Goal: Task Accomplishment & Management: Complete application form

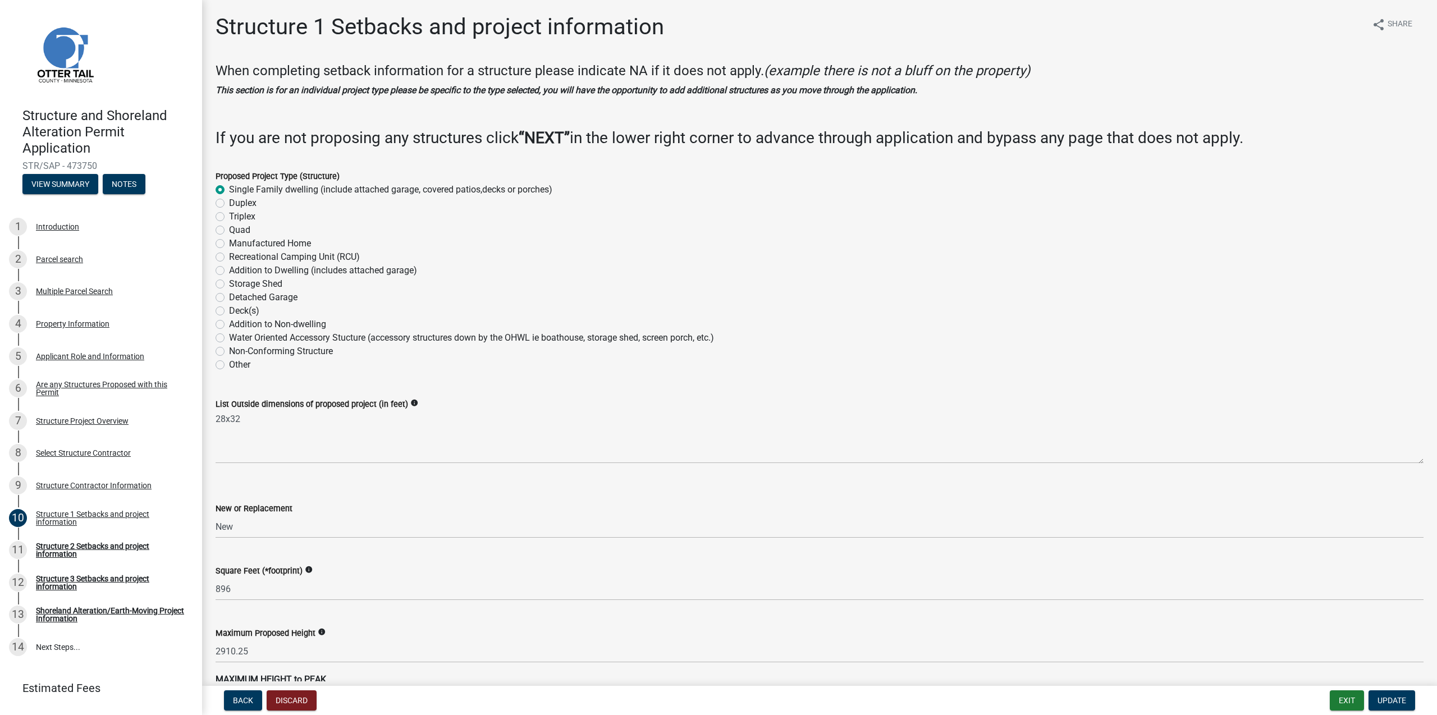
select select "c185e313-3403-4239-bd61-bb563c58a77a"
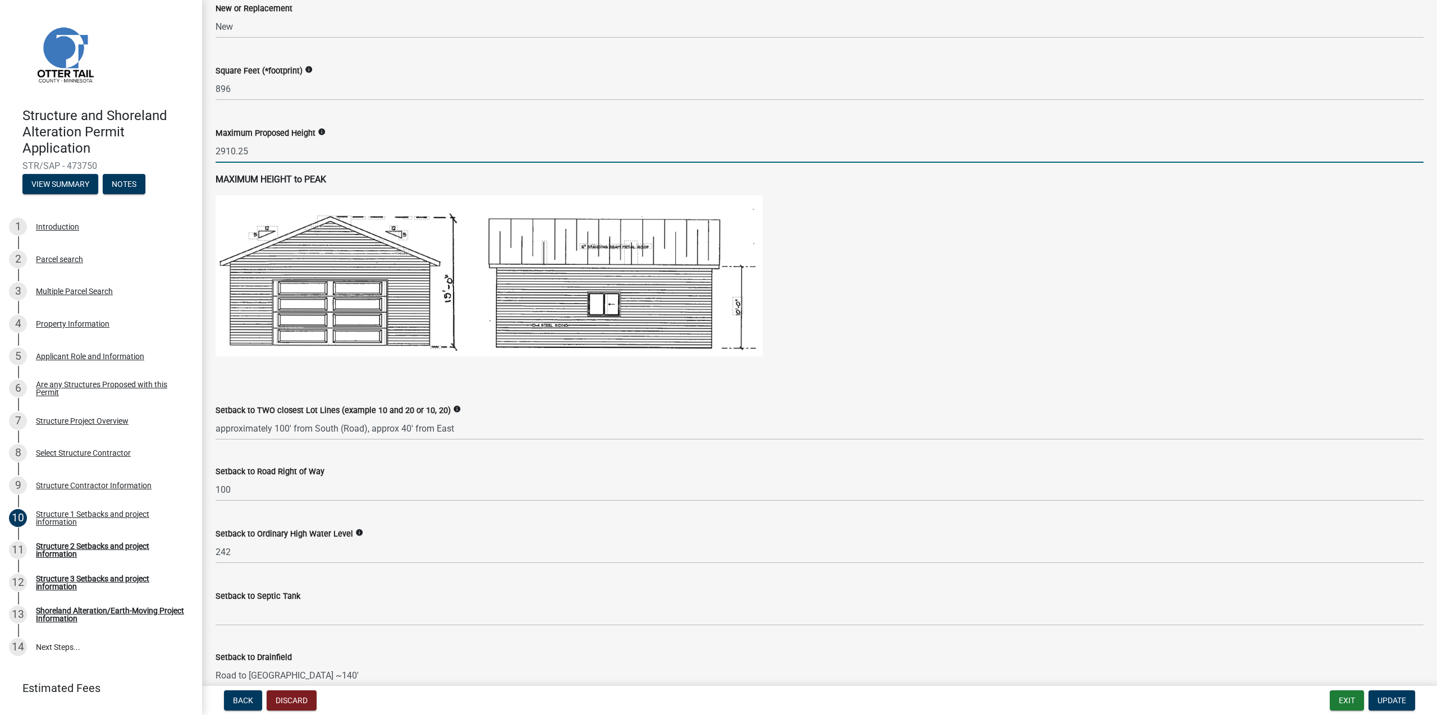
scroll to position [543, 0]
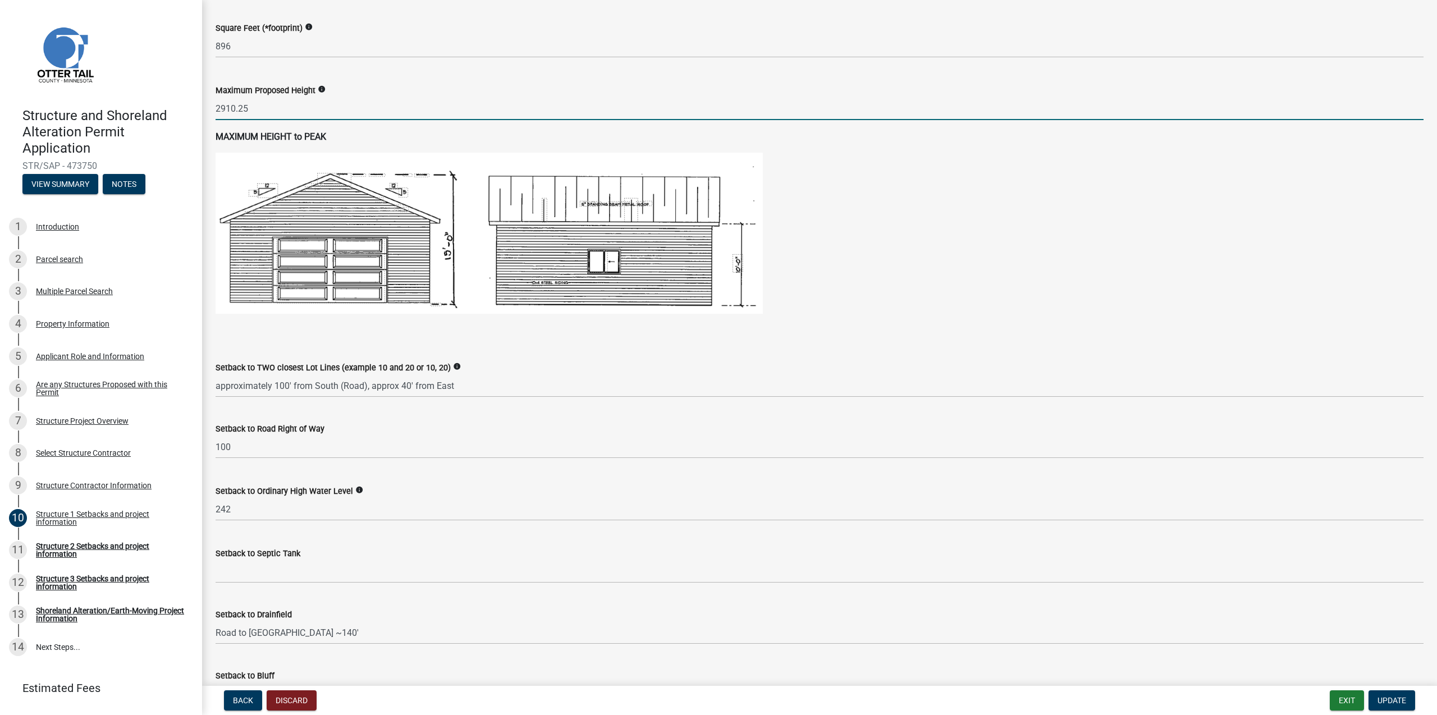
drag, startPoint x: 254, startPoint y: 111, endPoint x: 225, endPoint y: 106, distance: 29.5
click at [225, 106] on input "2910.25" at bounding box center [820, 108] width 1208 height 23
click at [263, 111] on input "[DATE]" at bounding box center [820, 108] width 1208 height 23
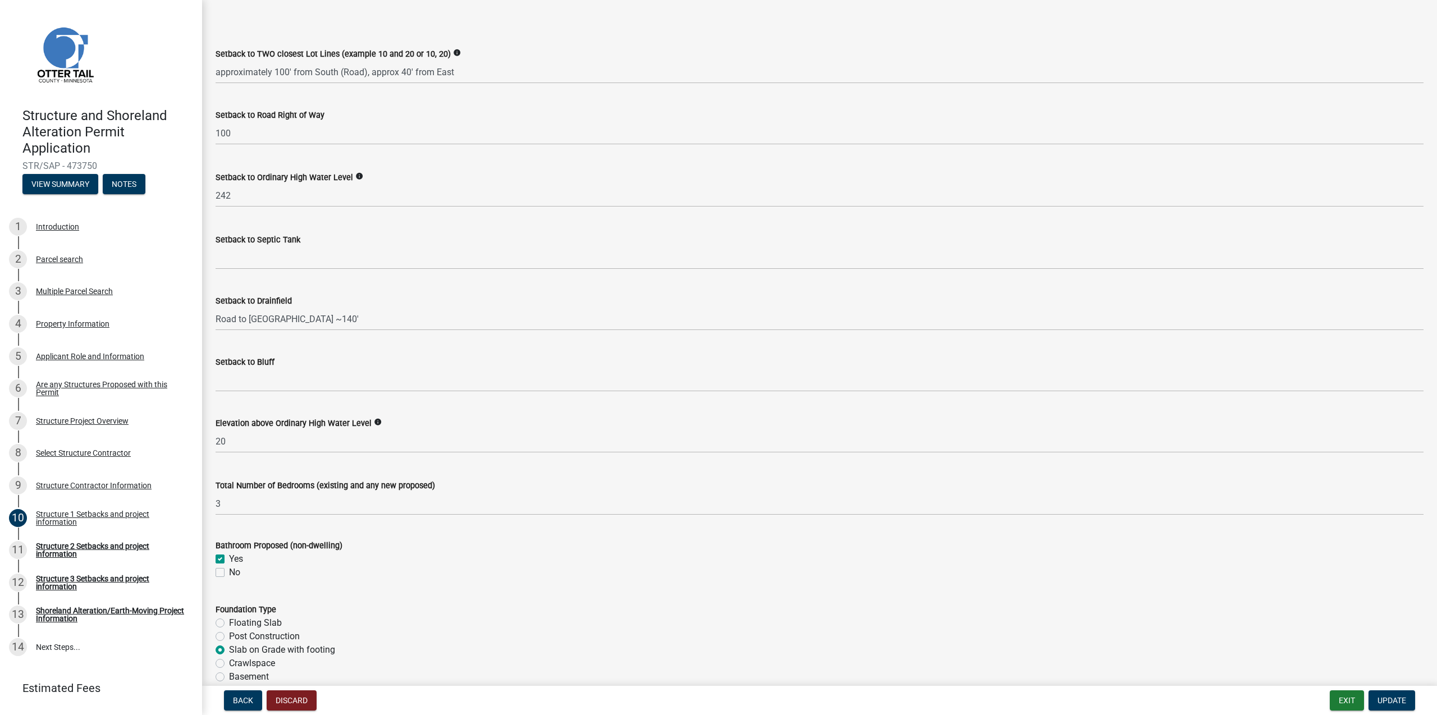
scroll to position [868, 0]
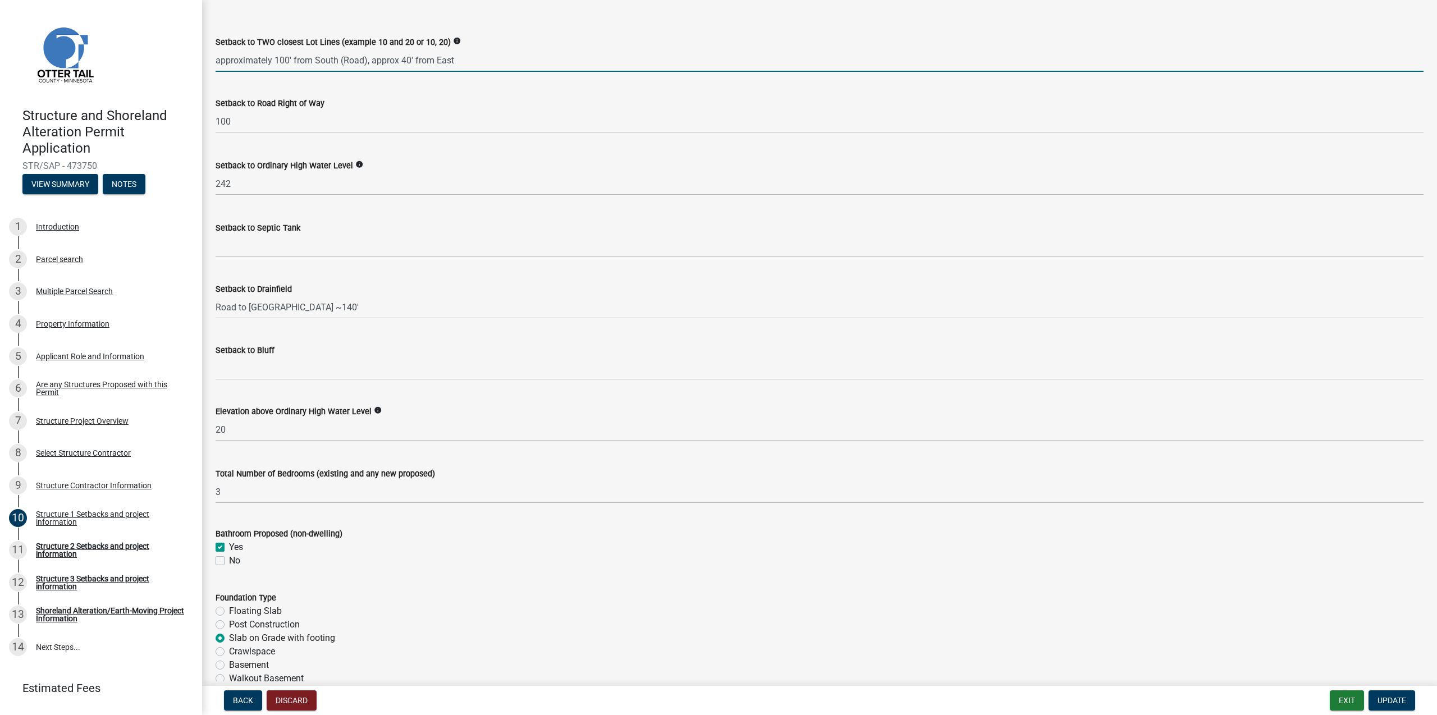
type input "29.1"
click at [452, 62] on input "approximately 100' from South (Road), approx 40' from East" at bounding box center [820, 60] width 1208 height 23
drag, startPoint x: 466, startPoint y: 62, endPoint x: 370, endPoint y: 60, distance: 96.6
click at [370, 60] on input "approximately 100' from South (Road), approx 40' from East" at bounding box center [820, 60] width 1208 height 23
click at [404, 62] on input "approximately 100' from South (Road), approx 40' from East" at bounding box center [820, 60] width 1208 height 23
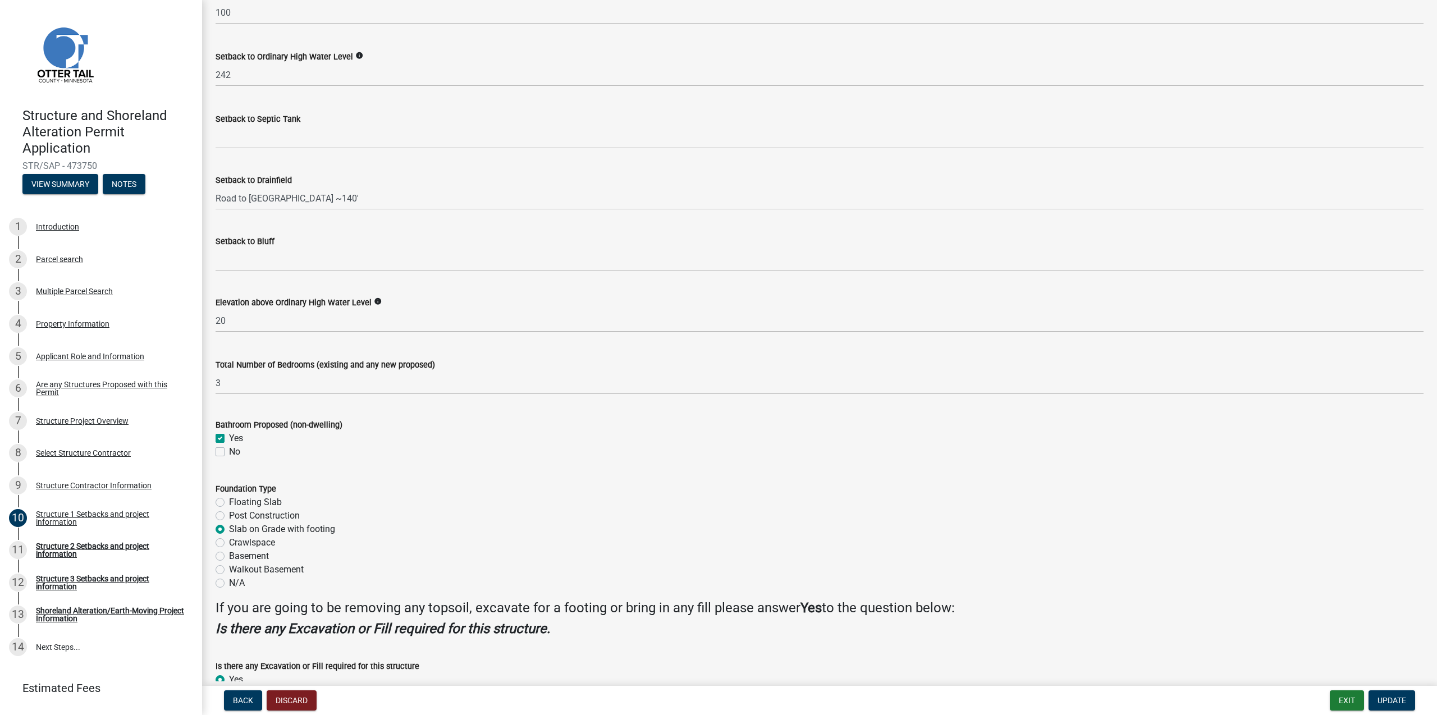
scroll to position [1050, 0]
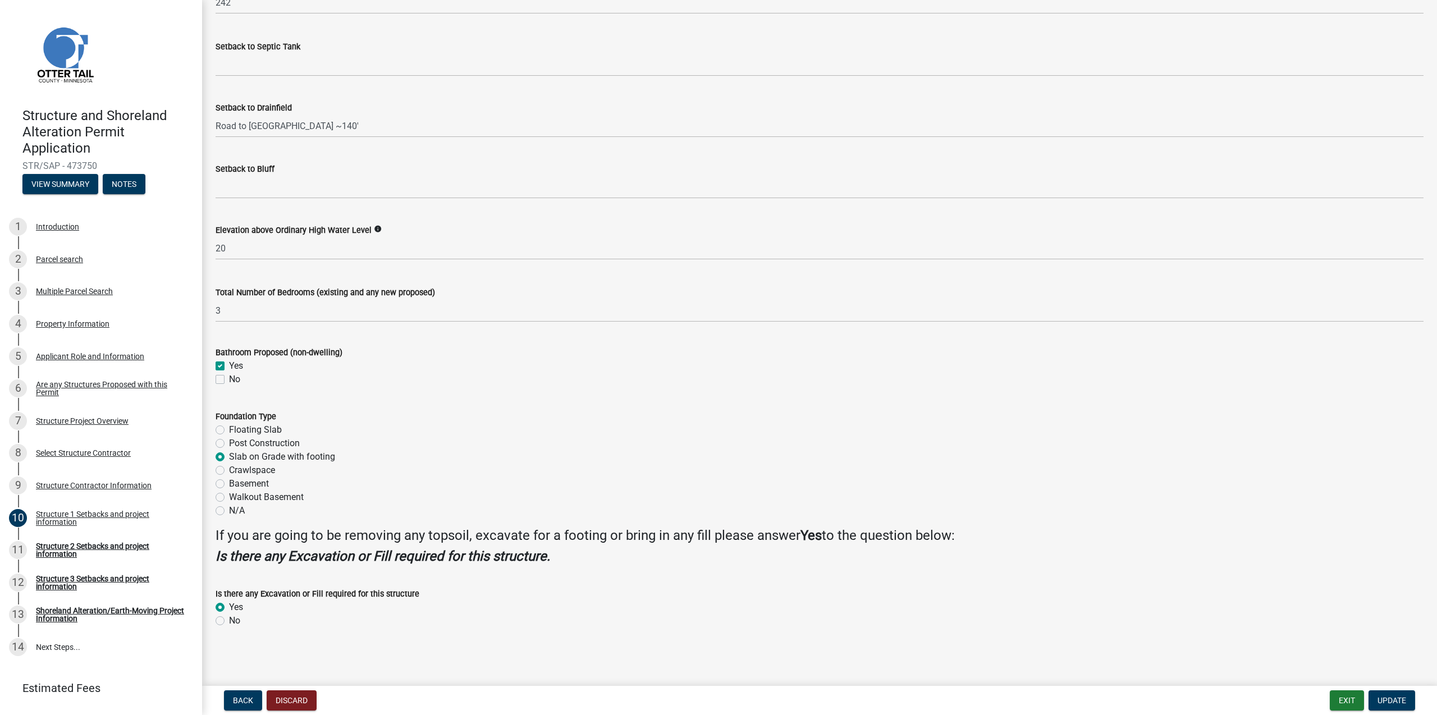
type input "approximately 100' from South (Road), approx 85' from East"
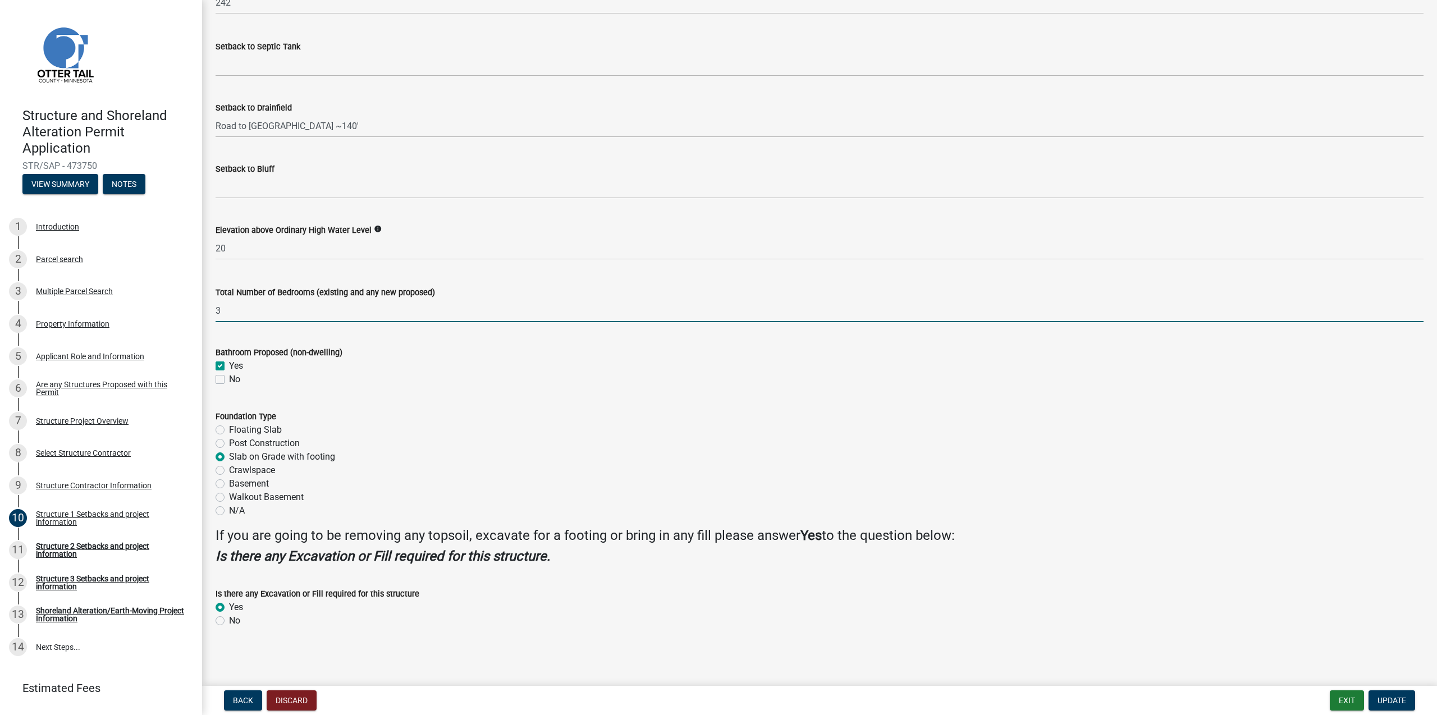
click at [336, 316] on input "3" at bounding box center [820, 310] width 1208 height 23
type input "2"
click at [1380, 702] on span "Update" at bounding box center [1391, 700] width 29 height 9
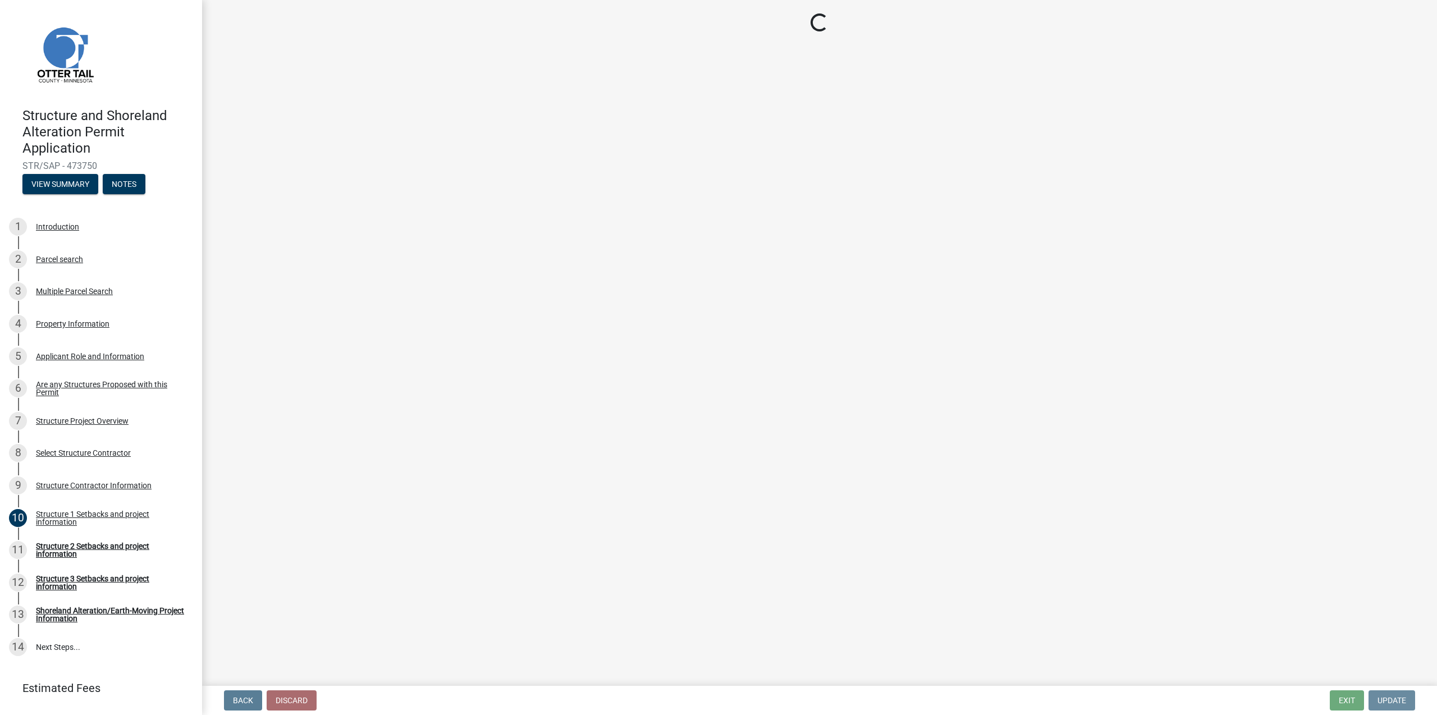
scroll to position [0, 0]
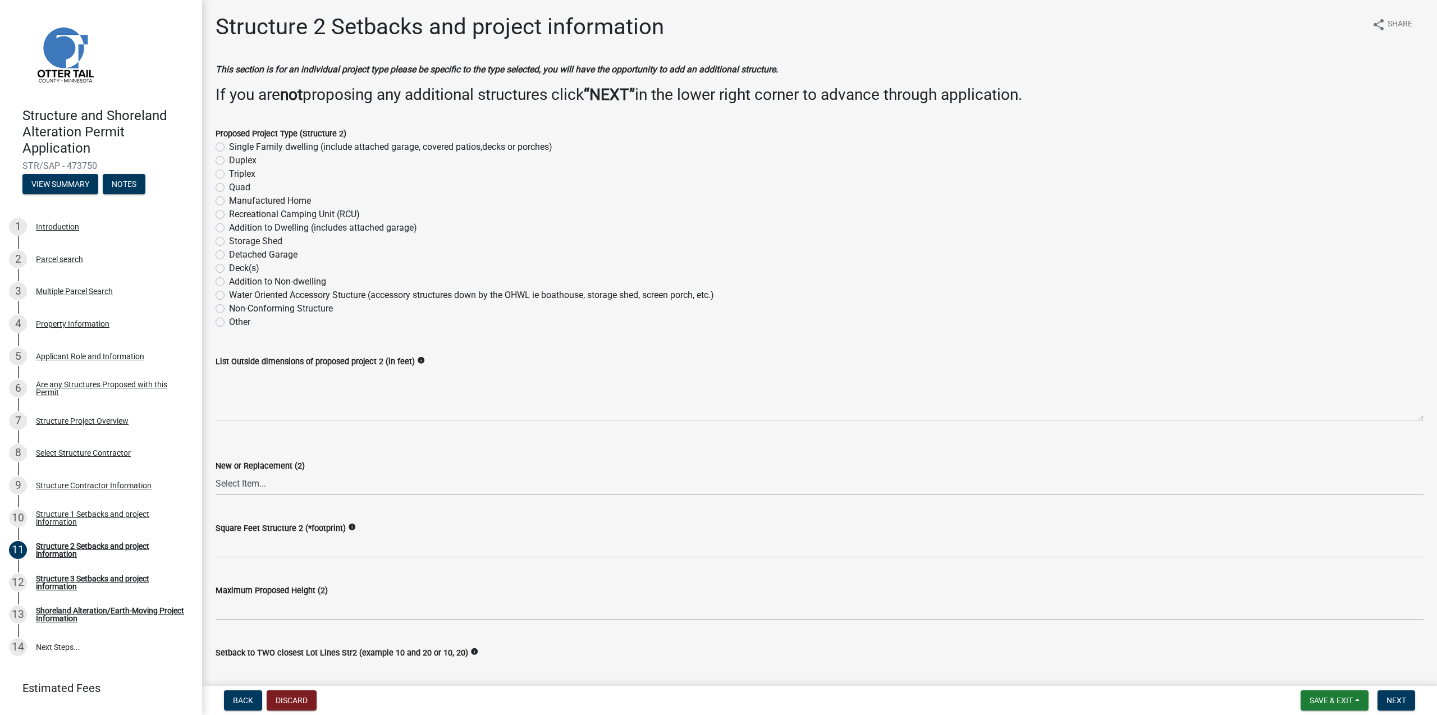
click at [229, 254] on label "Detached Garage" at bounding box center [263, 254] width 68 height 13
click at [229, 254] on input "Detached Garage" at bounding box center [232, 251] width 7 height 7
radio input "true"
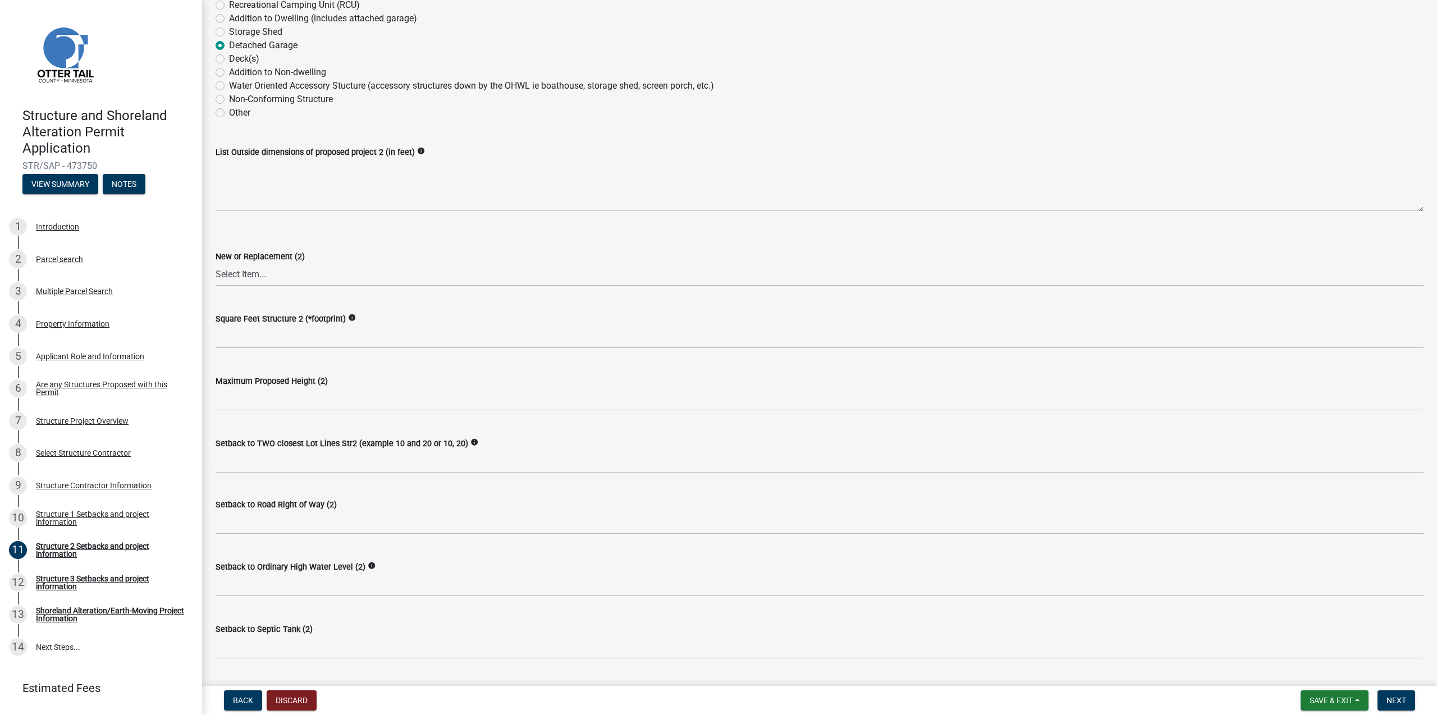
scroll to position [217, 0]
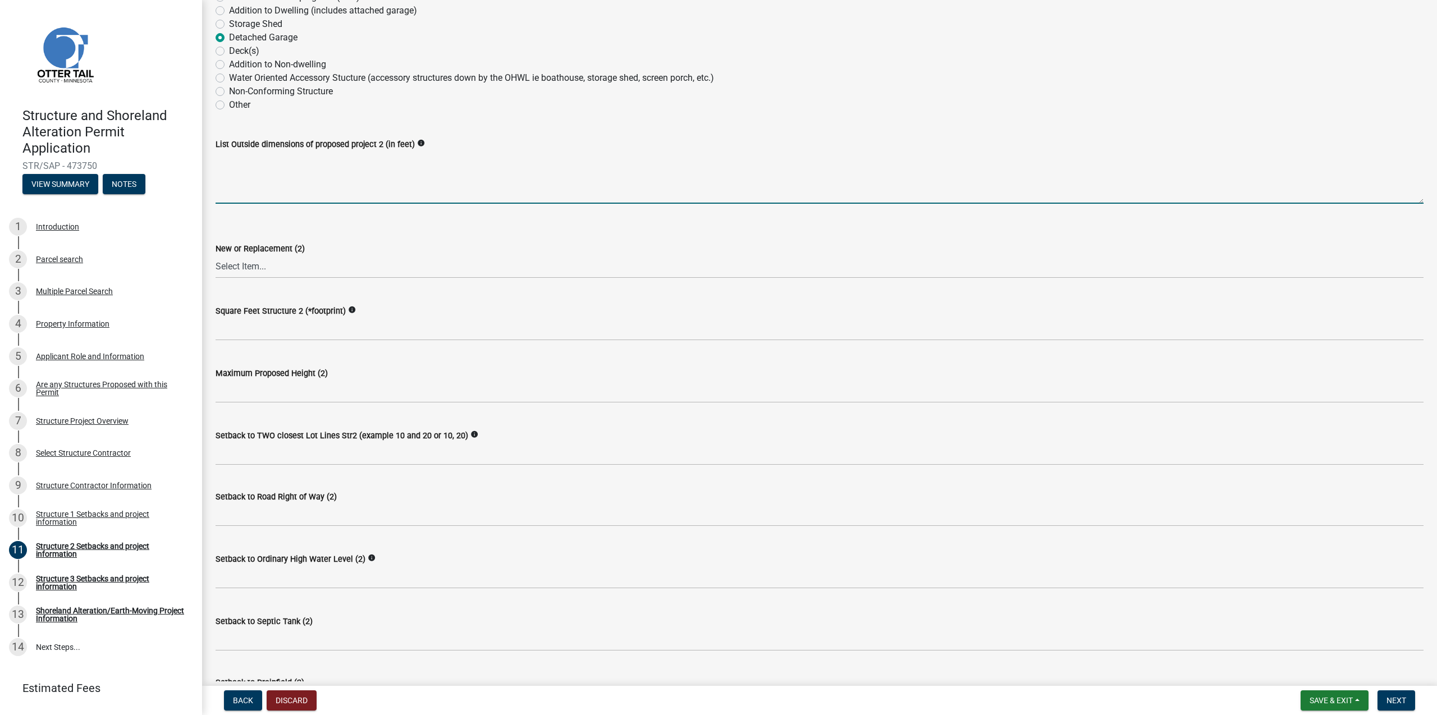
click at [287, 166] on textarea "List Outside dimensions of proposed project 2 (in feet)" at bounding box center [820, 177] width 1208 height 53
type textarea "32x48"
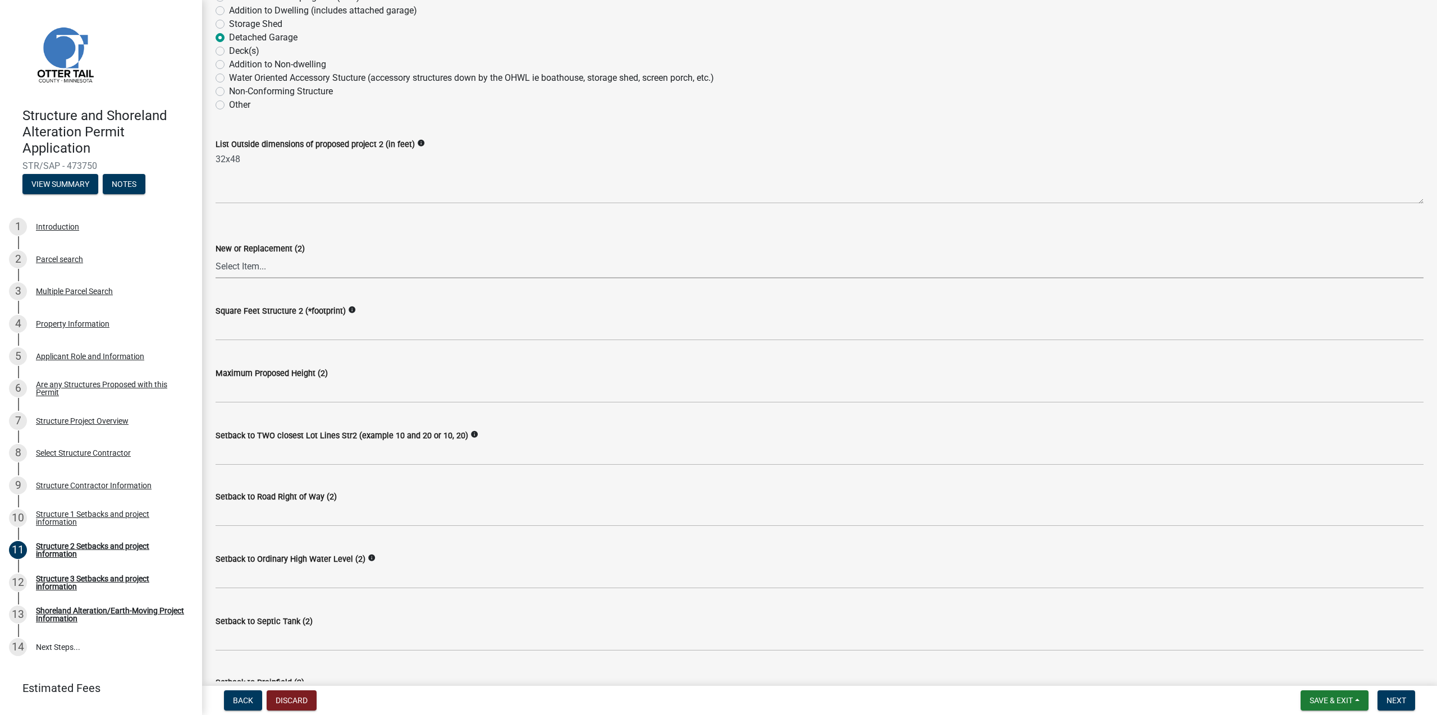
click at [216, 255] on select "Select Item... New Replacement" at bounding box center [820, 266] width 1208 height 23
click option "New" at bounding box center [0, 0] width 0 height 0
select select "c185e313-3403-4239-bd61-bb563c58a77a"
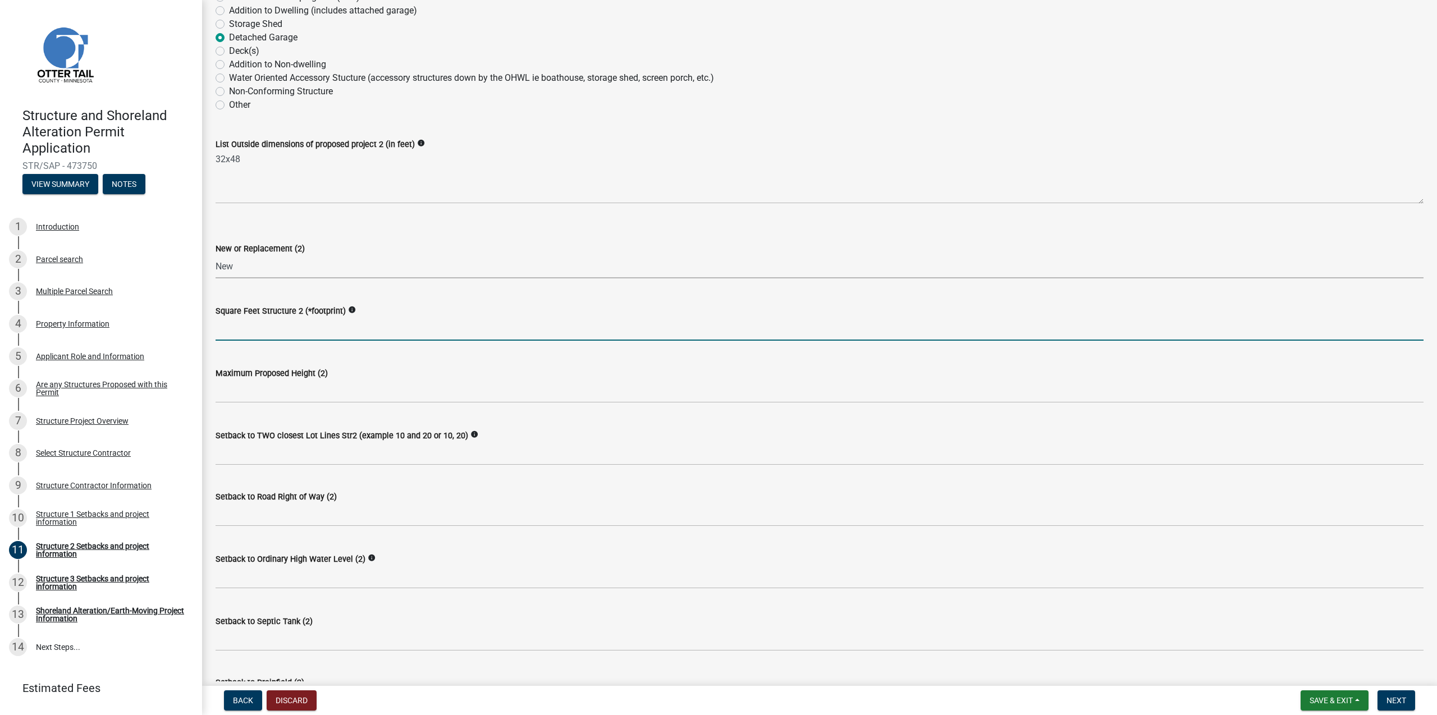
click at [252, 328] on input "text" at bounding box center [820, 329] width 1208 height 23
type input "1256"
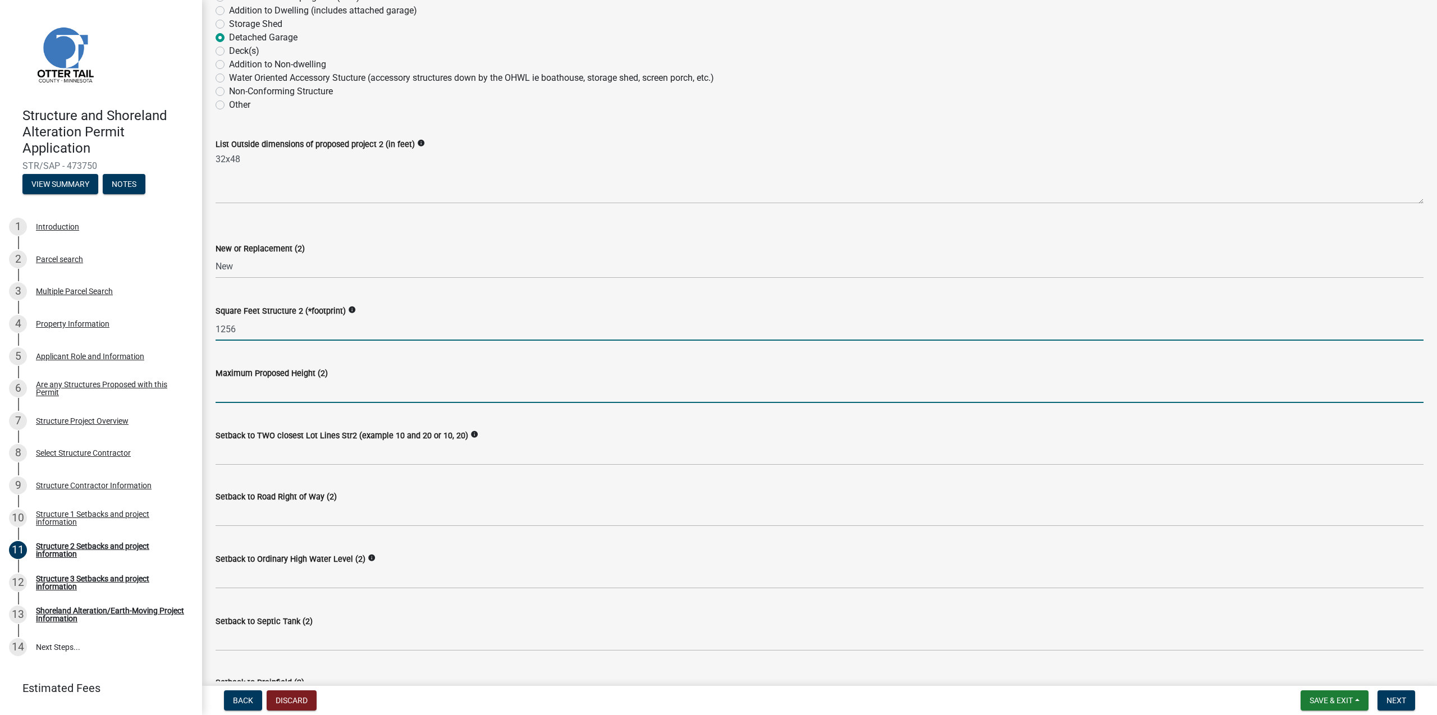
click at [263, 388] on input "text" at bounding box center [820, 391] width 1208 height 23
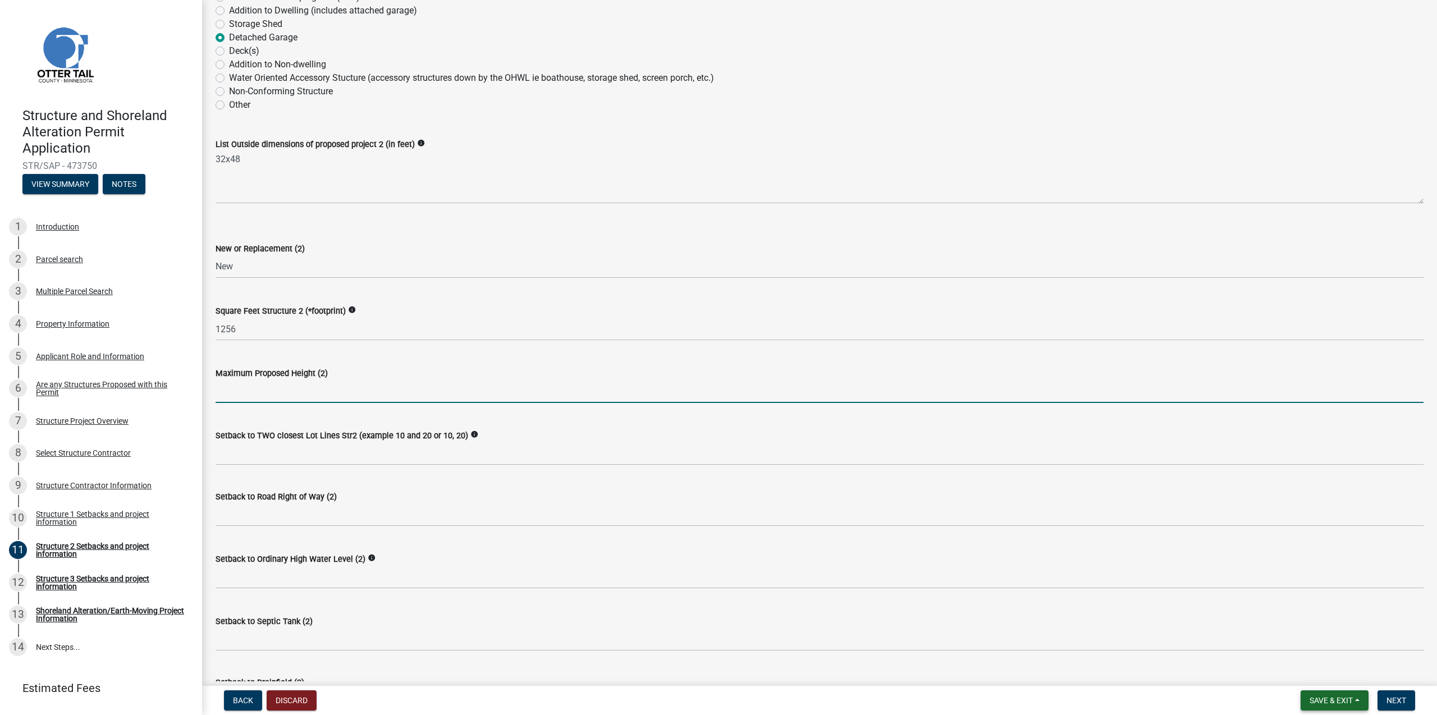
click at [1358, 703] on button "Save & Exit" at bounding box center [1335, 700] width 68 height 20
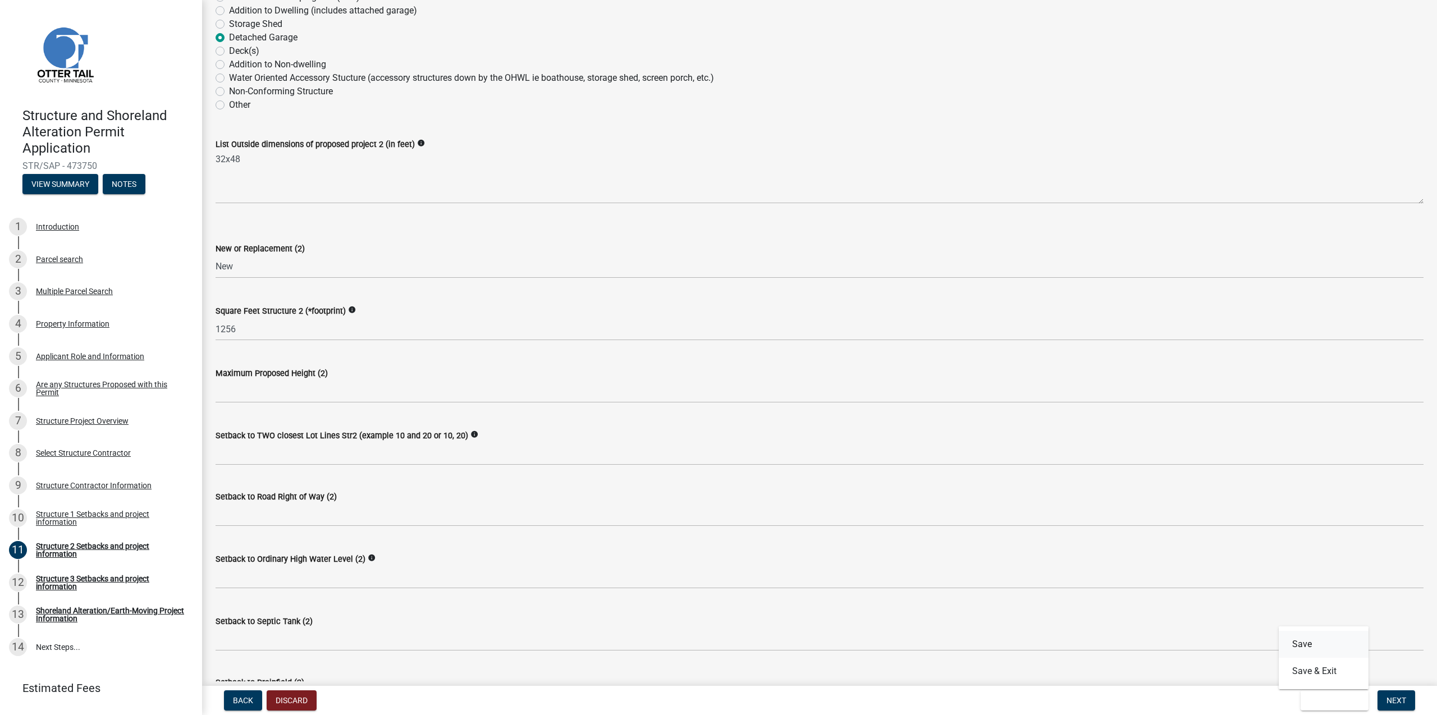
click at [1320, 646] on button "Save" at bounding box center [1324, 644] width 90 height 27
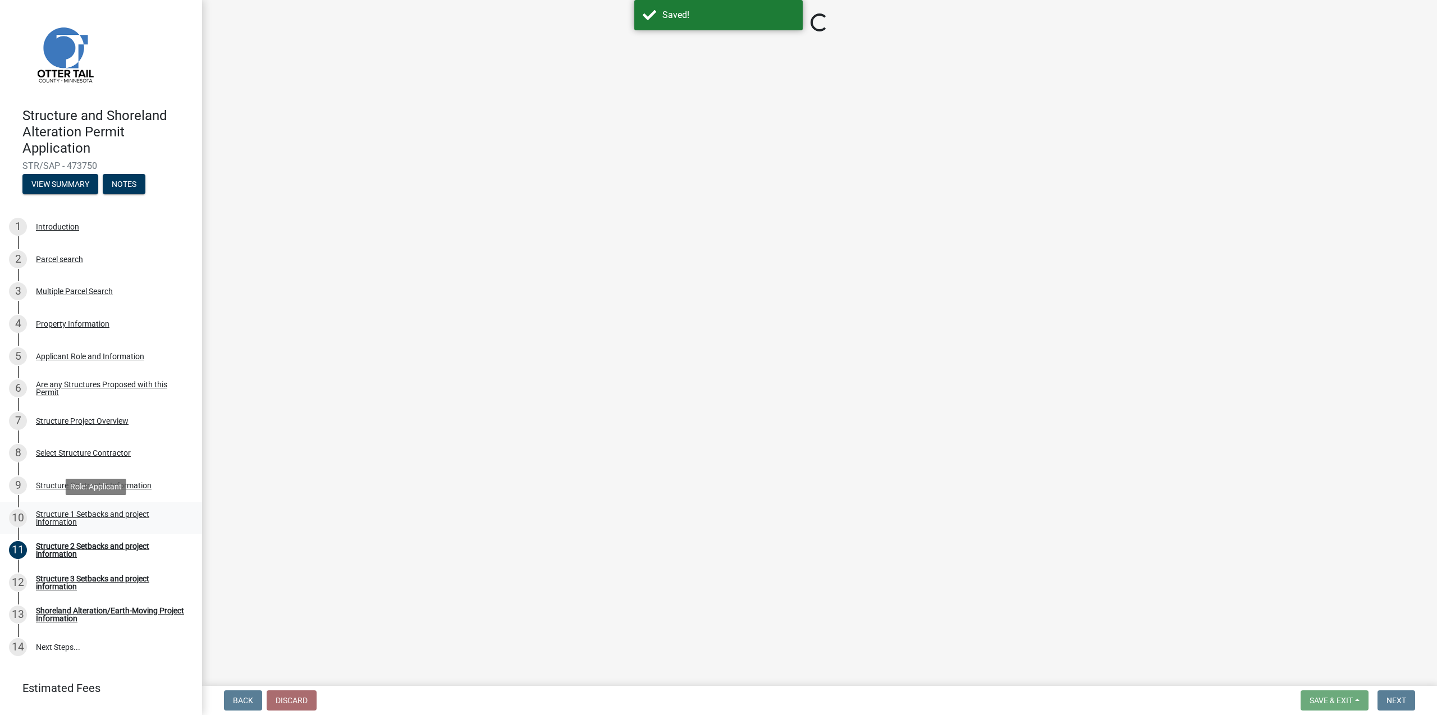
select select "c185e313-3403-4239-bd61-bb563c58a77a"
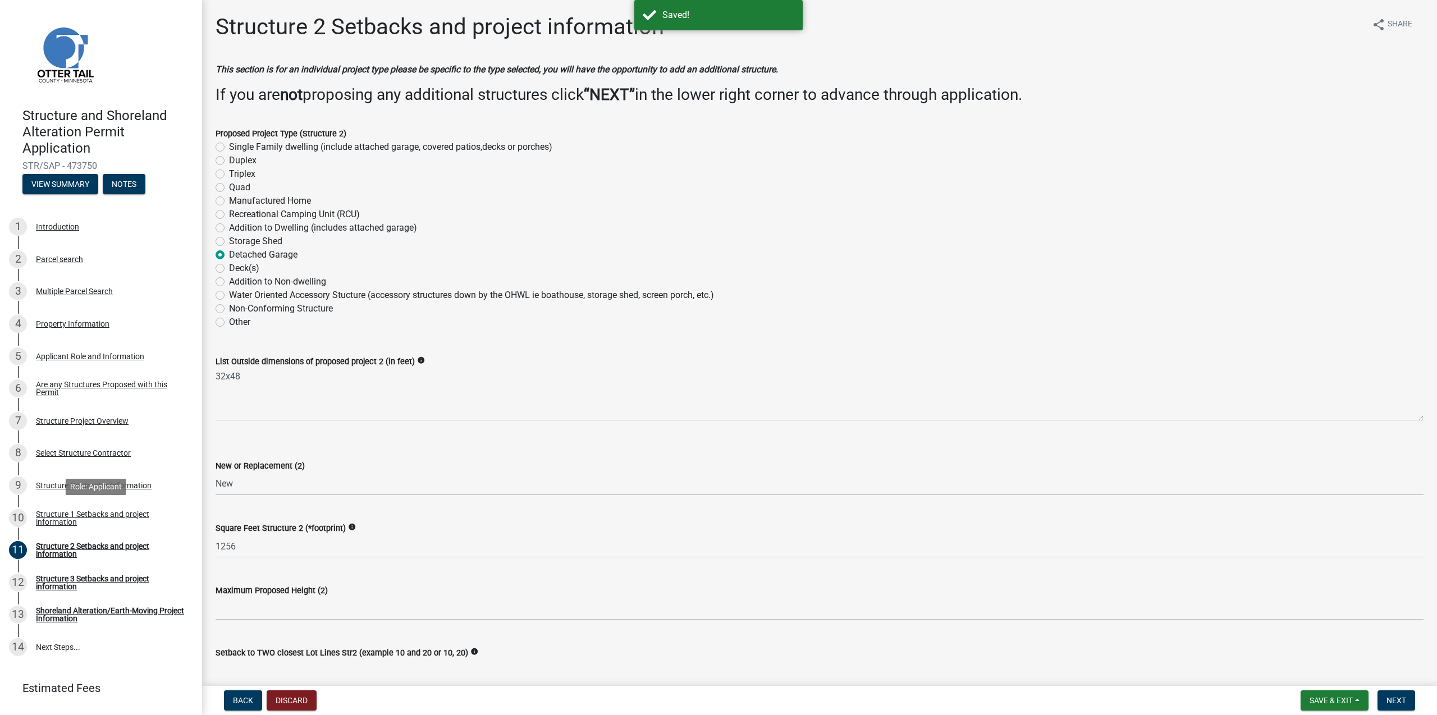
click at [64, 516] on div "Structure 1 Setbacks and project information" at bounding box center [110, 518] width 148 height 16
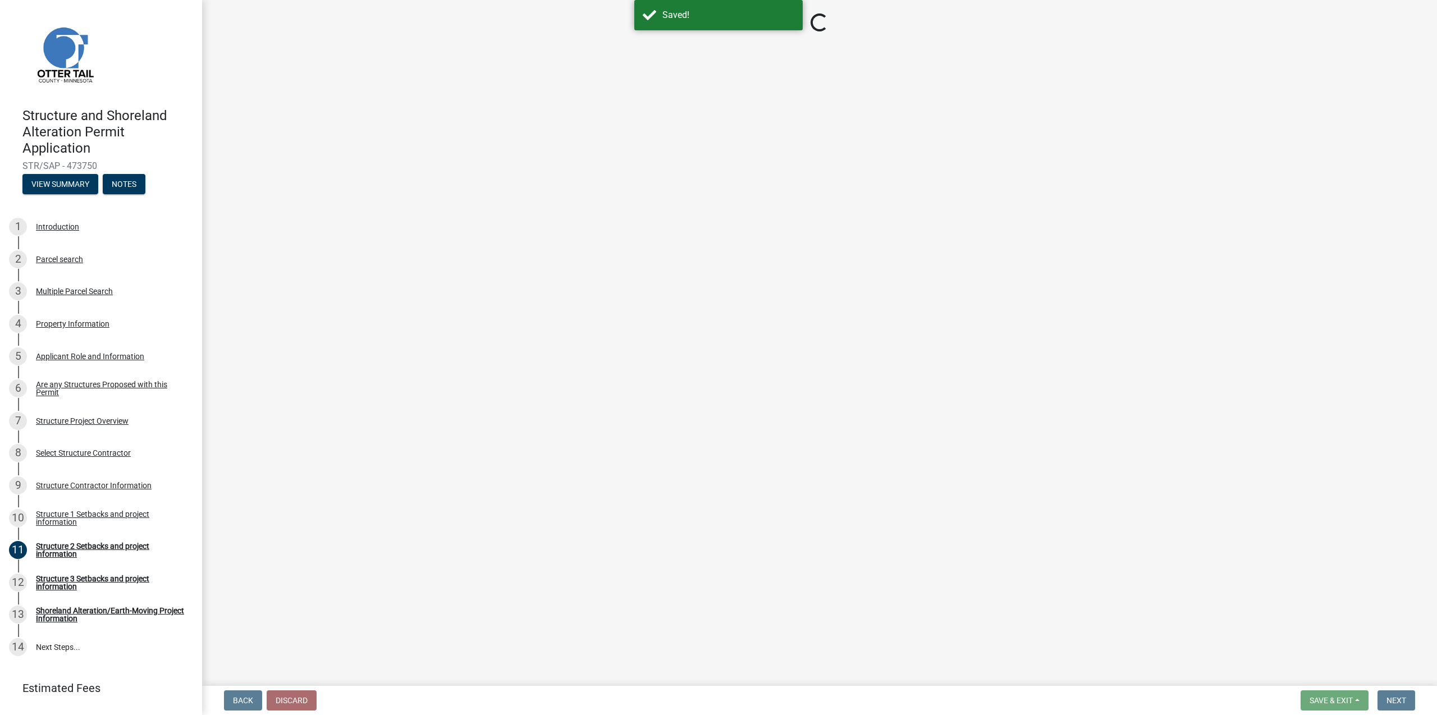
select select "c185e313-3403-4239-bd61-bb563c58a77a"
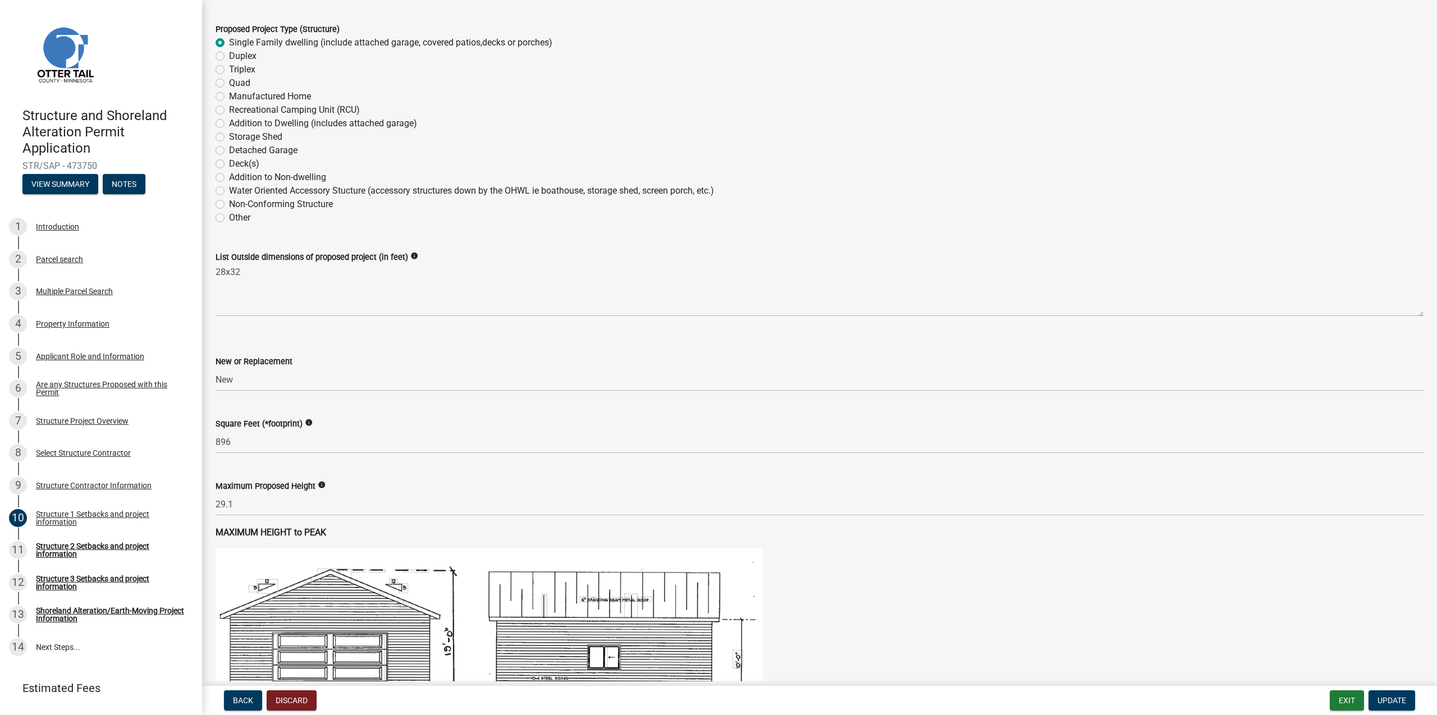
scroll to position [217, 0]
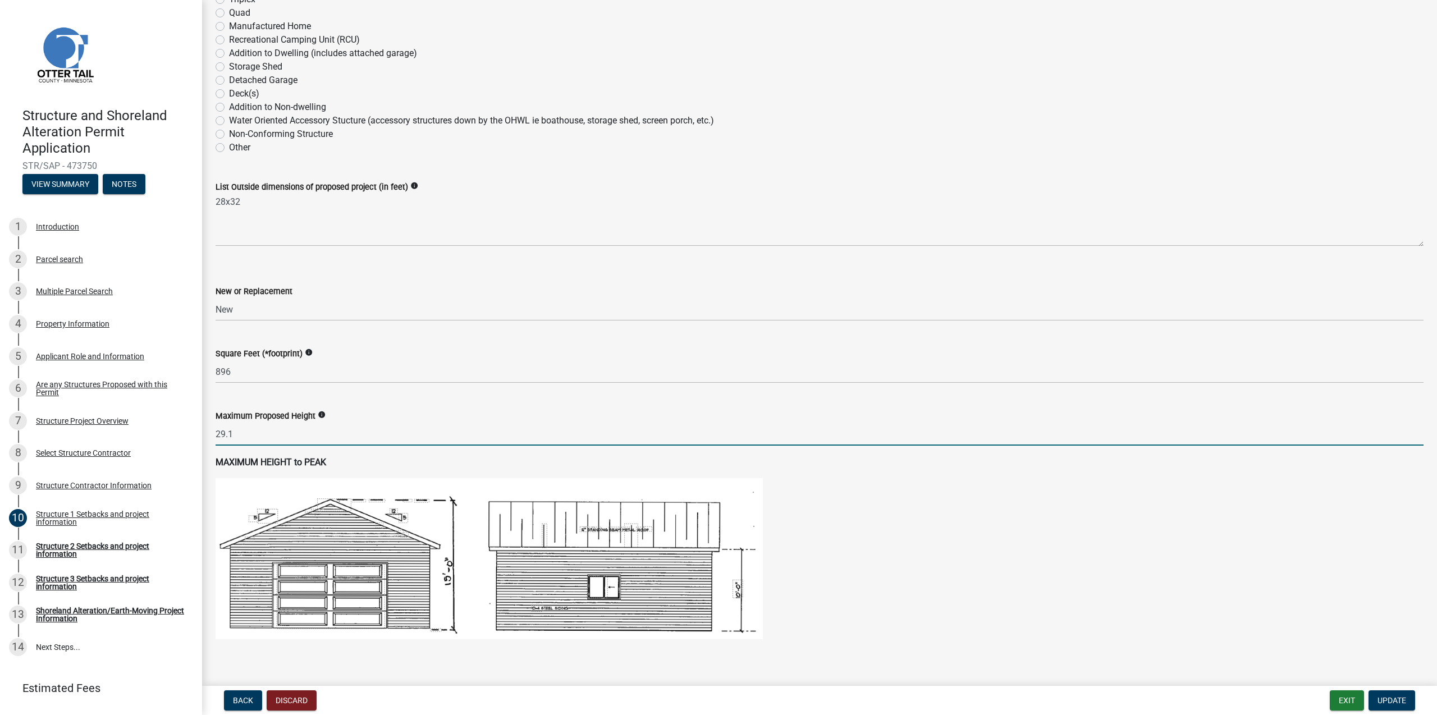
drag, startPoint x: 242, startPoint y: 438, endPoint x: 210, endPoint y: 436, distance: 31.5
click at [216, 436] on input "29.1" at bounding box center [820, 434] width 1208 height 23
type input "30"
click at [1395, 704] on span "Update" at bounding box center [1391, 700] width 29 height 9
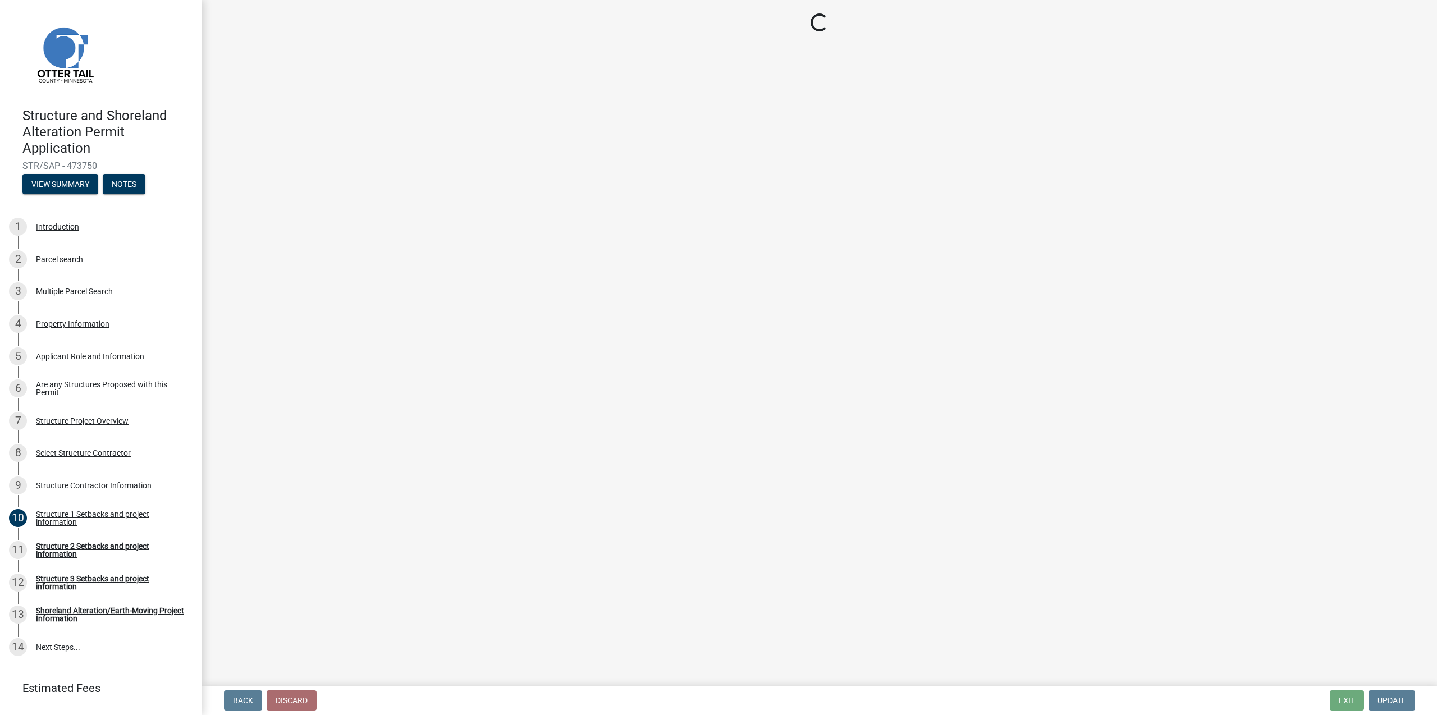
select select "c185e313-3403-4239-bd61-bb563c58a77a"
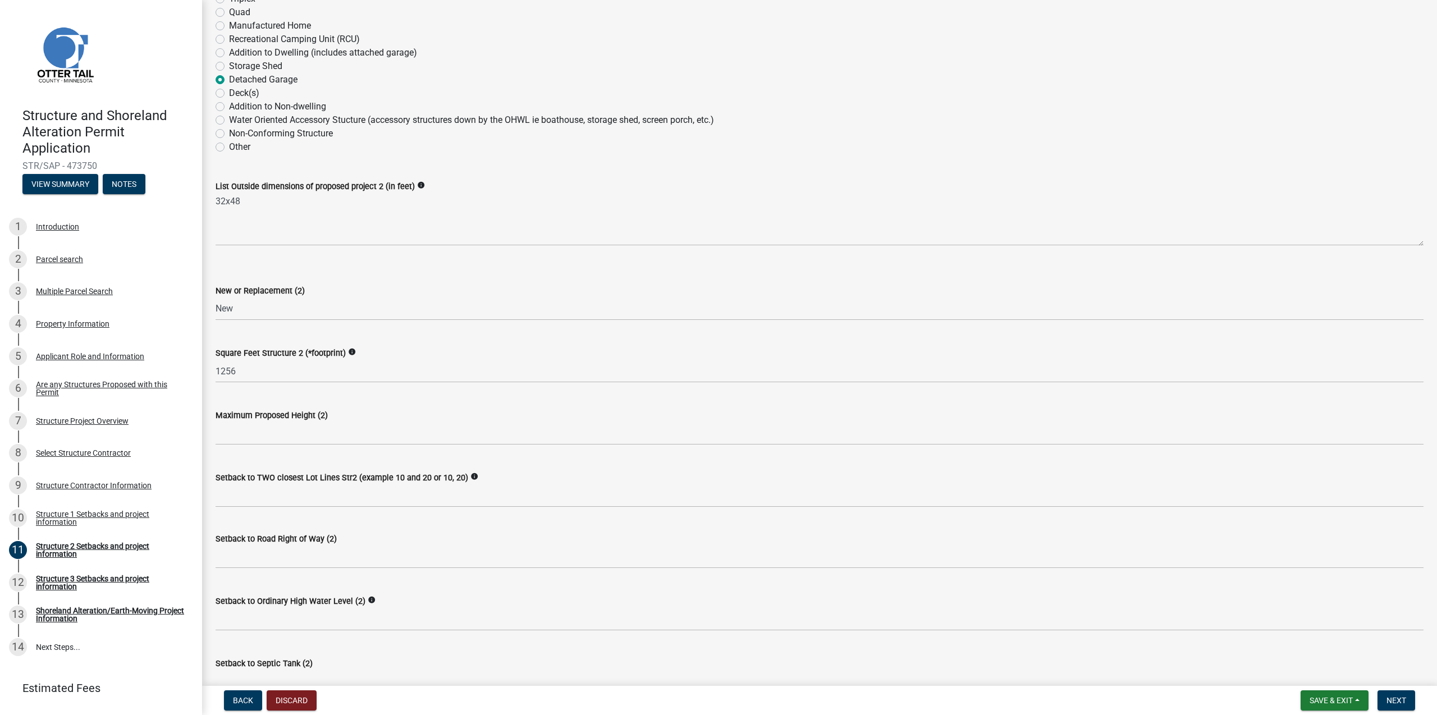
scroll to position [217, 0]
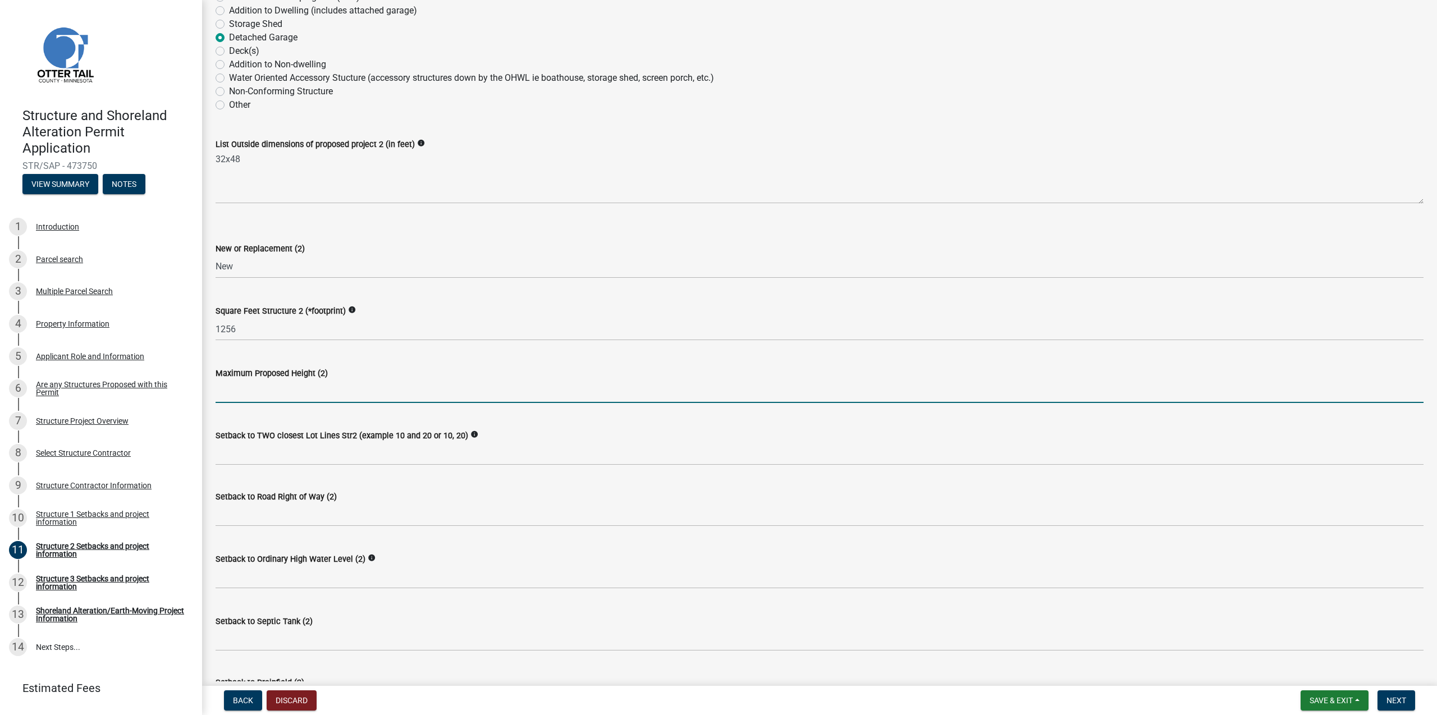
click at [310, 391] on input "text" at bounding box center [820, 391] width 1208 height 23
type input "34"
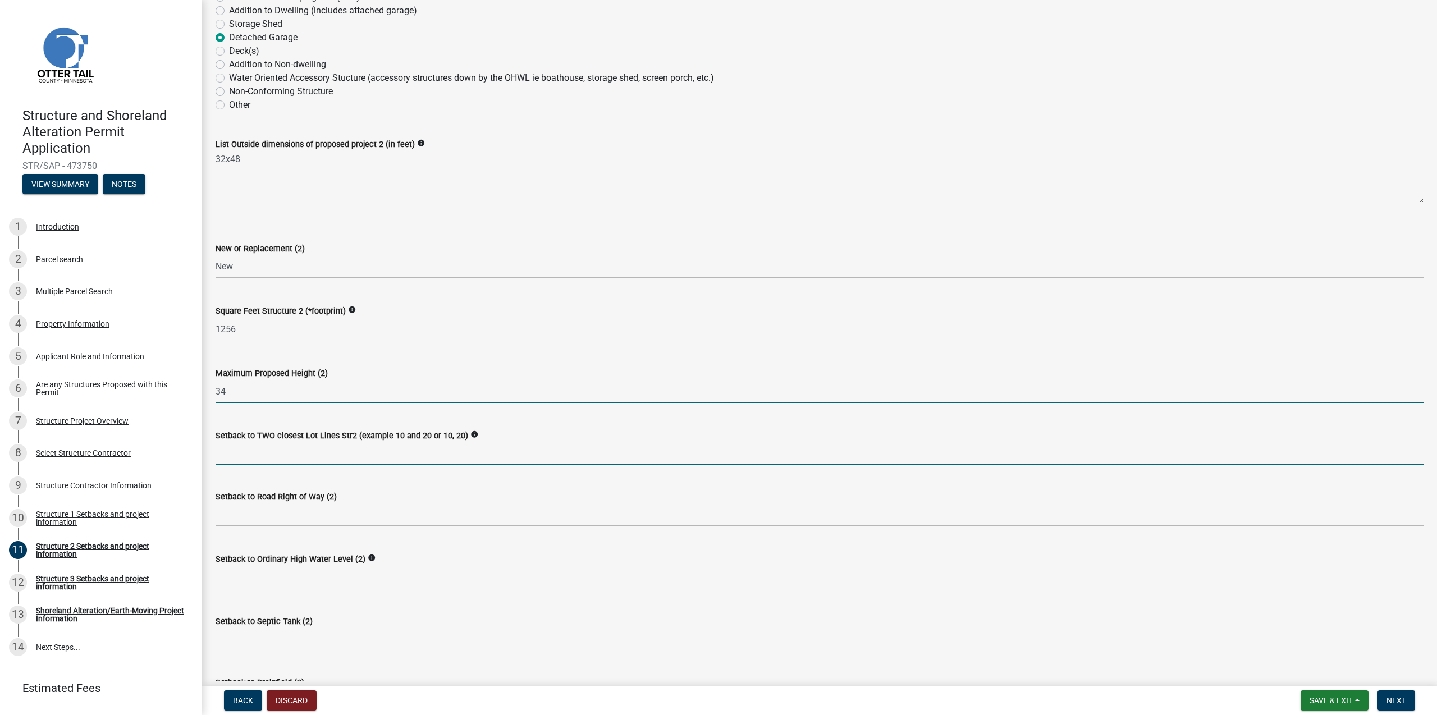
click at [287, 450] on input "Setback to TWO closest Lot Lines Str2 (example 10 and 20 or 10, 20)" at bounding box center [820, 453] width 1208 height 23
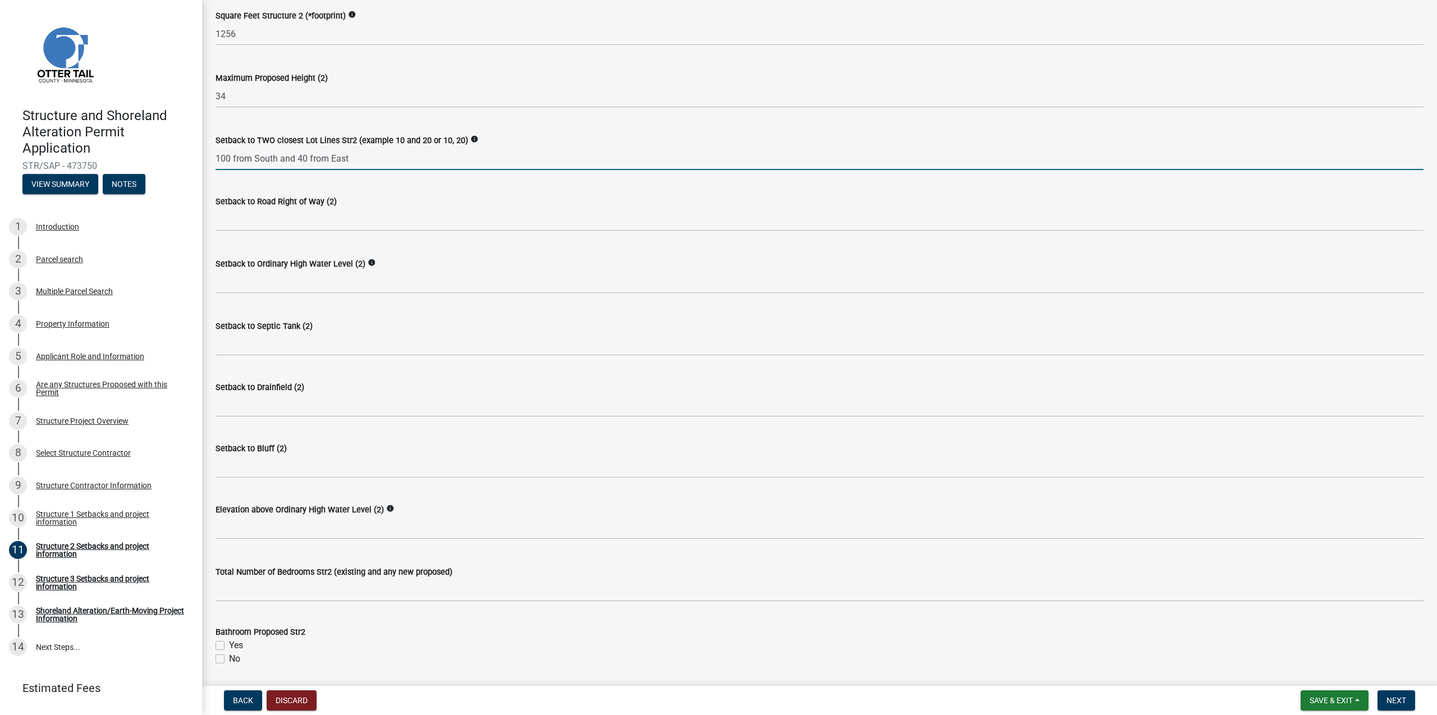
scroll to position [543, 0]
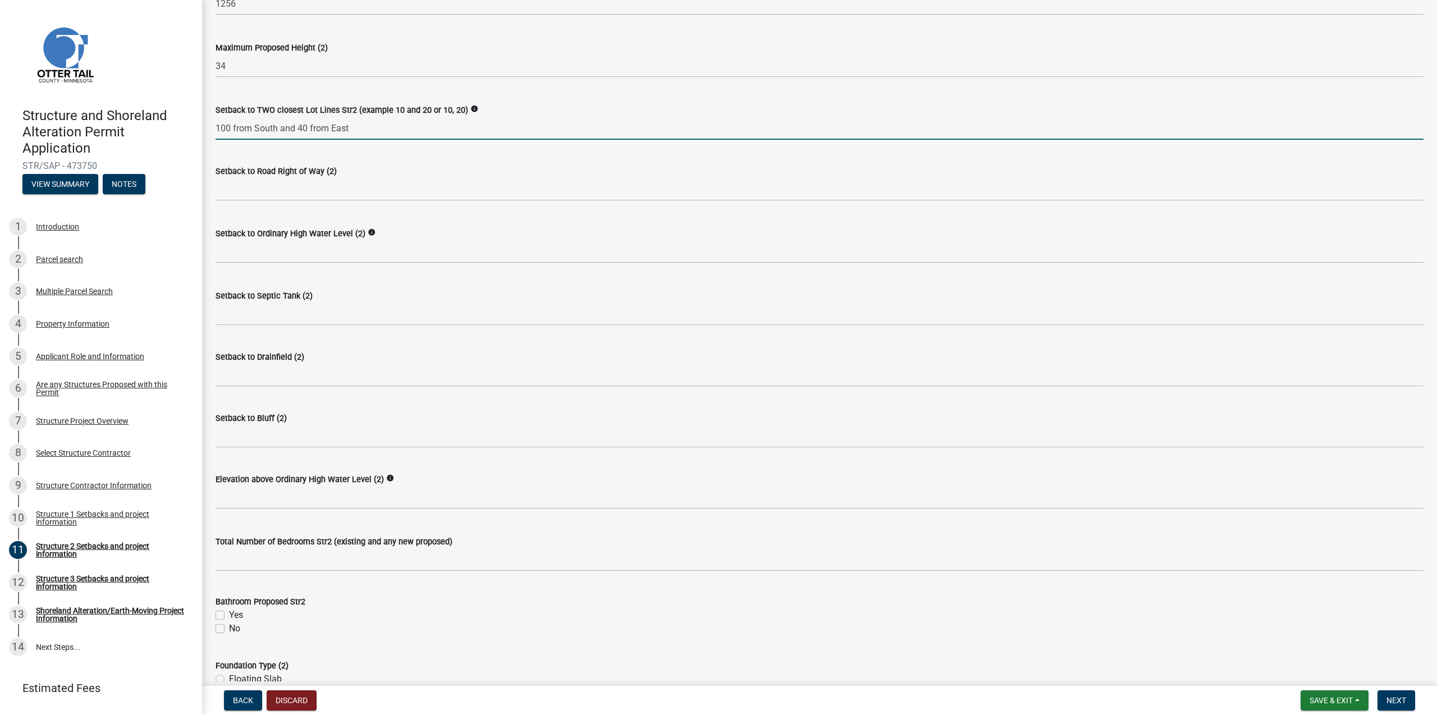
type input "100 from South and 40 from East"
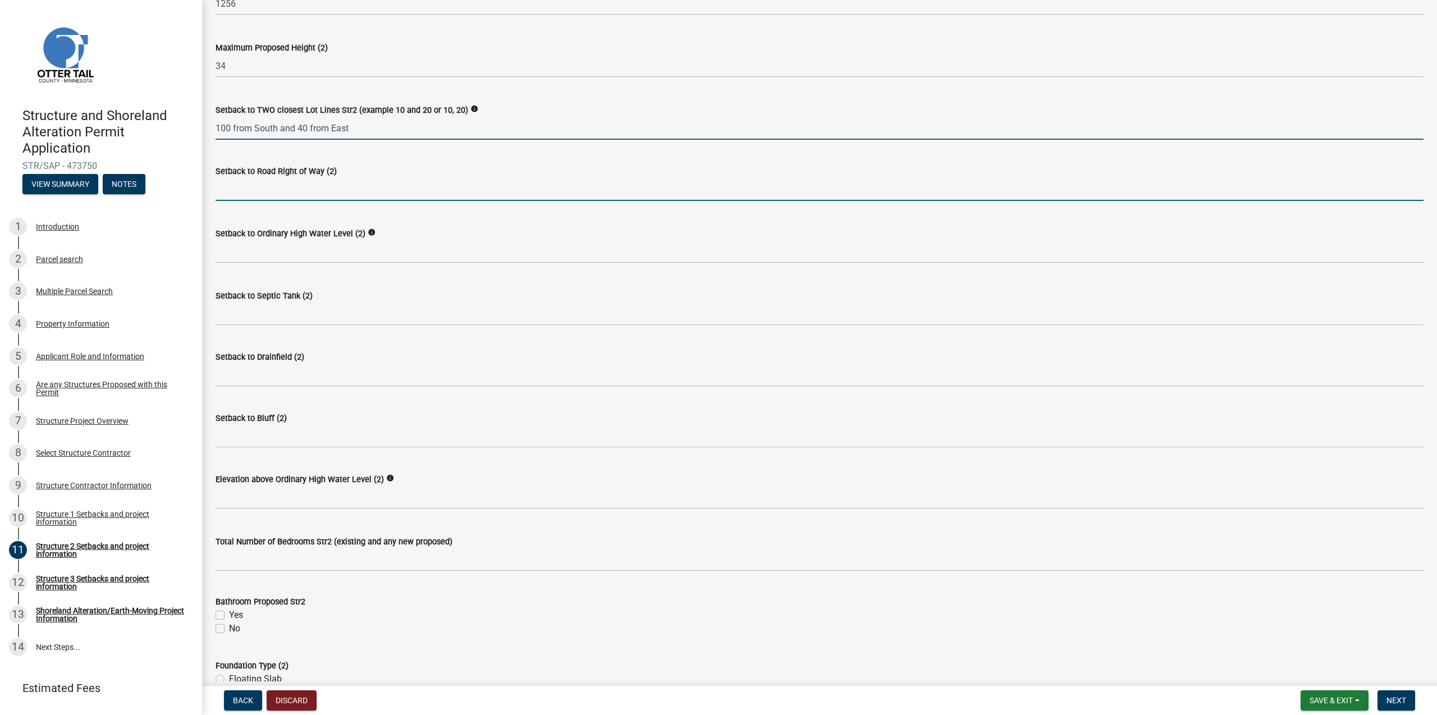
click at [255, 196] on input "text" at bounding box center [820, 189] width 1208 height 23
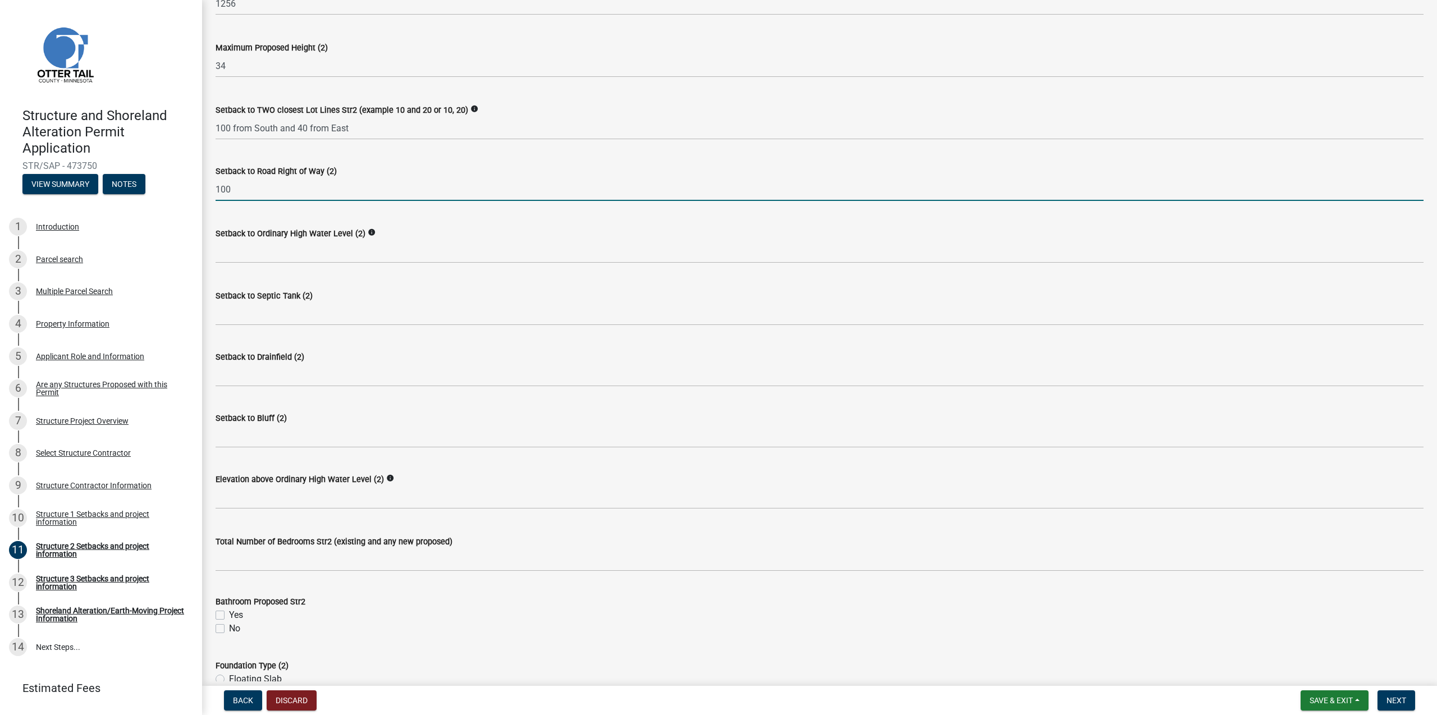
type input "100"
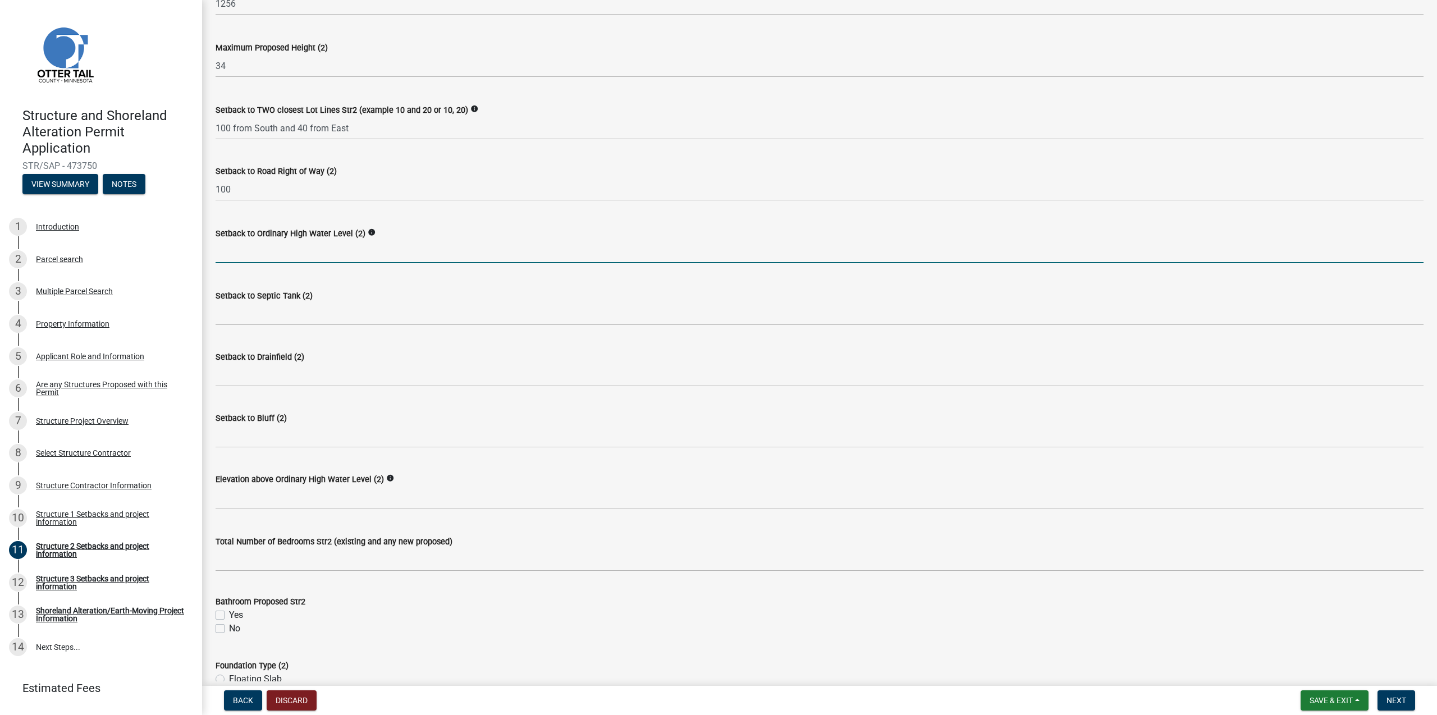
click at [257, 257] on input "text" at bounding box center [820, 251] width 1208 height 23
type input "20"
click at [214, 190] on div "Setback to Road Right of Way (2) 100" at bounding box center [819, 175] width 1225 height 52
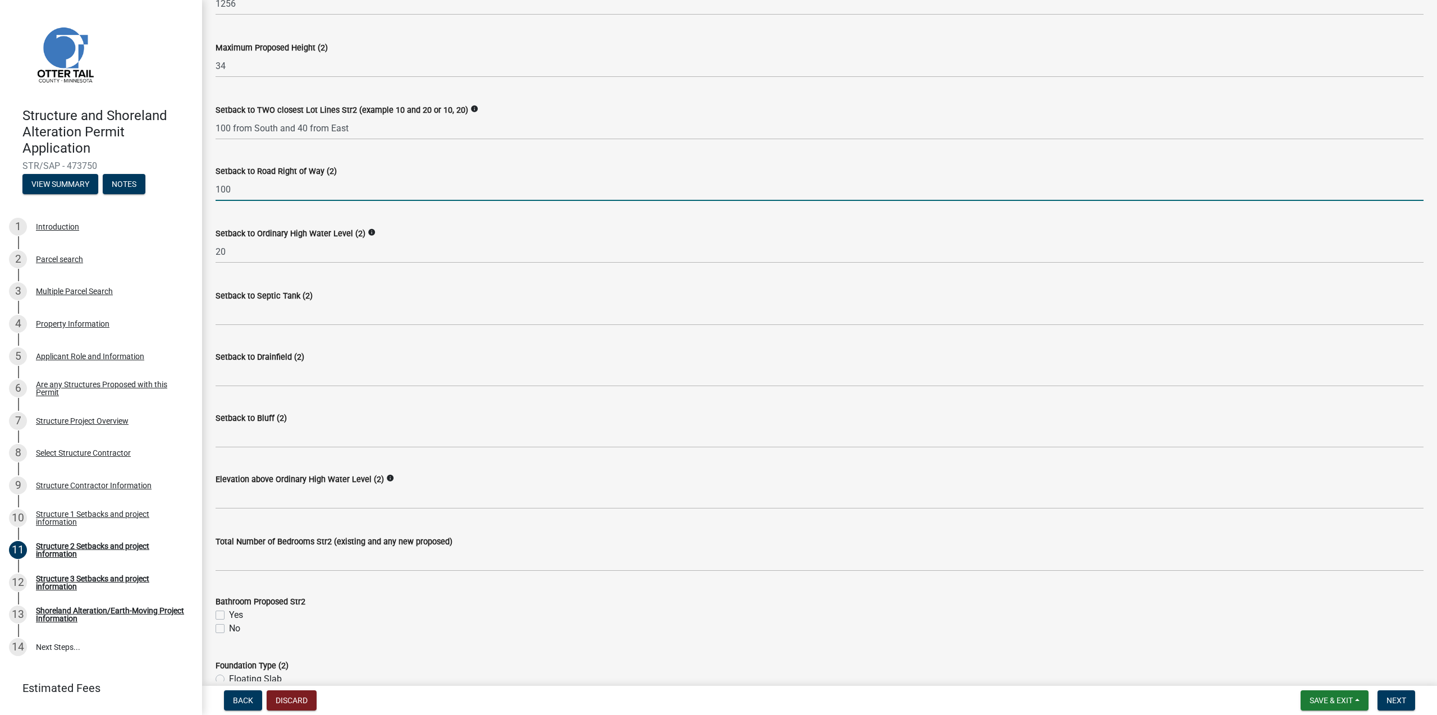
click at [217, 189] on input "100" at bounding box center [820, 189] width 1208 height 23
type input "100"
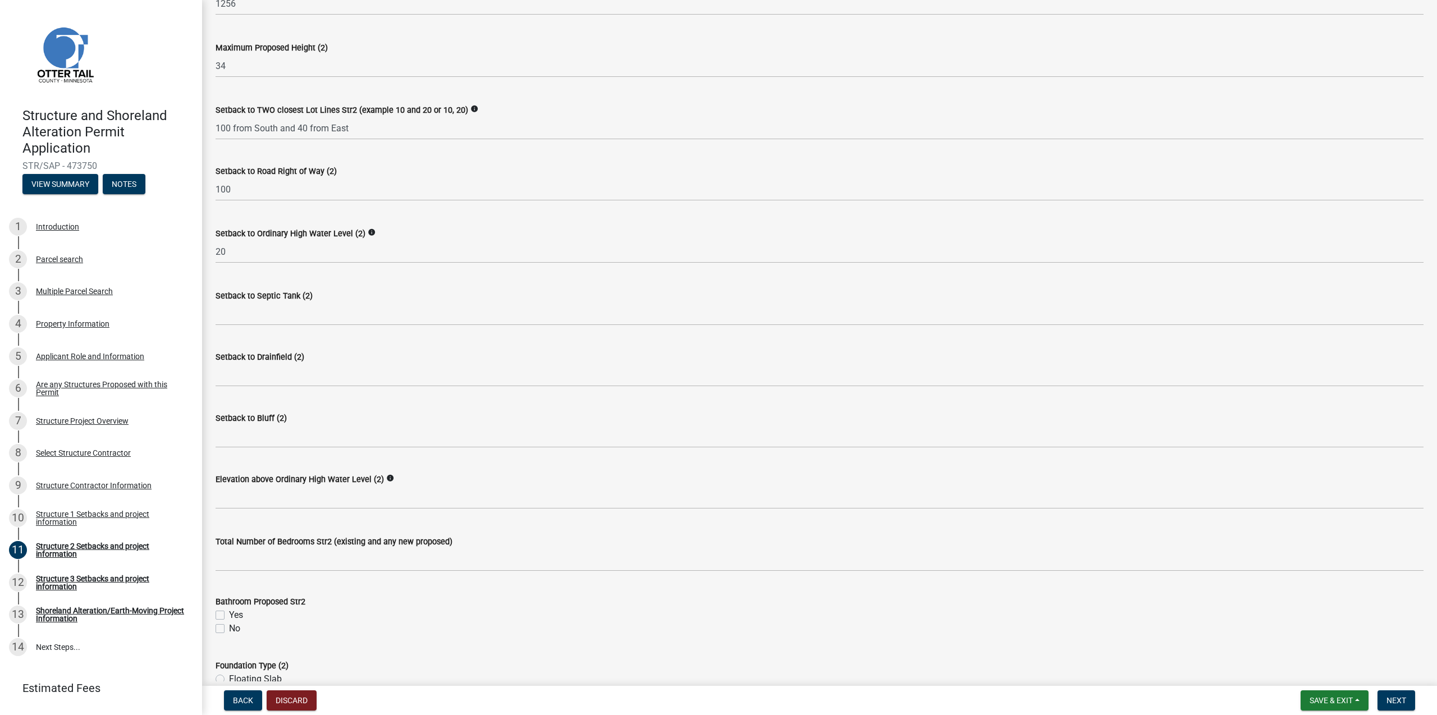
click at [215, 131] on div "Setback to TWO closest Lot Lines Str2 (example 10 and 20 or 10, 20) info 100 fr…" at bounding box center [819, 114] width 1225 height 52
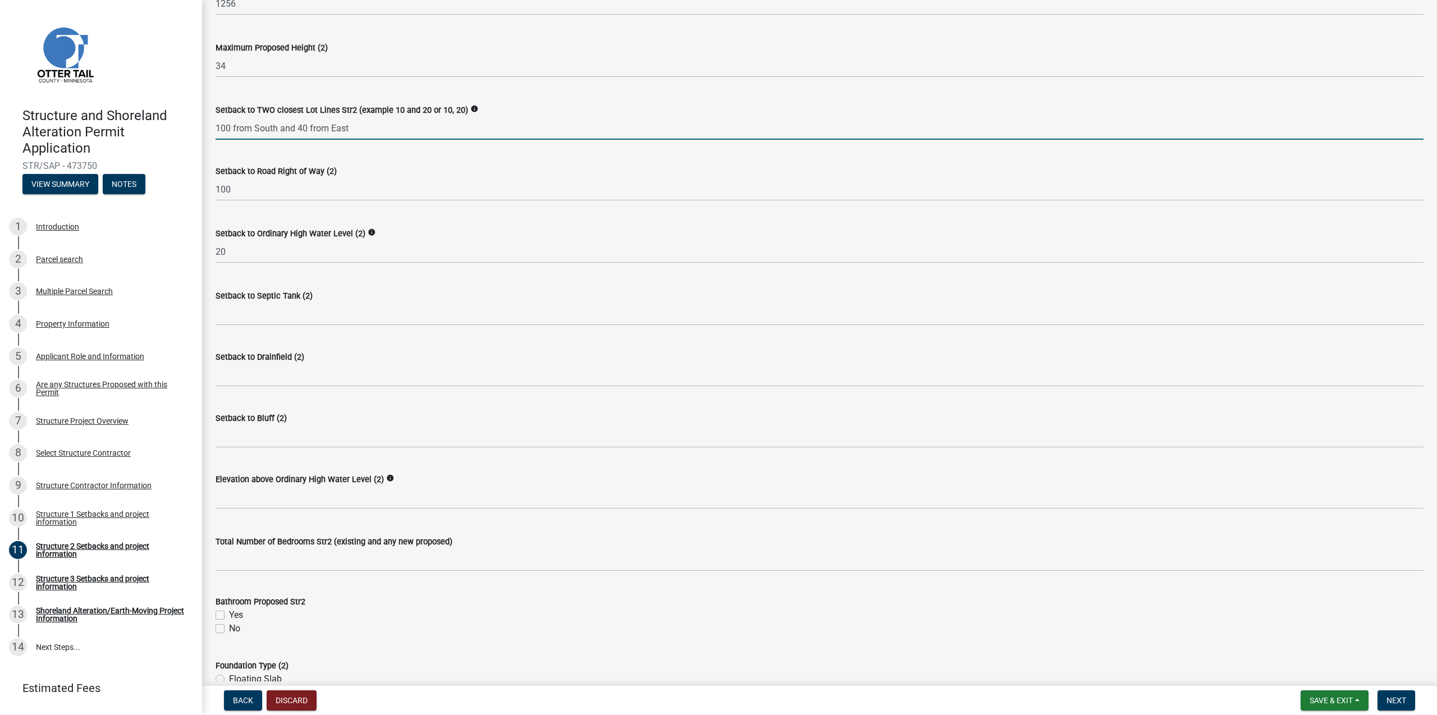
click at [216, 130] on input "100 from South and 40 from East" at bounding box center [820, 128] width 1208 height 23
type input "approx 100 from South and 40 from East"
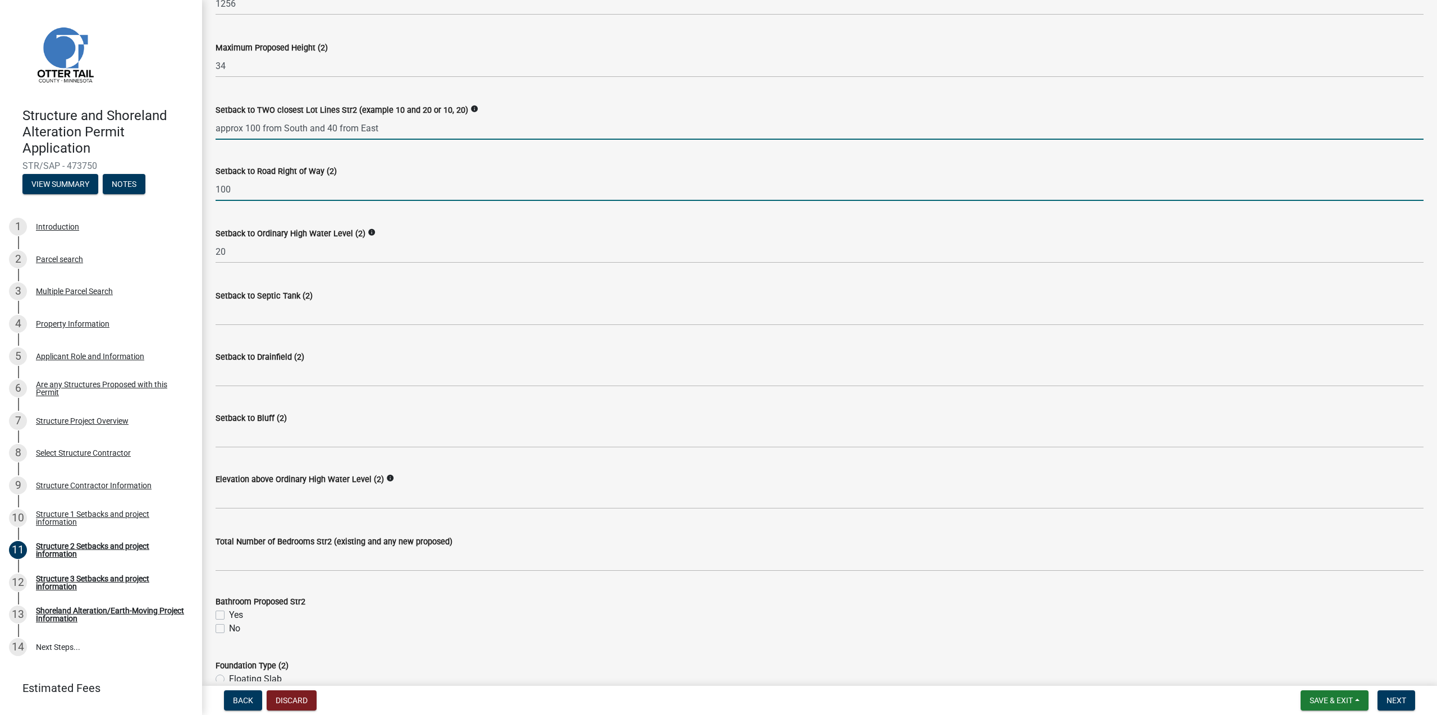
click at [217, 185] on input "100" at bounding box center [820, 189] width 1208 height 23
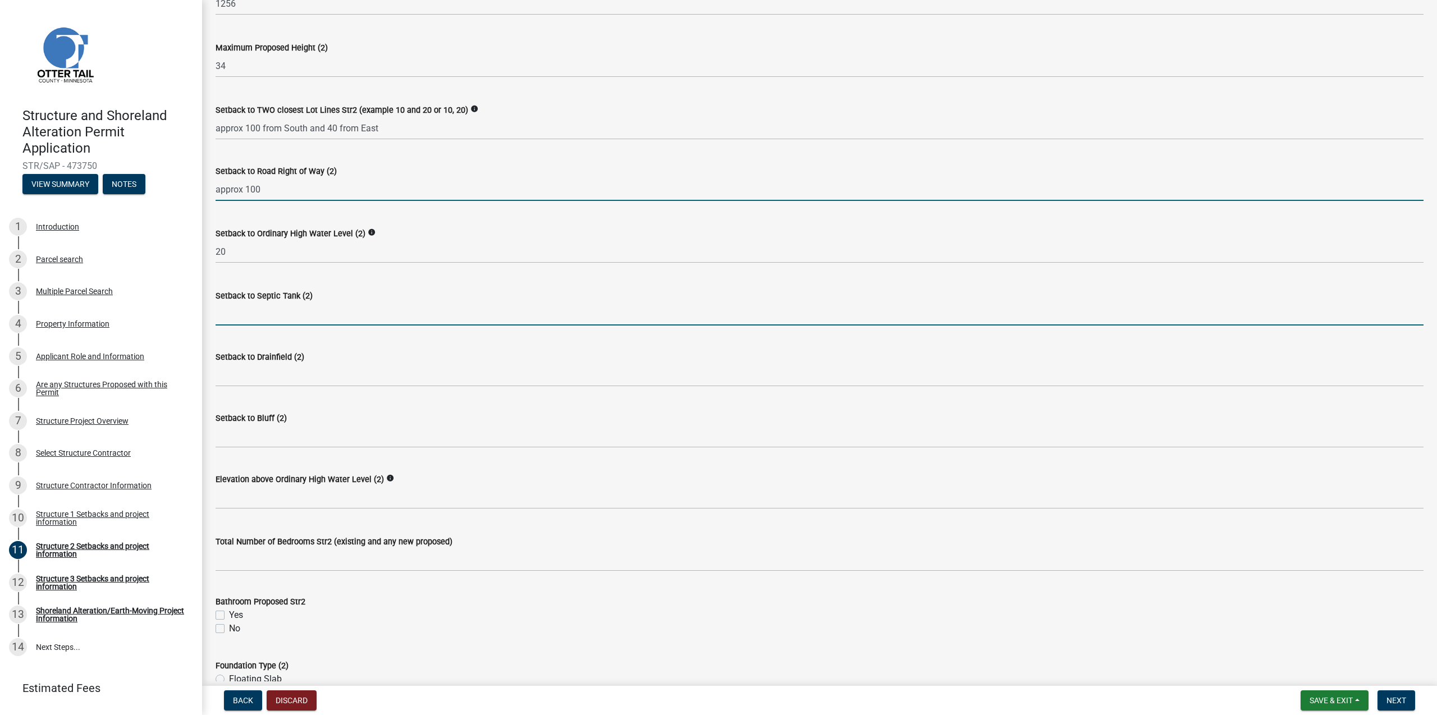
type input "100"
click at [273, 320] on input "Setback to Septic Tank (2)" at bounding box center [820, 314] width 1208 height 23
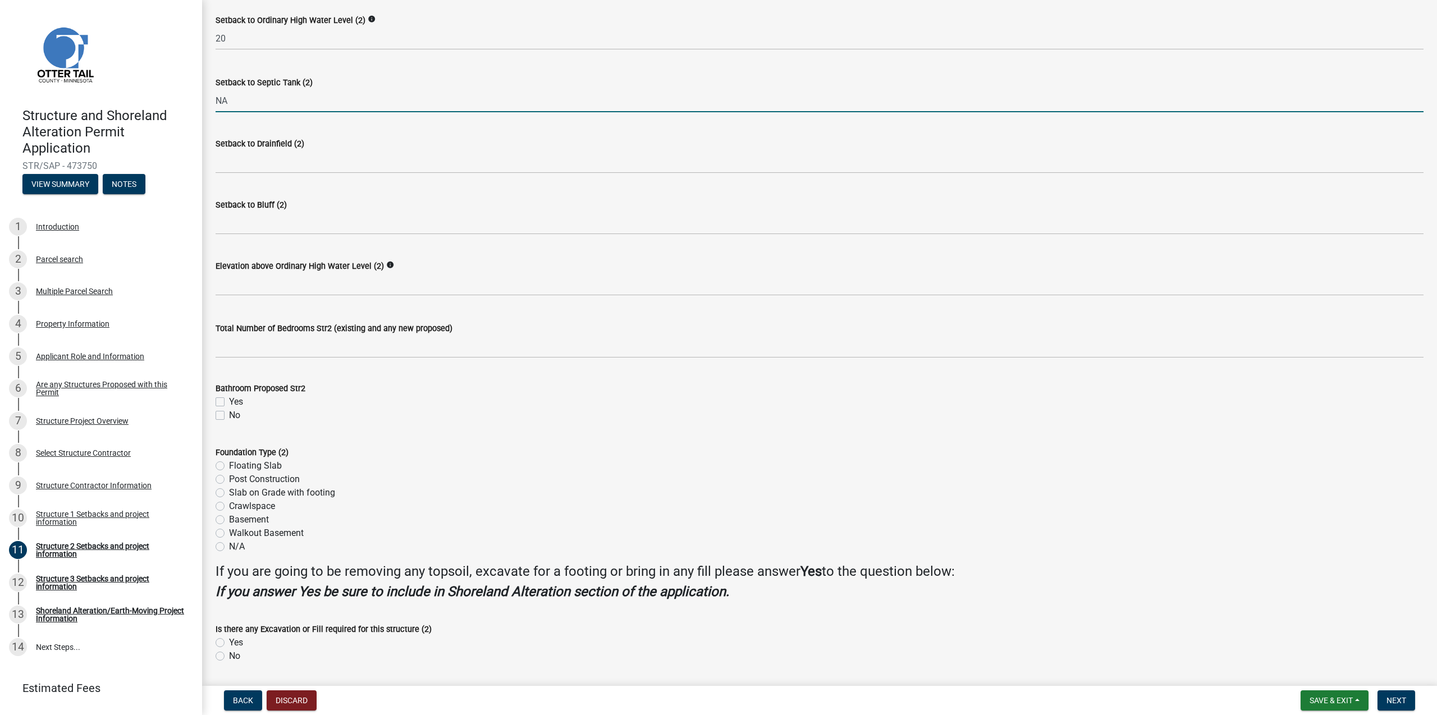
scroll to position [759, 0]
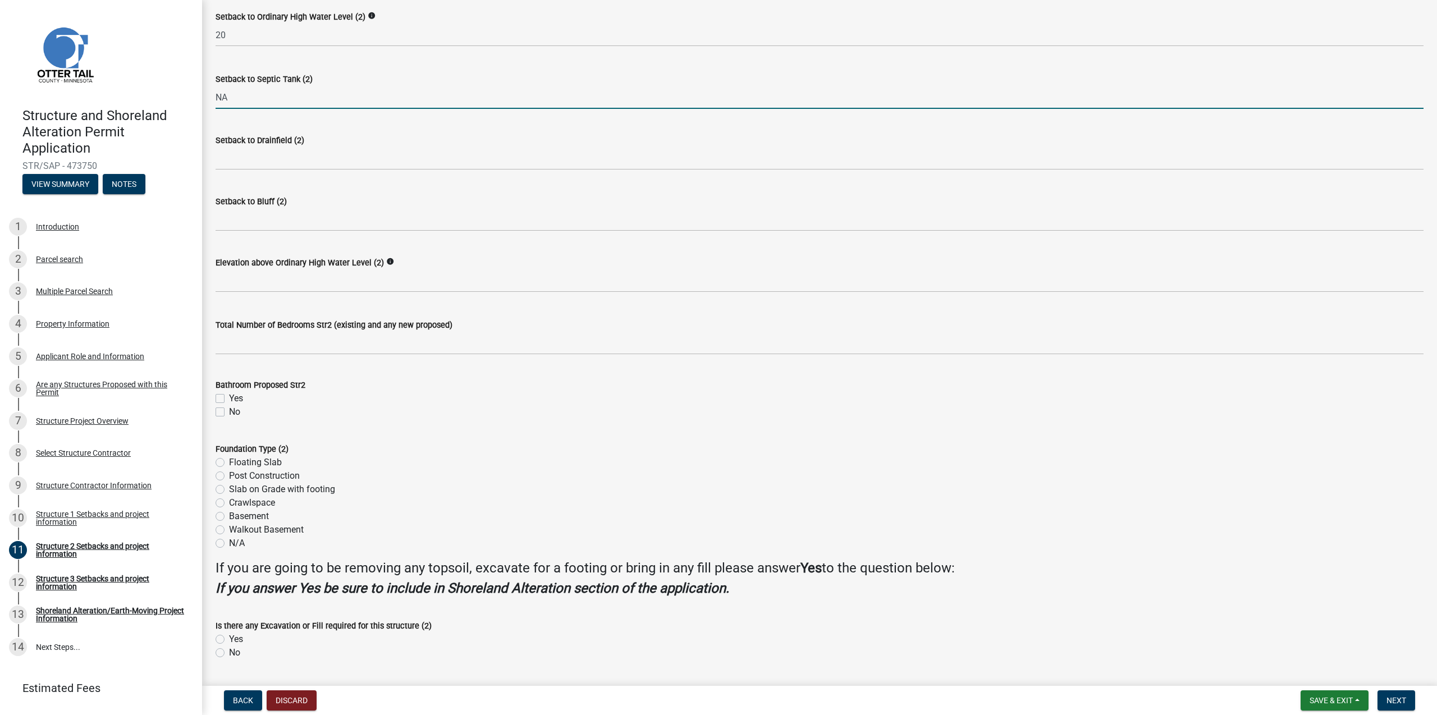
type input "NA"
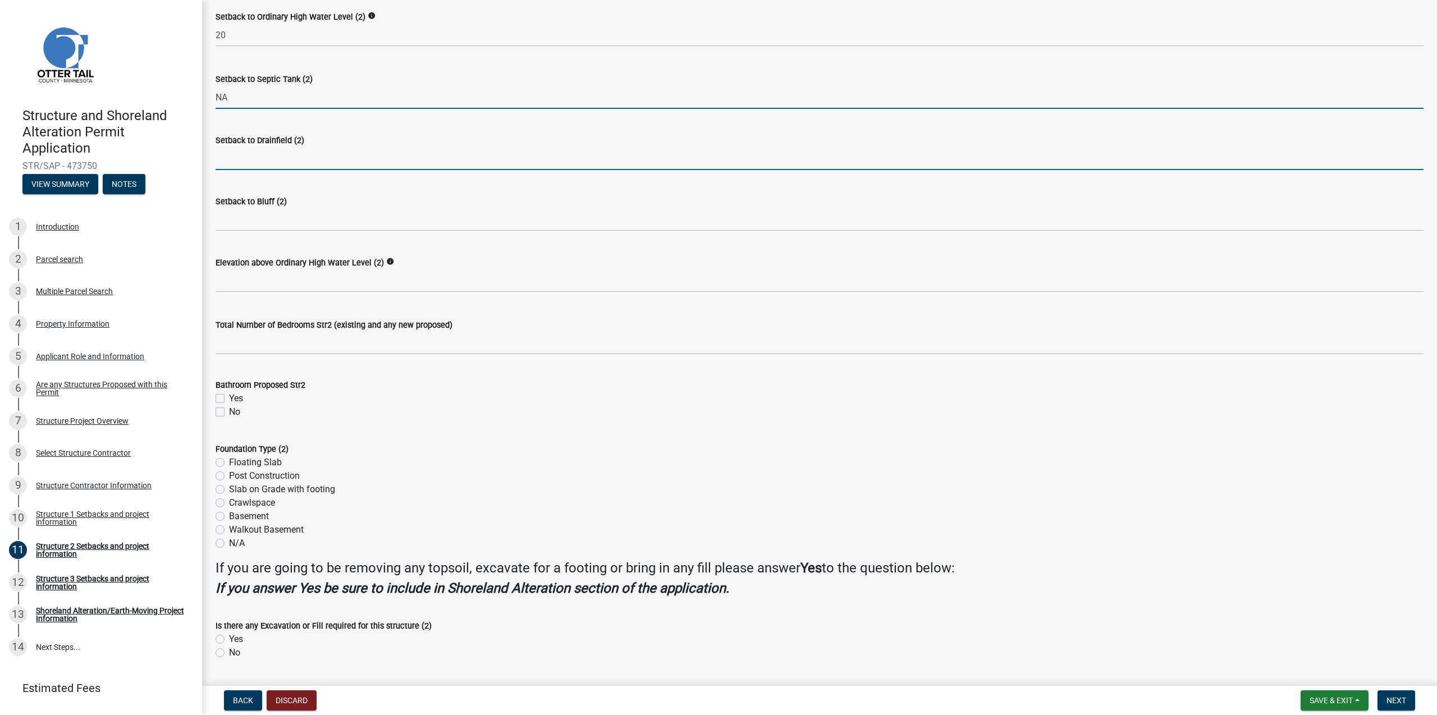
click at [266, 161] on input "Setback to Drainfield (2)" at bounding box center [820, 158] width 1208 height 23
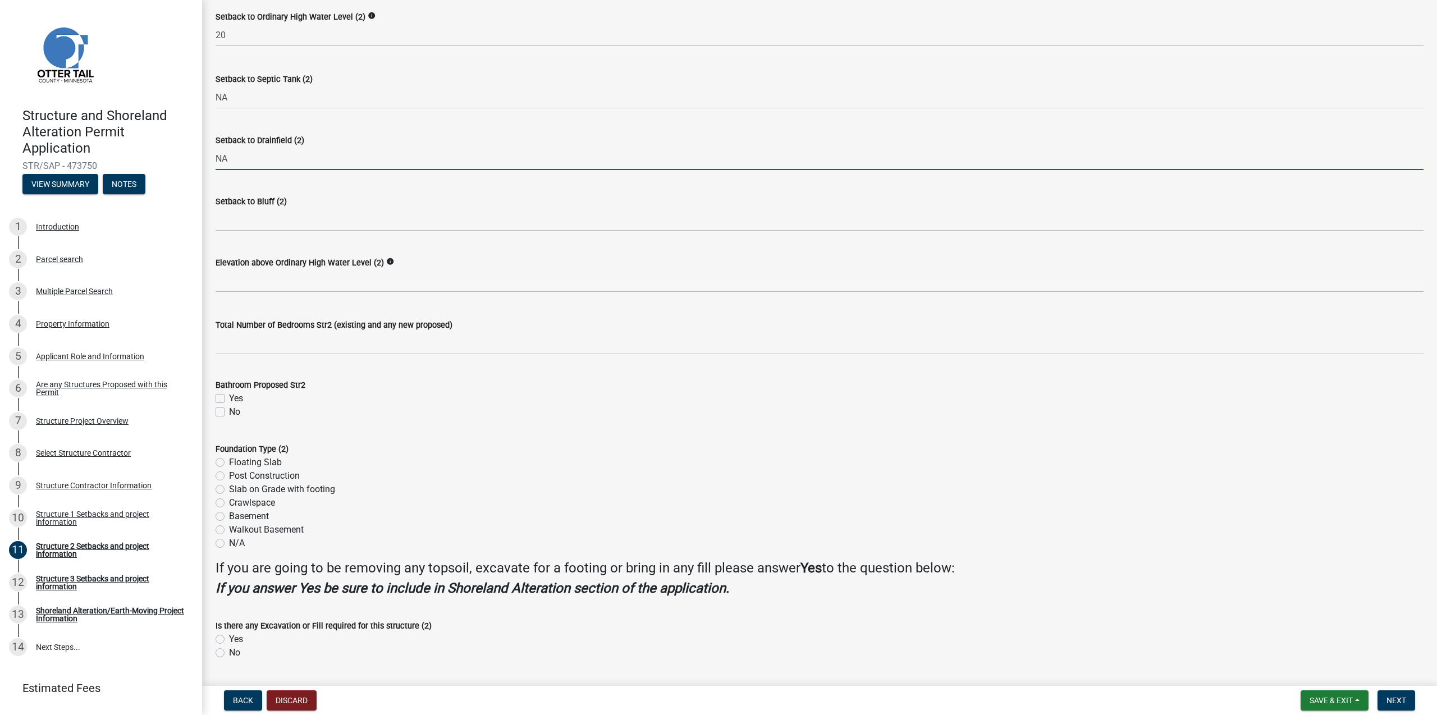
type input "NA"
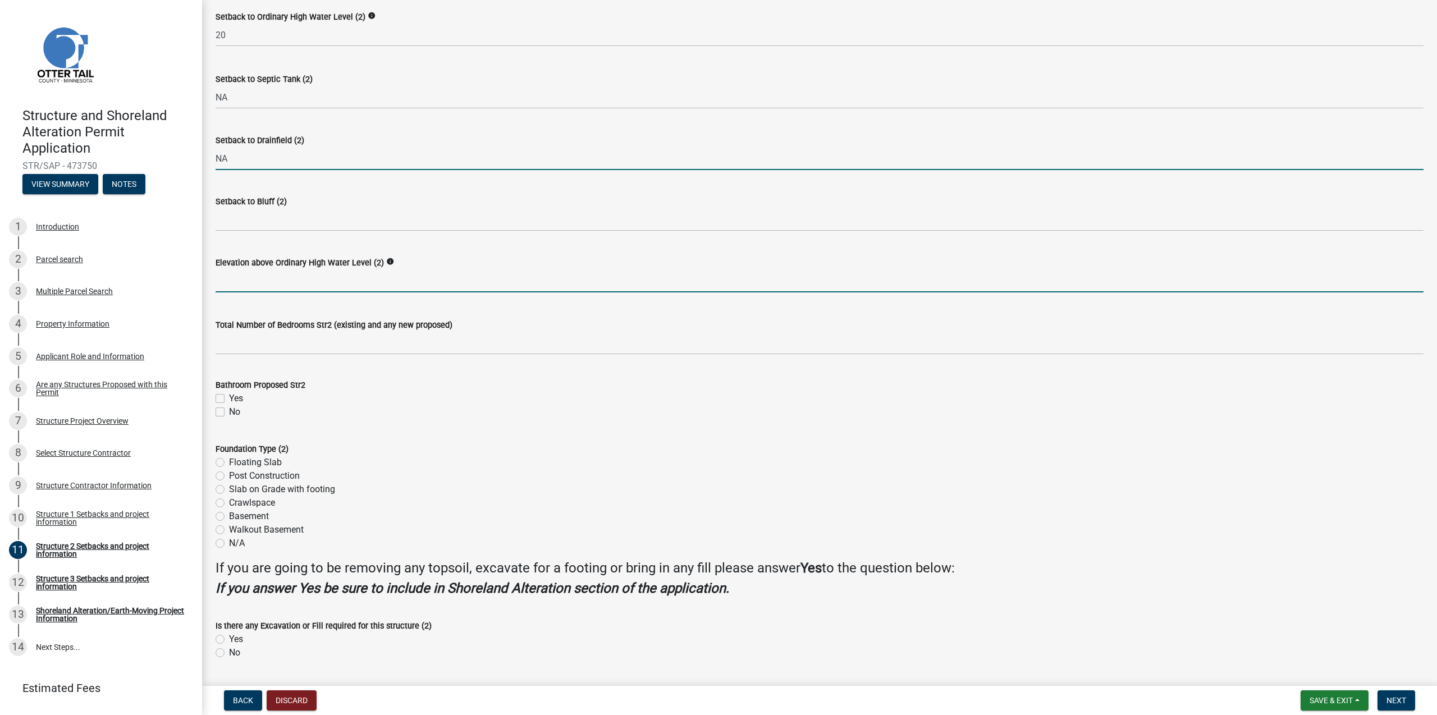
click at [255, 282] on input "text" at bounding box center [820, 280] width 1208 height 23
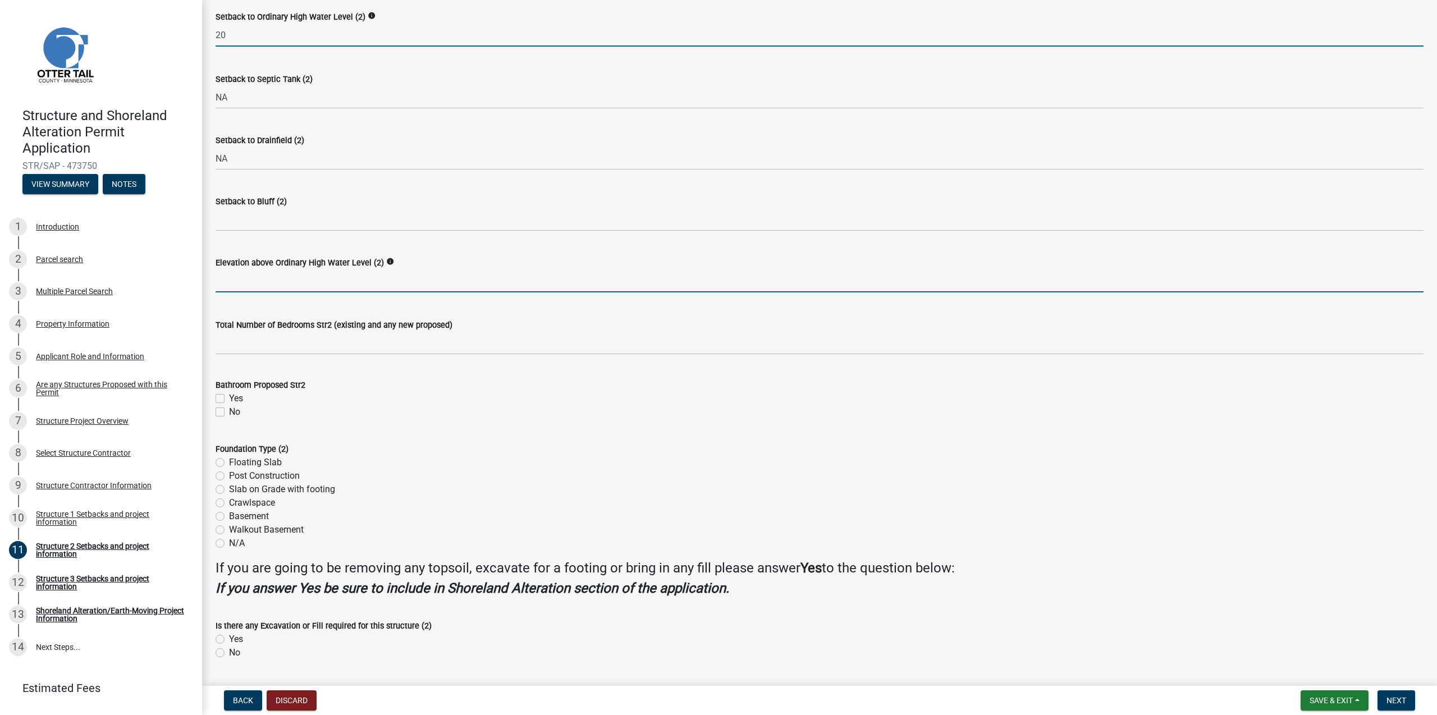
click at [234, 30] on input "20" at bounding box center [820, 35] width 1208 height 23
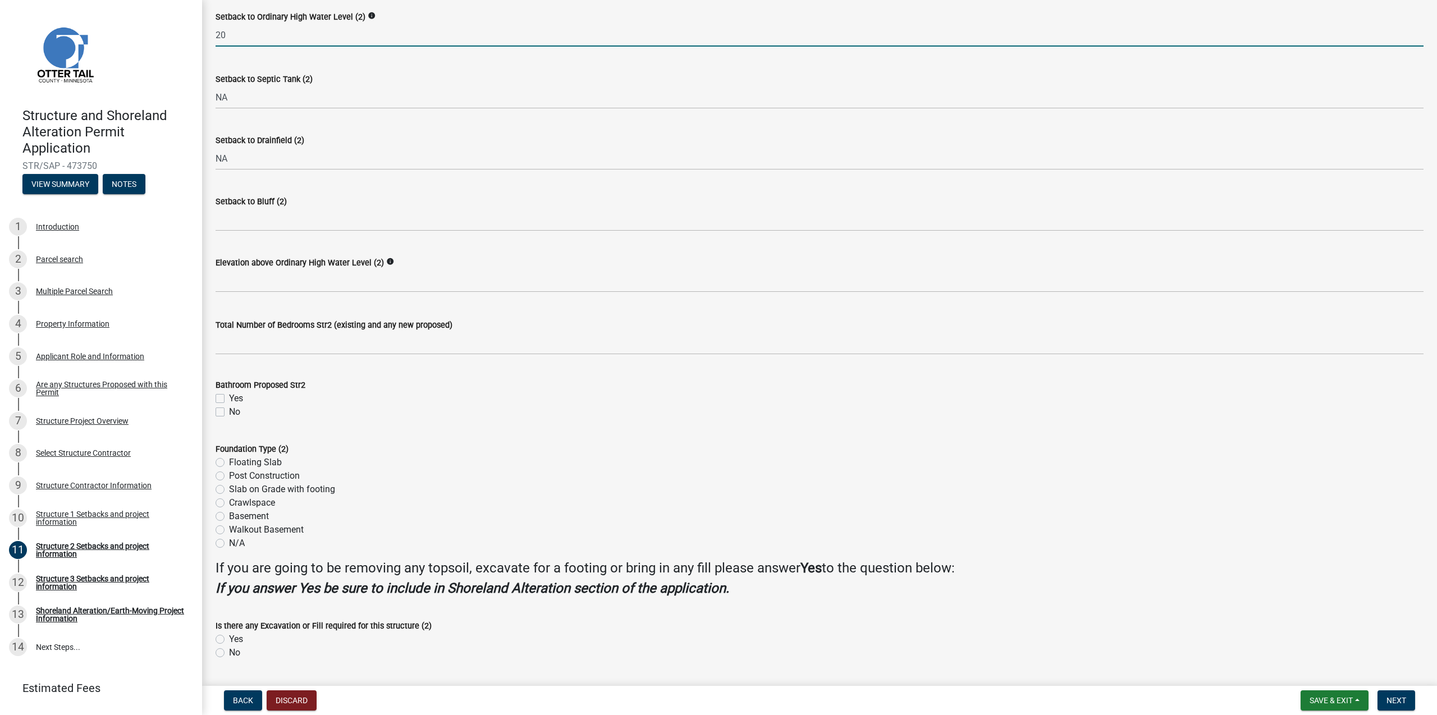
type input "2"
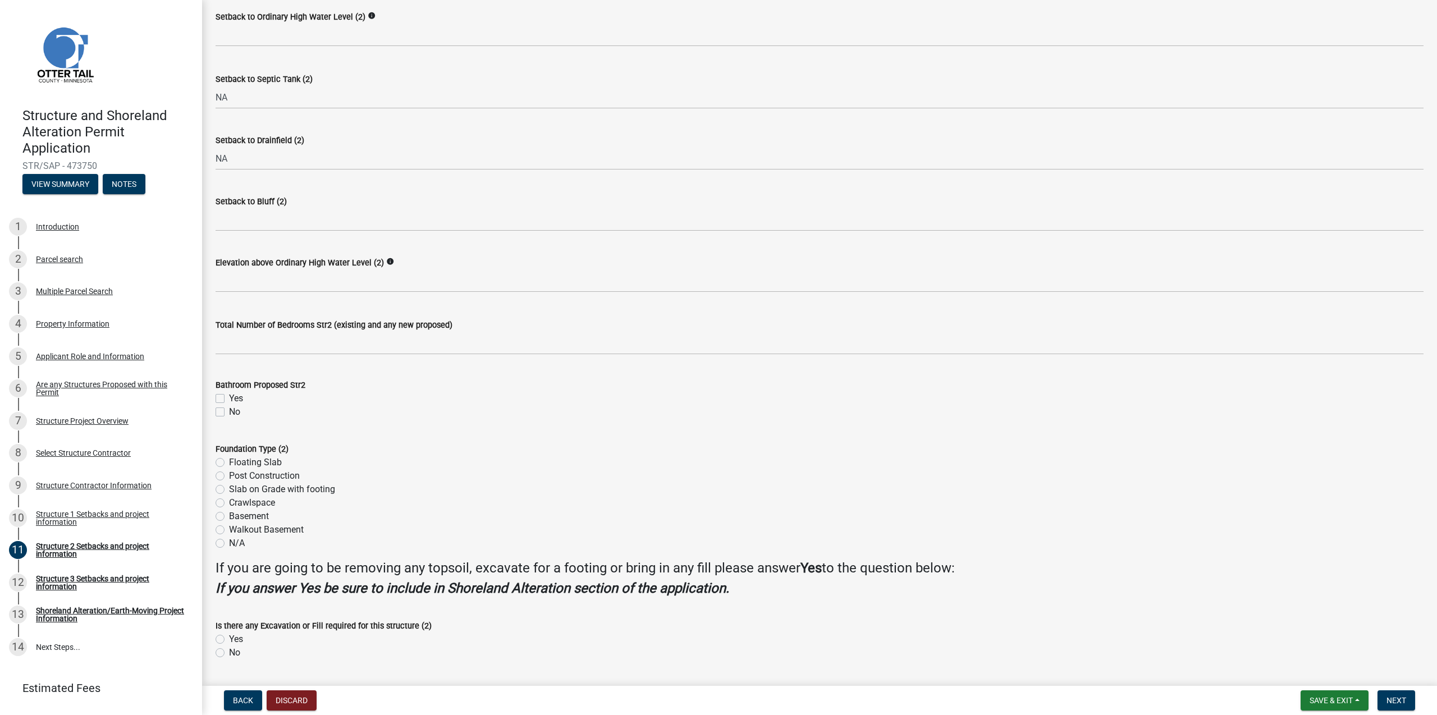
click at [247, 300] on wm-data-entity-input "Elevation above Ordinary High Water Level (2) info" at bounding box center [820, 271] width 1208 height 62
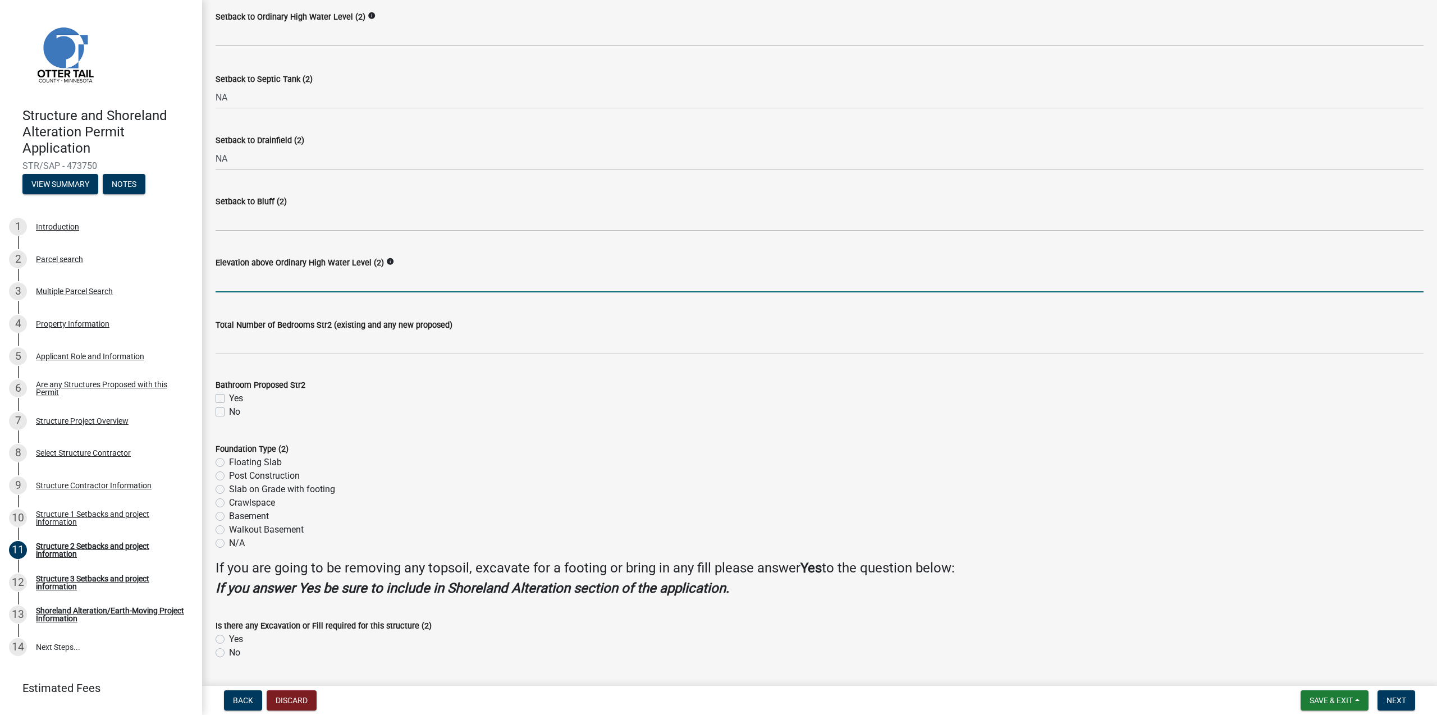
click at [253, 282] on input "text" at bounding box center [820, 280] width 1208 height 23
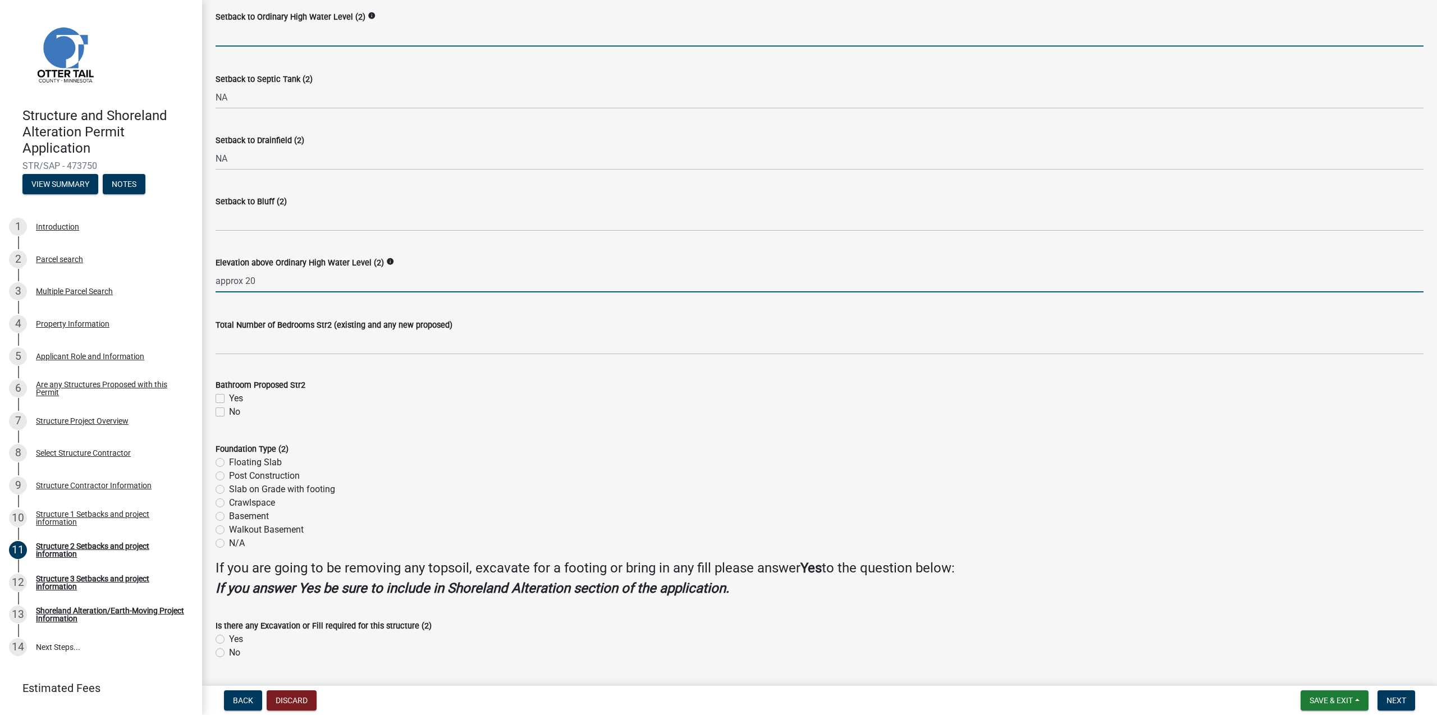
type input "20"
click at [253, 35] on input "text" at bounding box center [820, 35] width 1208 height 23
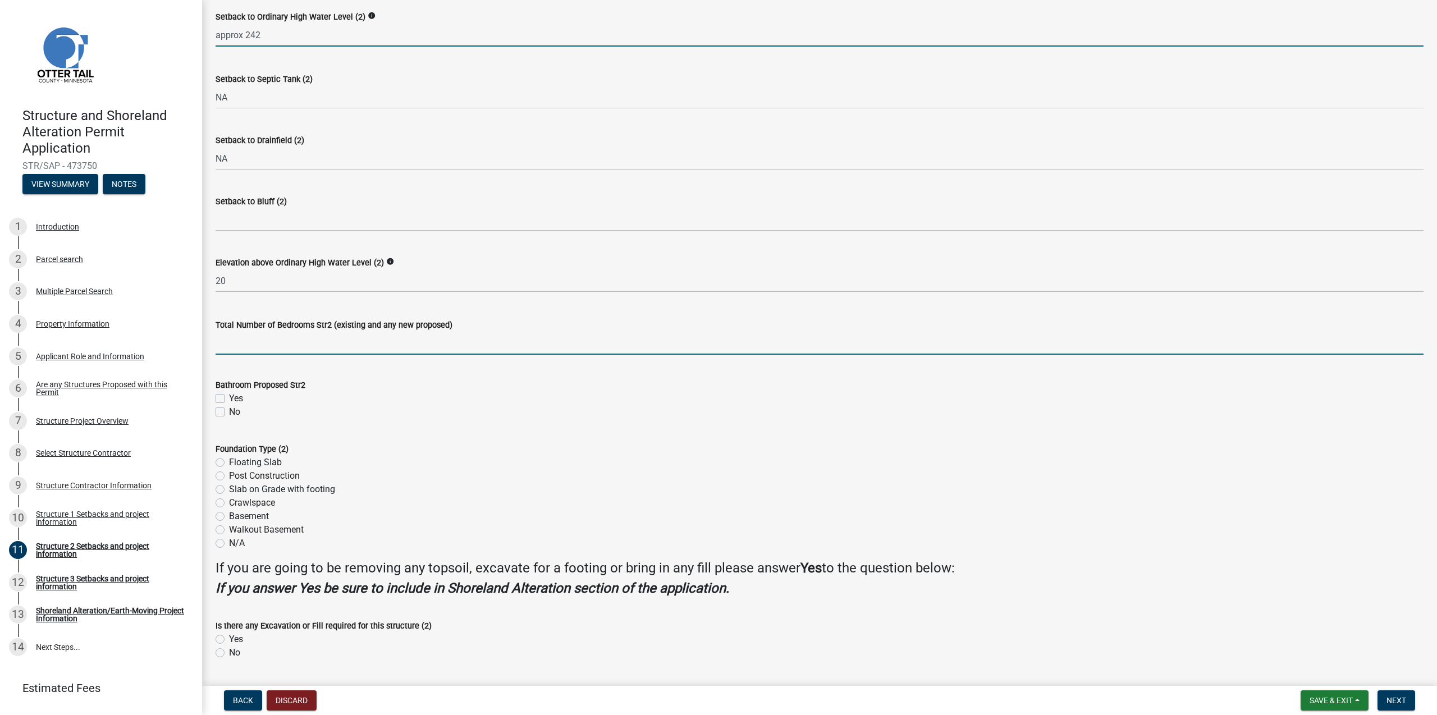
type input "242"
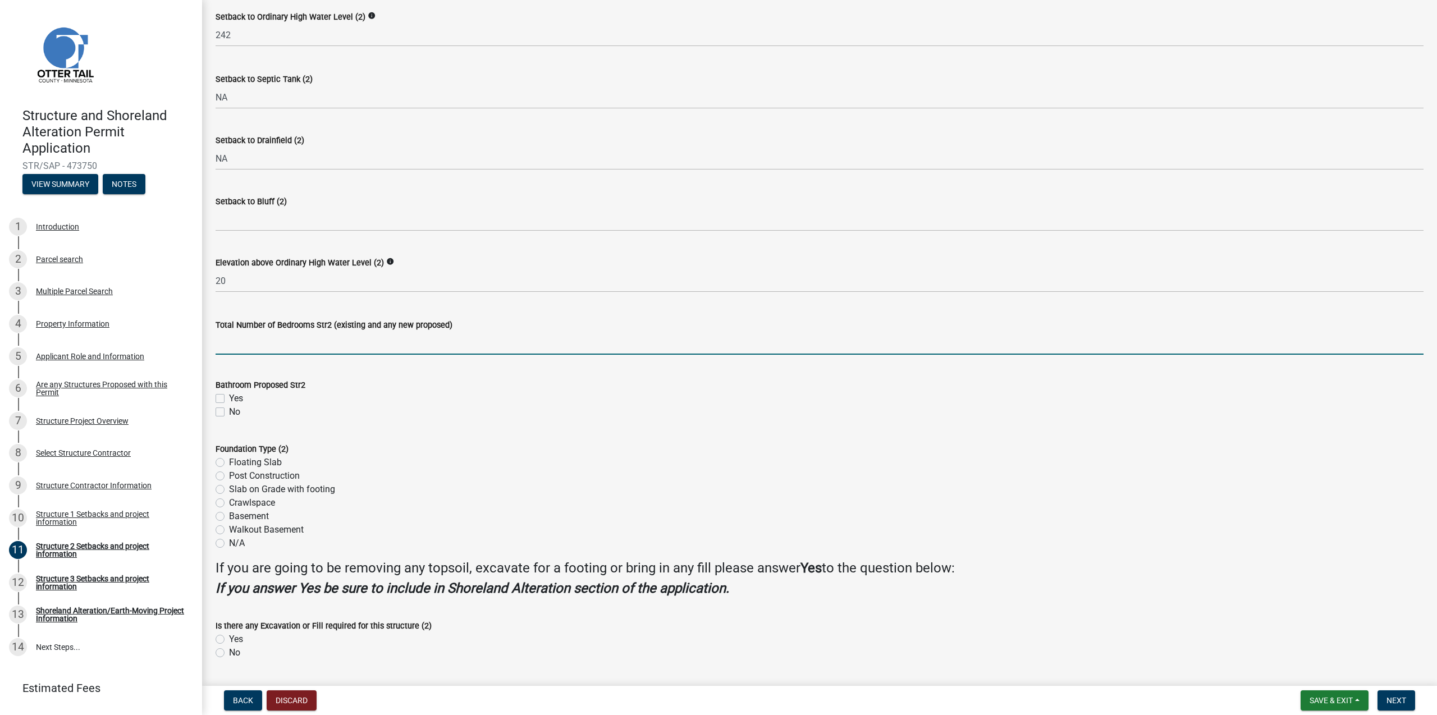
click at [275, 345] on input "text" at bounding box center [820, 343] width 1208 height 23
type input "0"
click at [229, 411] on label "No" at bounding box center [234, 411] width 11 height 13
click at [229, 411] on input "No" at bounding box center [232, 408] width 7 height 7
checkbox input "true"
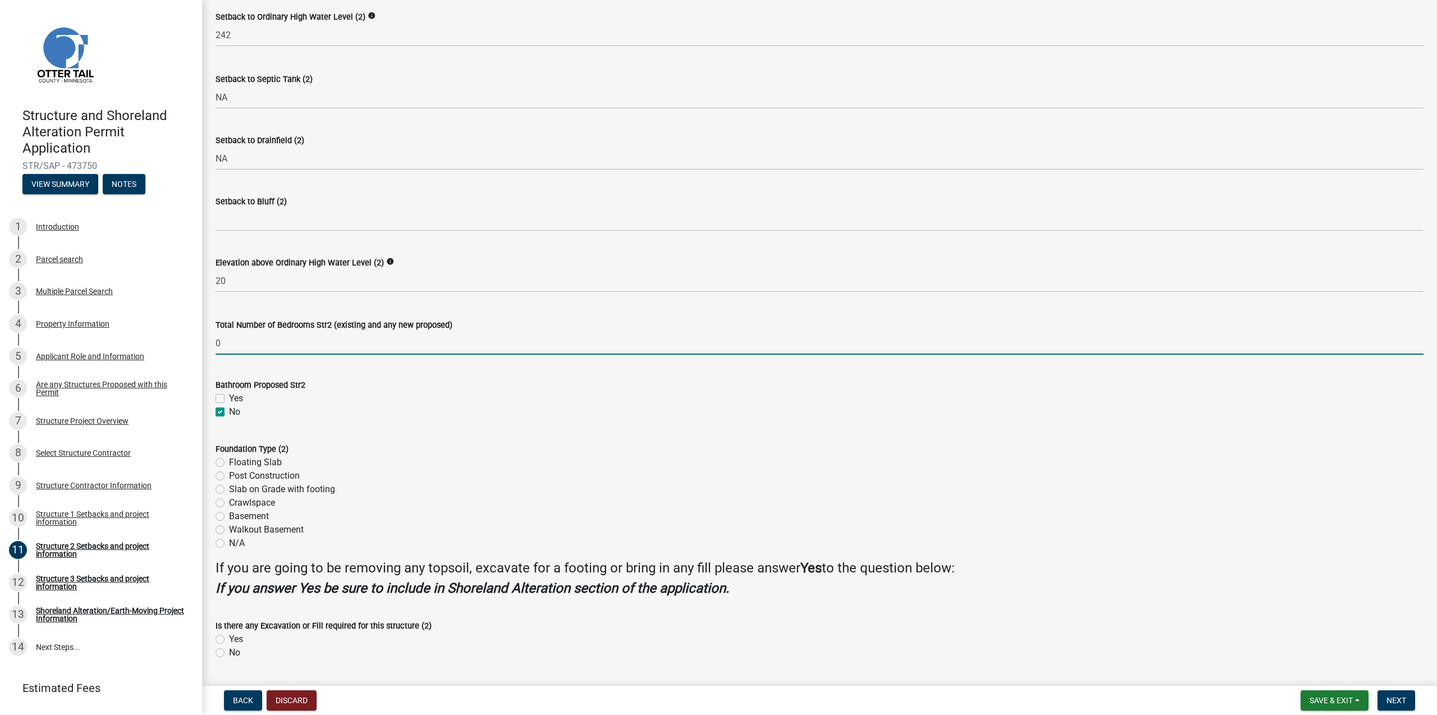
checkbox input "false"
checkbox input "true"
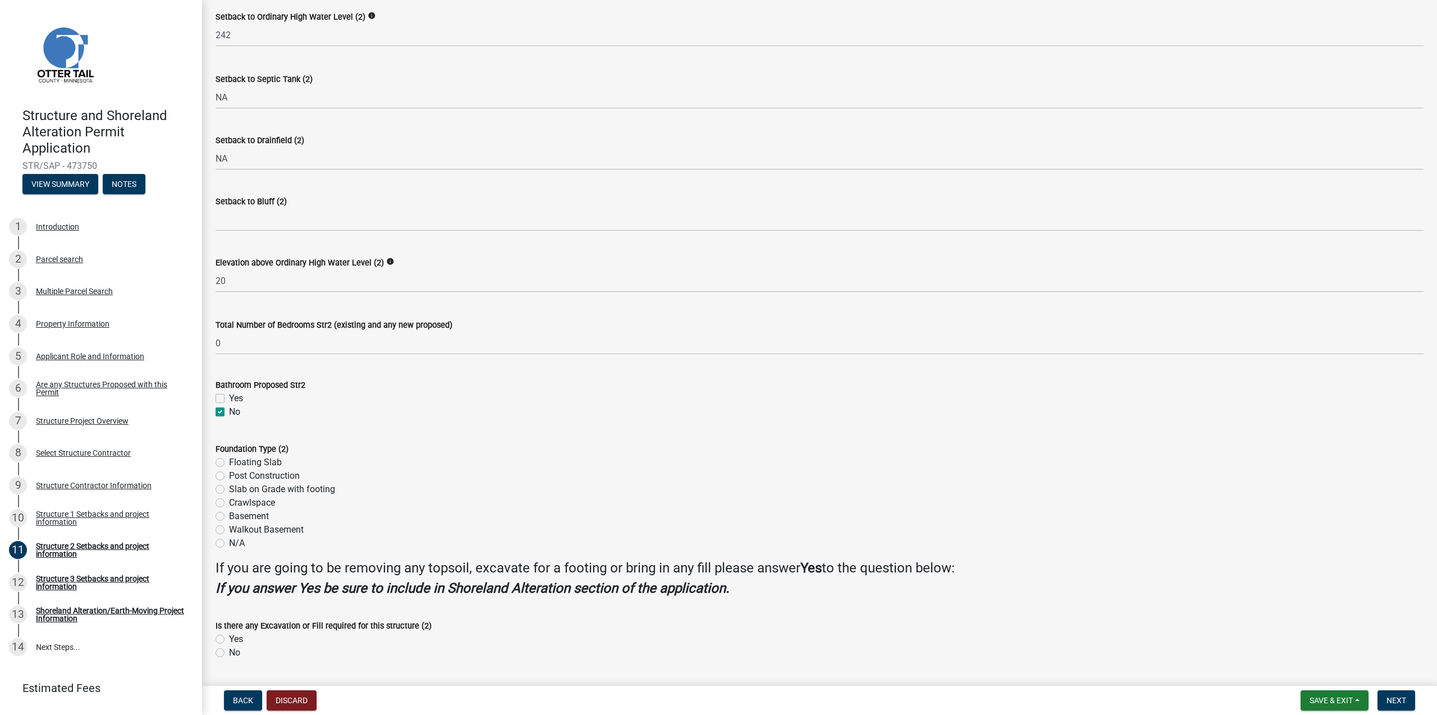
click at [229, 489] on label "Slab on Grade with footing" at bounding box center [282, 489] width 106 height 13
click at [229, 489] on input "Slab on Grade with footing" at bounding box center [232, 486] width 7 height 7
radio input "true"
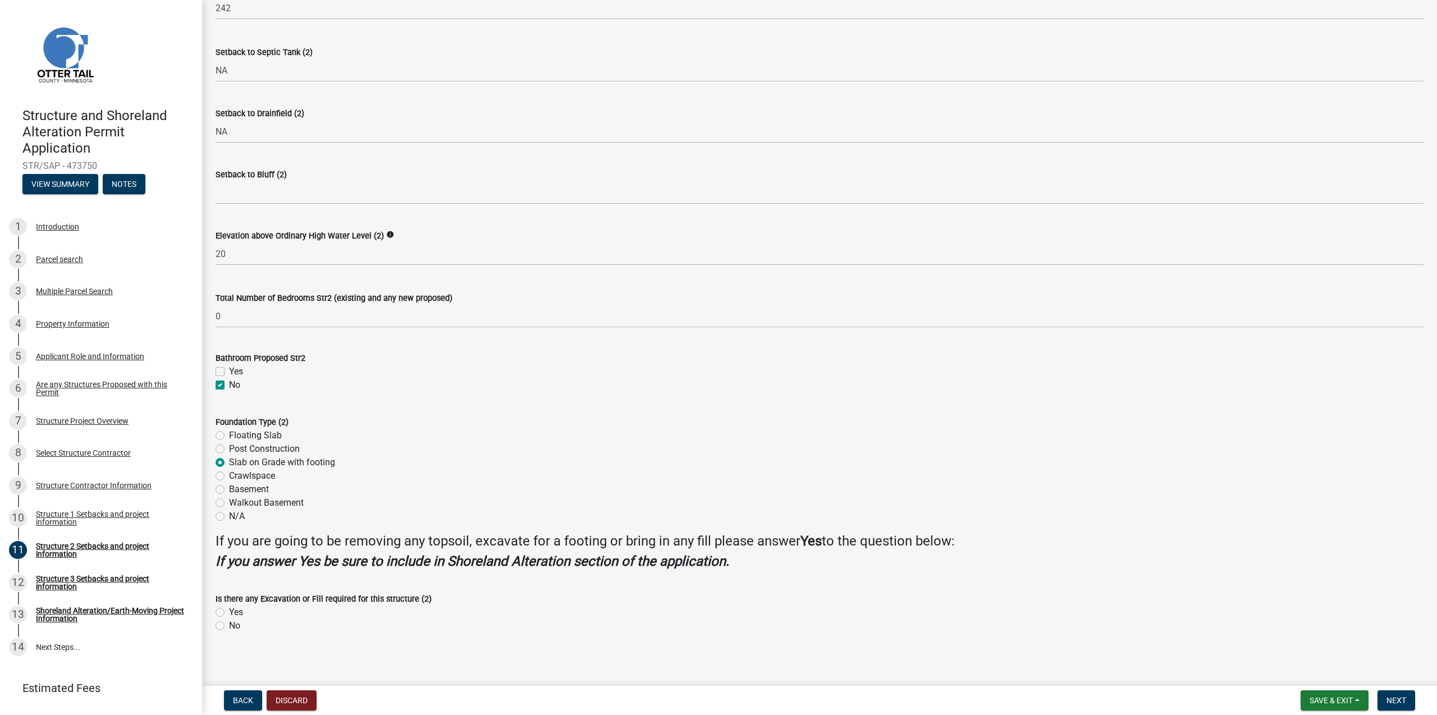
scroll to position [791, 0]
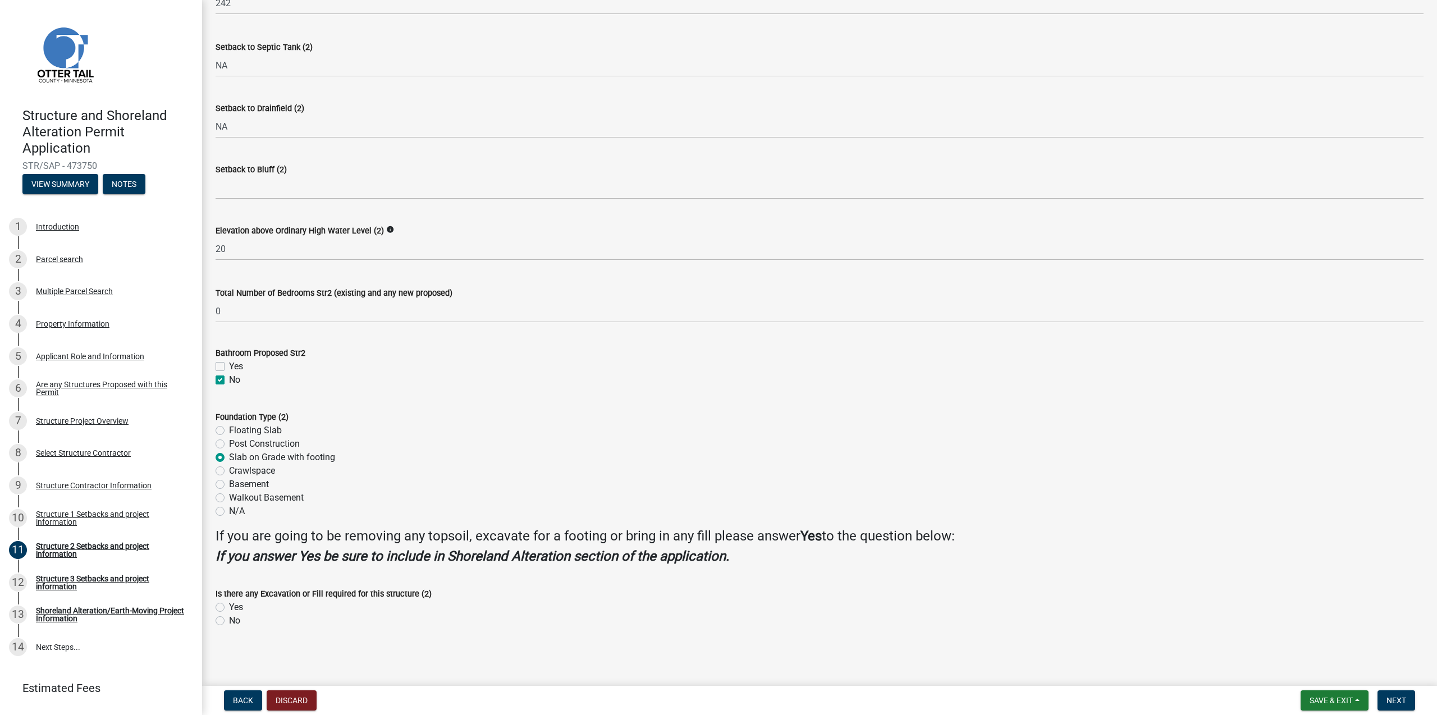
click at [229, 608] on label "Yes" at bounding box center [236, 607] width 14 height 13
click at [229, 608] on input "Yes" at bounding box center [232, 604] width 7 height 7
radio input "true"
click at [1403, 702] on span "Next" at bounding box center [1396, 700] width 20 height 9
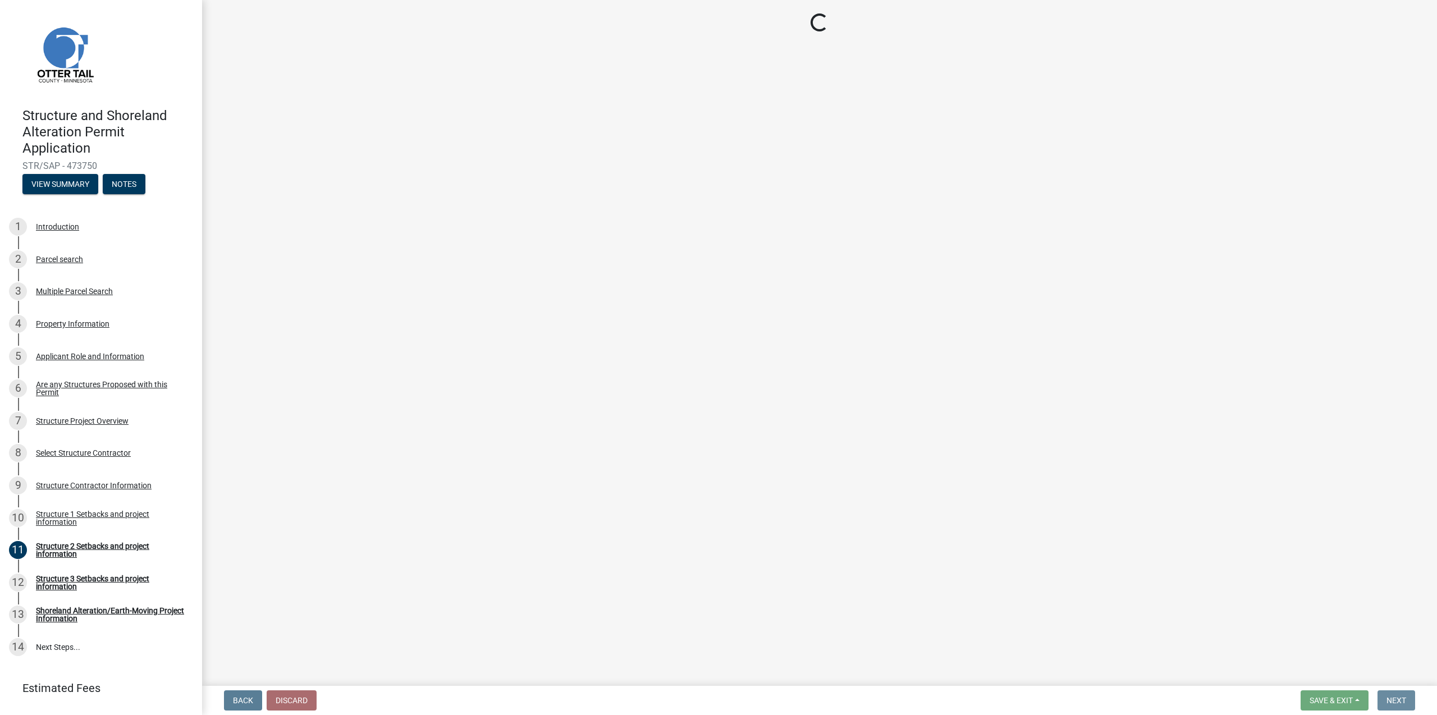
scroll to position [0, 0]
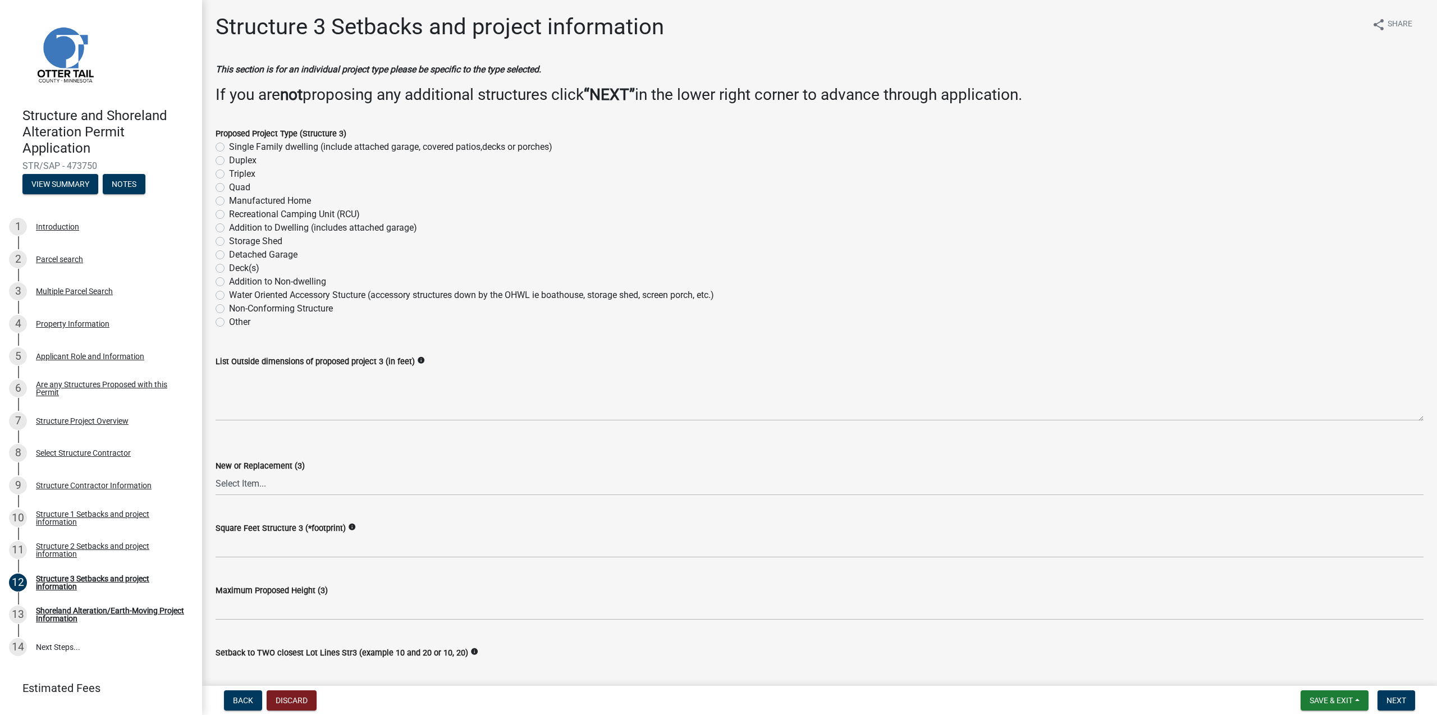
click at [229, 147] on label "Single Family dwelling (include attached garage, covered patios,decks or porche…" at bounding box center [390, 146] width 323 height 13
click at [229, 147] on input "Single Family dwelling (include attached garage, covered patios,decks or porche…" at bounding box center [232, 143] width 7 height 7
radio input "true"
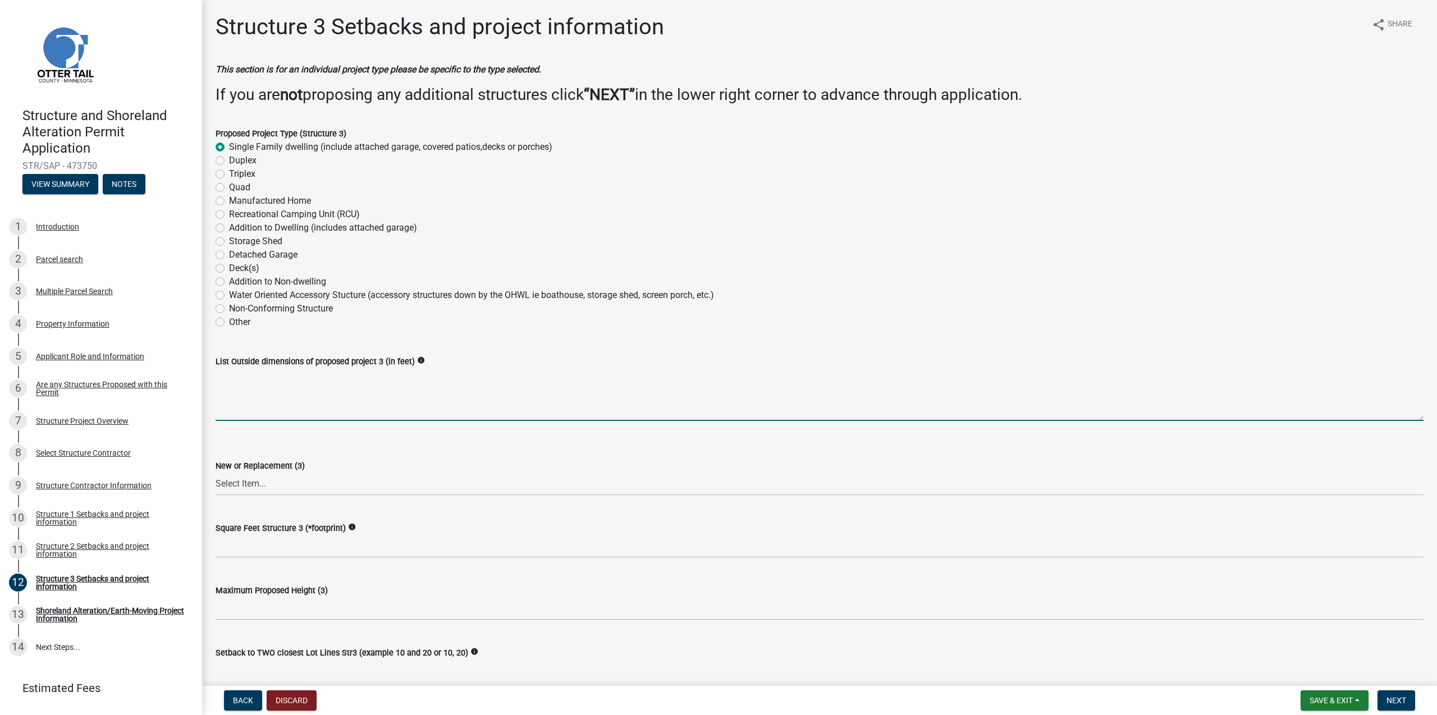
click at [280, 411] on textarea "List Outside dimensions of proposed project 3 (in feet)" at bounding box center [820, 394] width 1208 height 53
type textarea "20x24"
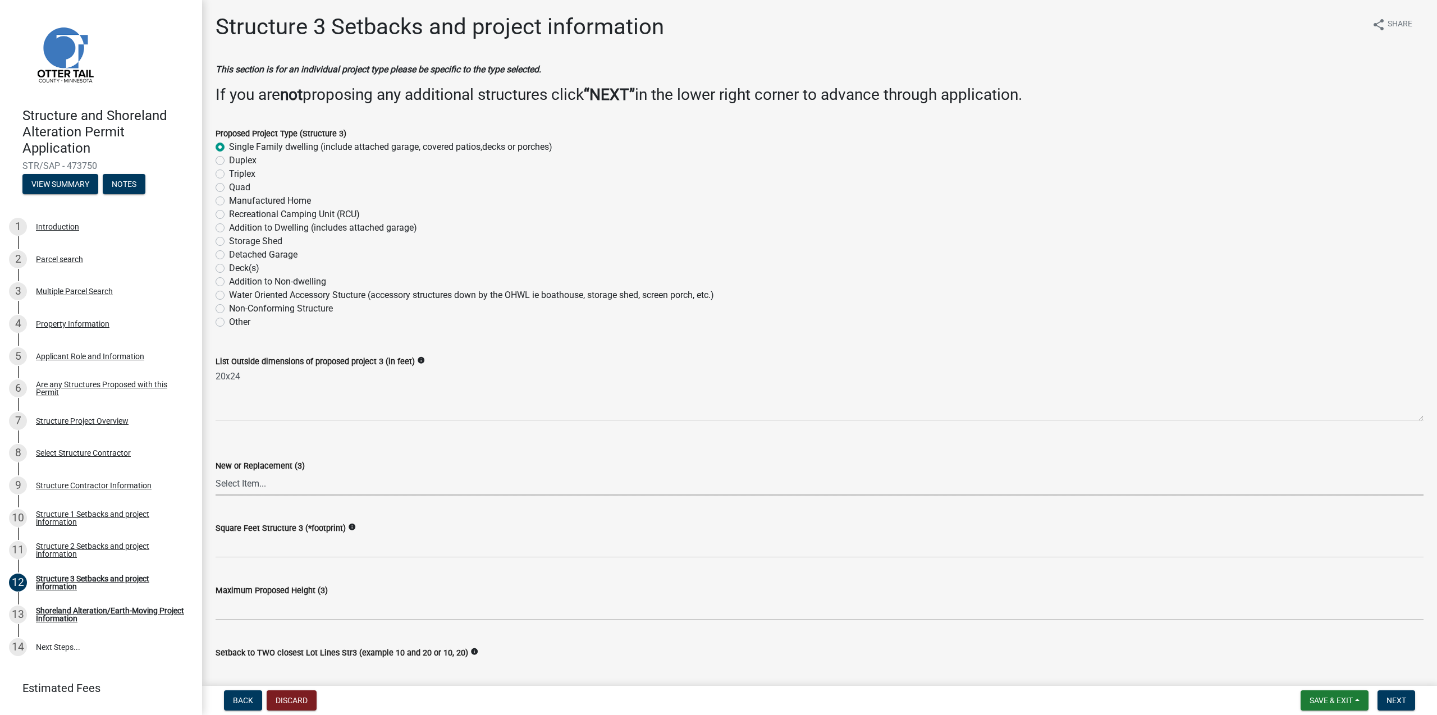
click at [216, 473] on select "Select Item... New Replacement" at bounding box center [820, 484] width 1208 height 23
click option "New" at bounding box center [0, 0] width 0 height 0
select select "c185e313-3403-4239-bd61-bb563c58a77a"
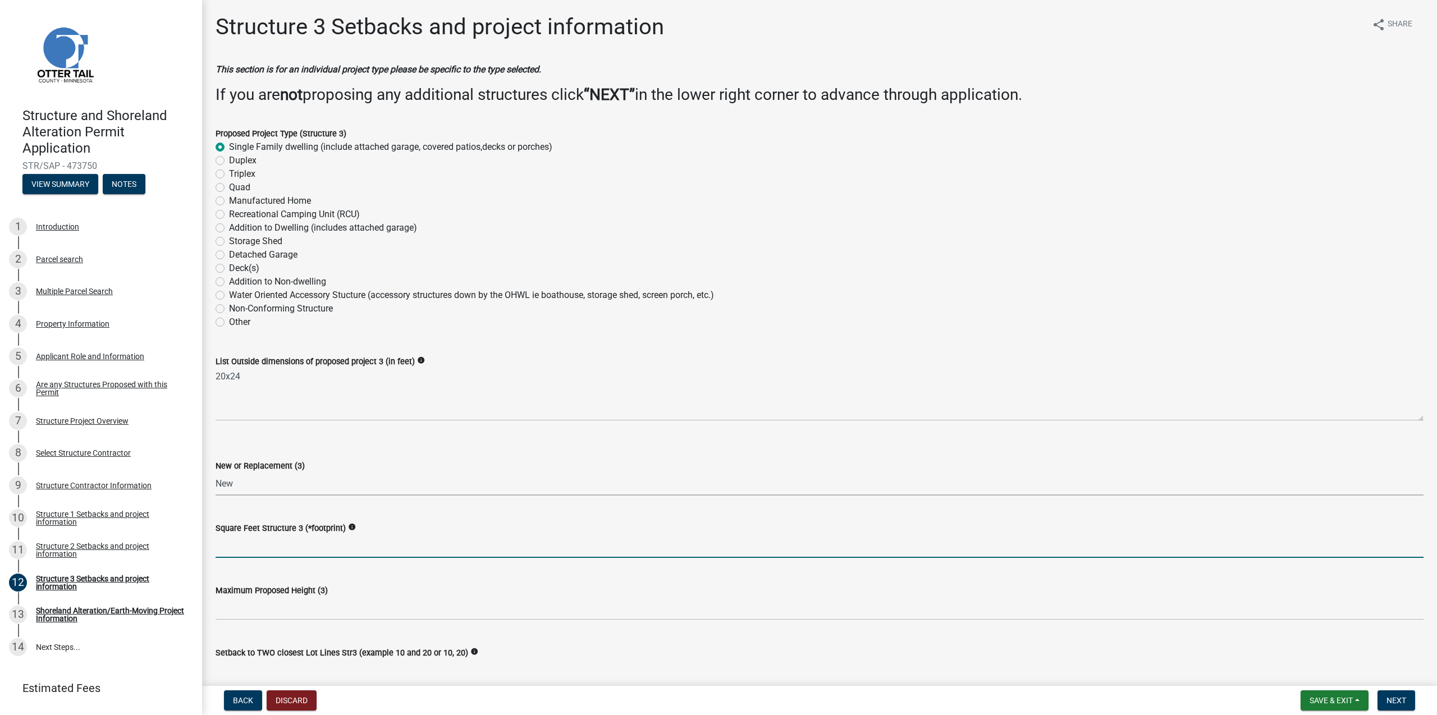
click at [261, 543] on input "text" at bounding box center [820, 546] width 1208 height 23
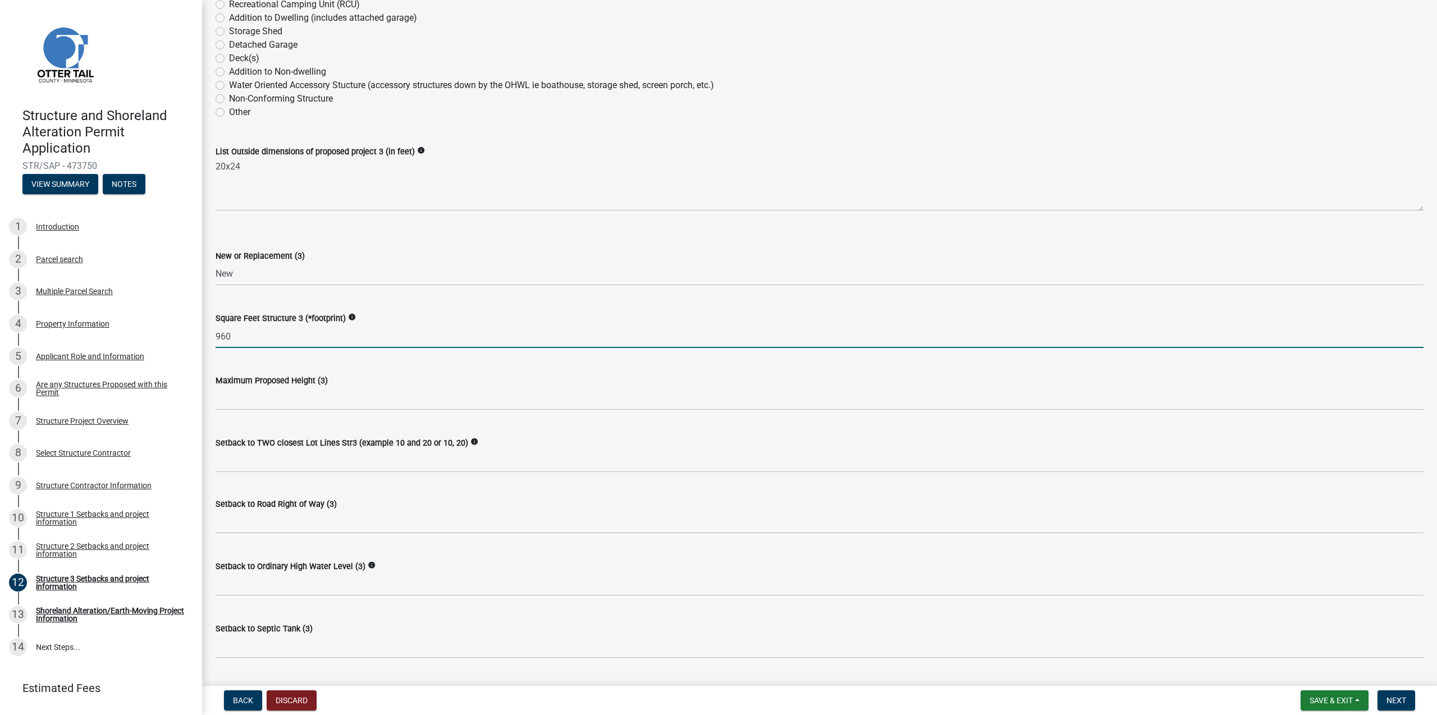
scroll to position [434, 0]
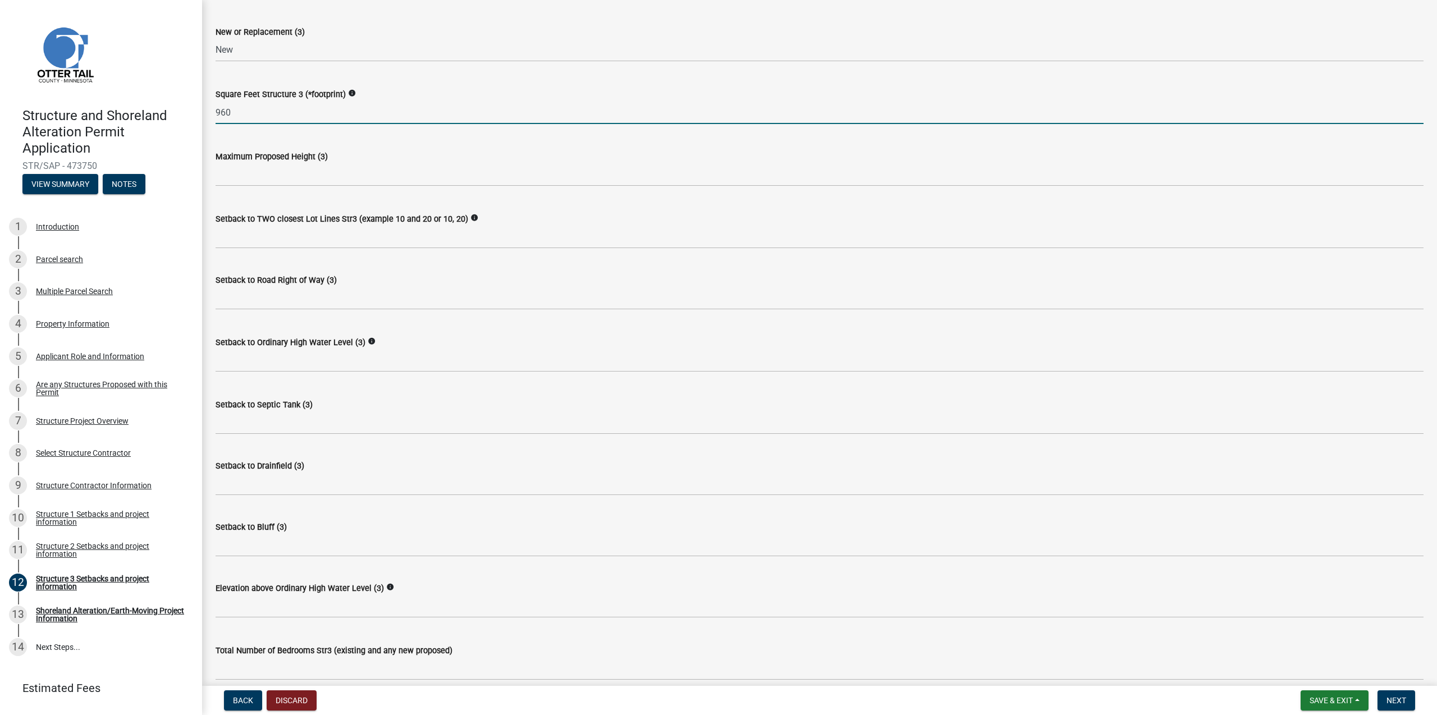
type input "960"
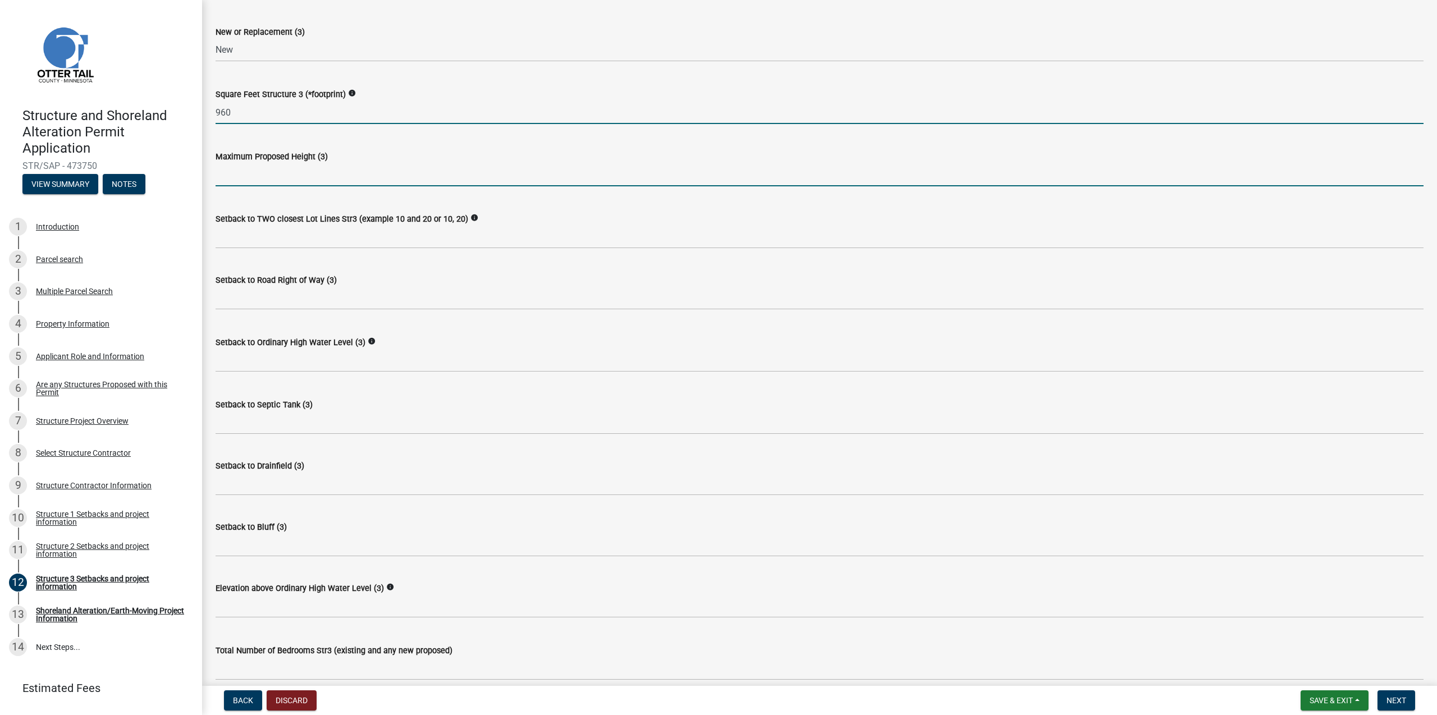
click at [241, 180] on input "text" at bounding box center [820, 174] width 1208 height 23
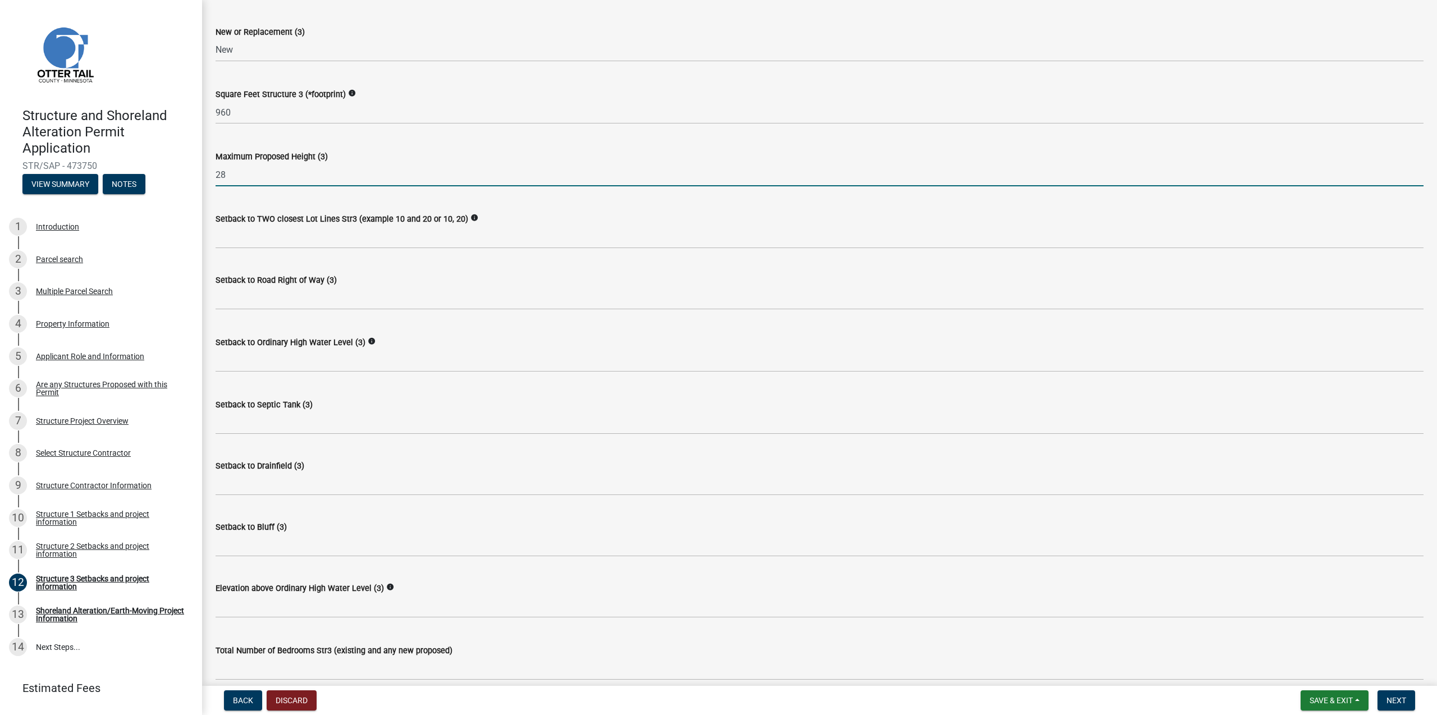
click at [236, 176] on input "28" at bounding box center [820, 174] width 1208 height 23
type input "24"
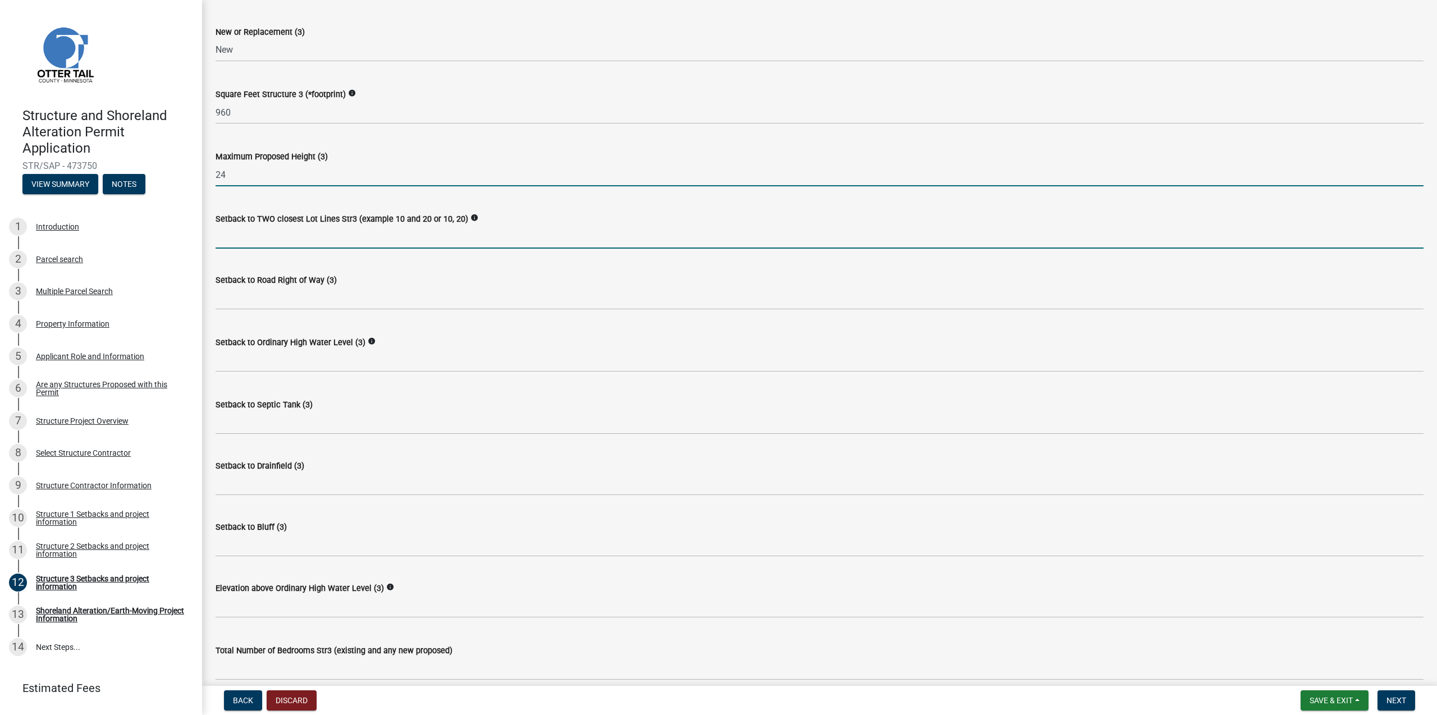
click at [285, 226] on input "Setback to TWO closest Lot Lines Str3 (example 10 and 20 or 10, 20)" at bounding box center [820, 237] width 1208 height 23
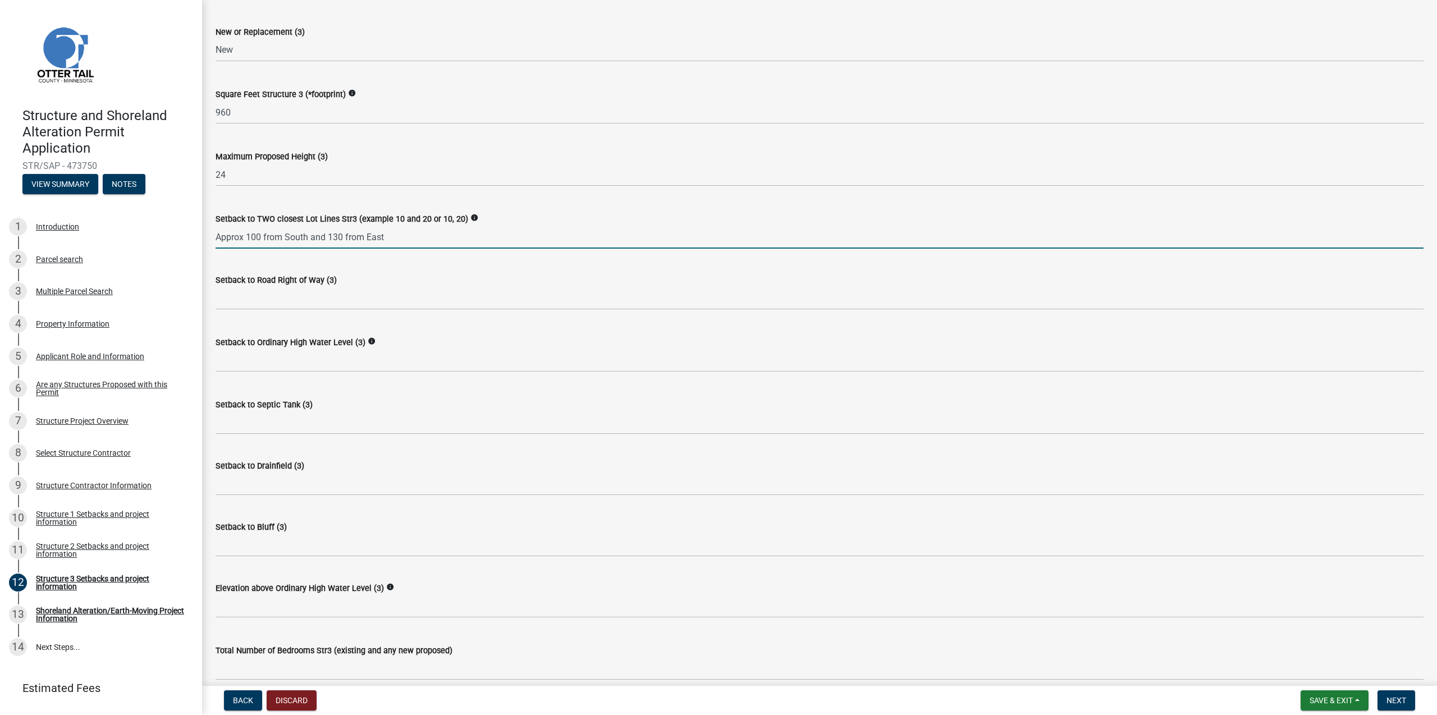
type input "Approx 100 from South and 130 from East"
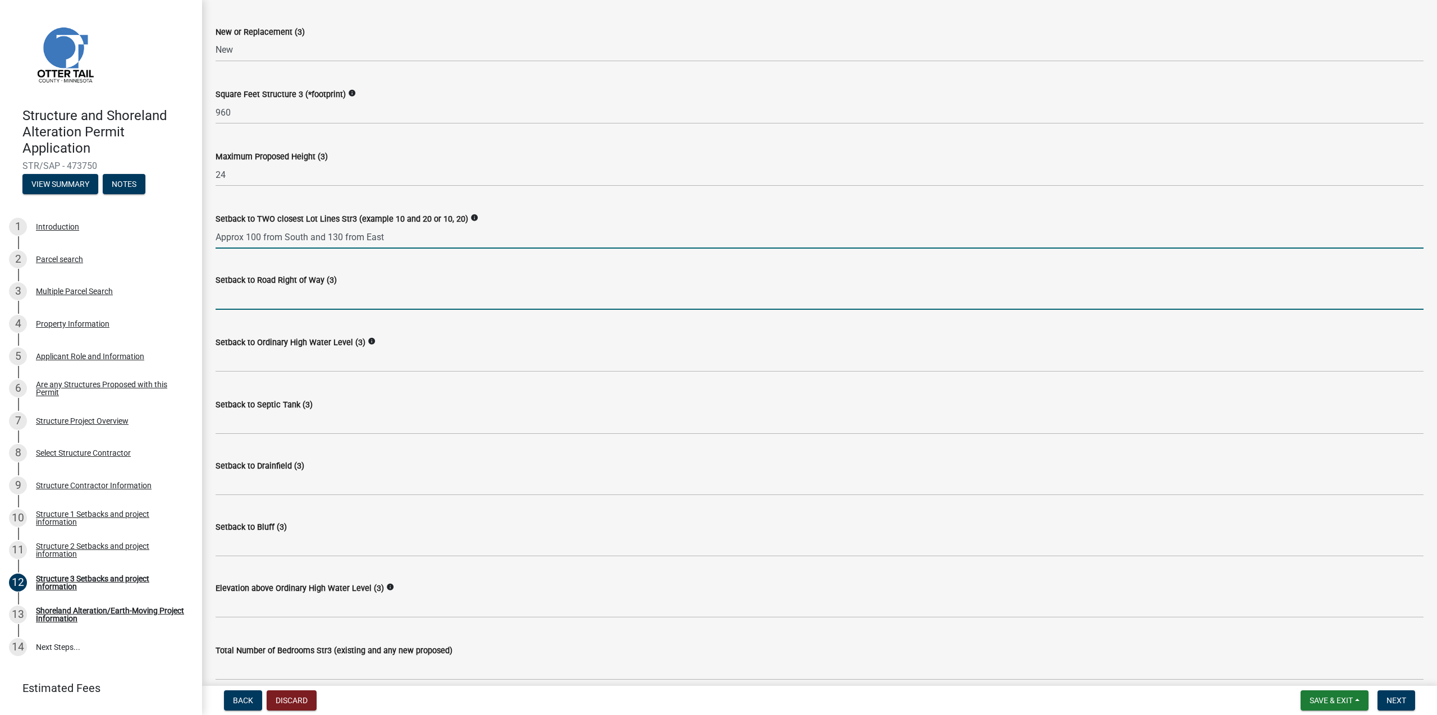
click at [284, 294] on input "text" at bounding box center [820, 298] width 1208 height 23
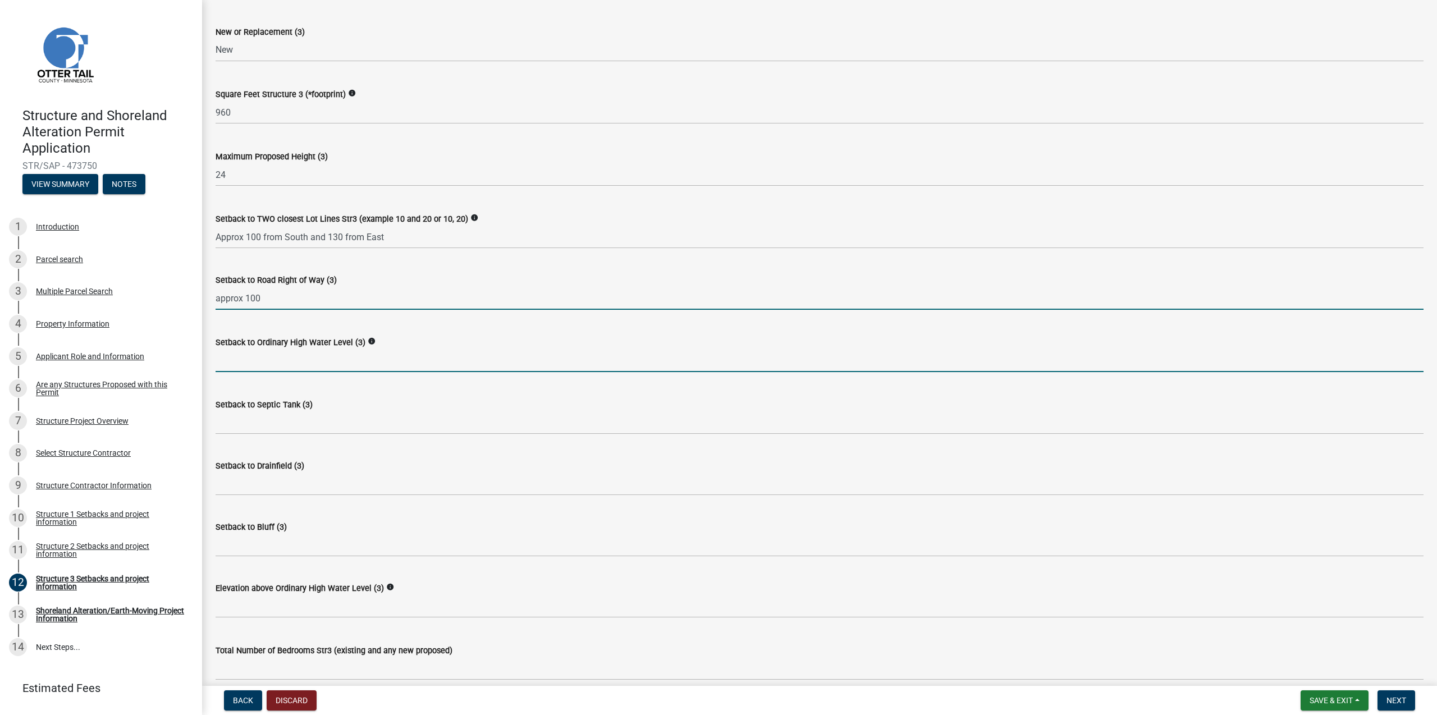
type input "100"
click at [286, 361] on input "text" at bounding box center [820, 360] width 1208 height 23
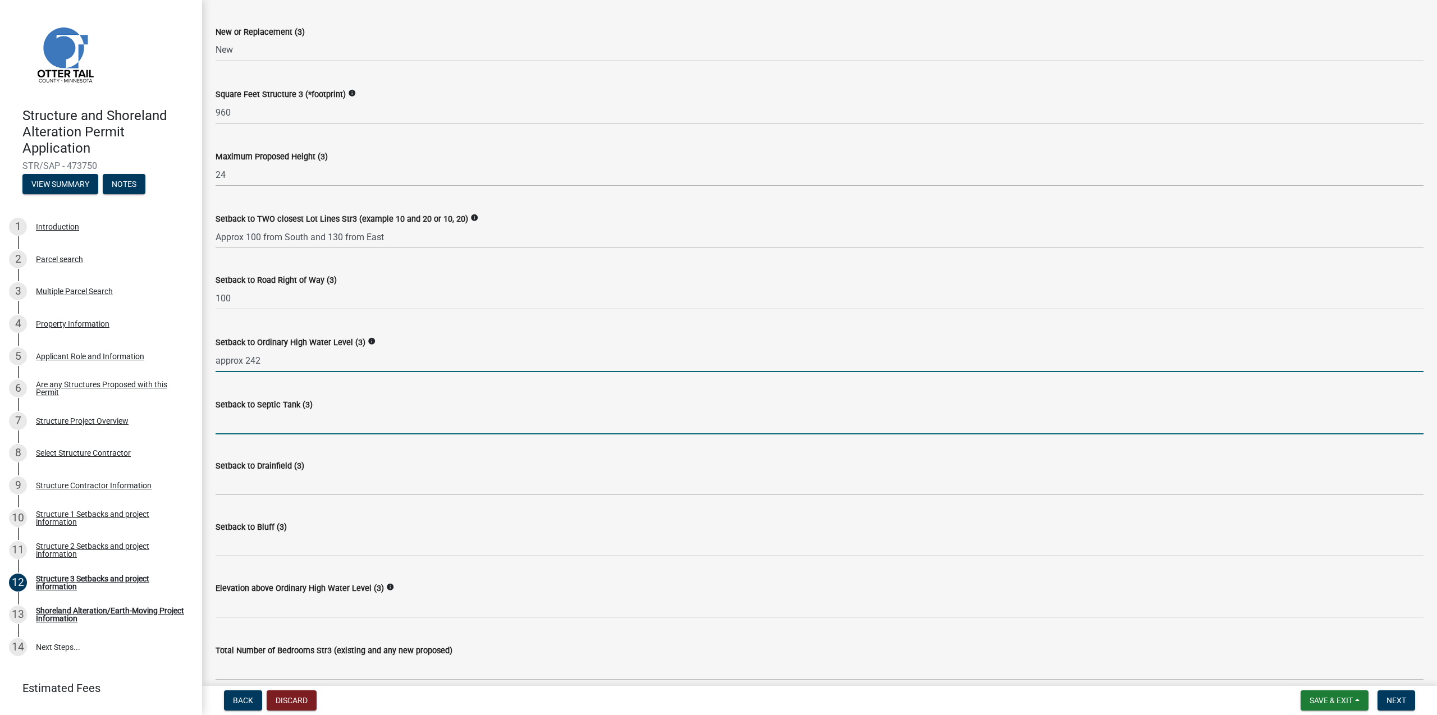
type input "242"
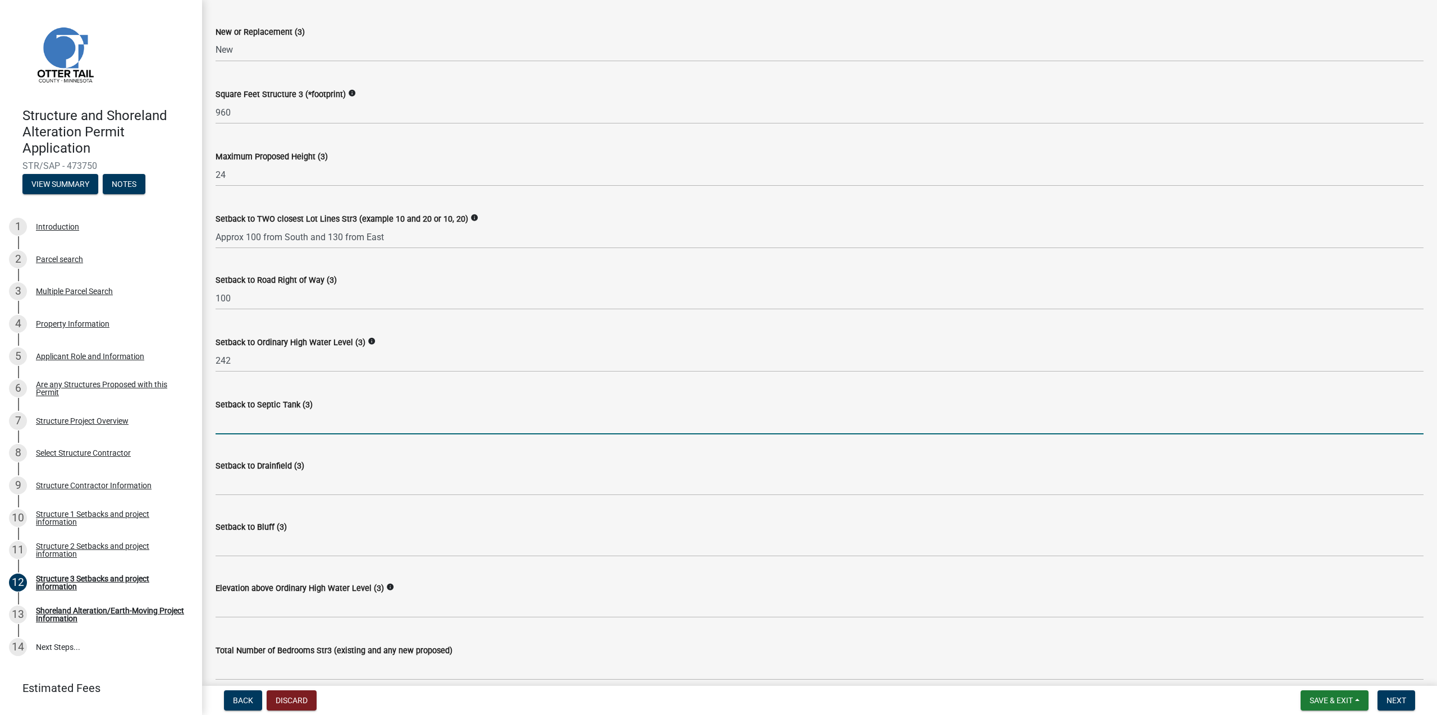
click at [288, 426] on input "Setback to Septic Tank (3)" at bounding box center [820, 422] width 1208 height 23
type input "NA"
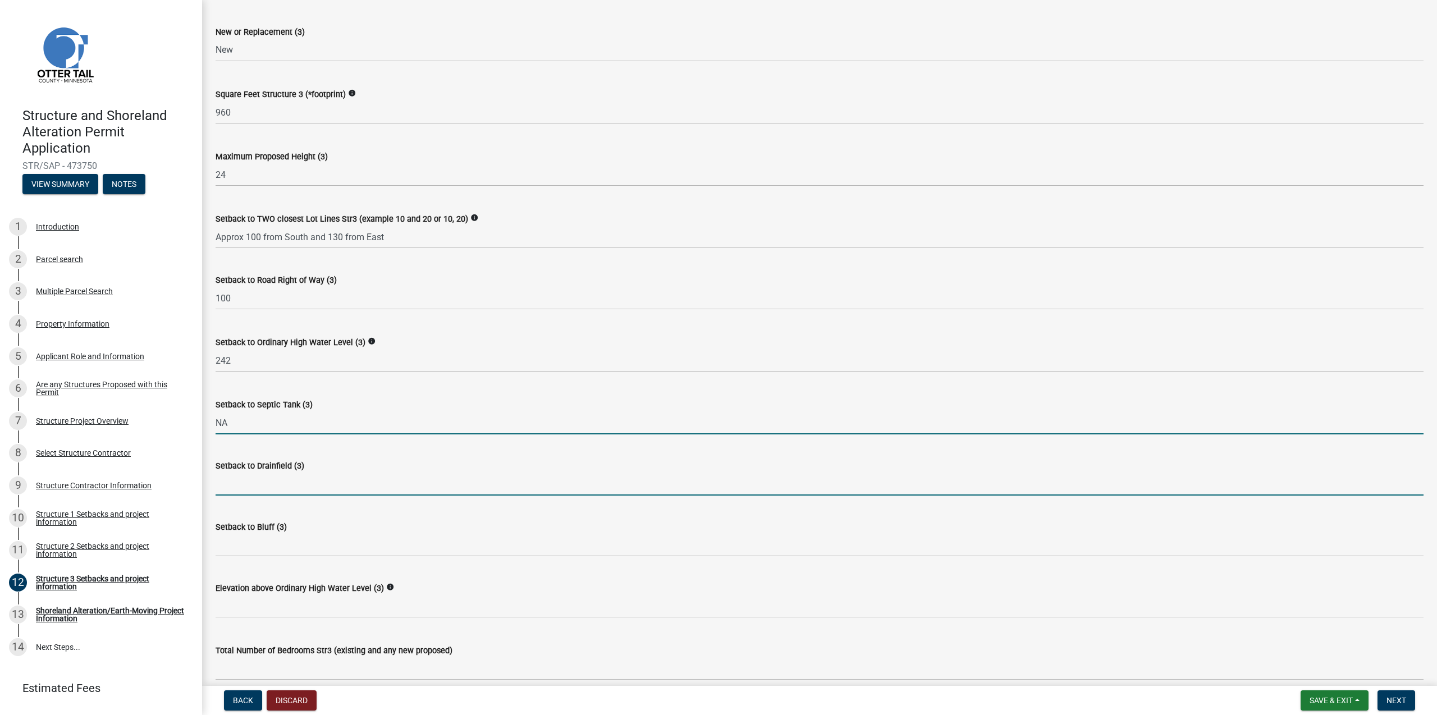
click at [289, 489] on input "Setback to Drainfield (3)" at bounding box center [820, 484] width 1208 height 23
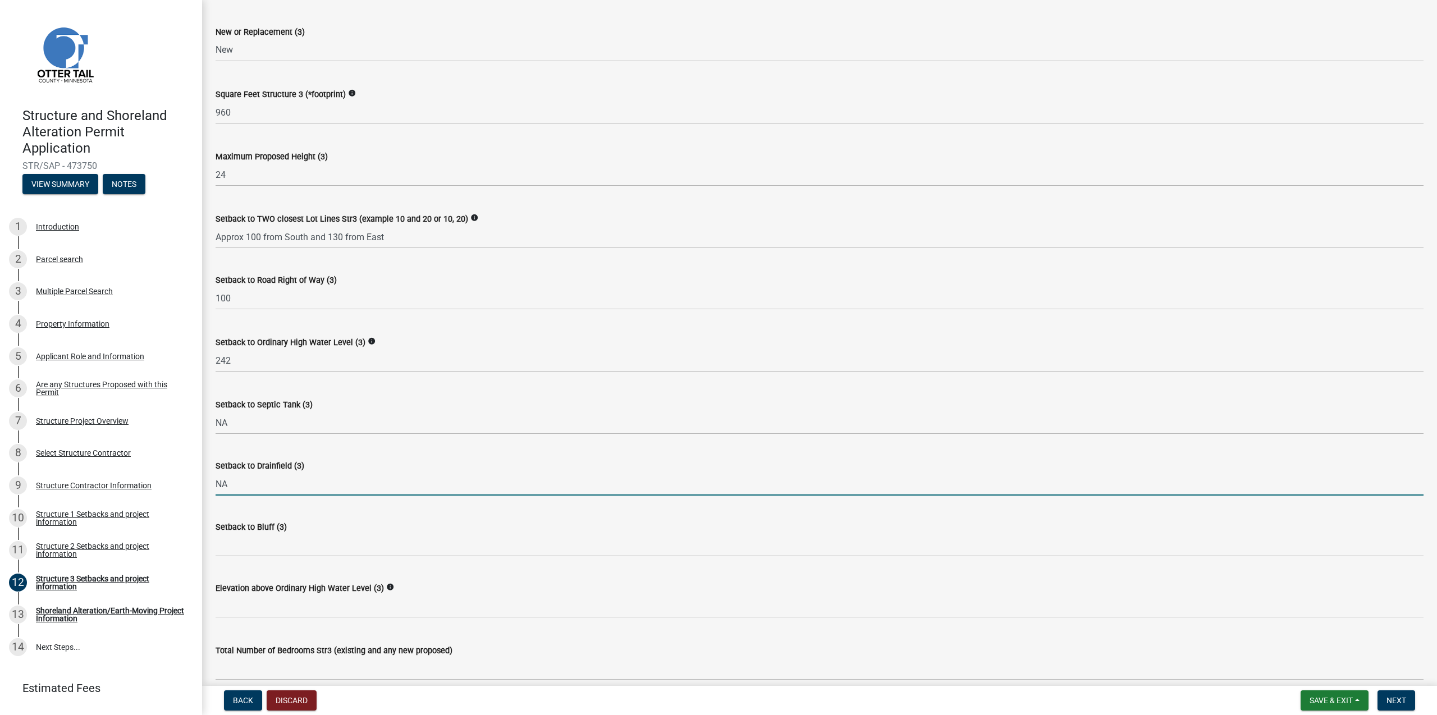
type input "NA"
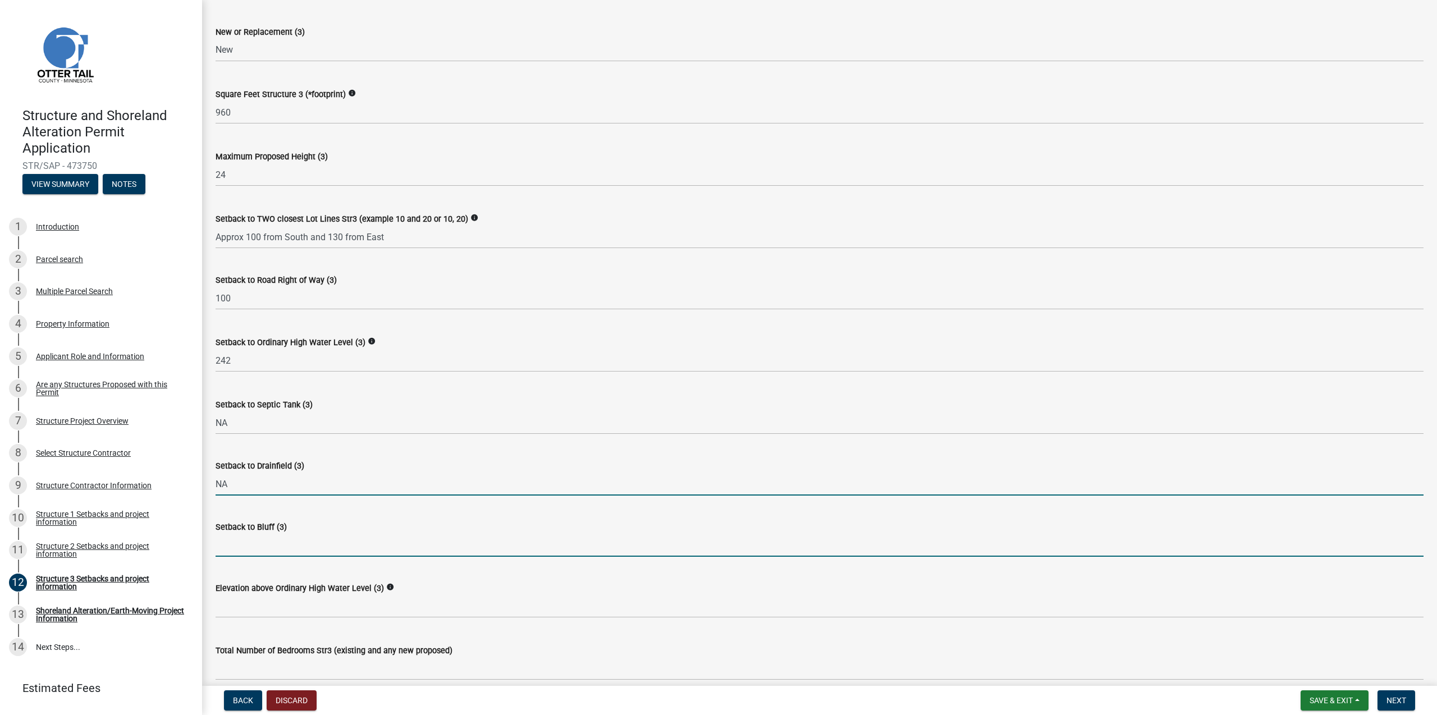
click at [280, 541] on input "Setback to Bluff (3)" at bounding box center [820, 545] width 1208 height 23
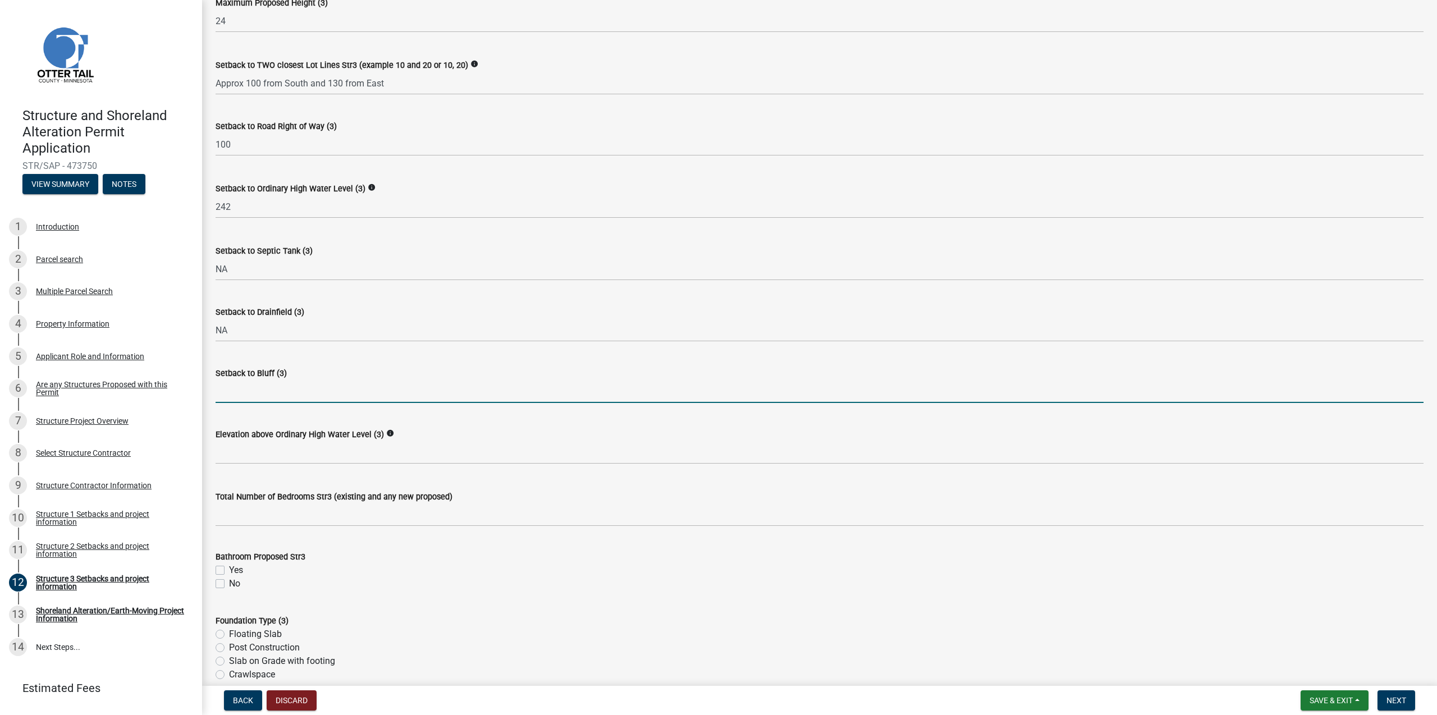
scroll to position [651, 0]
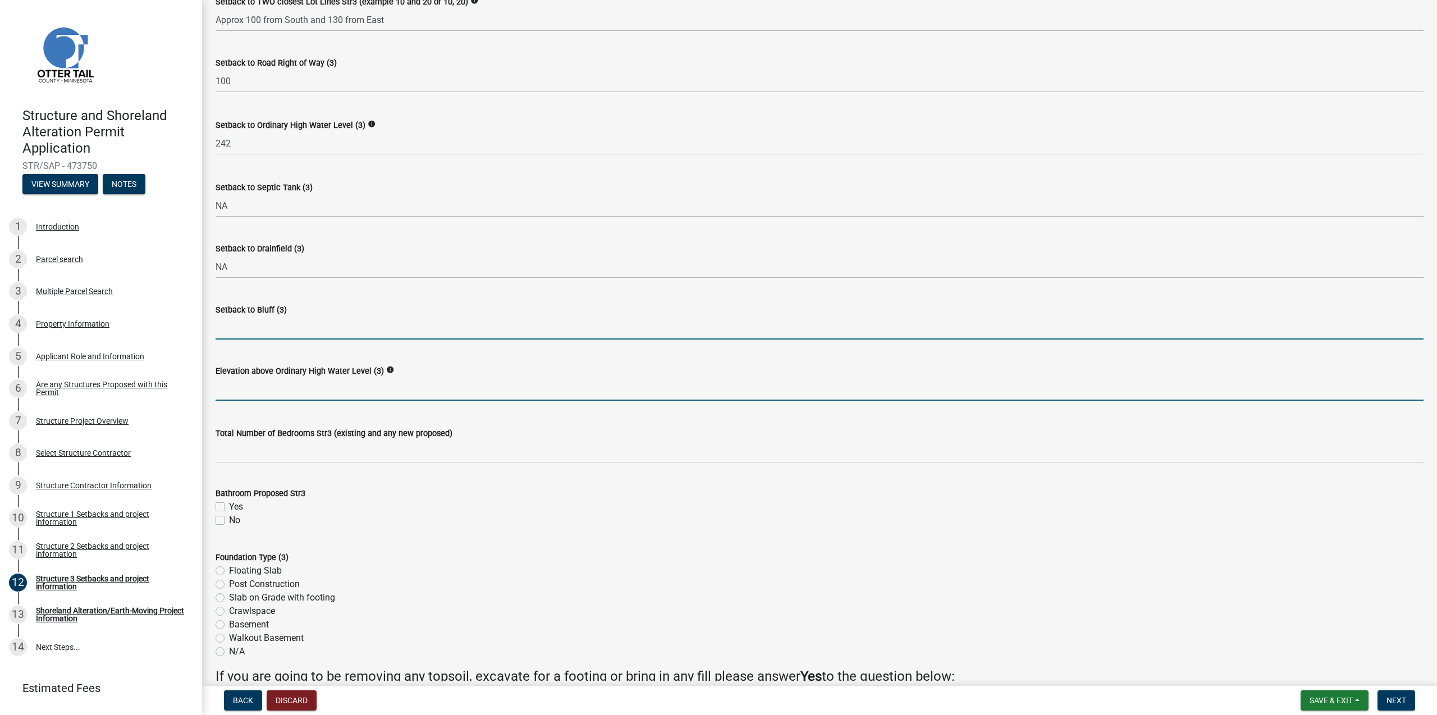
click at [260, 396] on input "text" at bounding box center [820, 389] width 1208 height 23
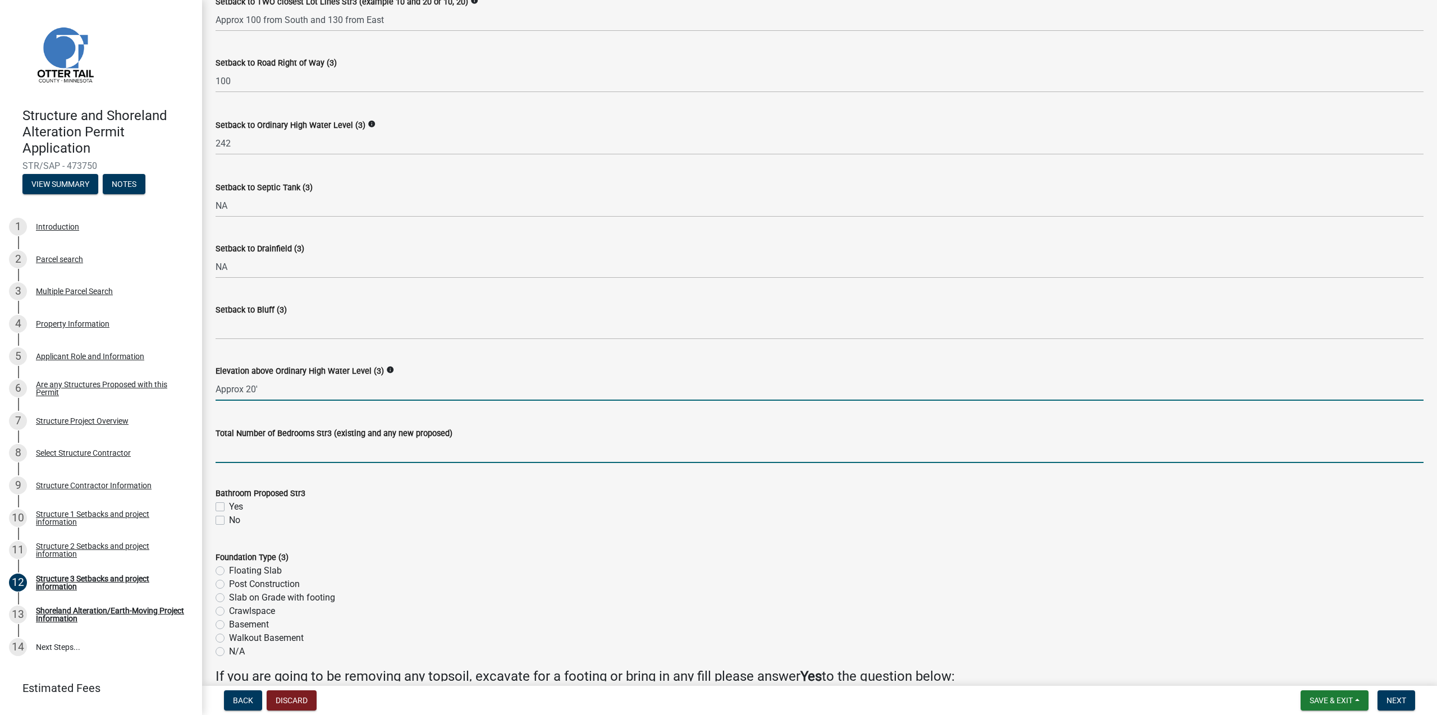
type input "20"
click at [281, 459] on input "text" at bounding box center [820, 451] width 1208 height 23
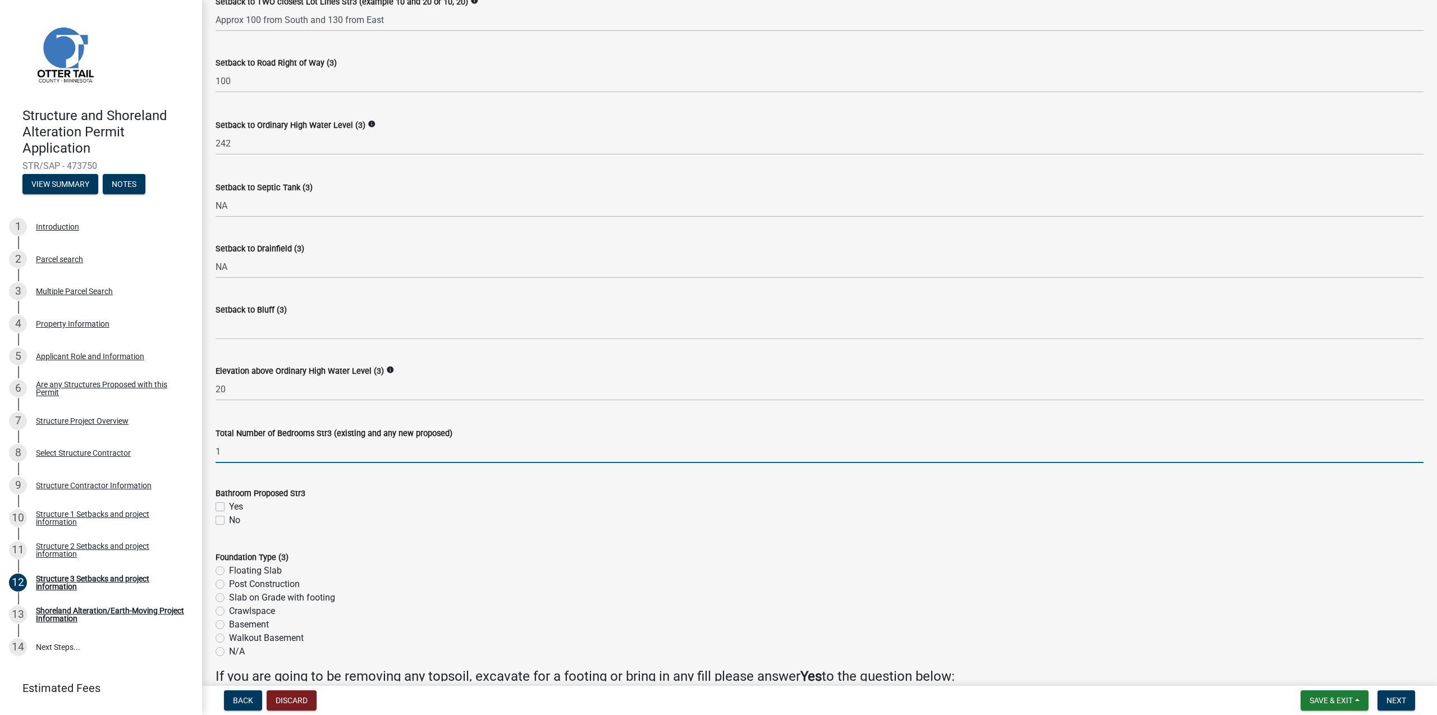
type input "1"
click at [229, 506] on label "Yes" at bounding box center [236, 506] width 14 height 13
click at [229, 506] on input "Yes" at bounding box center [232, 503] width 7 height 7
checkbox input "true"
checkbox input "false"
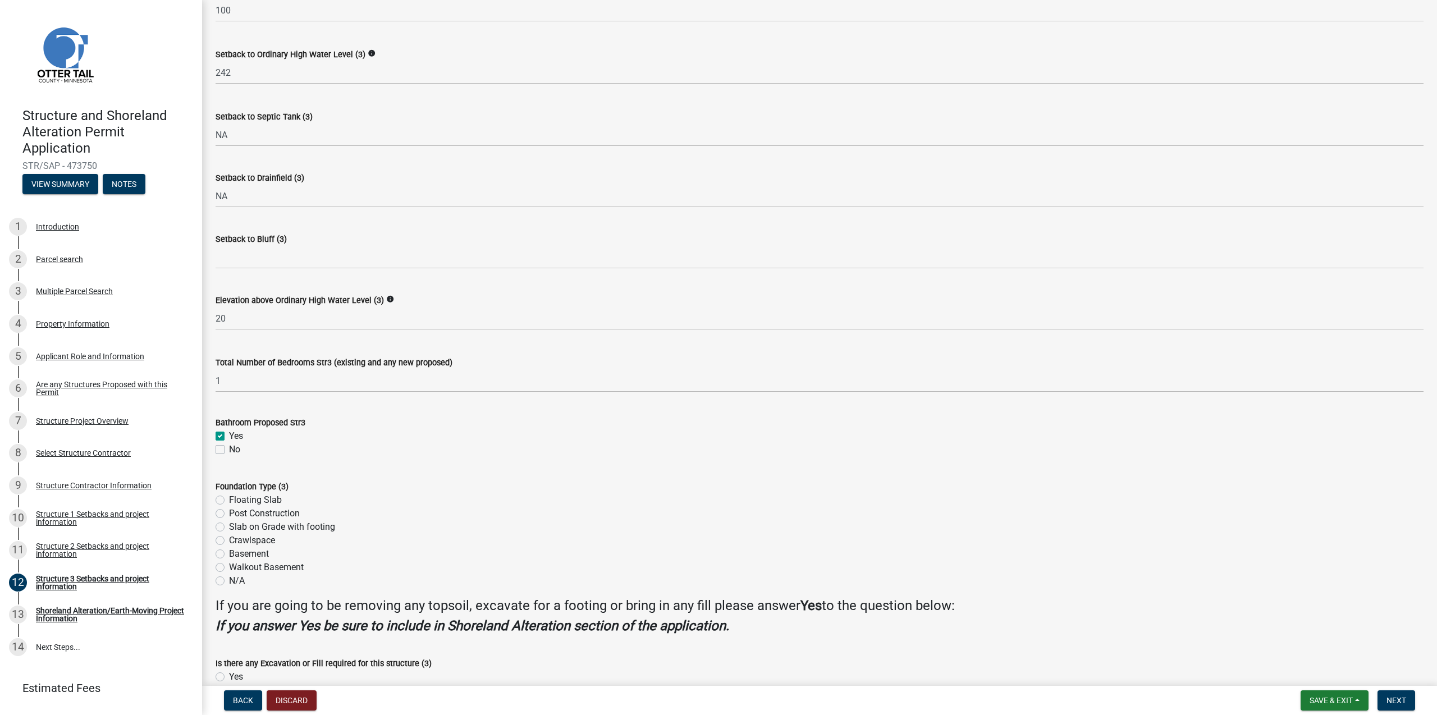
scroll to position [791, 0]
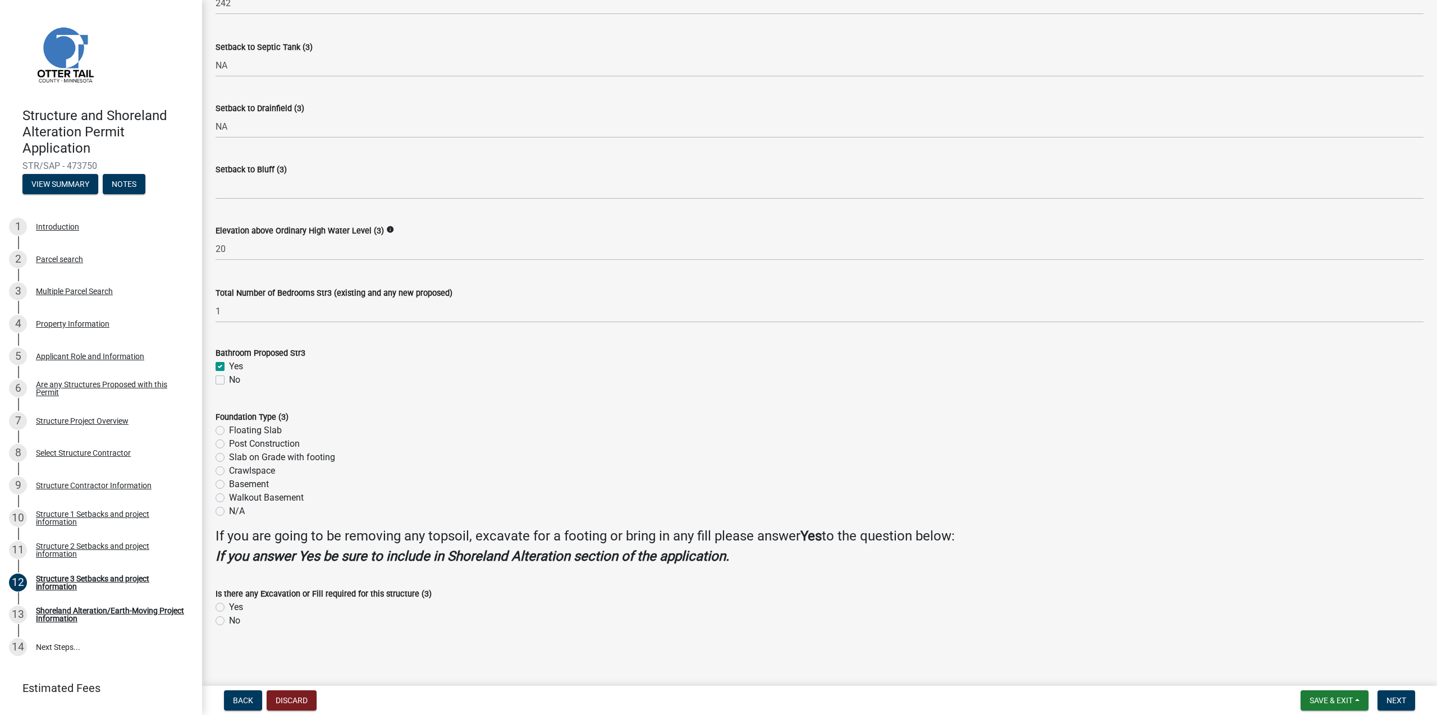
click at [229, 456] on label "Slab on Grade with footing" at bounding box center [282, 457] width 106 height 13
click at [229, 456] on input "Slab on Grade with footing" at bounding box center [232, 454] width 7 height 7
radio input "true"
click at [229, 606] on label "Yes" at bounding box center [236, 607] width 14 height 13
click at [229, 606] on input "Yes" at bounding box center [232, 604] width 7 height 7
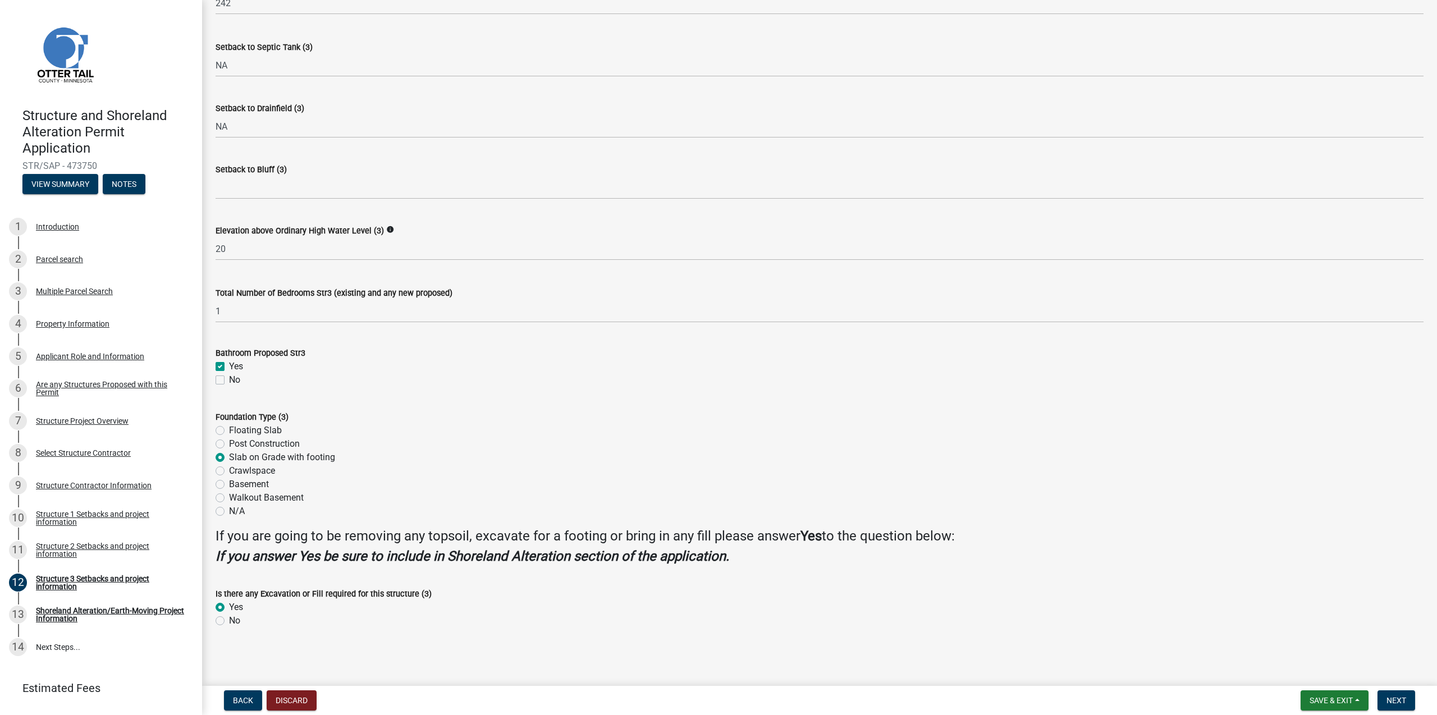
radio input "true"
click at [1360, 695] on button "Save & Exit" at bounding box center [1335, 700] width 68 height 20
click at [1319, 648] on button "Save" at bounding box center [1324, 644] width 90 height 27
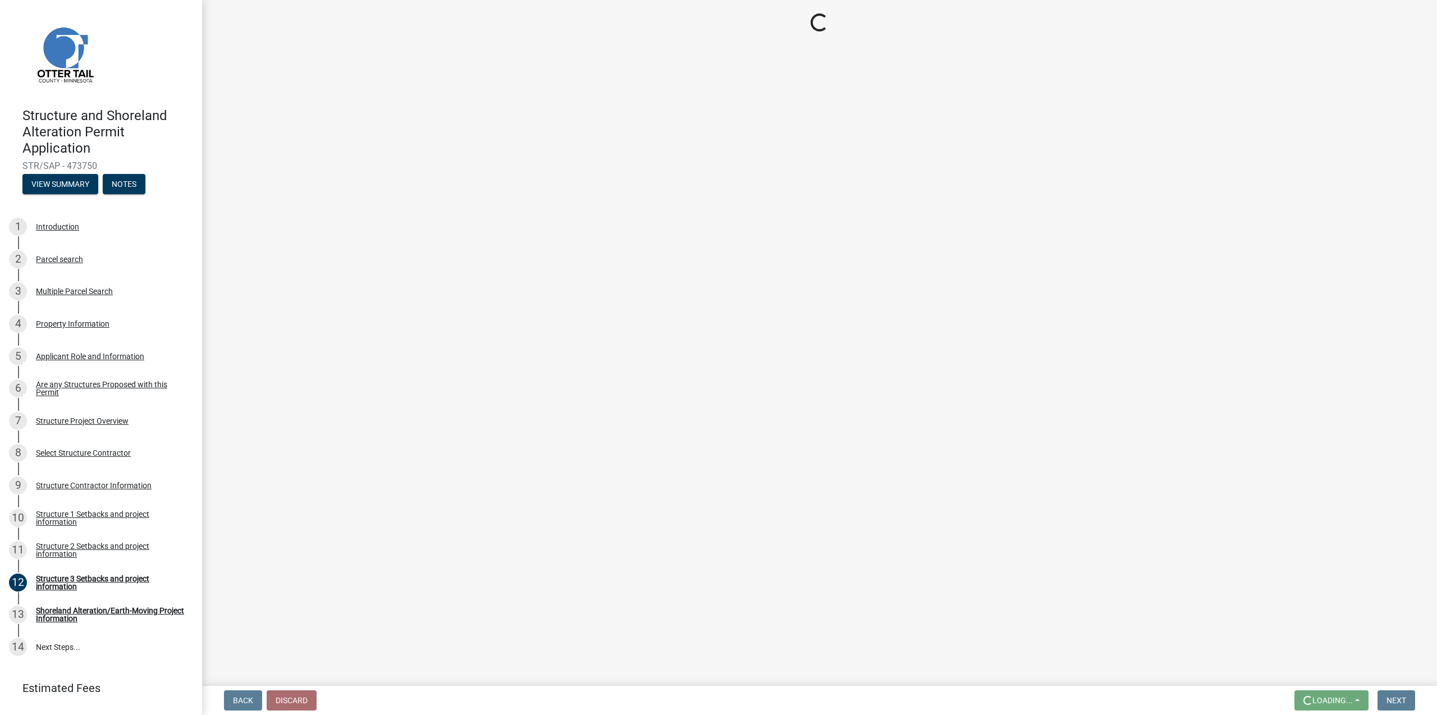
scroll to position [0, 0]
select select "c185e313-3403-4239-bd61-bb563c58a77a"
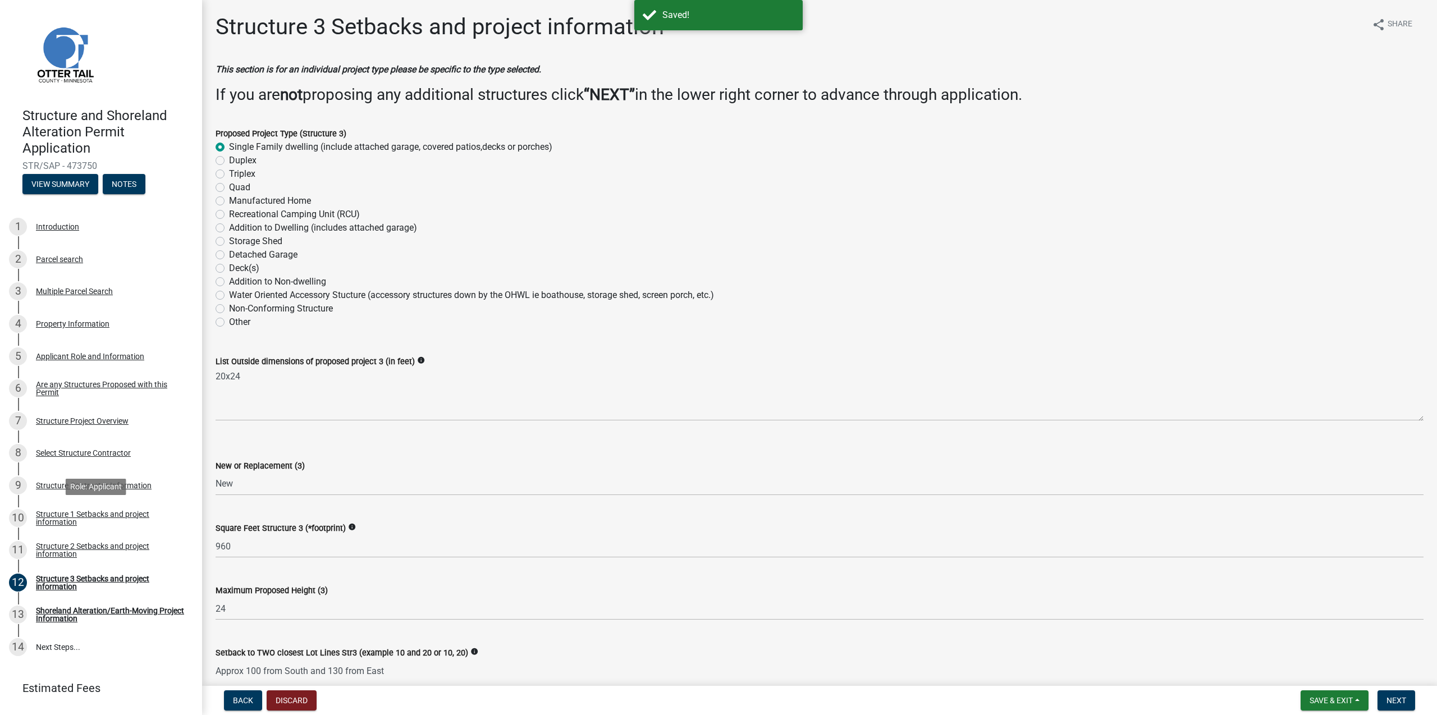
click at [91, 519] on div "Structure 1 Setbacks and project information" at bounding box center [110, 518] width 148 height 16
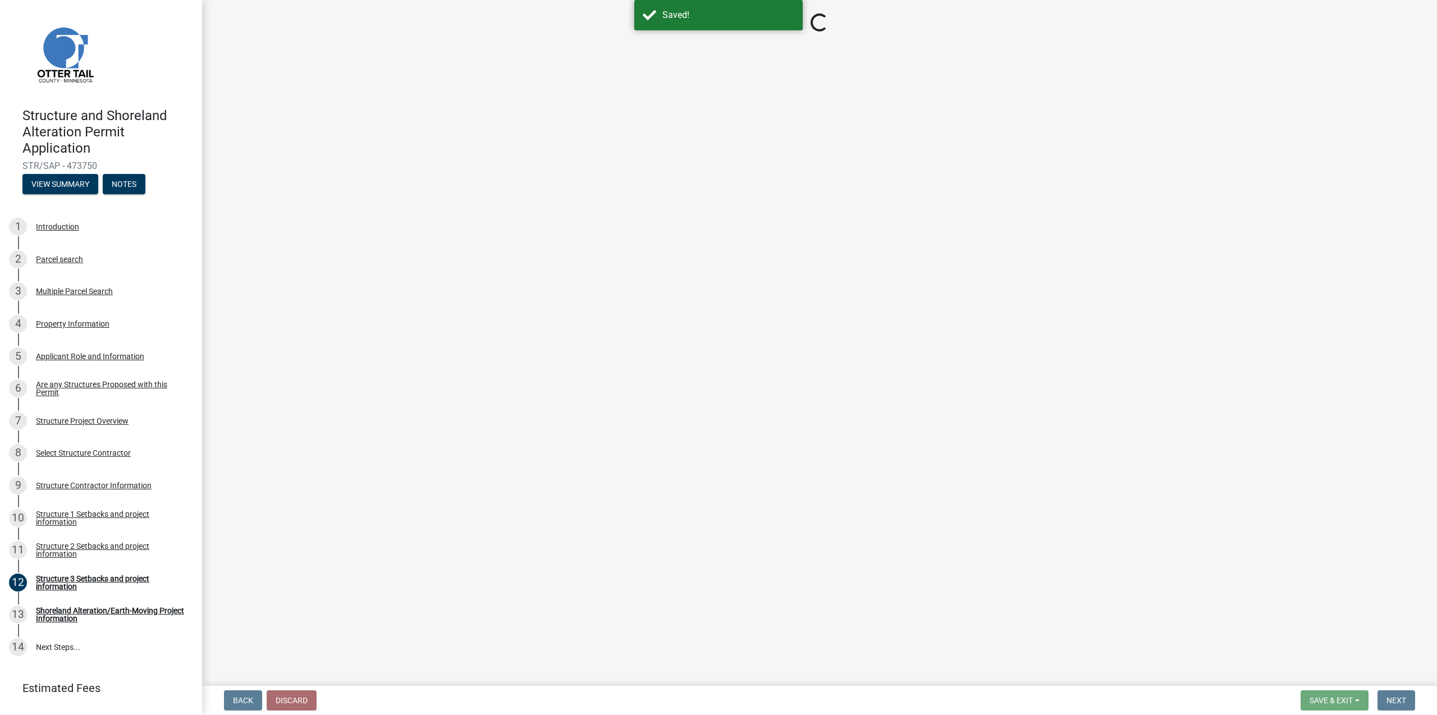
select select "c185e313-3403-4239-bd61-bb563c58a77a"
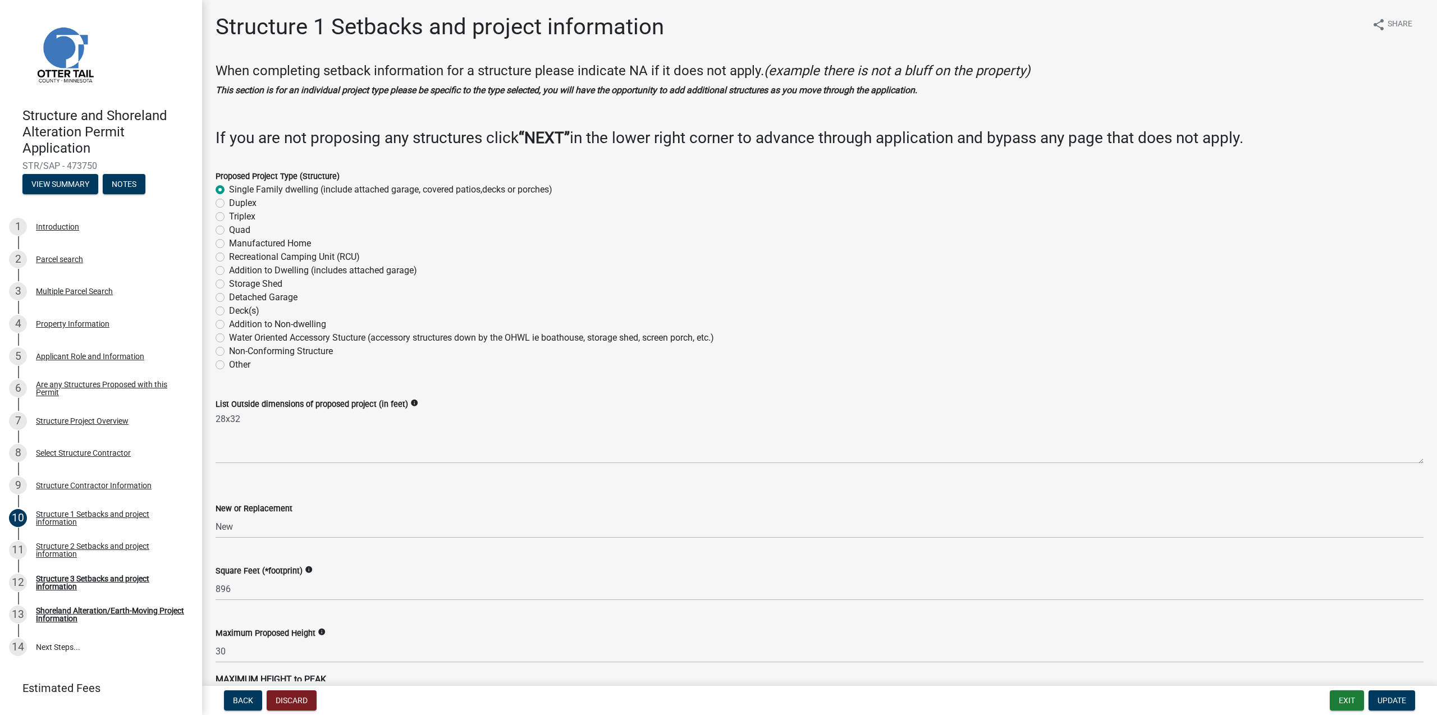
click at [418, 400] on icon "info" at bounding box center [414, 403] width 8 height 8
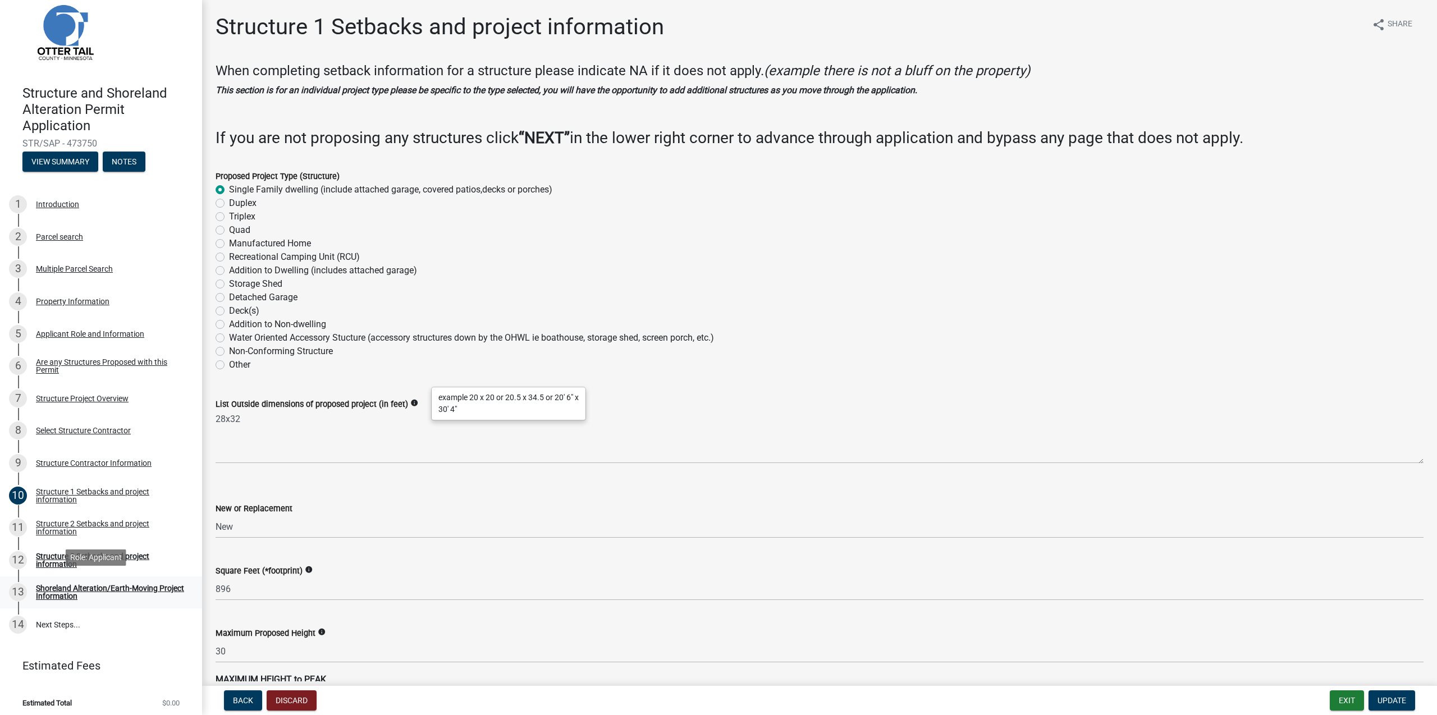
scroll to position [28, 0]
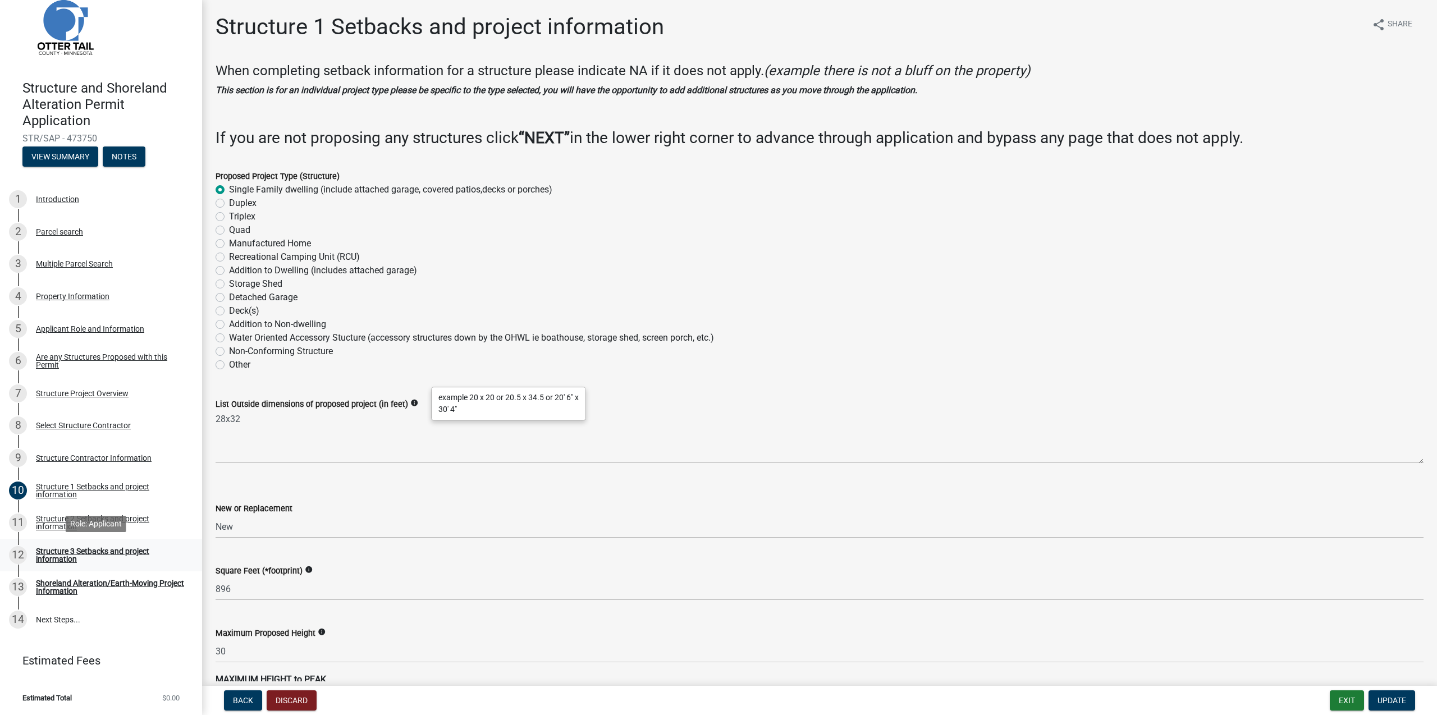
click at [58, 549] on div "Structure 3 Setbacks and project information" at bounding box center [110, 555] width 148 height 16
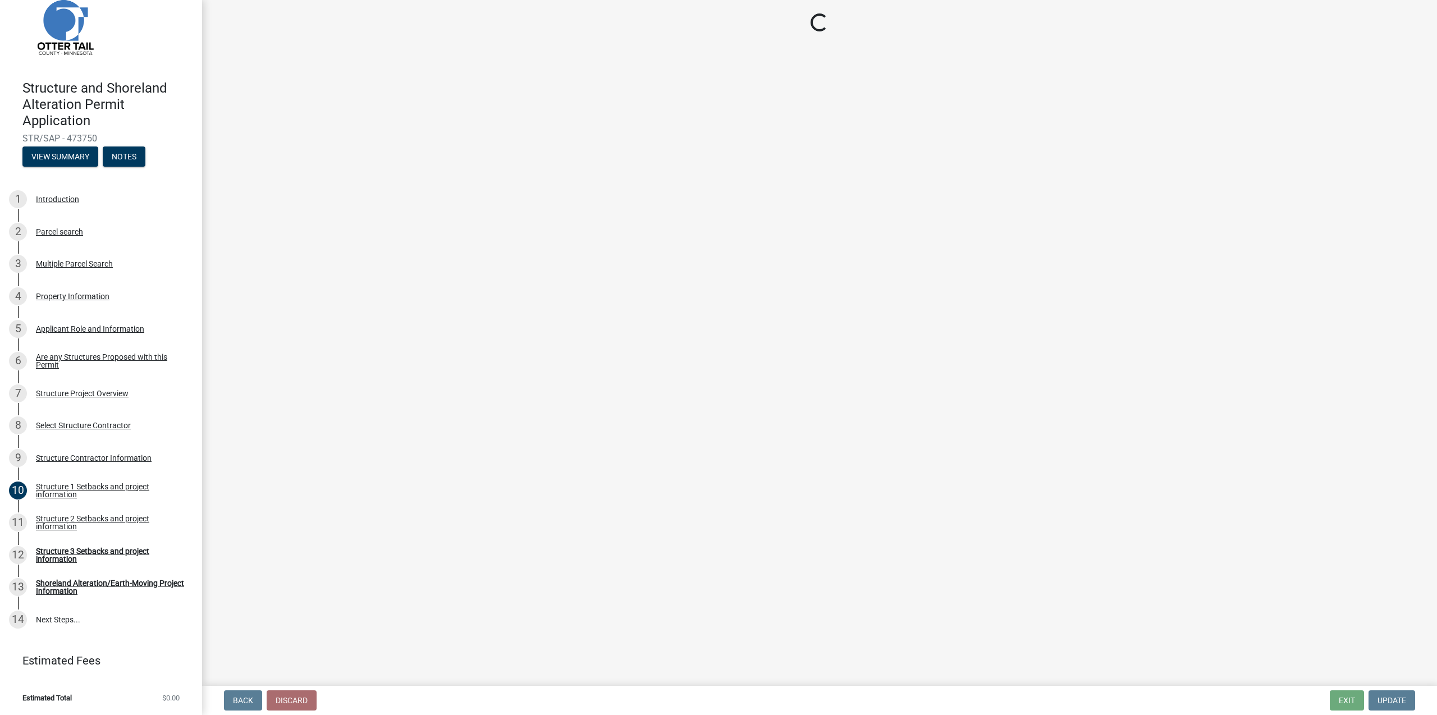
select select "c185e313-3403-4239-bd61-bb563c58a77a"
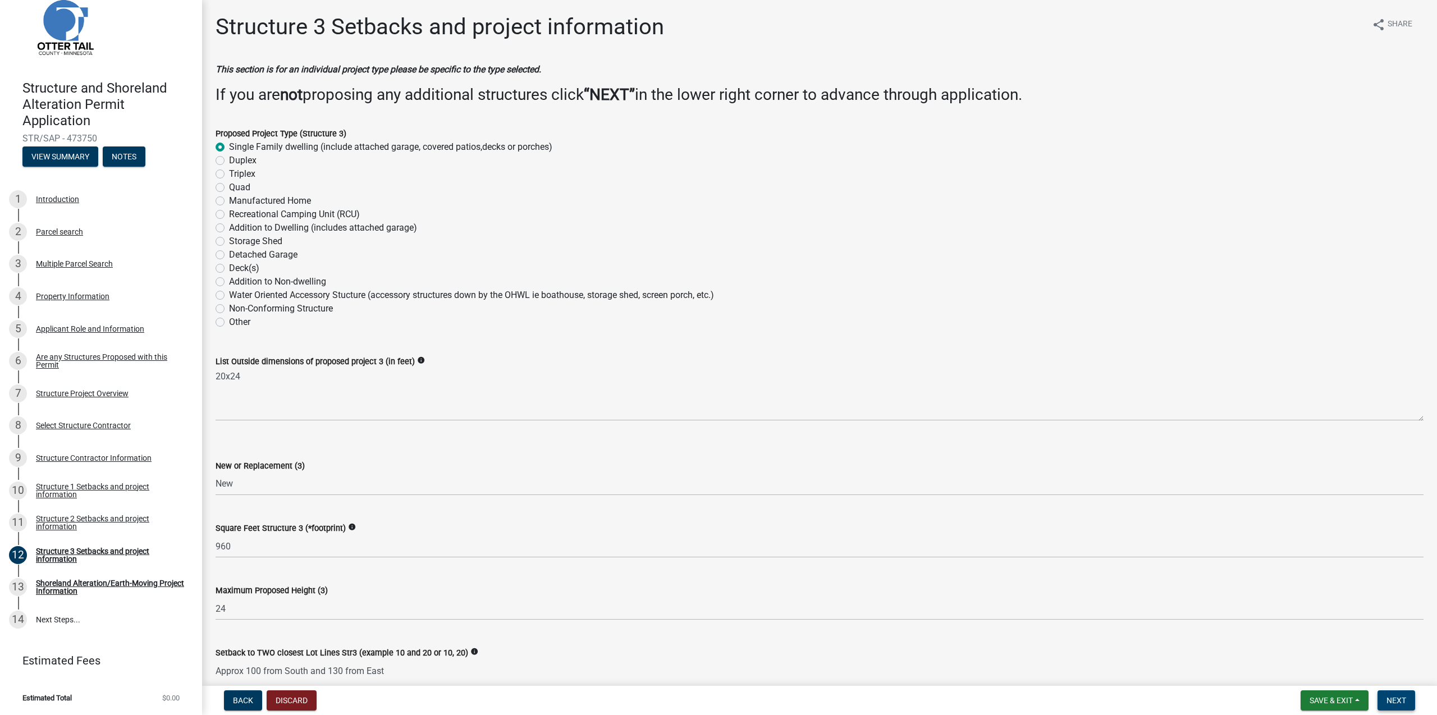
click at [1399, 699] on span "Next" at bounding box center [1396, 700] width 20 height 9
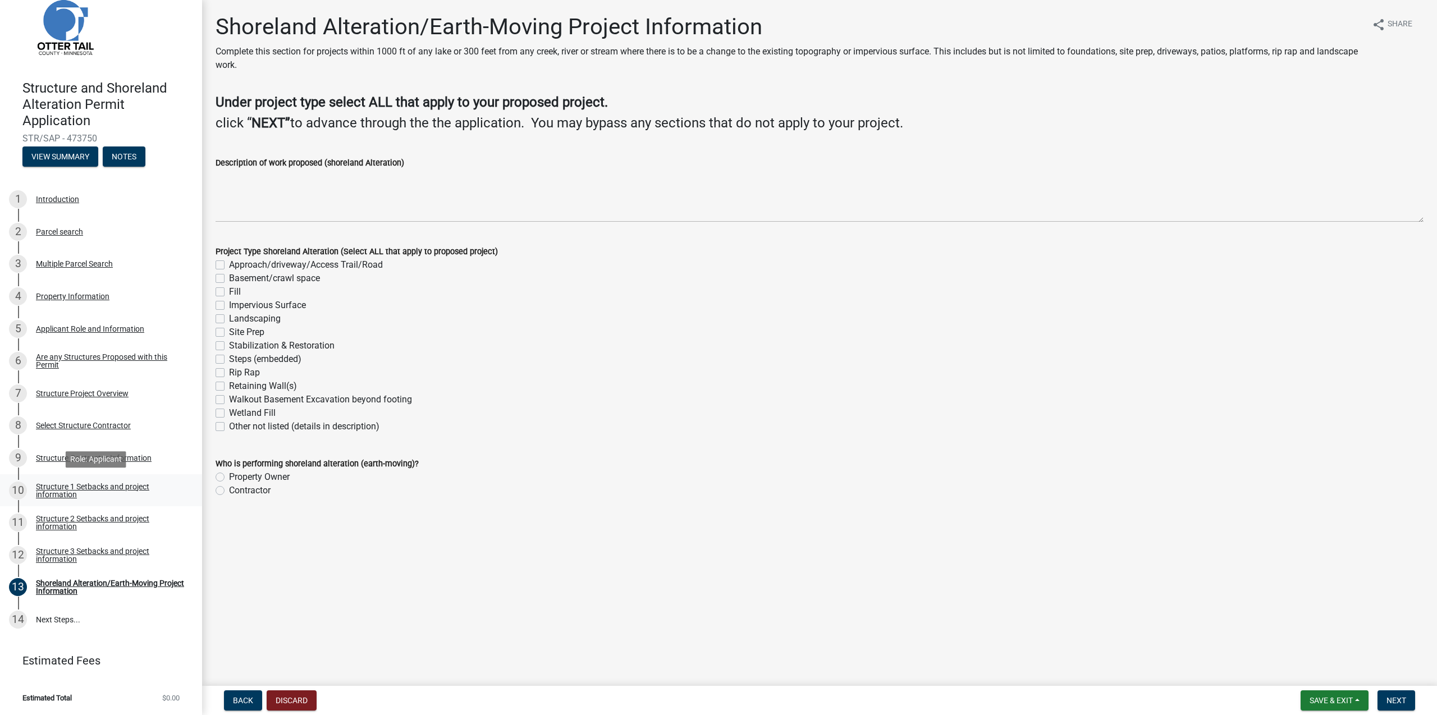
click at [50, 491] on div "Structure 1 Setbacks and project information" at bounding box center [110, 491] width 148 height 16
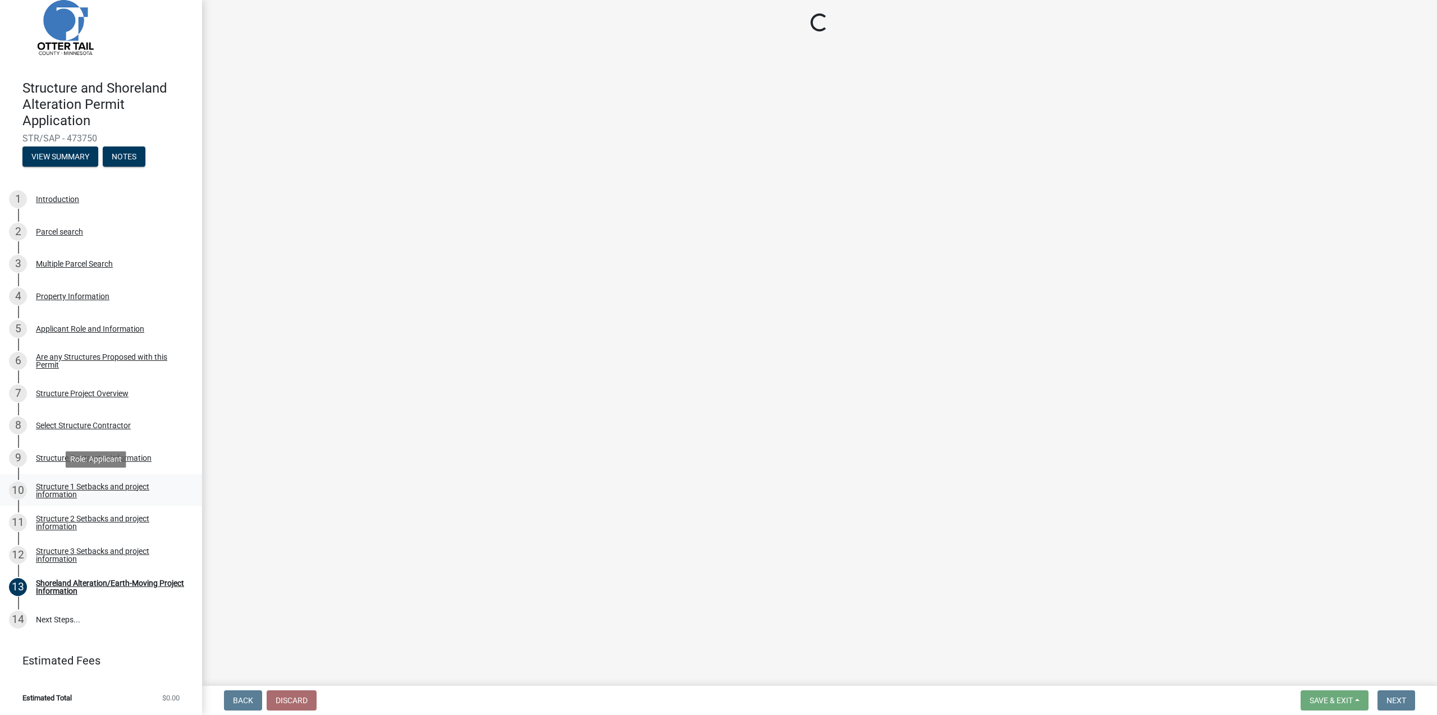
select select "c185e313-3403-4239-bd61-bb563c58a77a"
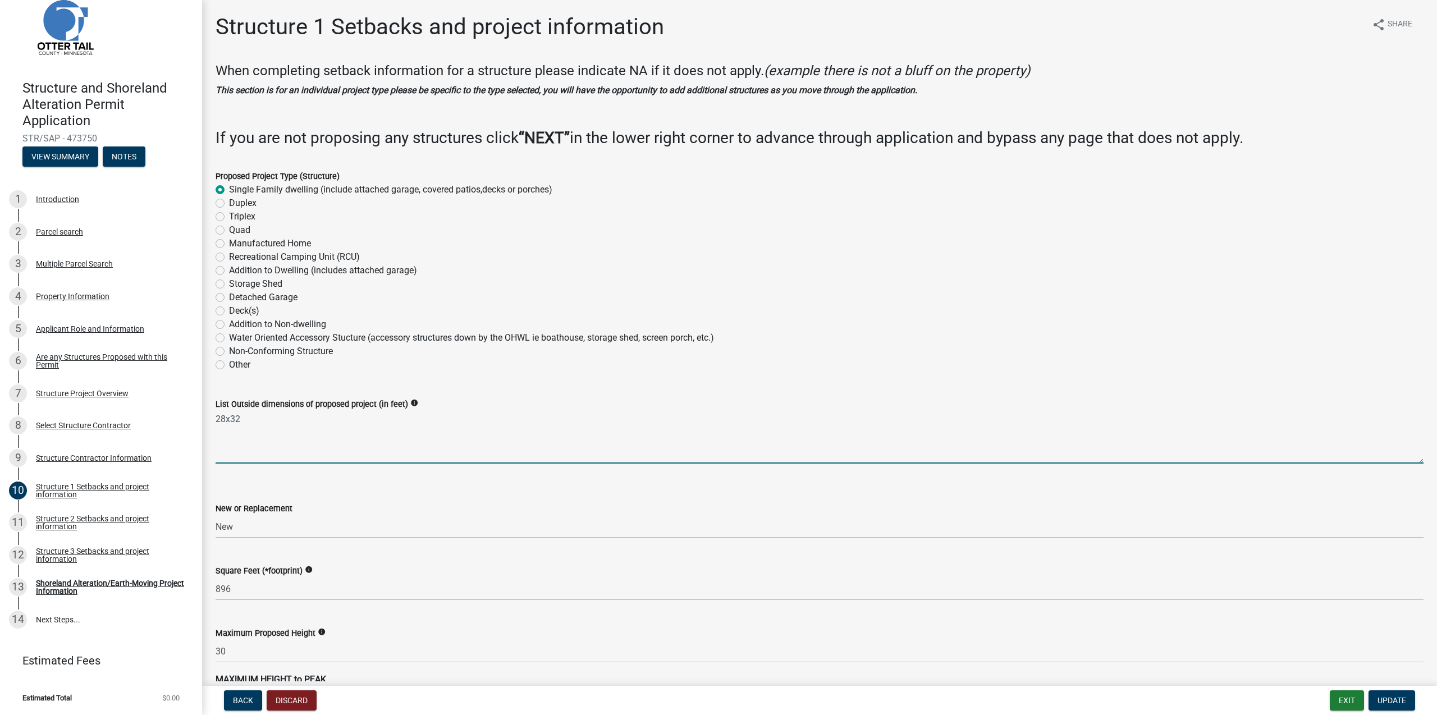
click at [239, 421] on textarea "28x32" at bounding box center [820, 437] width 1208 height 53
type textarea "28x32 Building 44x60 including porches"
click at [1389, 704] on span "Update" at bounding box center [1391, 700] width 29 height 9
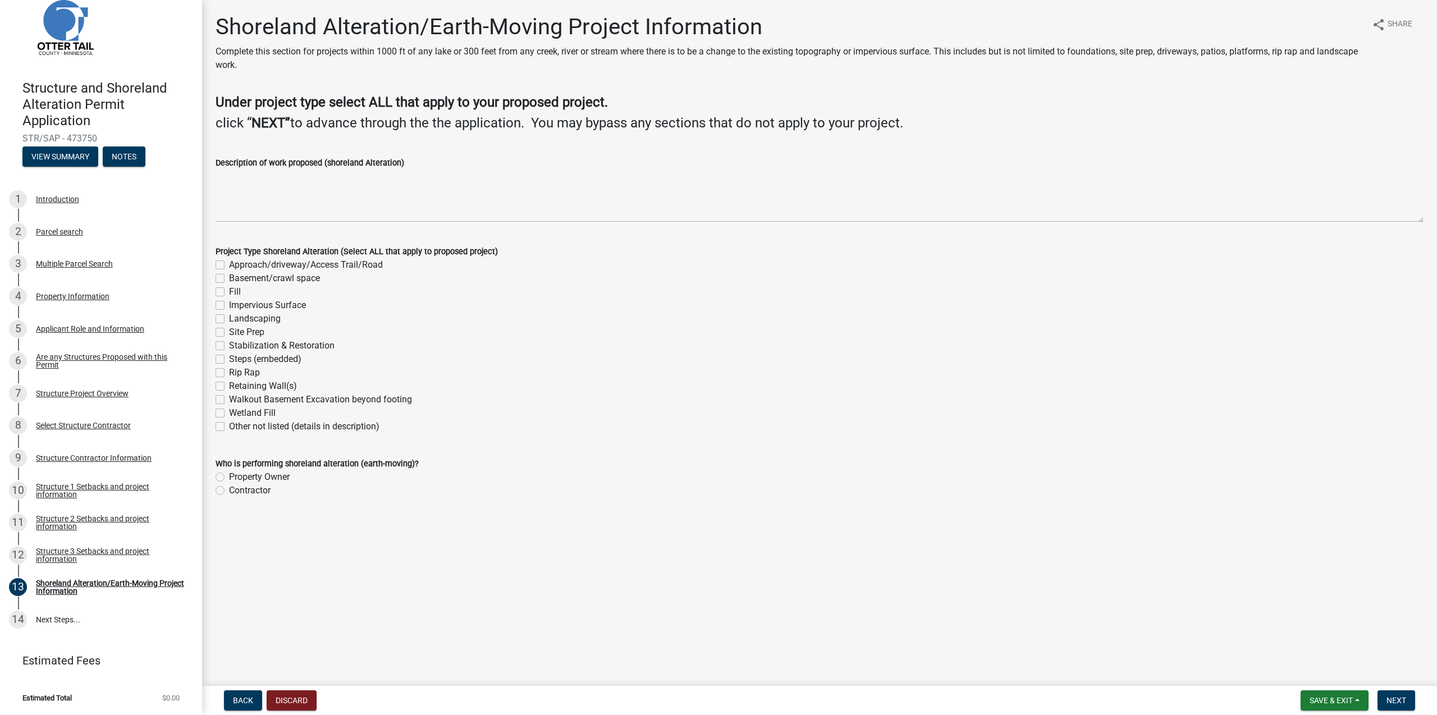
click at [229, 263] on label "Approach/driveway/Access Trail/Road" at bounding box center [306, 264] width 154 height 13
click at [229, 263] on input "Approach/driveway/Access Trail/Road" at bounding box center [232, 261] width 7 height 7
checkbox input "true"
checkbox input "false"
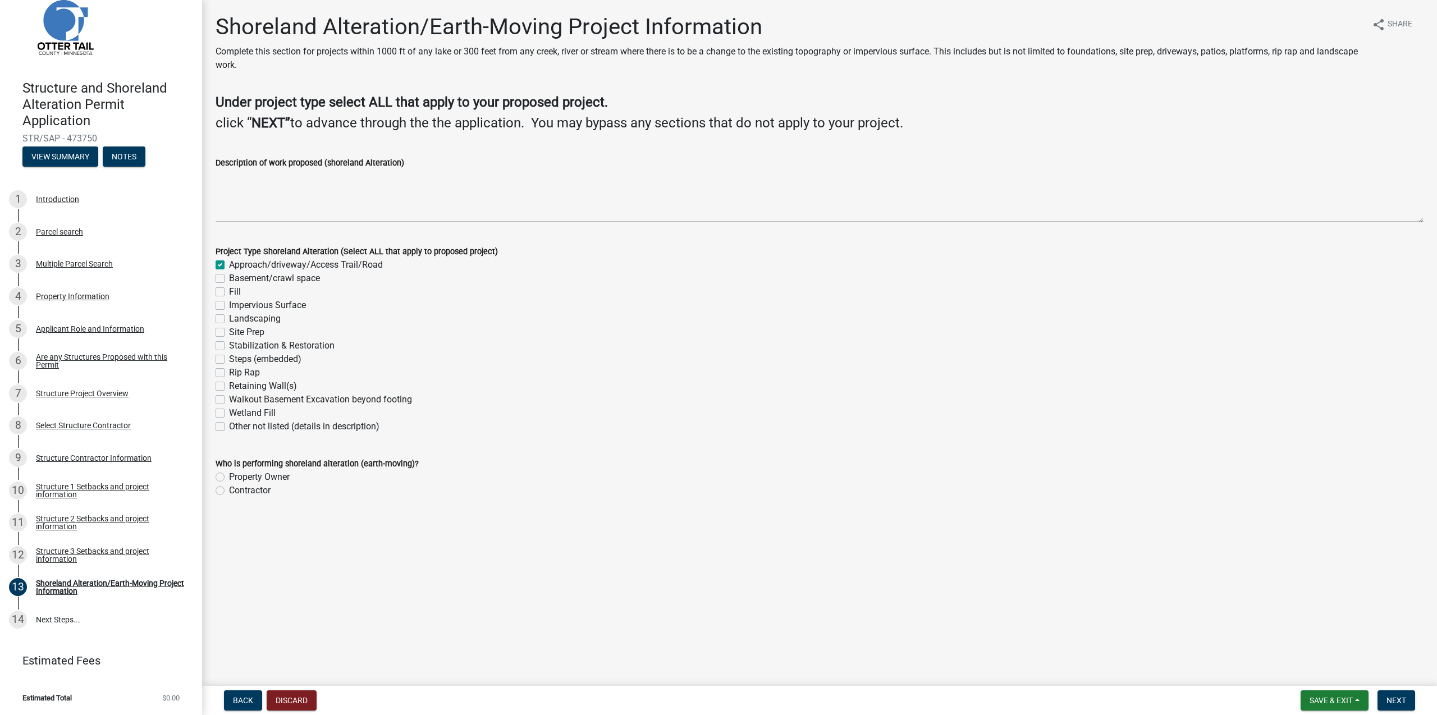
checkbox input "false"
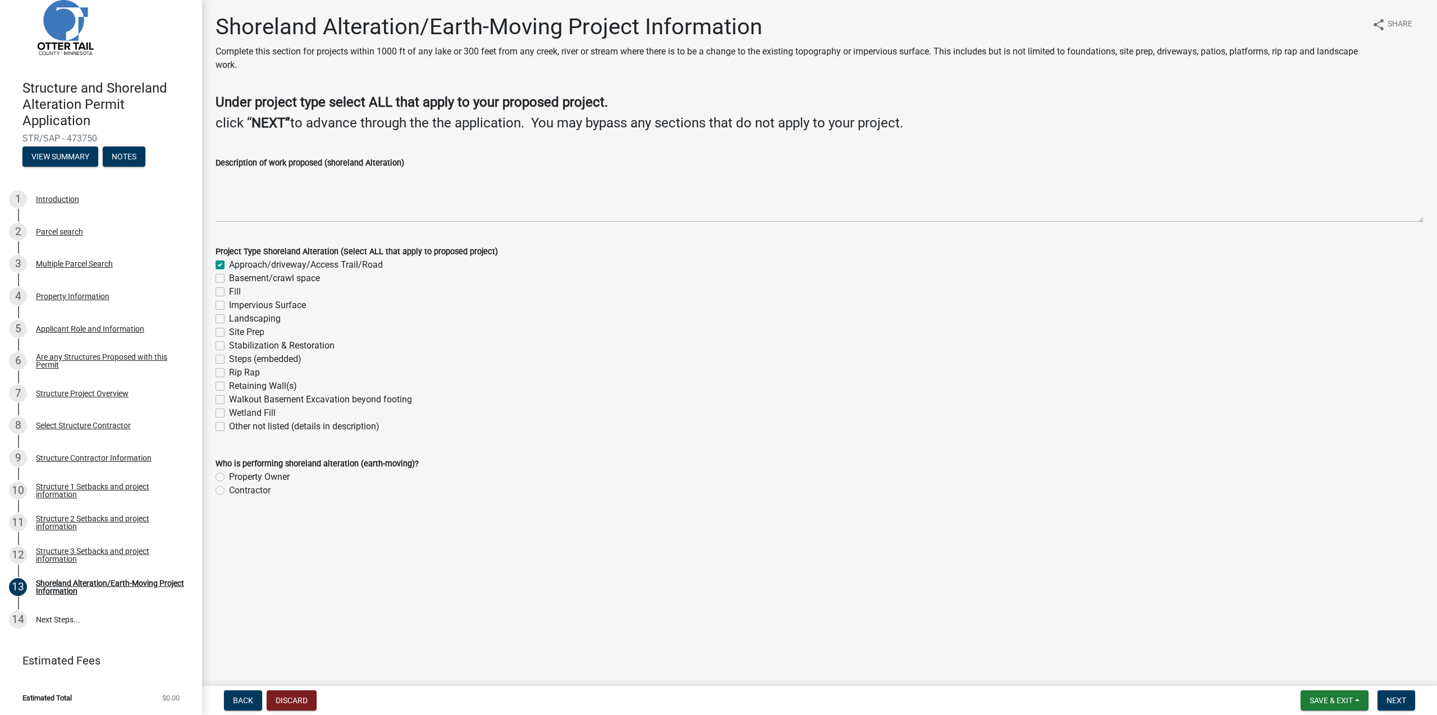
checkbox input "false"
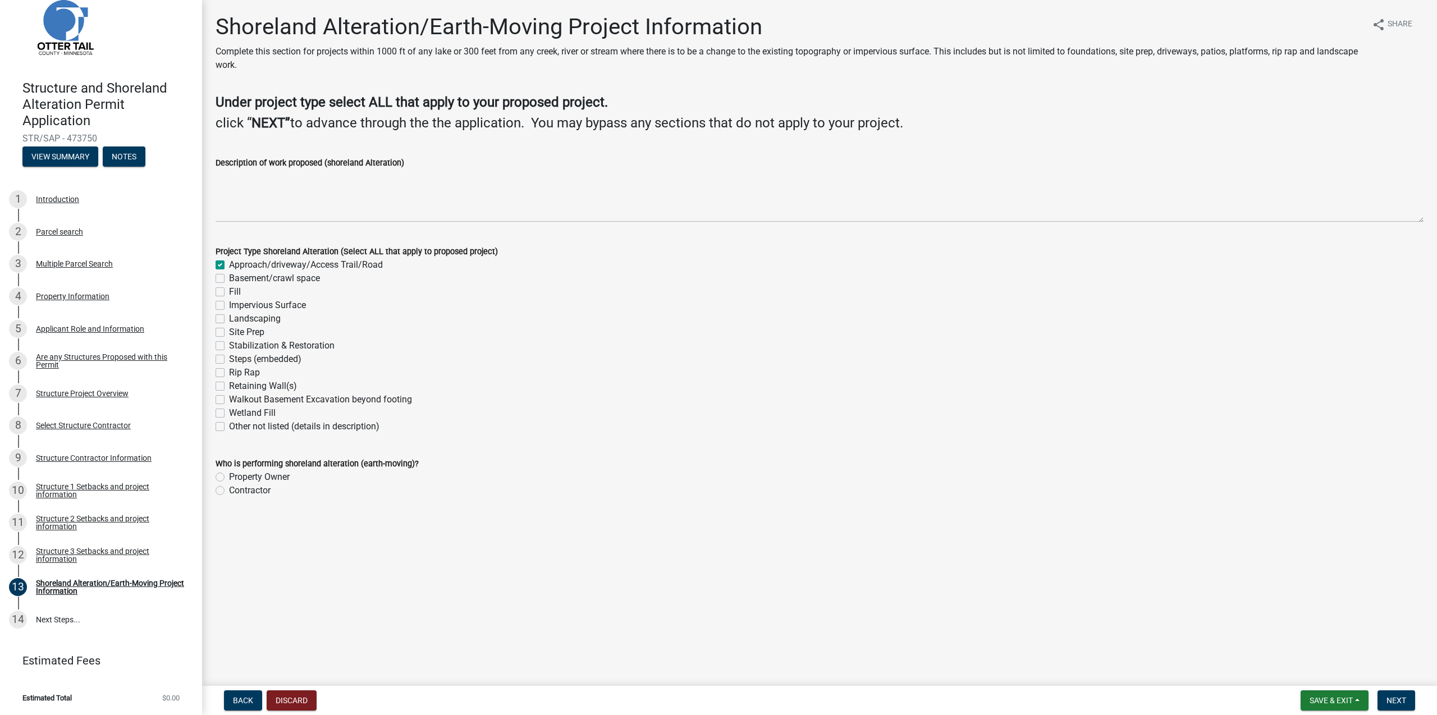
click at [229, 307] on label "Impervious Surface" at bounding box center [267, 305] width 77 height 13
click at [229, 306] on input "Impervious Surface" at bounding box center [232, 302] width 7 height 7
checkbox input "true"
checkbox input "false"
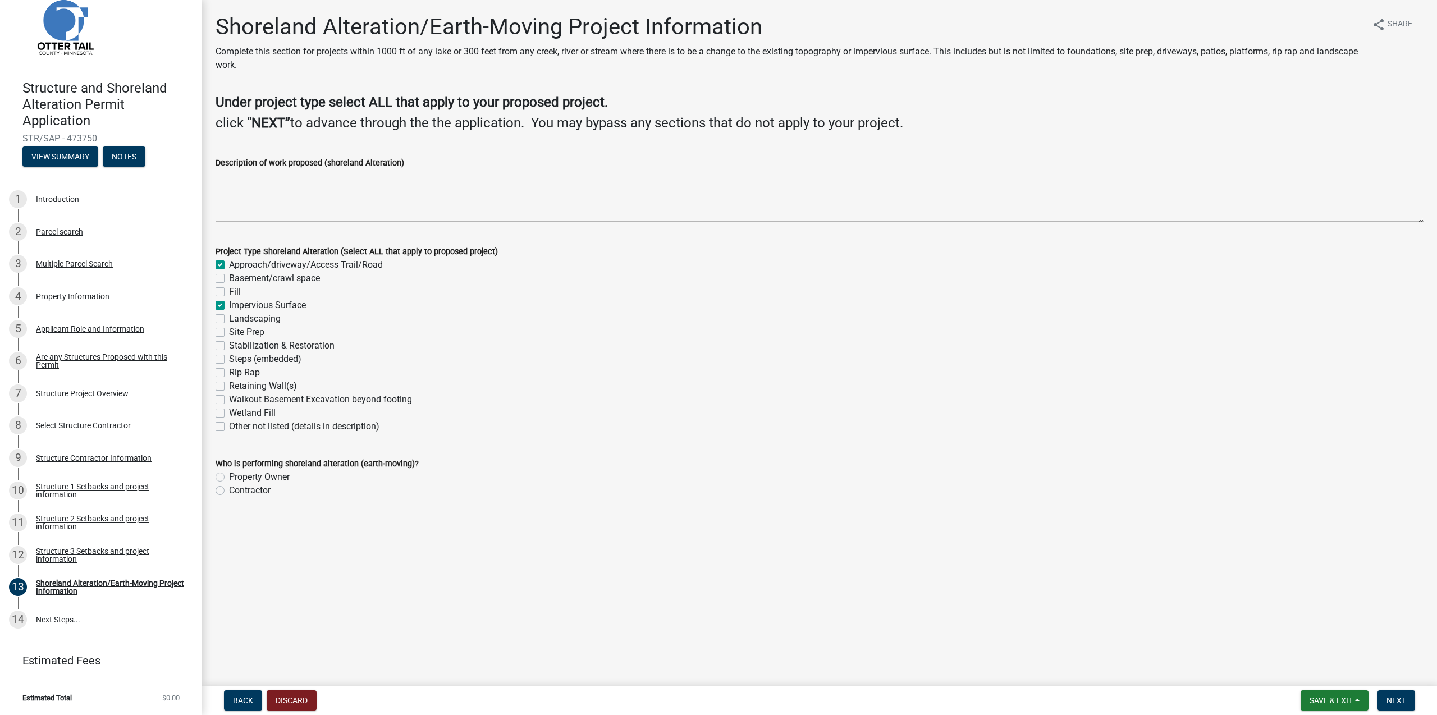
checkbox input "false"
checkbox input "true"
checkbox input "false"
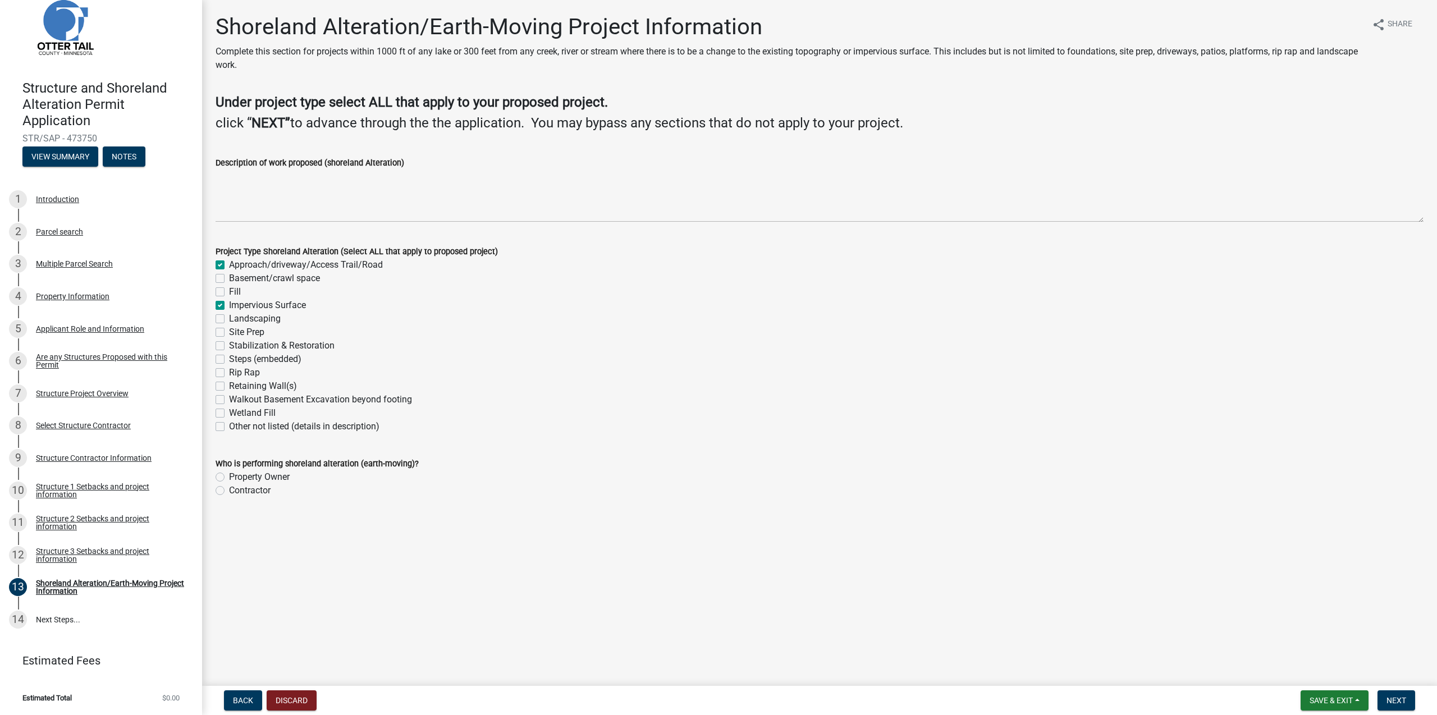
checkbox input "false"
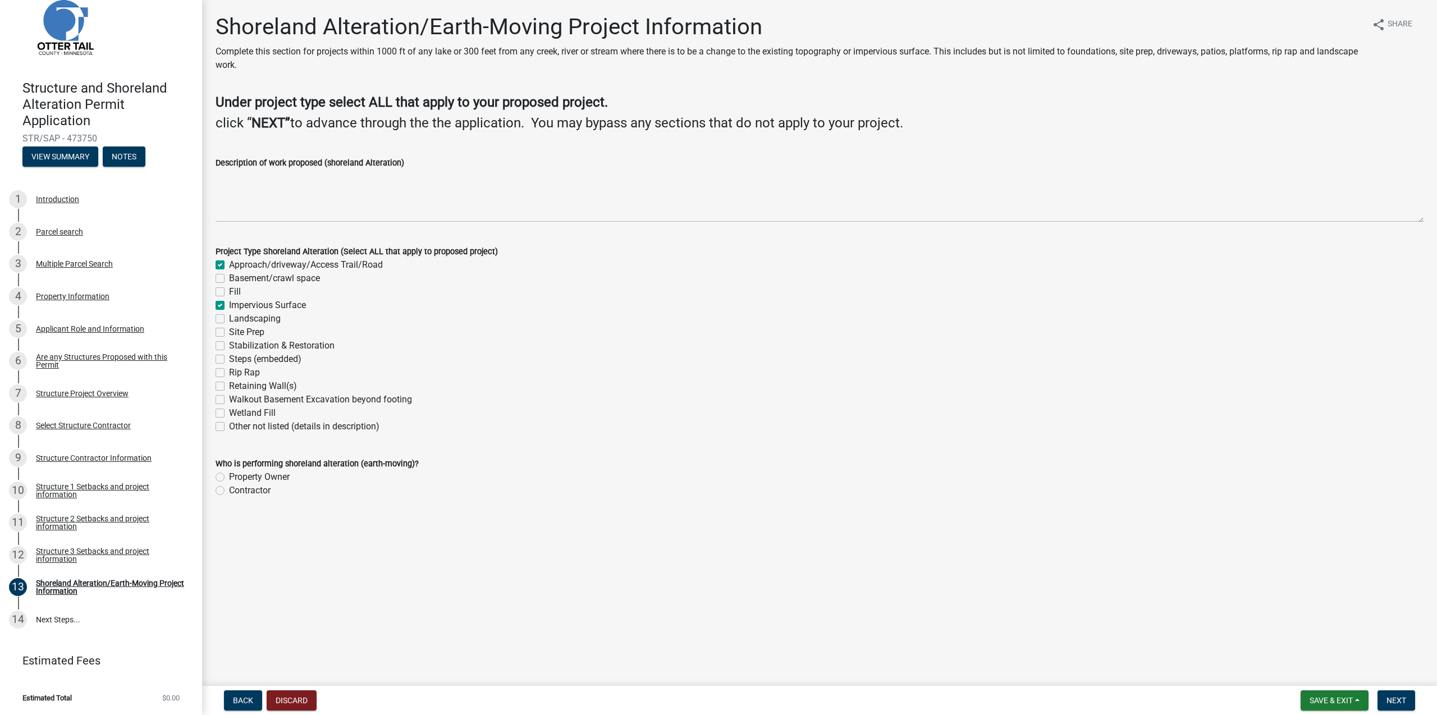
checkbox input "false"
click at [229, 329] on label "Site Prep" at bounding box center [246, 332] width 35 height 13
click at [229, 329] on input "Site Prep" at bounding box center [232, 329] width 7 height 7
checkbox input "true"
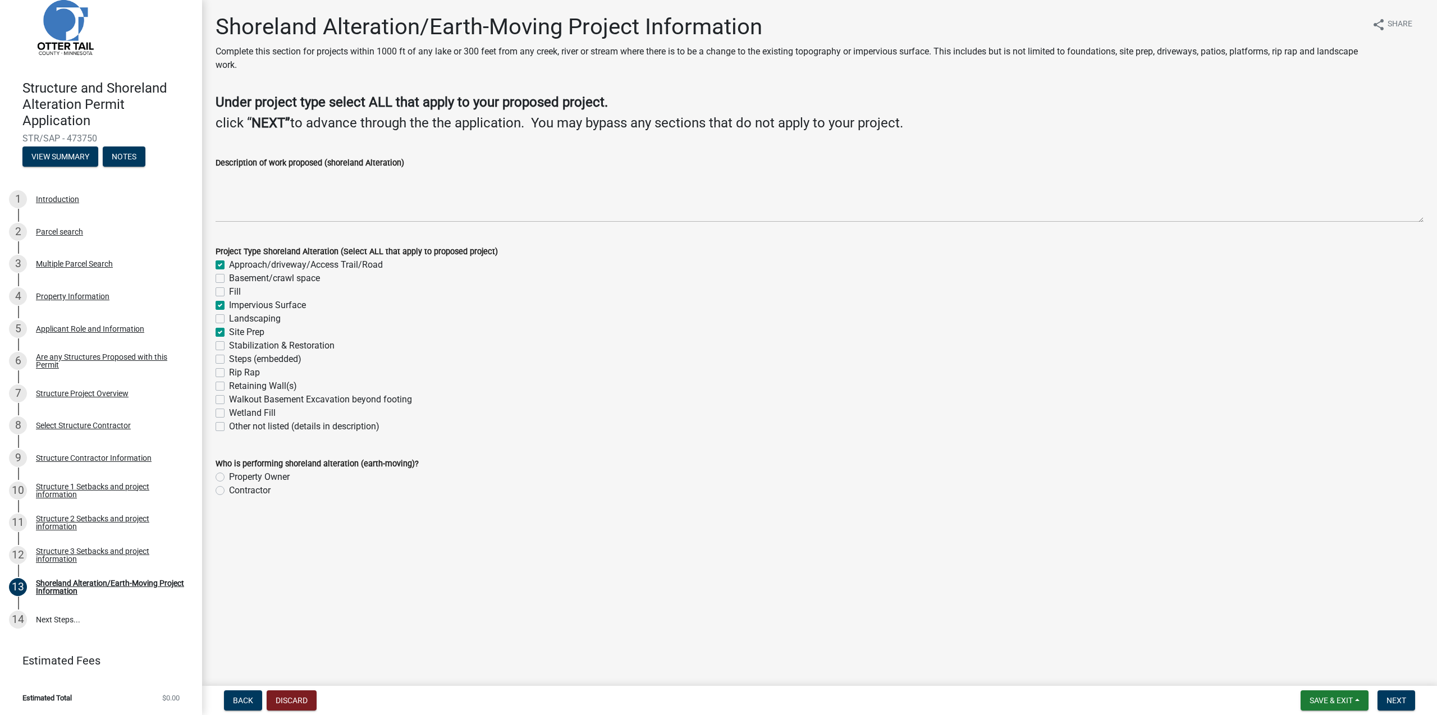
checkbox input "false"
checkbox input "true"
checkbox input "false"
checkbox input "true"
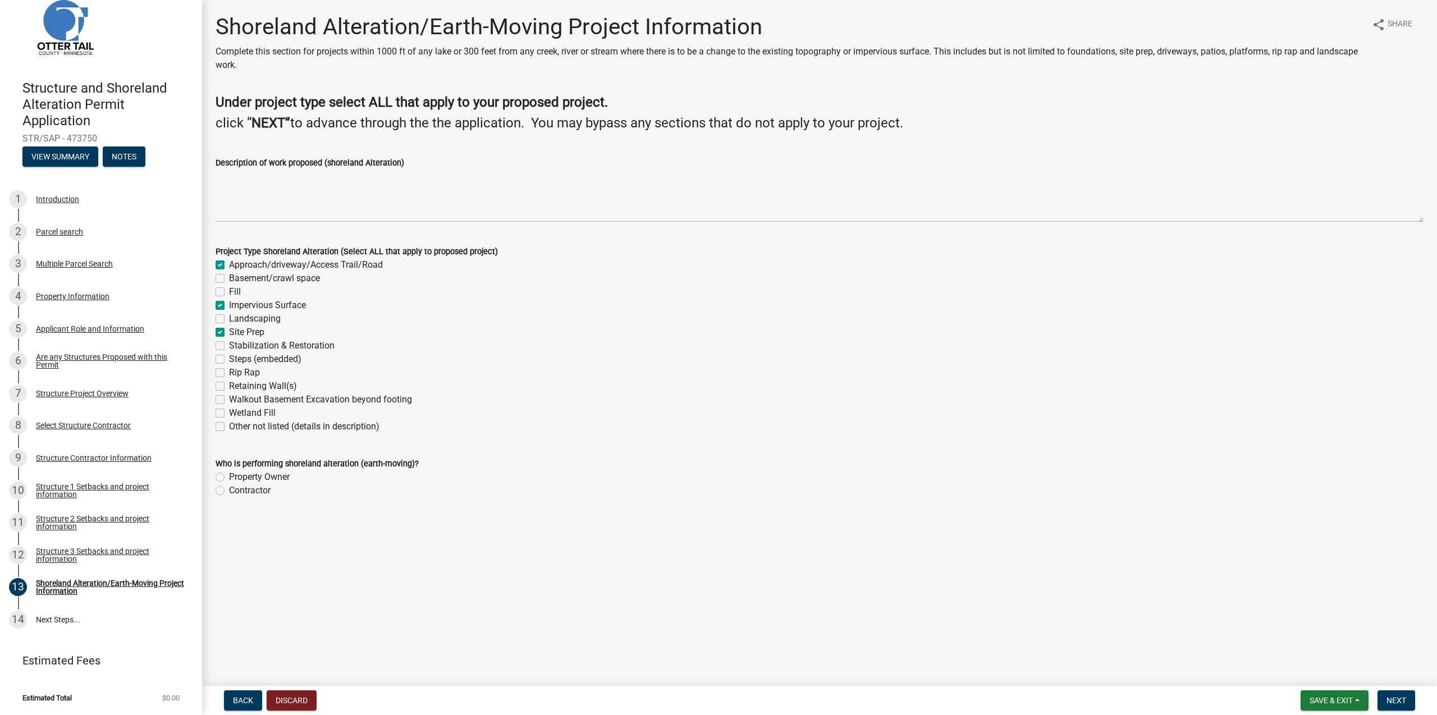
checkbox input "false"
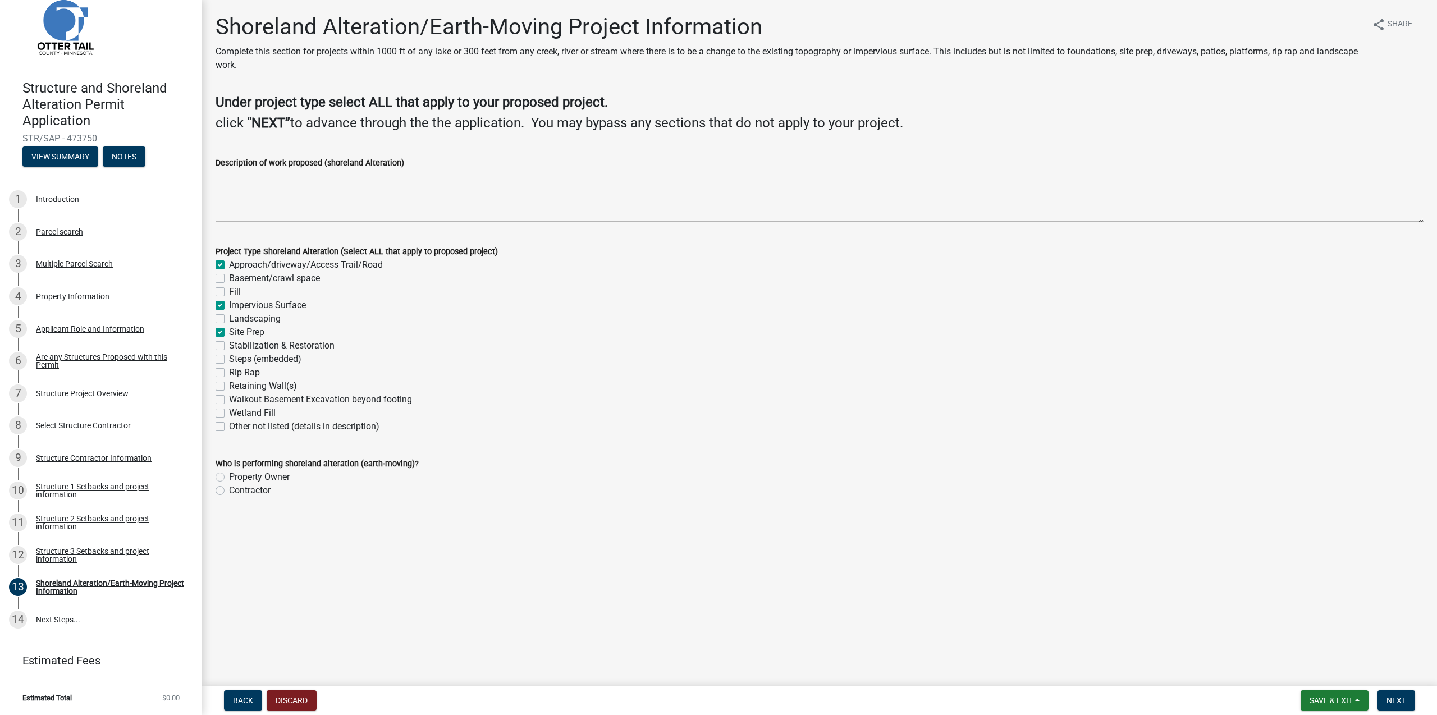
checkbox input "false"
click at [229, 358] on label "Steps (embedded)" at bounding box center [265, 359] width 72 height 13
click at [229, 358] on input "Steps (embedded)" at bounding box center [232, 356] width 7 height 7
checkbox input "true"
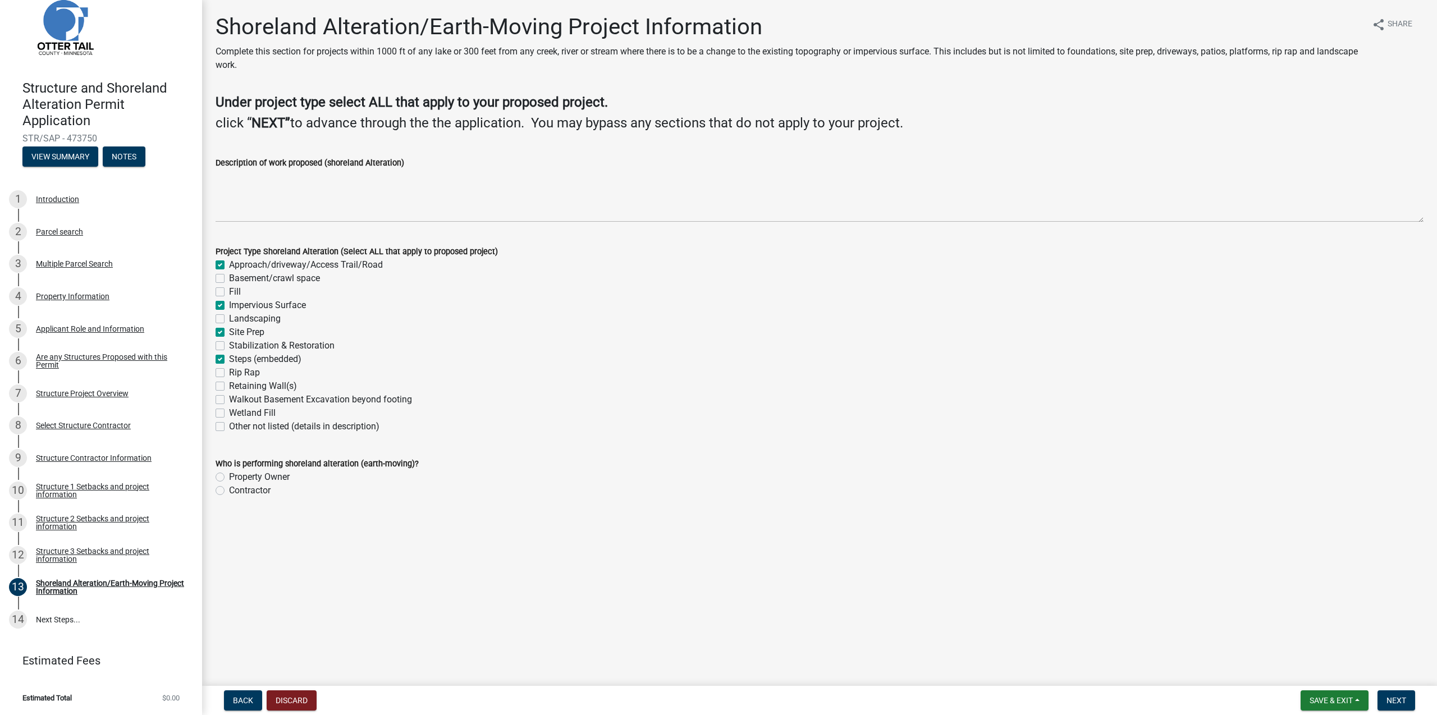
checkbox input "true"
checkbox input "false"
checkbox input "true"
checkbox input "false"
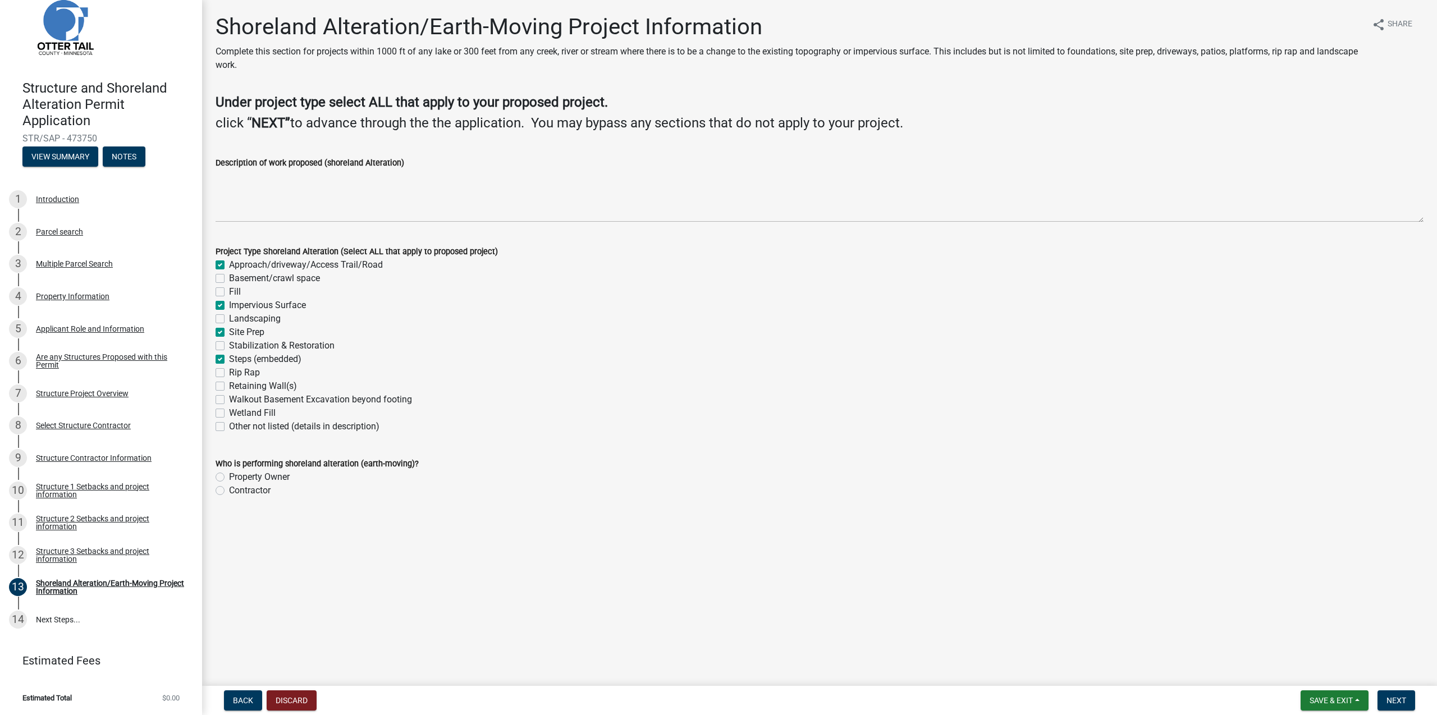
checkbox input "true"
checkbox input "false"
checkbox input "true"
checkbox input "false"
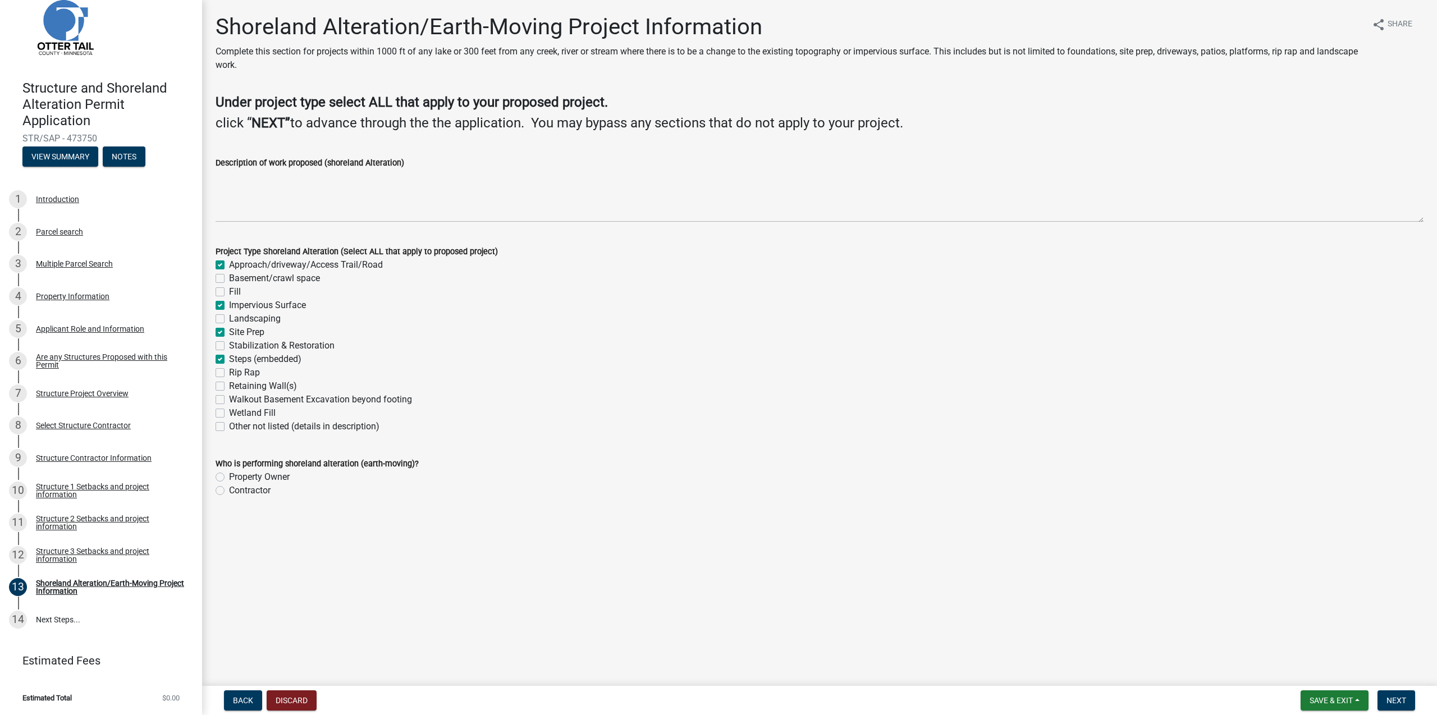
checkbox input "false"
click at [229, 490] on label "Contractor" at bounding box center [250, 490] width 42 height 13
click at [229, 490] on input "Contractor" at bounding box center [232, 487] width 7 height 7
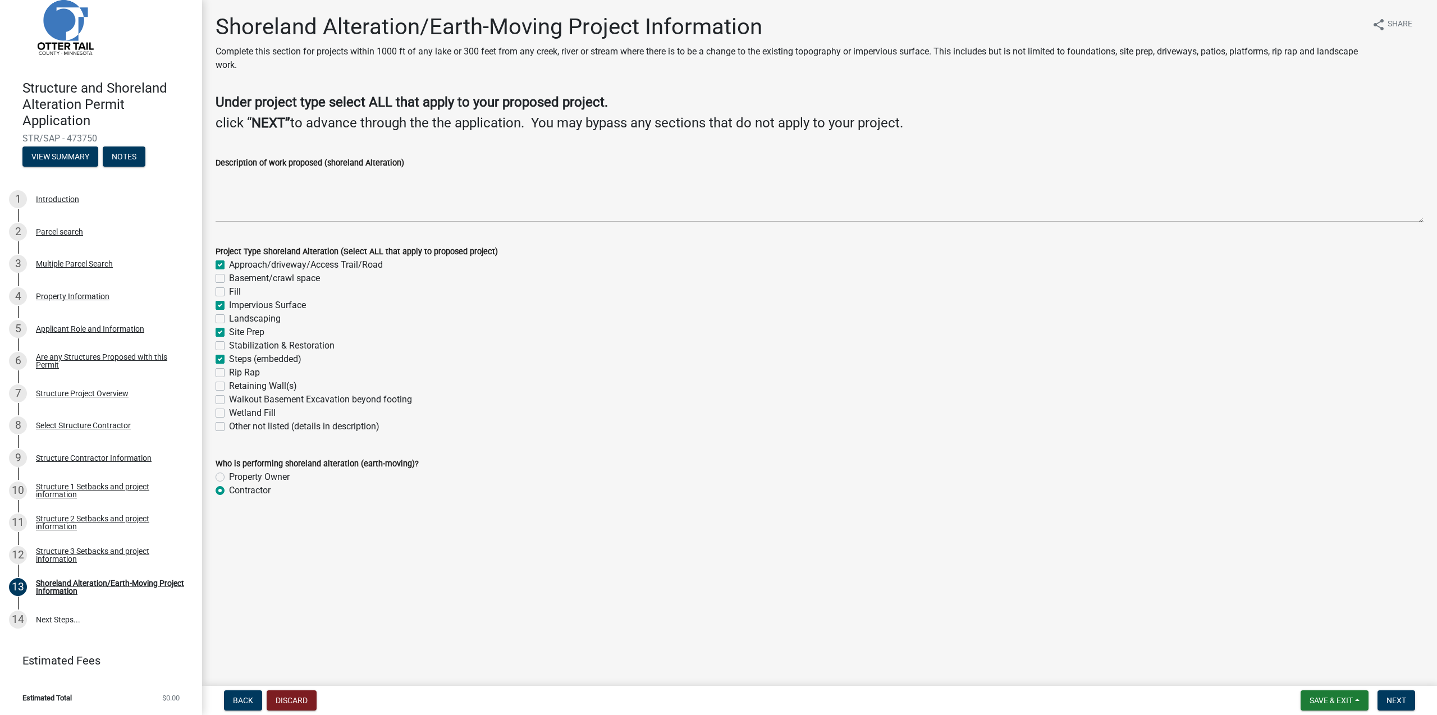
radio input "true"
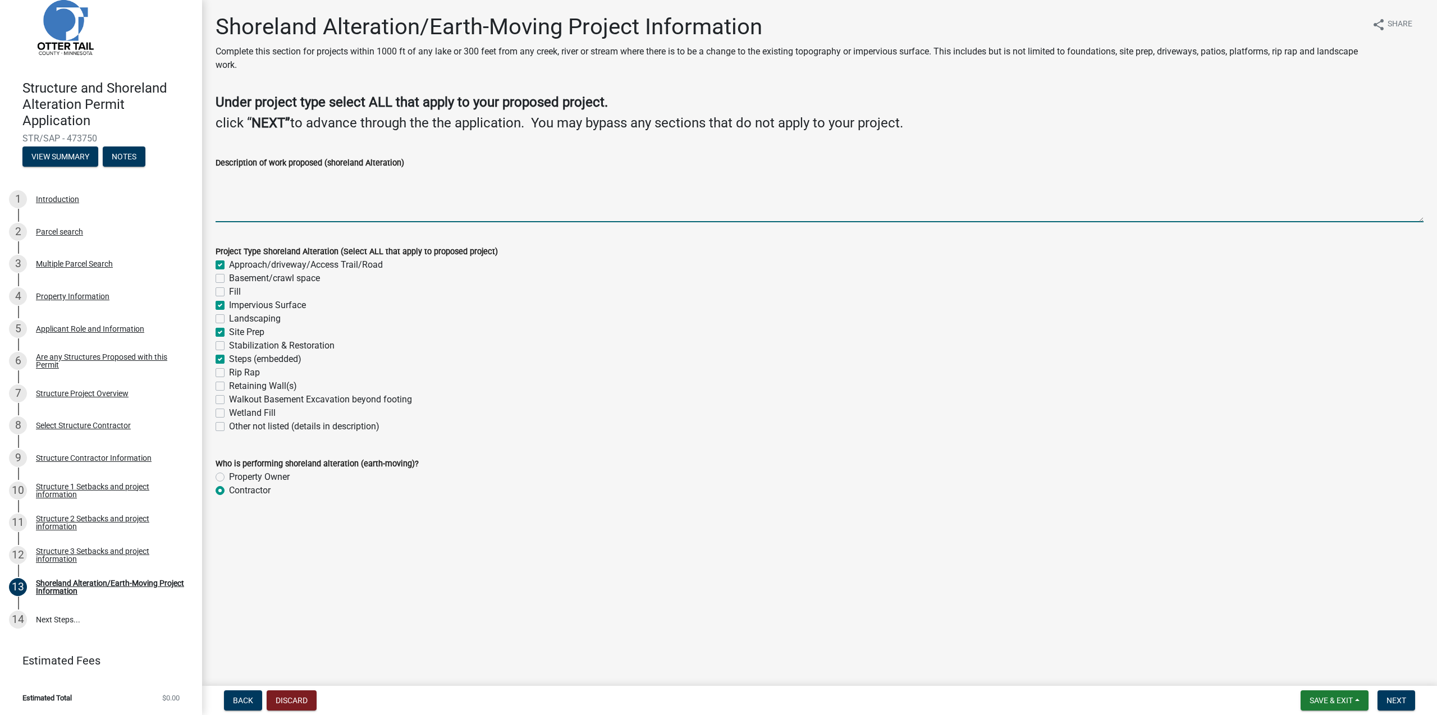
click at [276, 184] on textarea "Description of work proposed (shoreland Alteration)" at bounding box center [820, 196] width 1208 height 53
type textarea "Site prep for buildings and driveway and walkway."
click at [1407, 698] on button "Next" at bounding box center [1396, 700] width 38 height 20
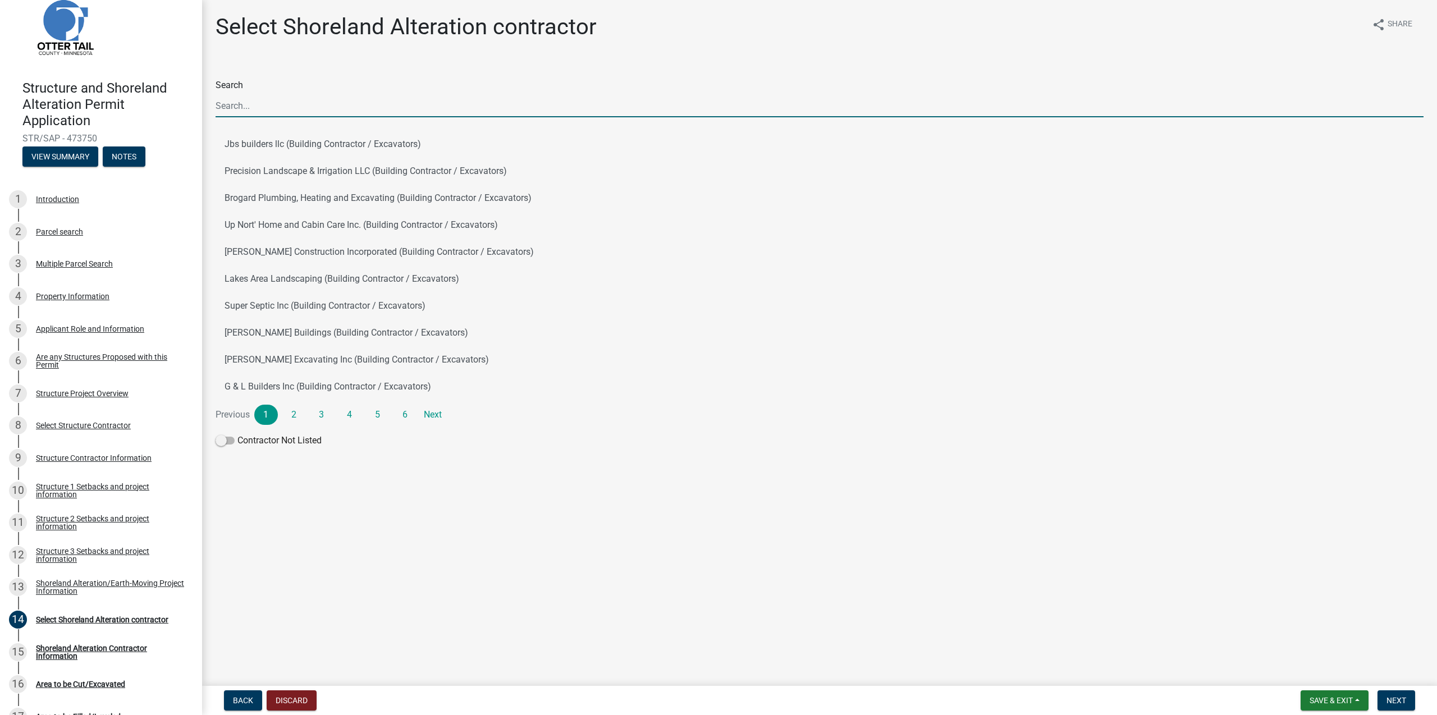
click at [247, 111] on input "Search" at bounding box center [820, 105] width 1208 height 23
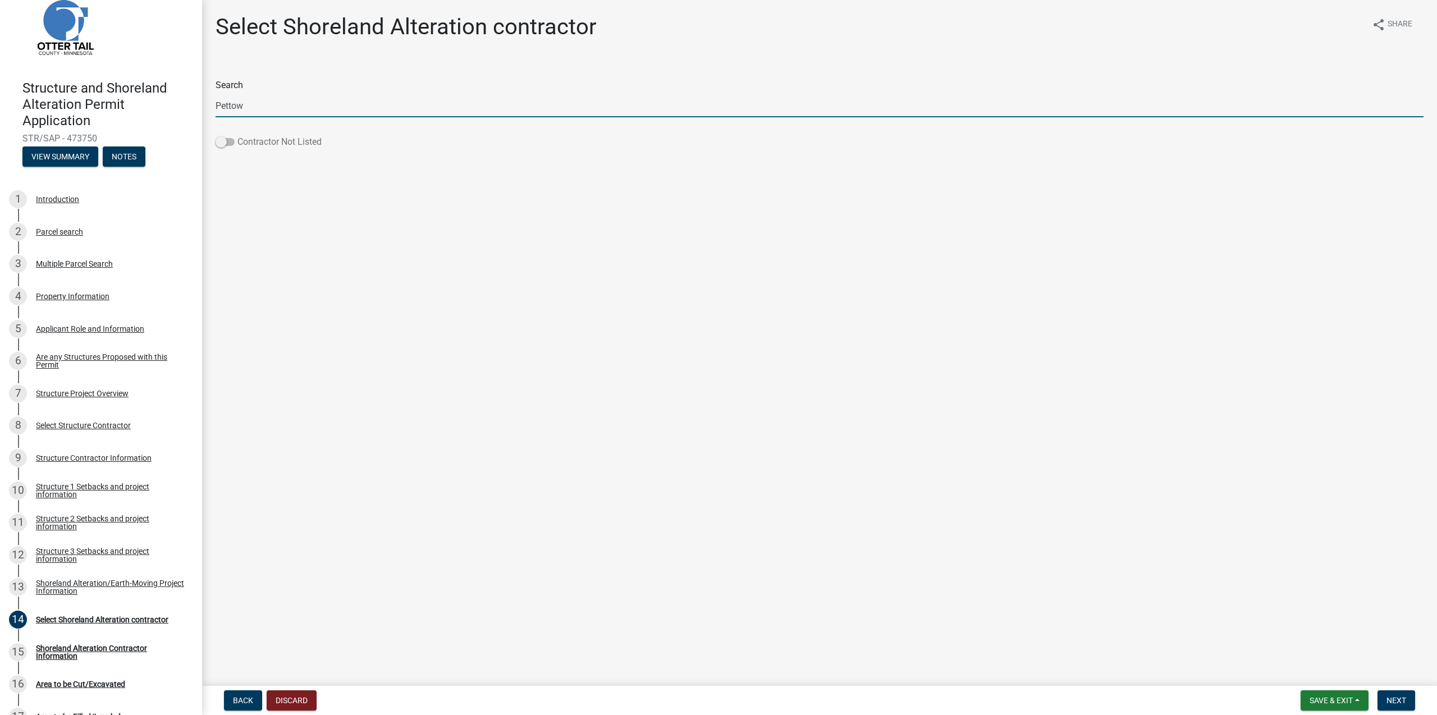
type input "Pettow"
click at [233, 147] on label "Contractor Not Listed" at bounding box center [269, 141] width 106 height 13
click at [237, 135] on input "Contractor Not Listed" at bounding box center [237, 135] width 0 height 0
checkbox input "true"
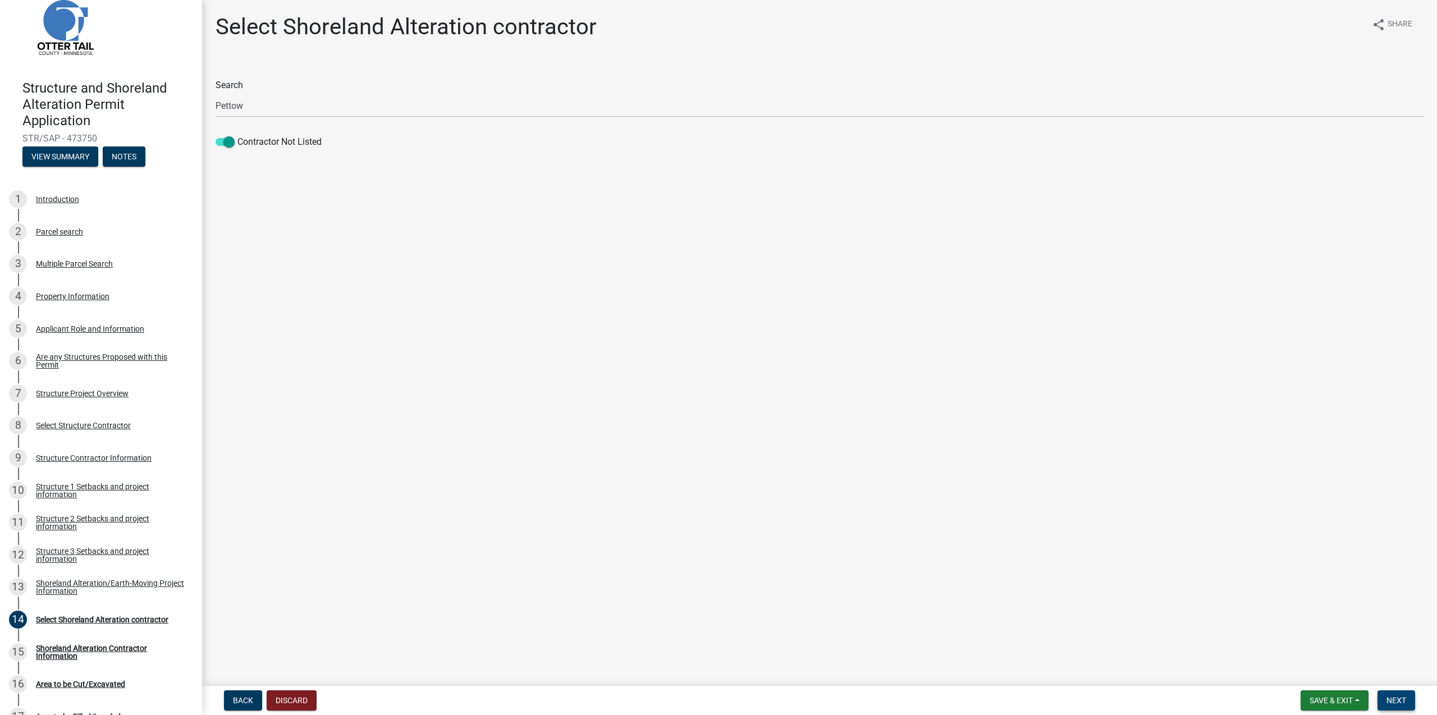
click at [1399, 696] on span "Next" at bounding box center [1396, 700] width 20 height 9
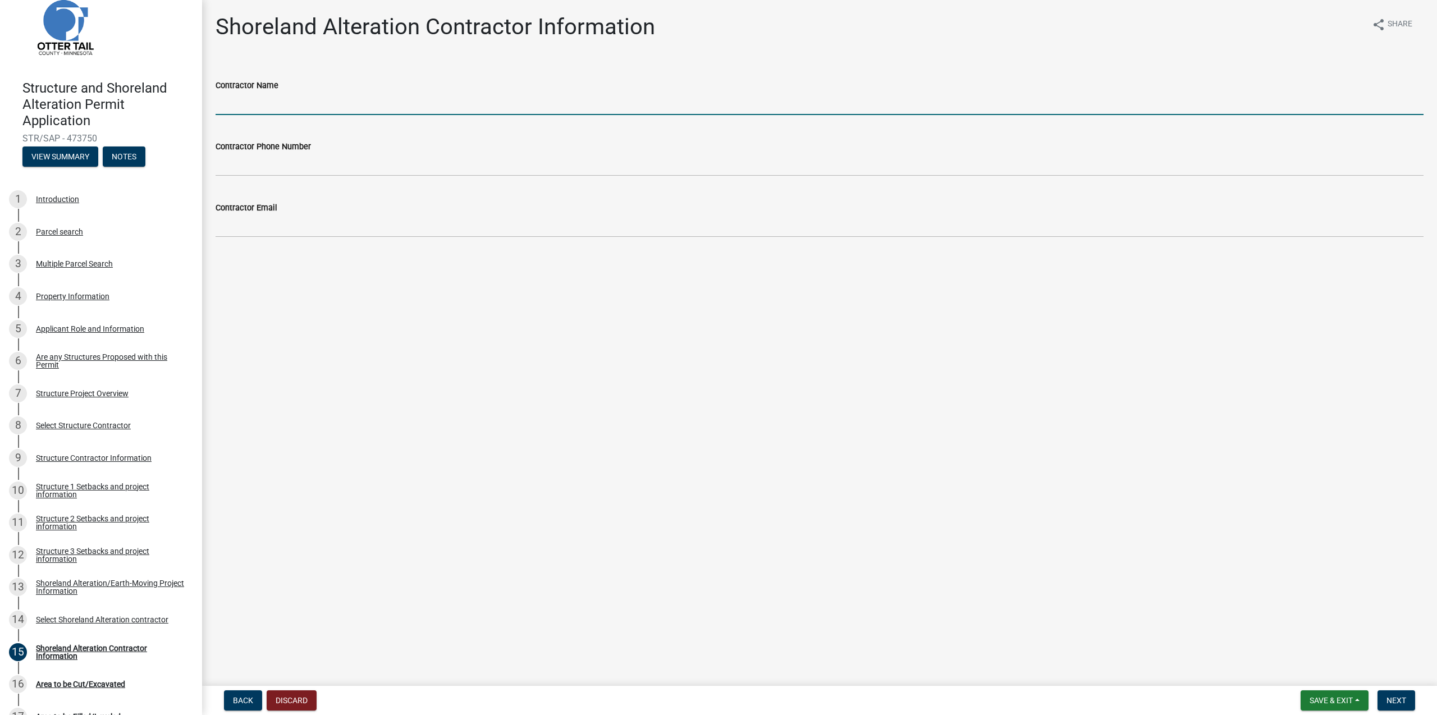
click at [285, 108] on input "Contractor Name" at bounding box center [820, 103] width 1208 height 23
type input "Pettow Construction"
click at [326, 171] on input "Contractor Phone Number" at bounding box center [820, 164] width 1208 height 23
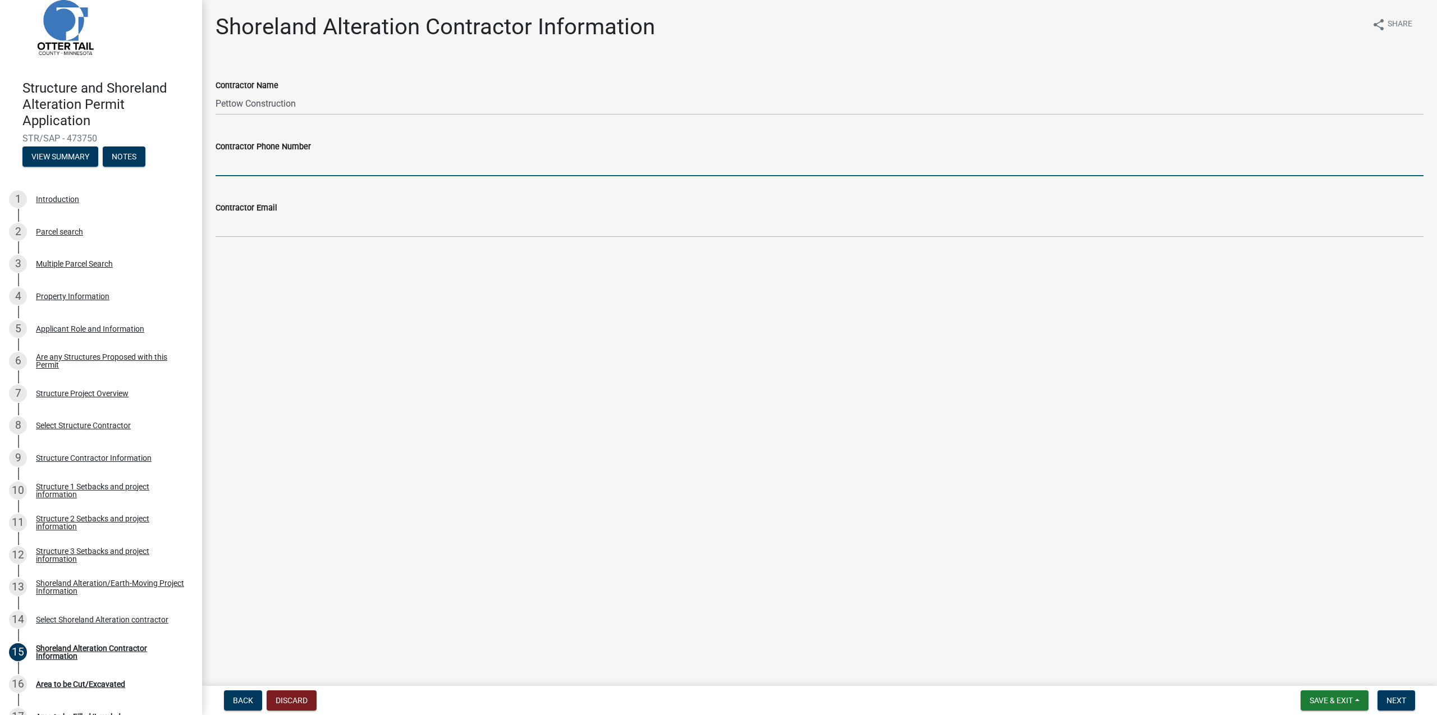
paste input "[PHONE_NUMBER]"
type input "[PHONE_NUMBER]"
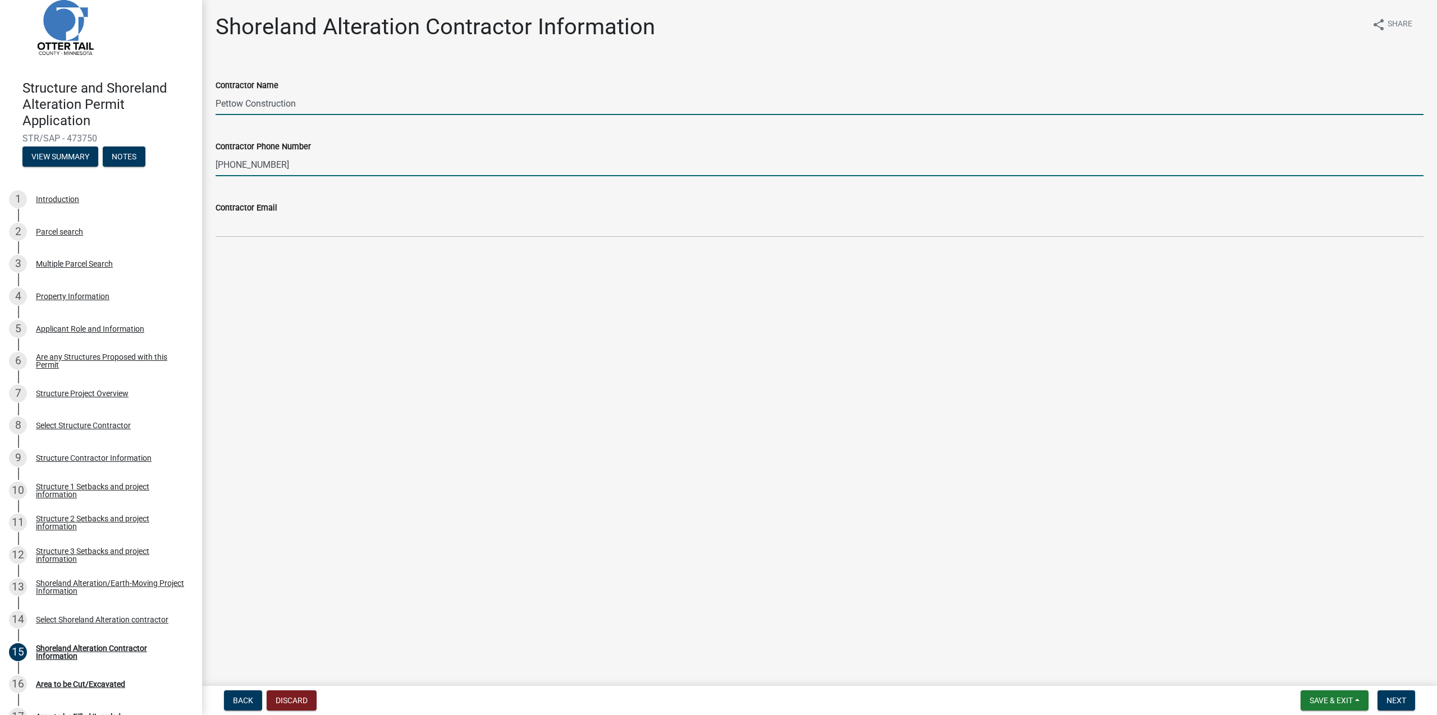
click at [369, 107] on input "Pettow Construction" at bounding box center [820, 103] width 1208 height 23
type input "Pettow Construction - Bill"
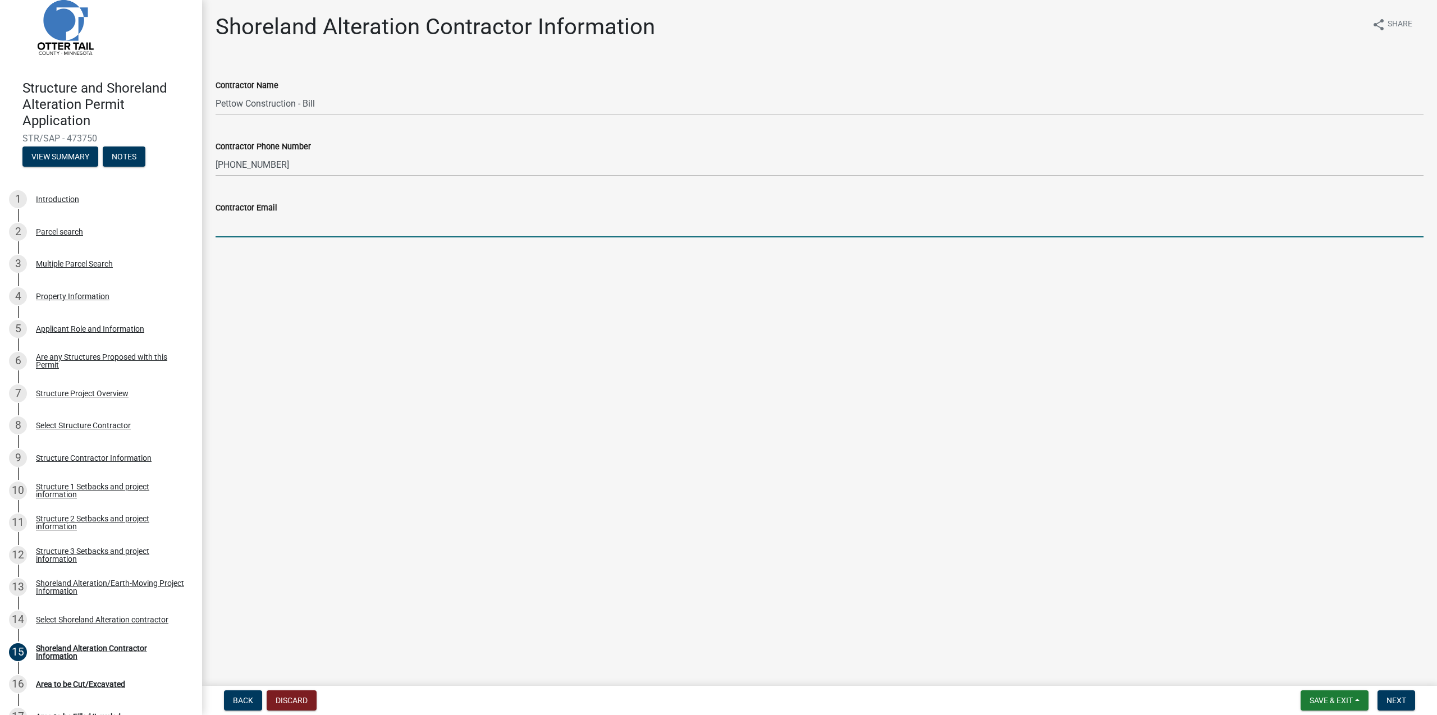
click at [258, 222] on input "Contractor Email" at bounding box center [820, 225] width 1208 height 23
paste input "[EMAIL_ADDRESS][DOMAIN_NAME]"
type input "[EMAIL_ADDRESS][DOMAIN_NAME]"
click at [1396, 698] on span "Next" at bounding box center [1396, 700] width 20 height 9
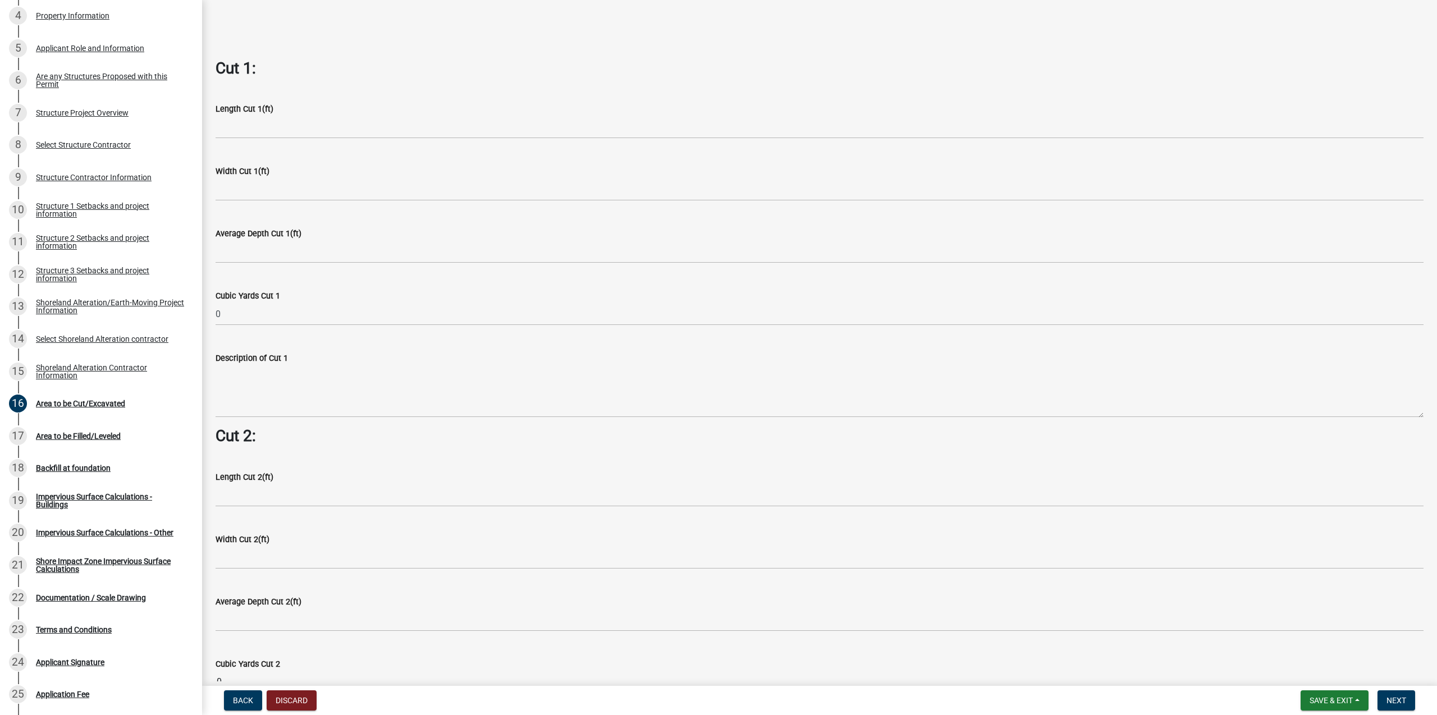
scroll to position [636, 0]
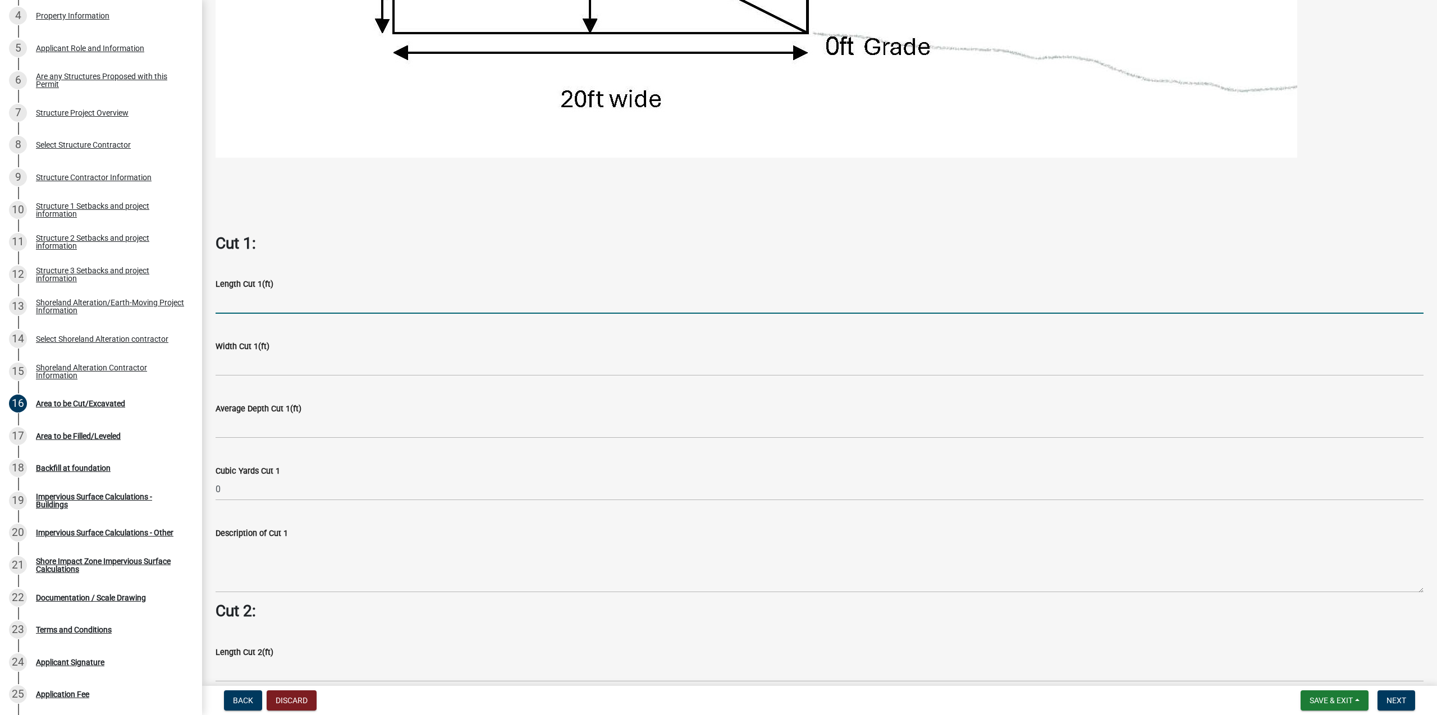
click at [253, 308] on input "text" at bounding box center [820, 302] width 1208 height 23
type input "50"
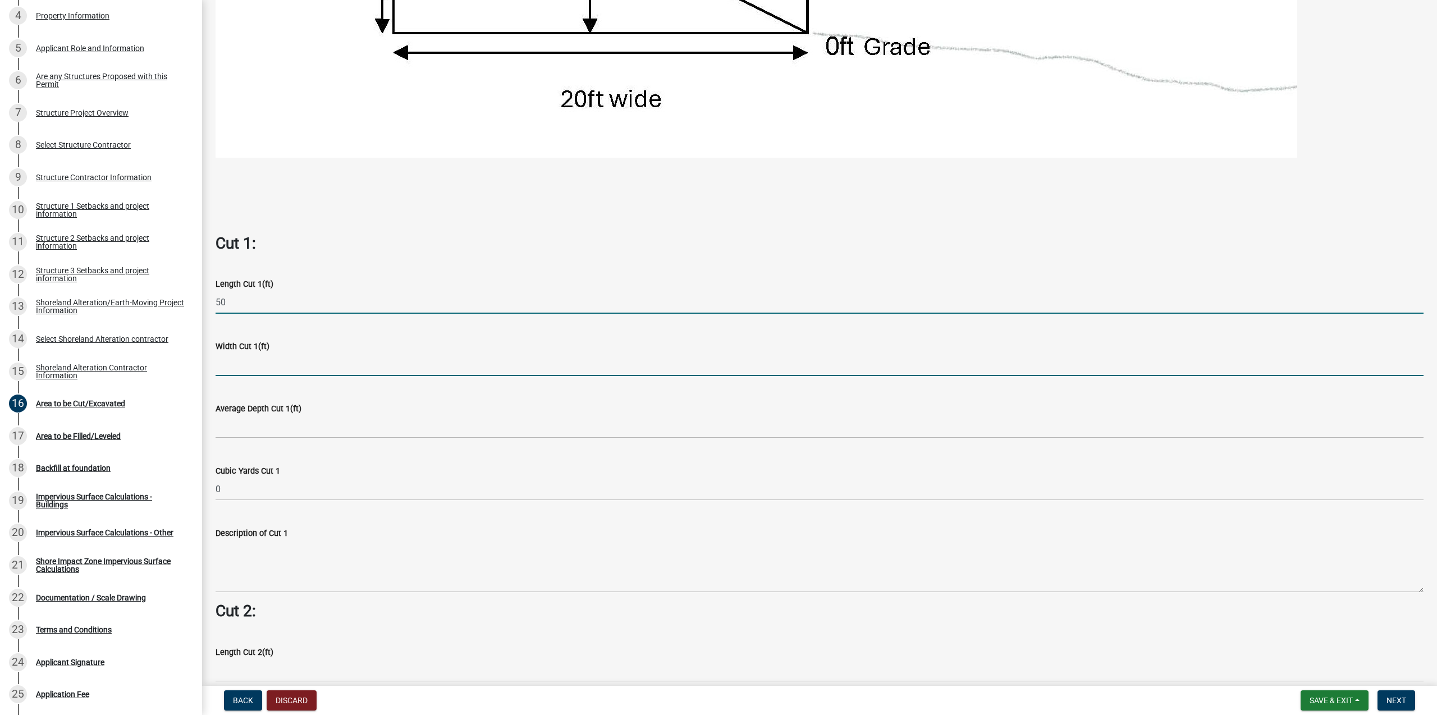
click at [242, 368] on input "text" at bounding box center [820, 364] width 1208 height 23
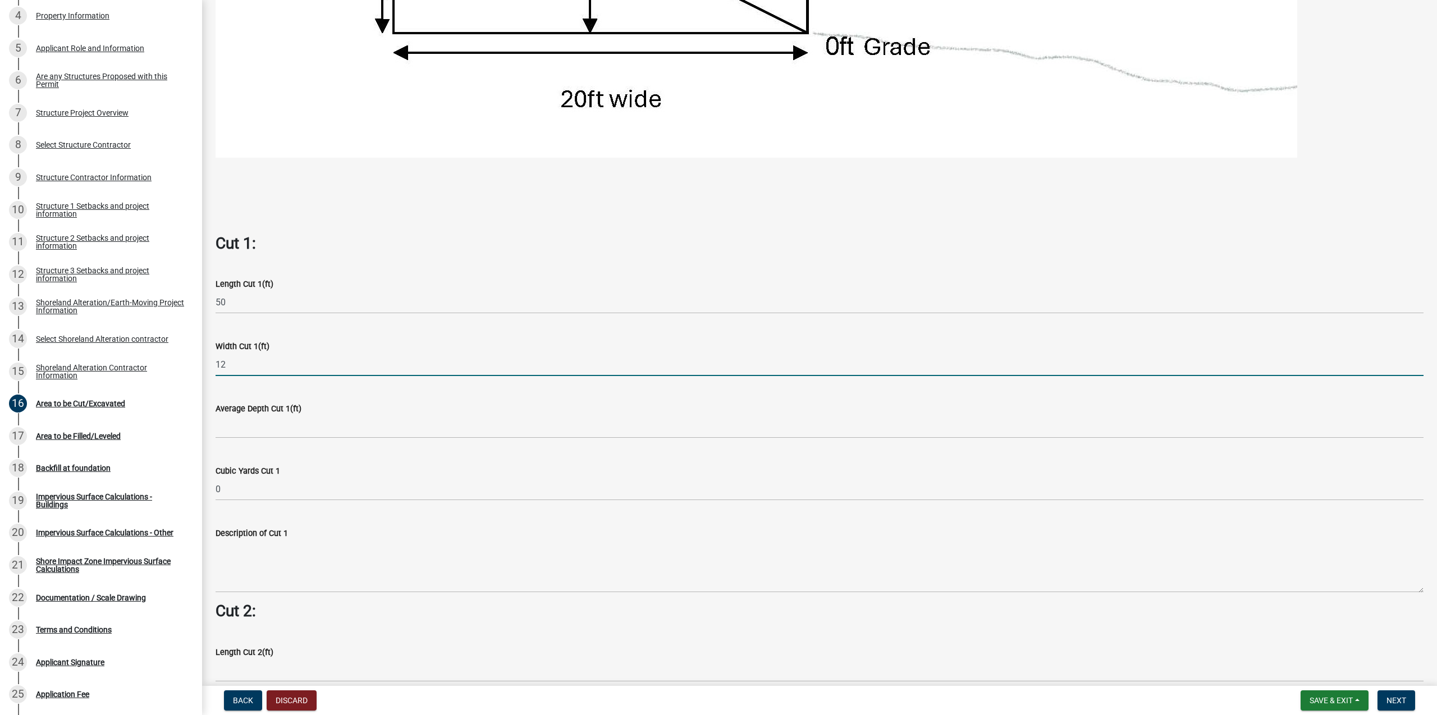
type input "12"
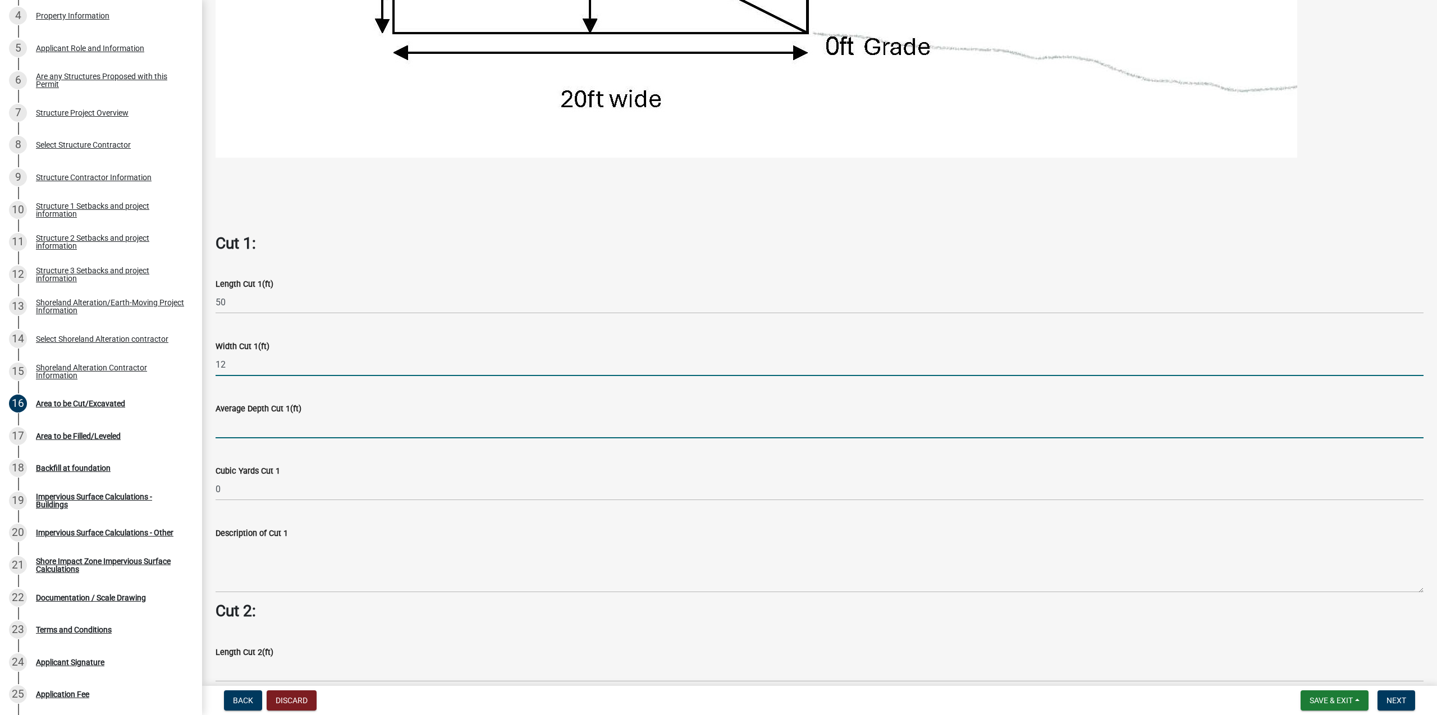
click at [251, 432] on input "text" at bounding box center [820, 426] width 1208 height 23
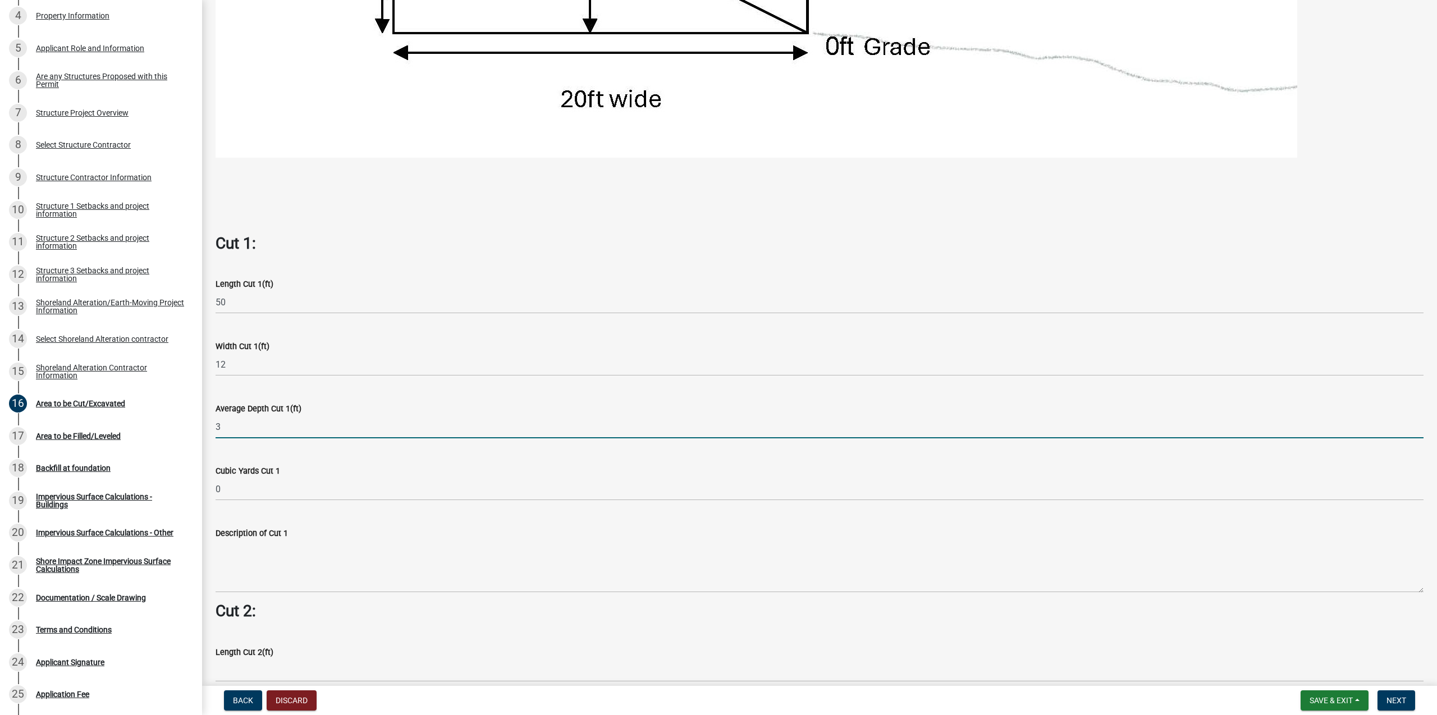
type input "3"
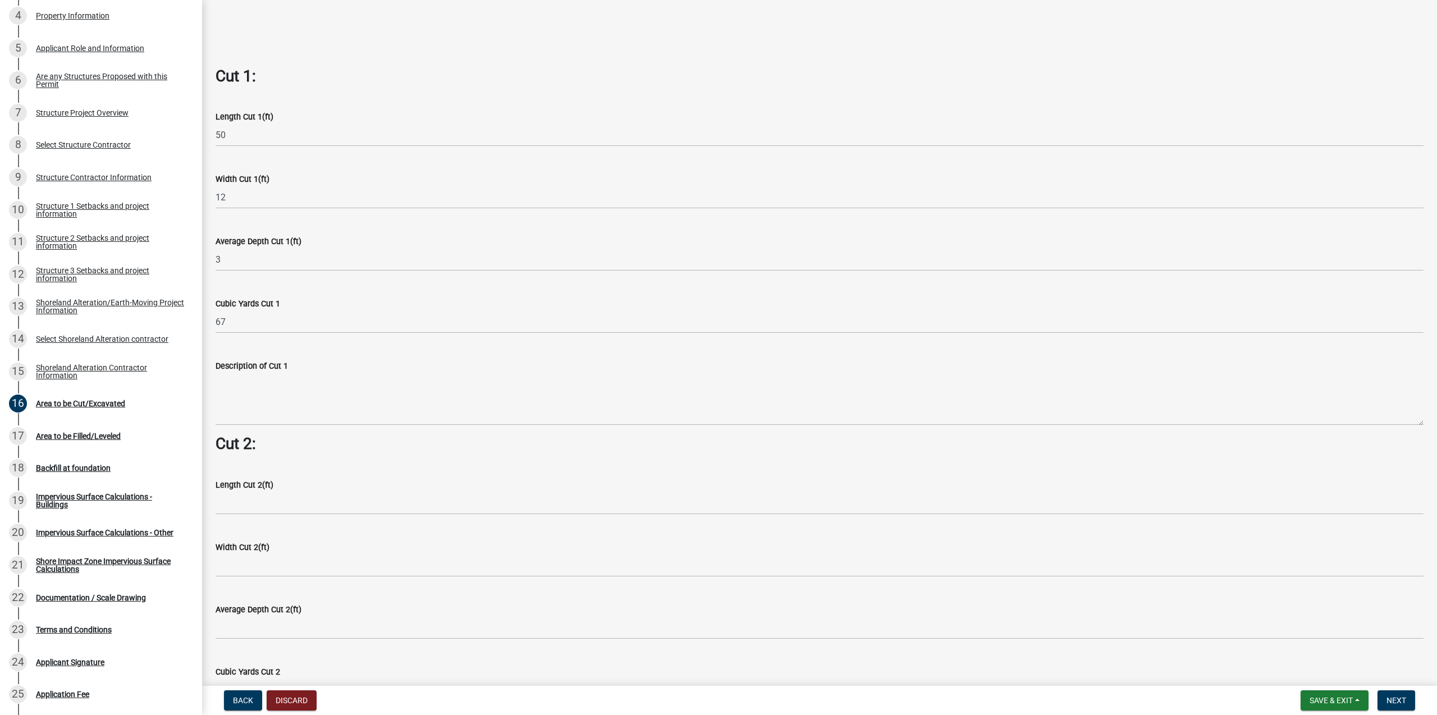
scroll to position [962, 0]
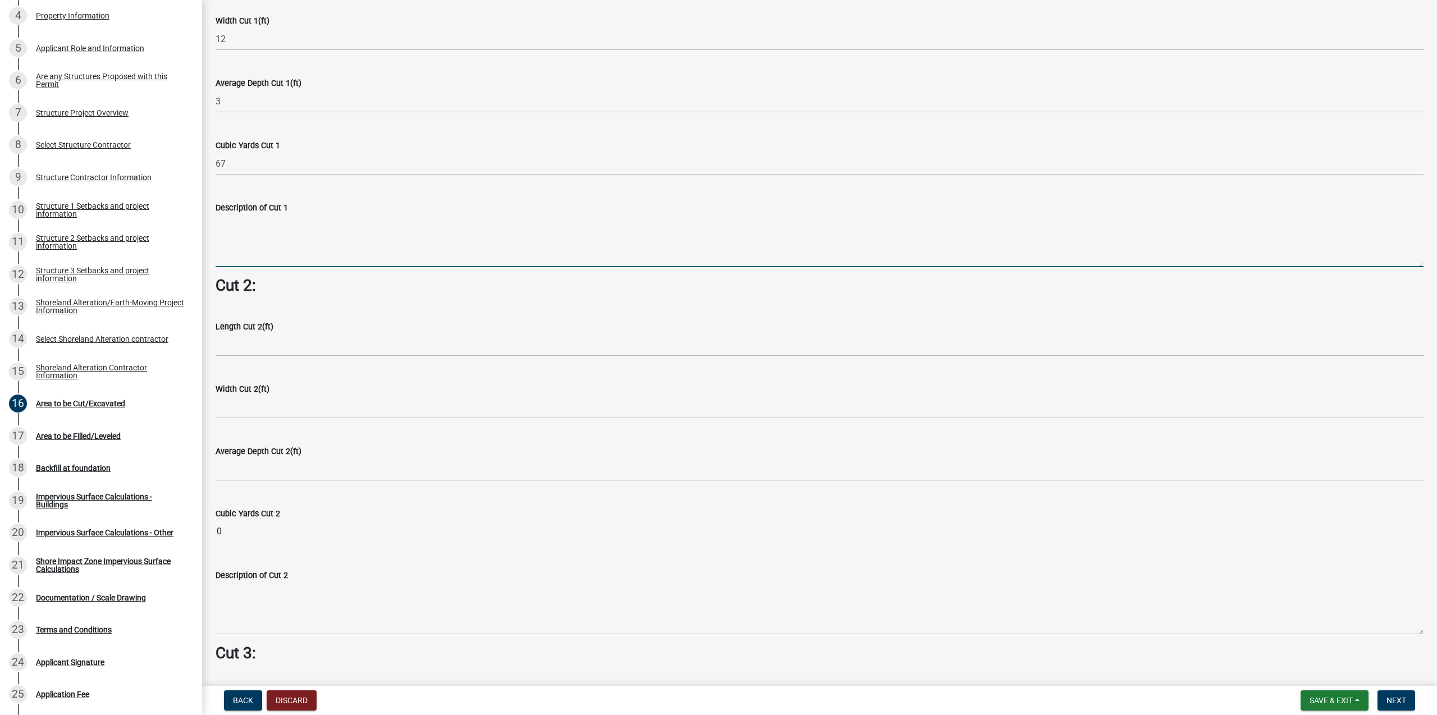
click at [264, 237] on textarea "Description of Cut 1" at bounding box center [820, 240] width 1208 height 53
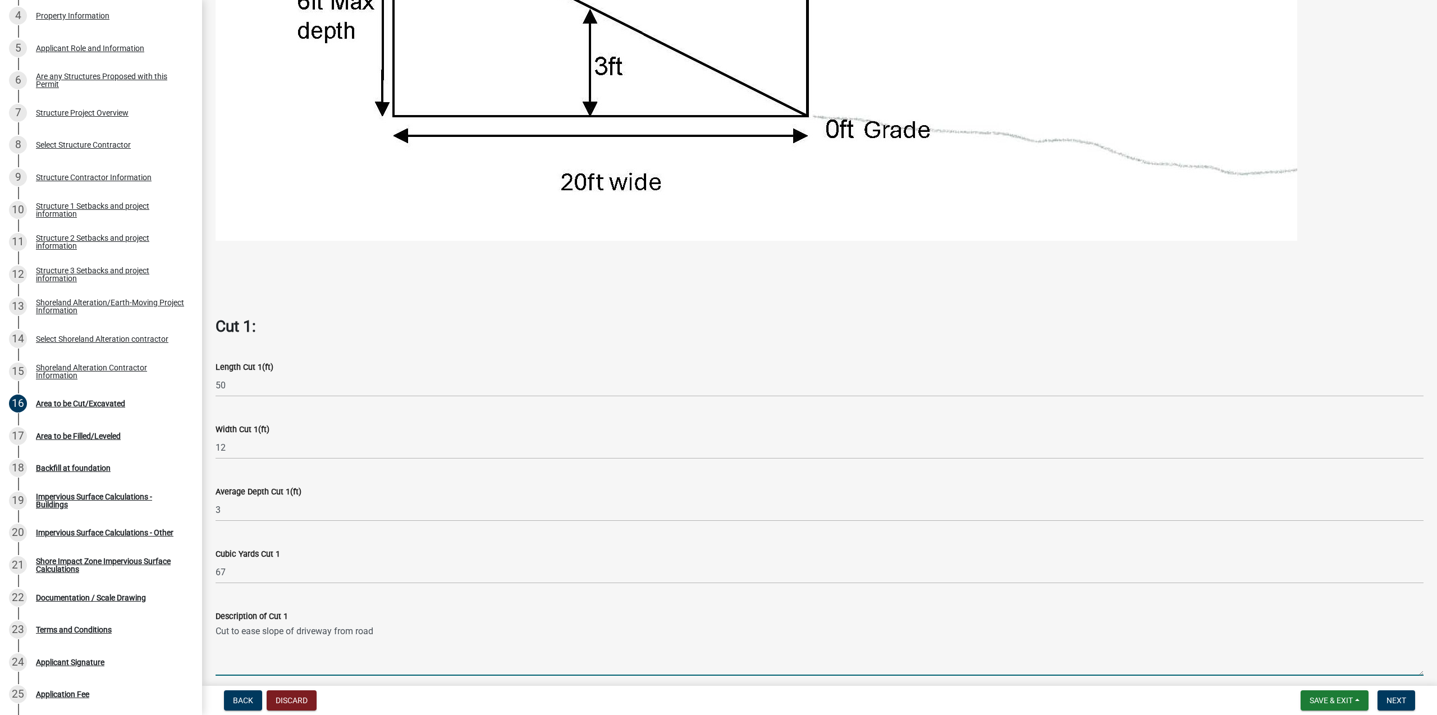
scroll to position [636, 0]
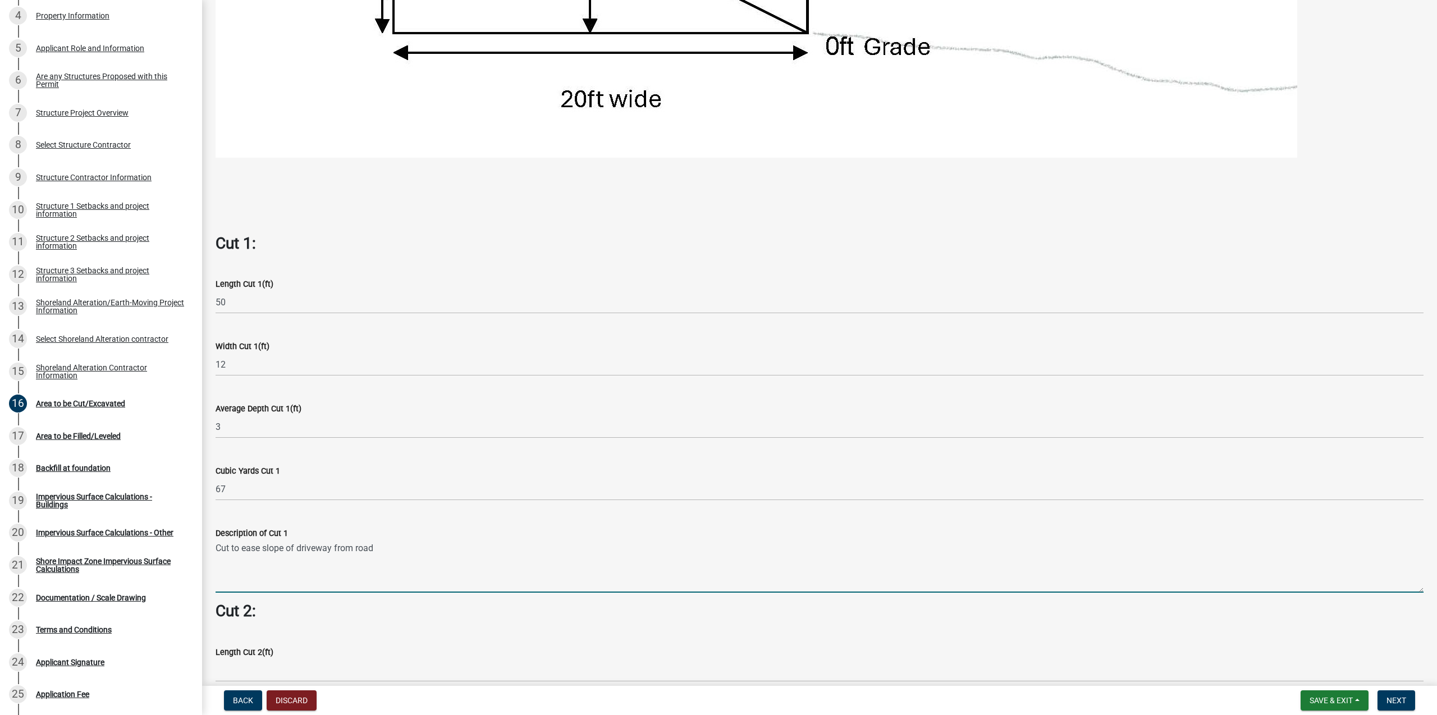
type textarea "Cut to ease slope of driveway from road"
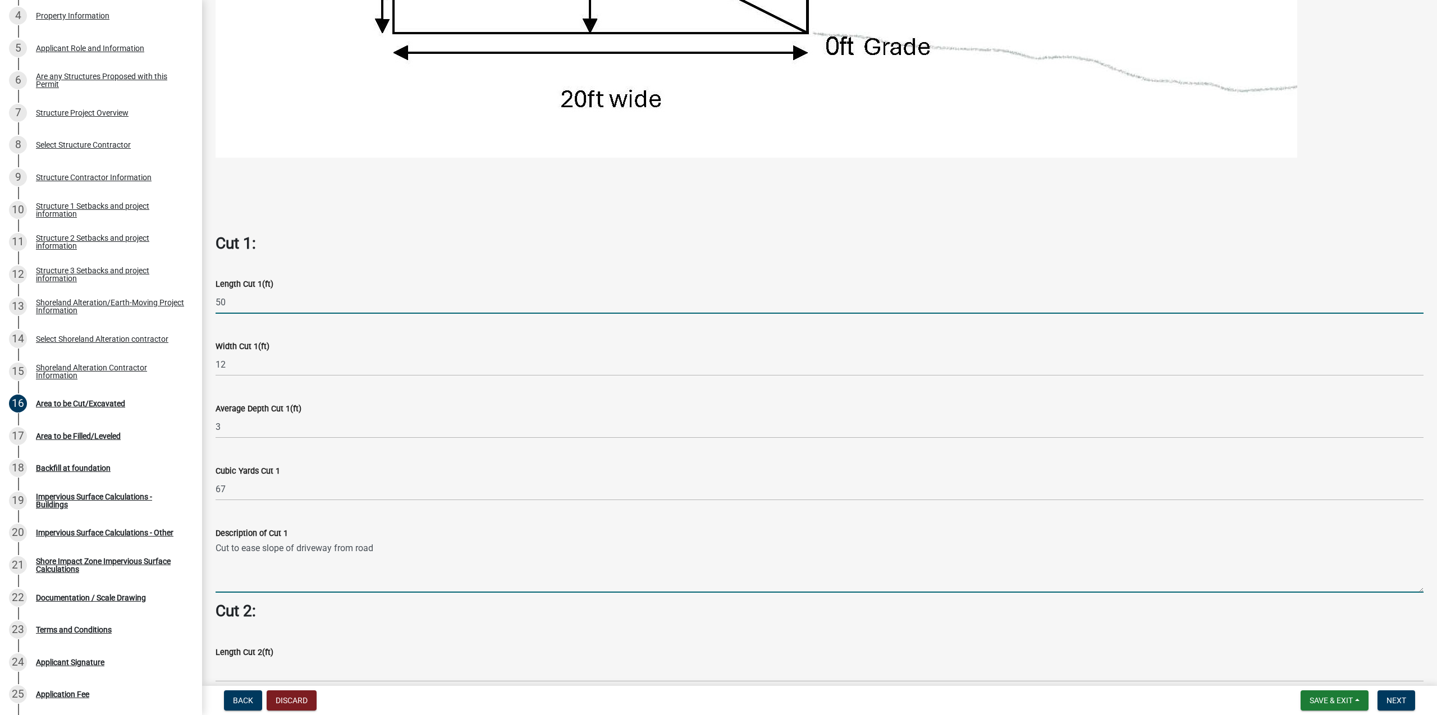
click at [240, 303] on input "50" at bounding box center [820, 302] width 1208 height 23
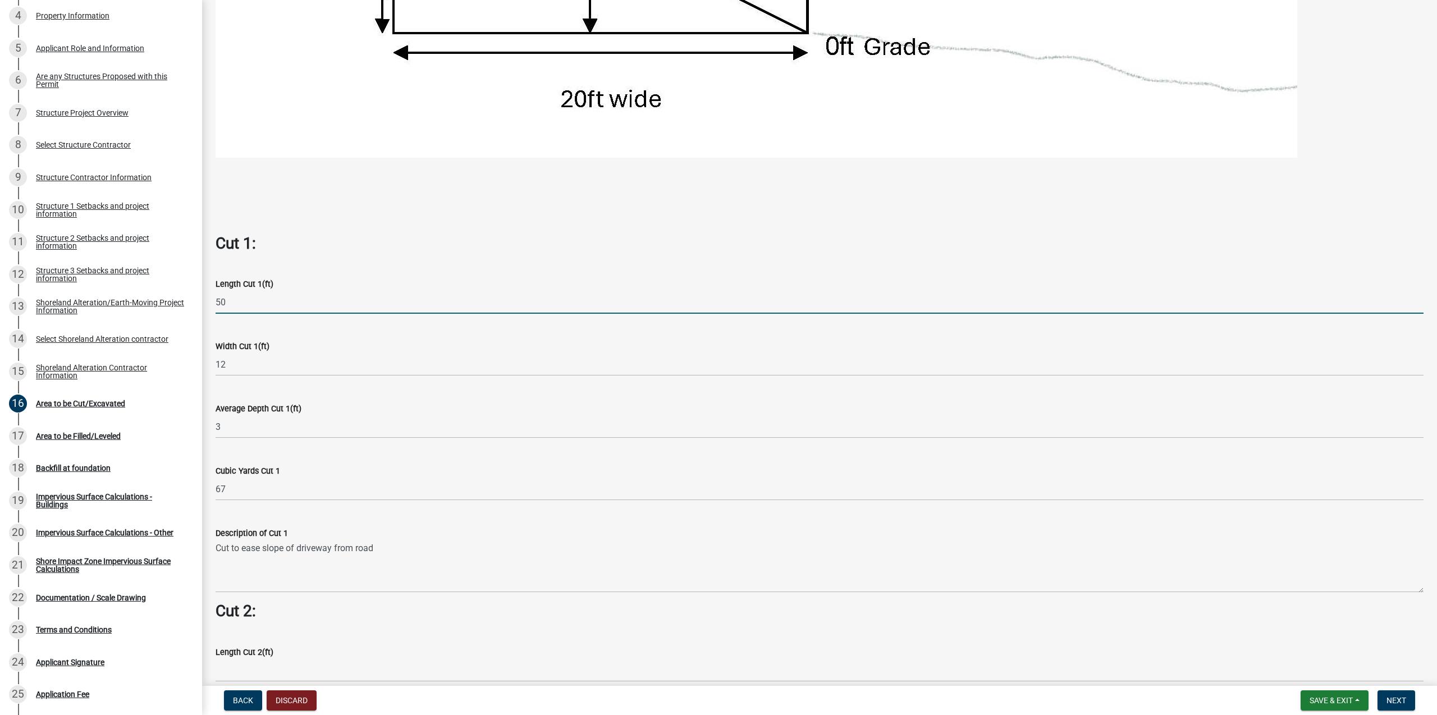
type input "5"
type input "100"
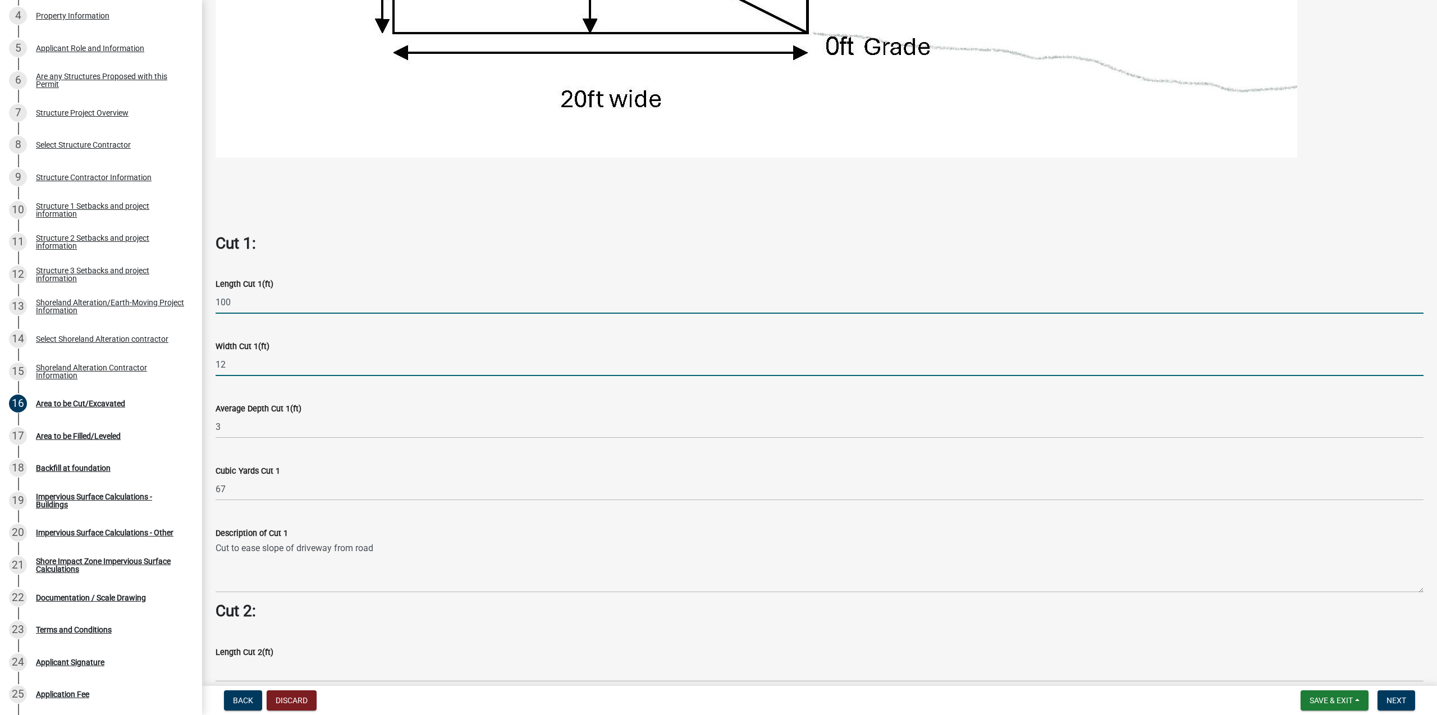
click at [257, 371] on input "12" at bounding box center [820, 364] width 1208 height 23
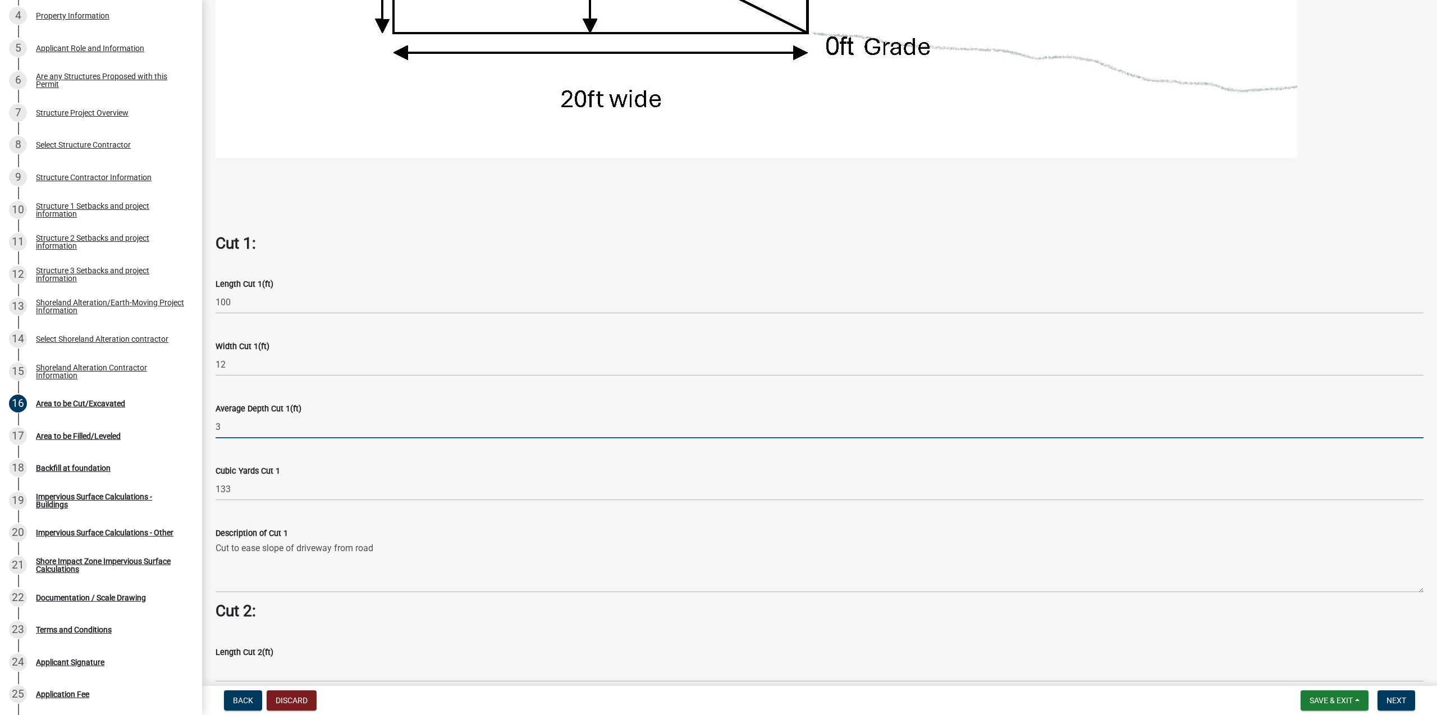
drag, startPoint x: 237, startPoint y: 428, endPoint x: 212, endPoint y: 429, distance: 25.3
click at [216, 429] on input "3" at bounding box center [820, 426] width 1208 height 23
type input "1"
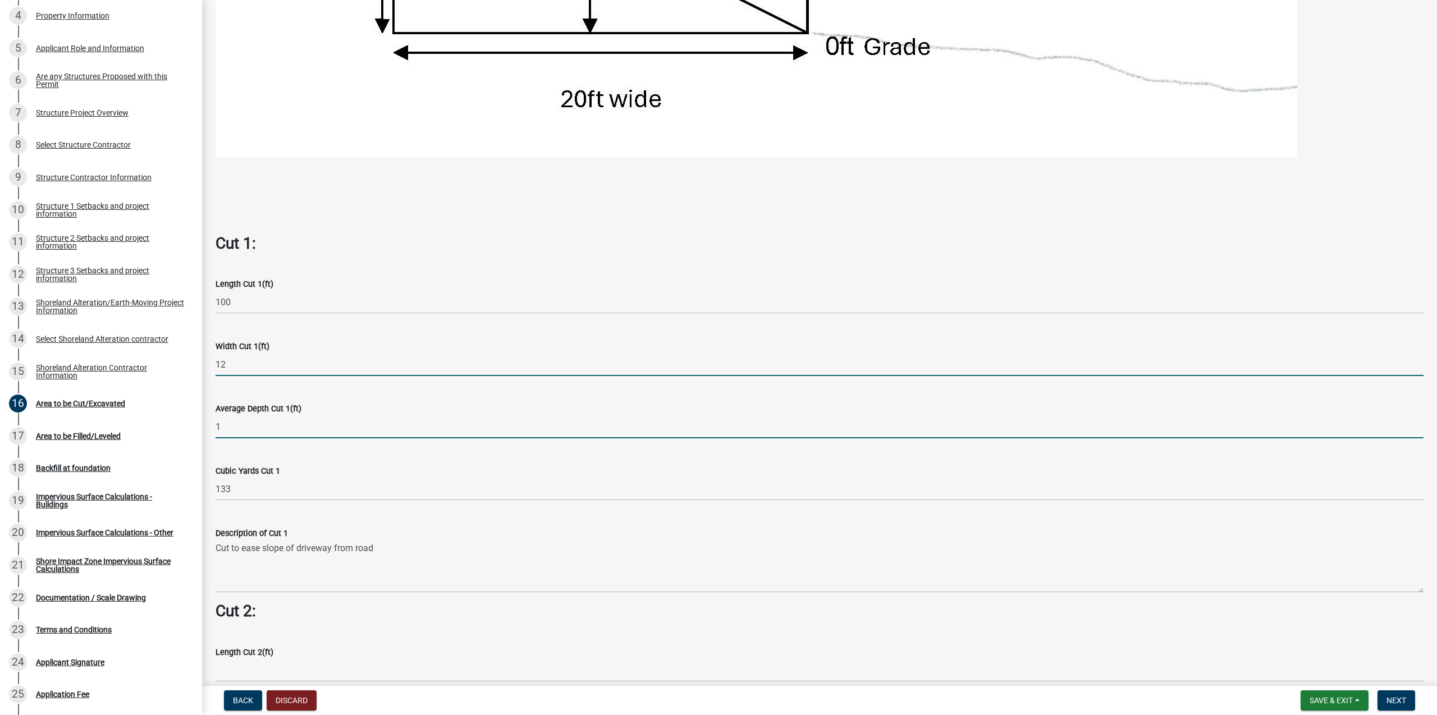
click at [260, 370] on input "12" at bounding box center [820, 364] width 1208 height 23
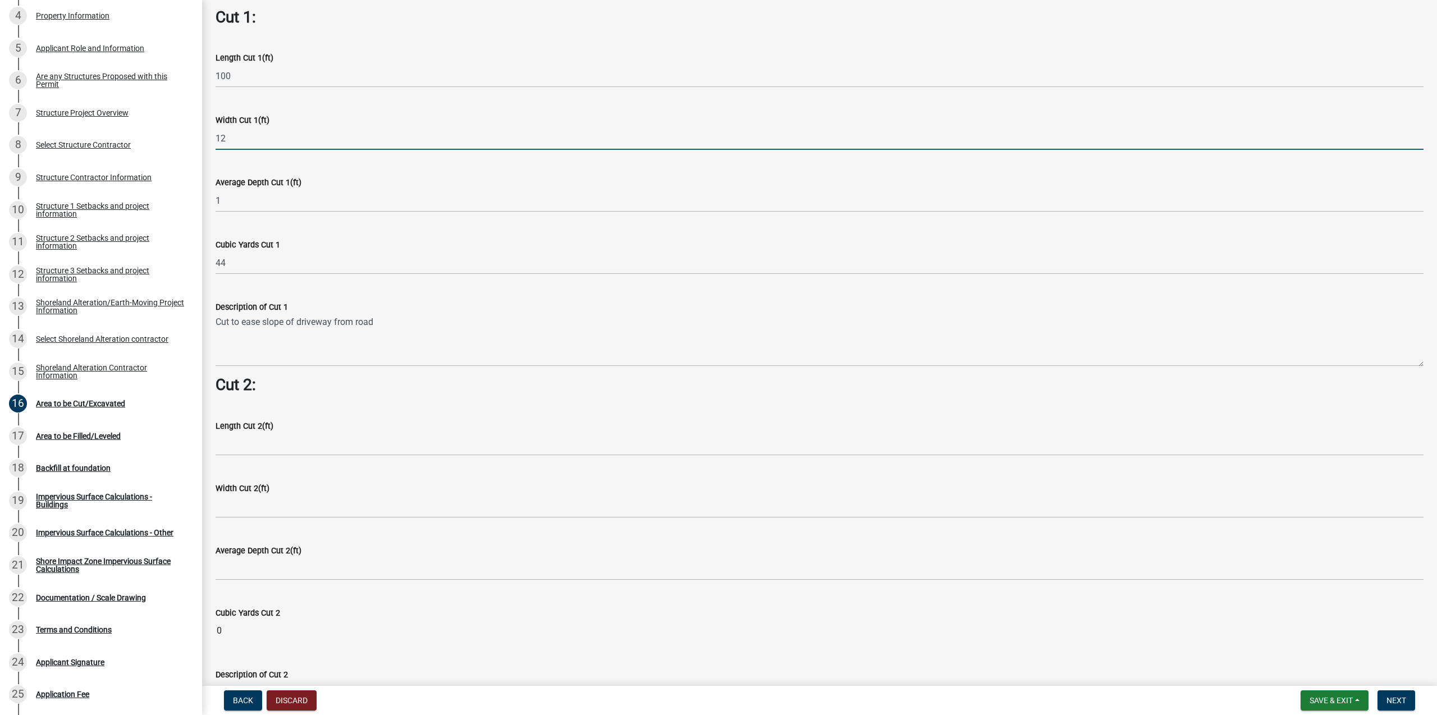
scroll to position [962, 0]
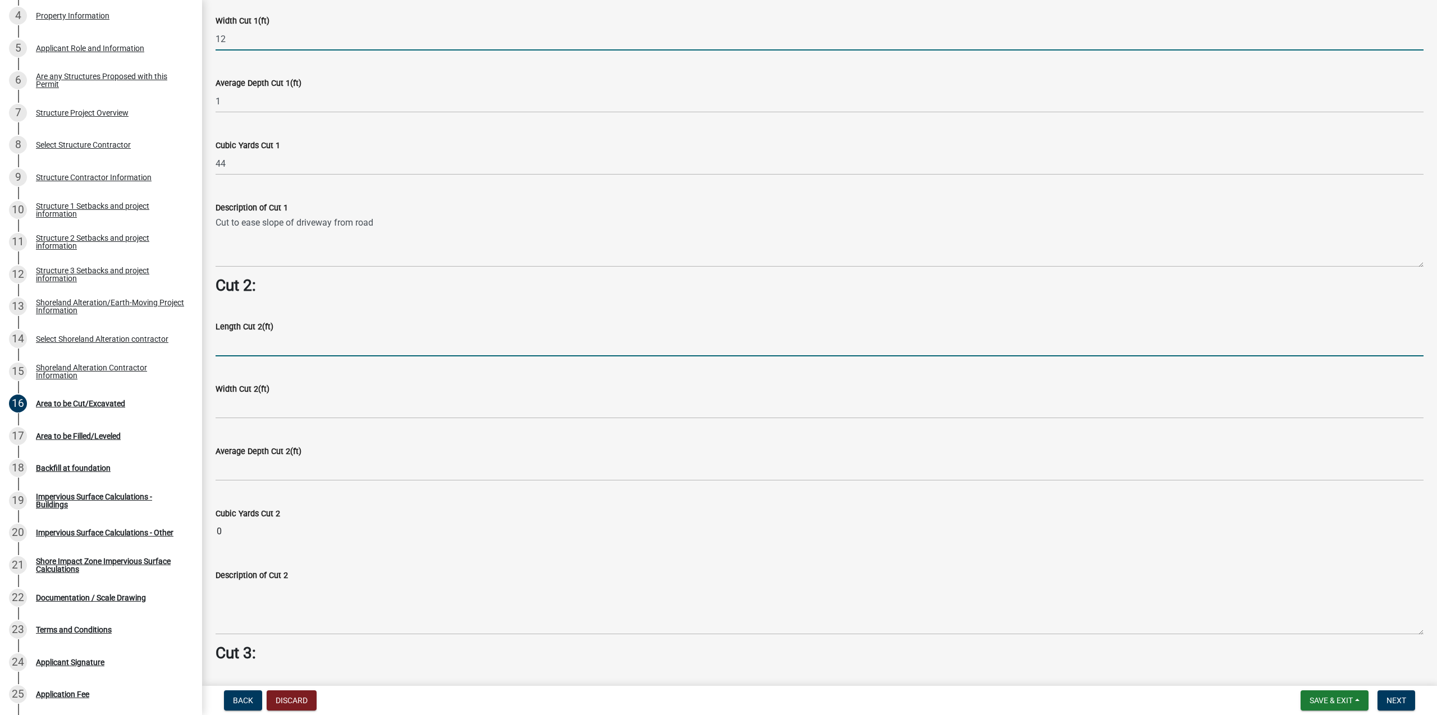
click at [259, 347] on input "text" at bounding box center [820, 344] width 1208 height 23
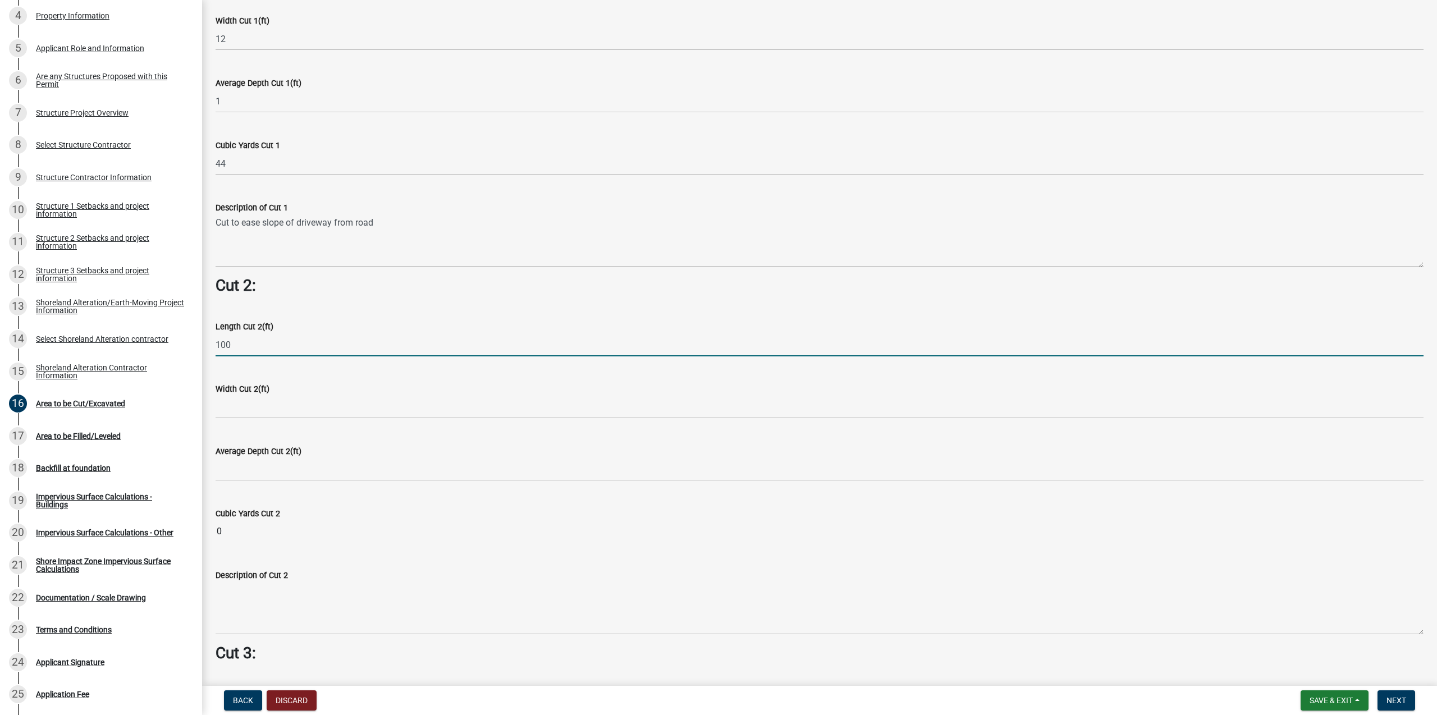
type input "100"
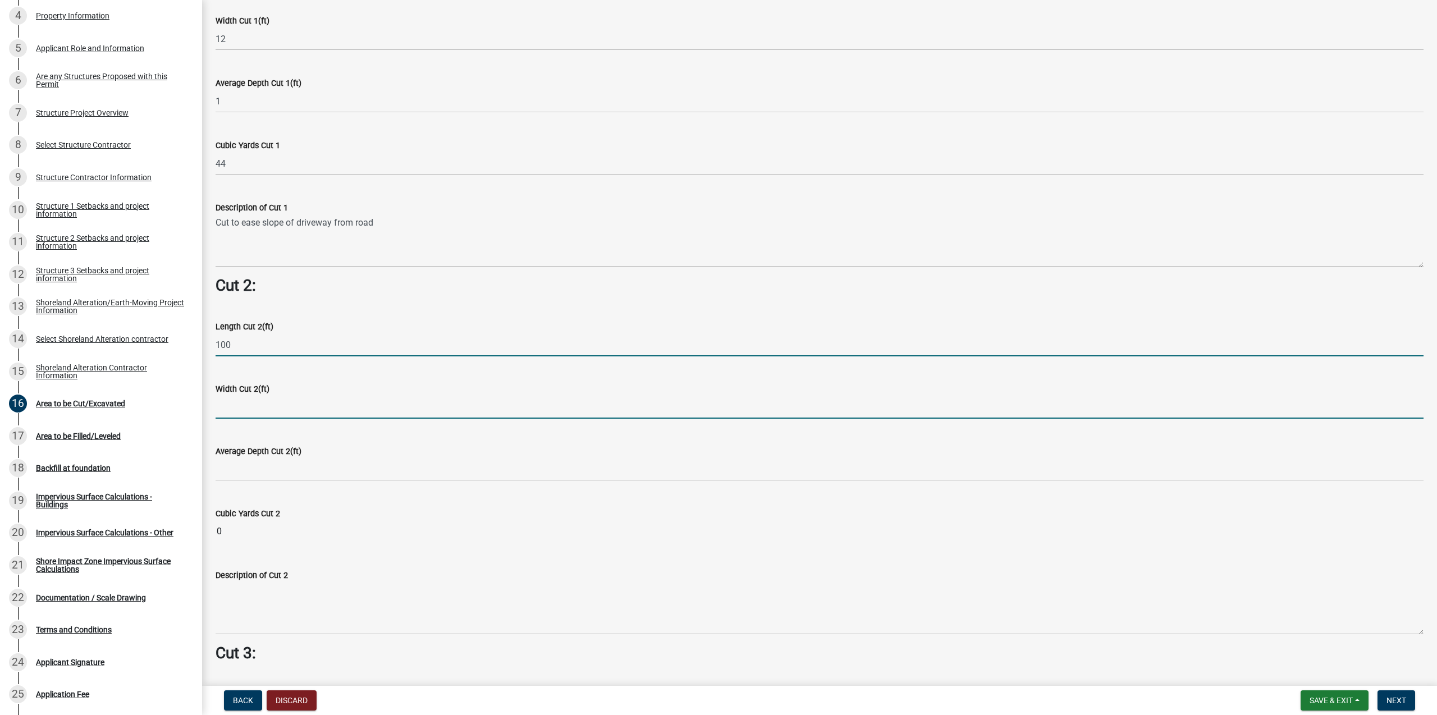
click at [239, 415] on input "text" at bounding box center [820, 407] width 1208 height 23
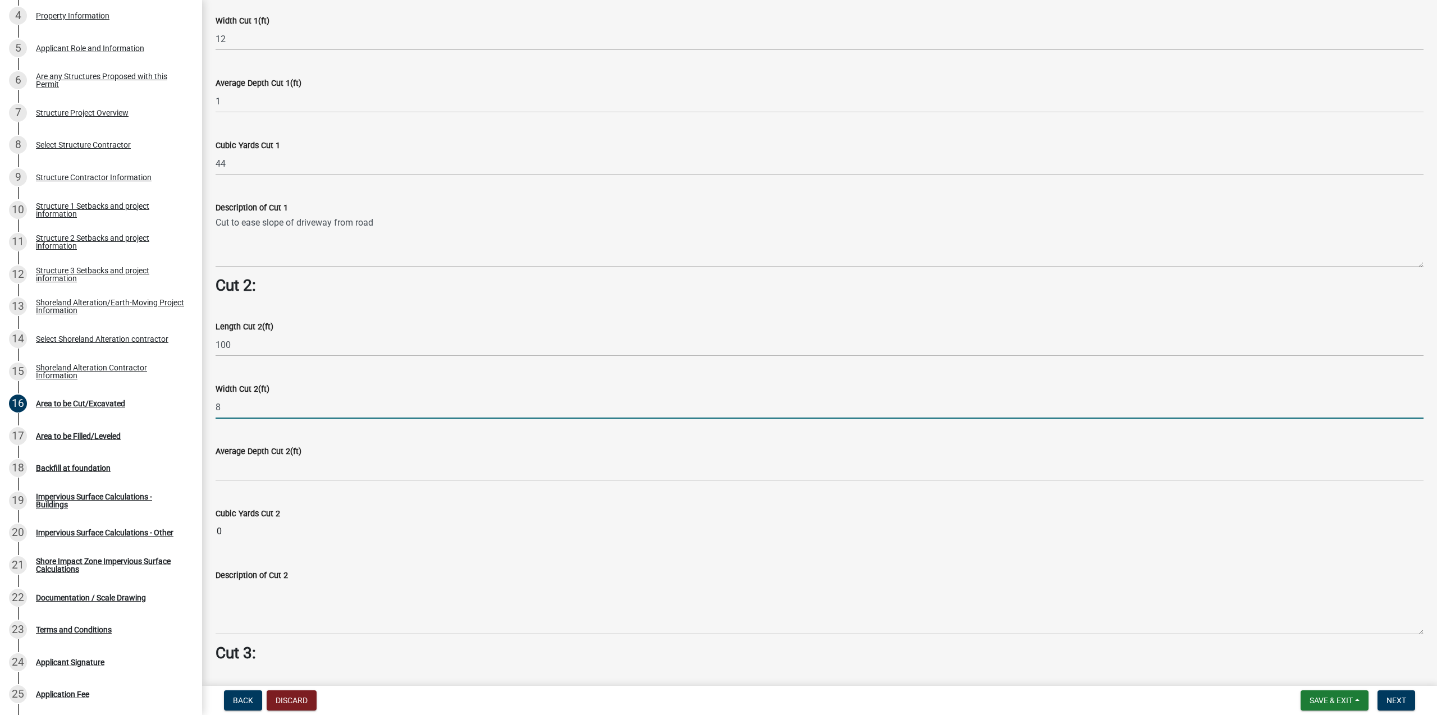
type input "8"
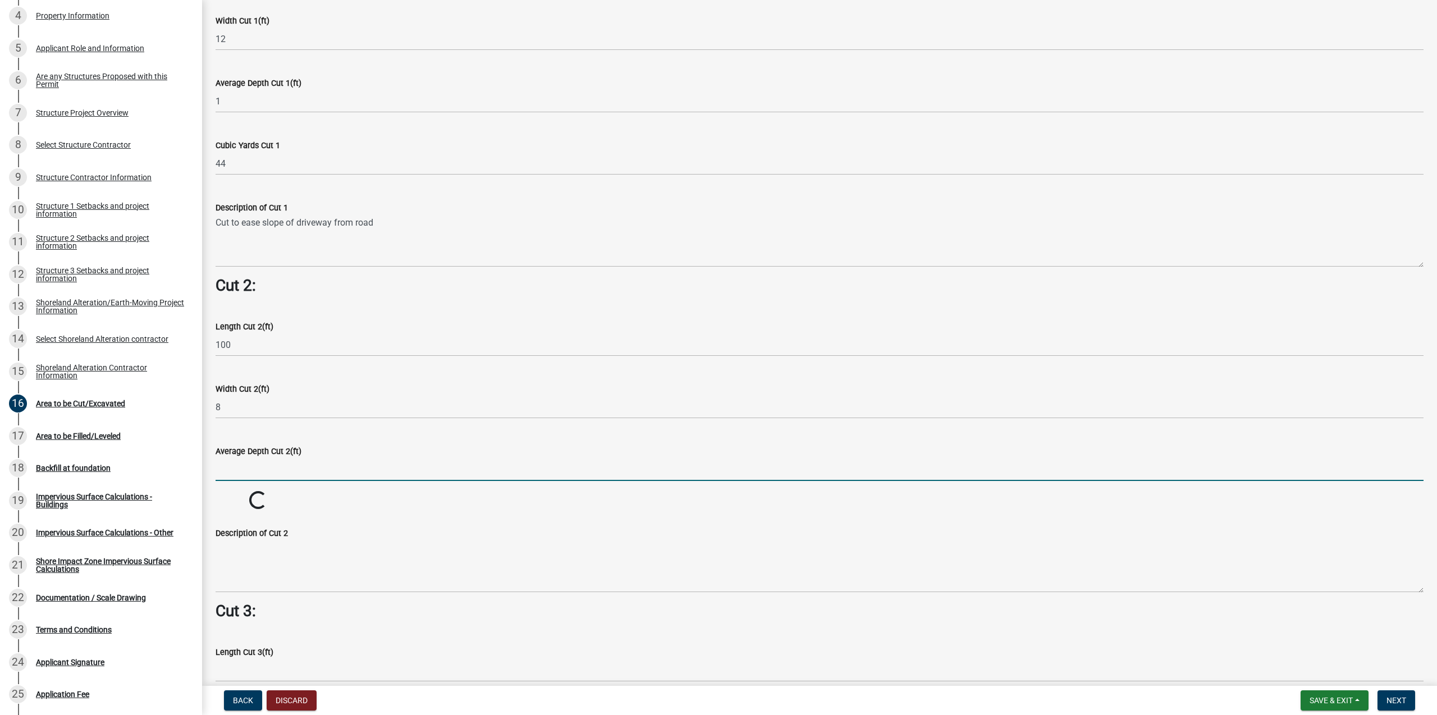
click at [242, 469] on input "text" at bounding box center [820, 469] width 1208 height 23
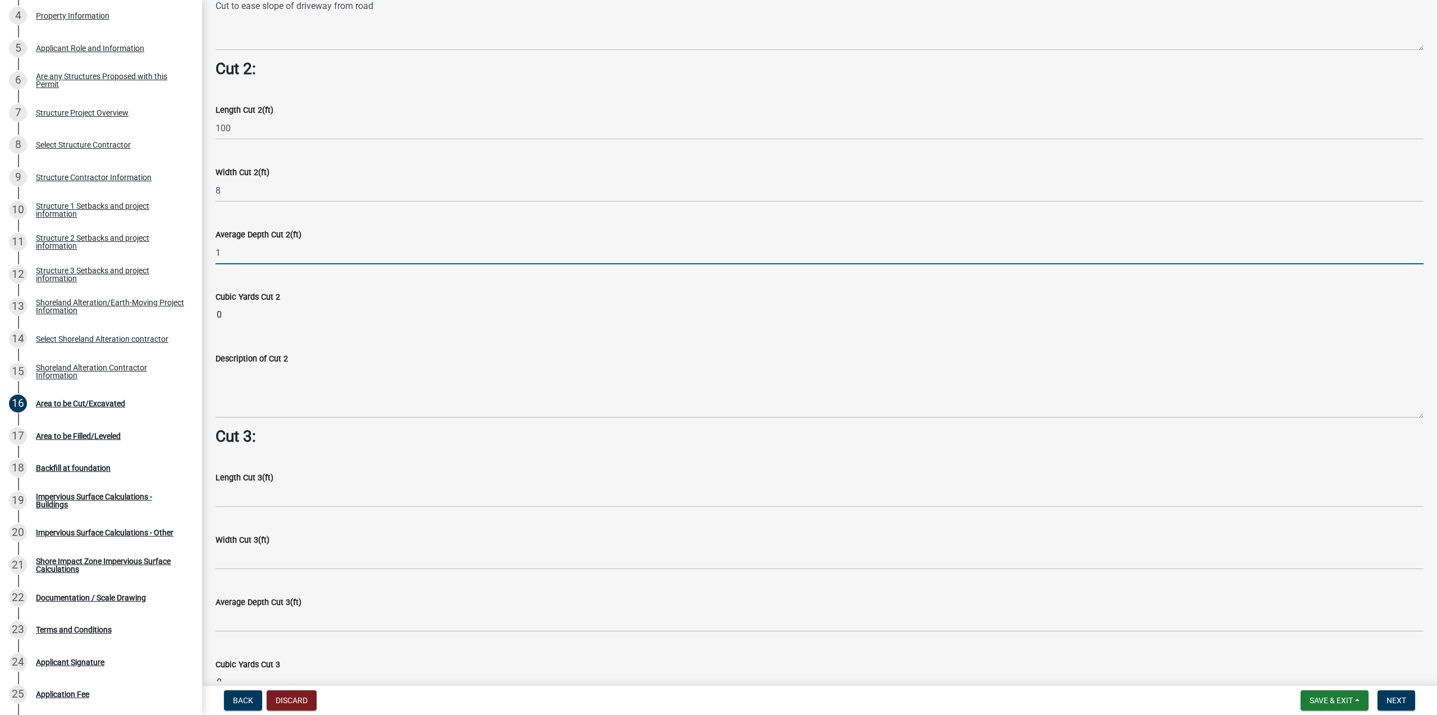
scroll to position [1179, 0]
type input "1"
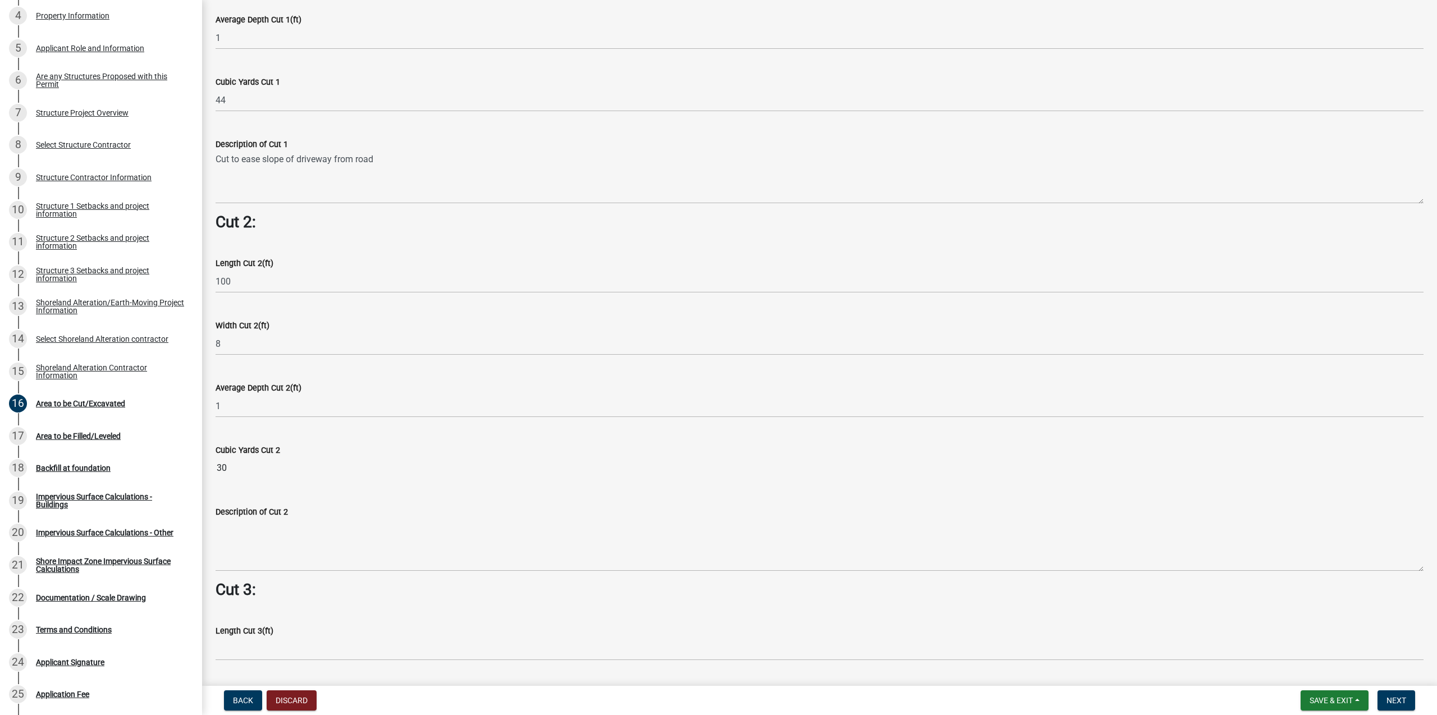
scroll to position [1070, 0]
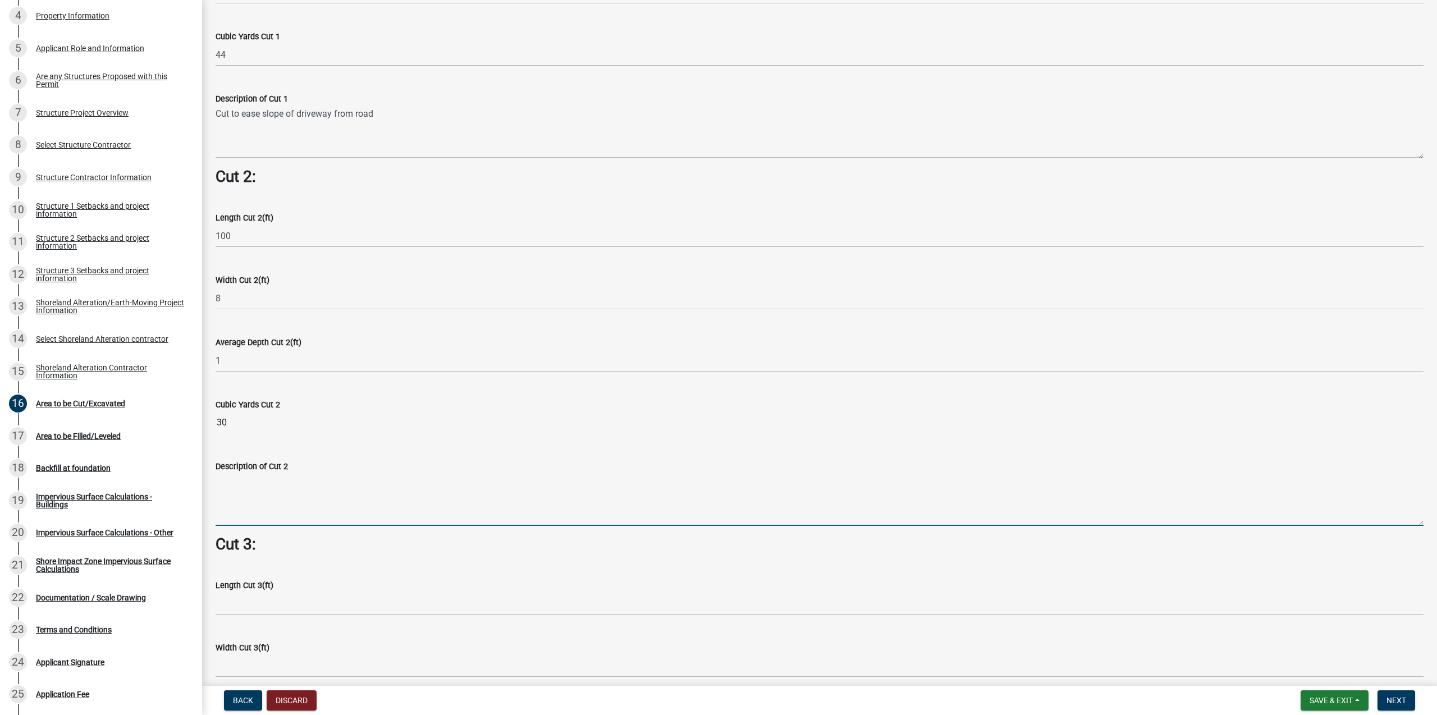
click at [261, 480] on textarea "Description of Cut 2" at bounding box center [820, 499] width 1208 height 53
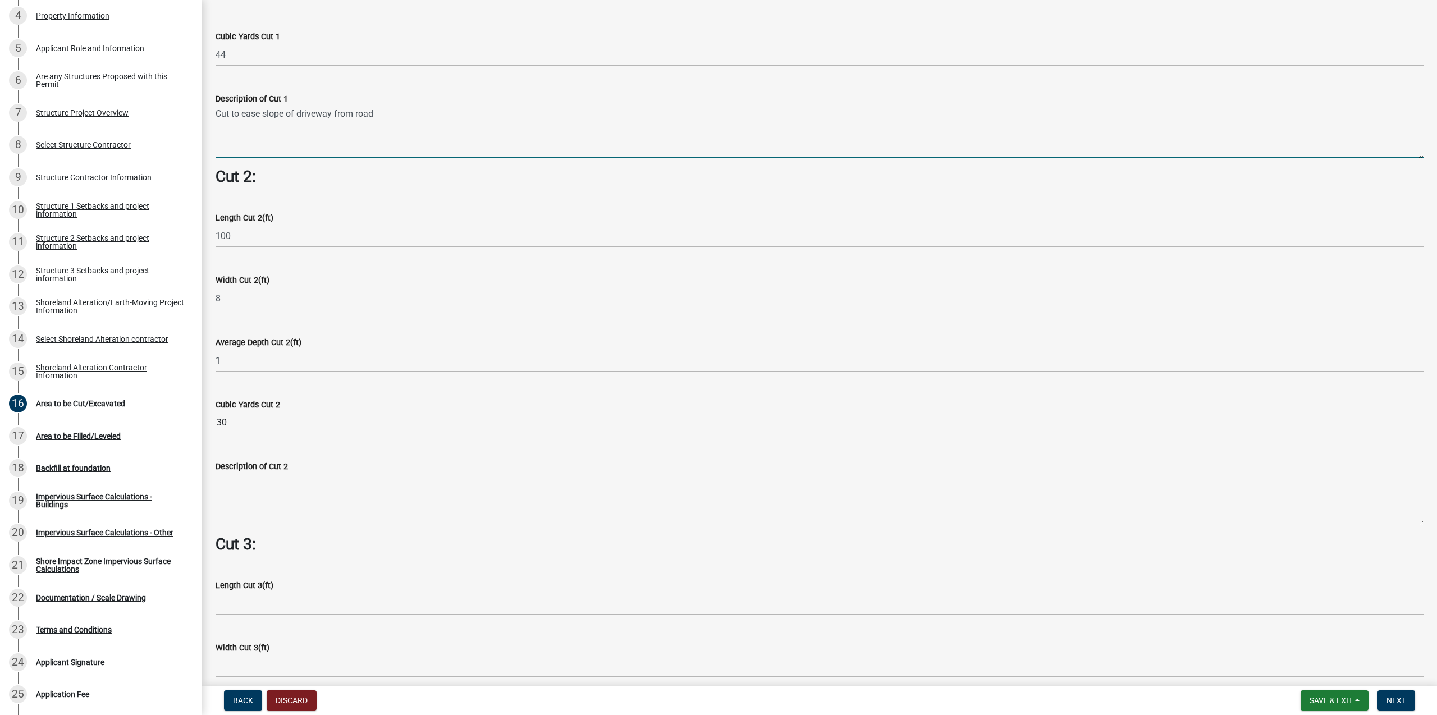
drag, startPoint x: 382, startPoint y: 116, endPoint x: 213, endPoint y: 111, distance: 169.6
click at [216, 111] on textarea "Cut to ease slope of driveway from road" at bounding box center [820, 132] width 1208 height 53
drag, startPoint x: 233, startPoint y: 472, endPoint x: 235, endPoint y: 478, distance: 5.9
click at [232, 471] on div "Description of Cut 2" at bounding box center [820, 466] width 1208 height 13
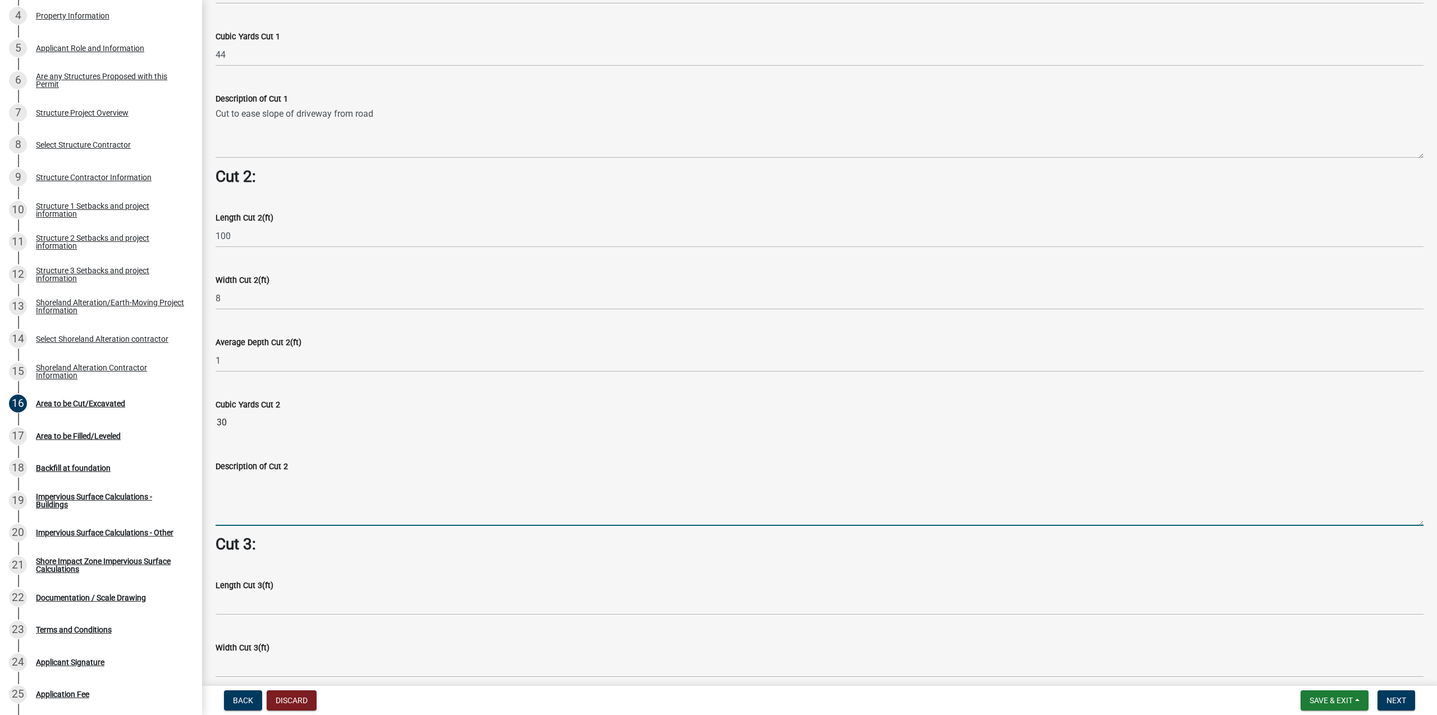
click at [239, 485] on textarea "Description of Cut 2" at bounding box center [820, 499] width 1208 height 53
paste textarea "Cut to ease slope of driveway from road"
click at [311, 480] on textarea "Cut to ease slope of driveway from road" at bounding box center [820, 499] width 1208 height 53
type textarea "Cut to ease slope of walkway from road"
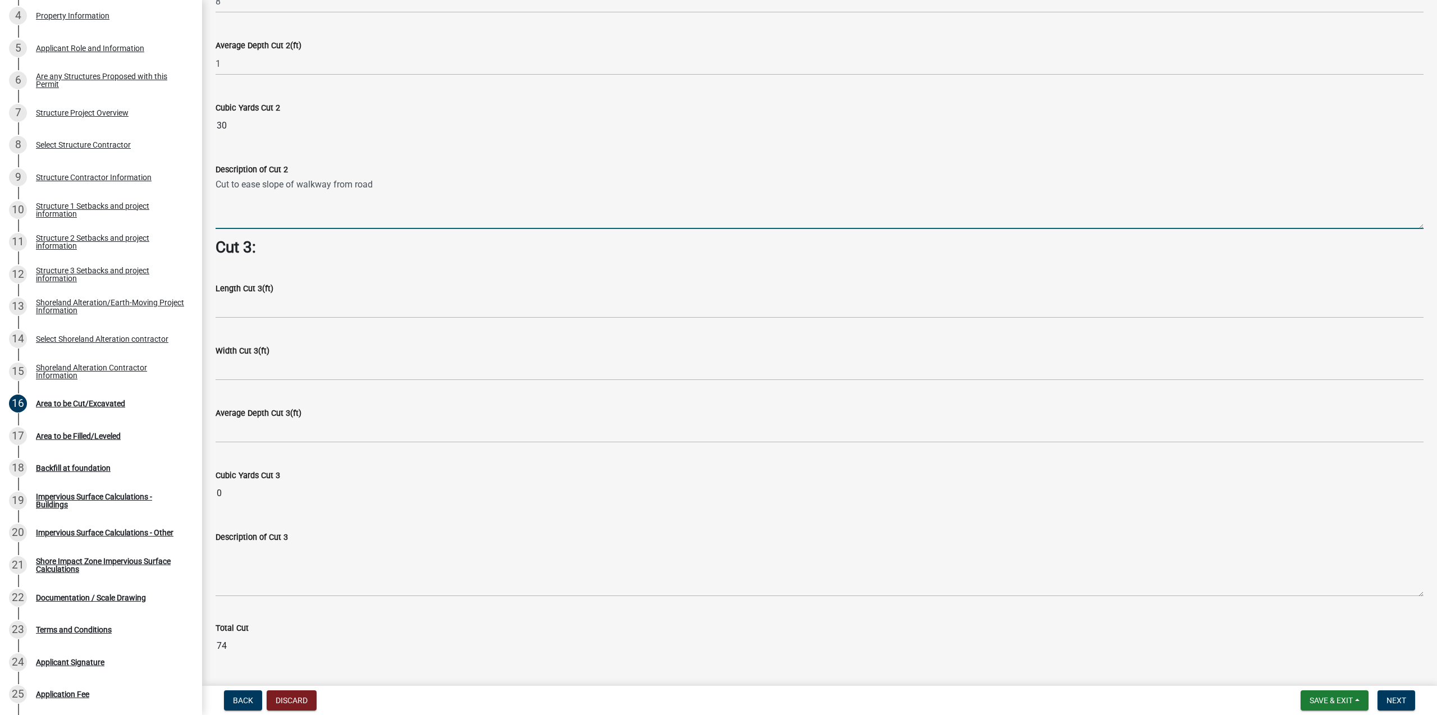
scroll to position [1396, 0]
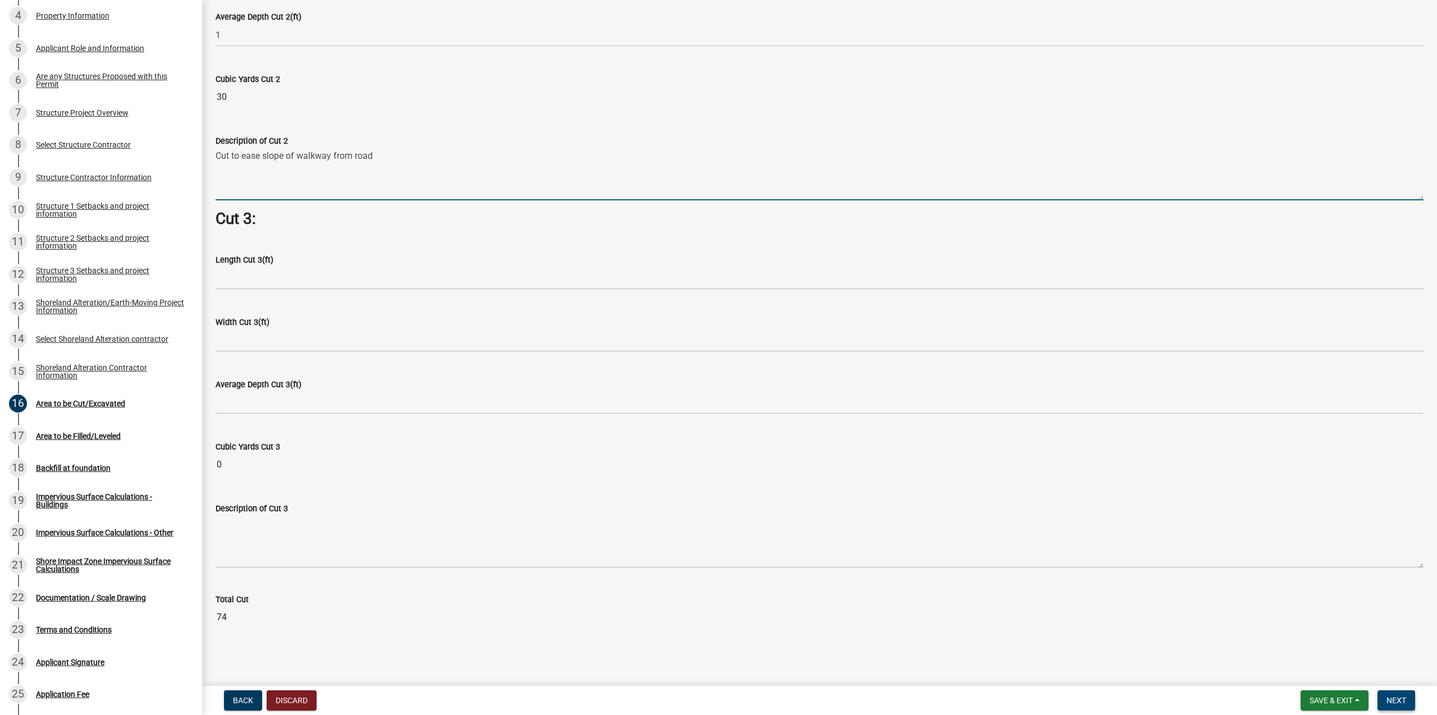
click at [1395, 699] on span "Next" at bounding box center [1396, 700] width 20 height 9
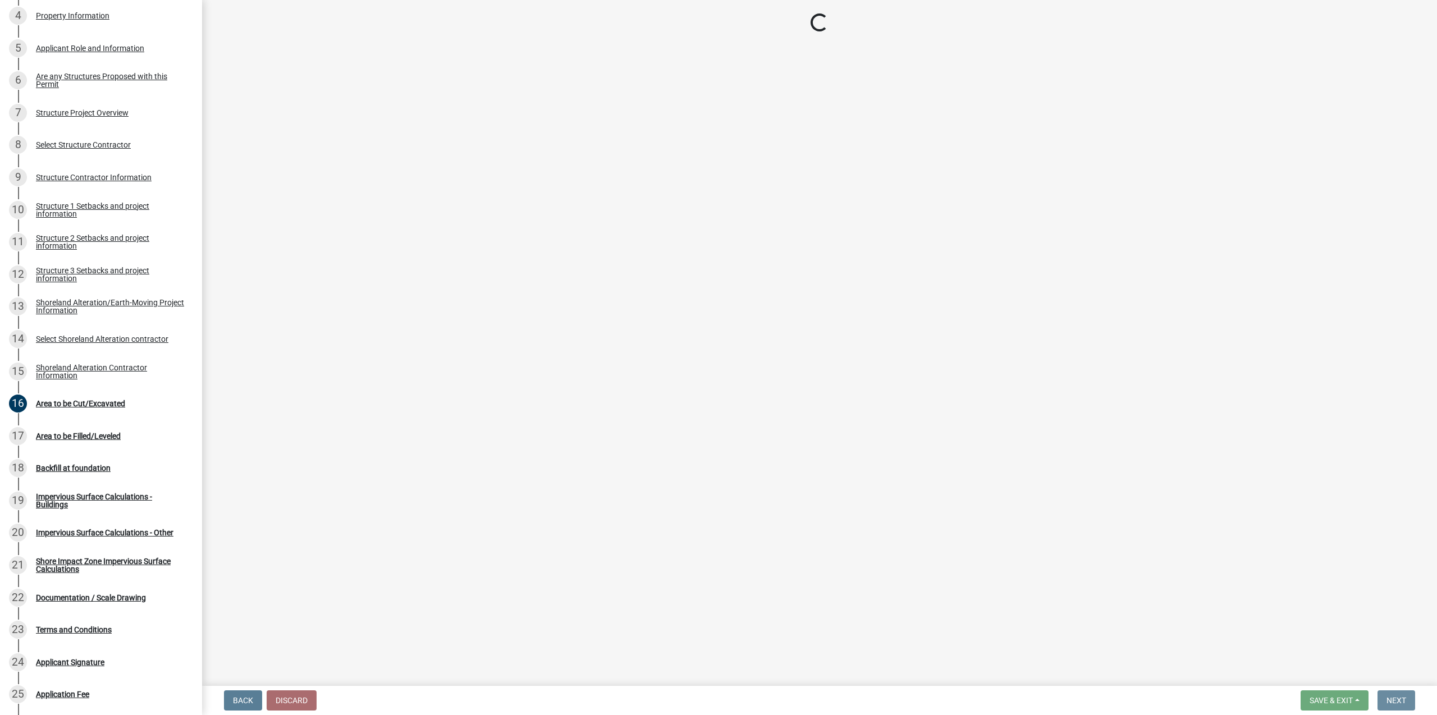
scroll to position [0, 0]
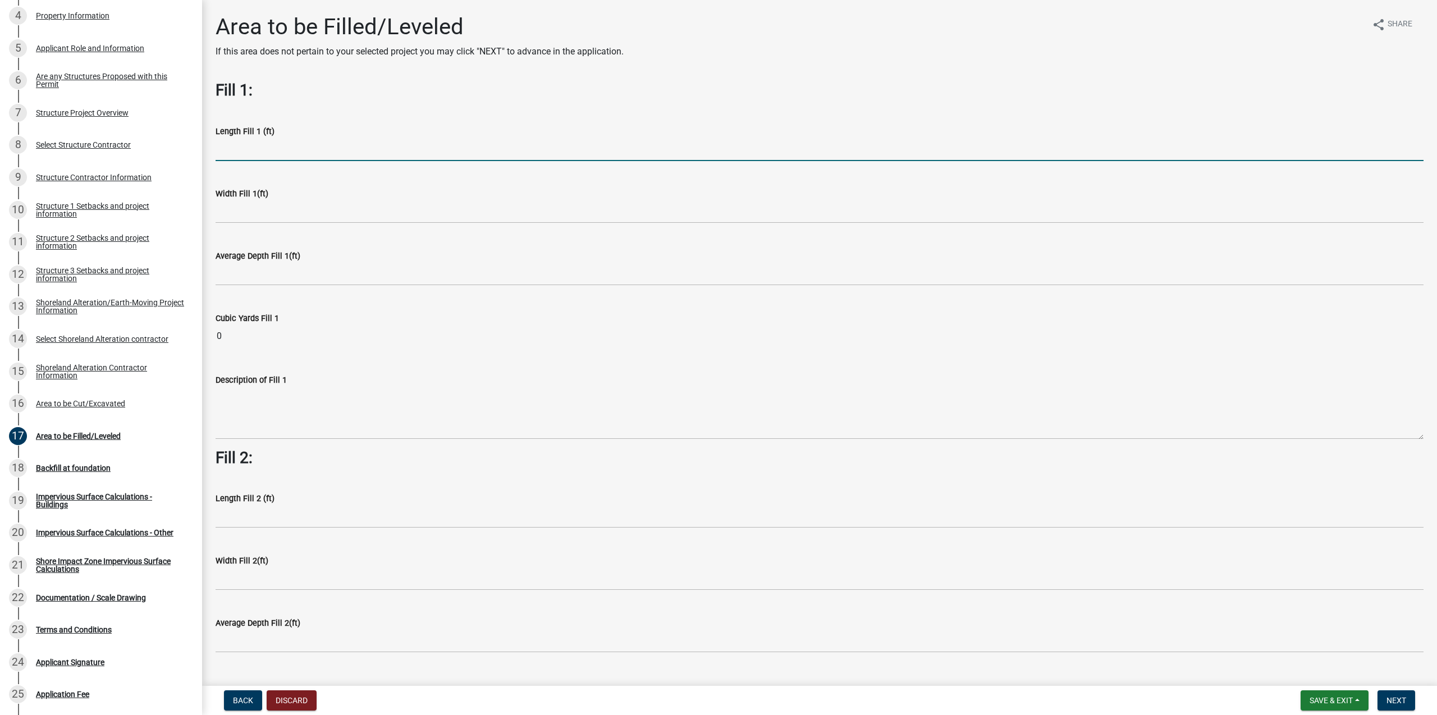
click at [245, 147] on input "text" at bounding box center [820, 149] width 1208 height 23
type input "25"
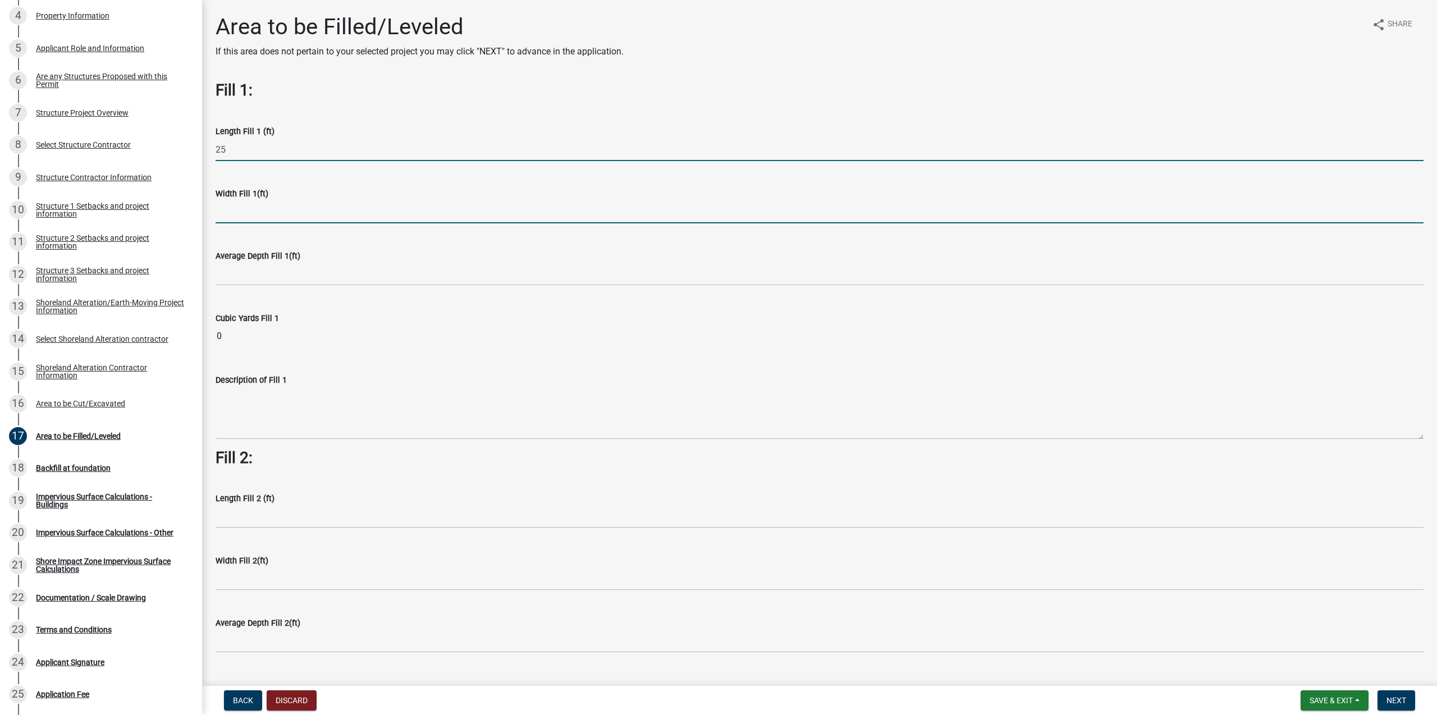
click at [265, 214] on input "text" at bounding box center [820, 211] width 1208 height 23
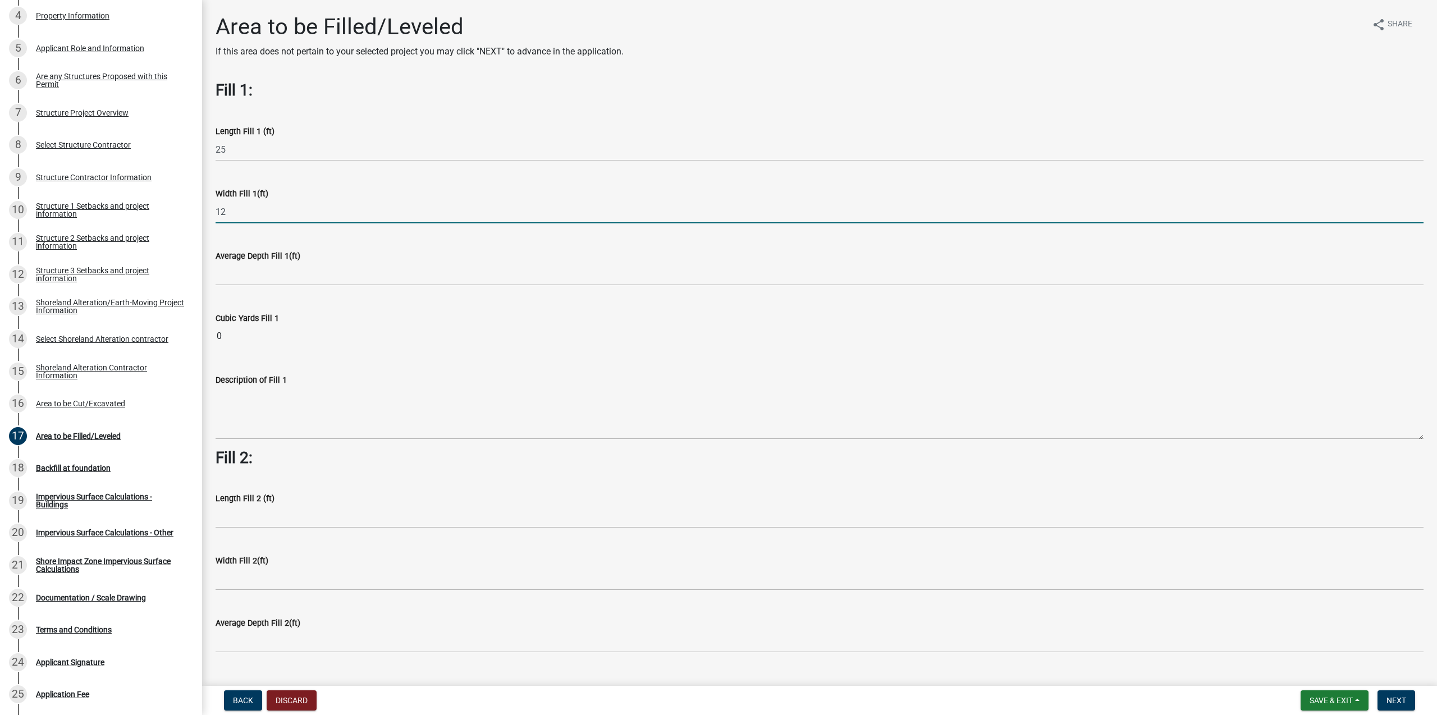
type input "12"
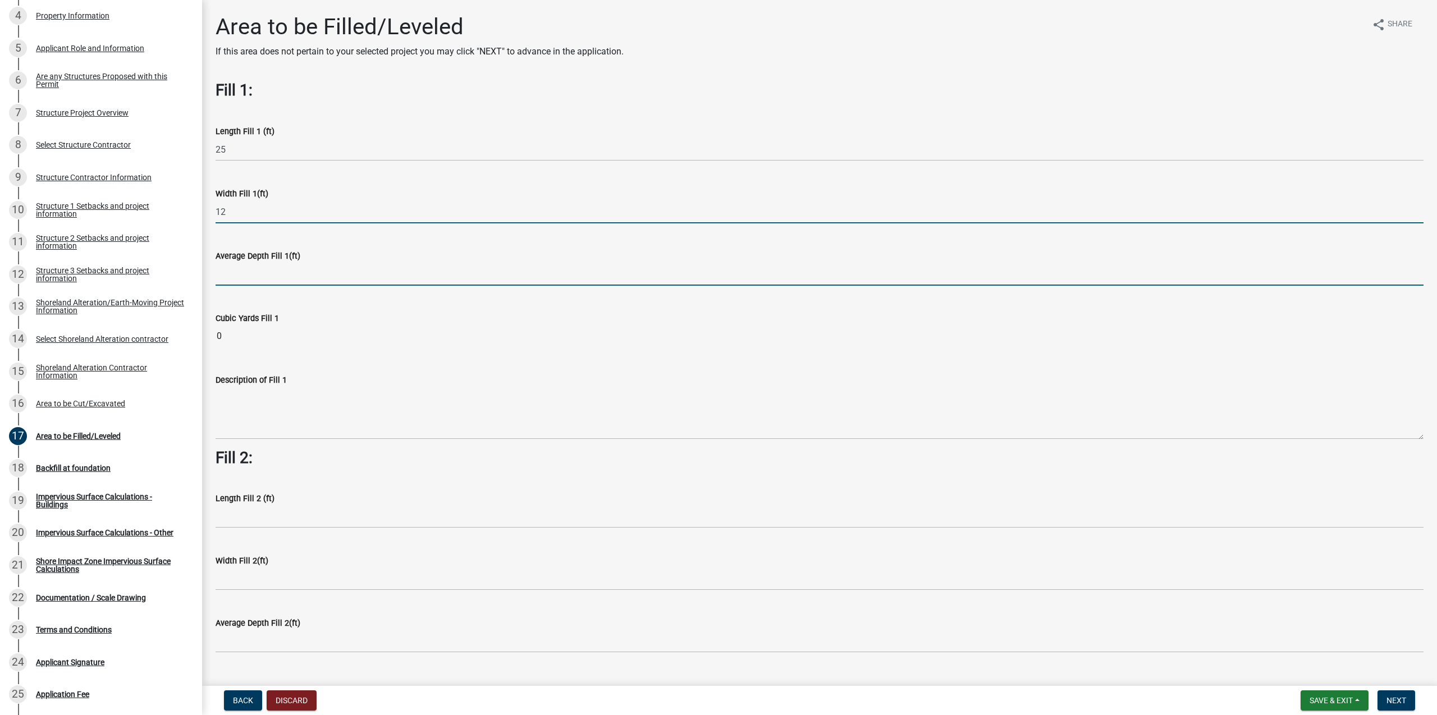
click at [252, 273] on input "text" at bounding box center [820, 274] width 1208 height 23
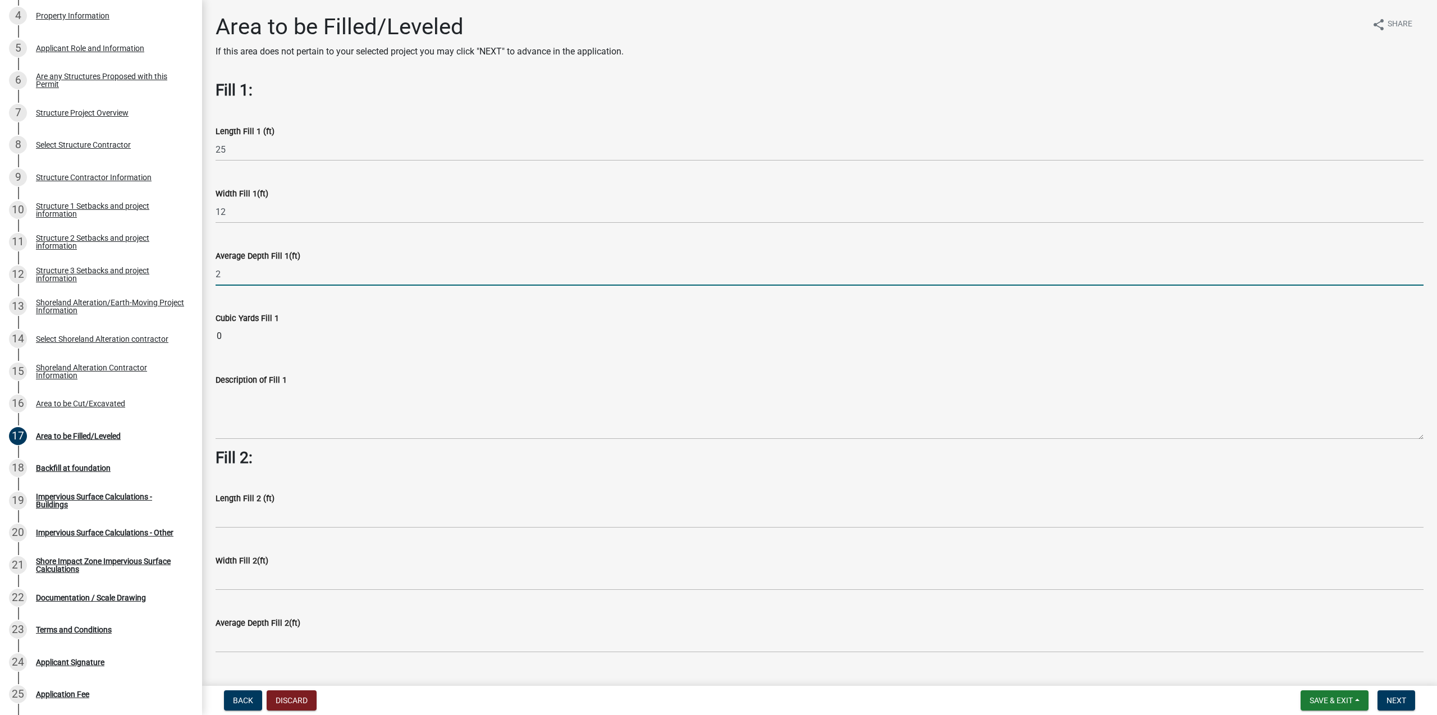
type input "2"
click at [364, 351] on wm-data-entity-input-list "Fill 1: Length Fill 1 (ft) 25 Width Fill 1(ft) 12 Average Depth Fill 1(ft) 2 Cu…" at bounding box center [820, 663] width 1208 height 1164
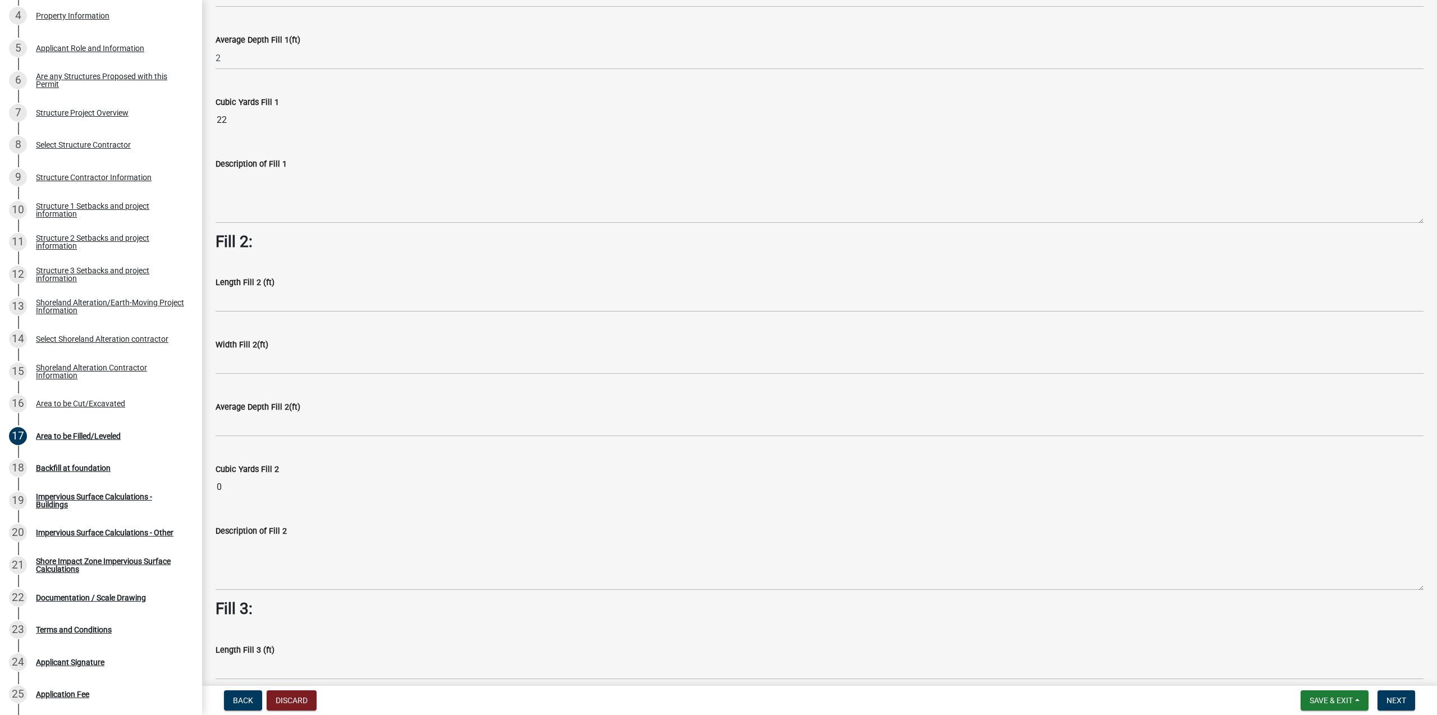
scroll to position [217, 0]
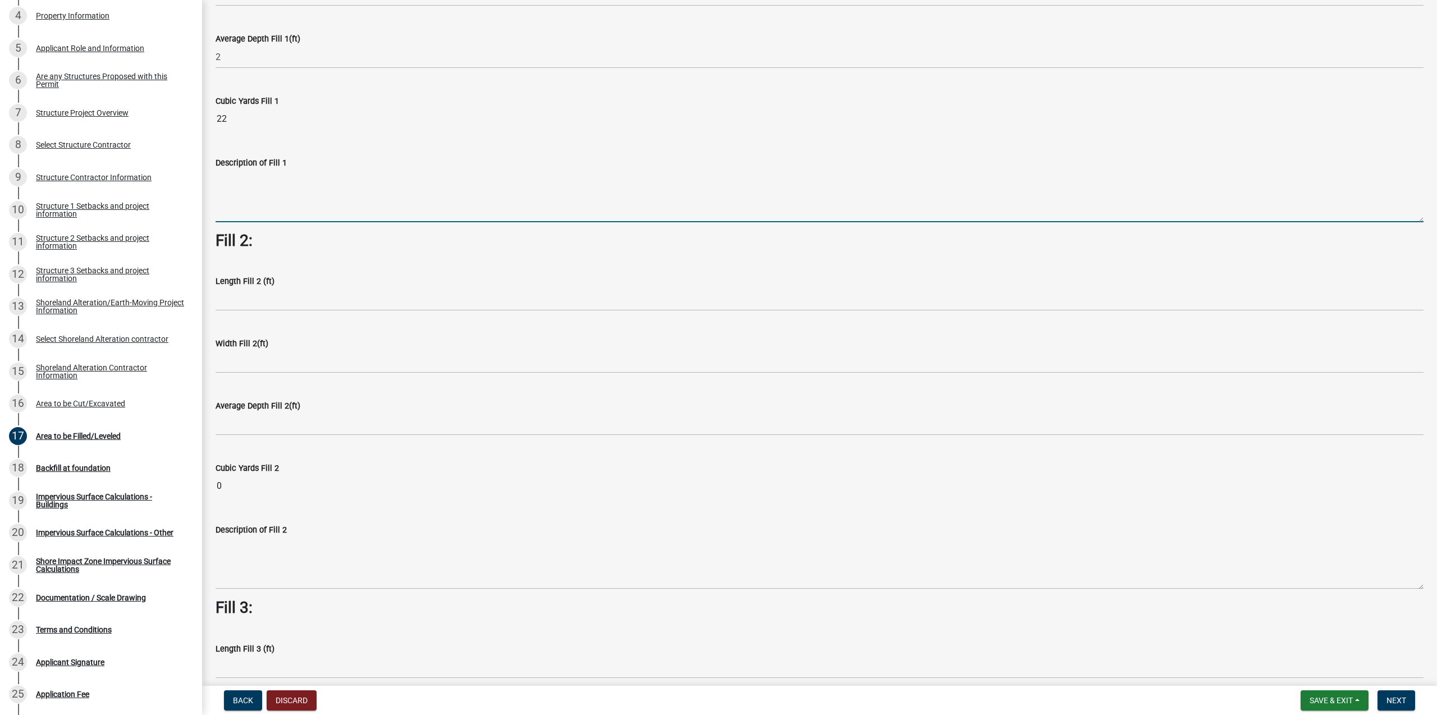
click at [230, 185] on textarea "Description of Fill 1" at bounding box center [820, 196] width 1208 height 53
drag, startPoint x: 447, startPoint y: 177, endPoint x: 166, endPoint y: 184, distance: 280.7
click at [216, 184] on textarea "Same as previous - ease of slope for driveway from road" at bounding box center [820, 196] width 1208 height 53
type textarea "Same as previous - ease of slope for driveway from road"
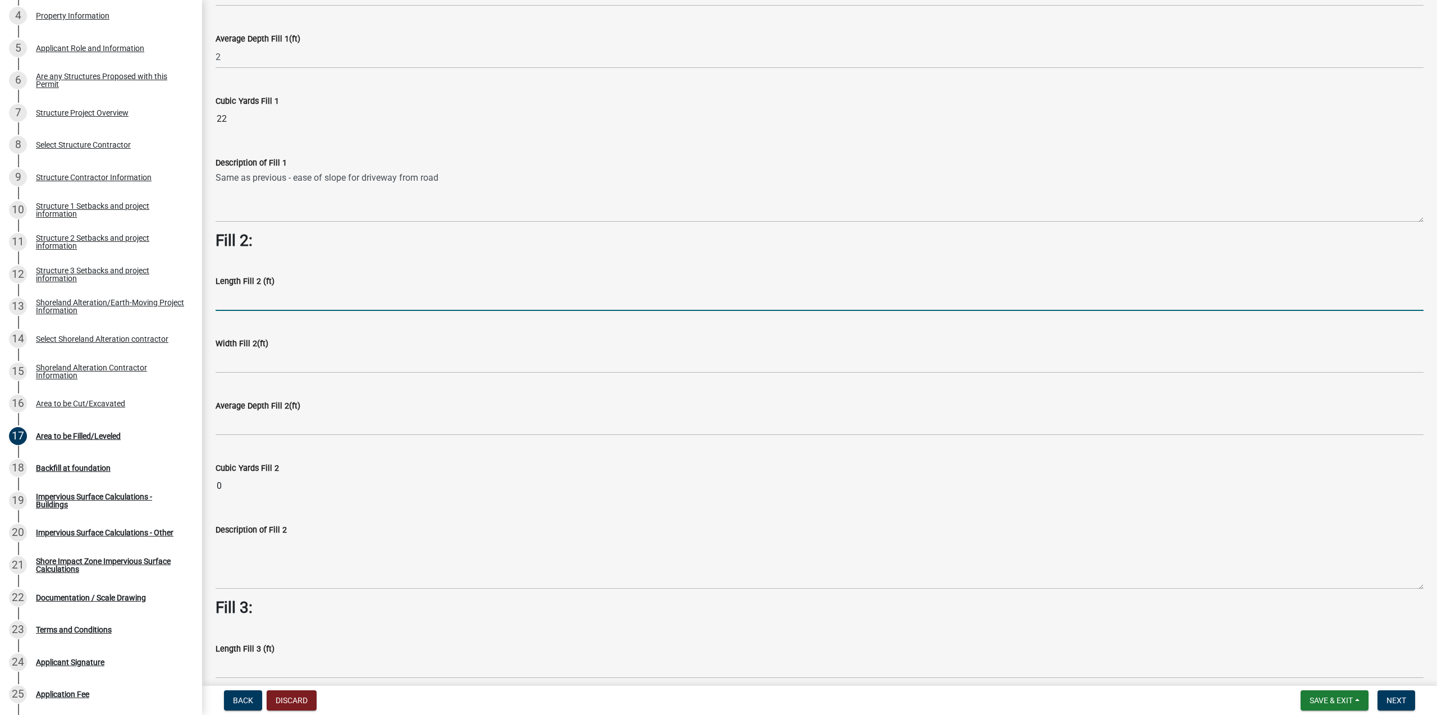
click at [257, 301] on input "text" at bounding box center [820, 299] width 1208 height 23
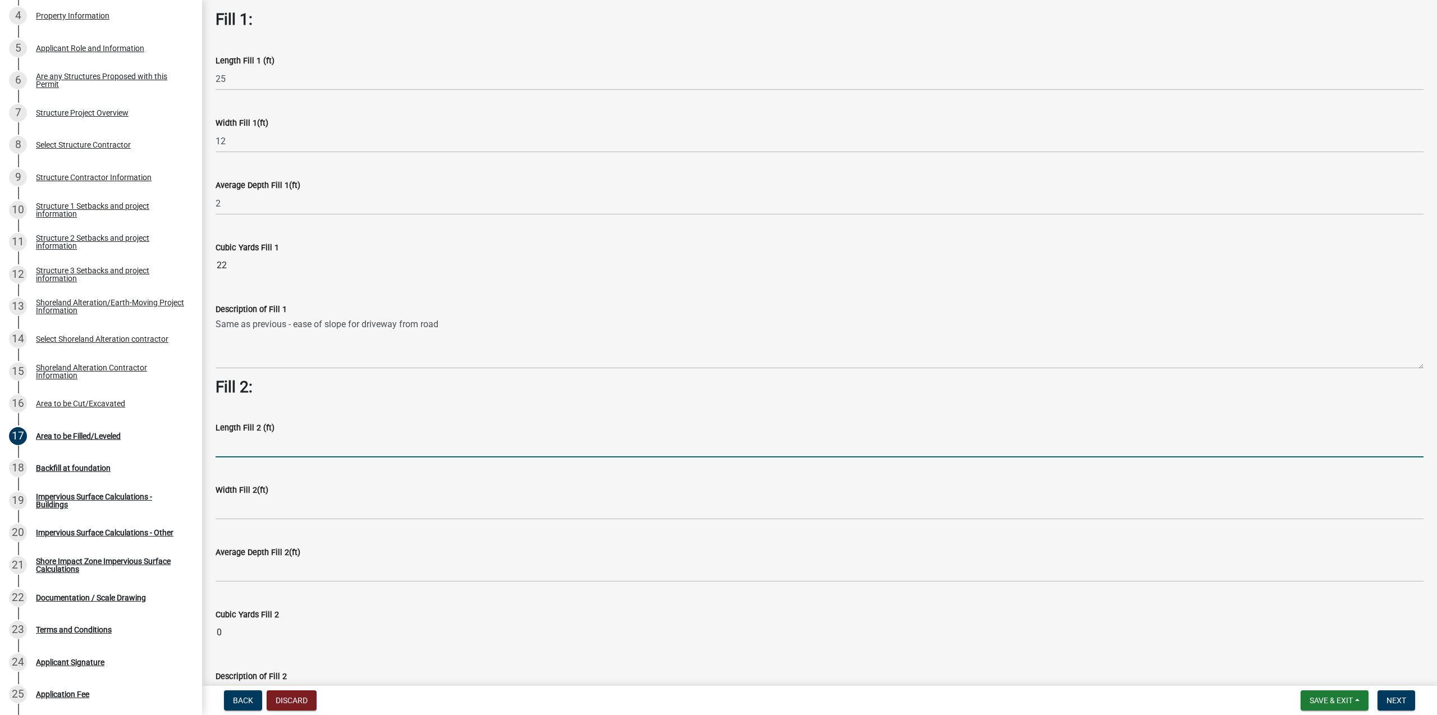
scroll to position [108, 0]
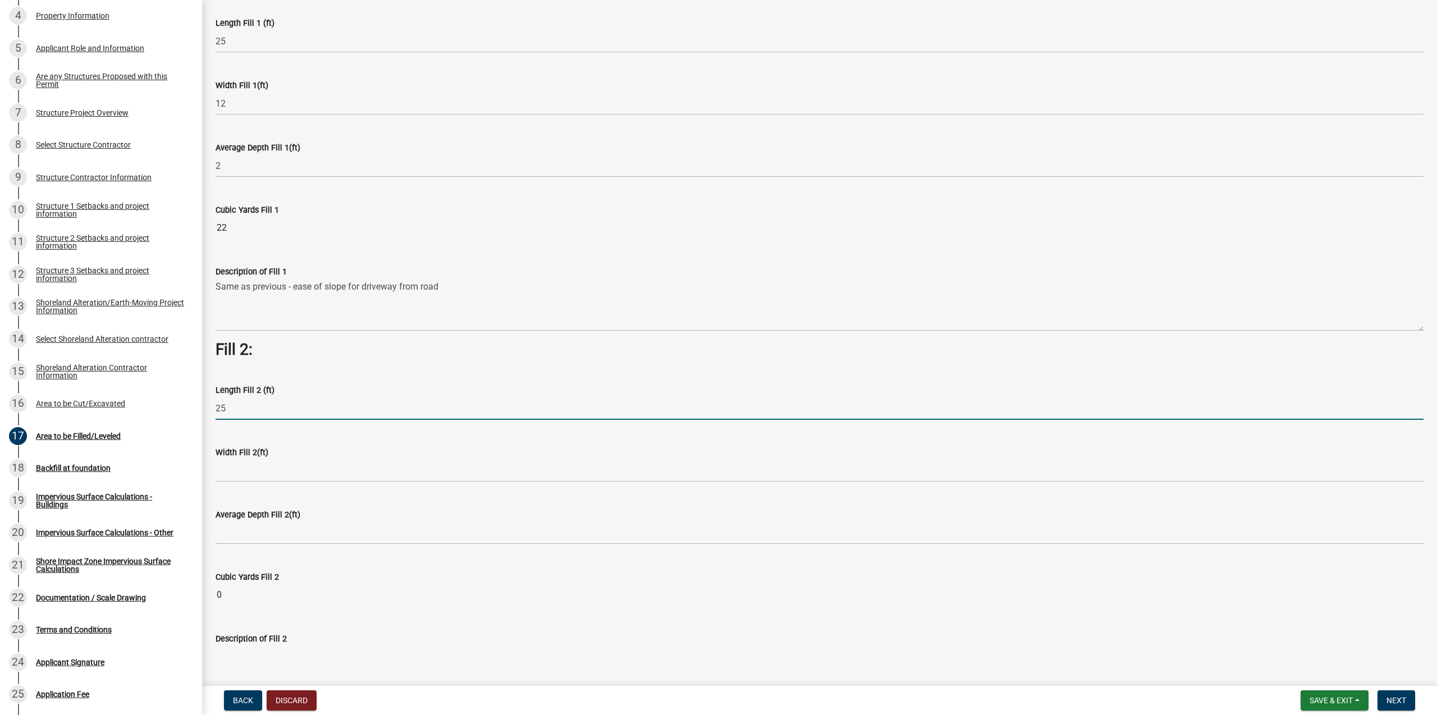
type input "25"
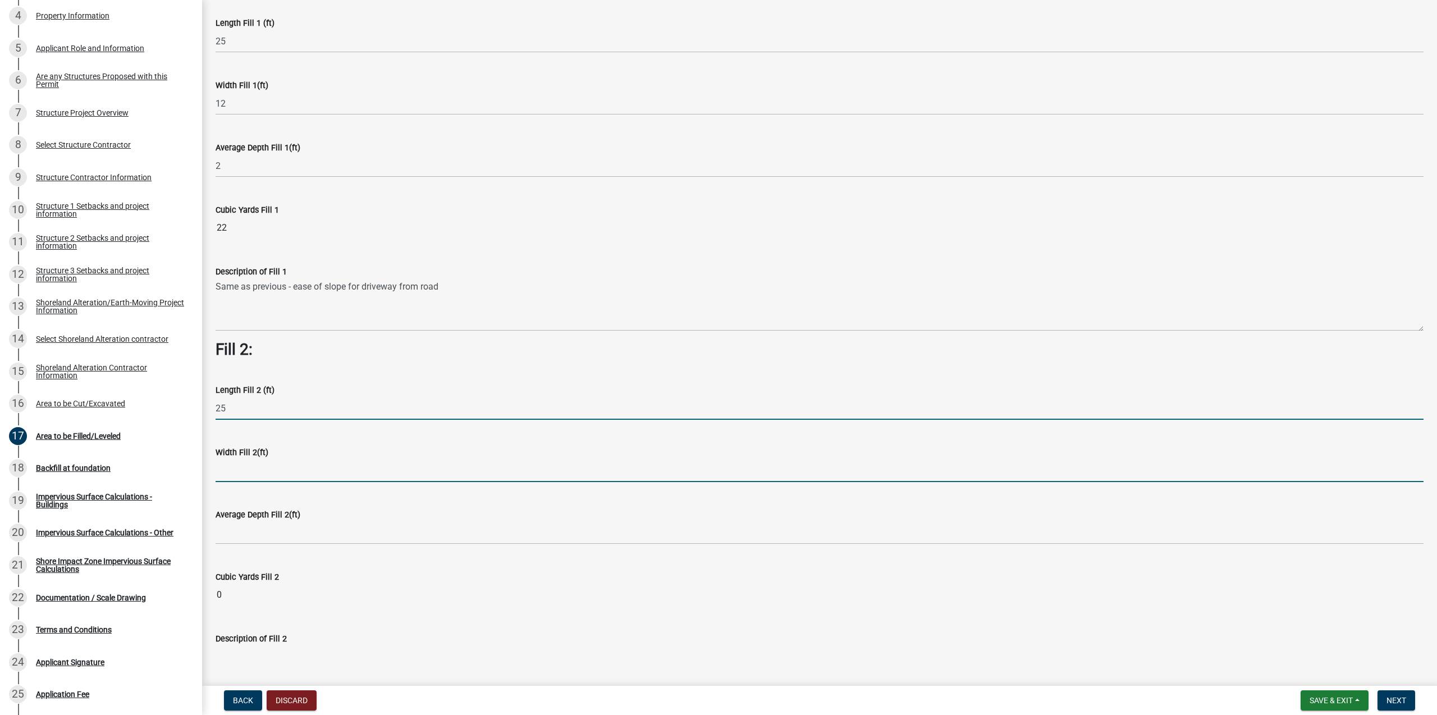
click at [255, 475] on input "text" at bounding box center [820, 470] width 1208 height 23
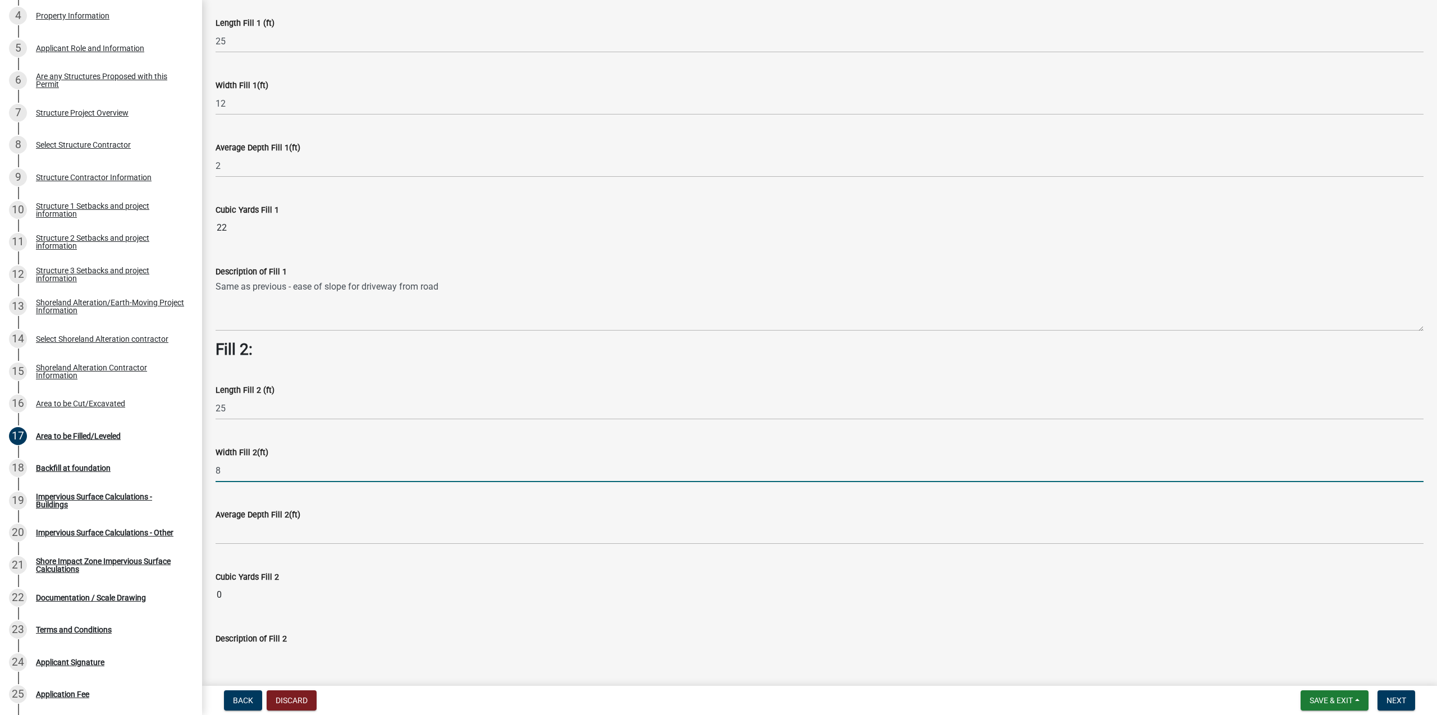
type input "8"
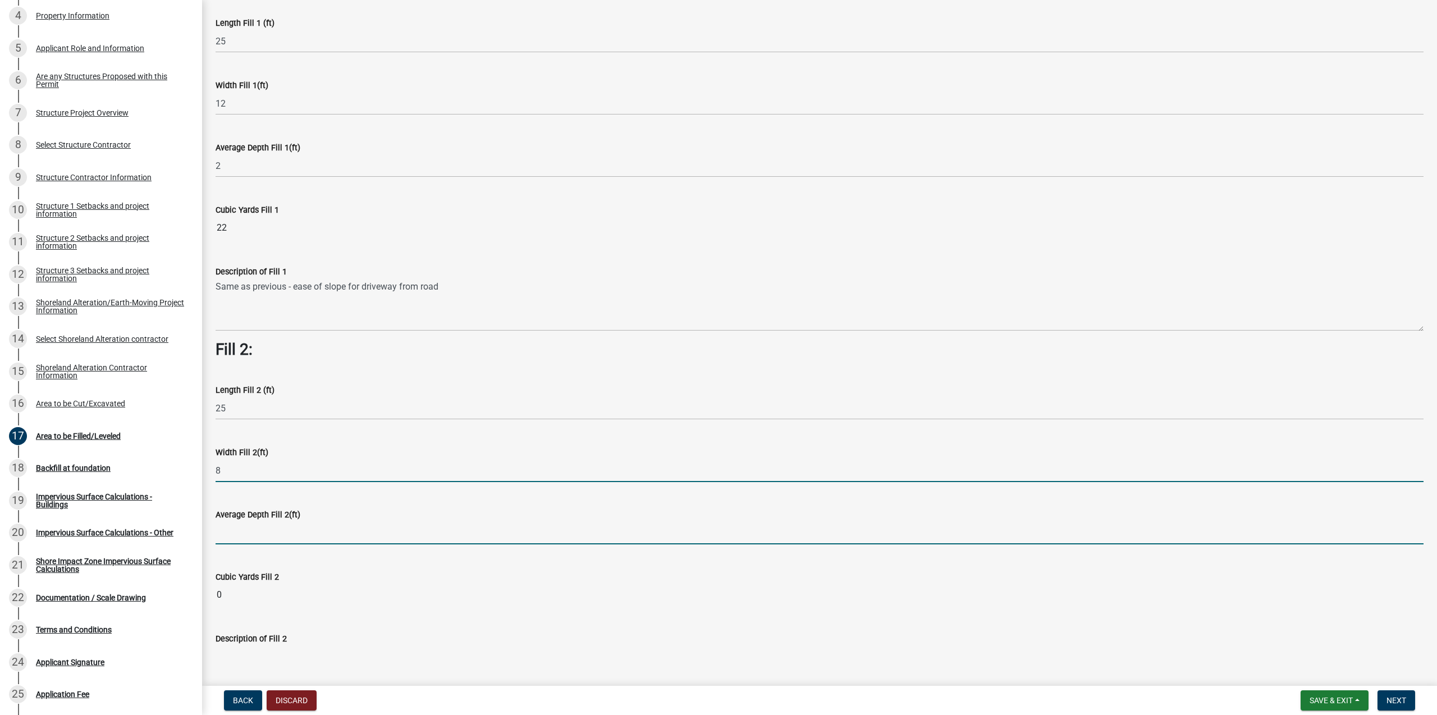
click at [253, 534] on input "text" at bounding box center [820, 532] width 1208 height 23
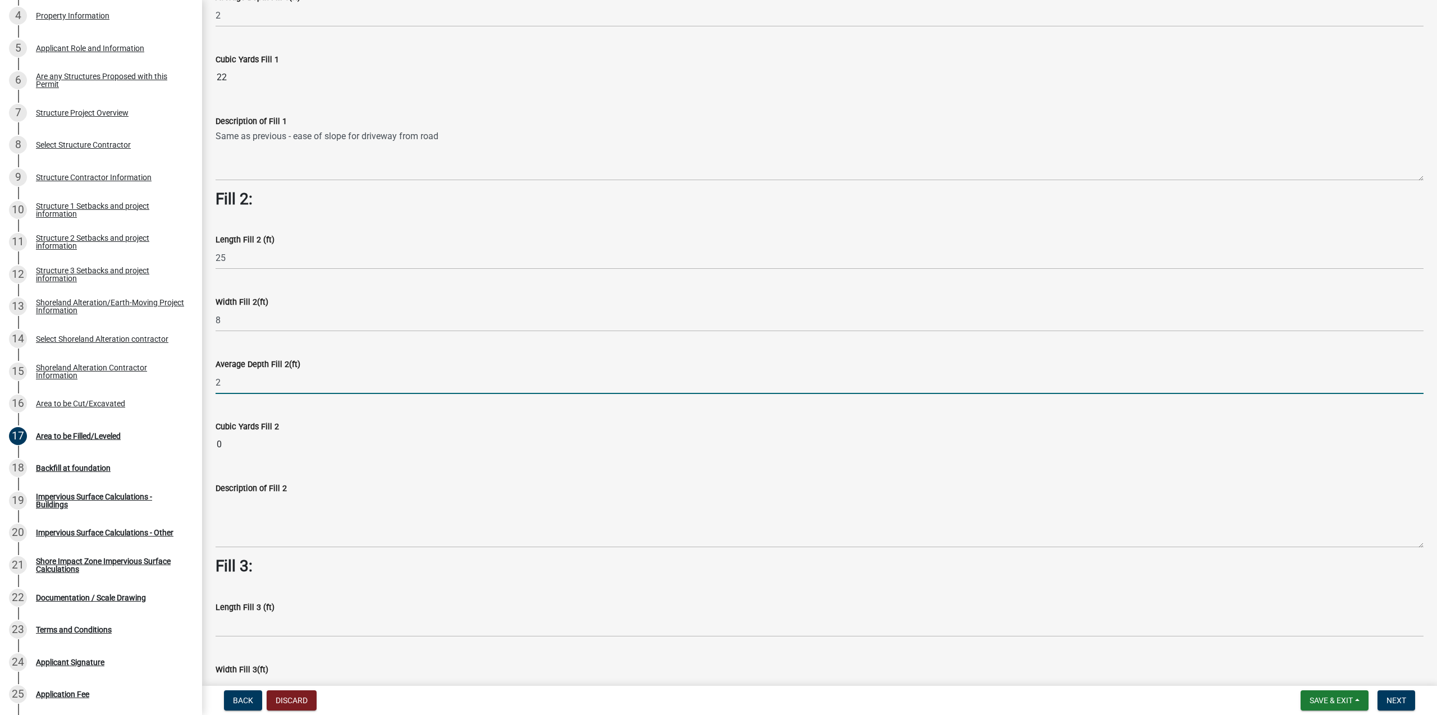
scroll to position [326, 0]
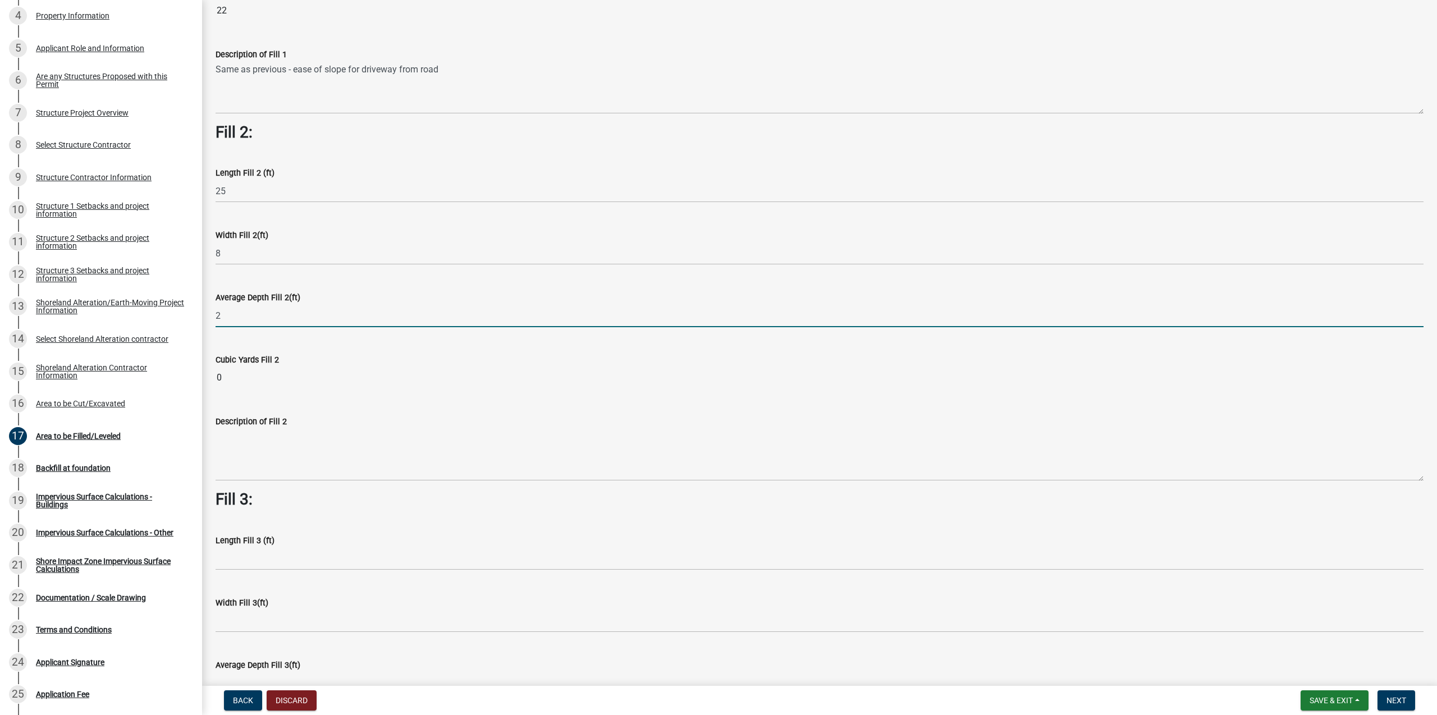
type input "2"
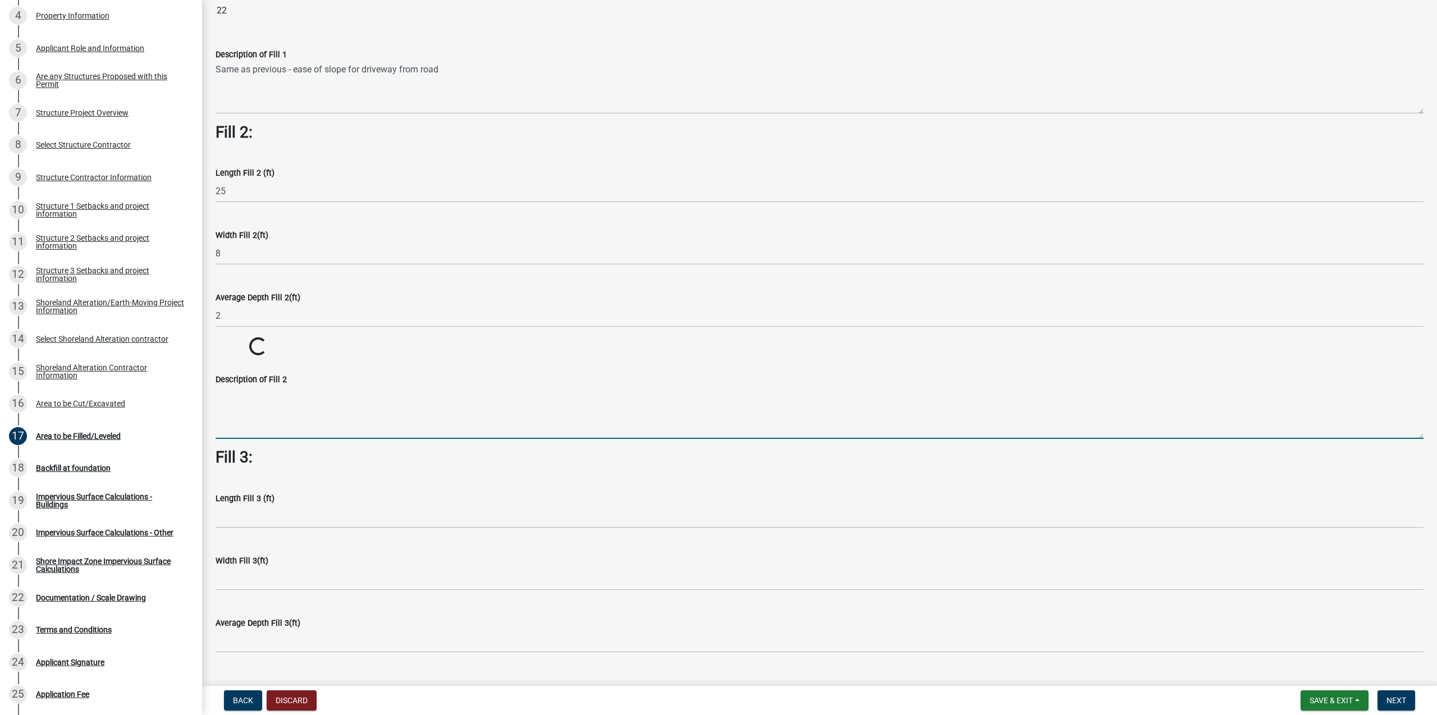
click at [290, 439] on textarea "Description of Fill 2" at bounding box center [820, 412] width 1208 height 53
paste textarea "Same as previous - ease of slope for driveway from road"
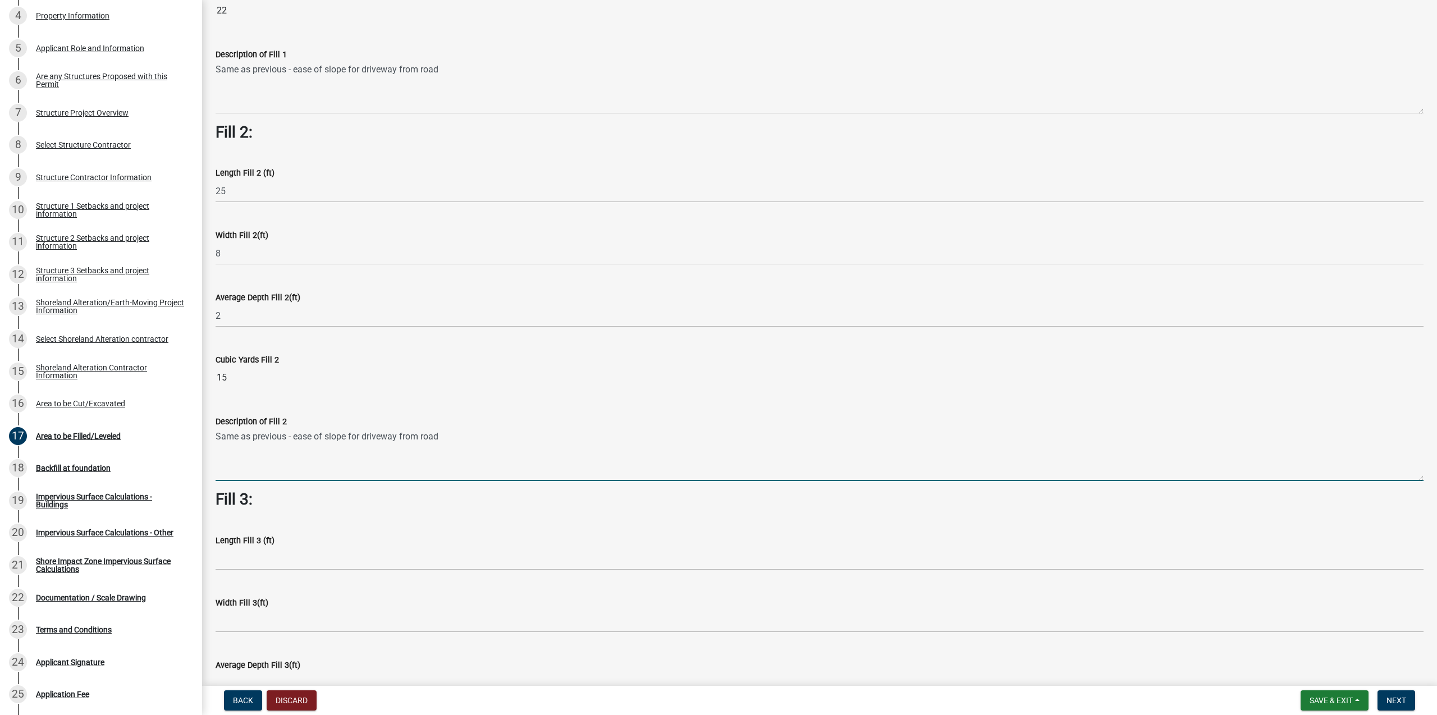
click at [372, 439] on textarea "Same as previous - ease of slope for driveway from road" at bounding box center [820, 454] width 1208 height 53
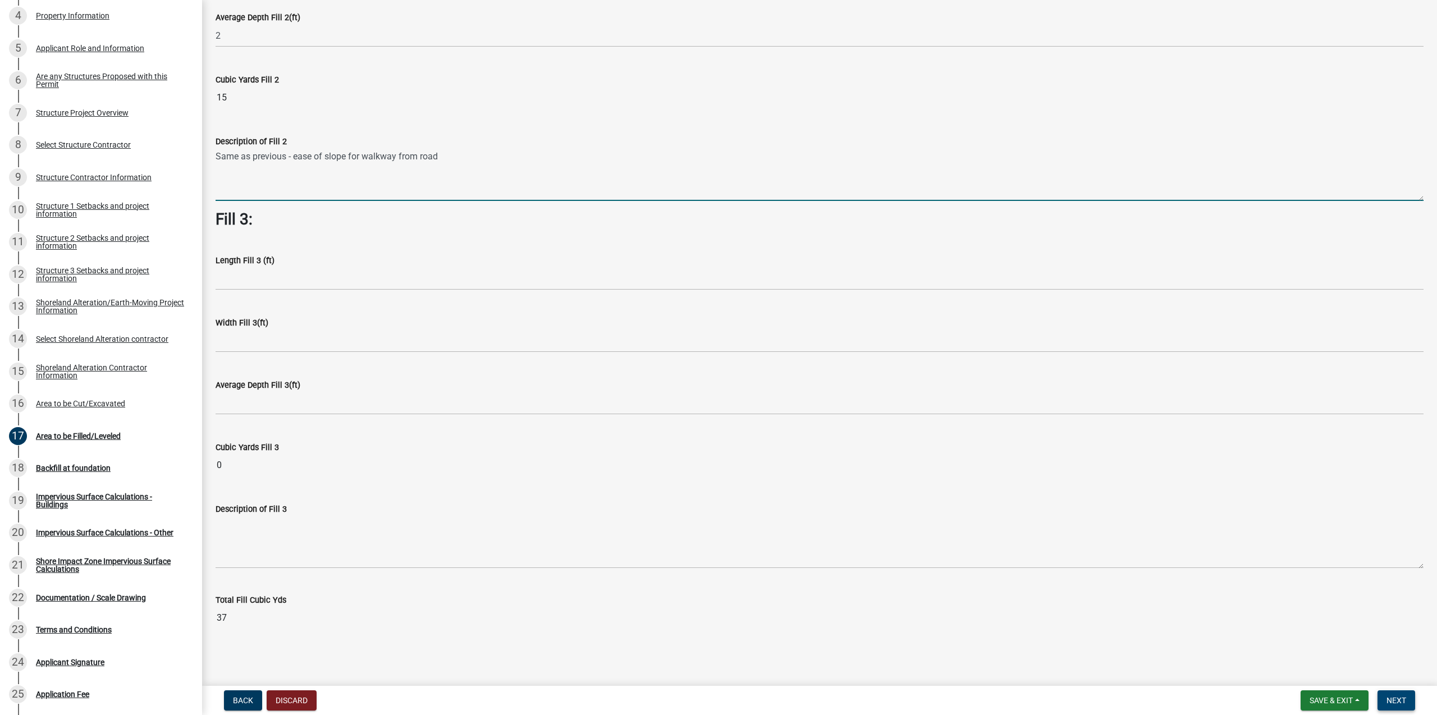
type textarea "Same as previous - ease of slope for walkway from road"
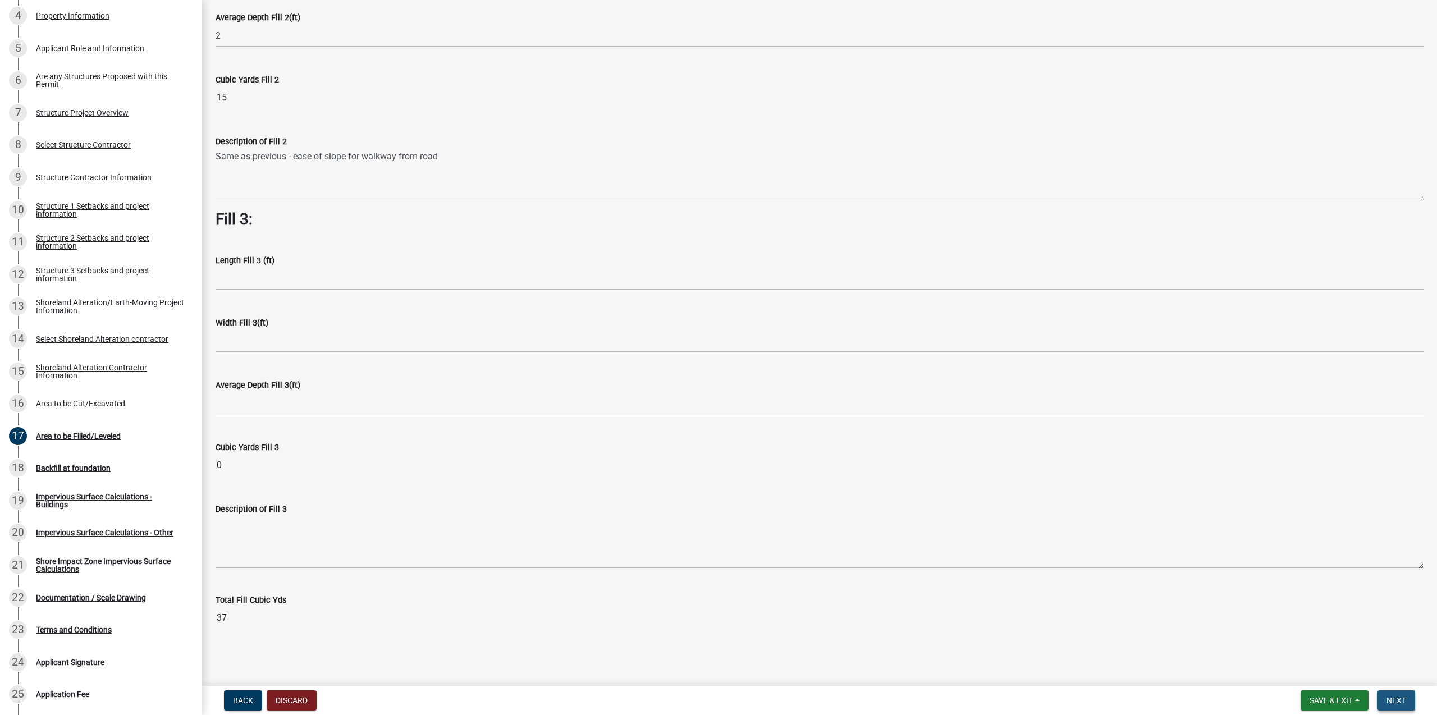
click at [1391, 694] on button "Next" at bounding box center [1396, 700] width 38 height 20
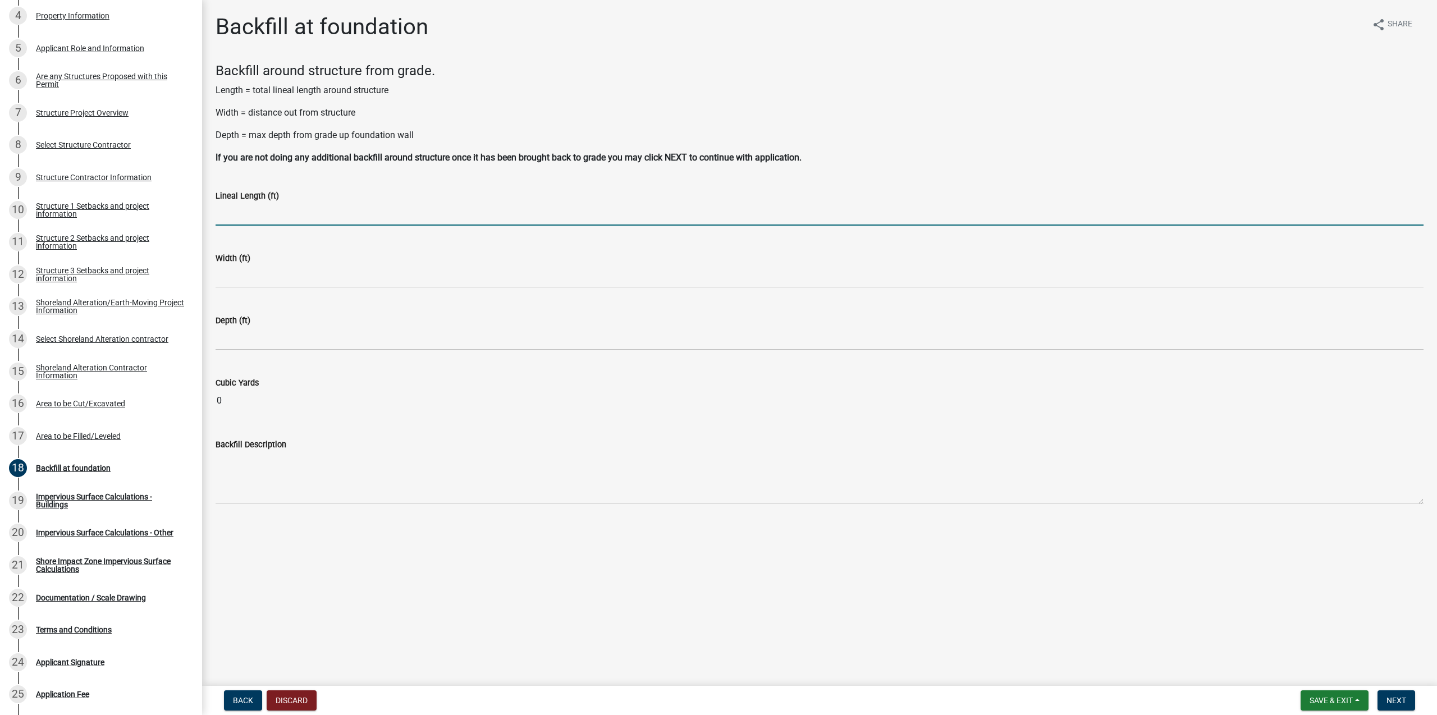
click at [277, 217] on input "text" at bounding box center [820, 214] width 1208 height 23
type input "0"
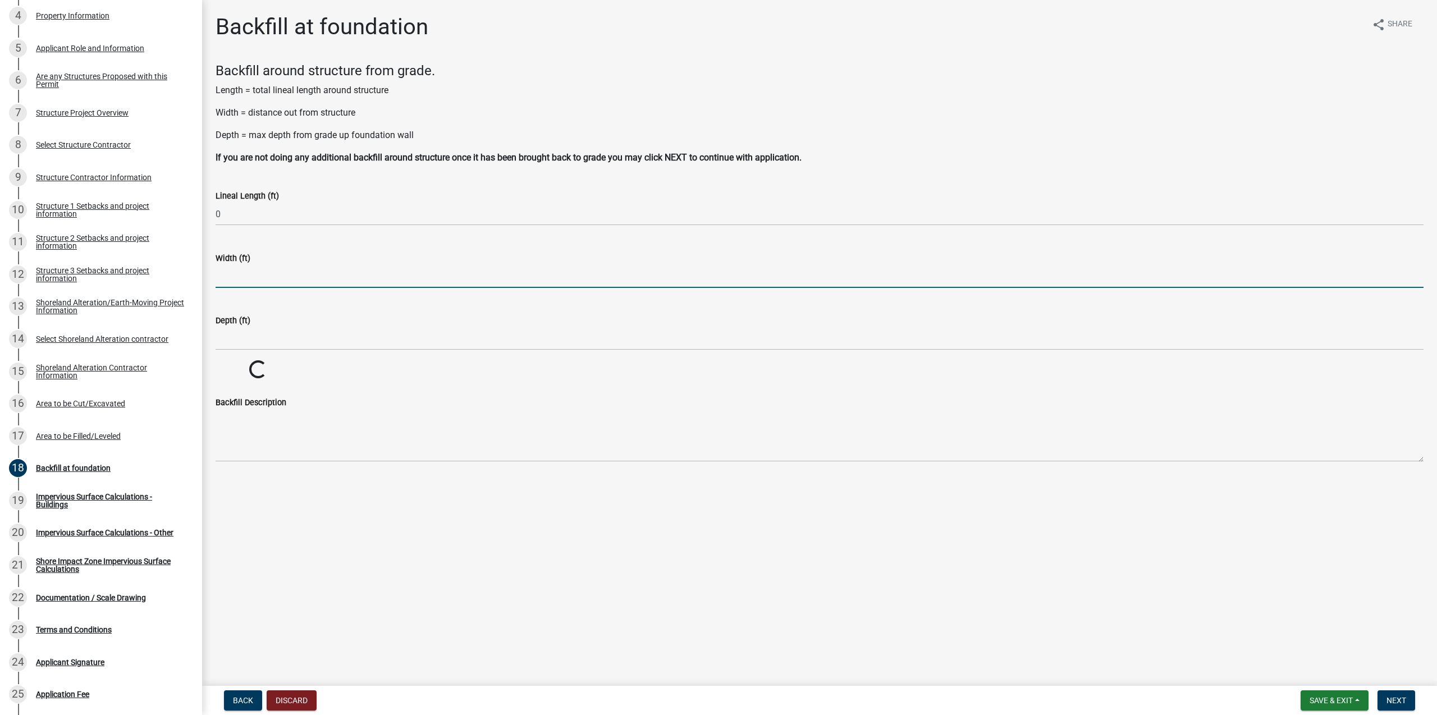
drag, startPoint x: 257, startPoint y: 272, endPoint x: 260, endPoint y: 289, distance: 17.2
click at [257, 272] on input "text" at bounding box center [820, 276] width 1208 height 23
type input "0"
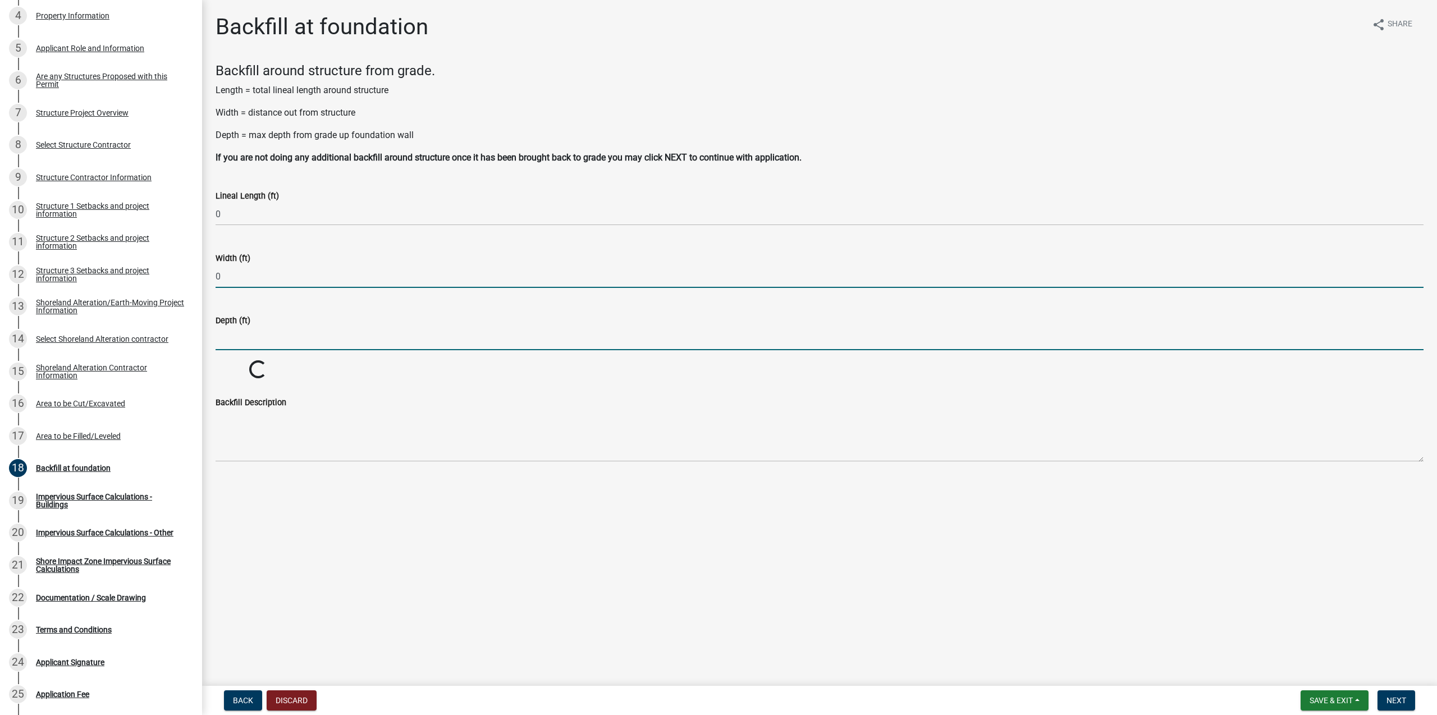
click at [259, 343] on input "text" at bounding box center [820, 338] width 1208 height 23
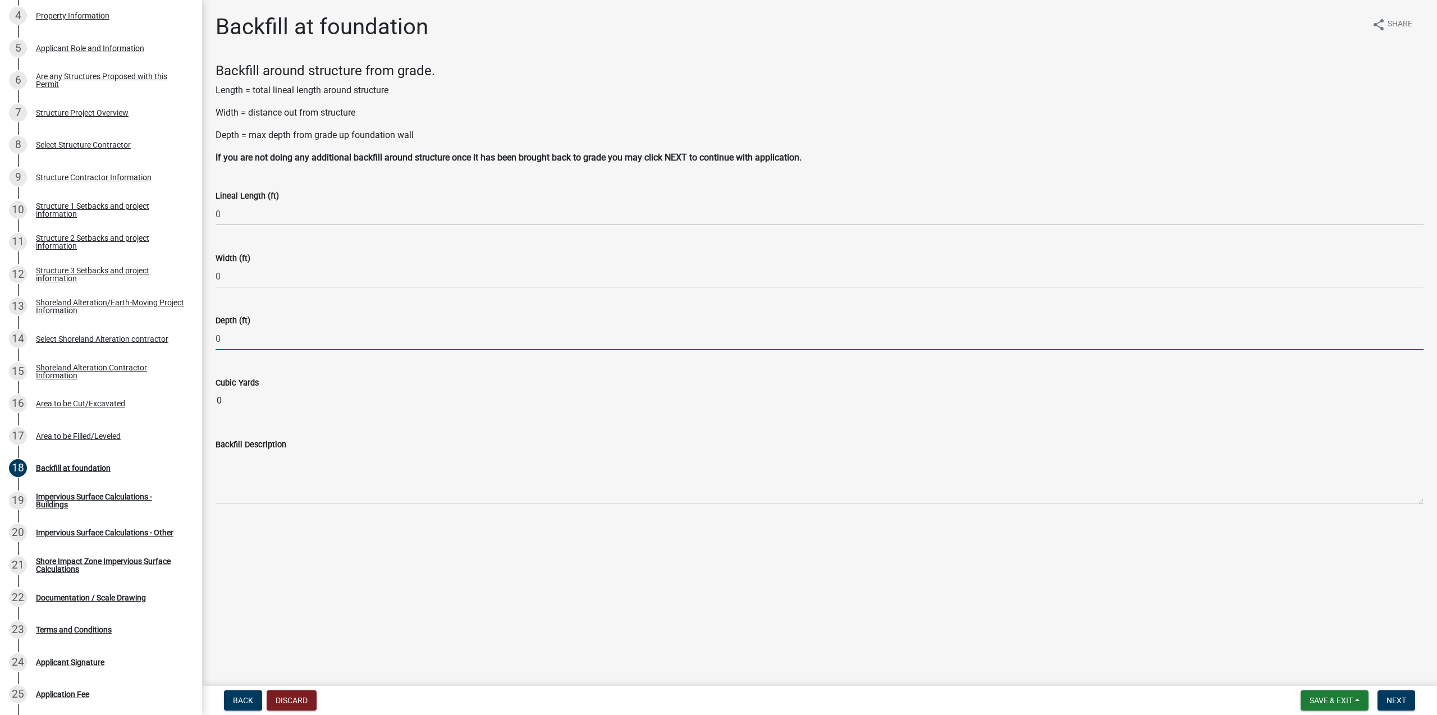
type input "0"
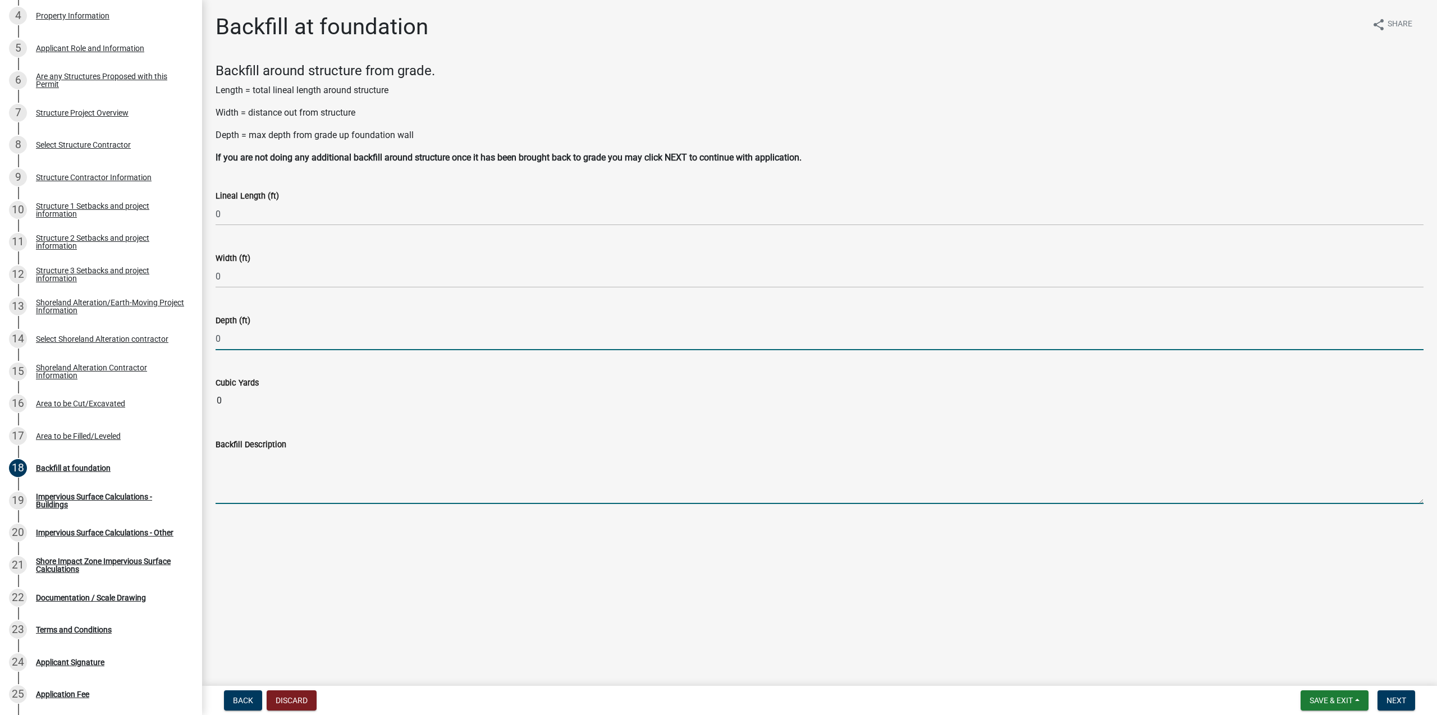
click at [251, 464] on textarea "Backfill Description" at bounding box center [820, 477] width 1208 height 53
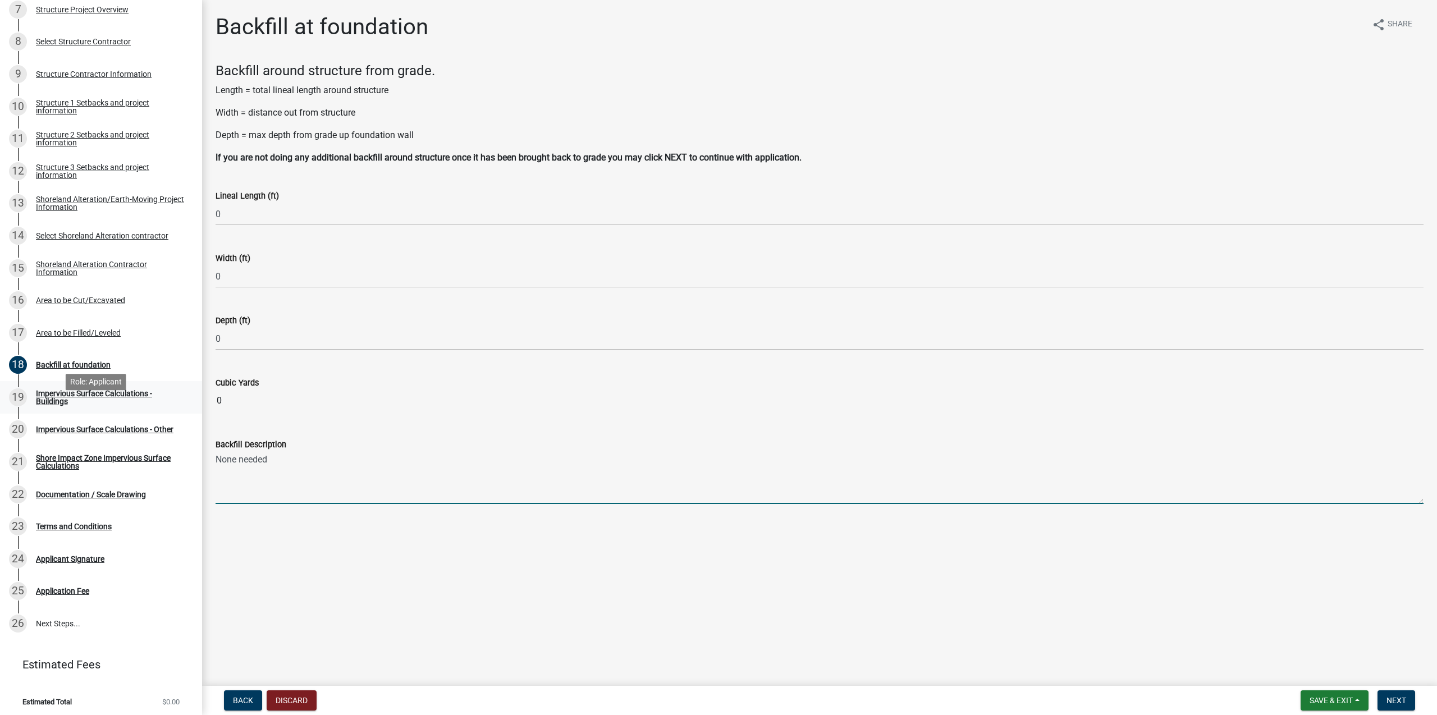
scroll to position [415, 0]
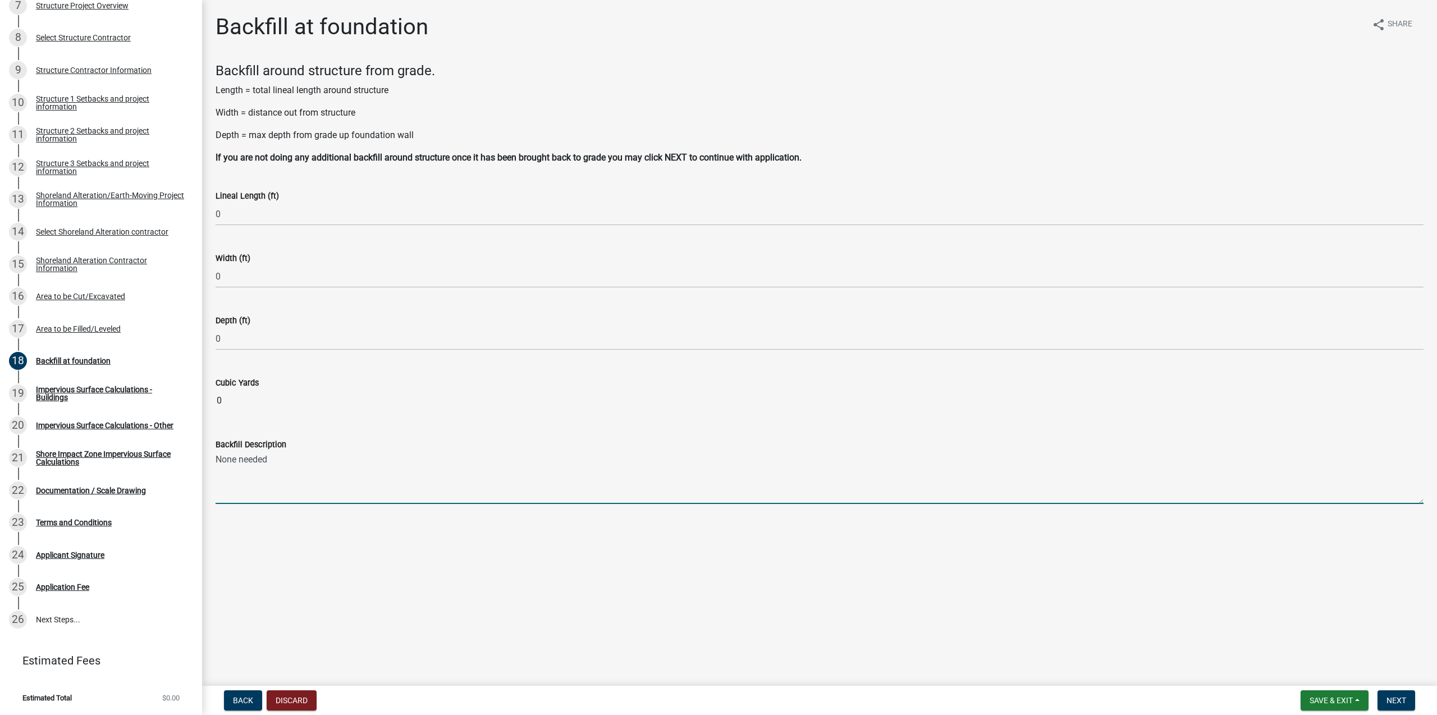
type textarea "None needed"
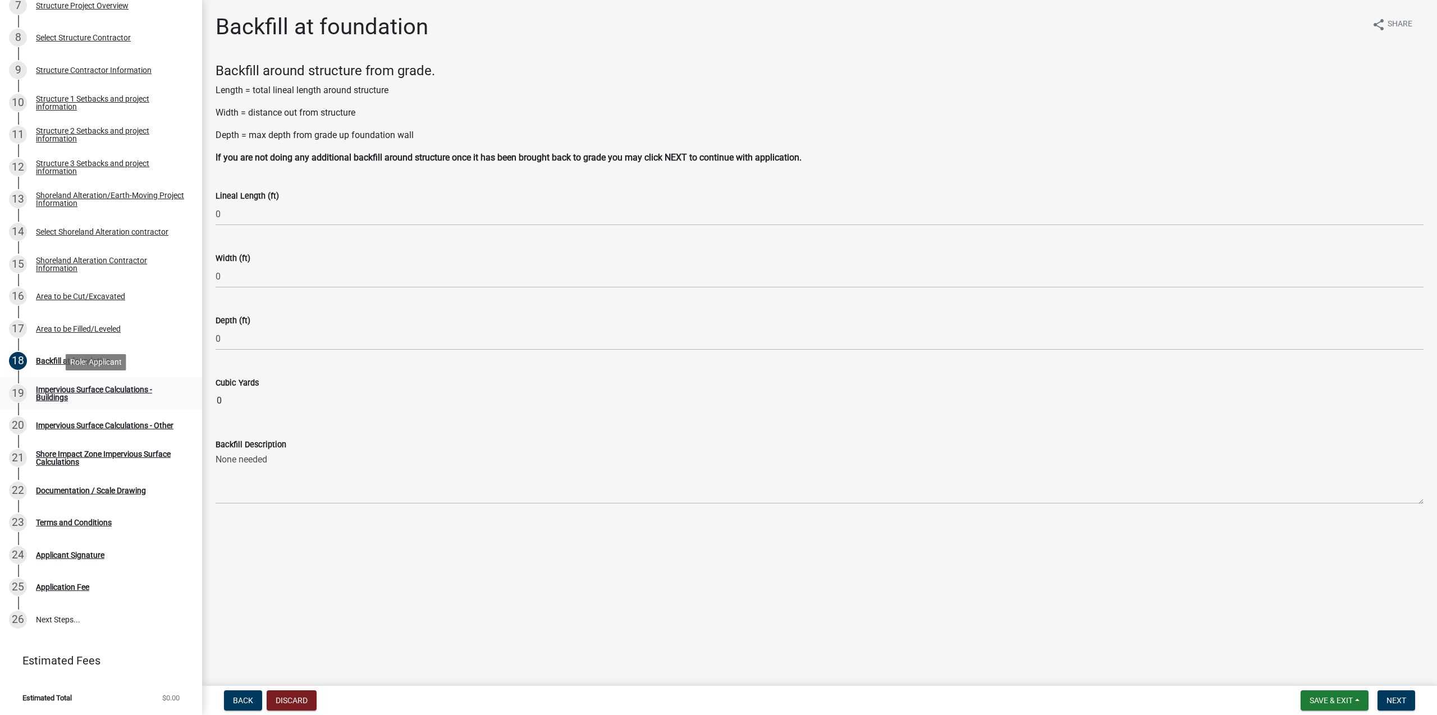
click at [61, 399] on div "Impervious Surface Calculations - Buildings" at bounding box center [110, 394] width 148 height 16
click at [1396, 702] on span "Next" at bounding box center [1396, 700] width 20 height 9
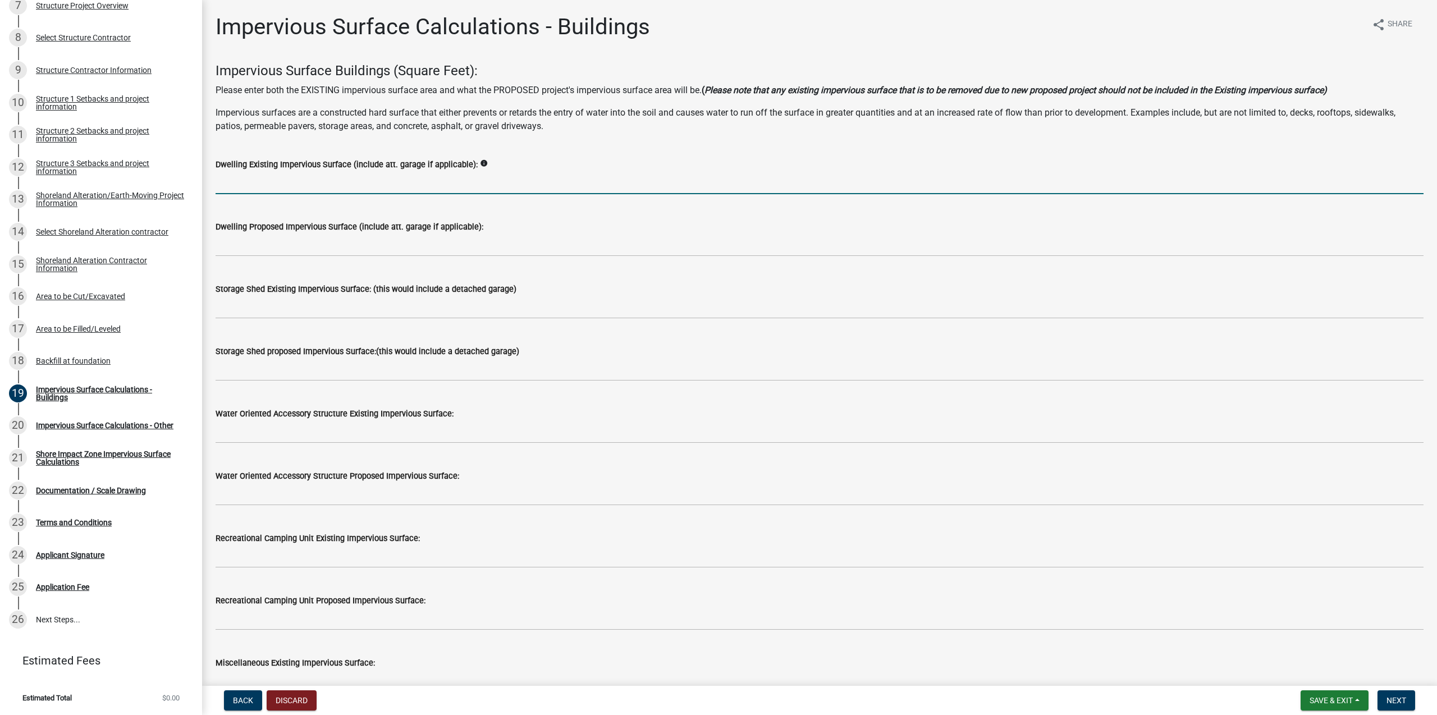
click at [323, 182] on input "text" at bounding box center [820, 182] width 1208 height 23
type input "0"
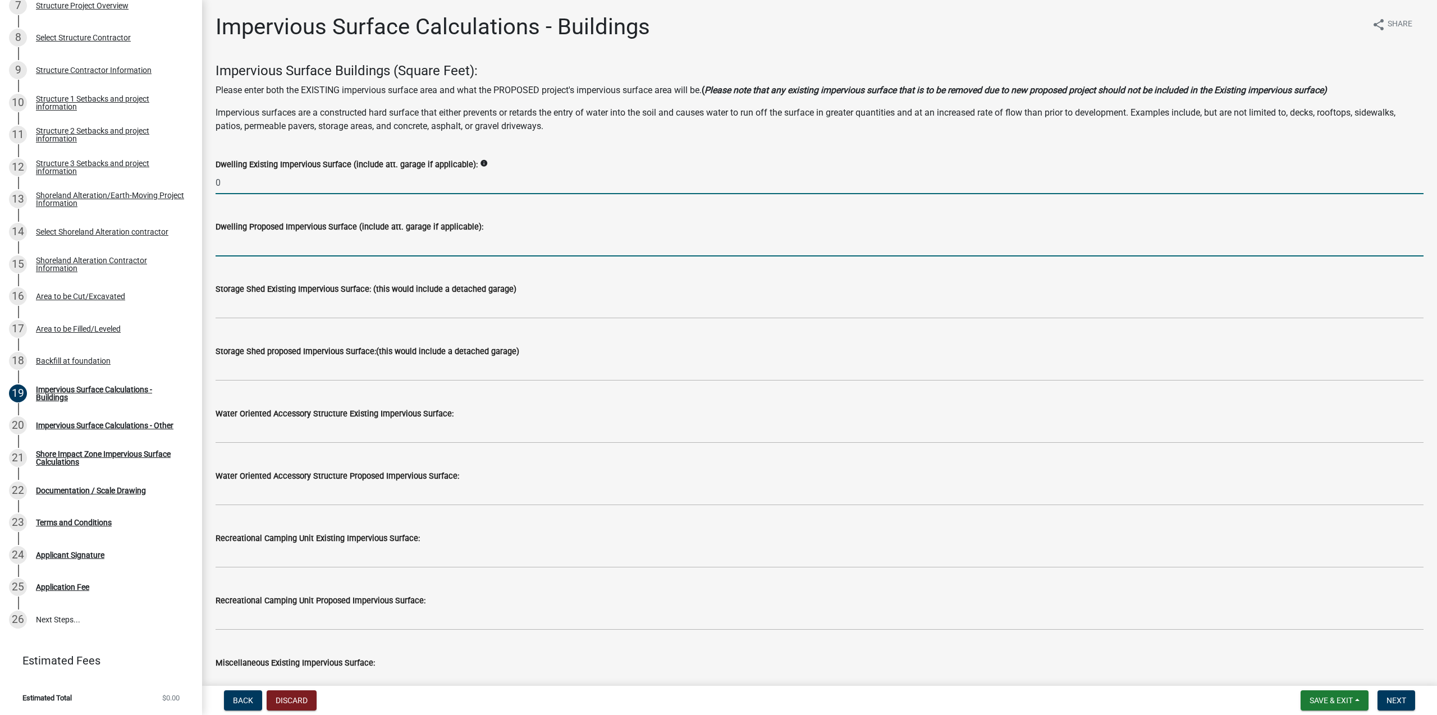
click at [278, 248] on input "text" at bounding box center [820, 245] width 1208 height 23
type input "0"
drag, startPoint x: 248, startPoint y: 247, endPoint x: 212, endPoint y: 248, distance: 35.4
click at [216, 248] on input "0" at bounding box center [820, 245] width 1208 height 23
type input "3800"
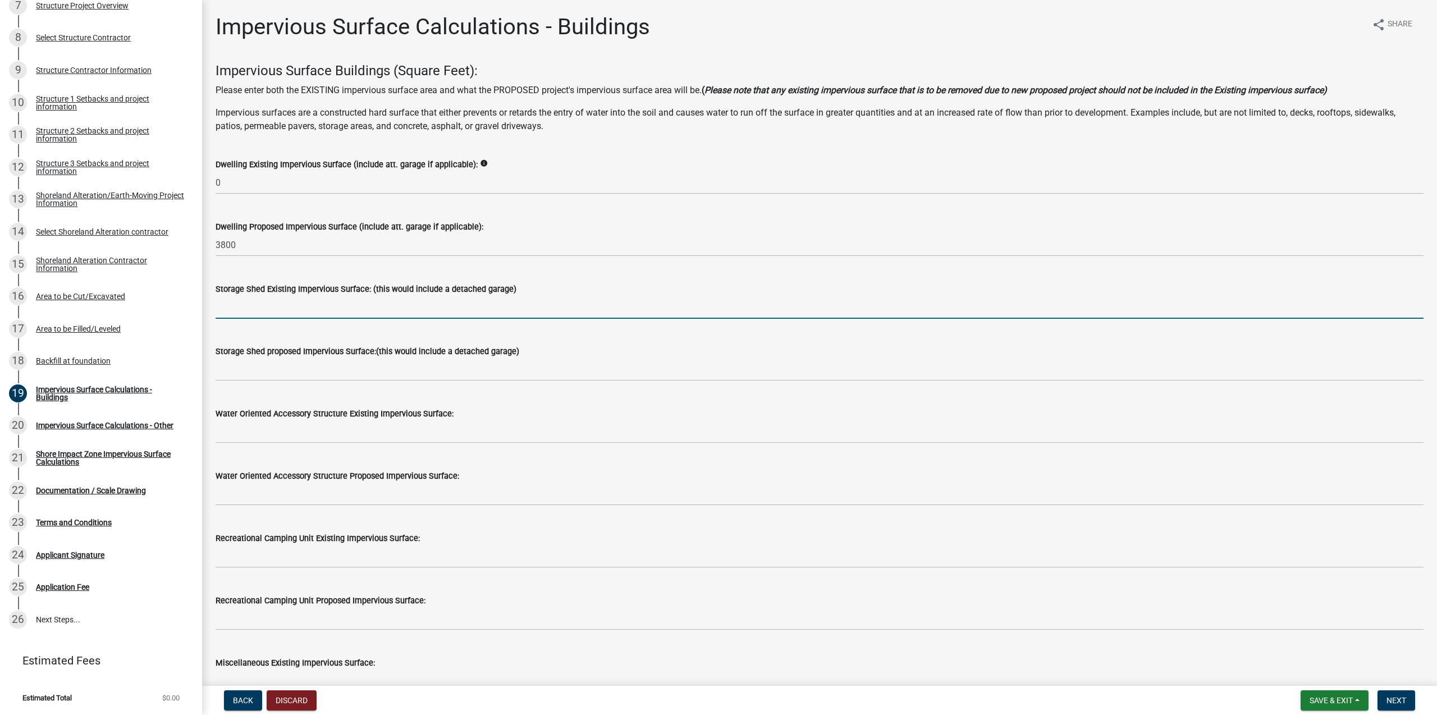
click at [295, 308] on input "text" at bounding box center [820, 307] width 1208 height 23
type input "0"
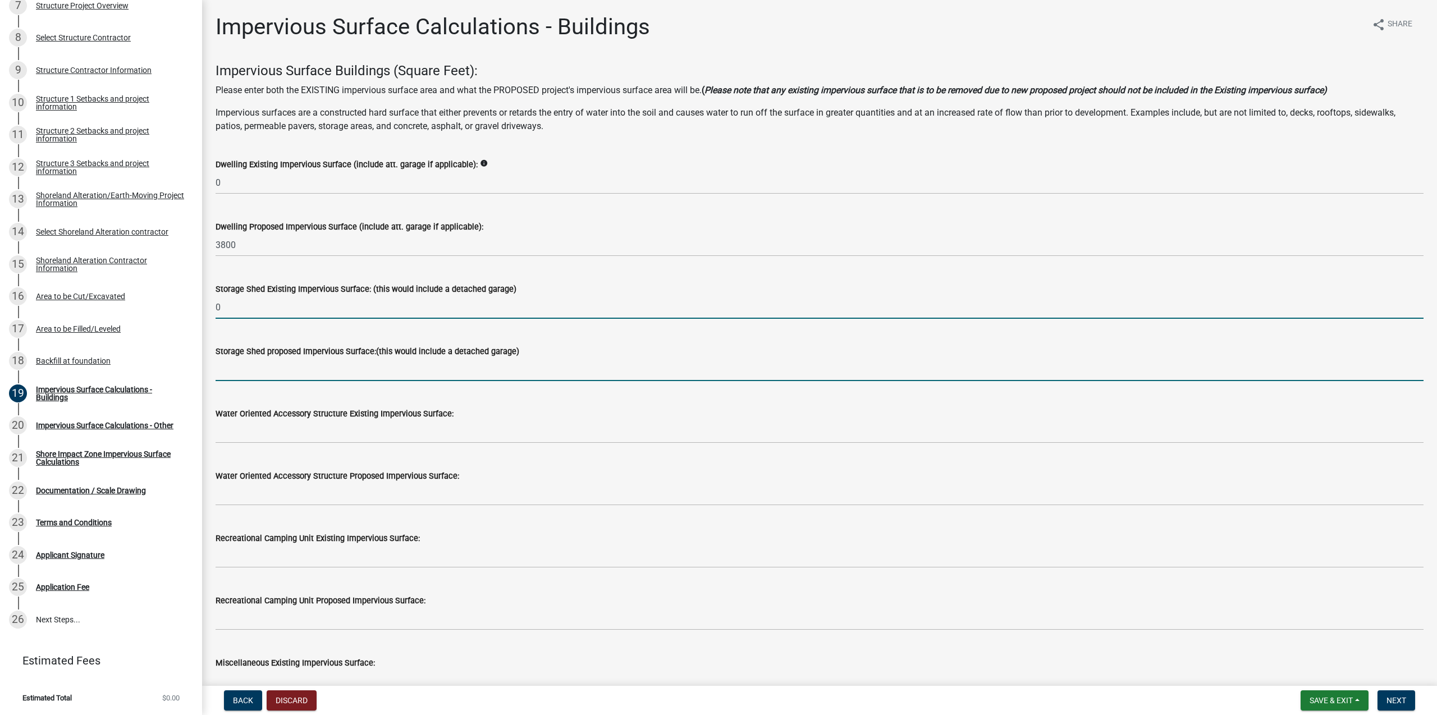
click at [280, 369] on input "text" at bounding box center [820, 369] width 1208 height 23
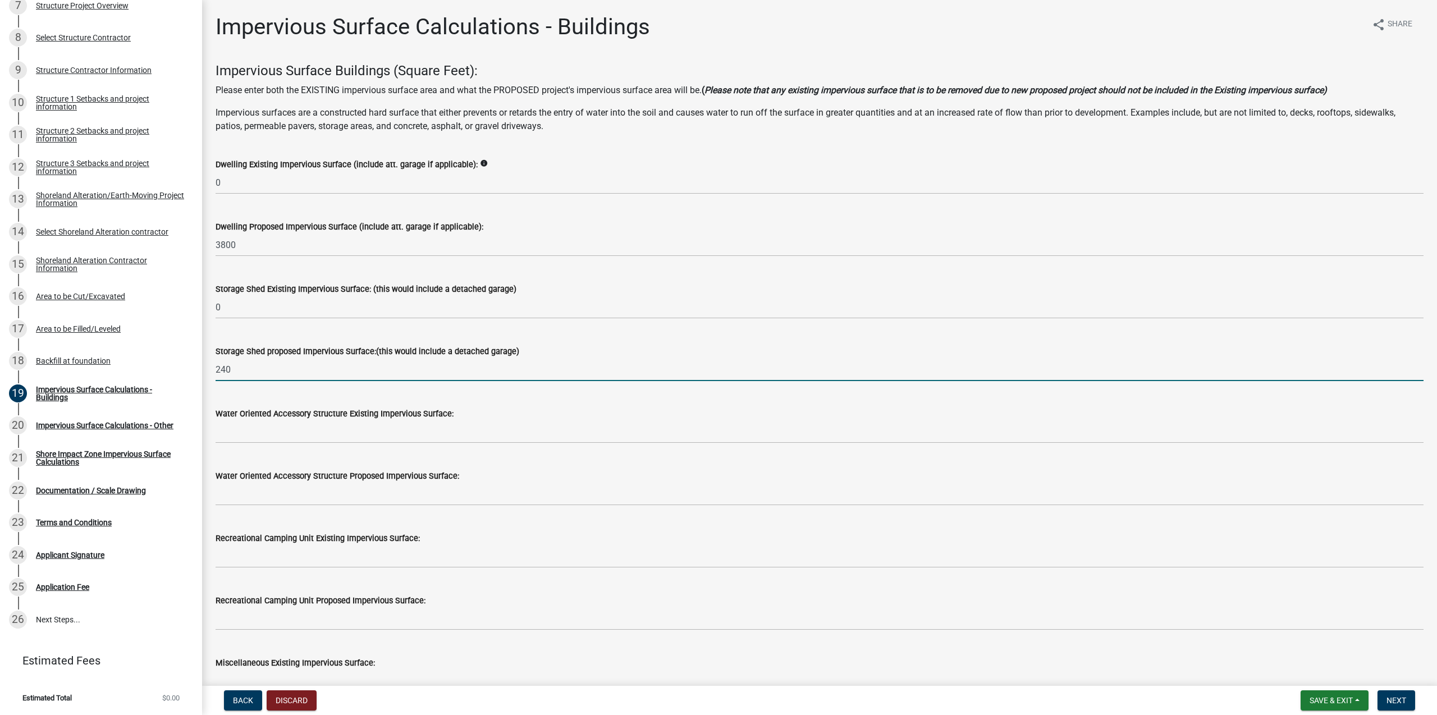
type input "240"
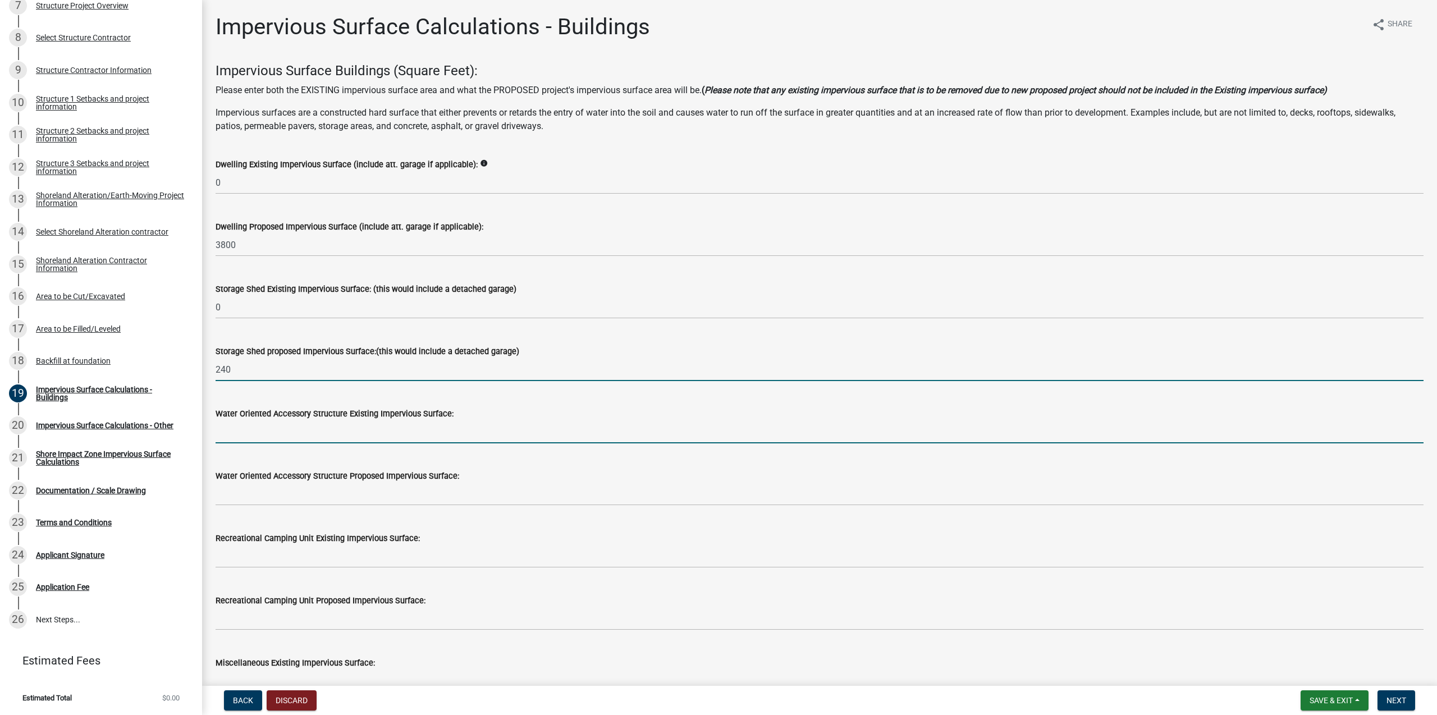
click at [285, 427] on input "text" at bounding box center [820, 431] width 1208 height 23
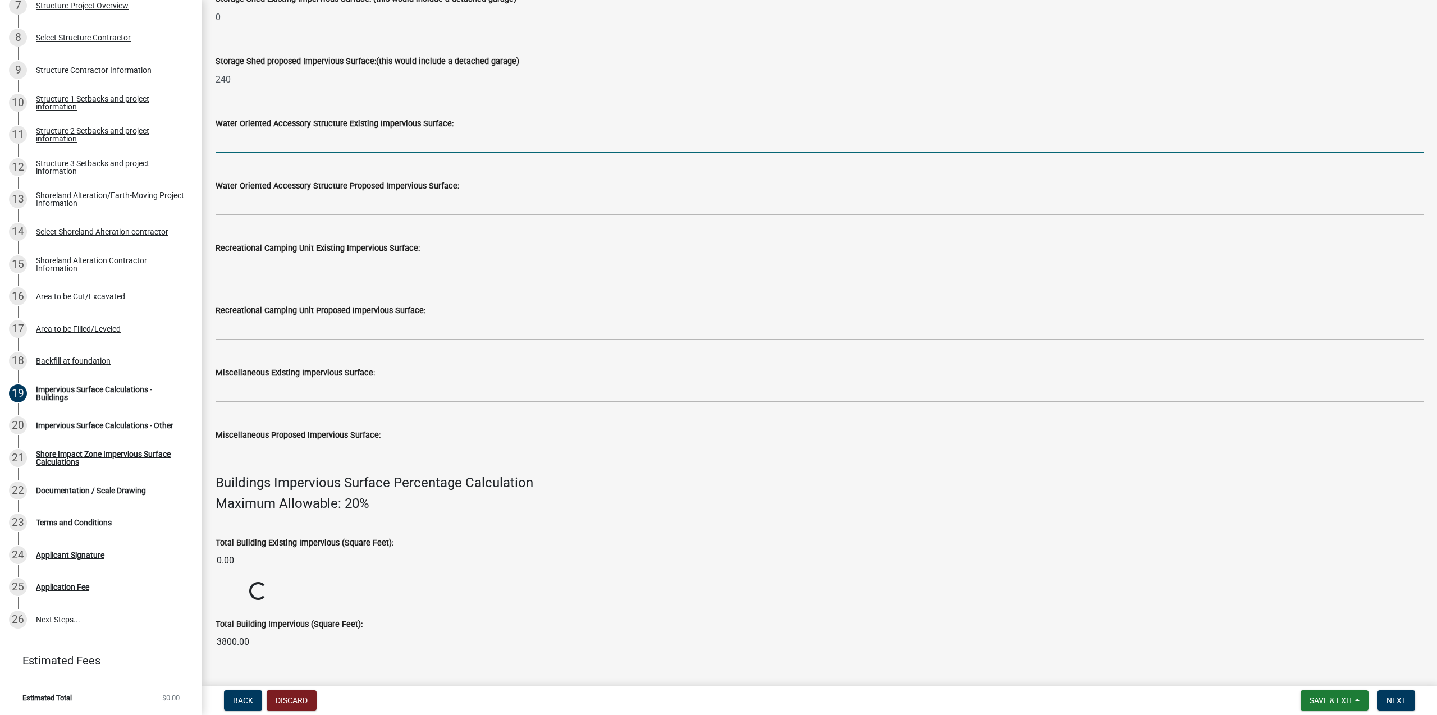
scroll to position [326, 0]
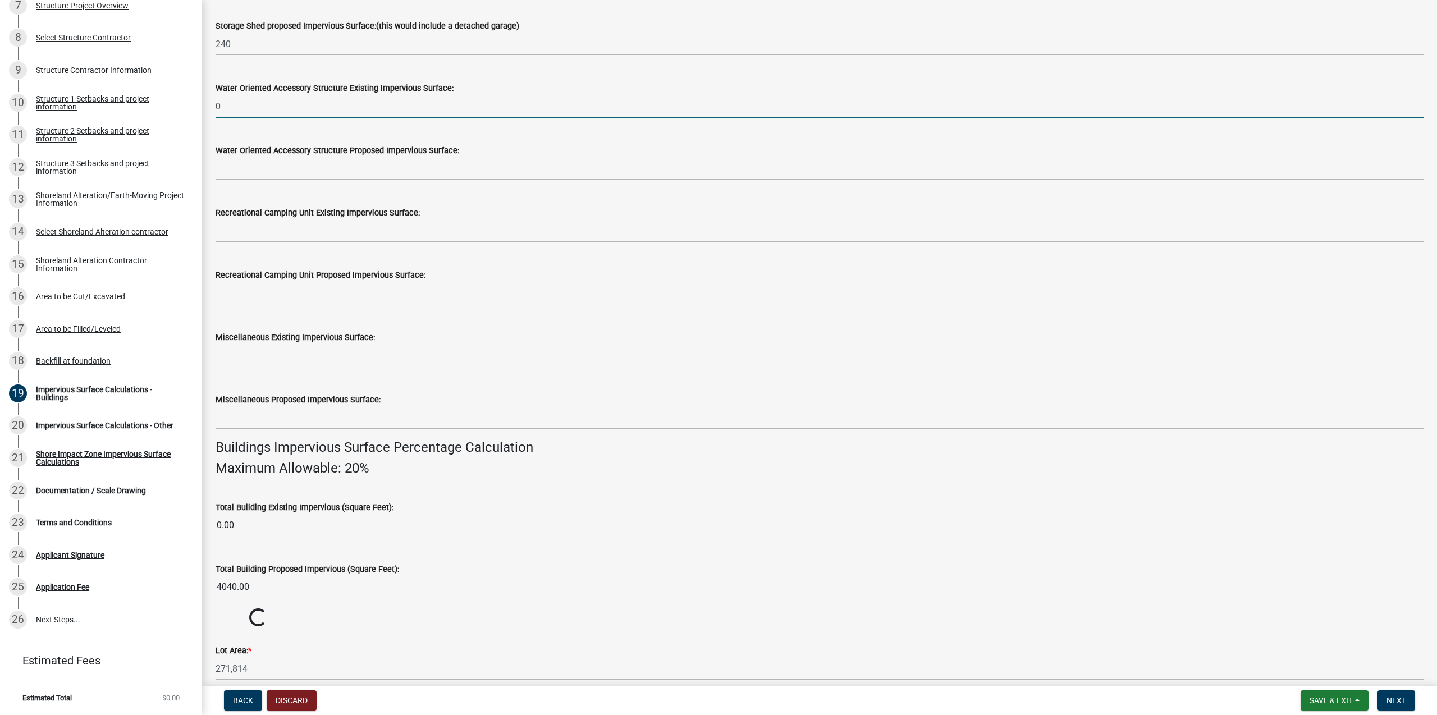
type input "0"
click at [292, 174] on input "text" at bounding box center [820, 168] width 1208 height 23
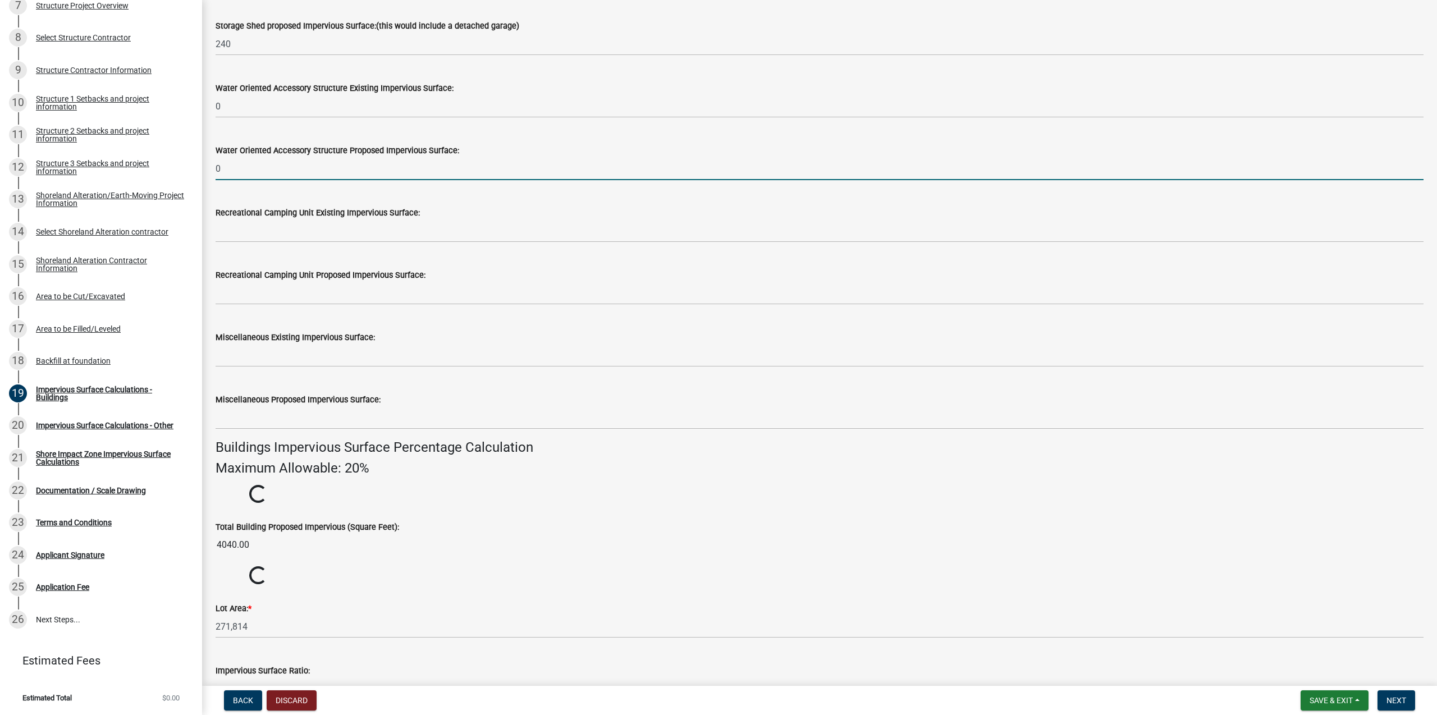
type input "0"
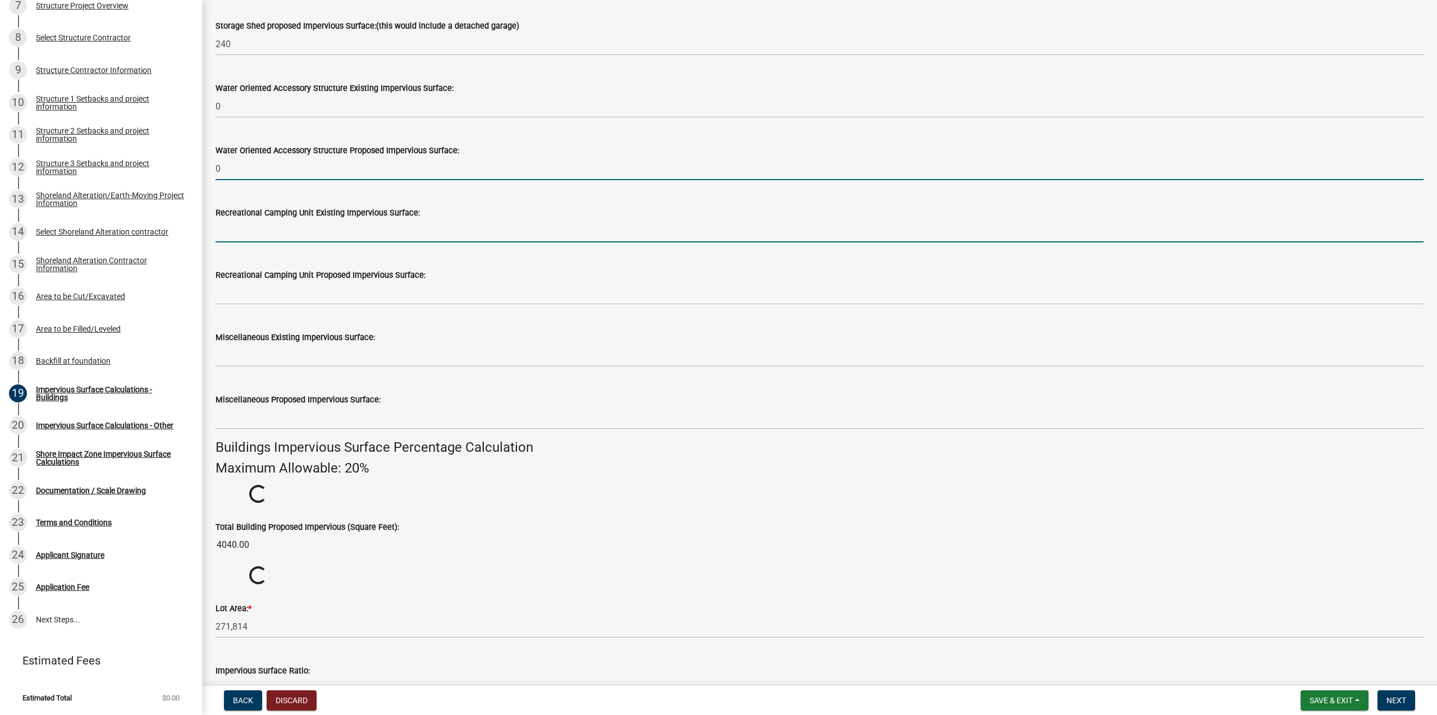
click at [283, 228] on input "text" at bounding box center [820, 230] width 1208 height 23
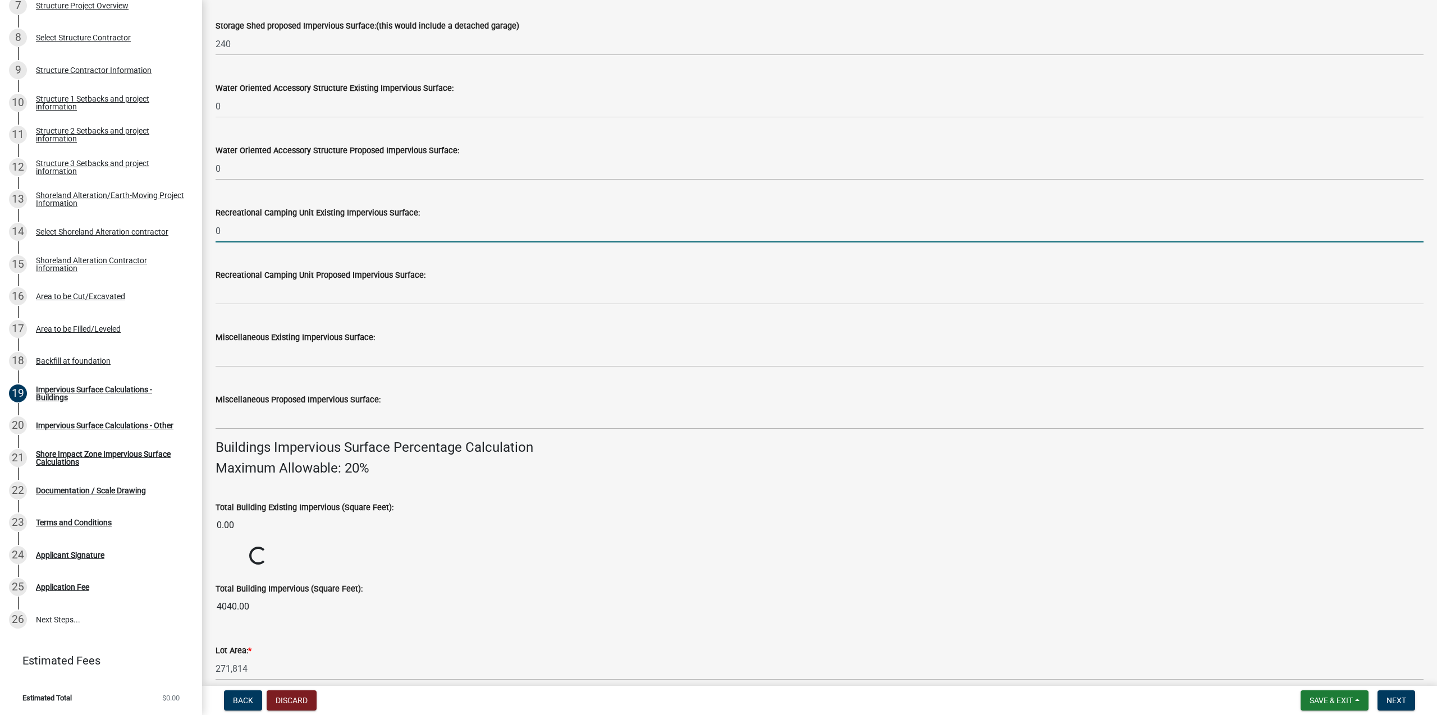
type input "0"
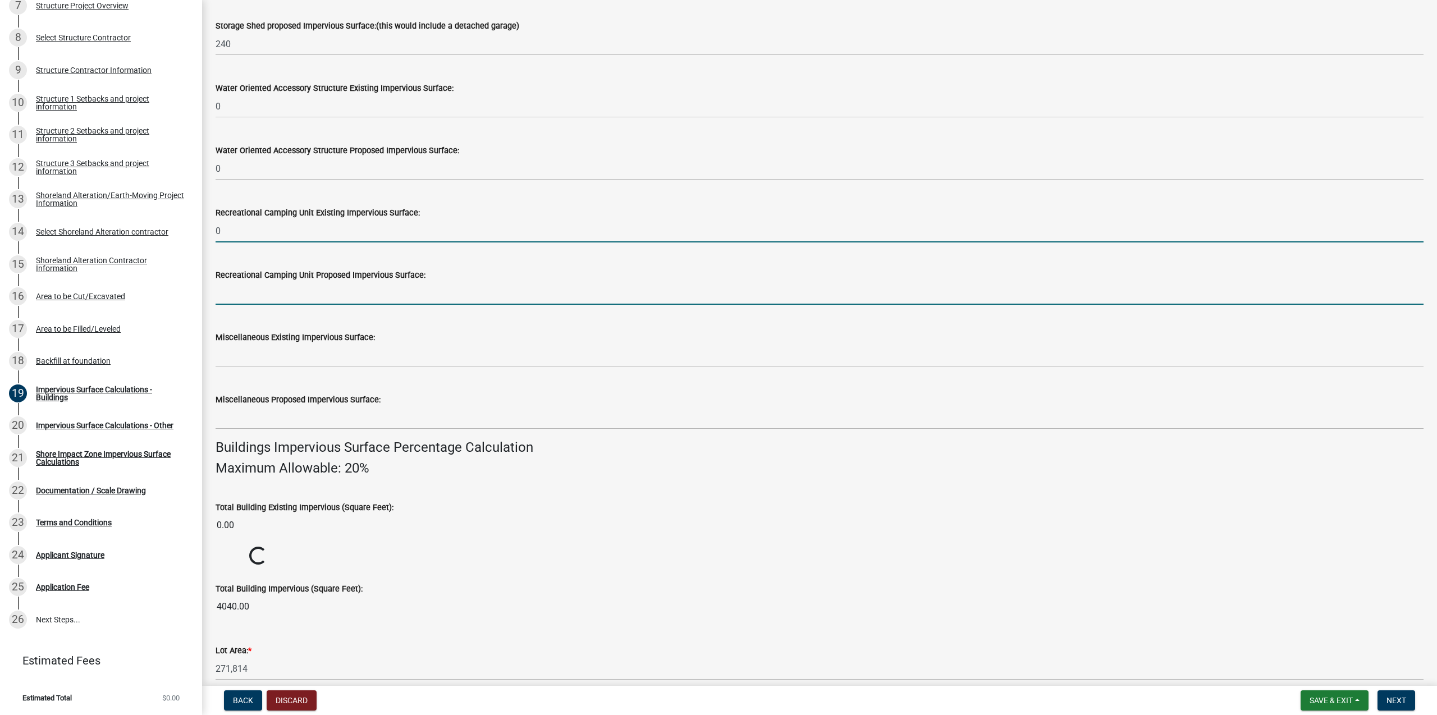
click at [283, 294] on input "text" at bounding box center [820, 293] width 1208 height 23
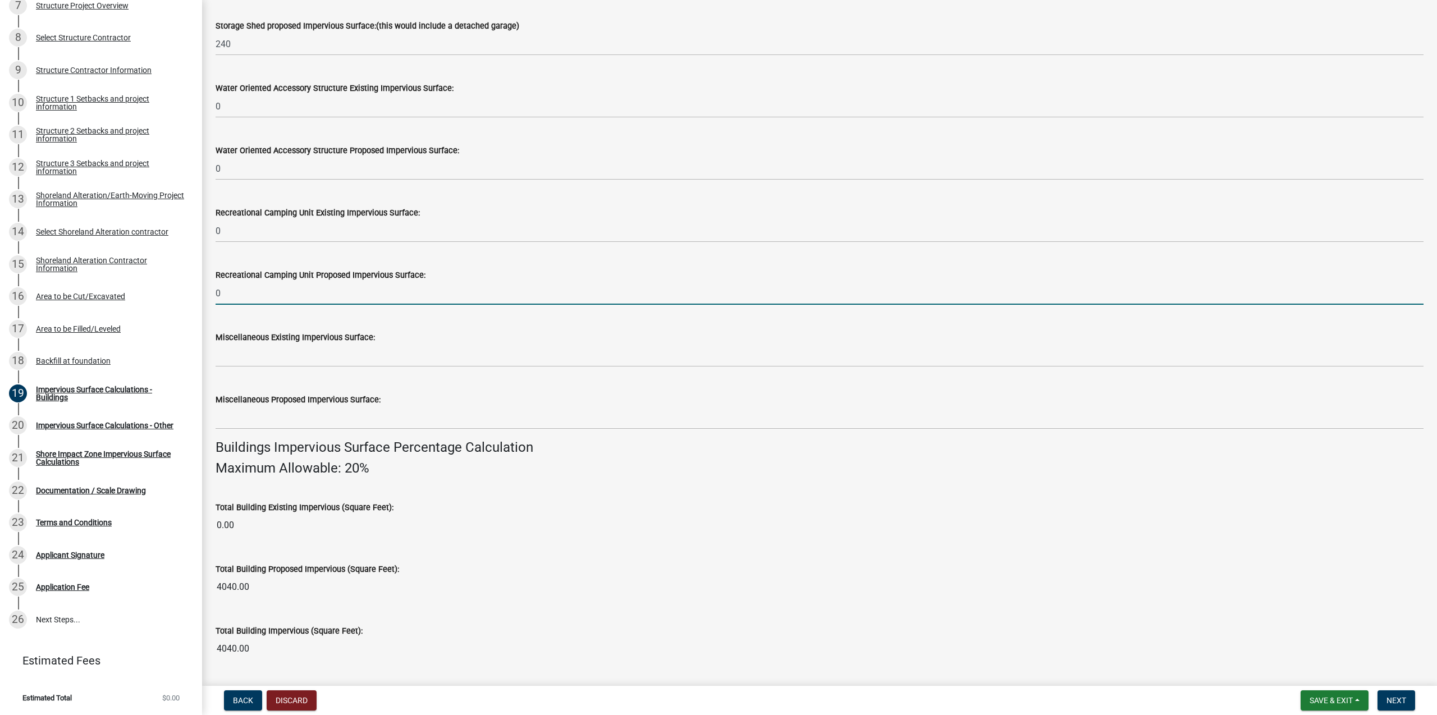
type input "0"
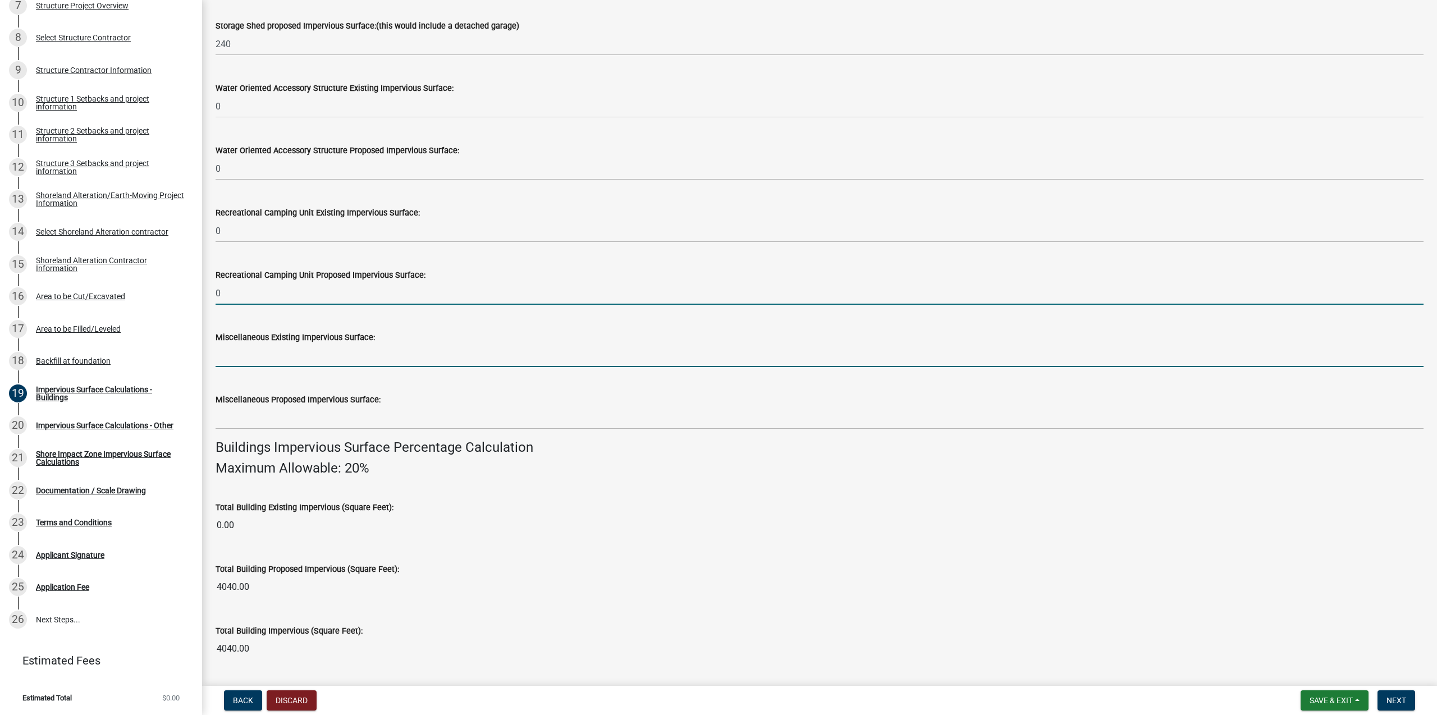
click at [278, 358] on input "text" at bounding box center [820, 355] width 1208 height 23
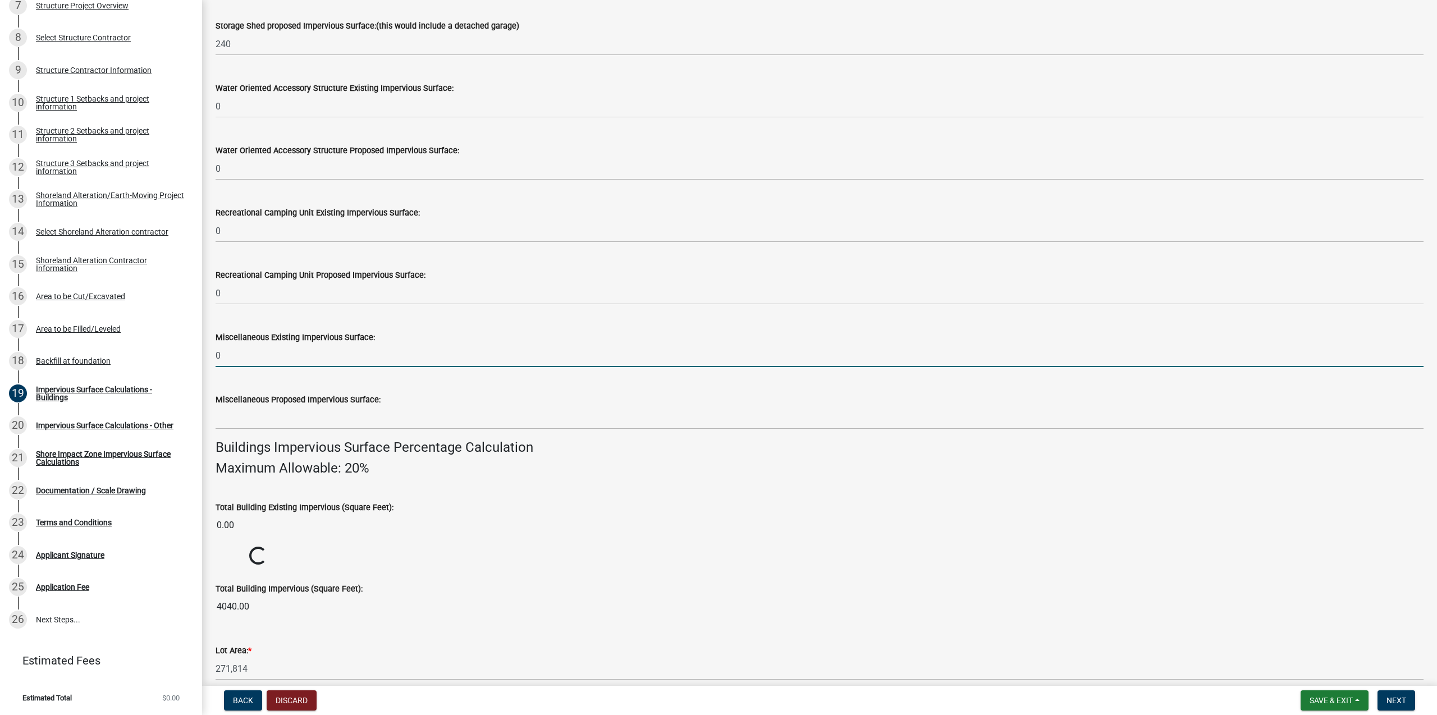
type input "0"
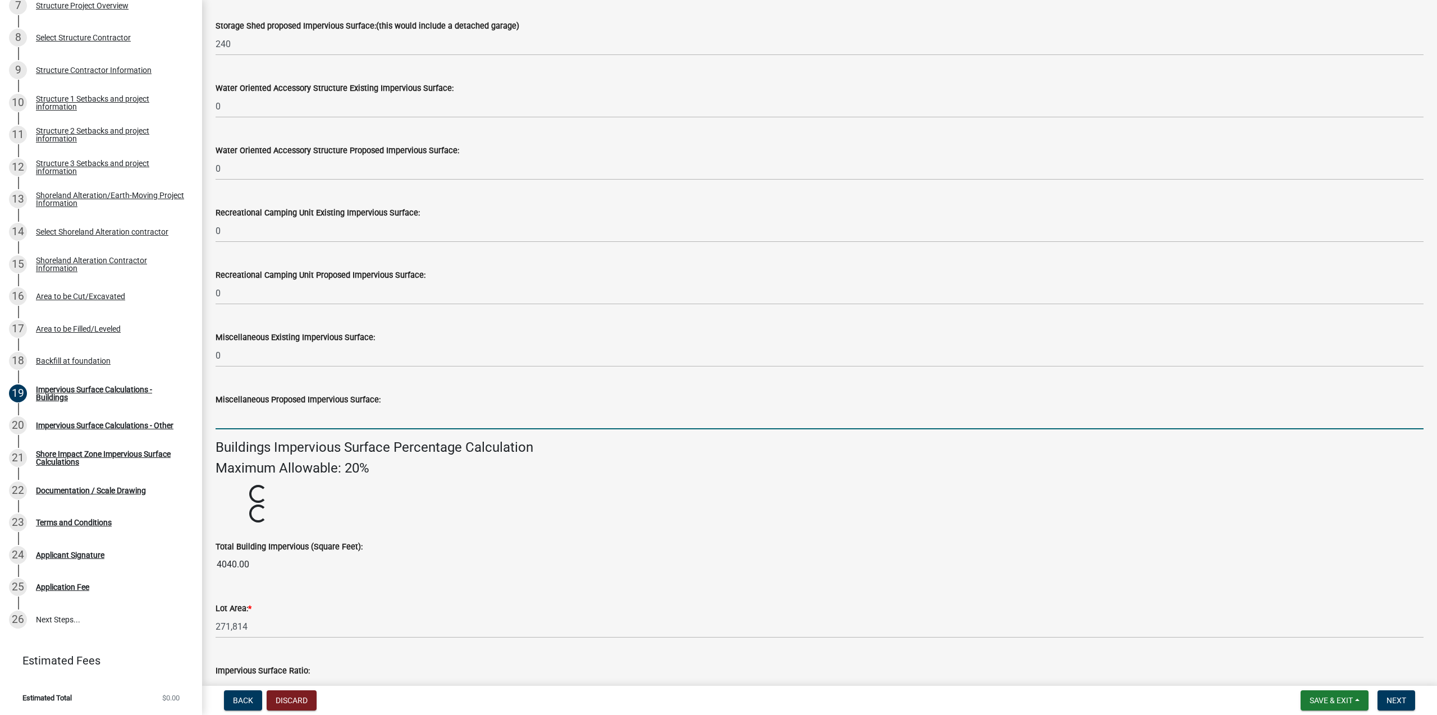
click at [280, 422] on input "text" at bounding box center [820, 417] width 1208 height 23
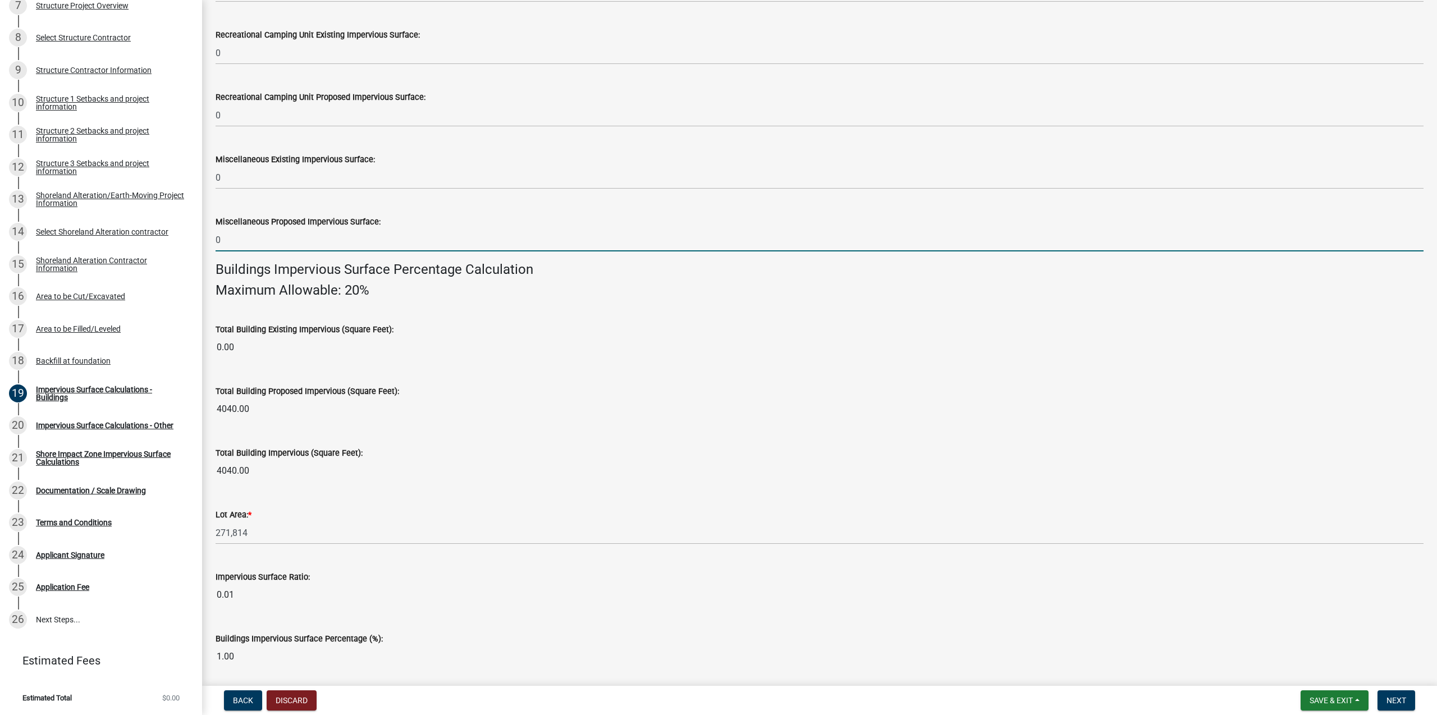
scroll to position [542, 0]
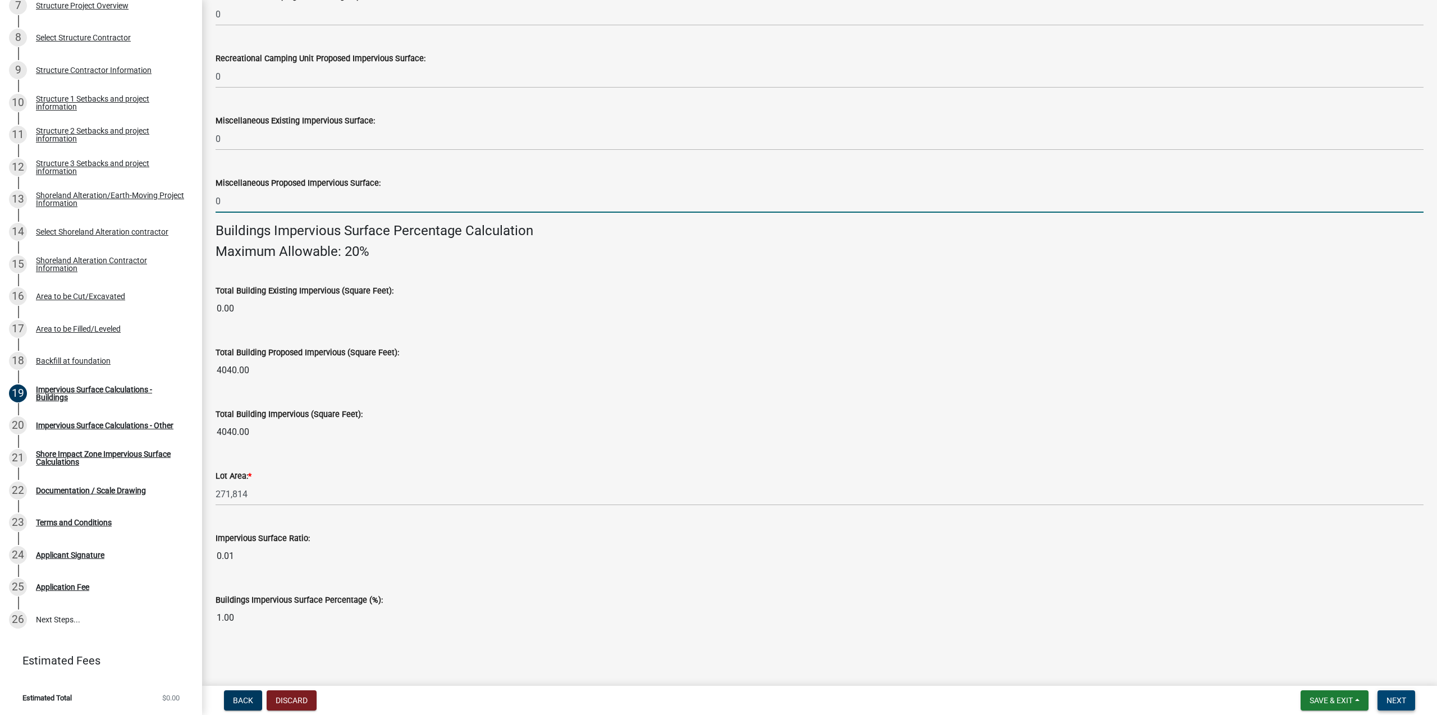
type input "0"
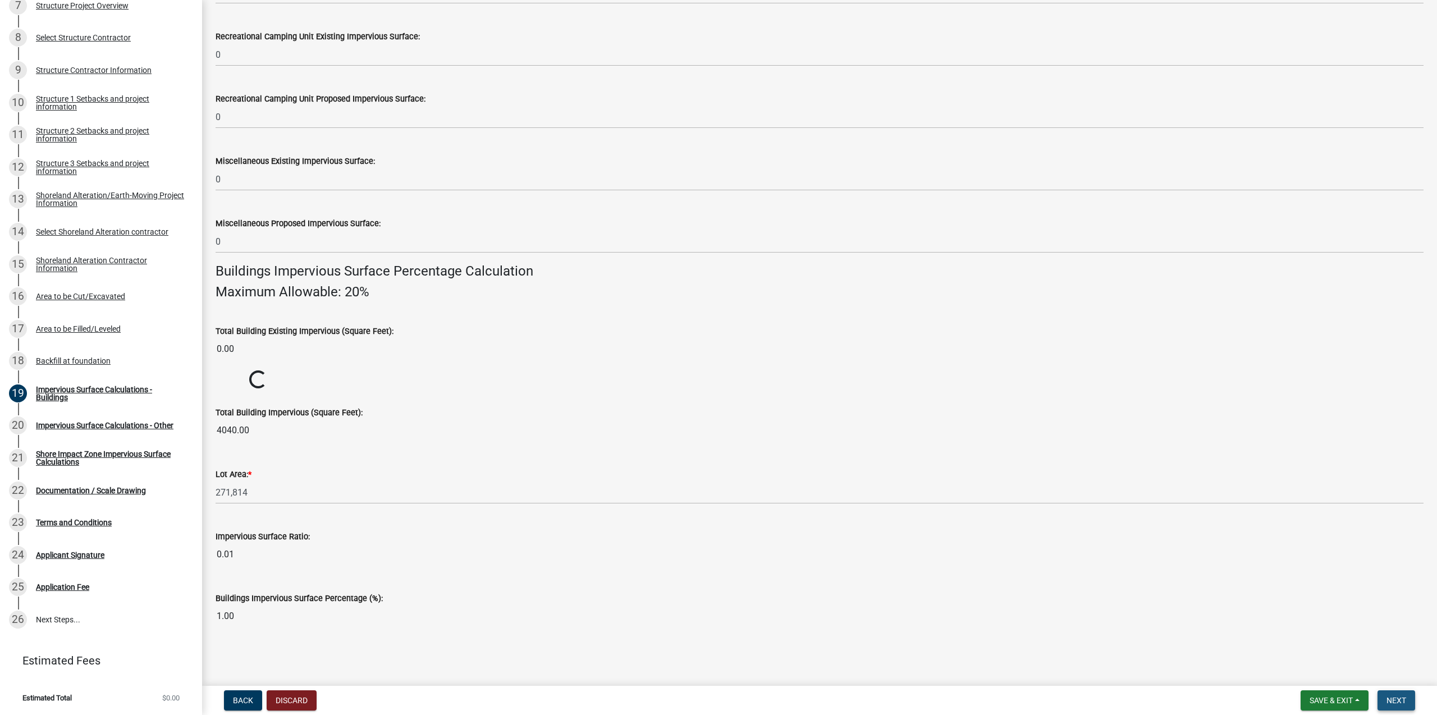
click at [1396, 697] on span "Next" at bounding box center [1396, 700] width 20 height 9
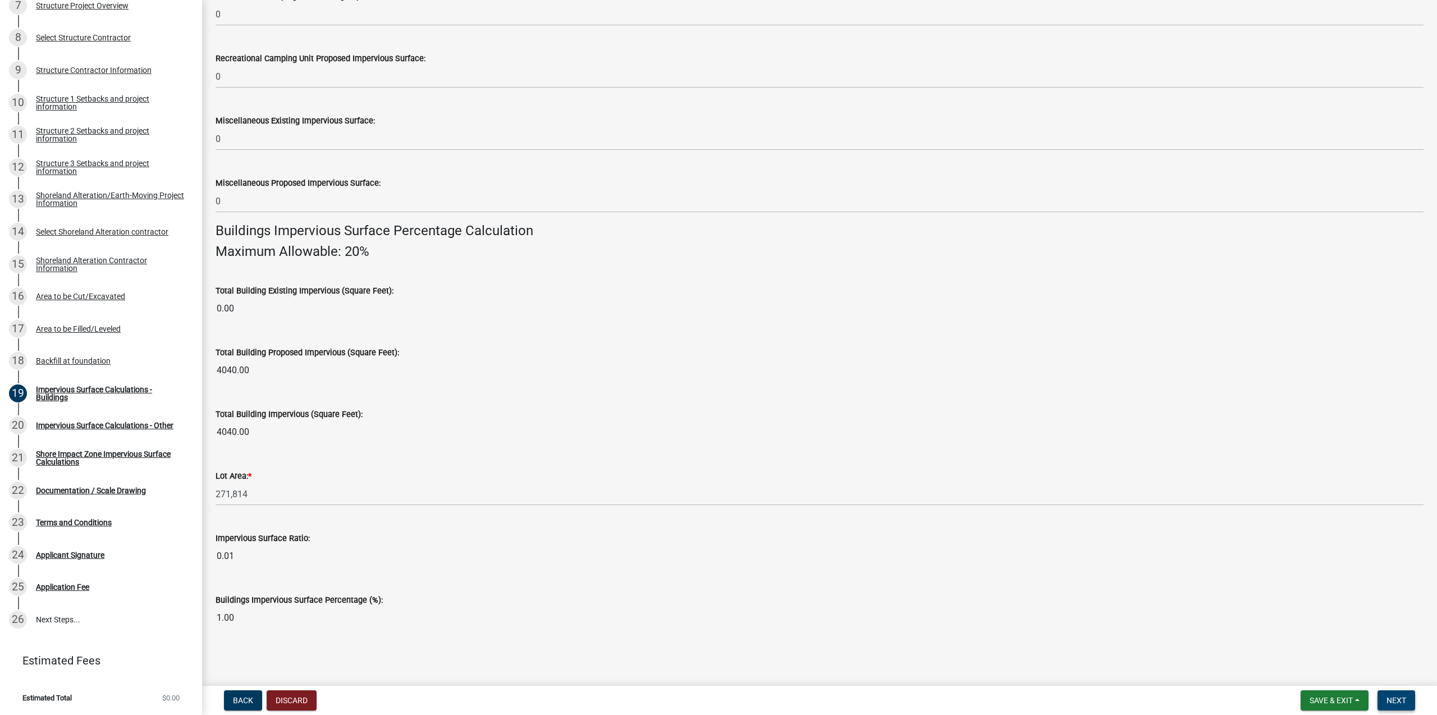
click at [1397, 697] on span "Next" at bounding box center [1396, 700] width 20 height 9
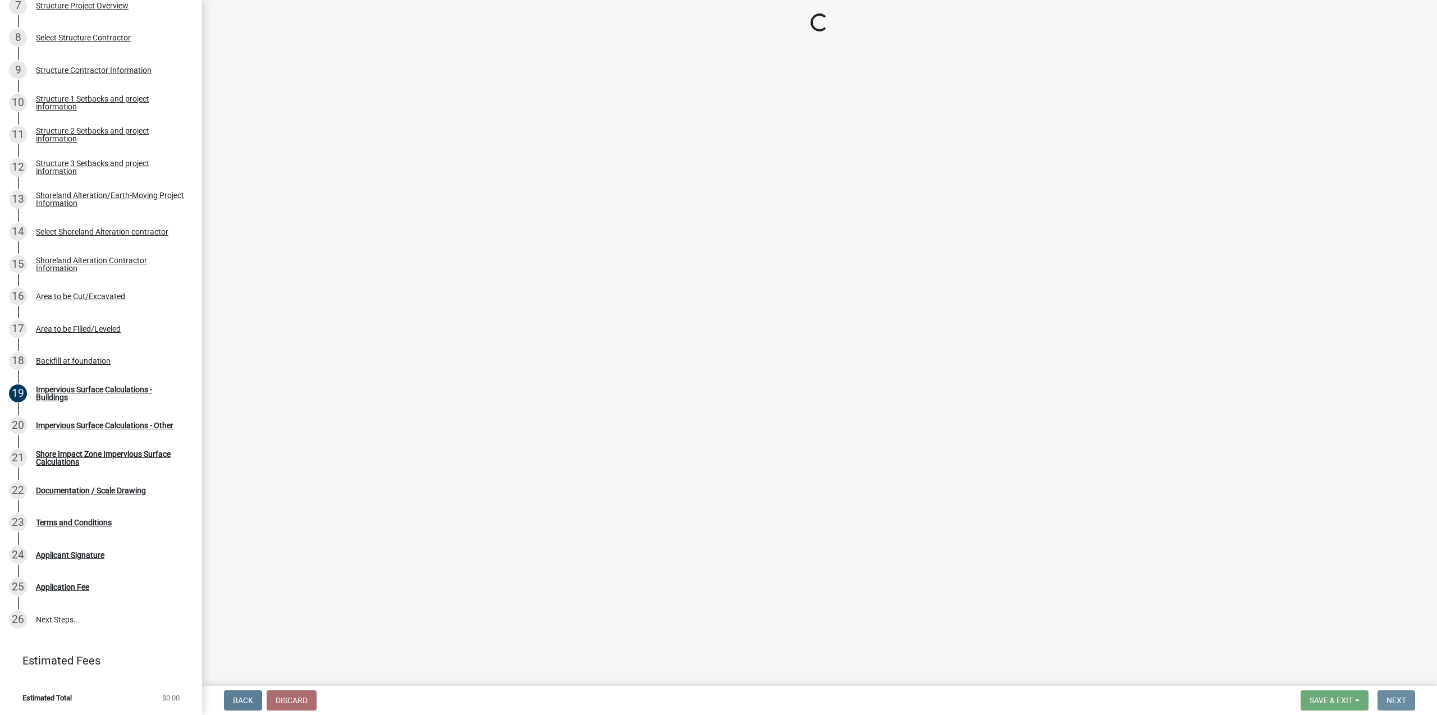
scroll to position [0, 0]
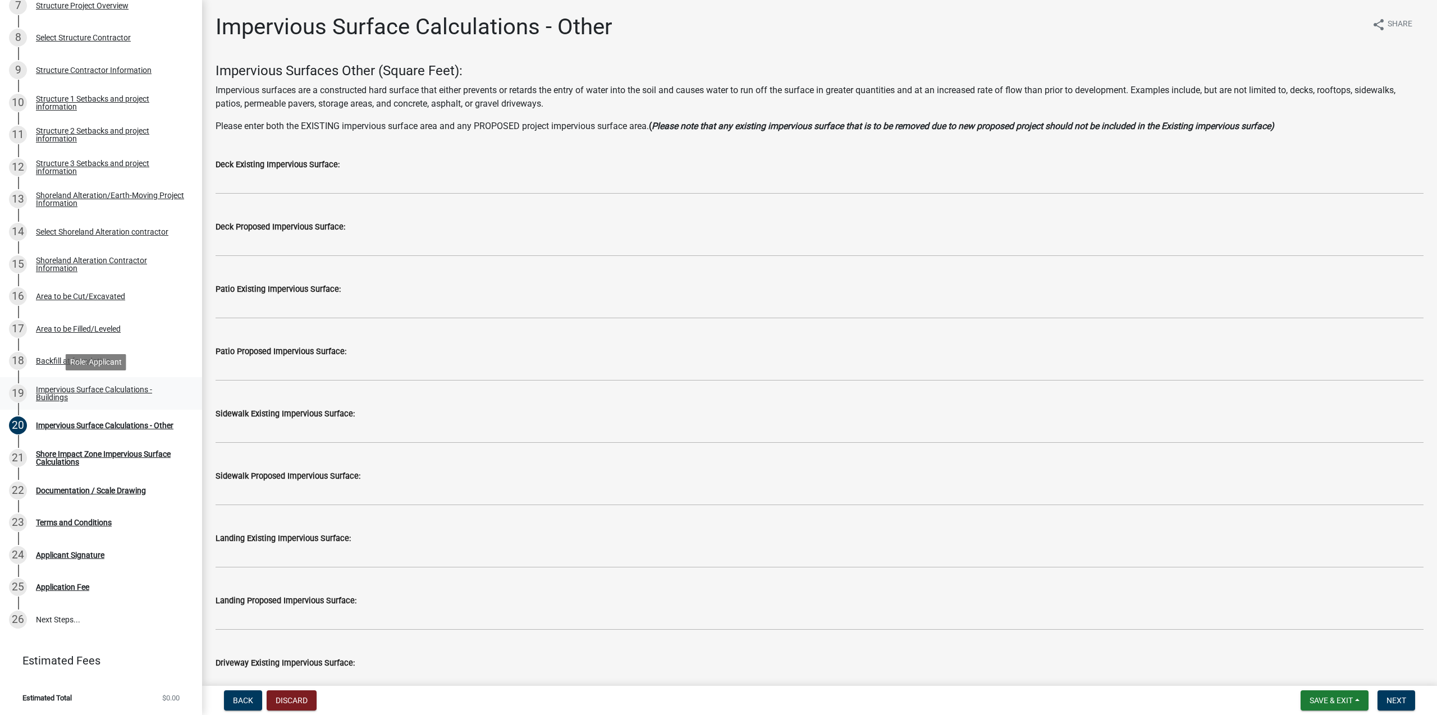
click at [56, 390] on div "Impervious Surface Calculations - Buildings" at bounding box center [110, 394] width 148 height 16
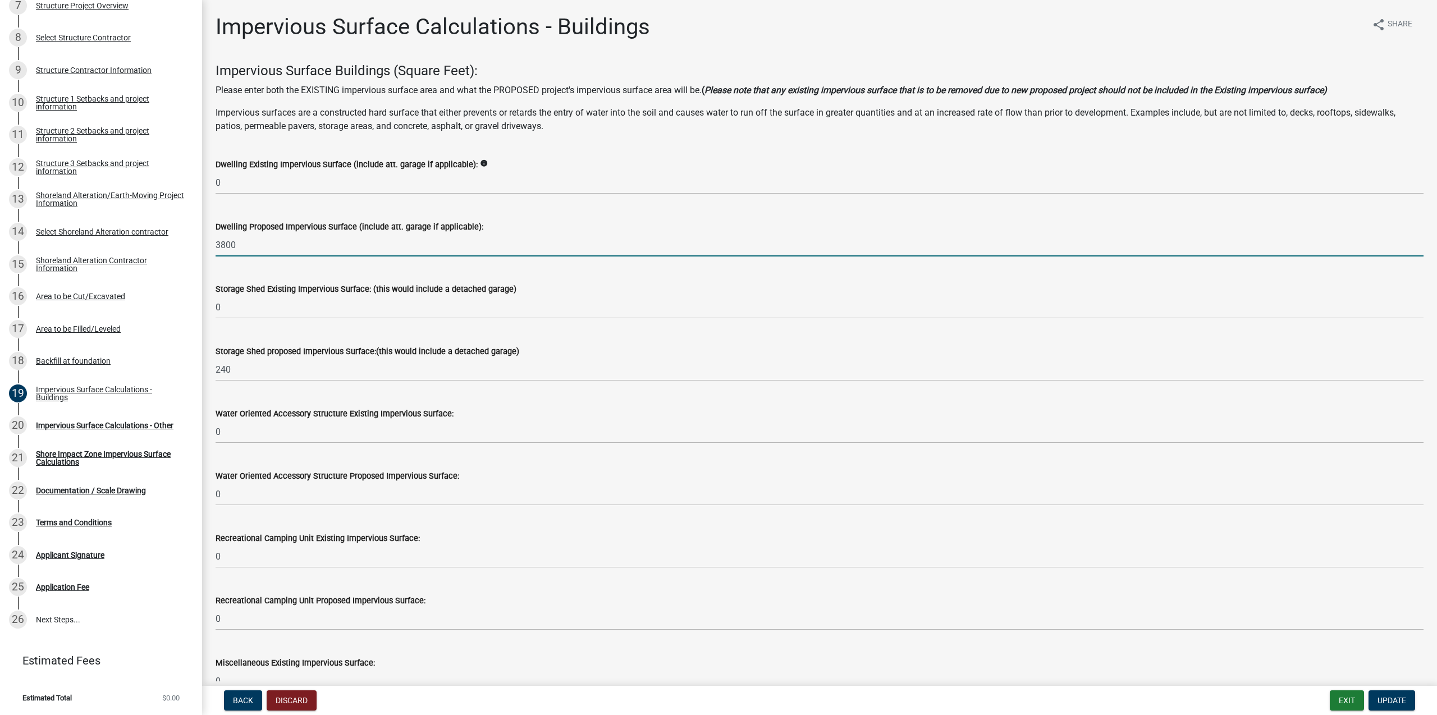
click at [262, 243] on input "3800" at bounding box center [820, 245] width 1208 height 23
type input "3112"
click at [1394, 701] on span "Update" at bounding box center [1391, 700] width 29 height 9
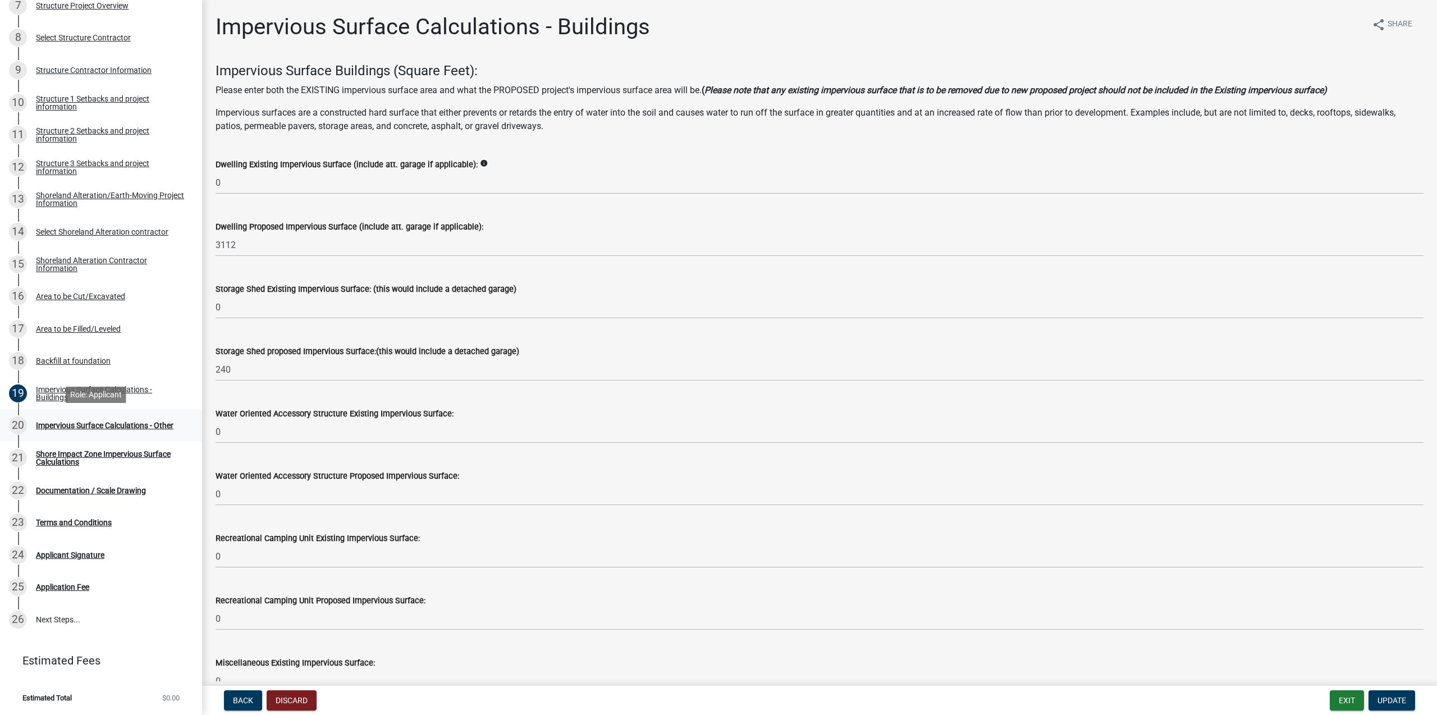
click at [53, 422] on div "Impervious Surface Calculations - Other" at bounding box center [105, 426] width 138 height 8
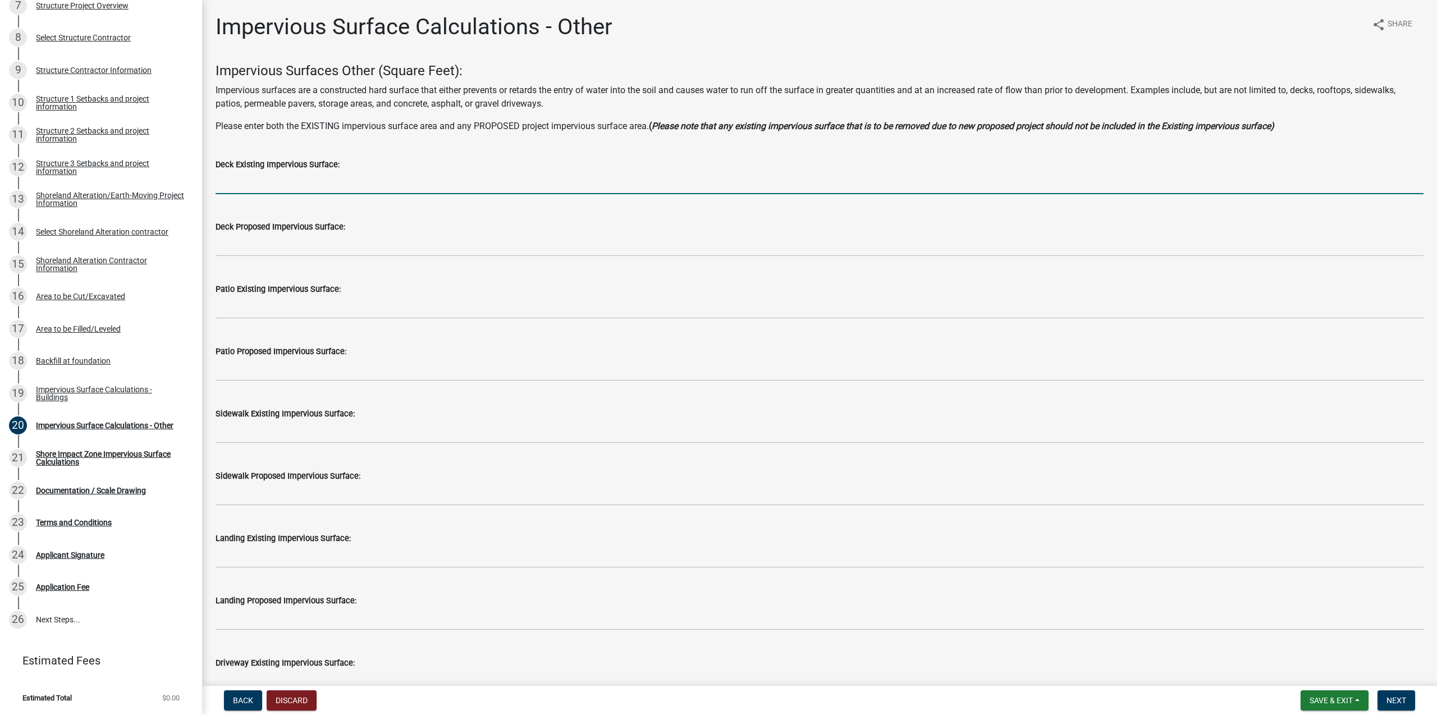
click at [288, 184] on input "text" at bounding box center [820, 182] width 1208 height 23
type input "0"
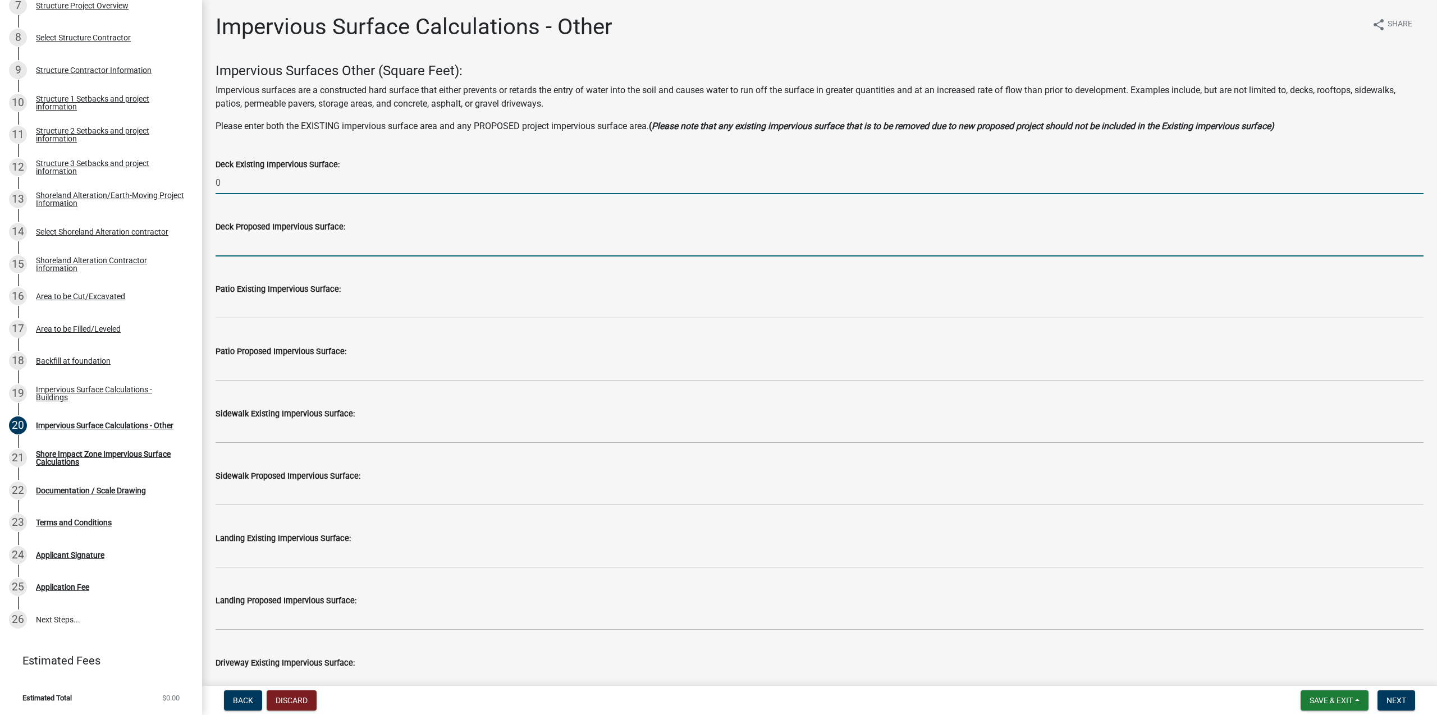
click at [273, 249] on input "text" at bounding box center [820, 245] width 1208 height 23
type input "688"
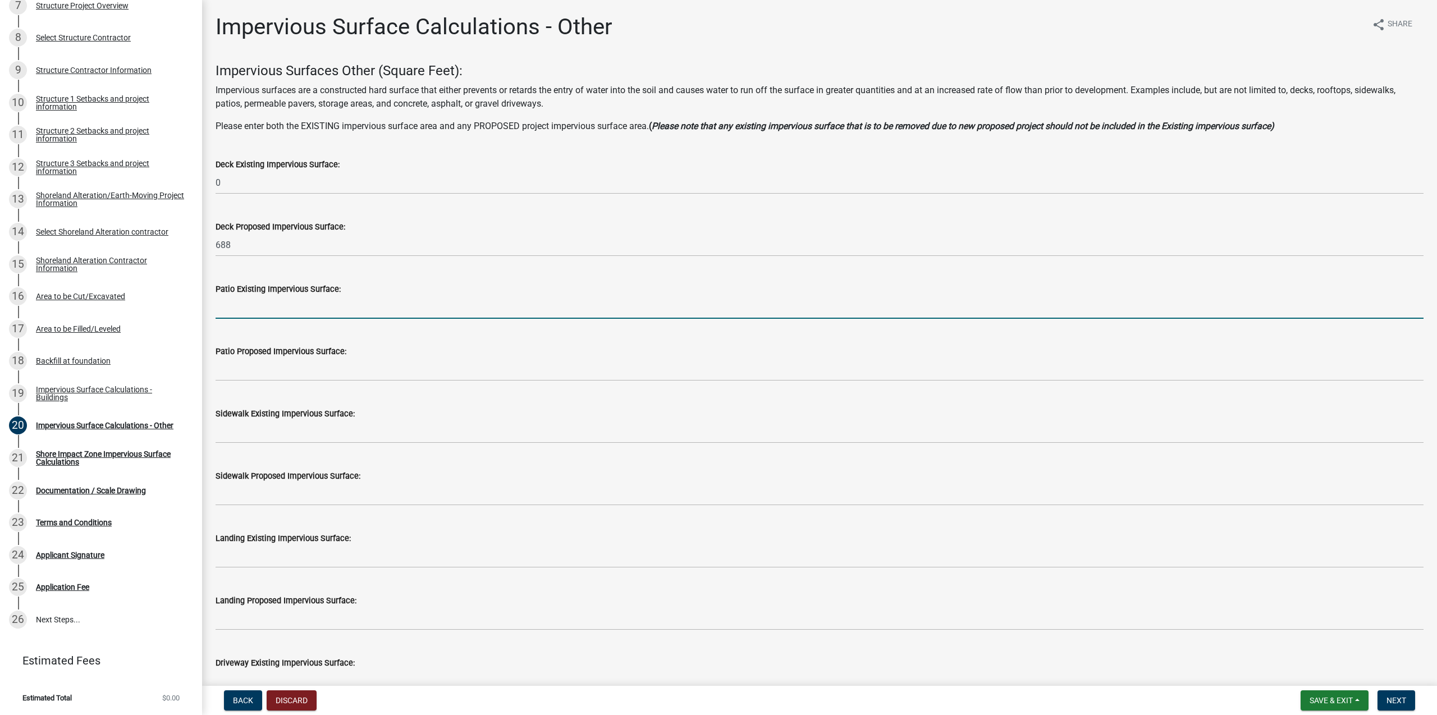
click at [274, 313] on input "text" at bounding box center [820, 307] width 1208 height 23
type input "0"
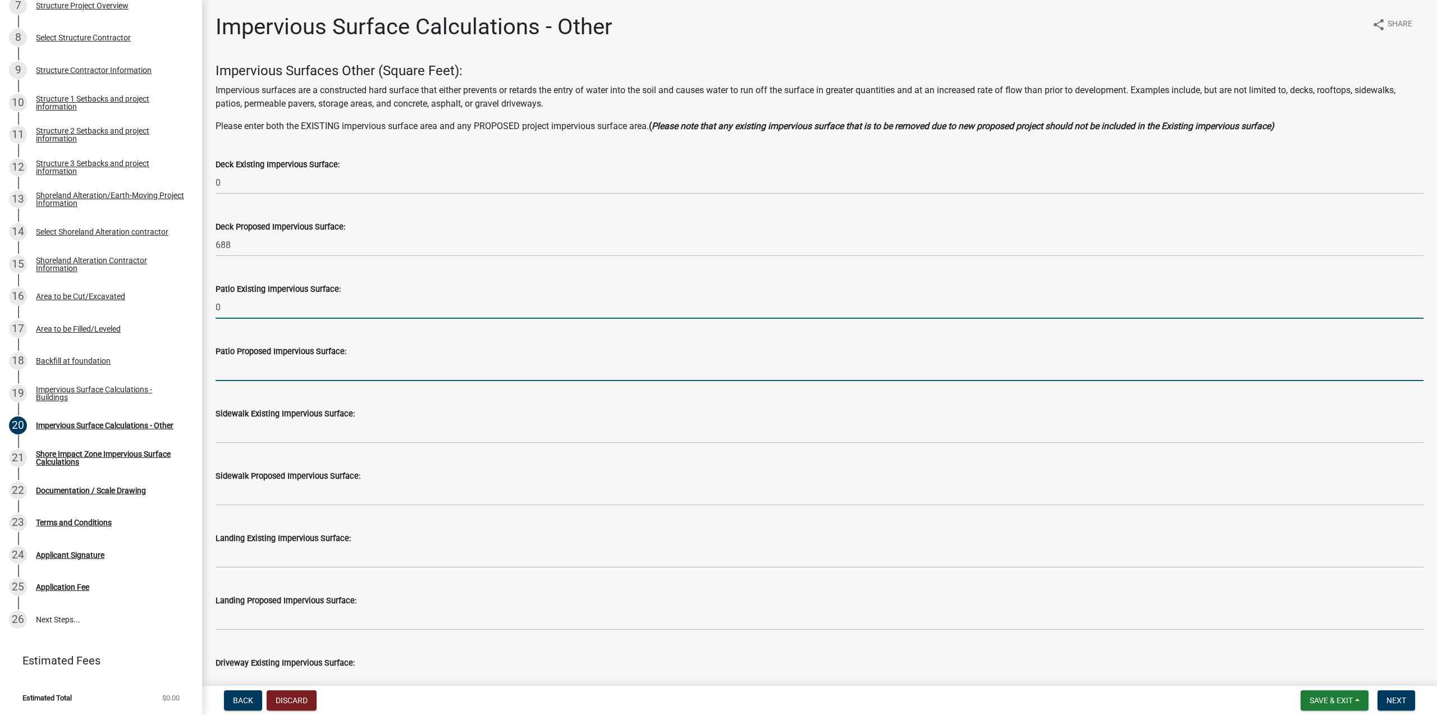
click at [248, 377] on input "text" at bounding box center [820, 369] width 1208 height 23
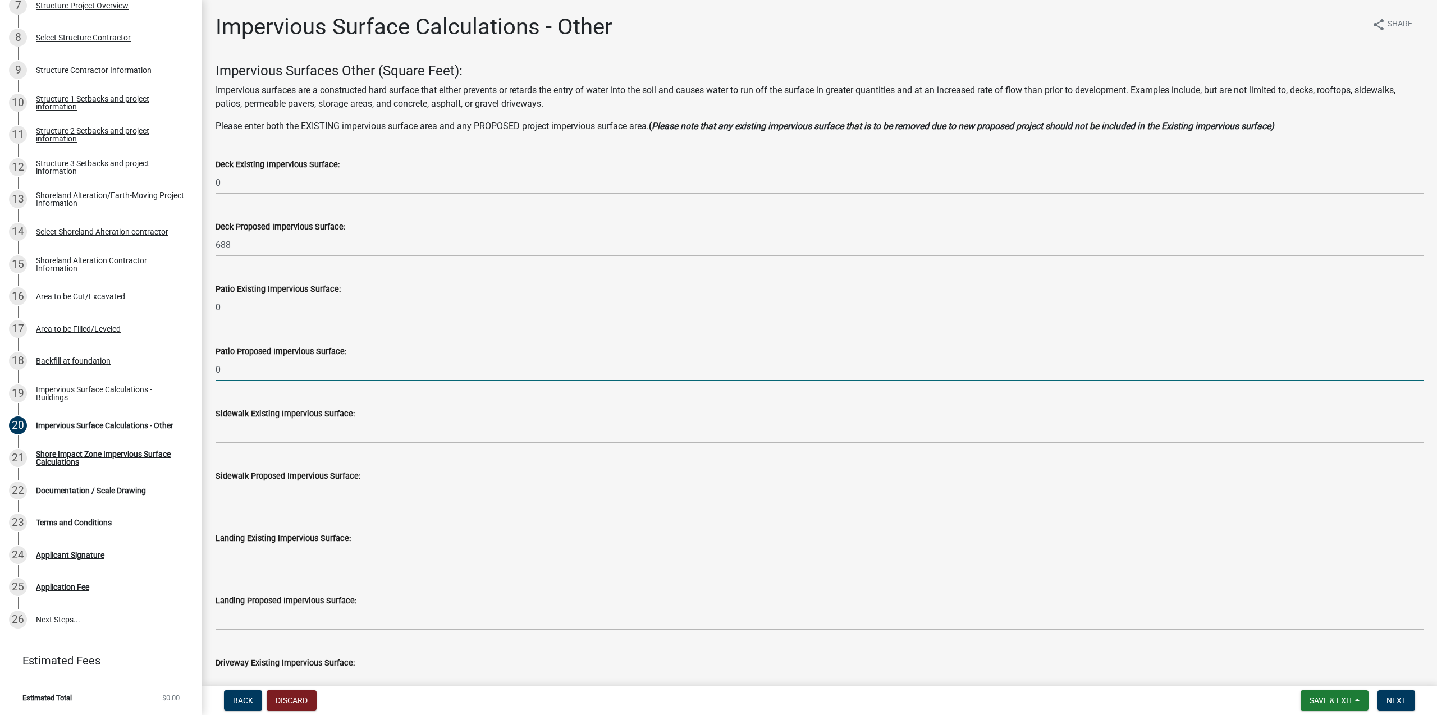
type input "0"
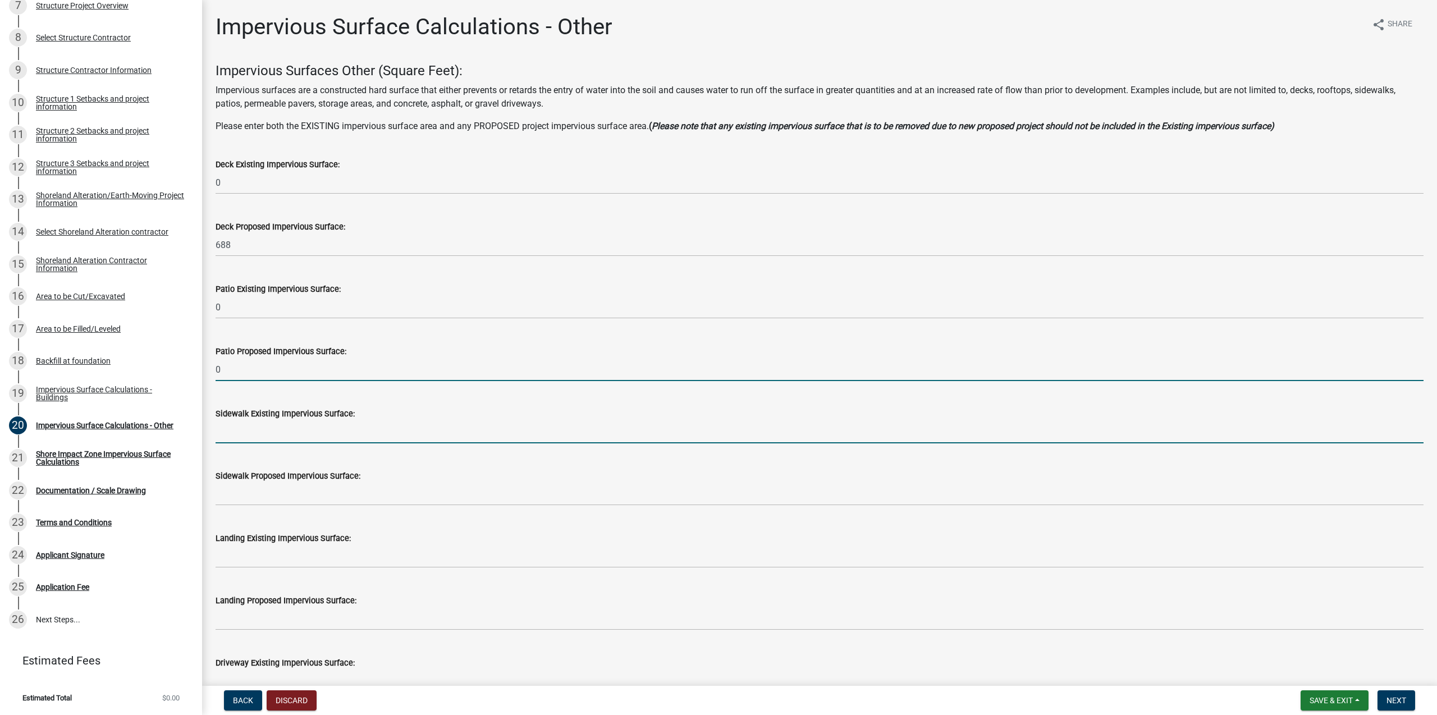
click at [249, 436] on input "text" at bounding box center [820, 431] width 1208 height 23
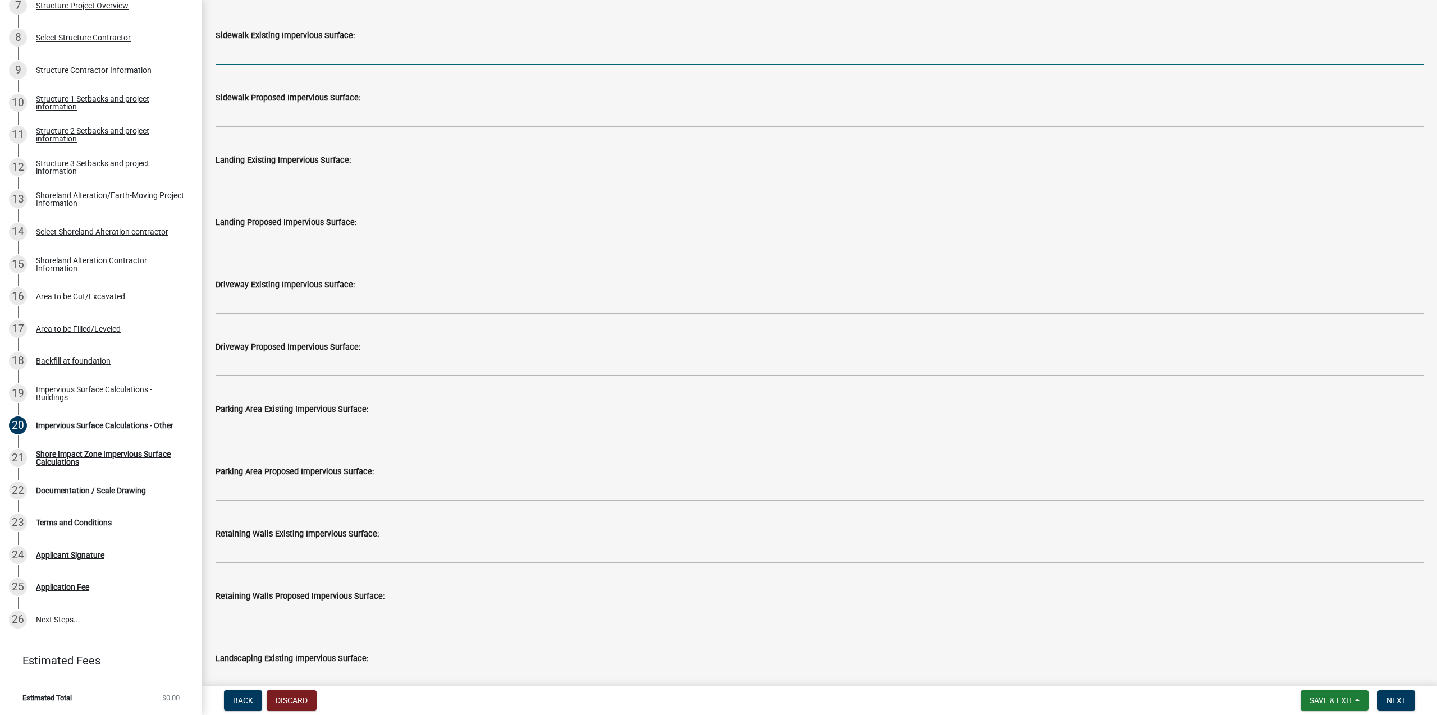
scroll to position [326, 0]
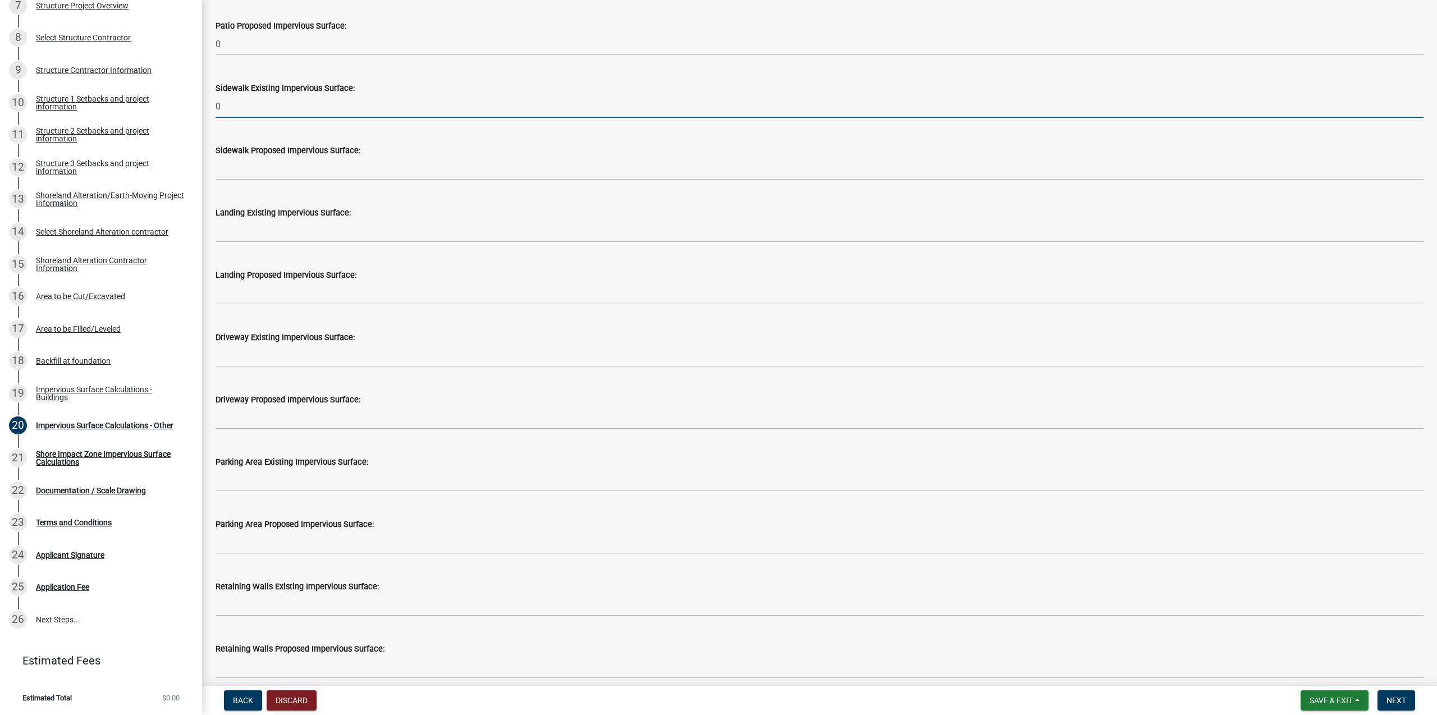
type input "0"
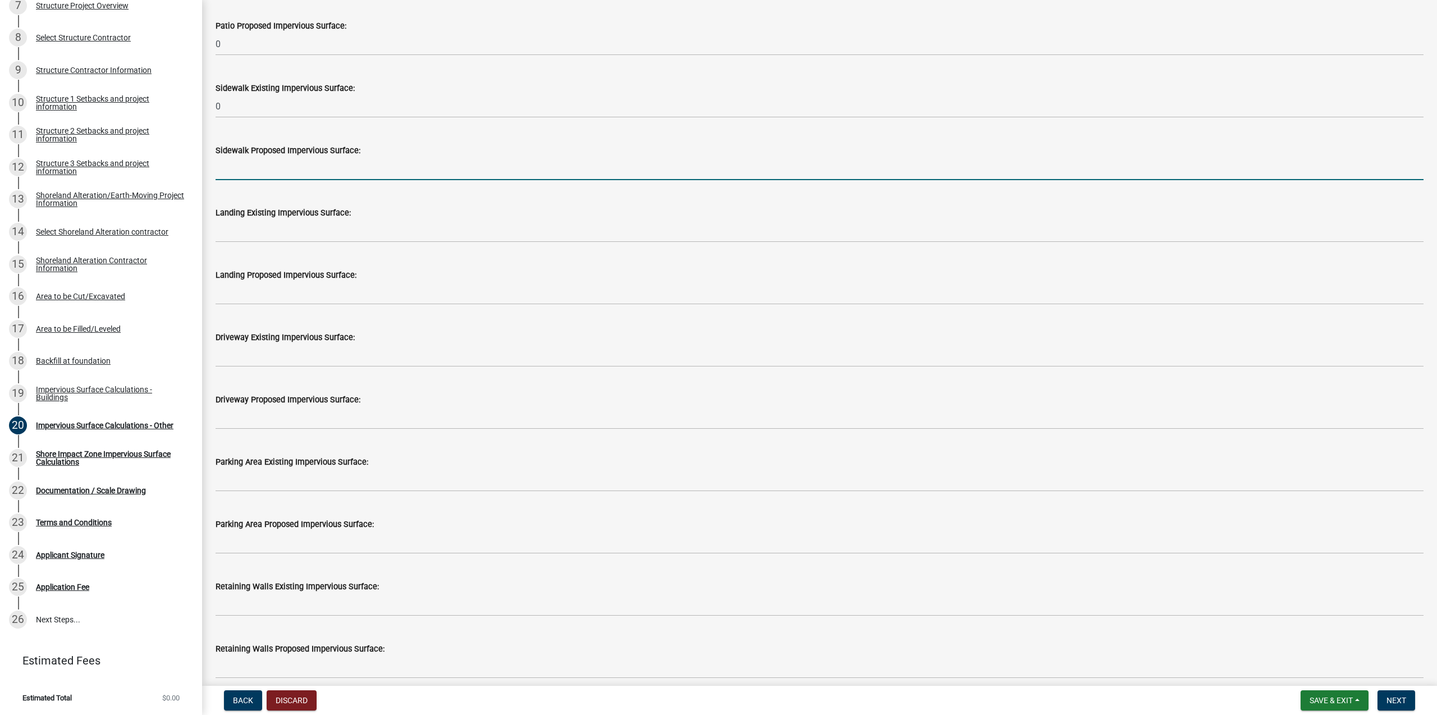
click at [251, 171] on input "text" at bounding box center [820, 168] width 1208 height 23
click at [264, 163] on input "text" at bounding box center [820, 168] width 1208 height 23
type input "800"
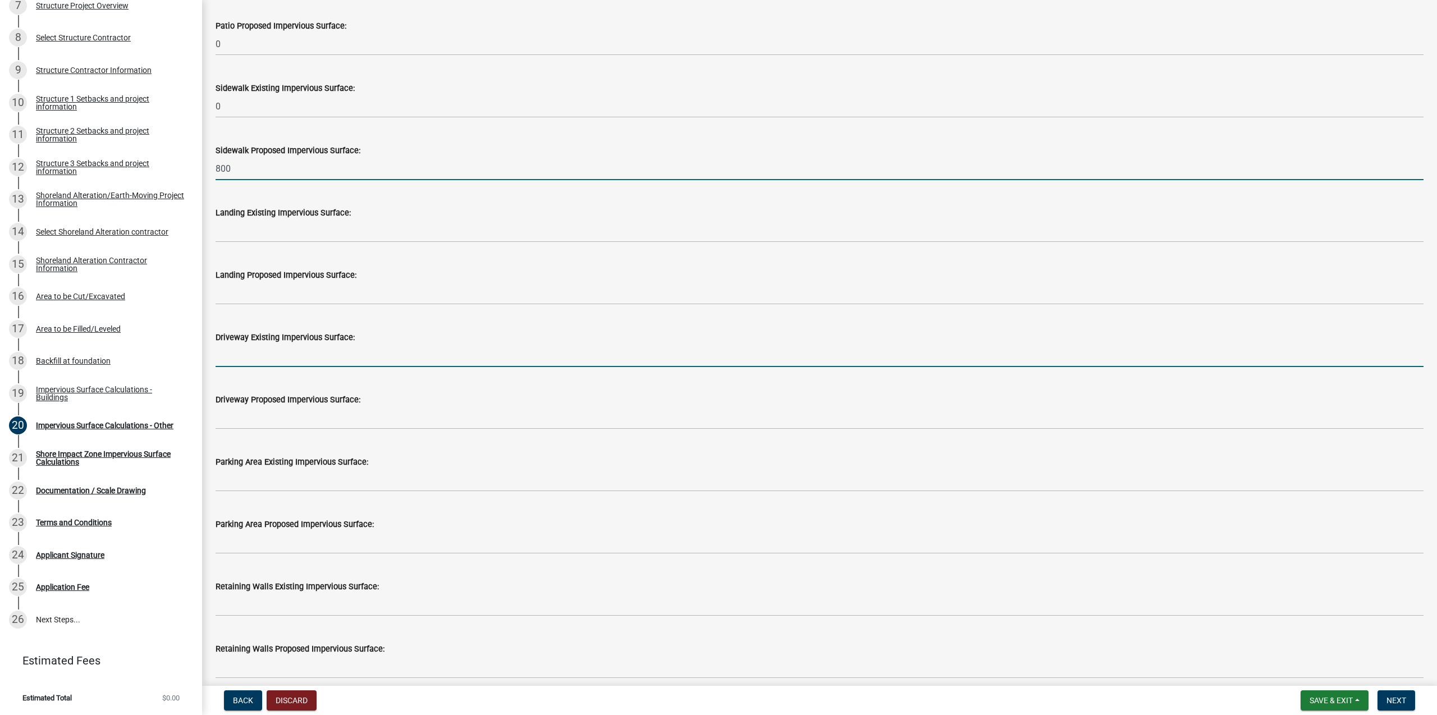
click at [274, 360] on input "text" at bounding box center [820, 355] width 1208 height 23
type input "1200"
drag, startPoint x: 274, startPoint y: 364, endPoint x: 208, endPoint y: 368, distance: 65.8
click at [216, 367] on input "1200" at bounding box center [820, 355] width 1208 height 23
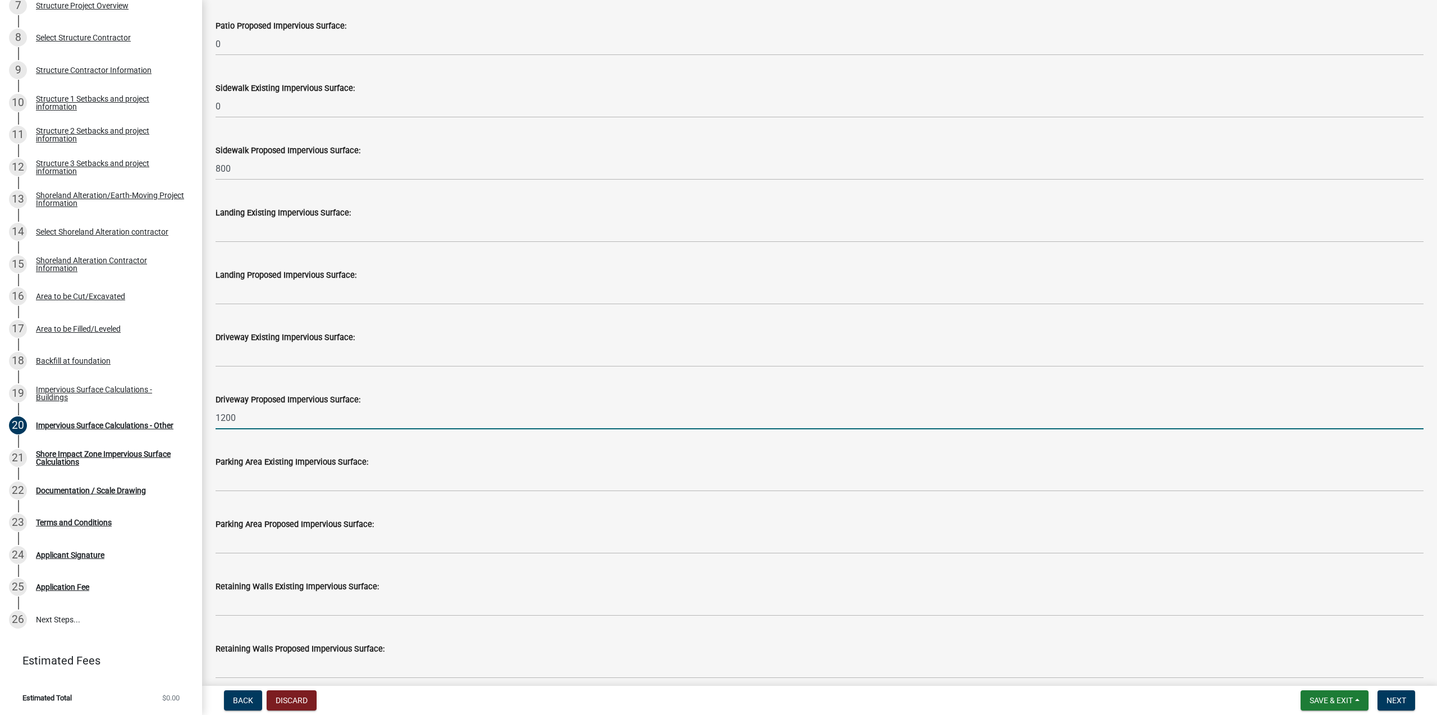
type input "1200"
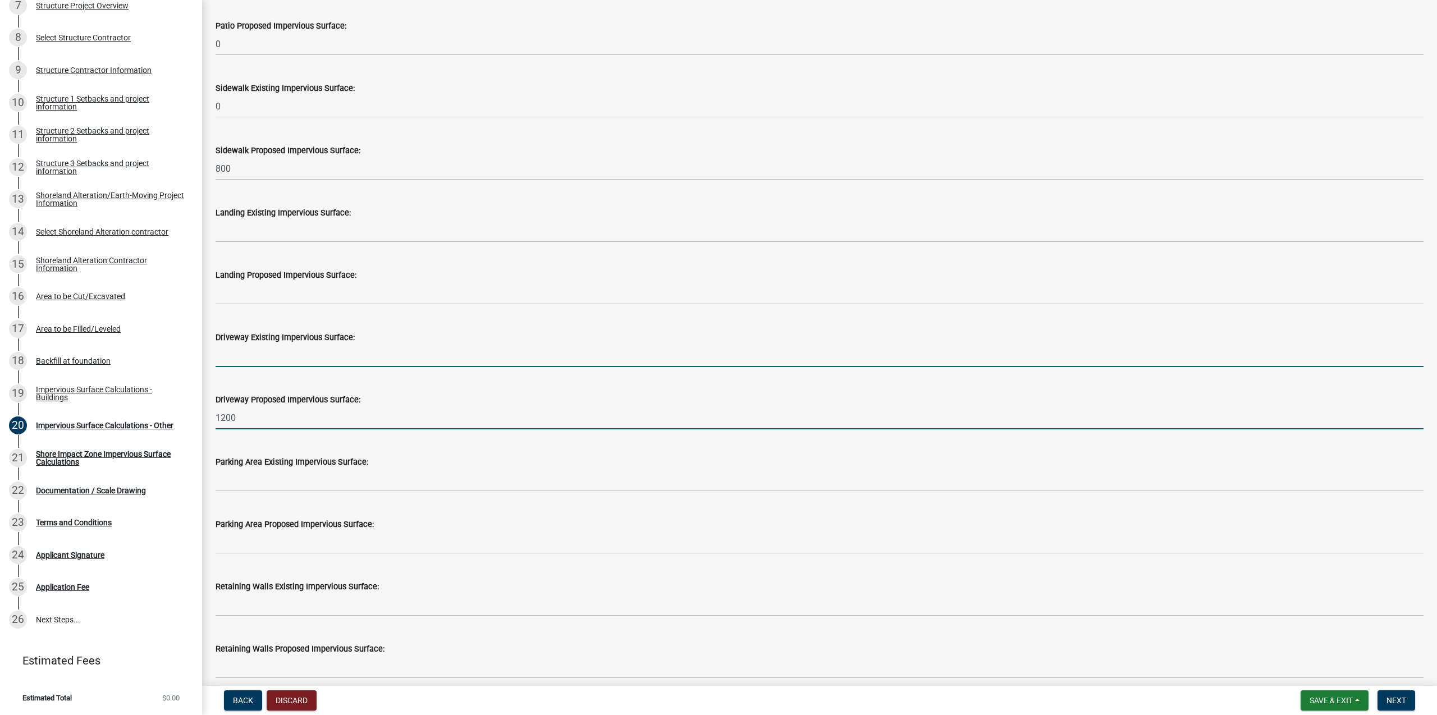
click at [250, 352] on input "text" at bounding box center [820, 355] width 1208 height 23
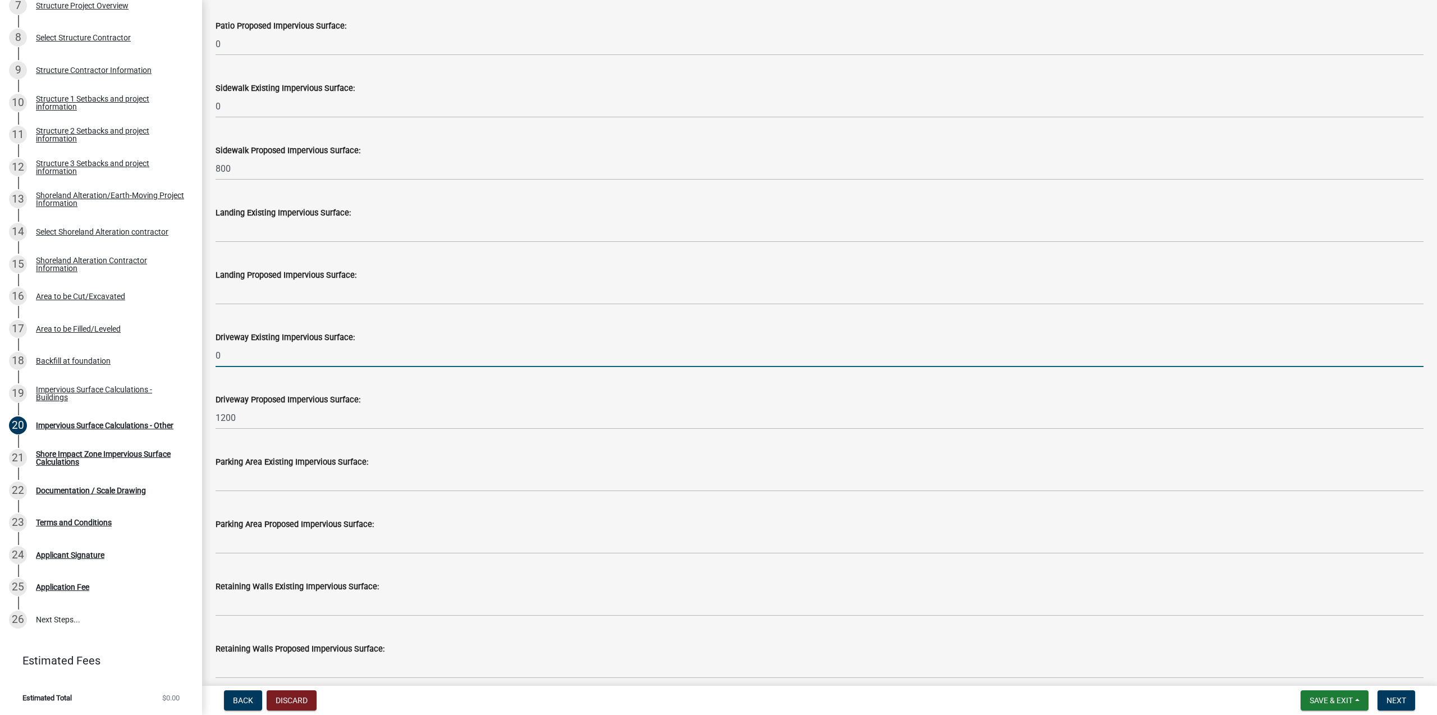
type input "0"
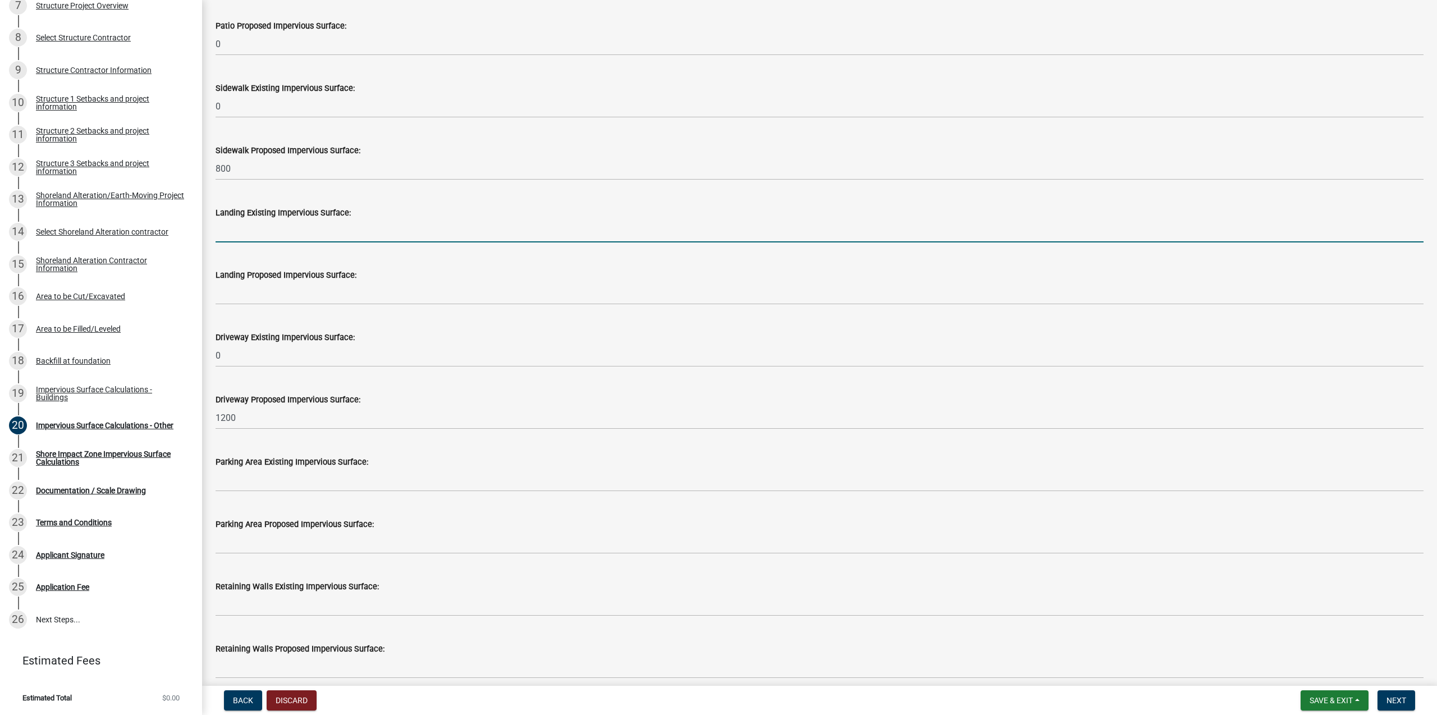
click at [247, 227] on input "text" at bounding box center [820, 230] width 1208 height 23
type input "0"
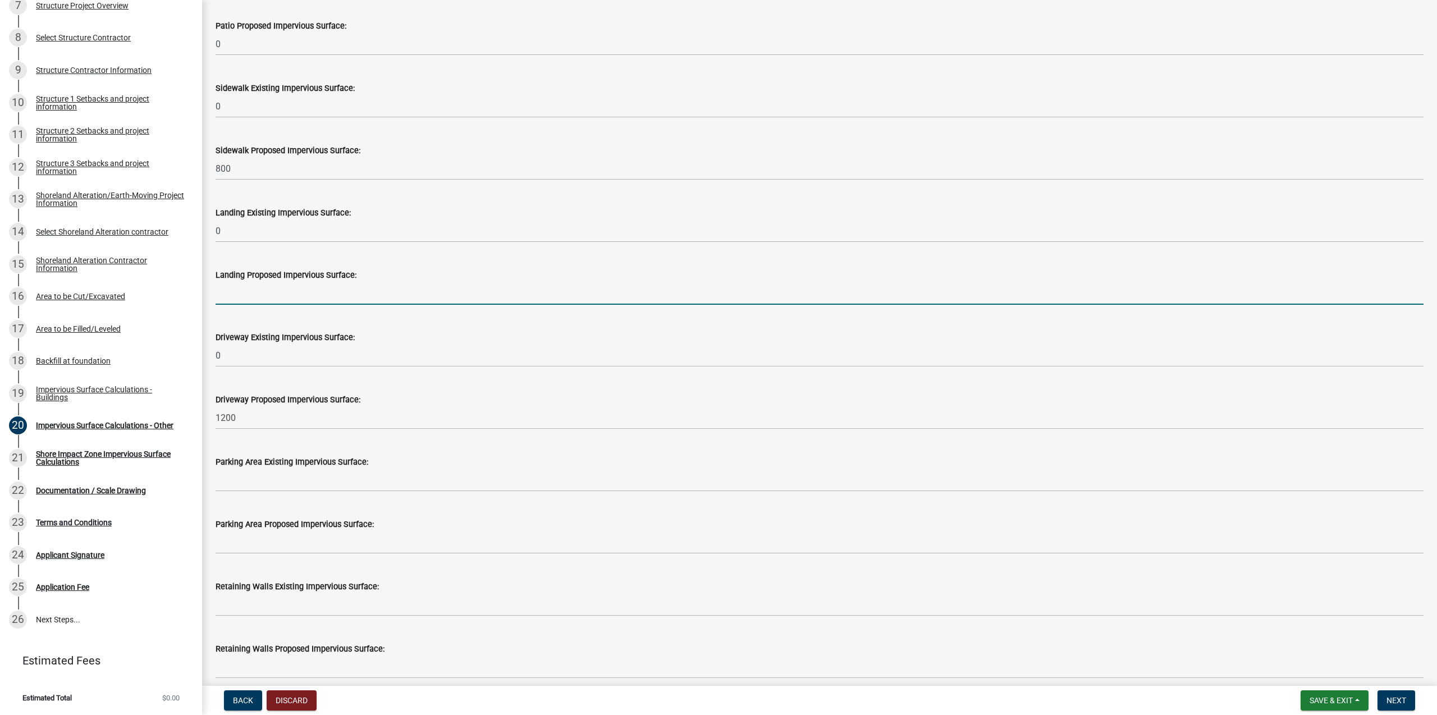
click at [253, 296] on input "text" at bounding box center [820, 293] width 1208 height 23
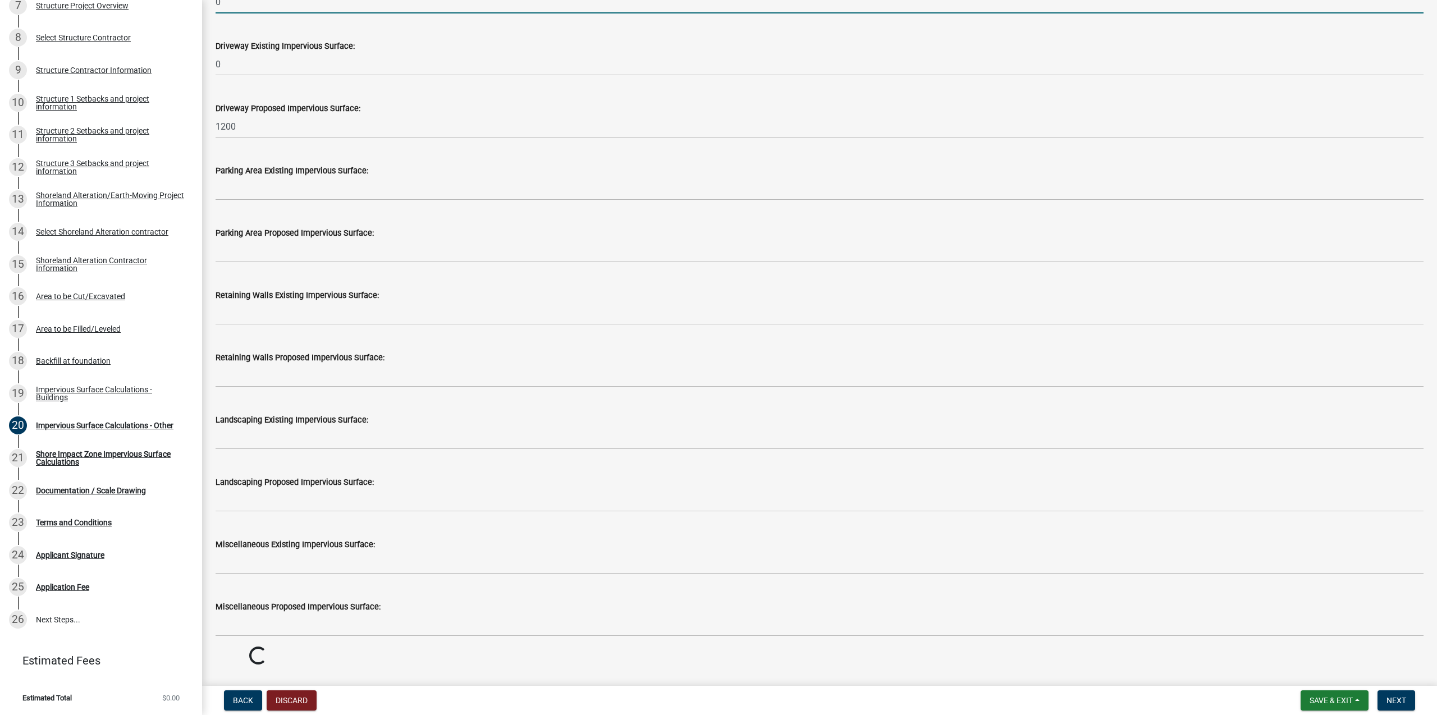
scroll to position [651, 0]
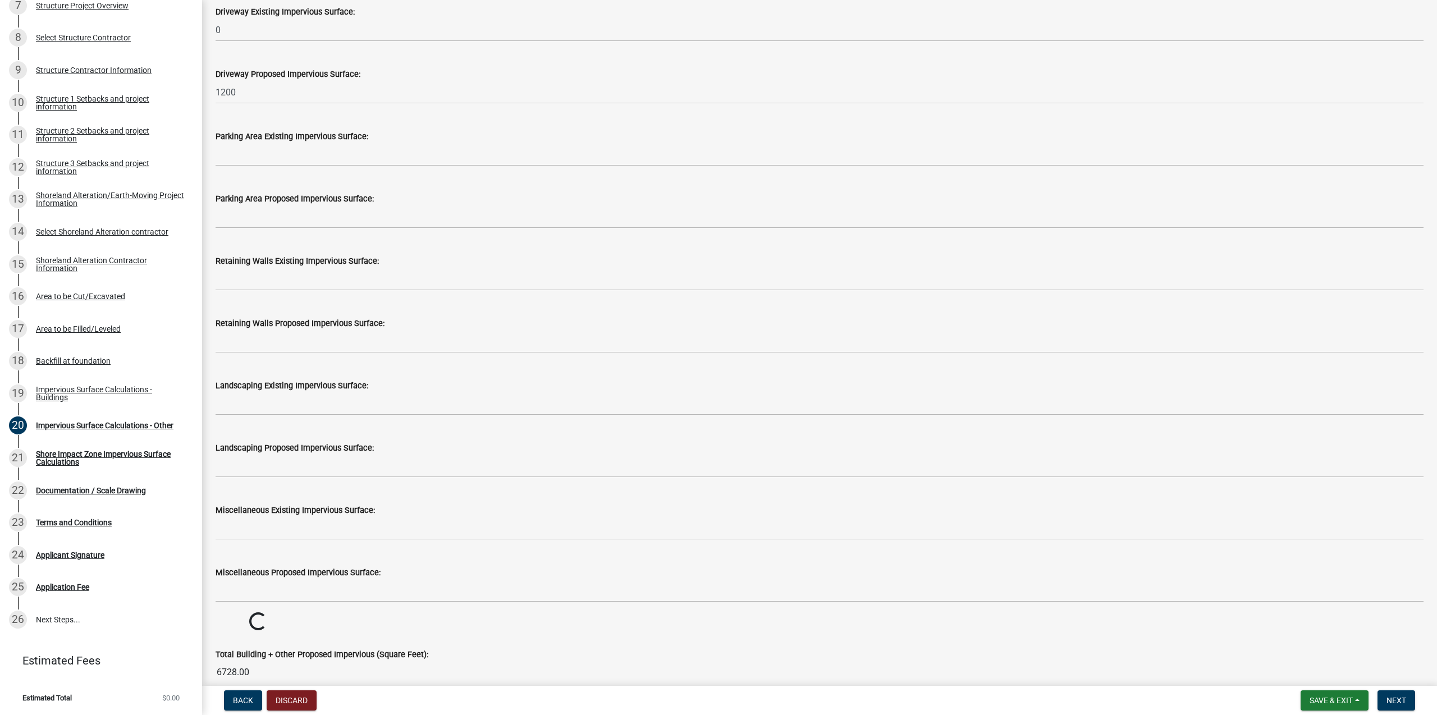
type input "0"
click at [264, 158] on input "text" at bounding box center [820, 154] width 1208 height 23
type input "0"
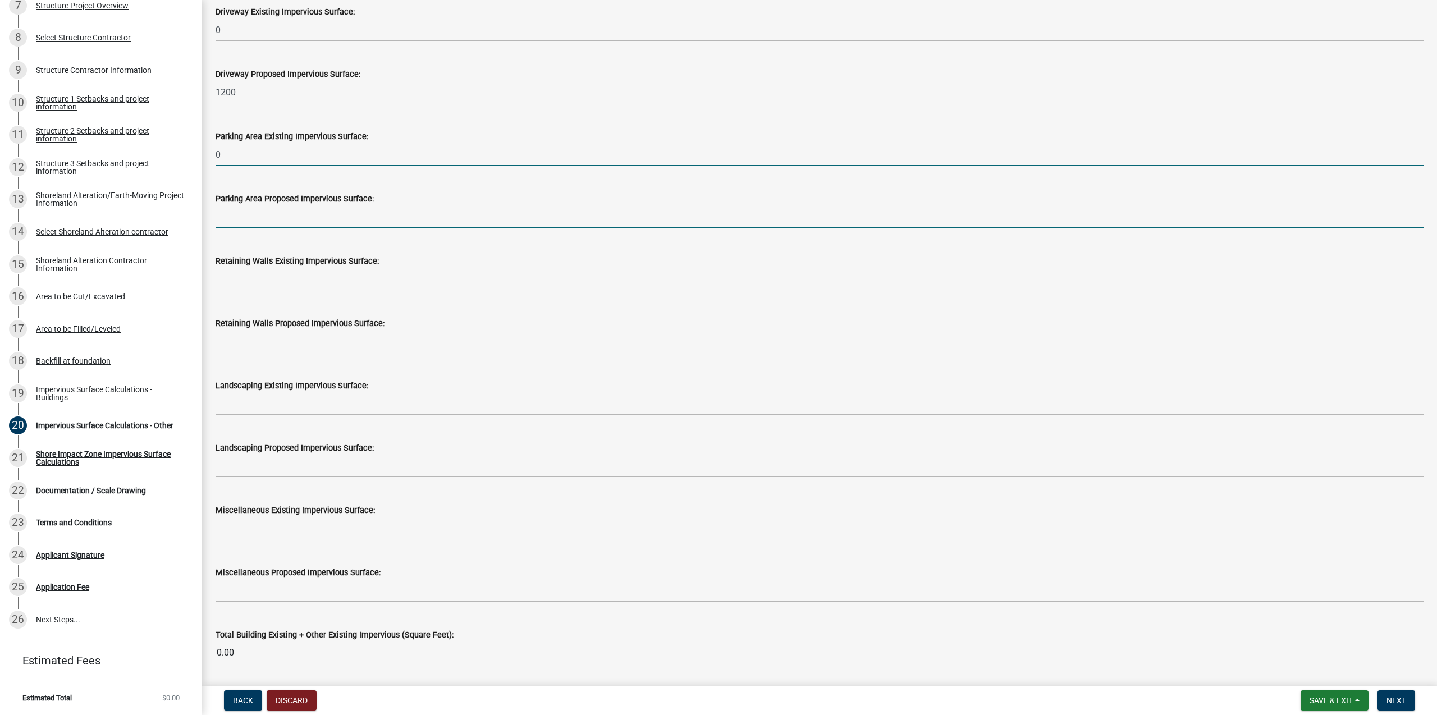
click at [257, 219] on input "text" at bounding box center [820, 216] width 1208 height 23
click at [254, 221] on input "text" at bounding box center [820, 216] width 1208 height 23
type input "900"
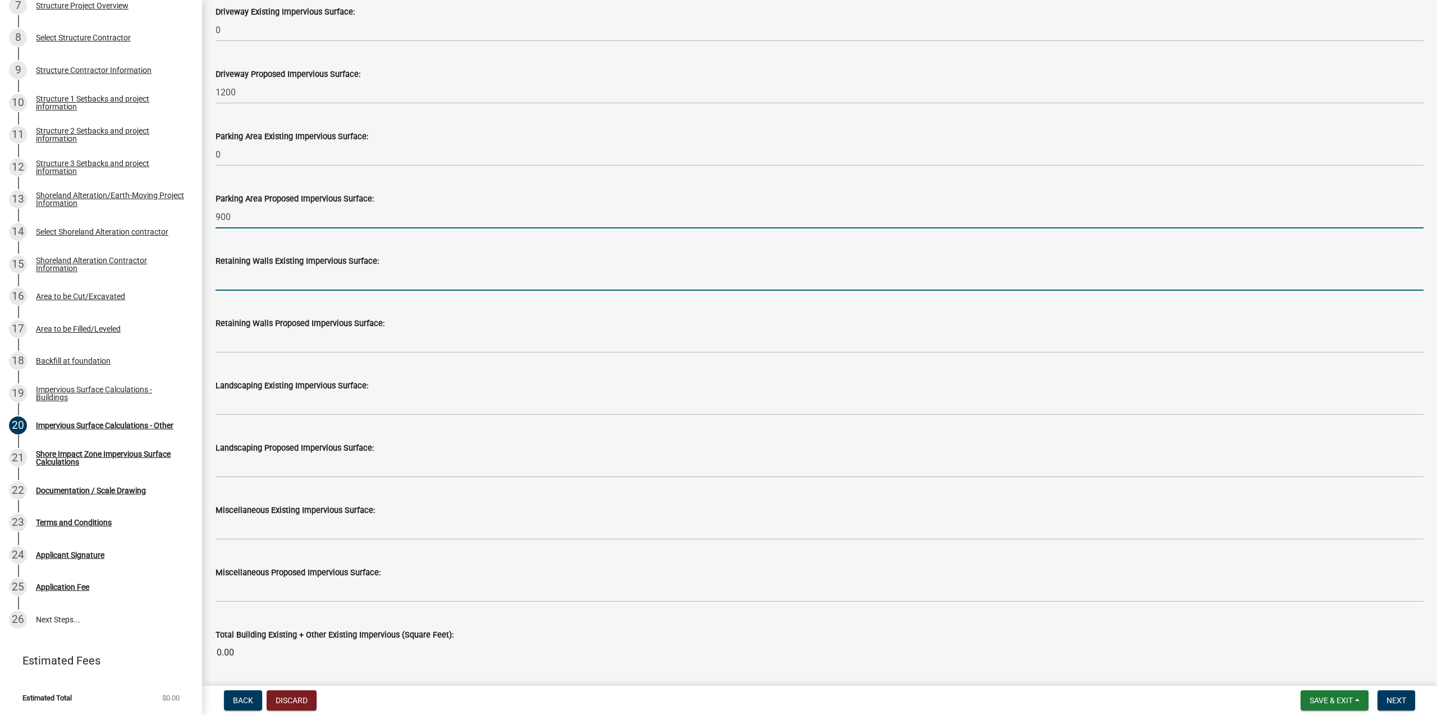
click at [268, 276] on input "text" at bounding box center [820, 279] width 1208 height 23
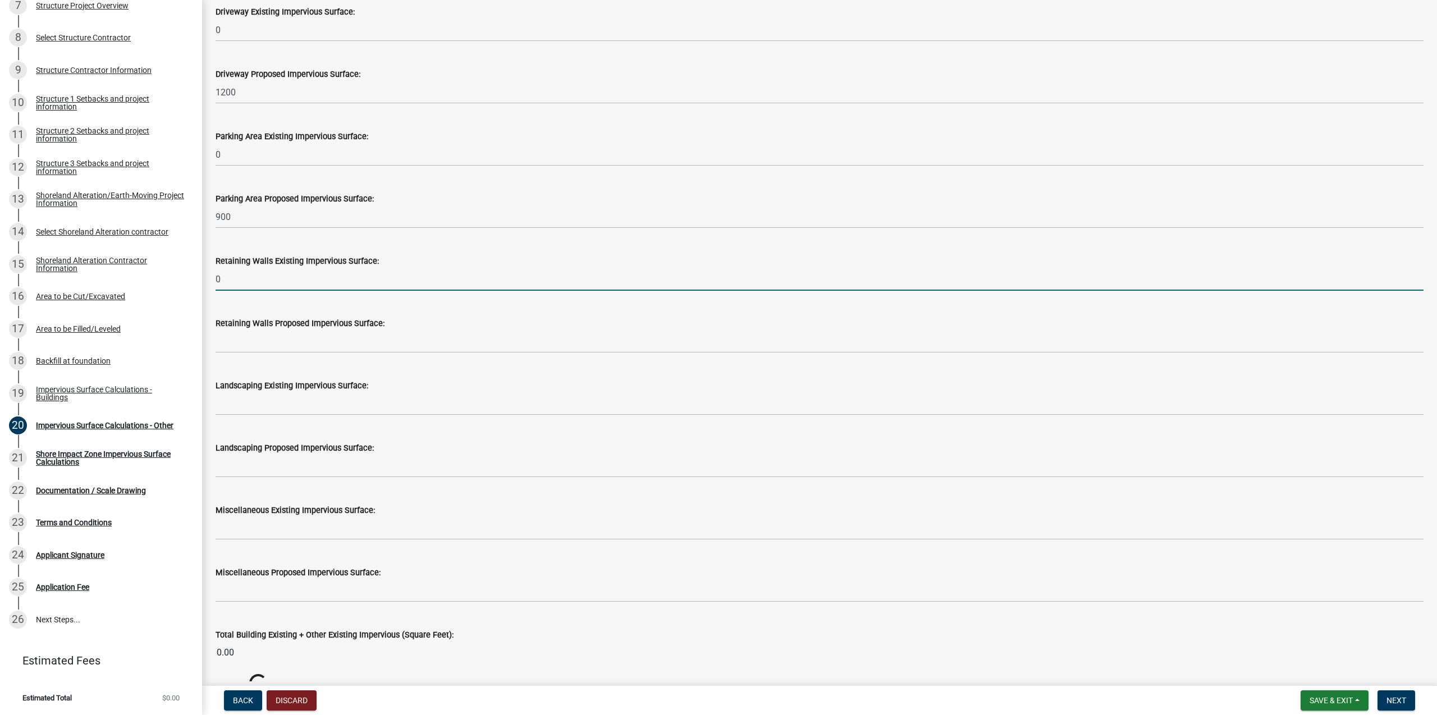
type input "0"
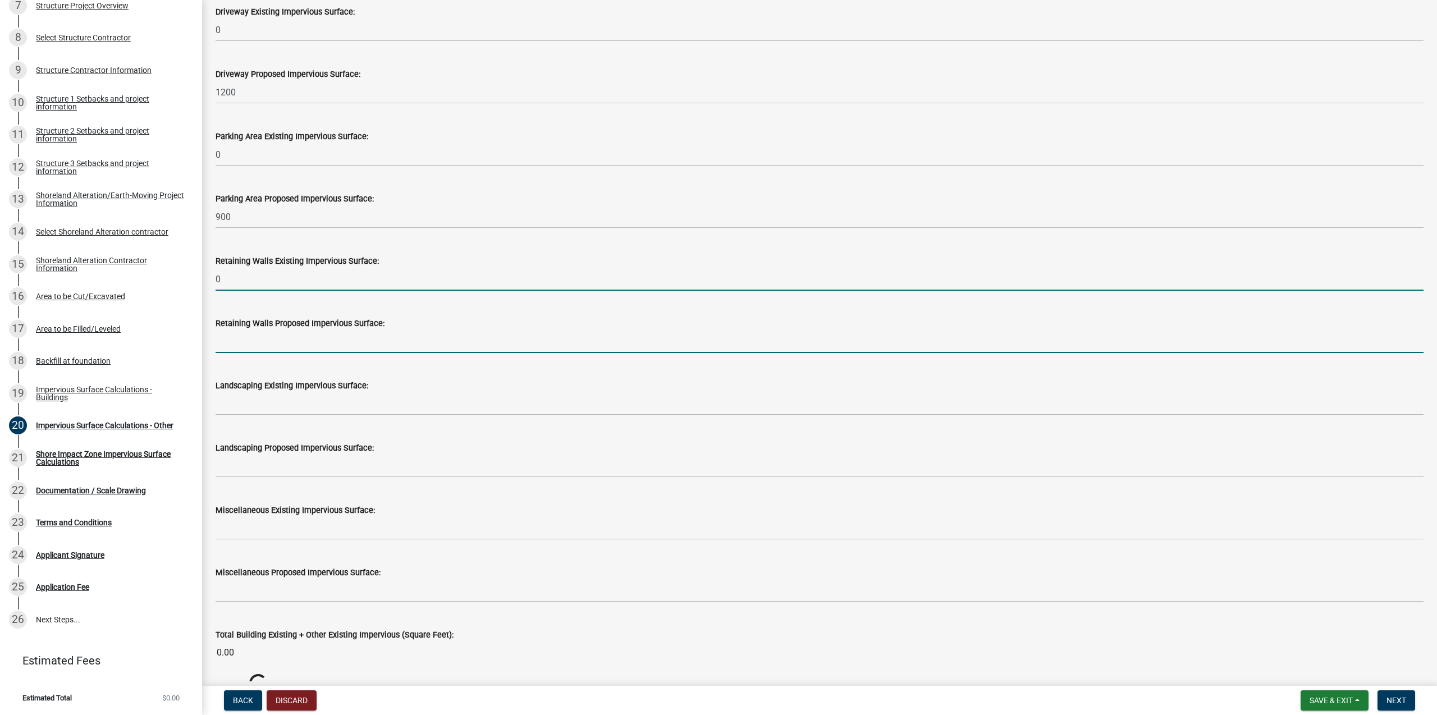
click at [261, 344] on input "text" at bounding box center [820, 341] width 1208 height 23
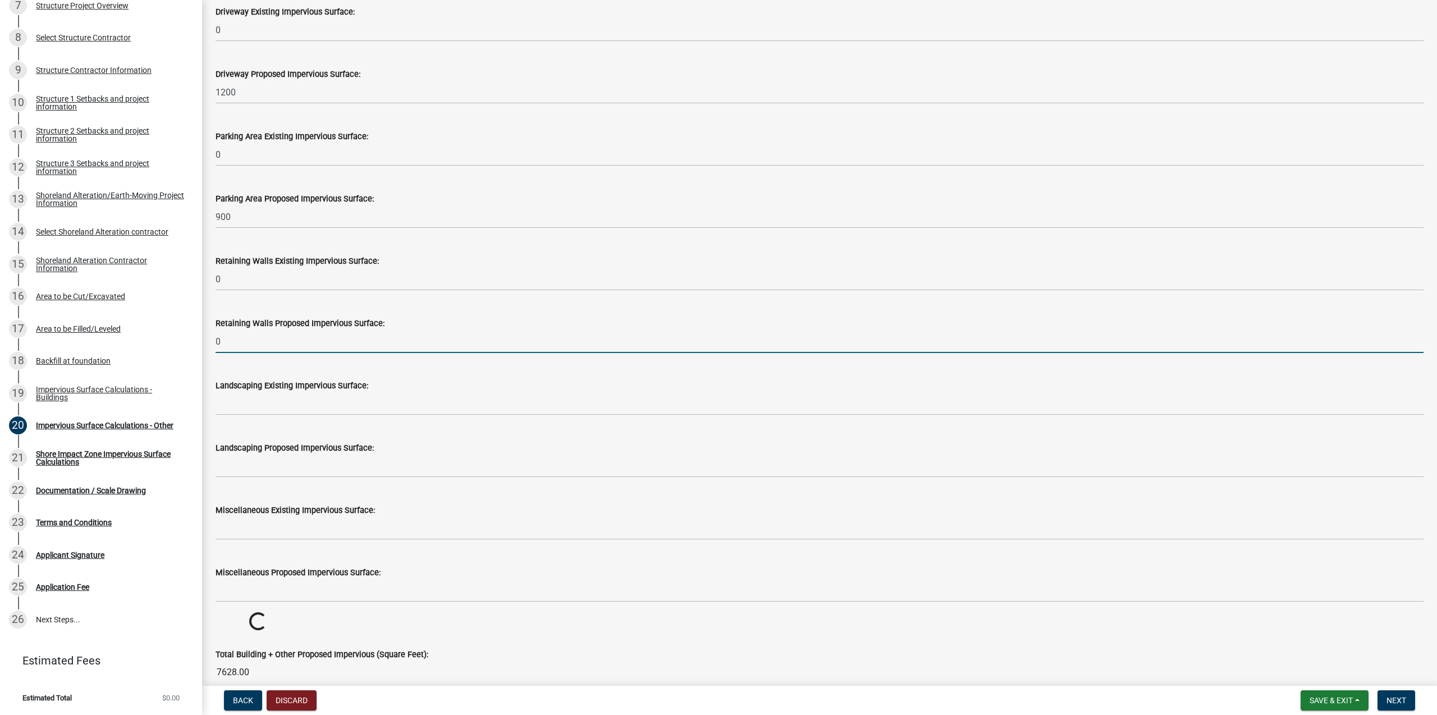
type input "0"
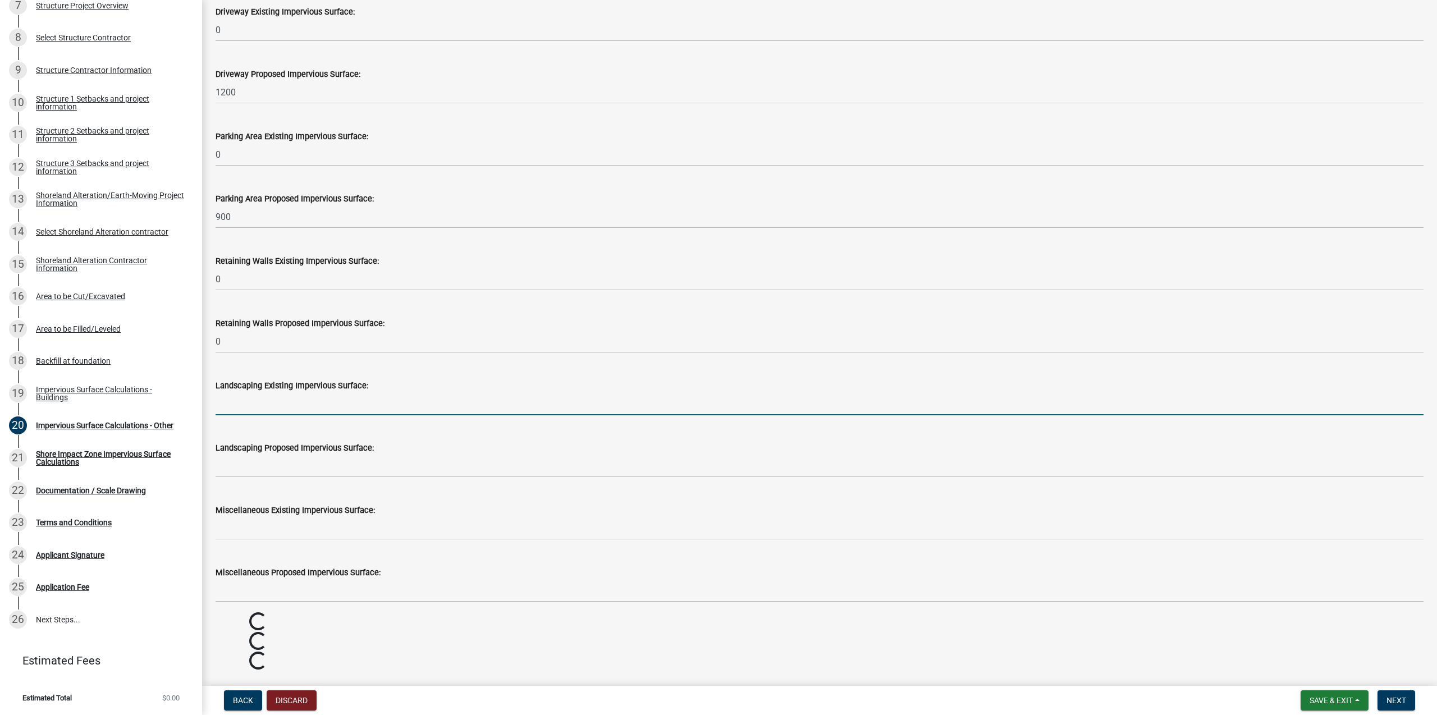
click at [267, 406] on input "text" at bounding box center [820, 403] width 1208 height 23
type input "0"
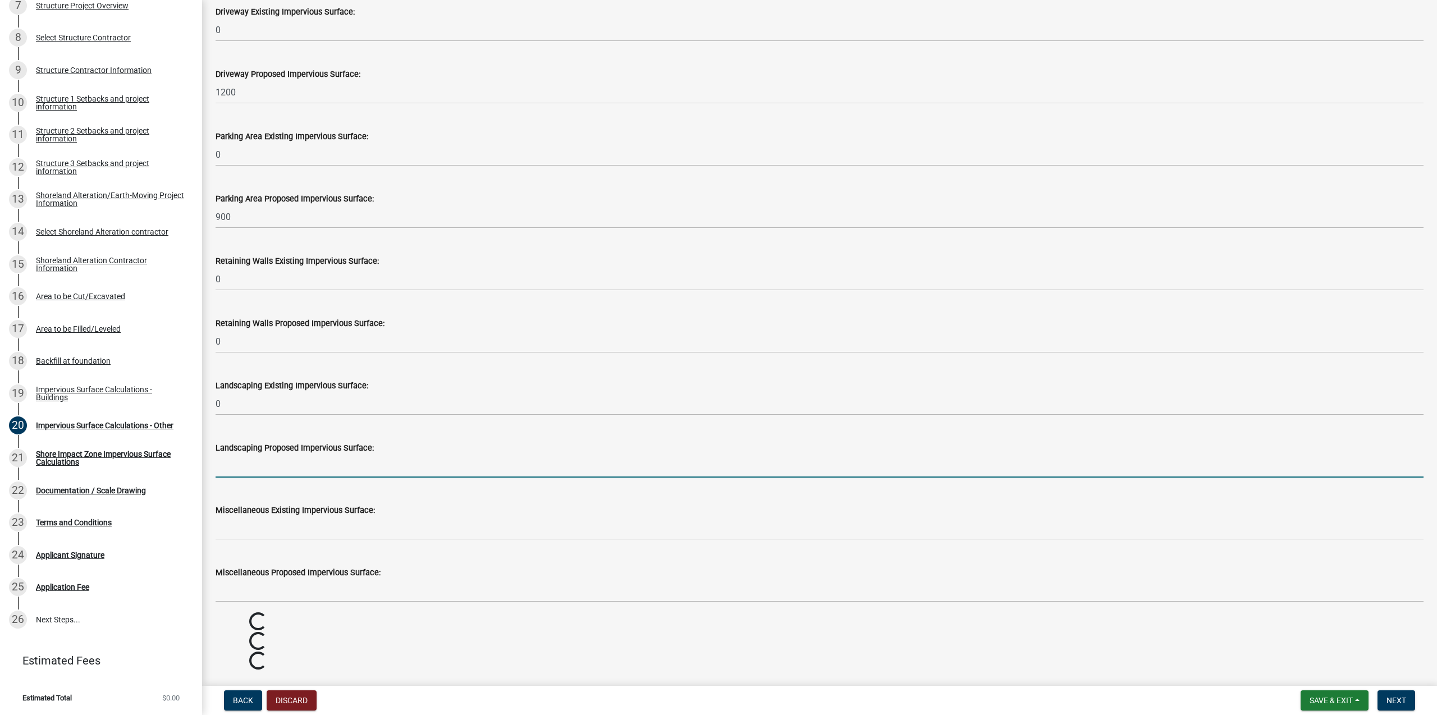
drag, startPoint x: 278, startPoint y: 469, endPoint x: 285, endPoint y: 478, distance: 11.2
click at [278, 469] on input "text" at bounding box center [820, 466] width 1208 height 23
type input "0"
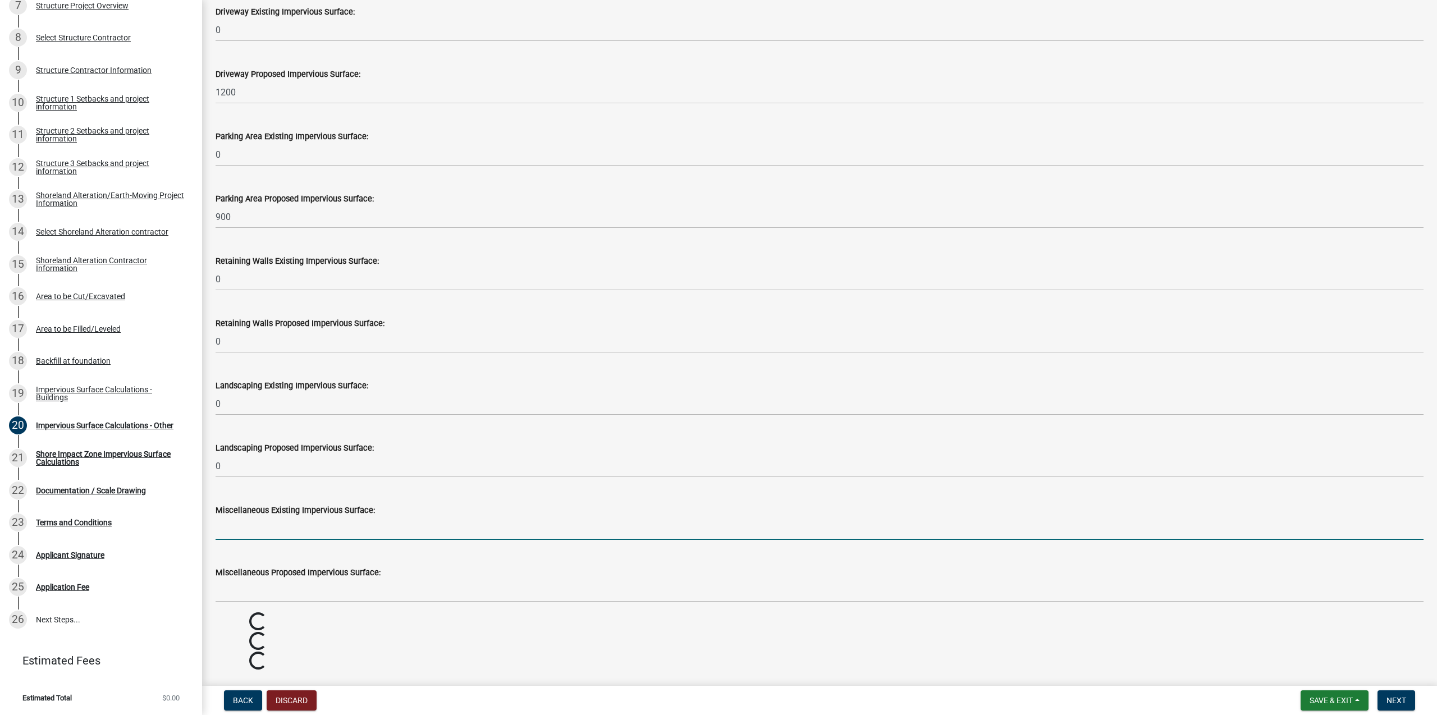
click at [282, 530] on input "text" at bounding box center [820, 528] width 1208 height 23
type input "0"
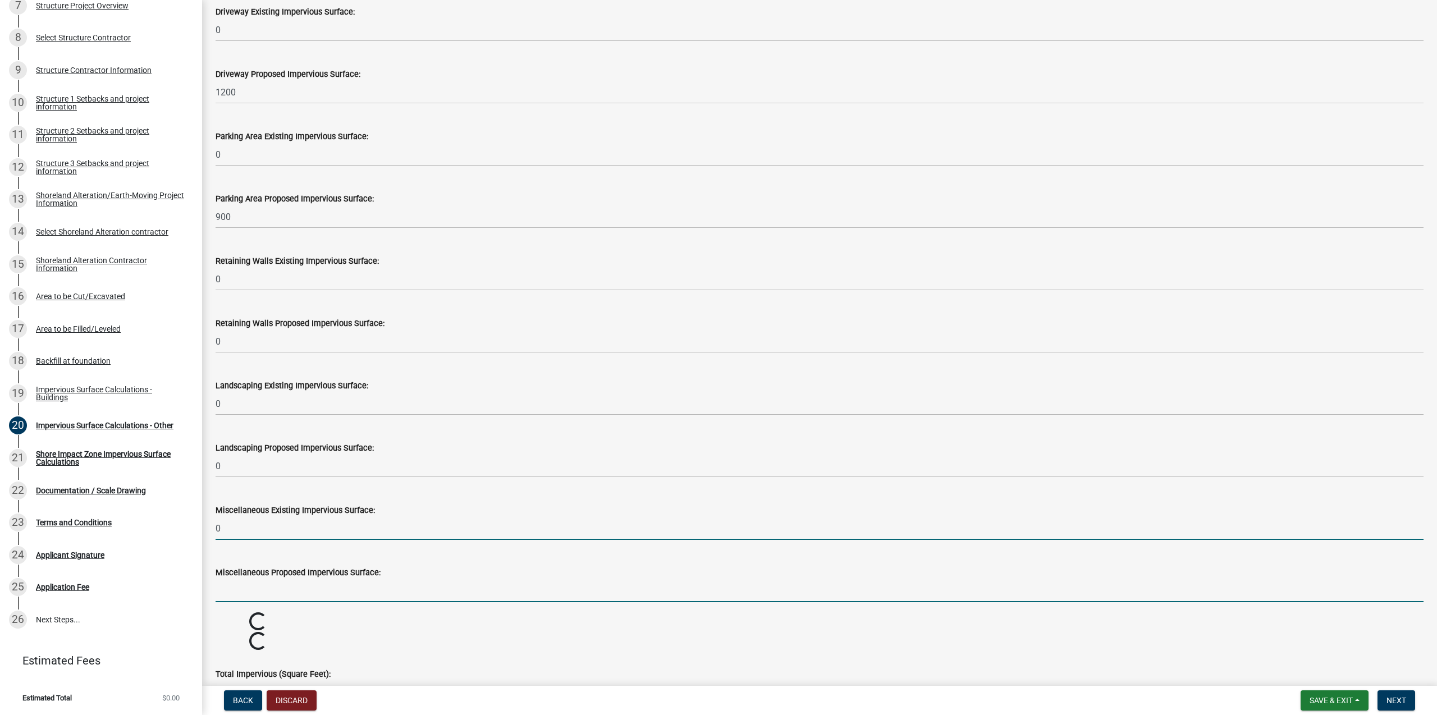
click at [274, 592] on input "text" at bounding box center [820, 590] width 1208 height 23
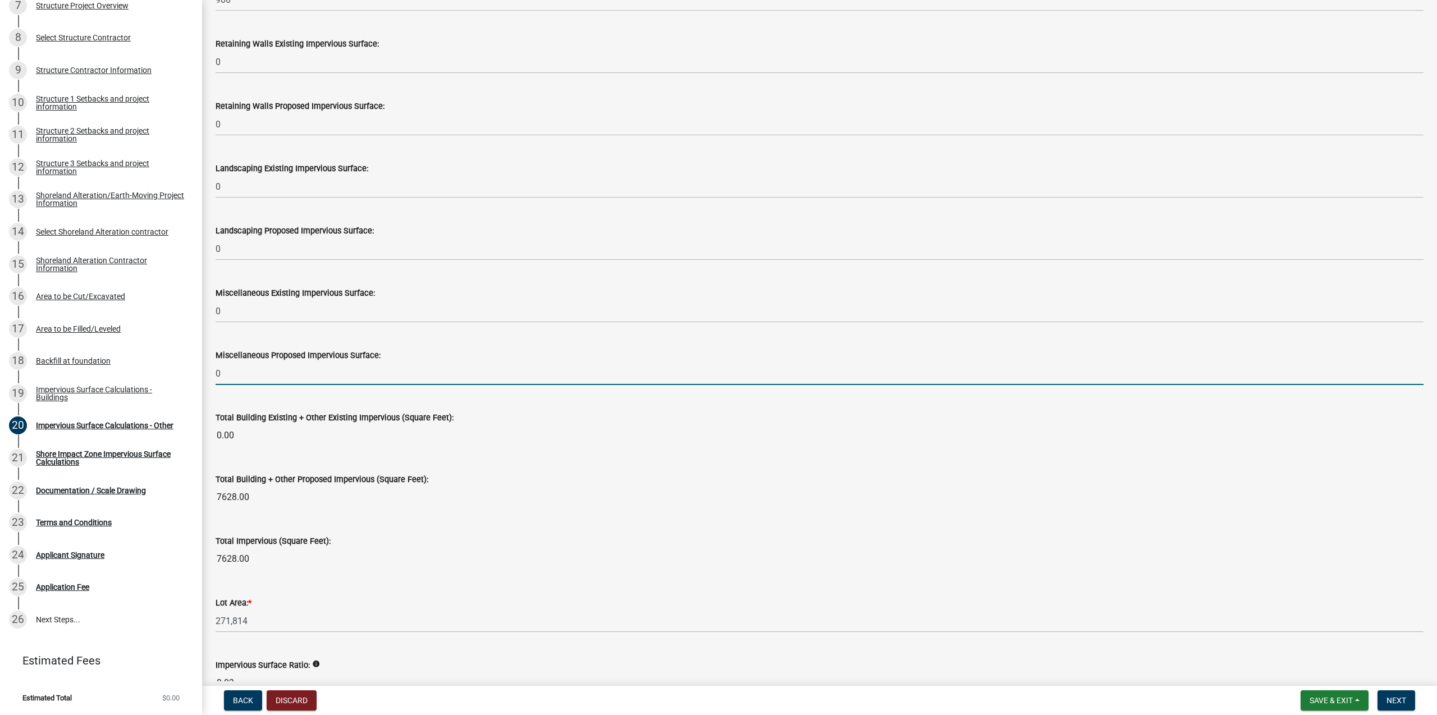
type input "0"
click at [497, 337] on div "Miscellaneous Proposed Impervious Surface: 0" at bounding box center [820, 359] width 1208 height 52
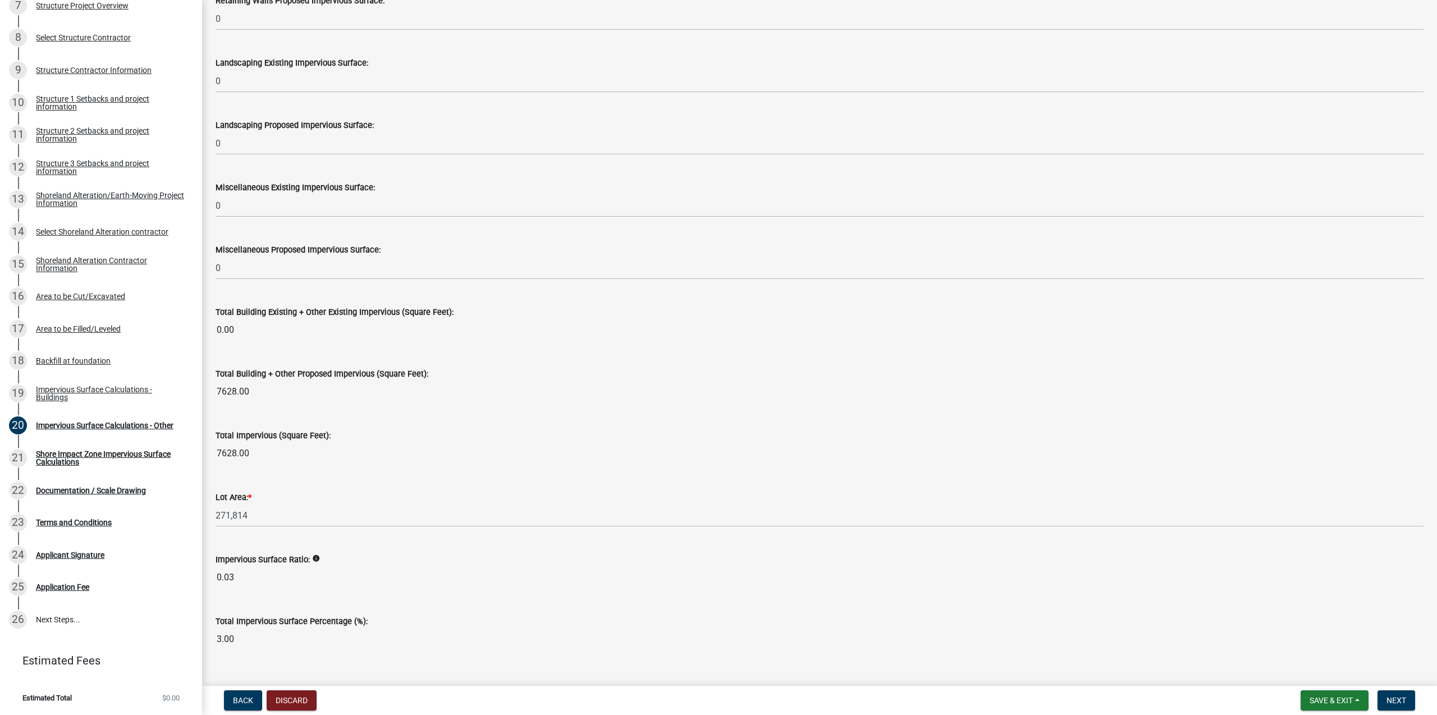
scroll to position [977, 0]
click at [1359, 697] on button "Save & Exit" at bounding box center [1335, 700] width 68 height 20
click at [1321, 644] on button "Save" at bounding box center [1324, 644] width 90 height 27
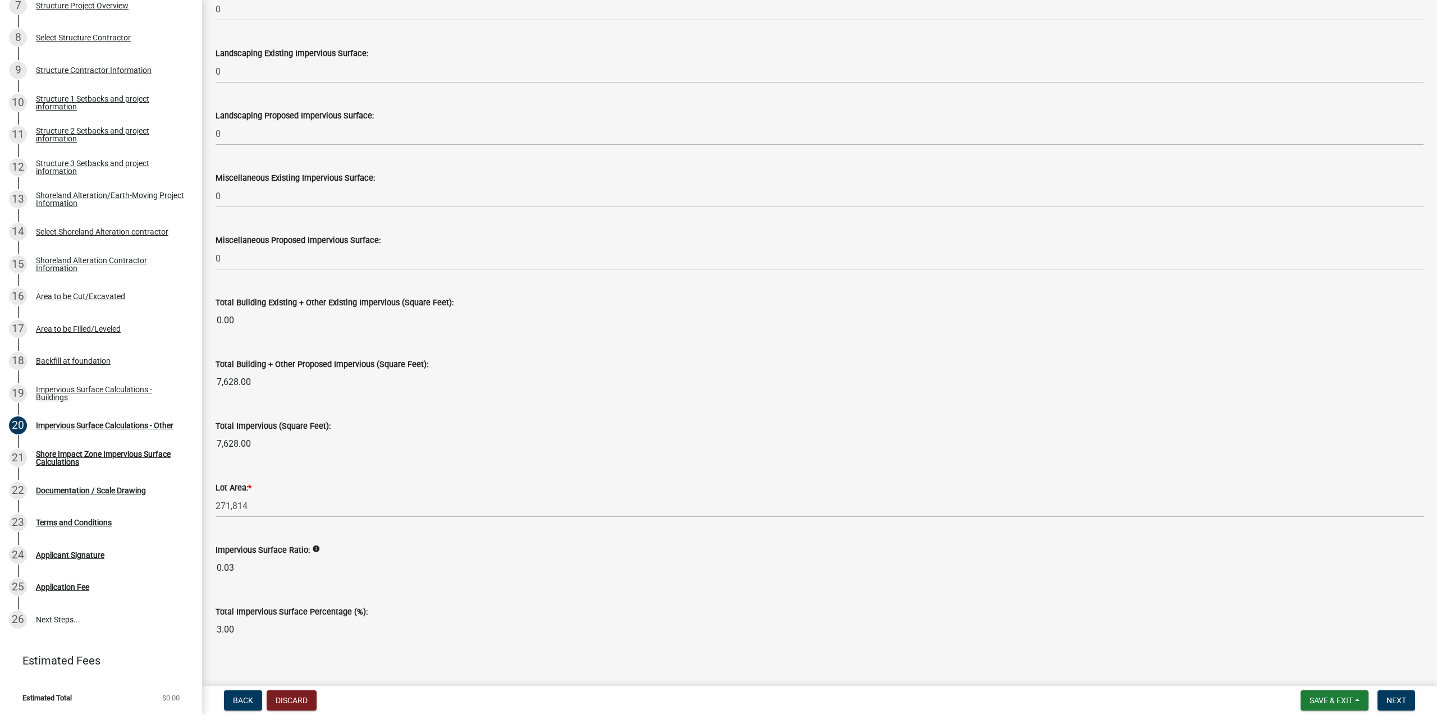
scroll to position [995, 0]
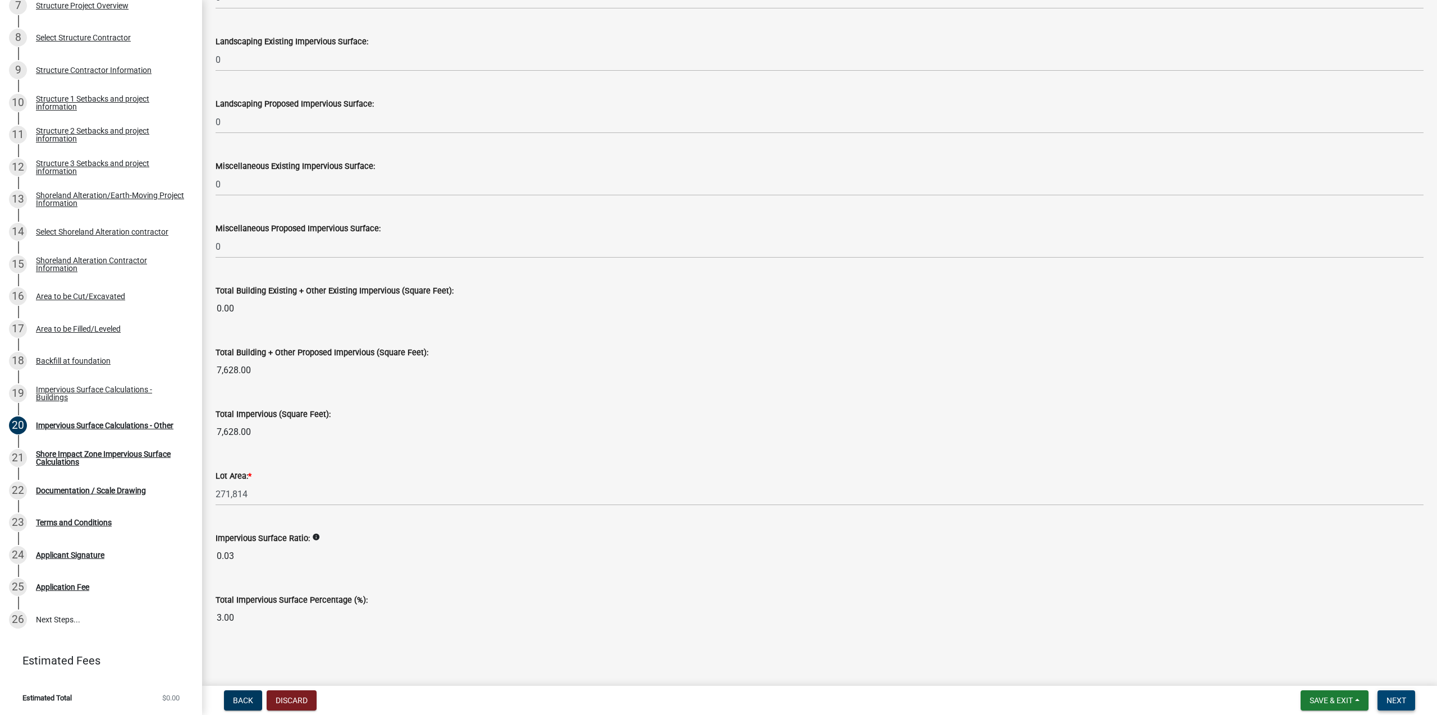
click at [1389, 695] on button "Next" at bounding box center [1396, 700] width 38 height 20
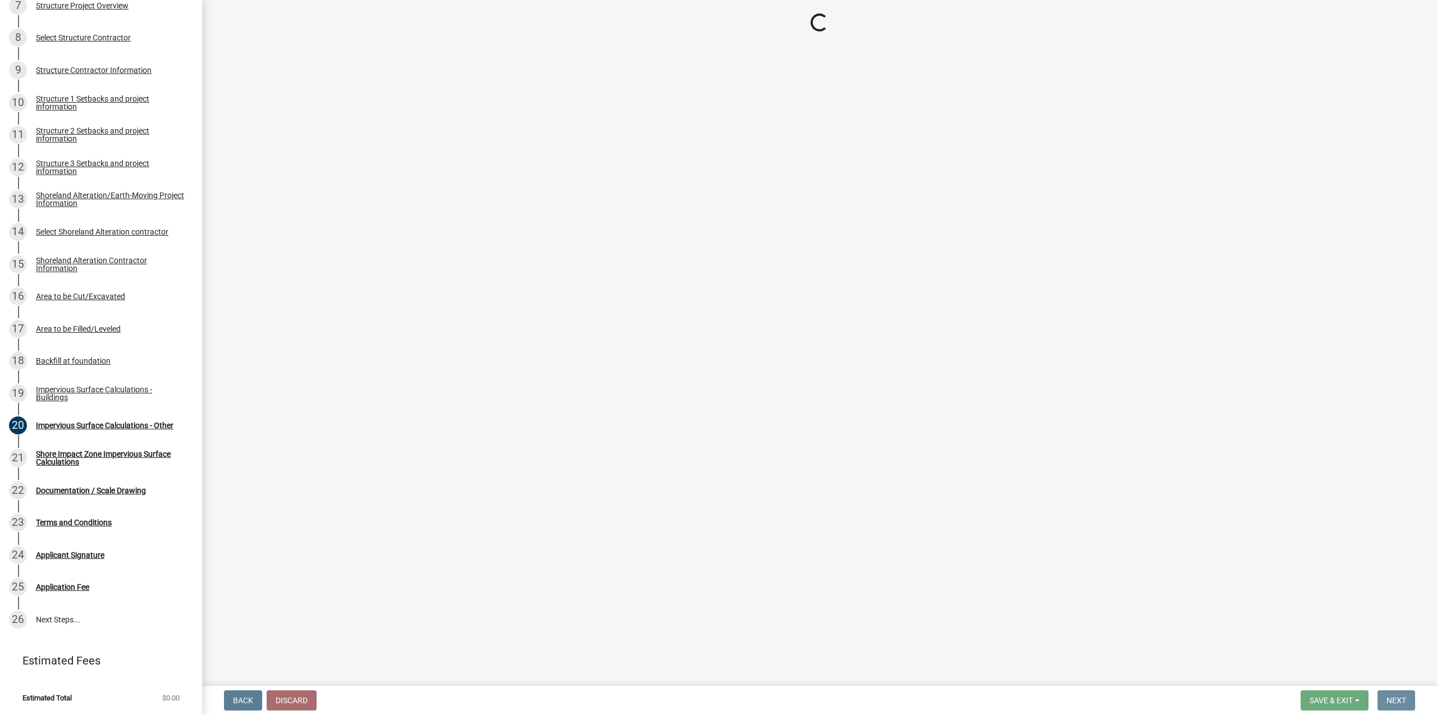
scroll to position [0, 0]
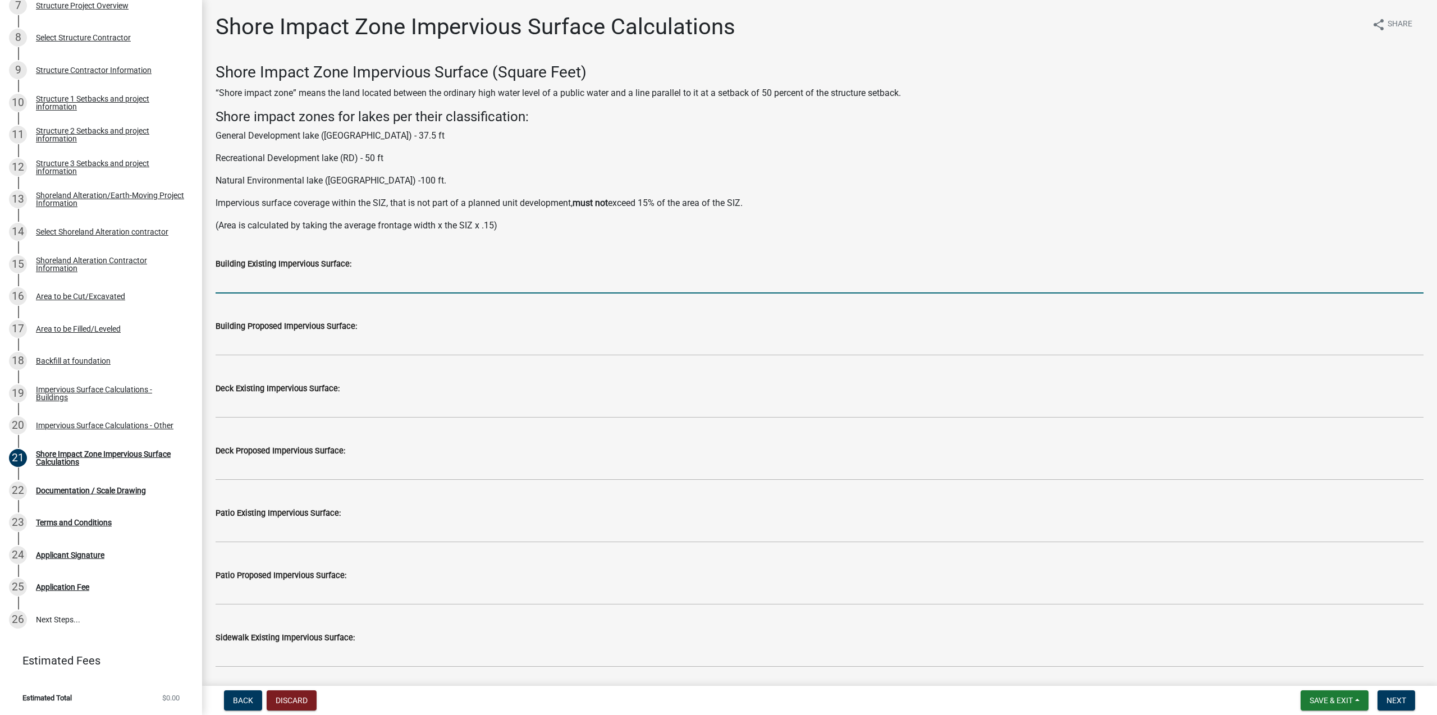
click at [304, 283] on input "text" at bounding box center [820, 282] width 1208 height 23
type input "0"
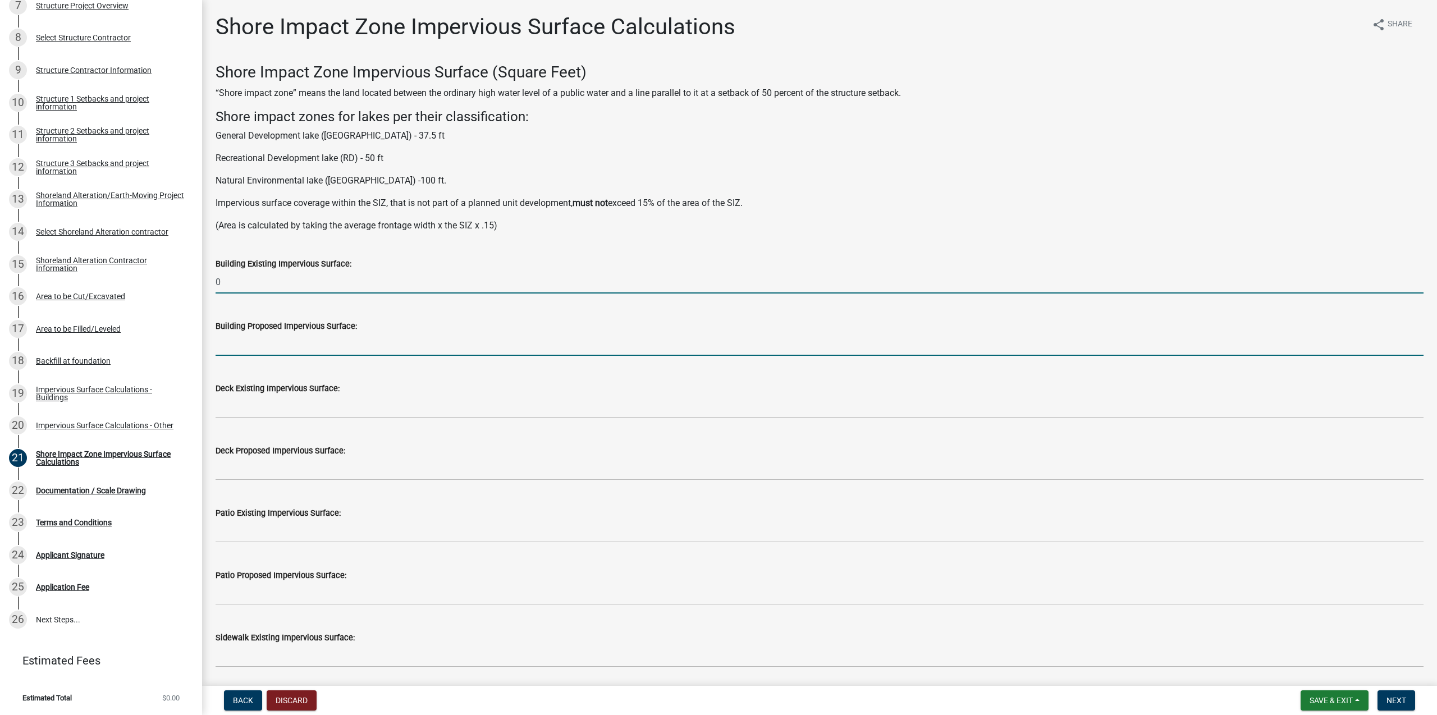
click at [282, 339] on input "text" at bounding box center [820, 344] width 1208 height 23
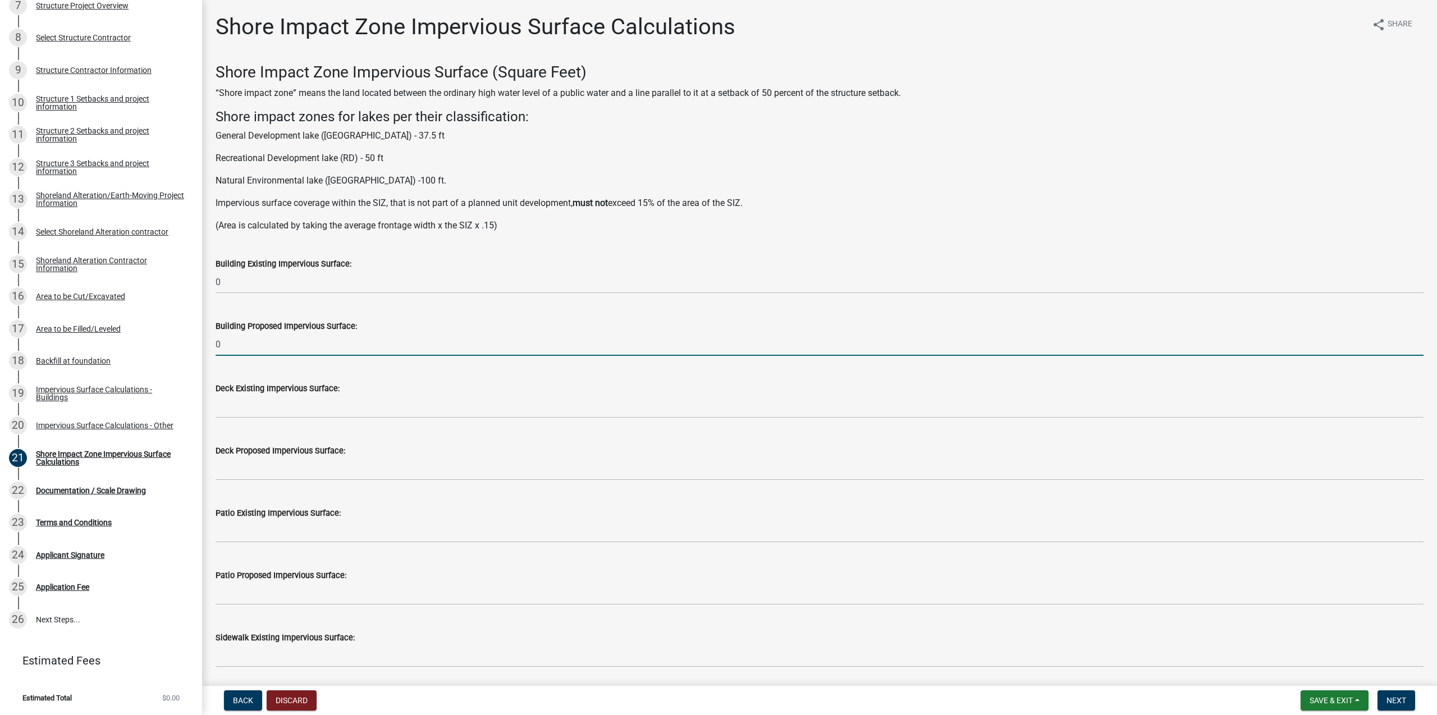
type input "0"
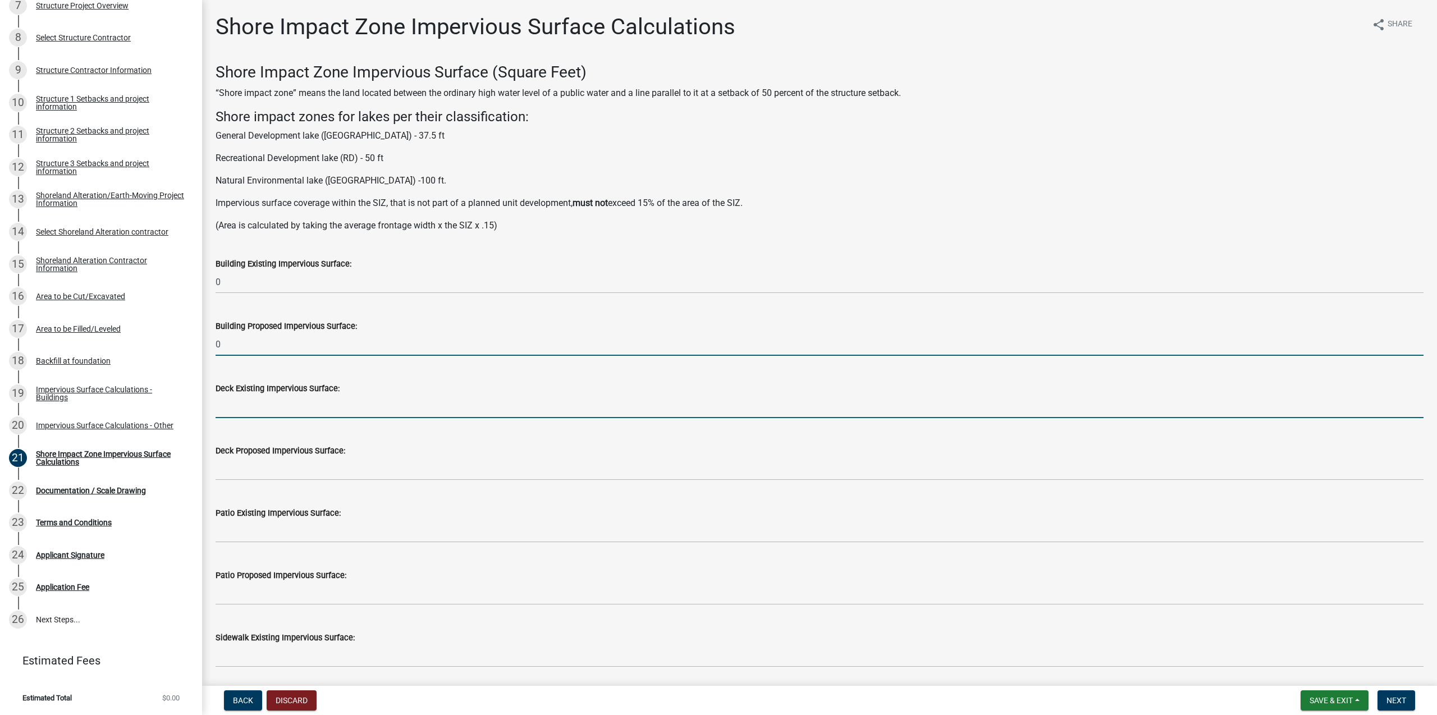
click at [282, 409] on input "text" at bounding box center [820, 406] width 1208 height 23
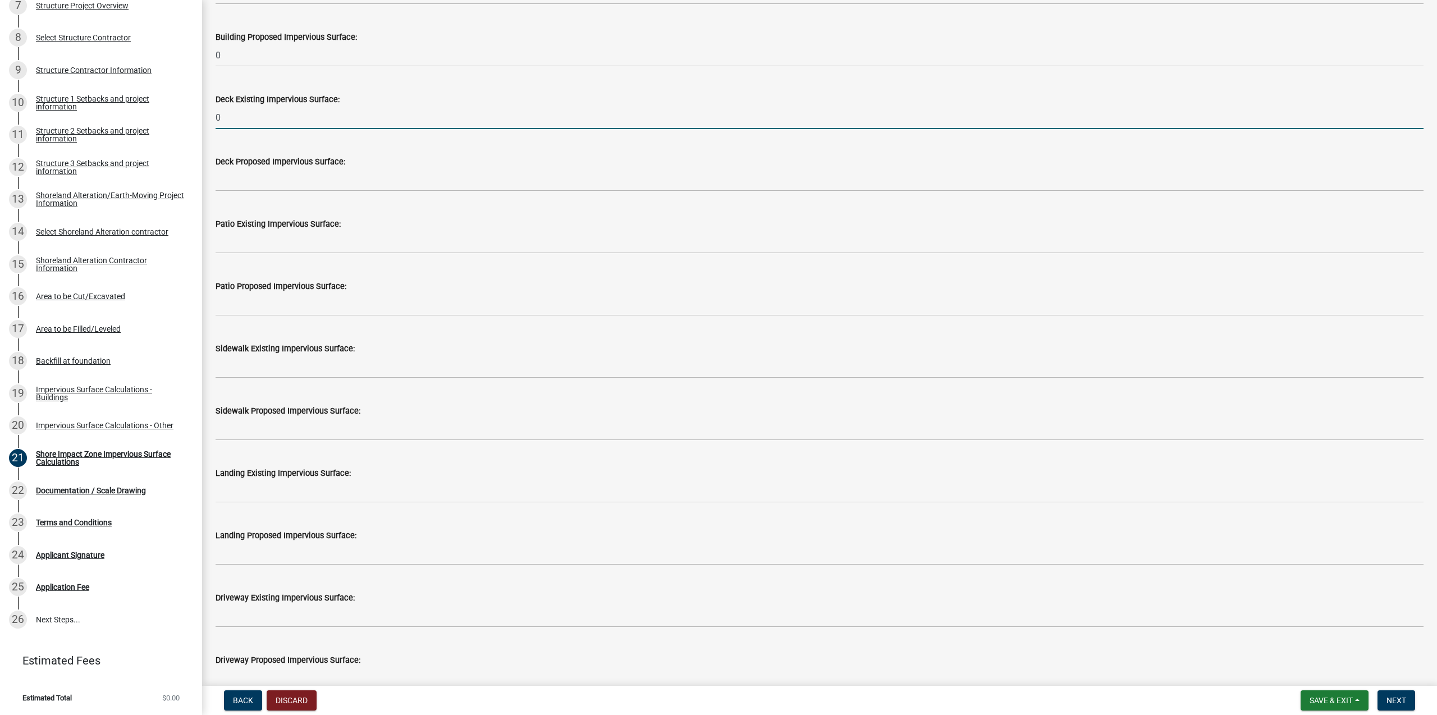
scroll to position [326, 0]
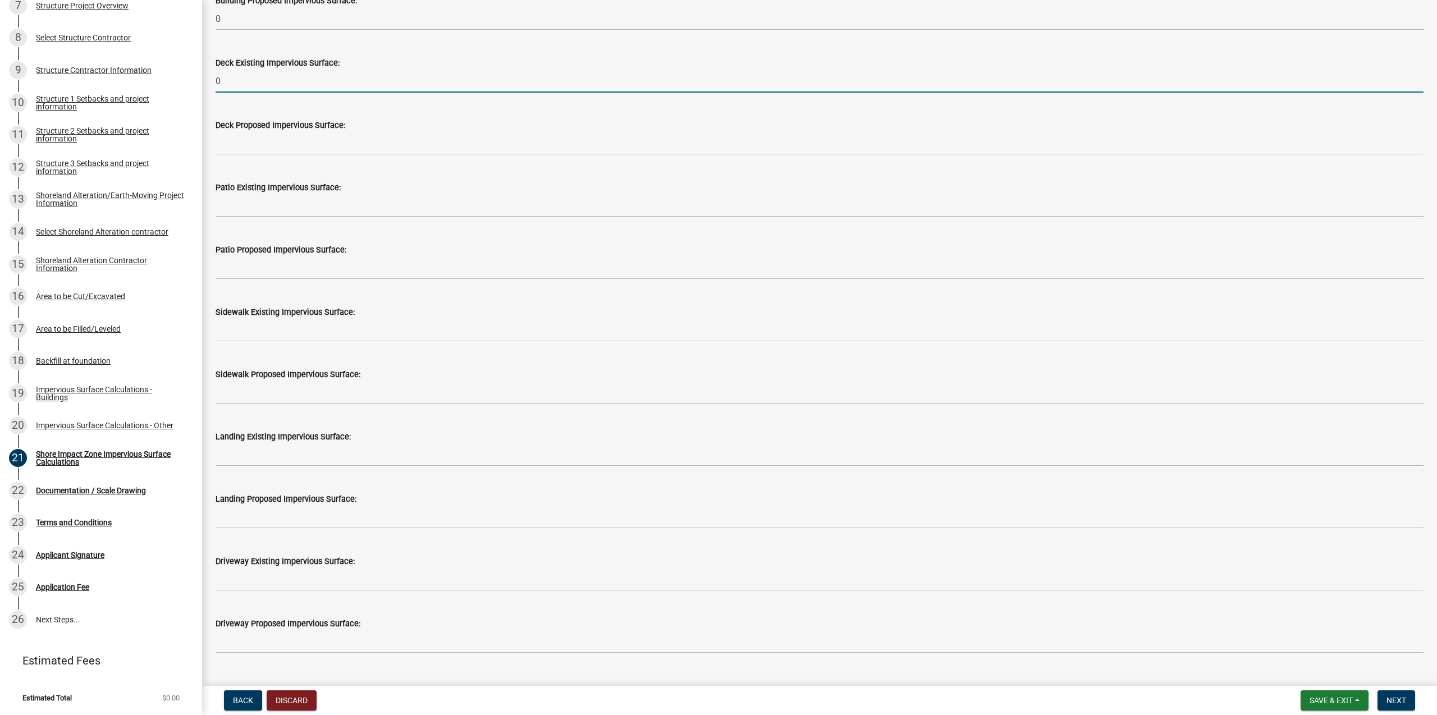
type input "0"
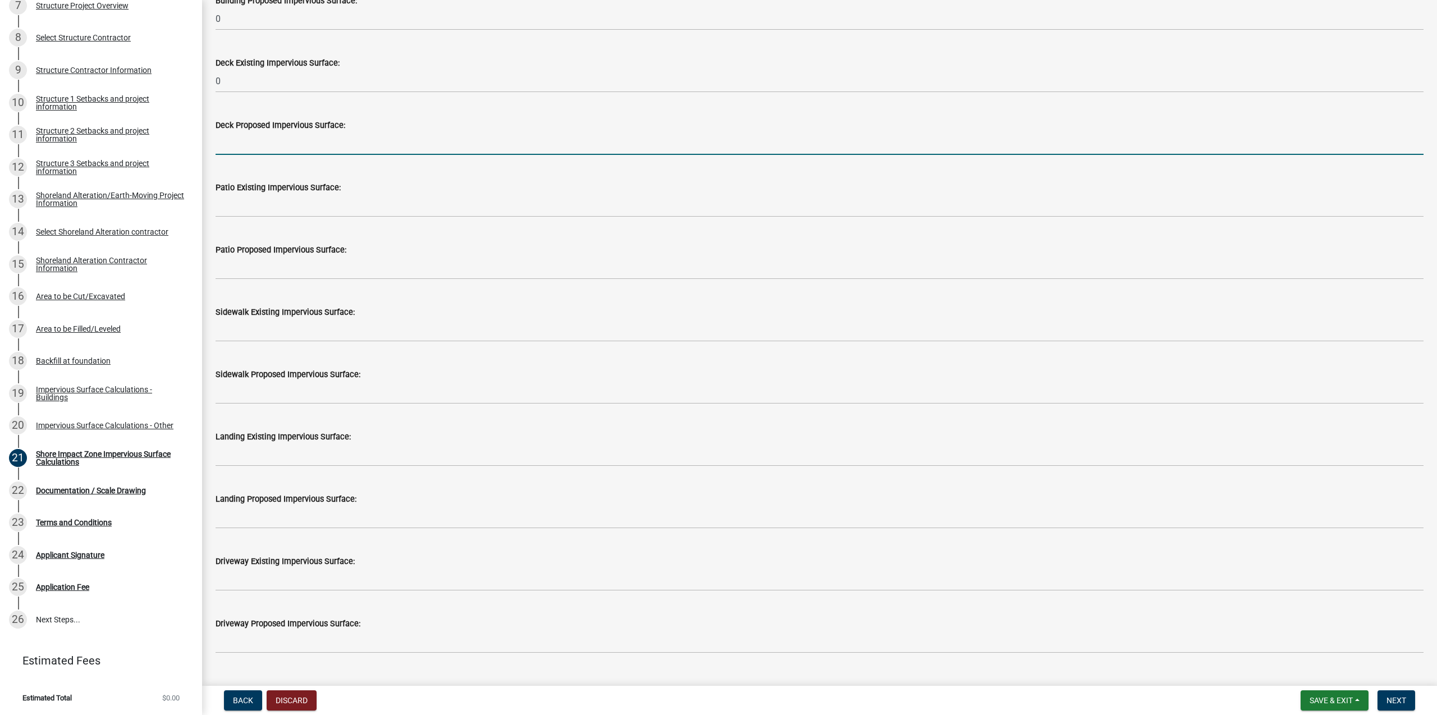
click at [287, 153] on input "text" at bounding box center [820, 143] width 1208 height 23
type input "0"
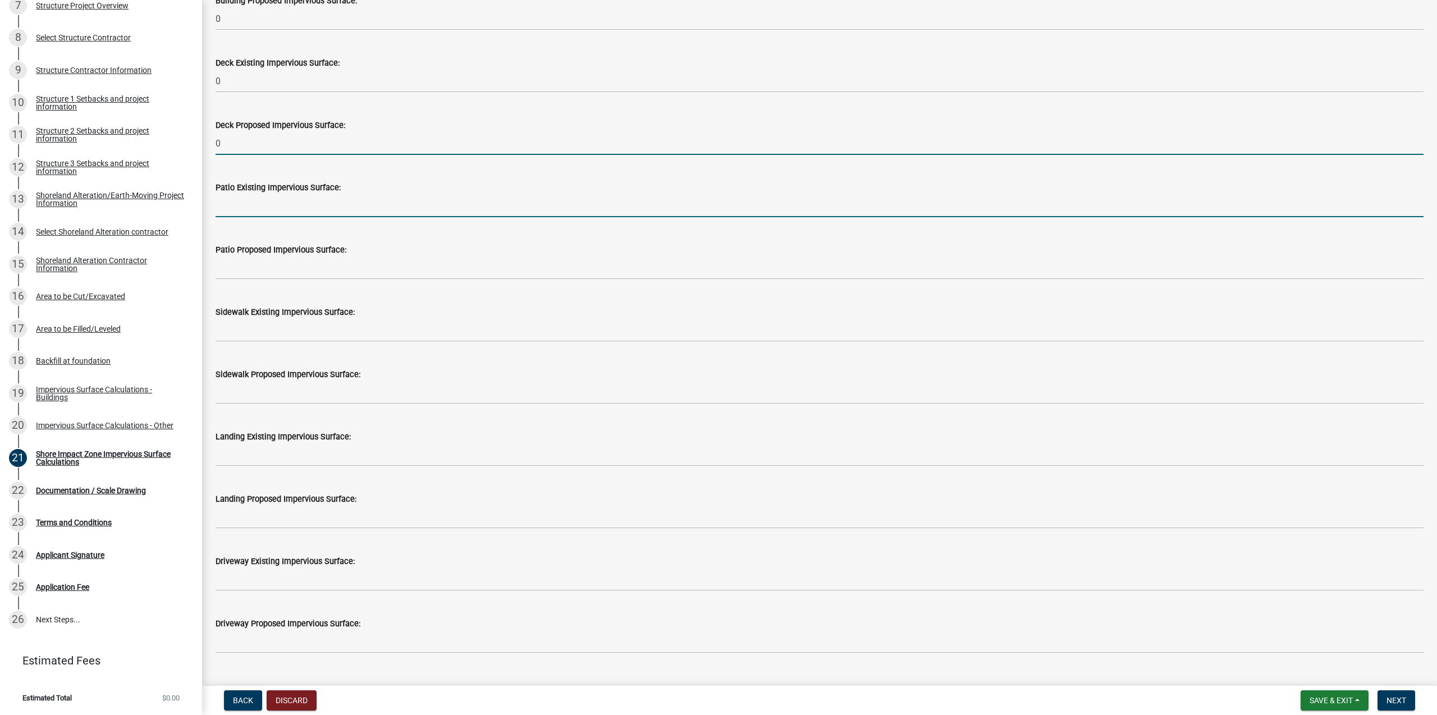
click at [269, 200] on input "text" at bounding box center [820, 205] width 1208 height 23
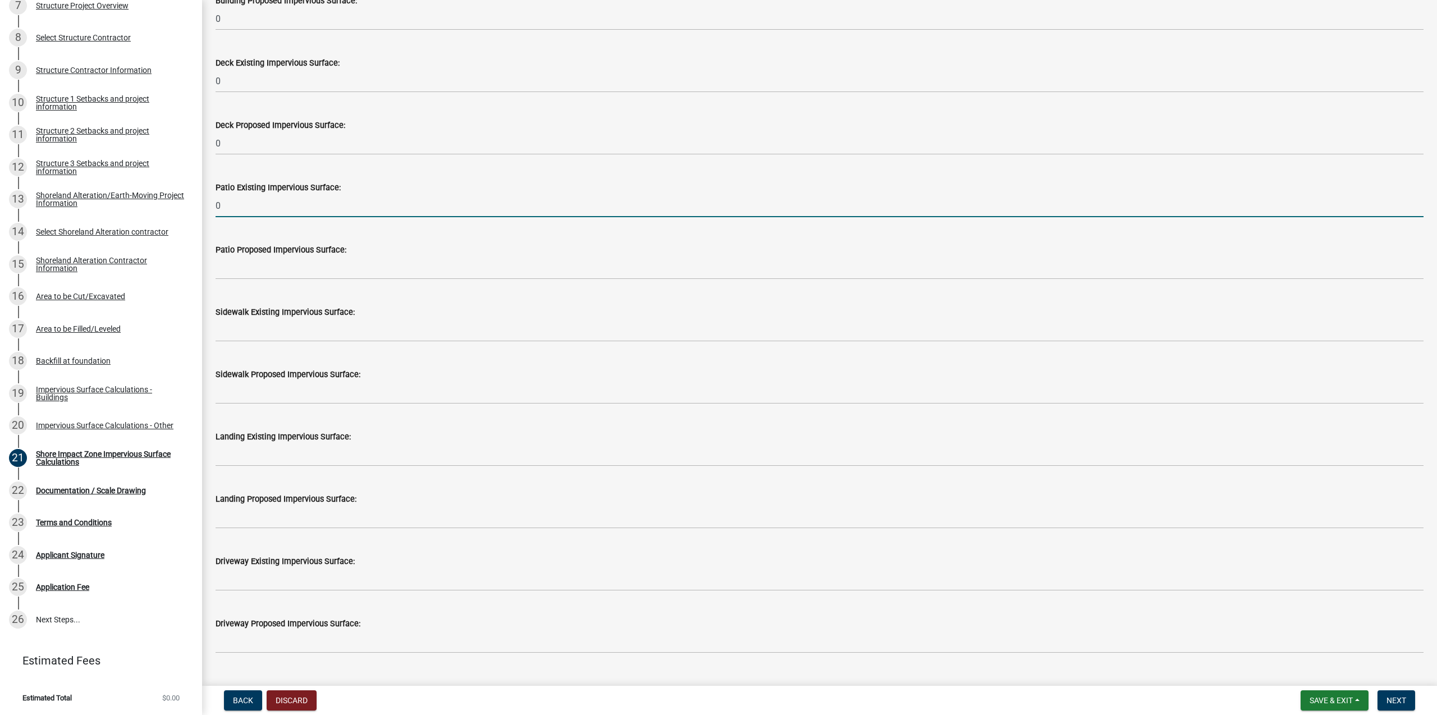
type input "0"
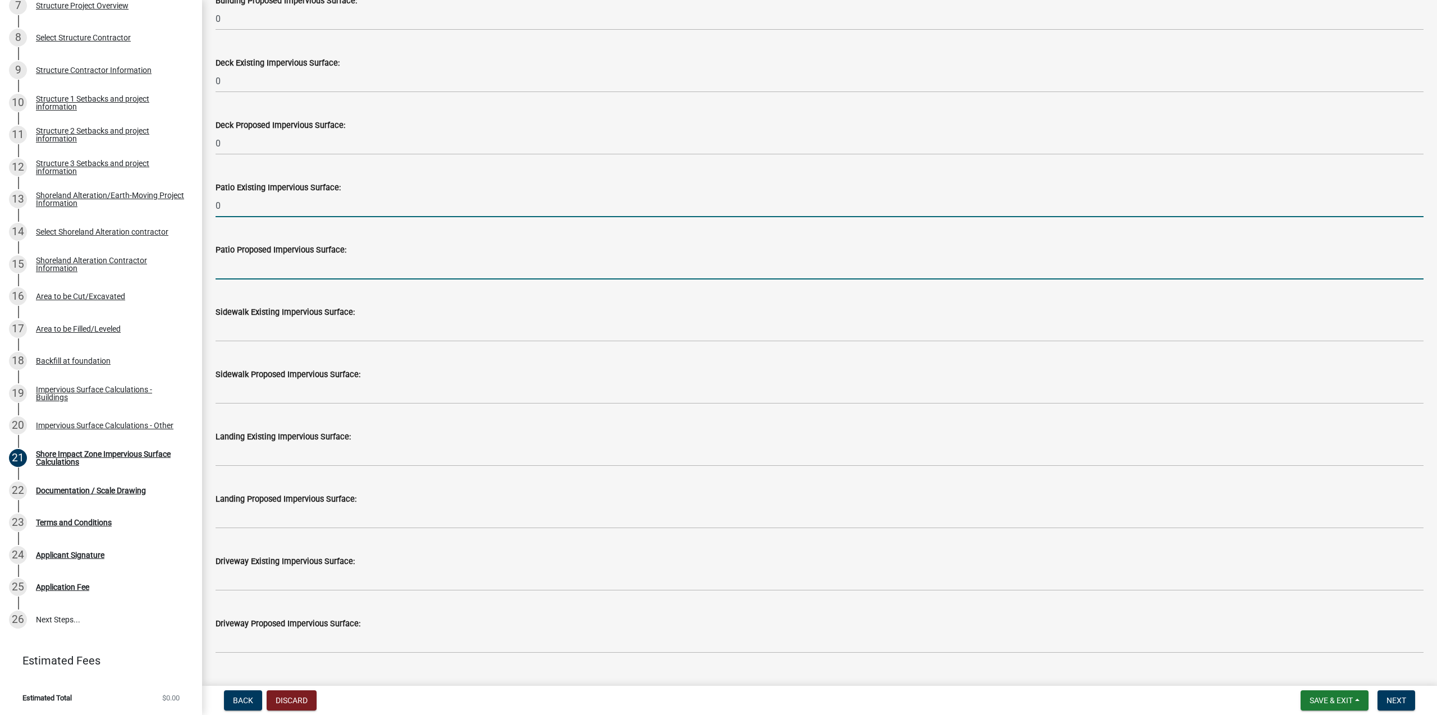
click at [257, 267] on input "text" at bounding box center [820, 268] width 1208 height 23
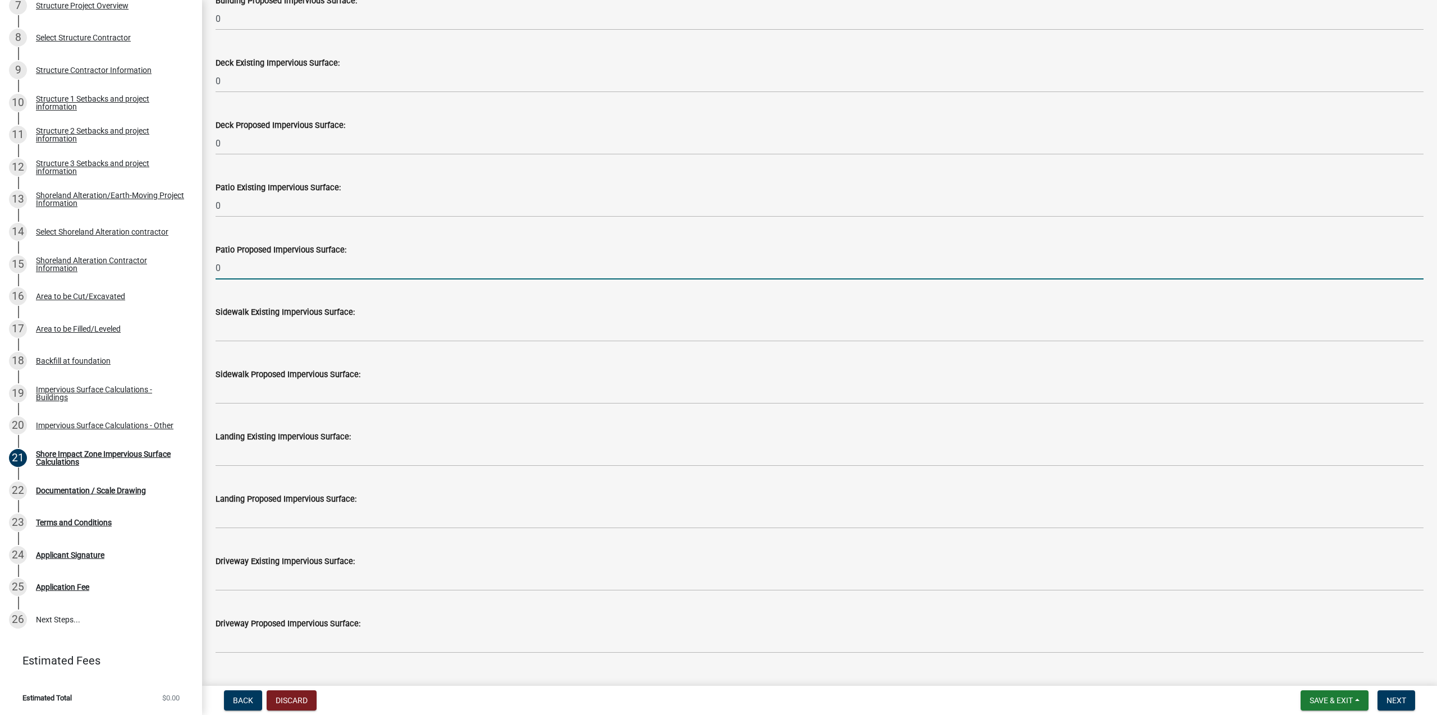
type input "0"
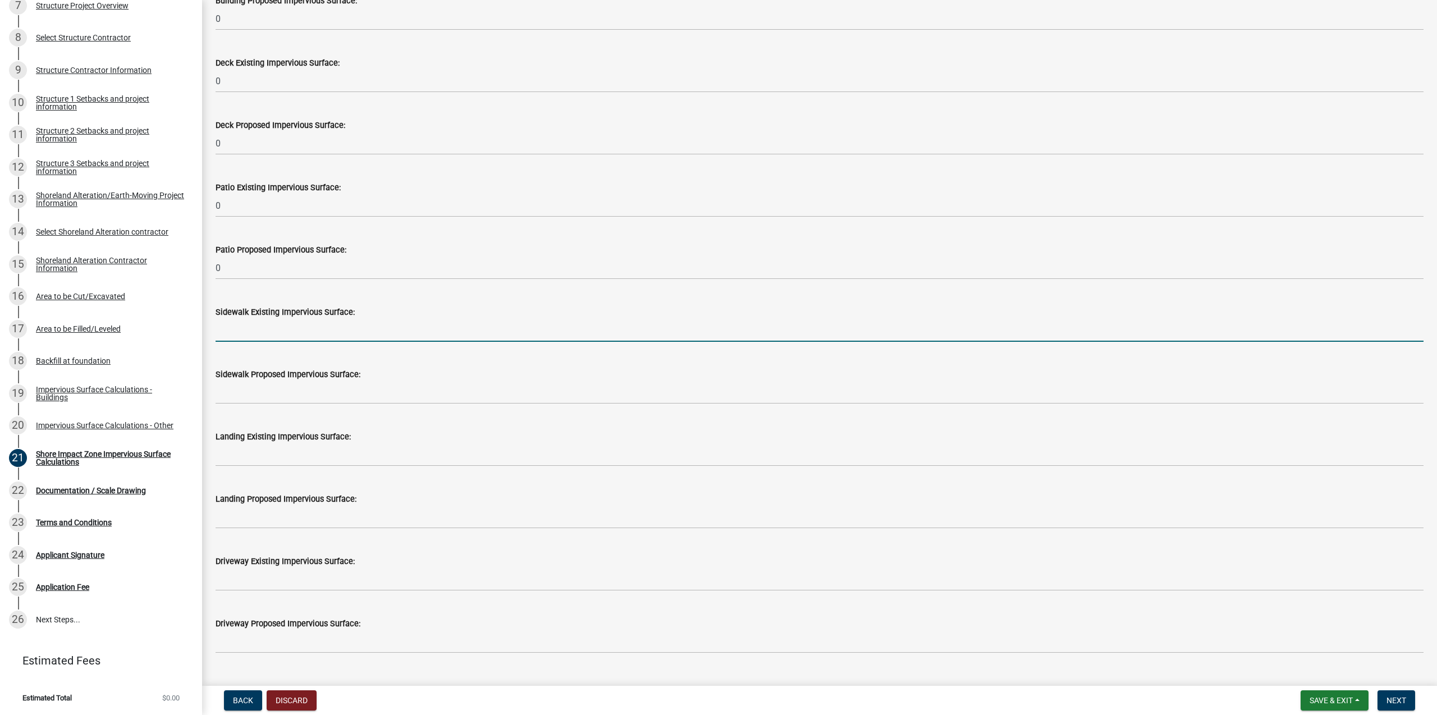
click at [268, 335] on input "text" at bounding box center [820, 330] width 1208 height 23
type input "0"
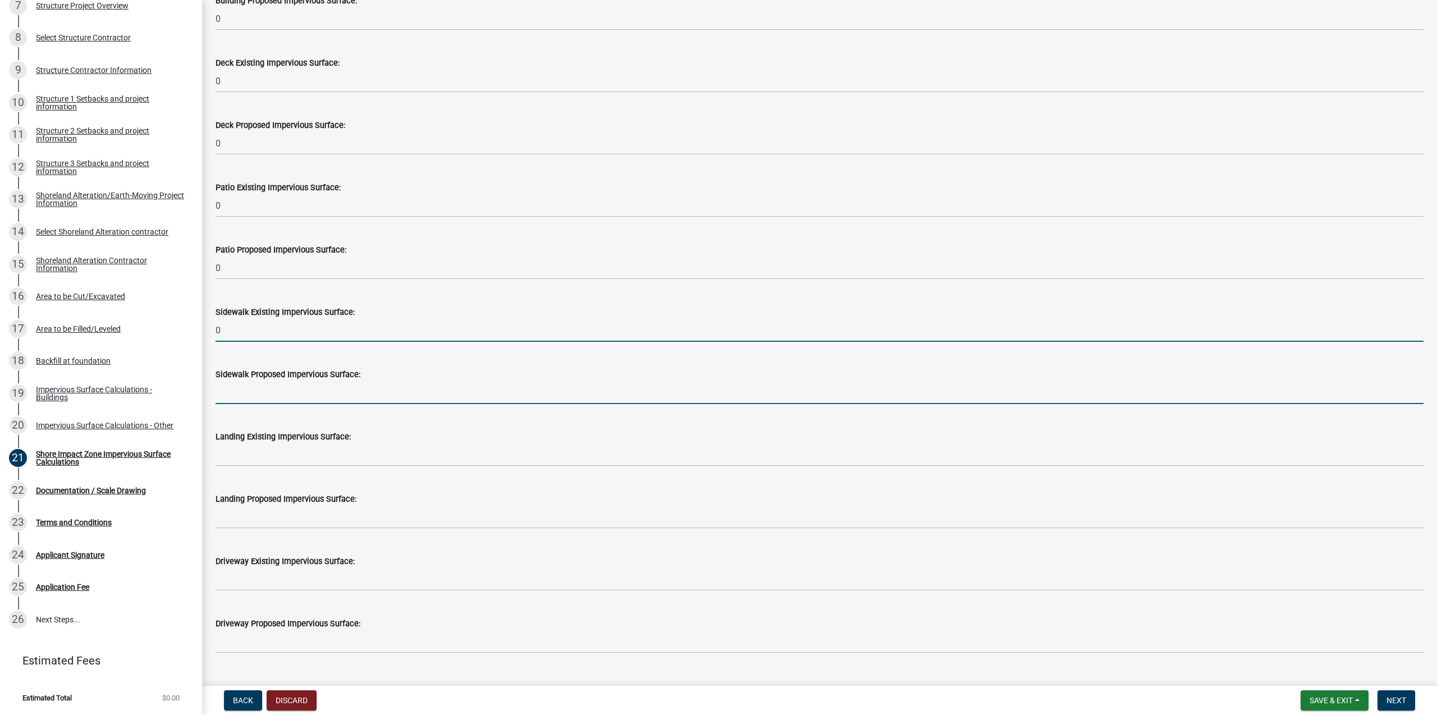
click at [264, 393] on input "text" at bounding box center [820, 392] width 1208 height 23
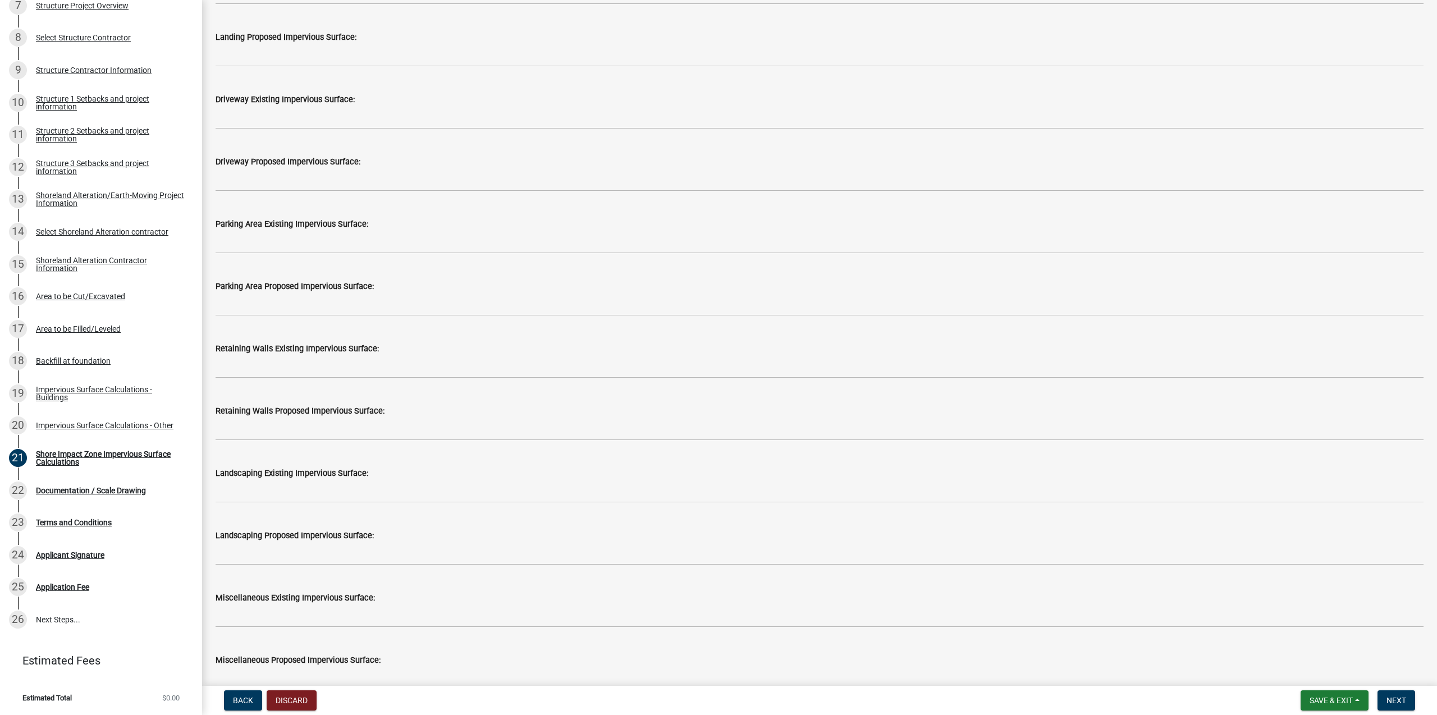
scroll to position [651, 0]
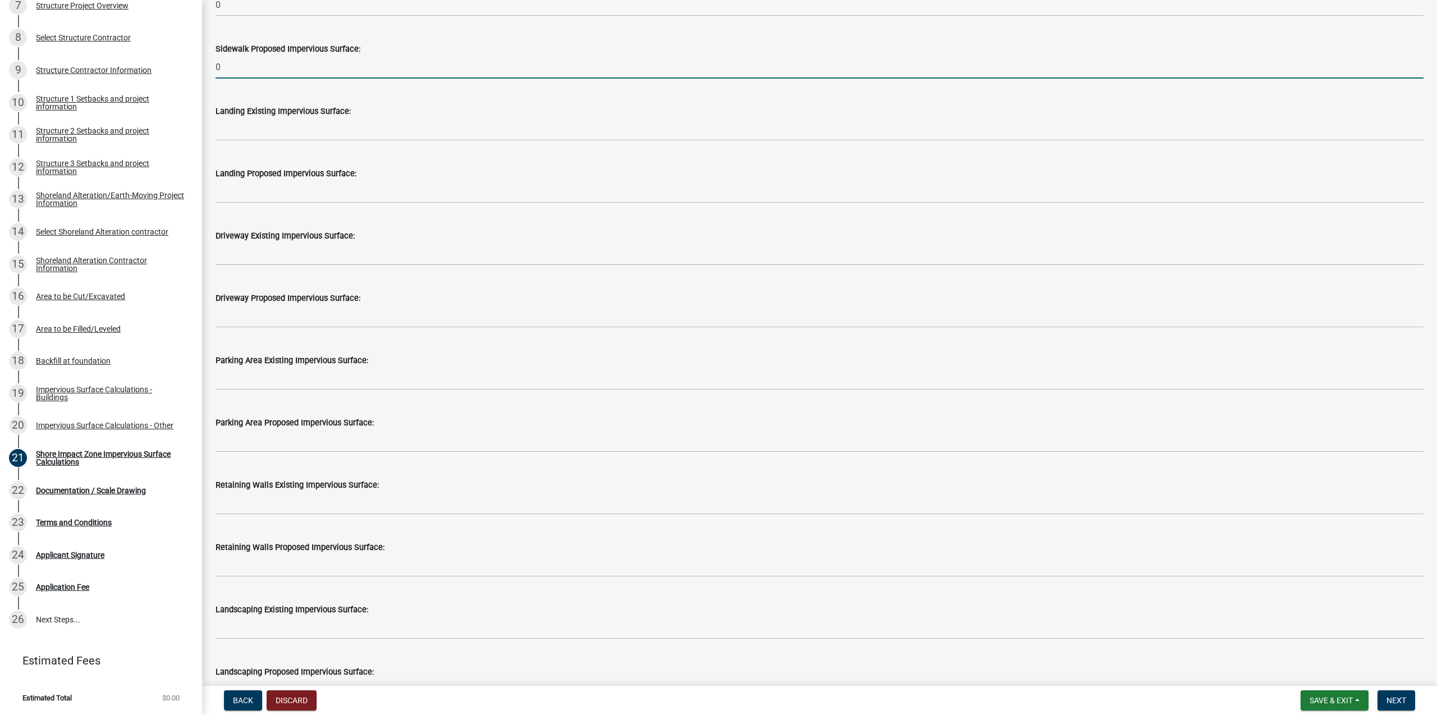
type input "0"
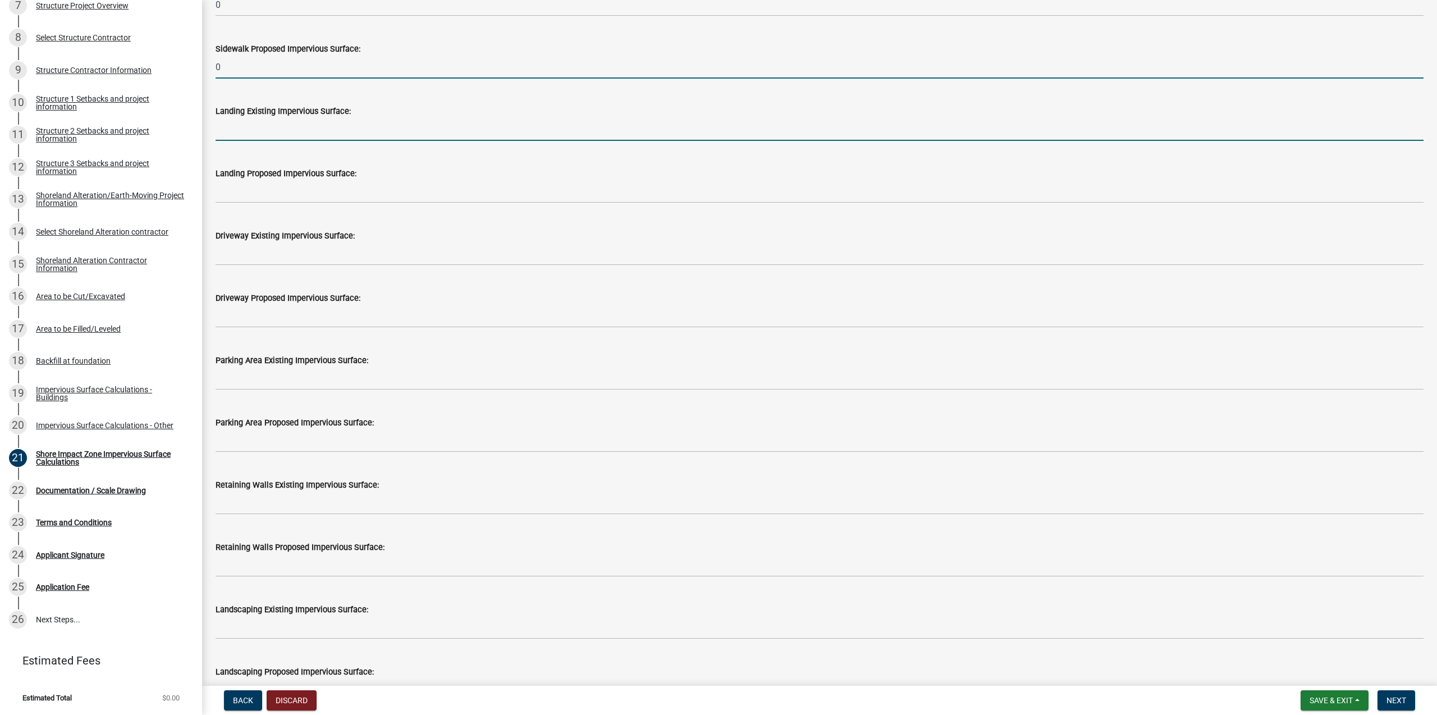
click at [269, 134] on input "text" at bounding box center [820, 129] width 1208 height 23
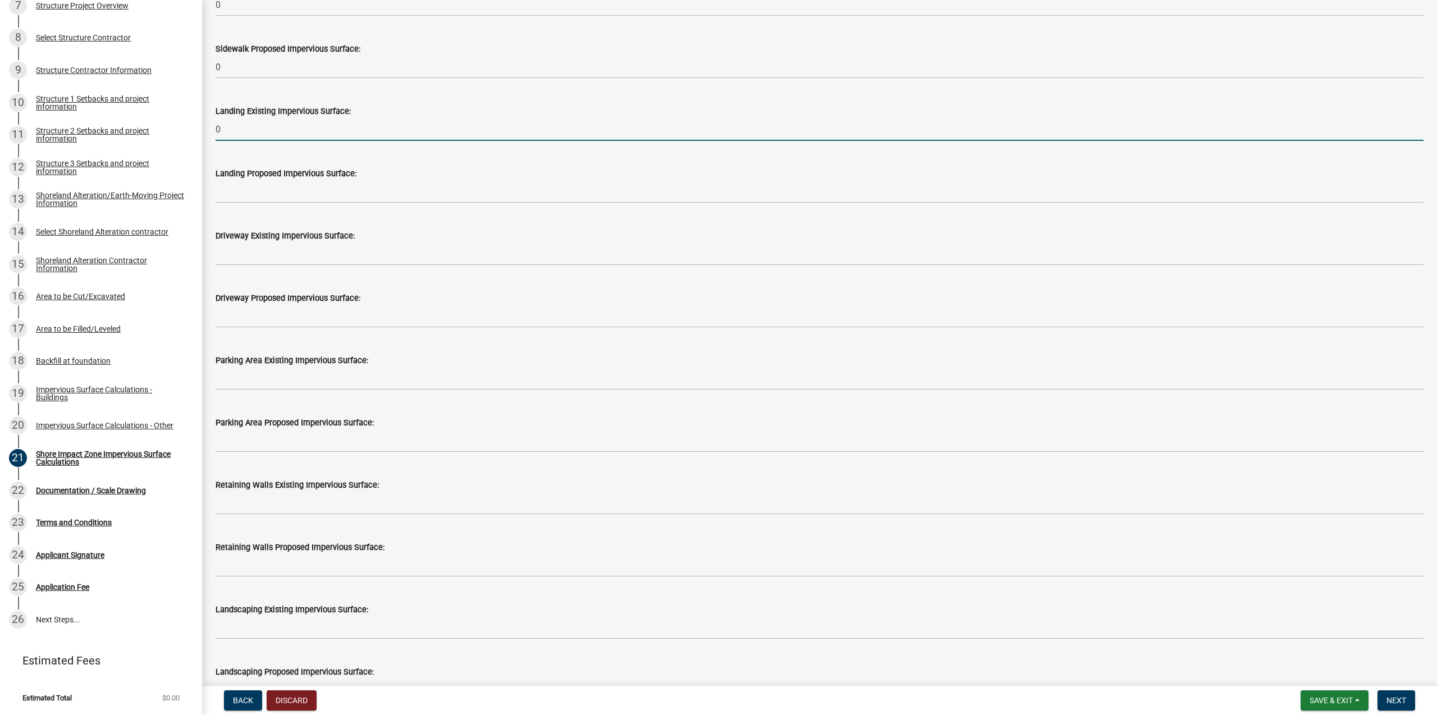
type input "0"
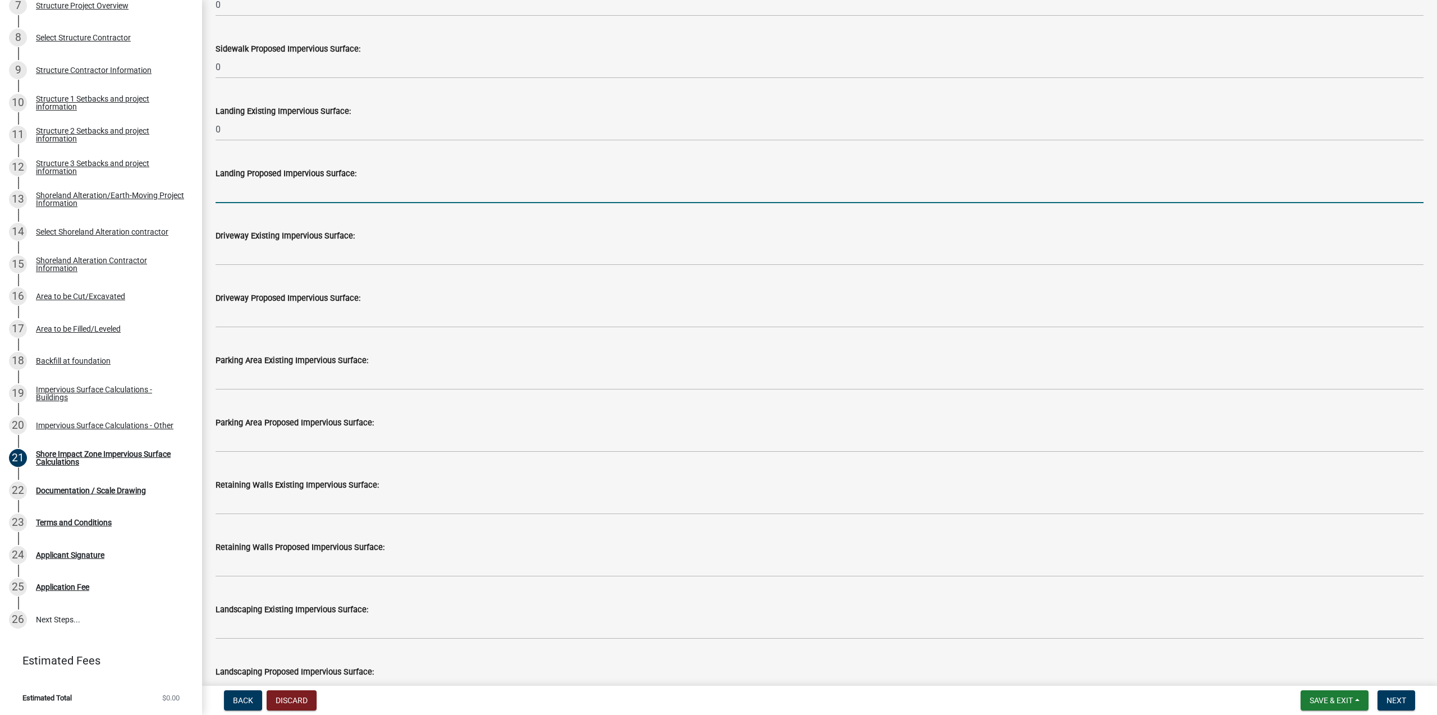
click at [260, 187] on input "text" at bounding box center [820, 191] width 1208 height 23
type input "0"
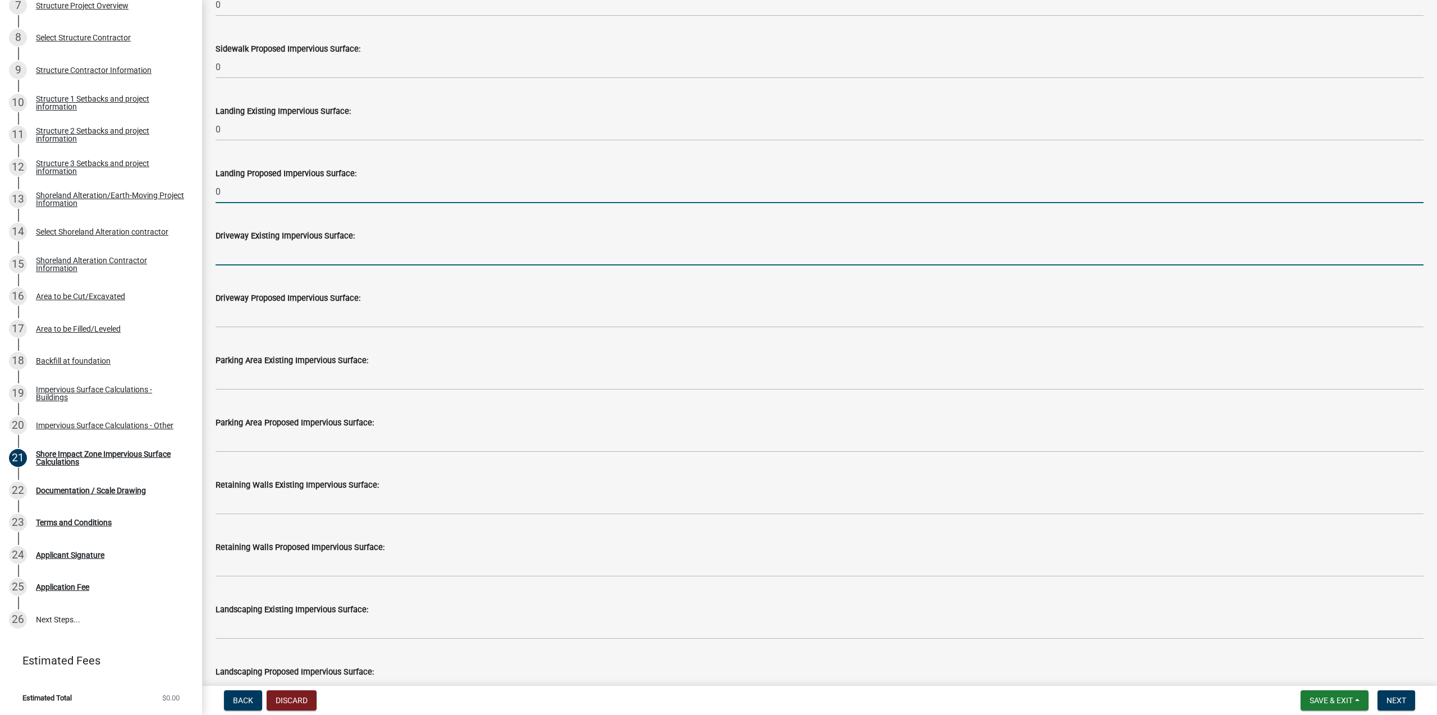
click at [246, 259] on input "text" at bounding box center [820, 253] width 1208 height 23
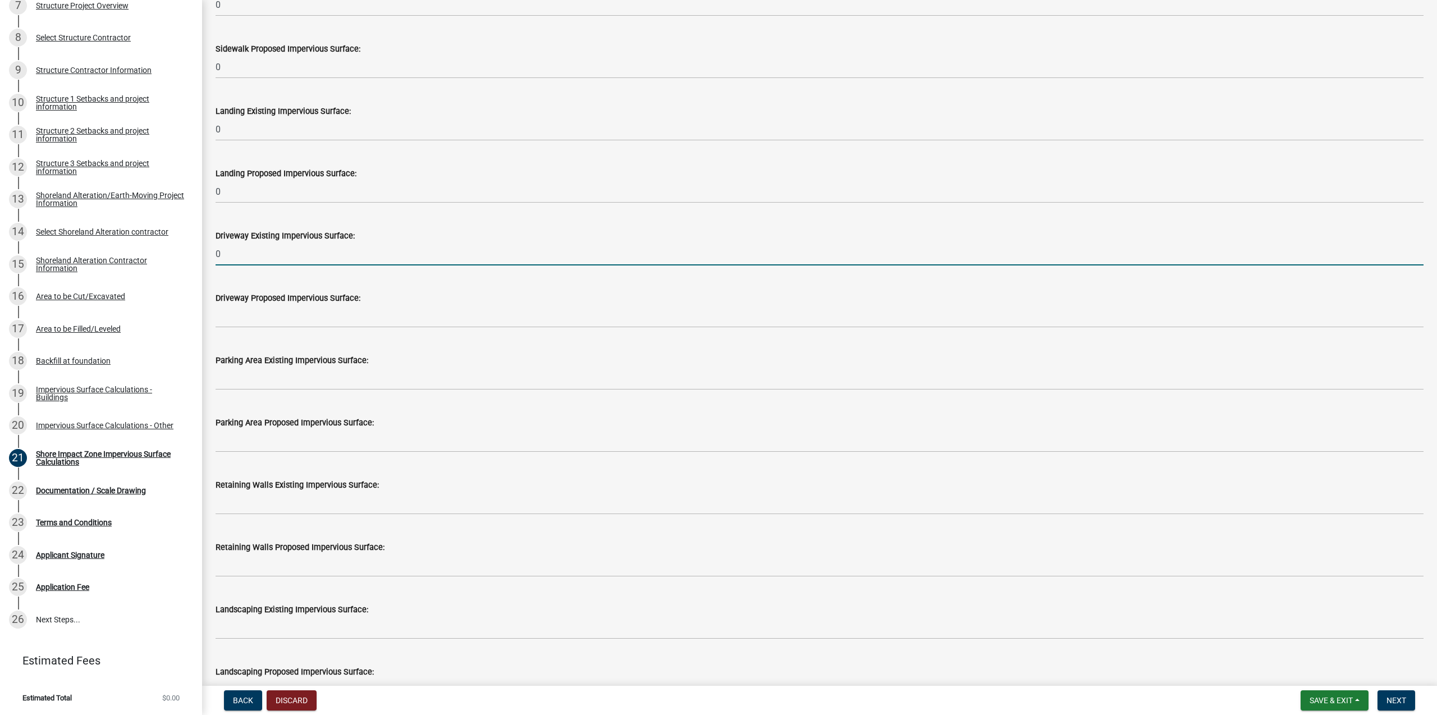
type input "0"
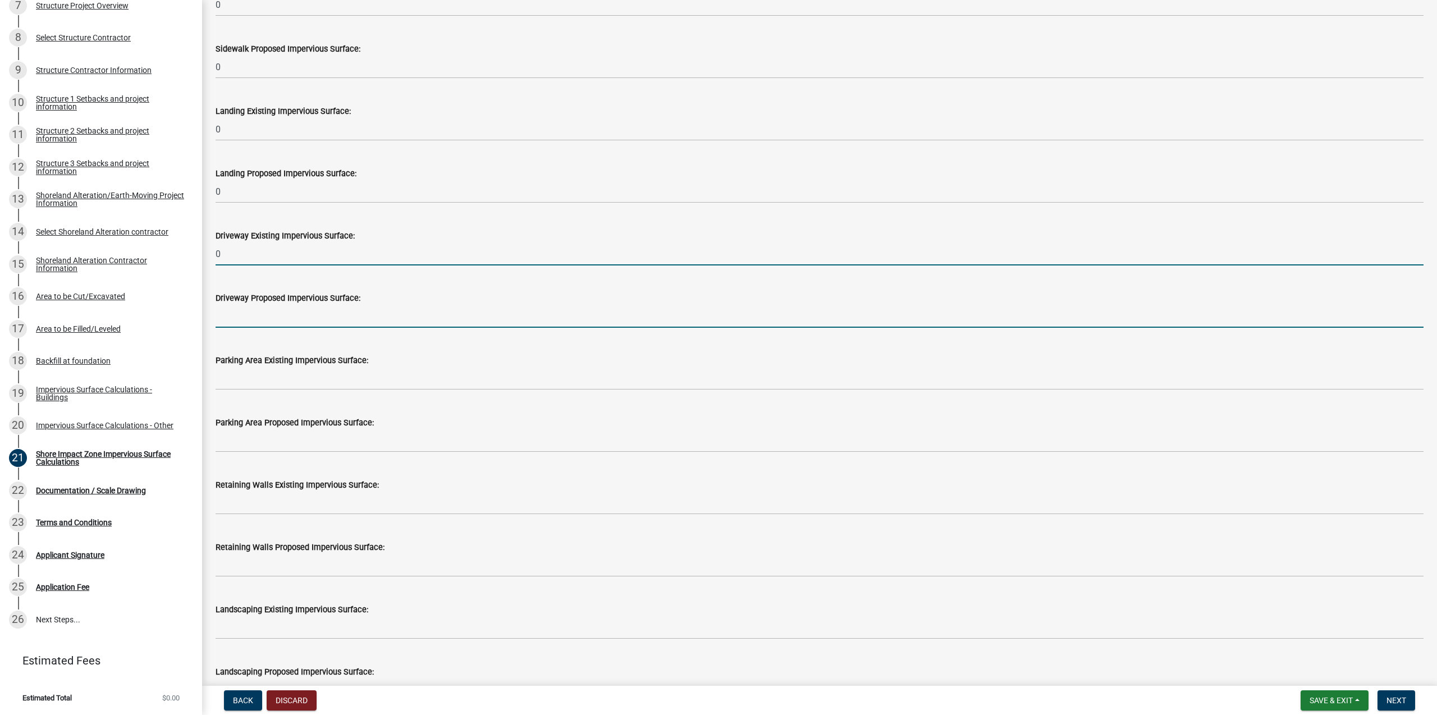
click at [242, 321] on input "text" at bounding box center [820, 316] width 1208 height 23
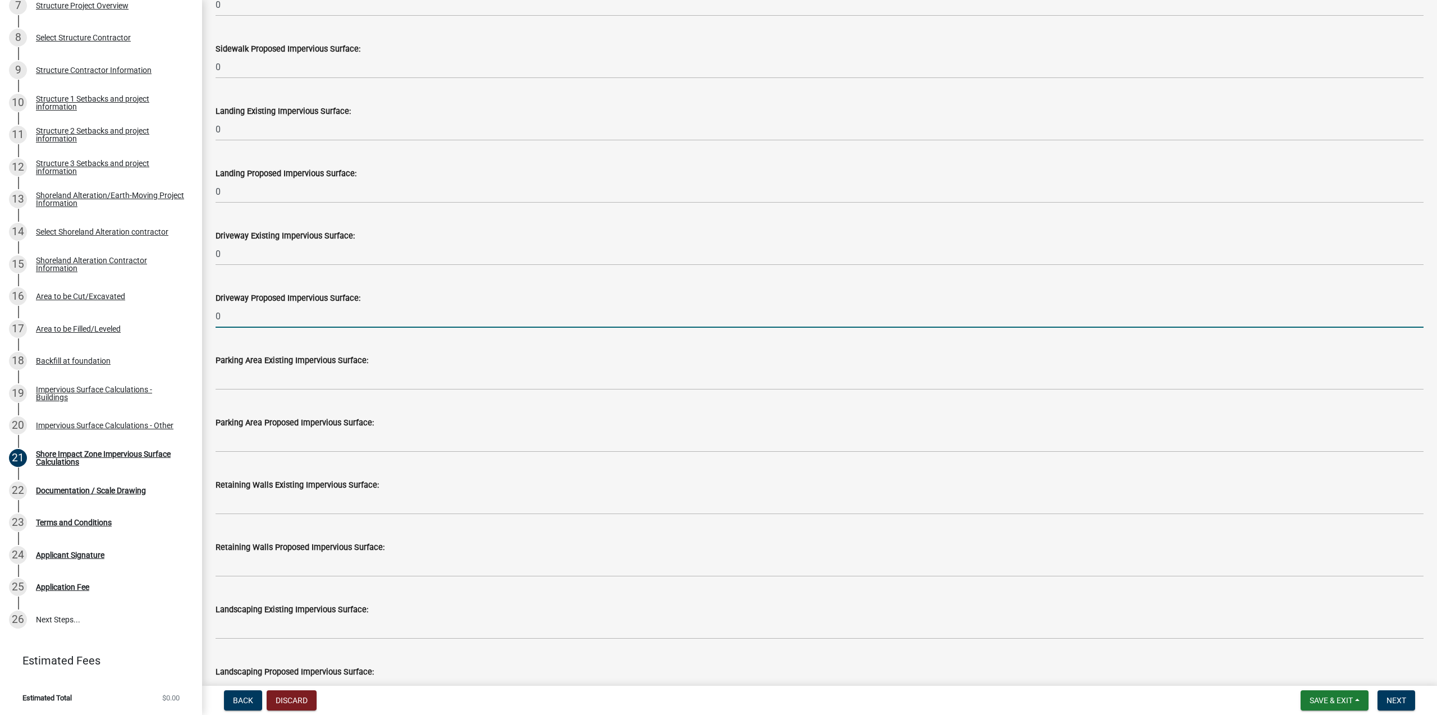
type input "0"
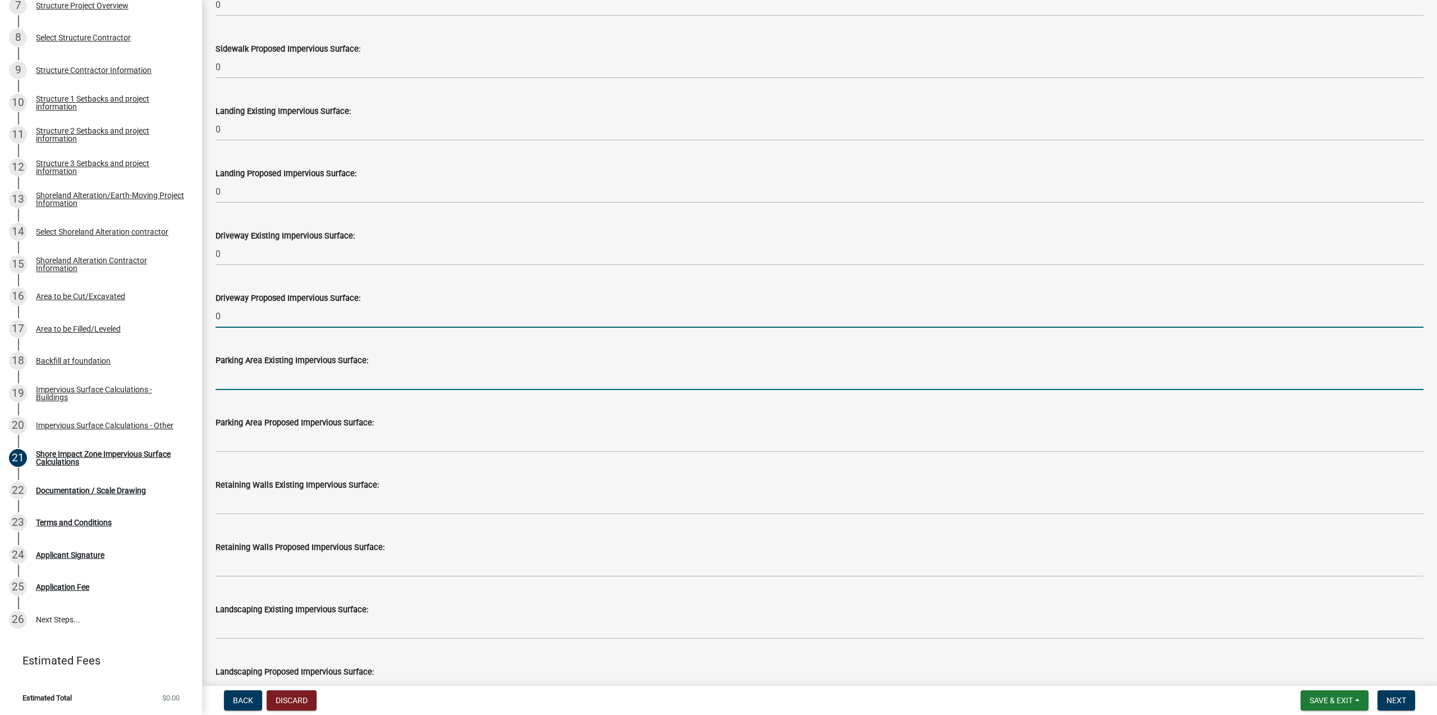
click at [253, 384] on input "text" at bounding box center [820, 378] width 1208 height 23
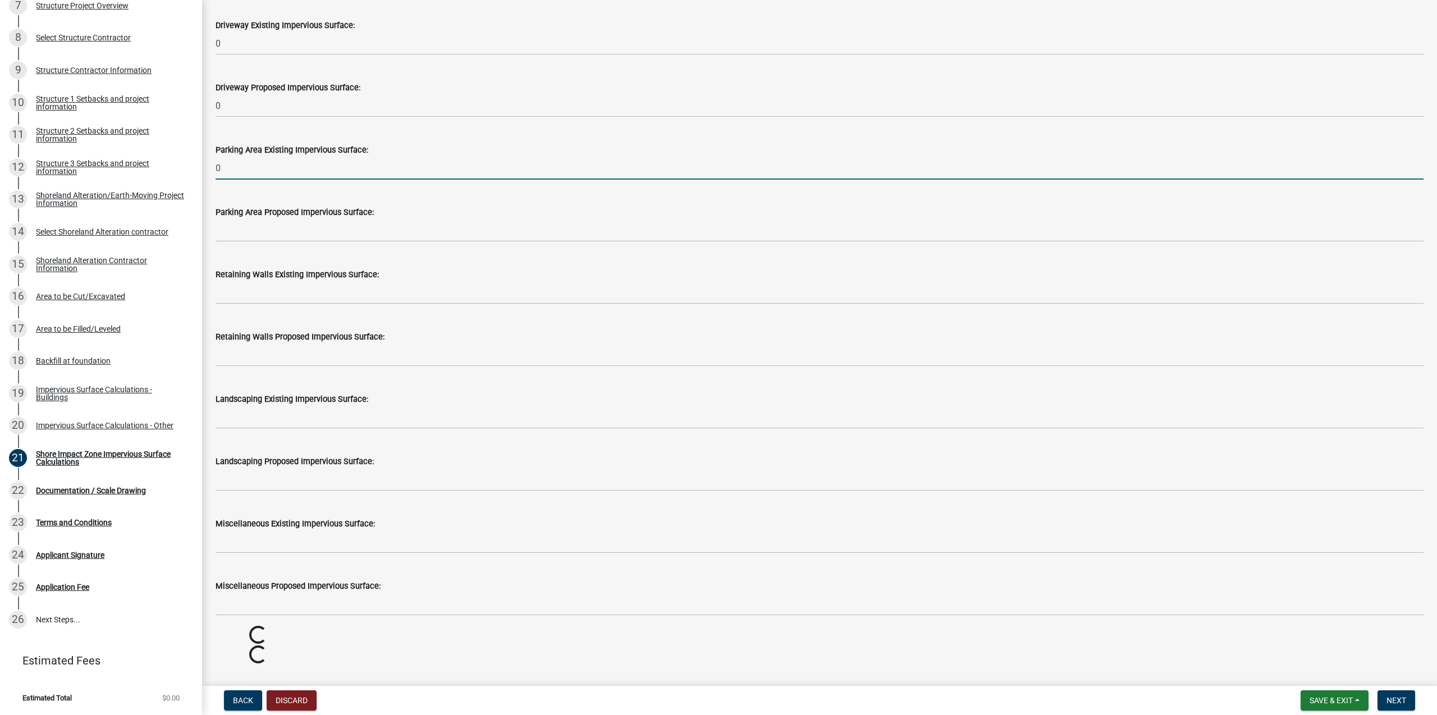
scroll to position [868, 0]
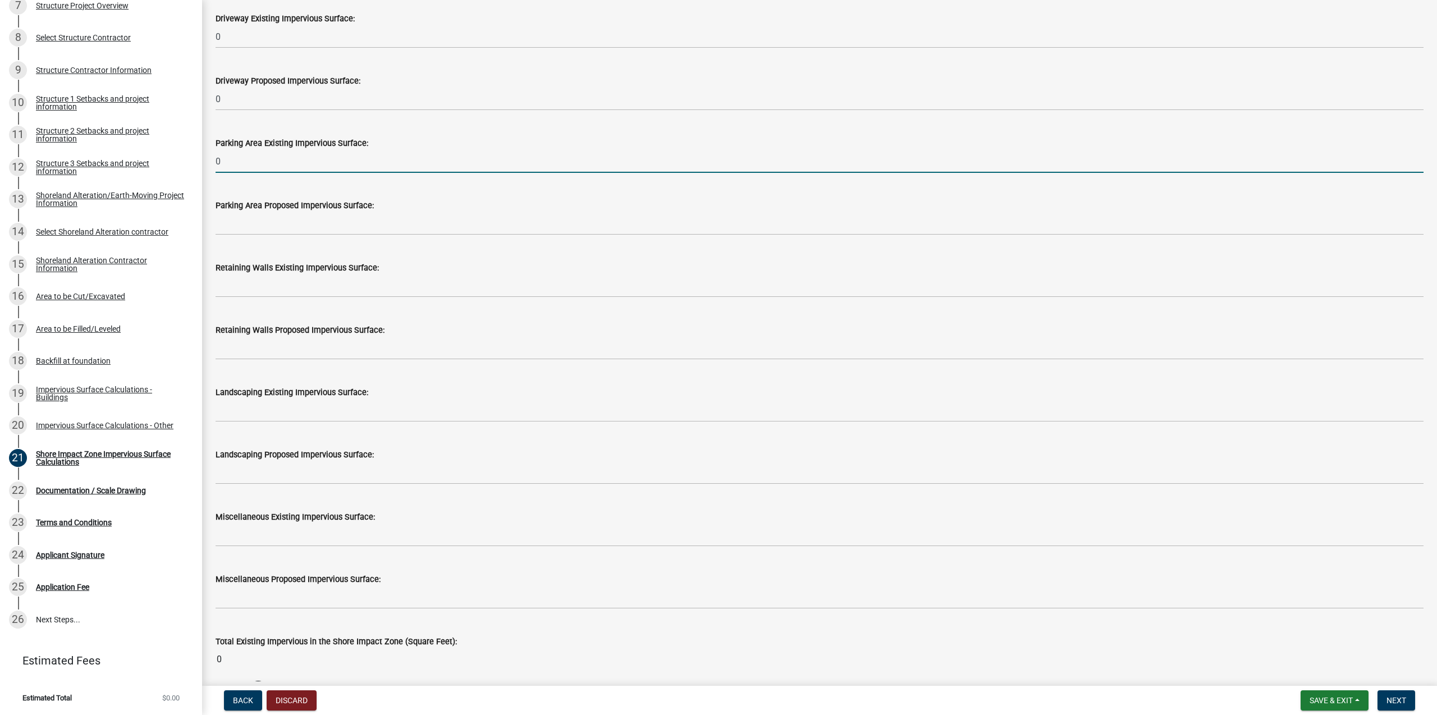
type input "0"
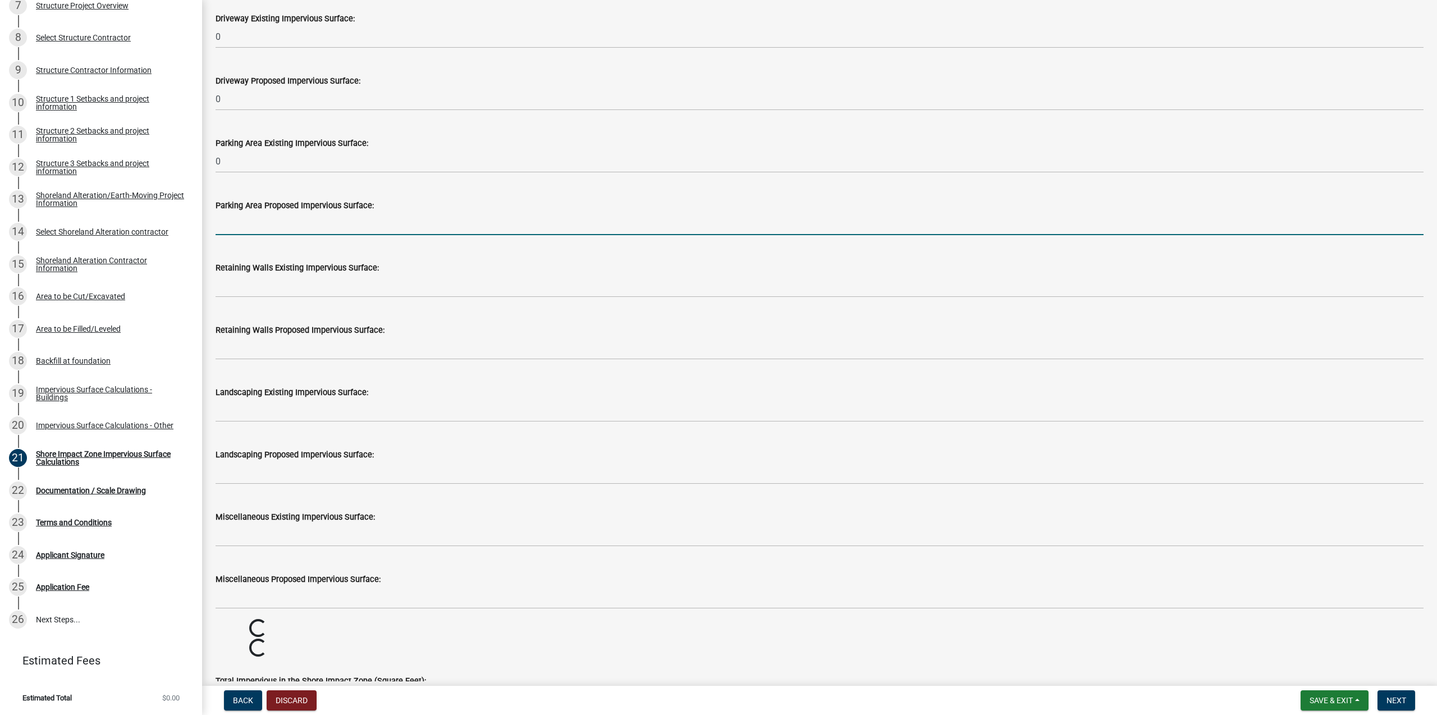
click at [255, 233] on input "text" at bounding box center [820, 223] width 1208 height 23
type input "0"
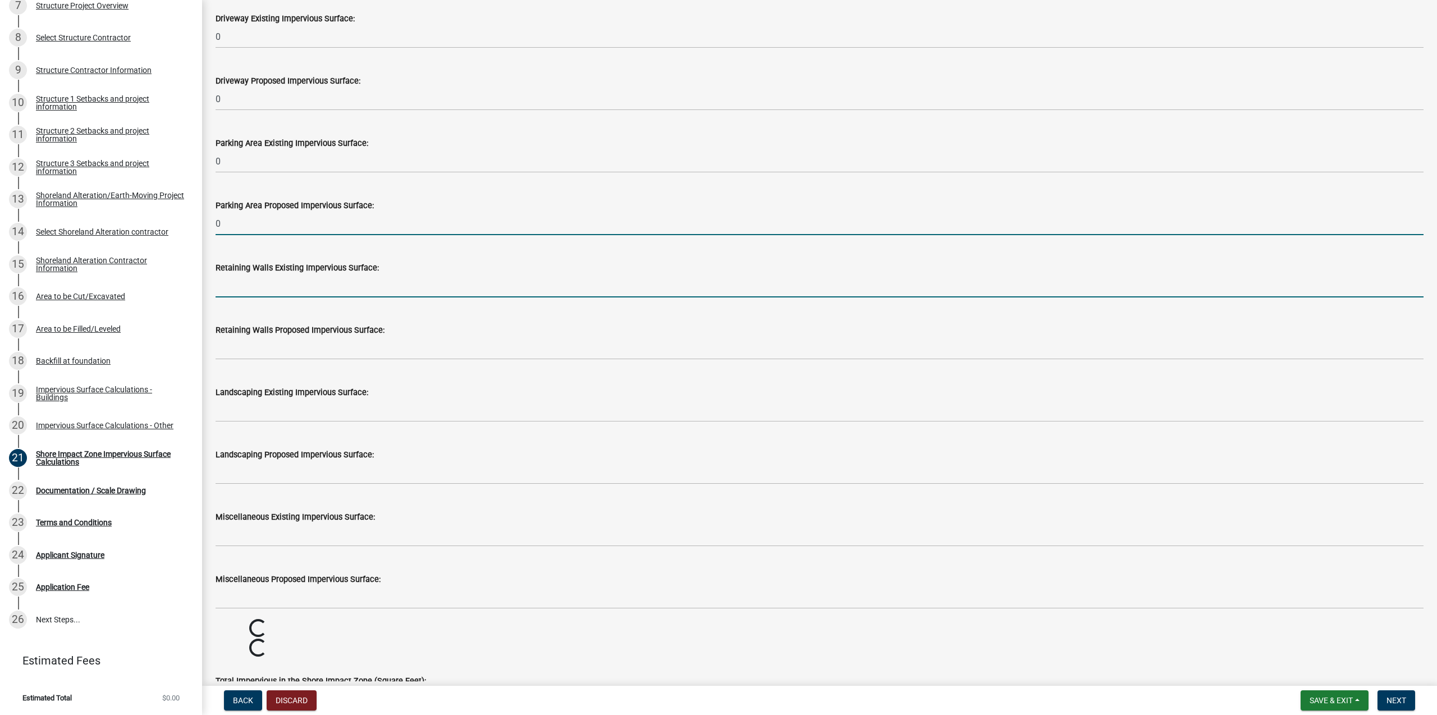
click at [250, 290] on input "text" at bounding box center [820, 285] width 1208 height 23
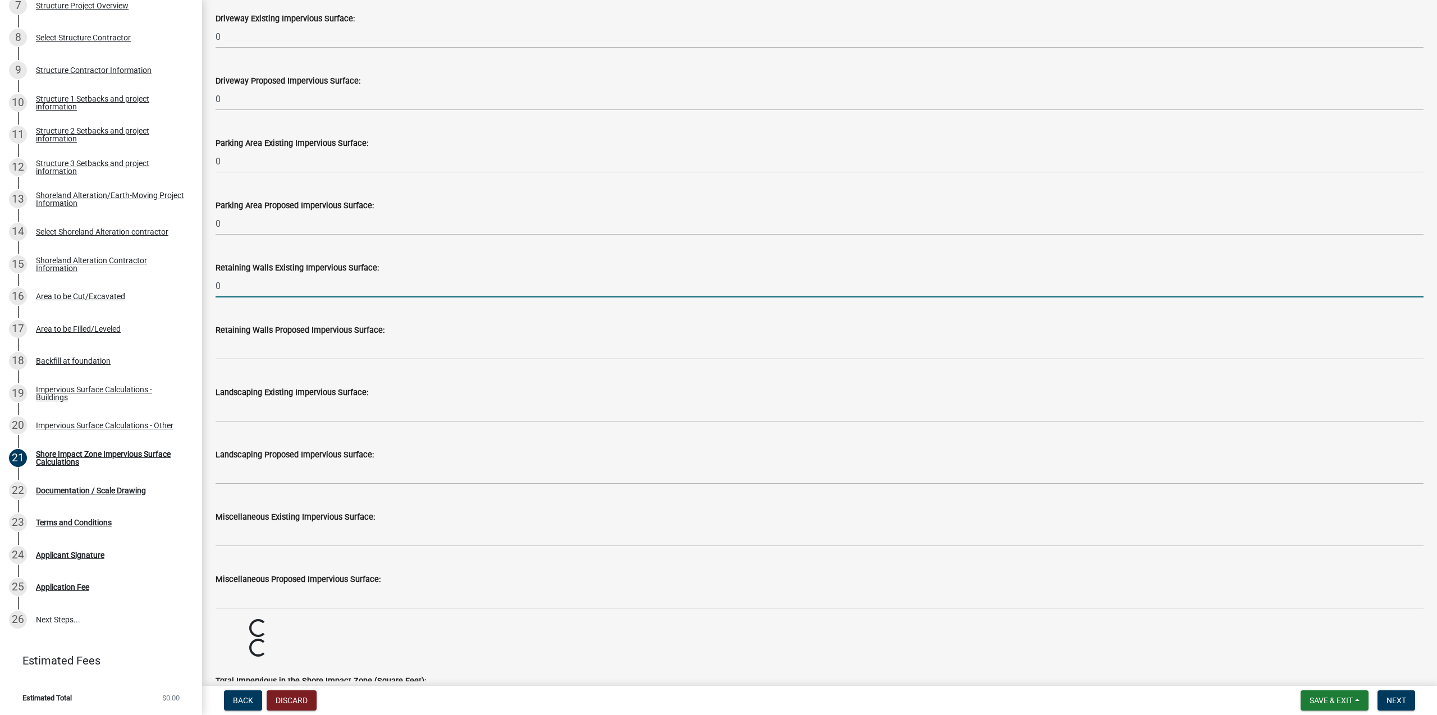
type input "0"
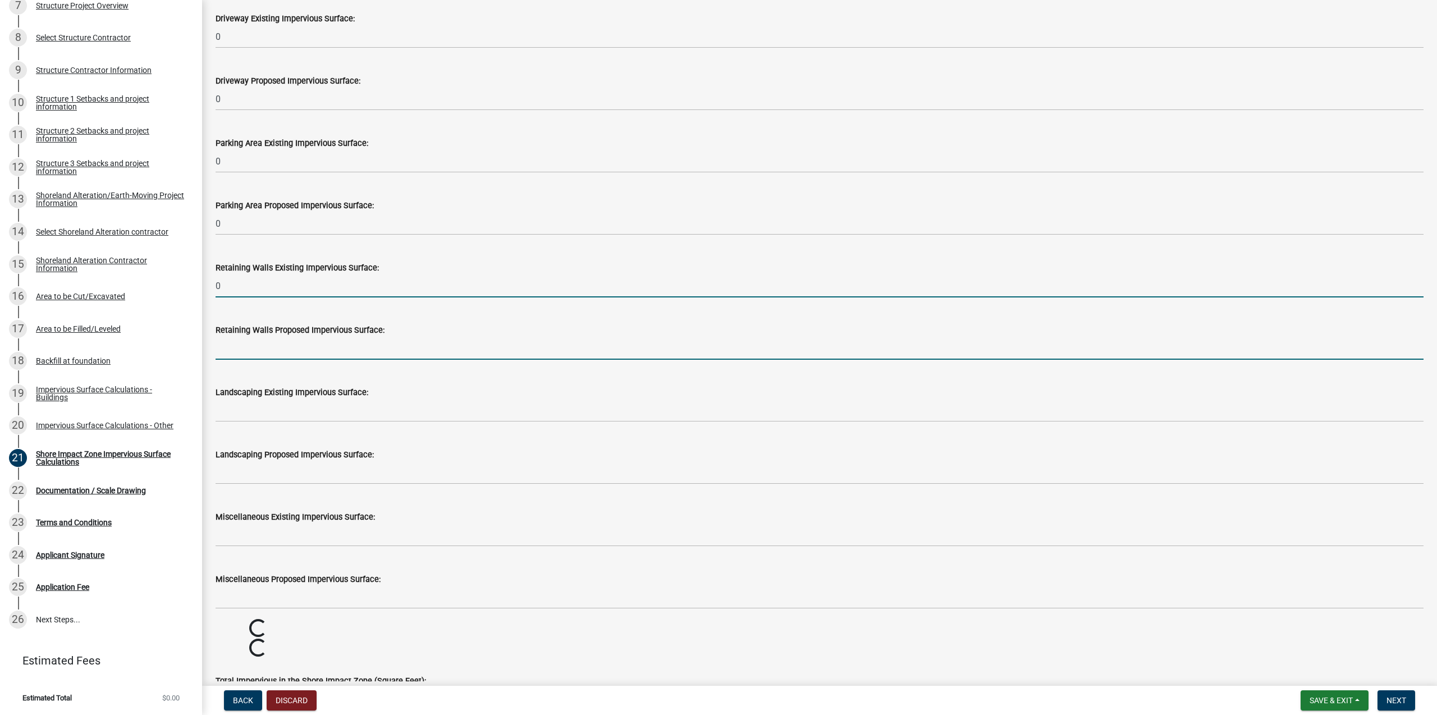
click at [254, 346] on input "text" at bounding box center [820, 348] width 1208 height 23
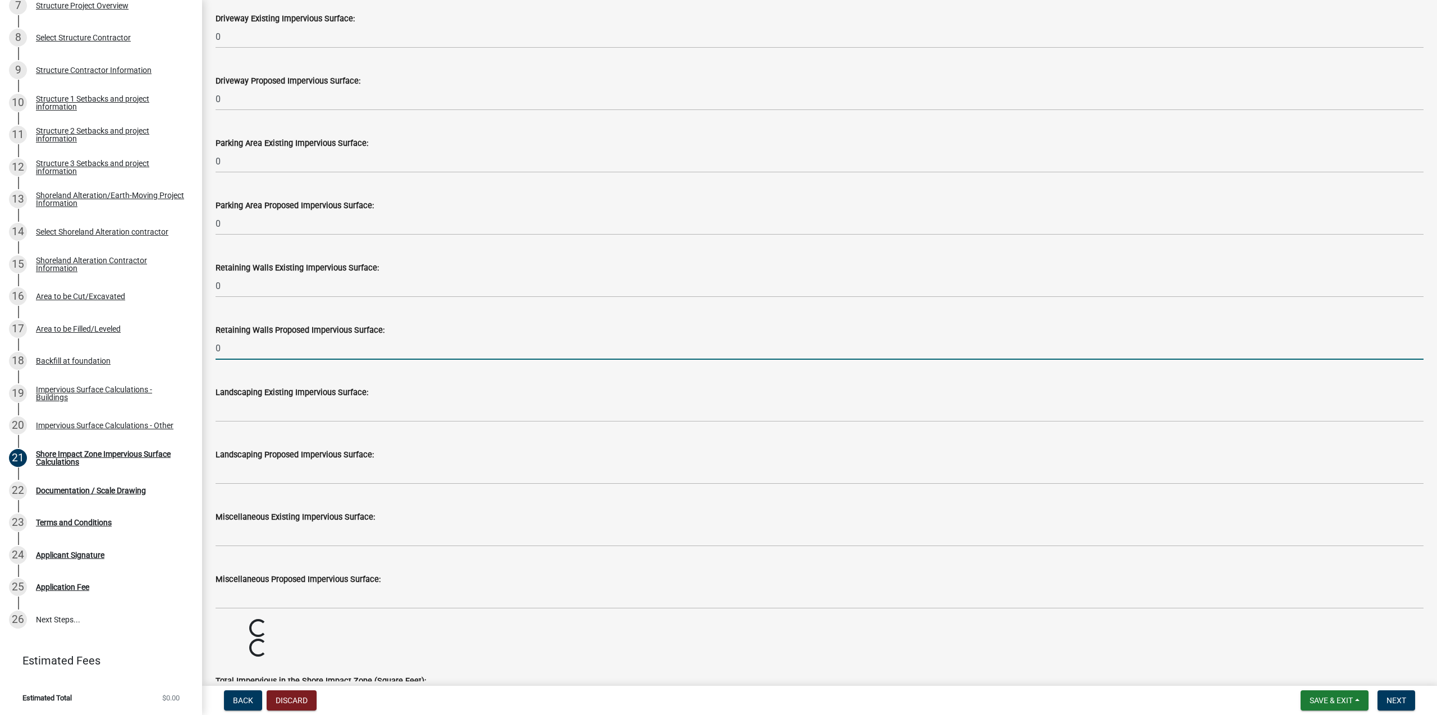
type input "0"
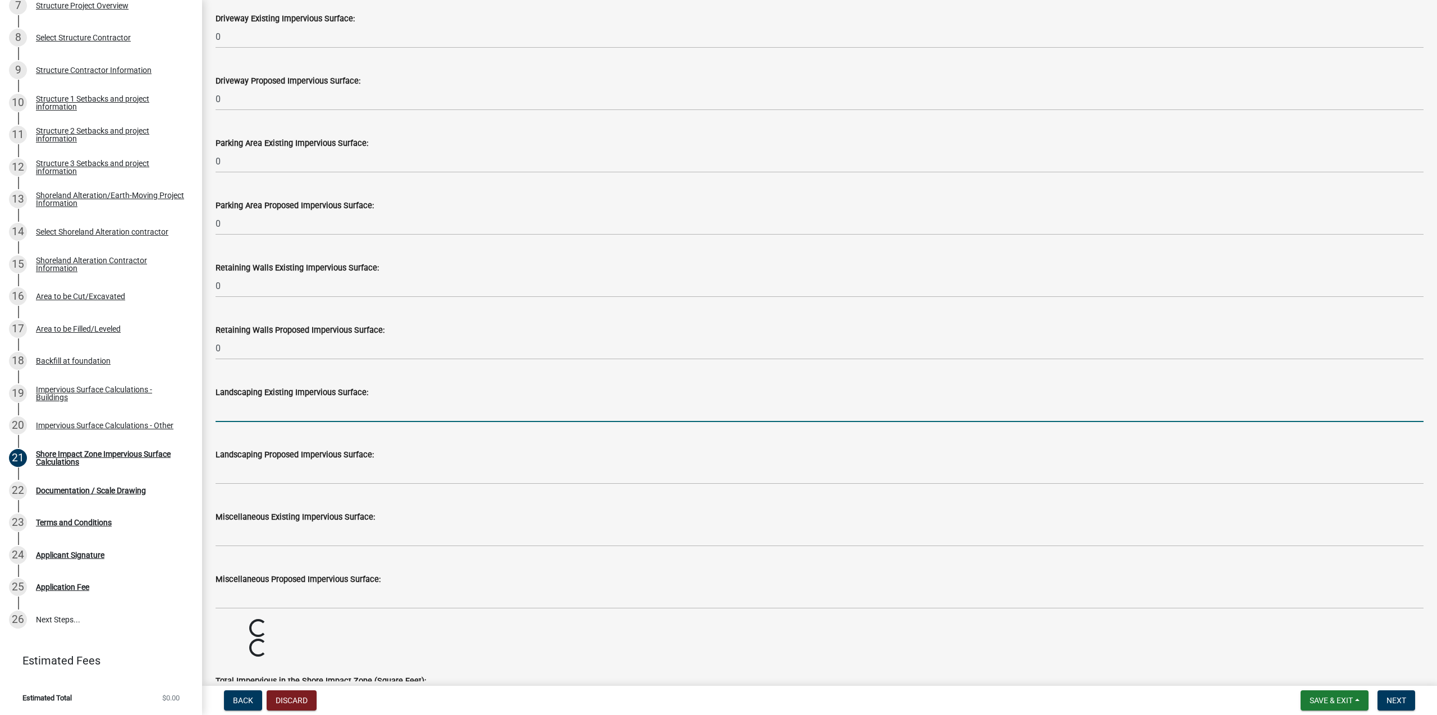
drag, startPoint x: 251, startPoint y: 410, endPoint x: 252, endPoint y: 425, distance: 14.6
click at [251, 411] on input "text" at bounding box center [820, 410] width 1208 height 23
type input "0"
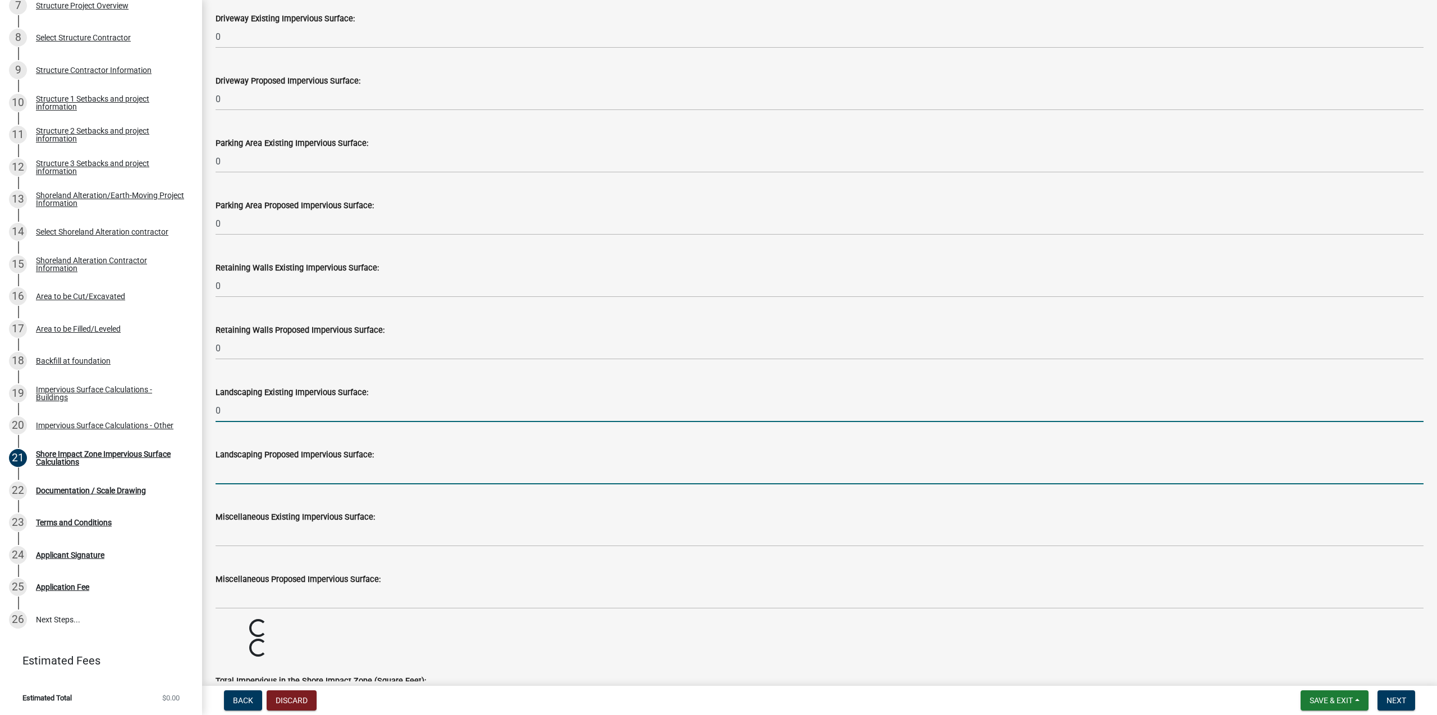
drag, startPoint x: 250, startPoint y: 472, endPoint x: 251, endPoint y: 488, distance: 15.8
click at [250, 473] on input "text" at bounding box center [820, 472] width 1208 height 23
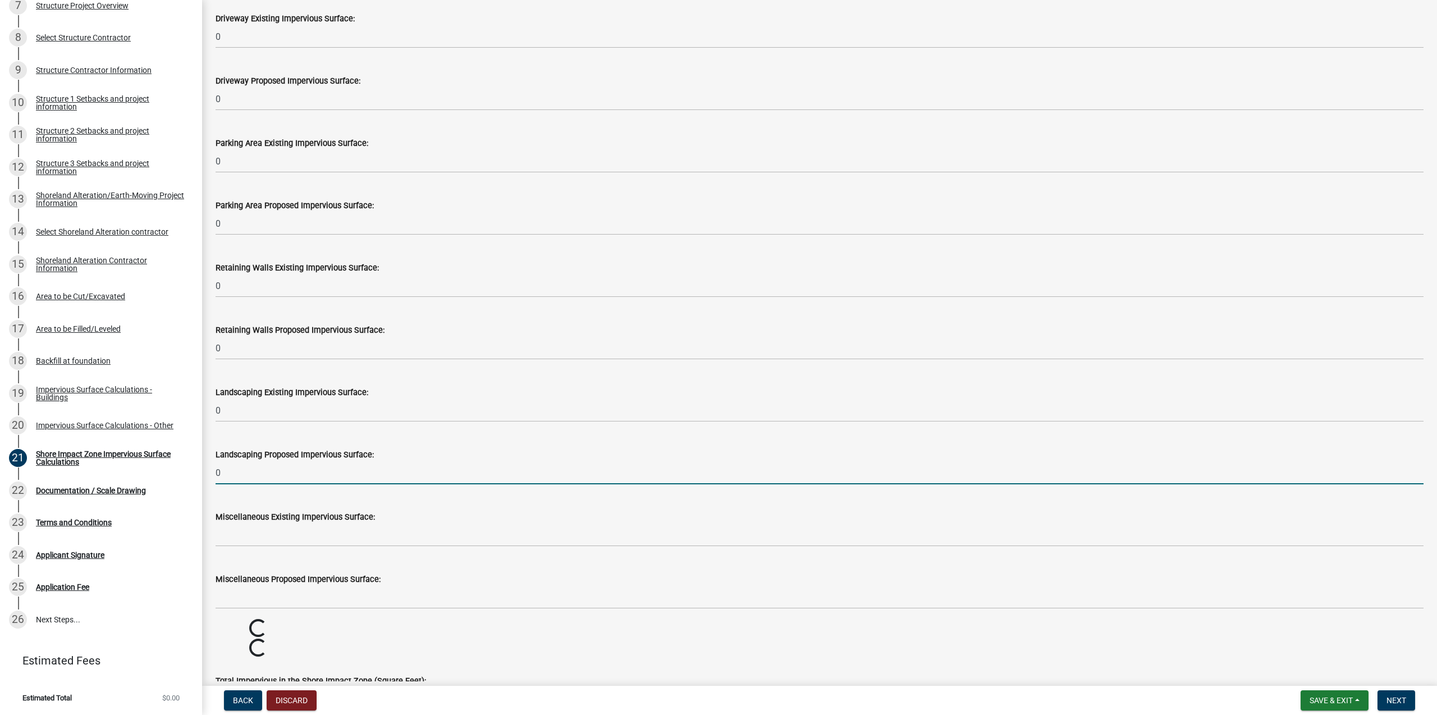
type input "0"
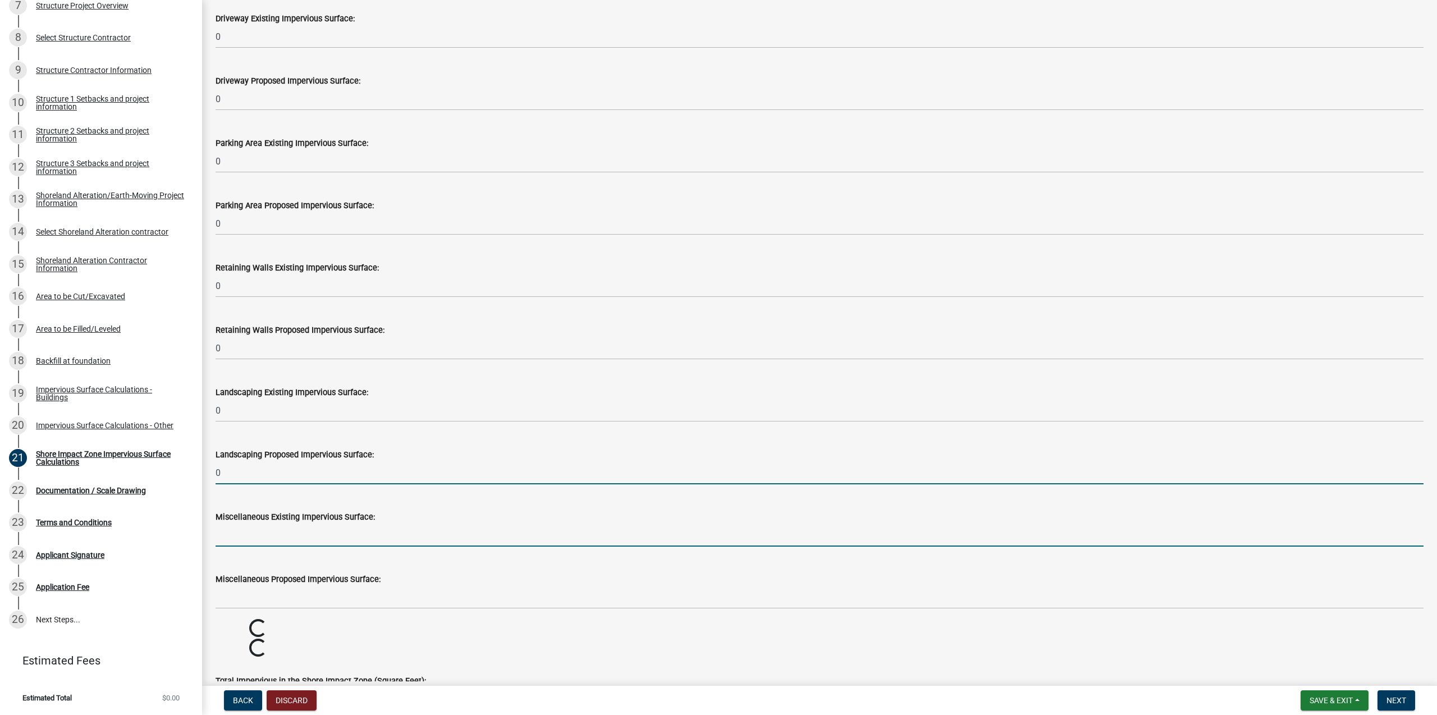
click at [253, 530] on input "text" at bounding box center [820, 535] width 1208 height 23
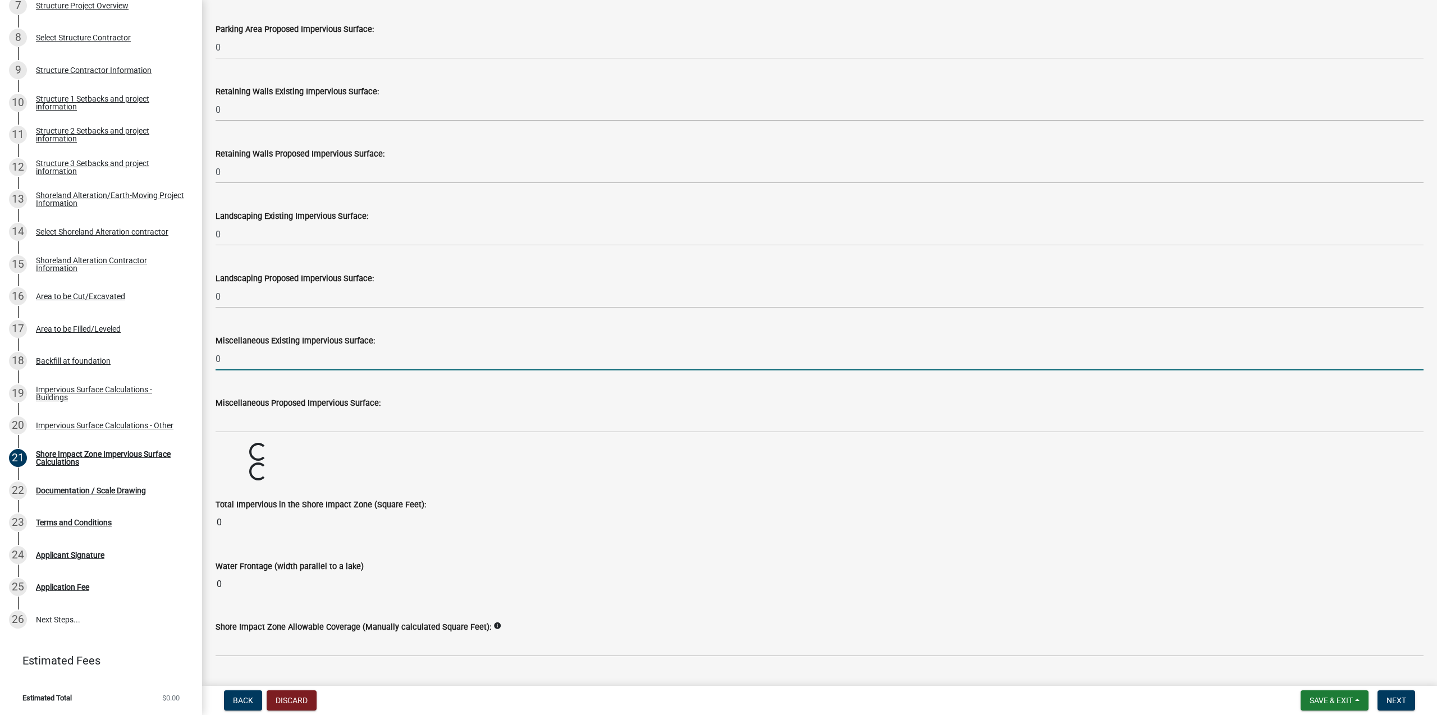
scroll to position [1073, 0]
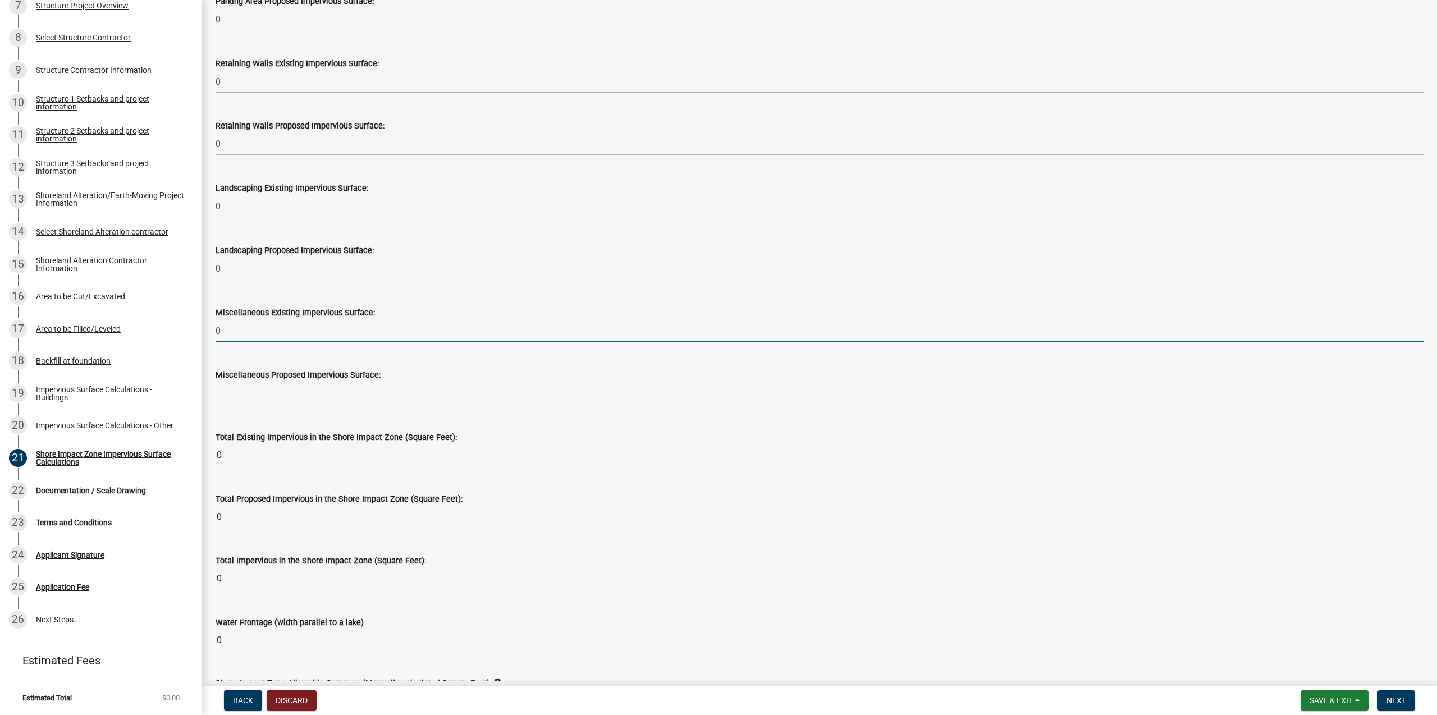
type input "0"
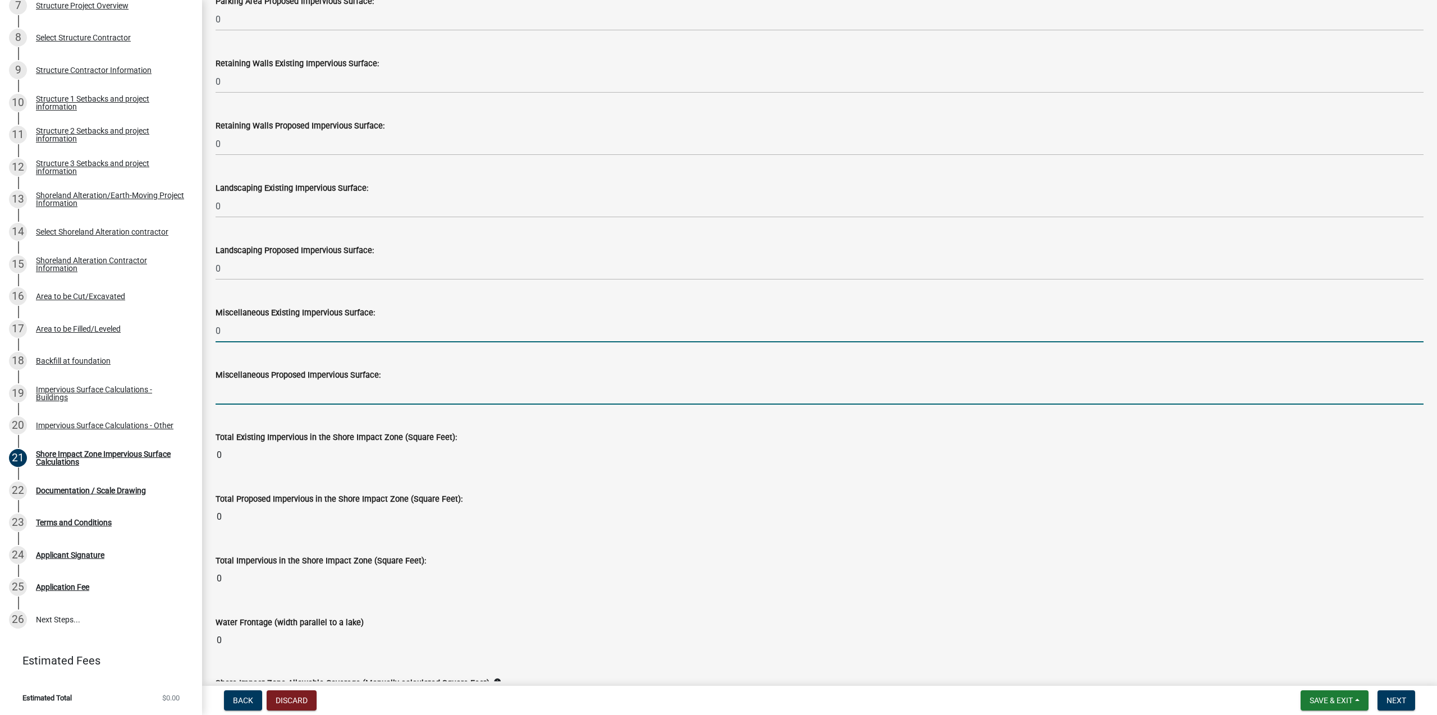
click at [242, 395] on input "text" at bounding box center [820, 393] width 1208 height 23
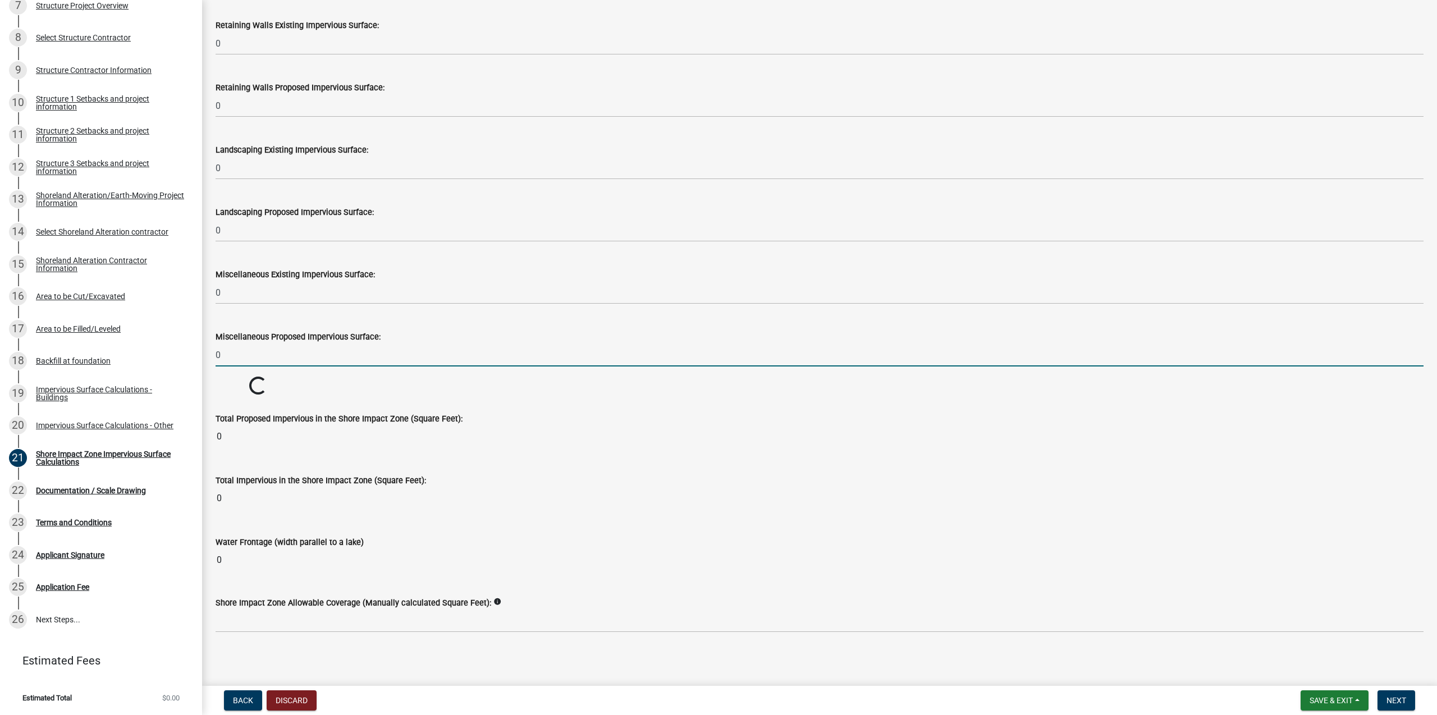
scroll to position [1115, 0]
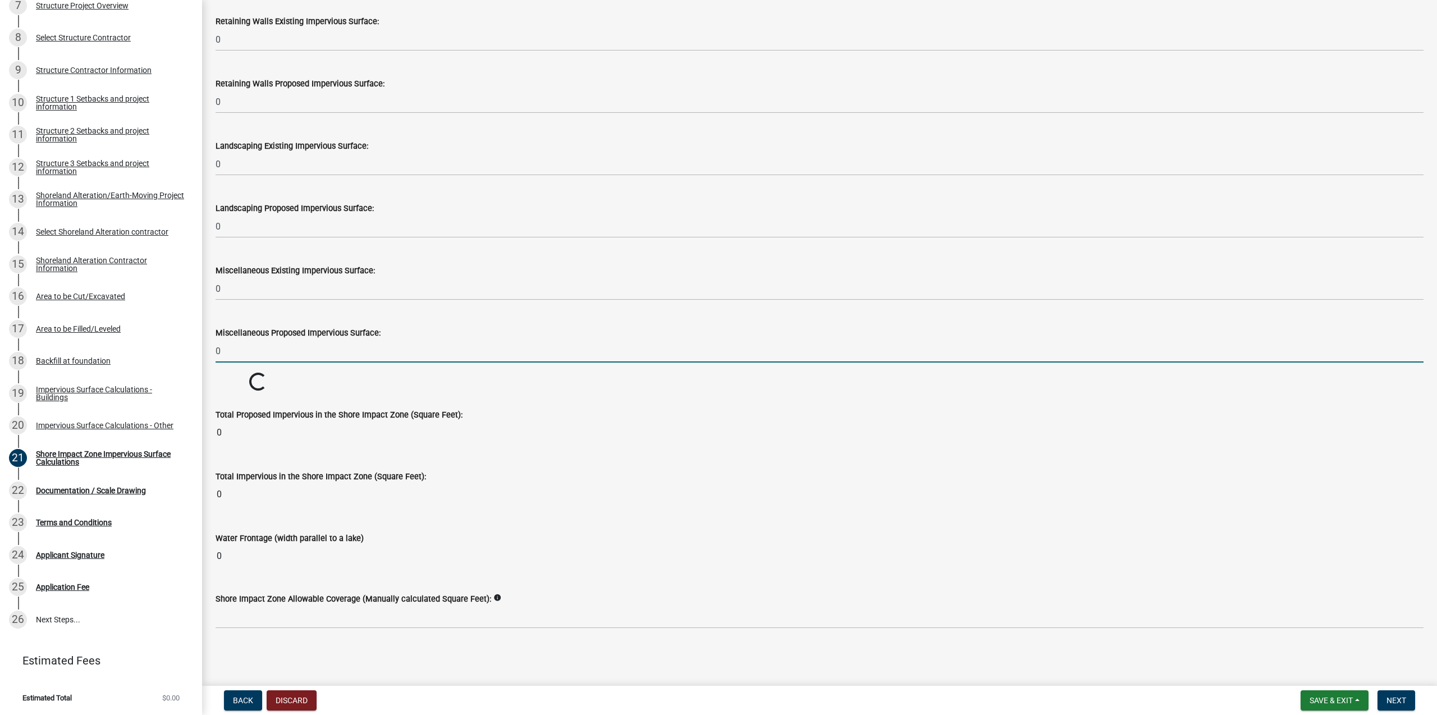
type input "0"
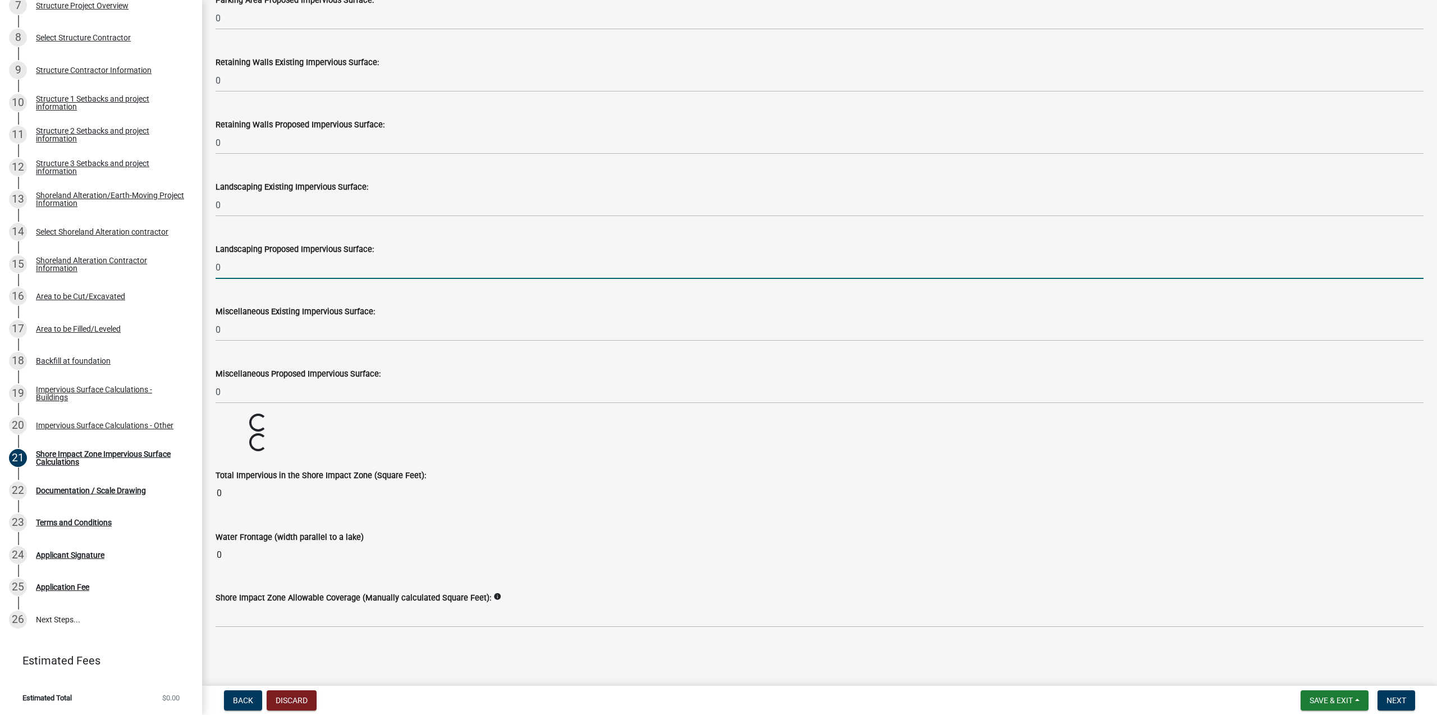
click at [405, 256] on input "0" at bounding box center [820, 267] width 1208 height 23
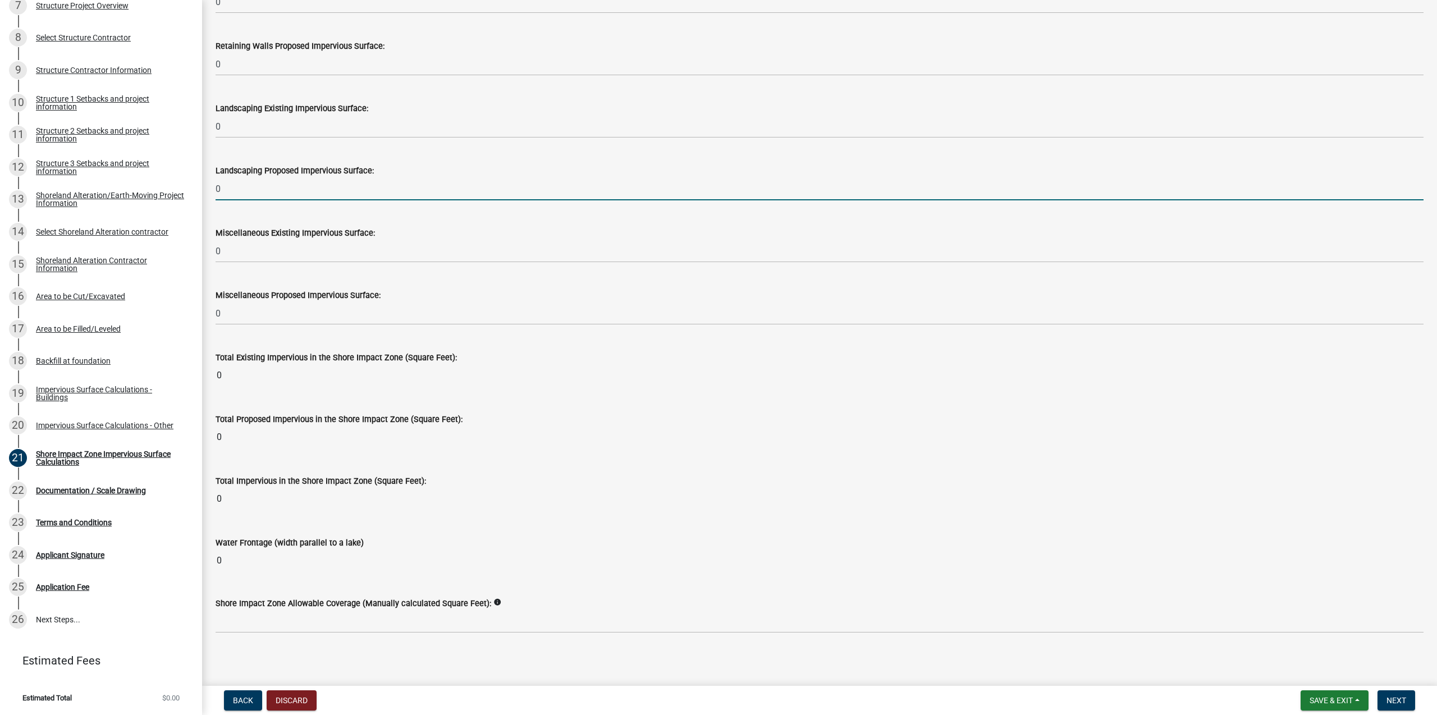
scroll to position [1157, 0]
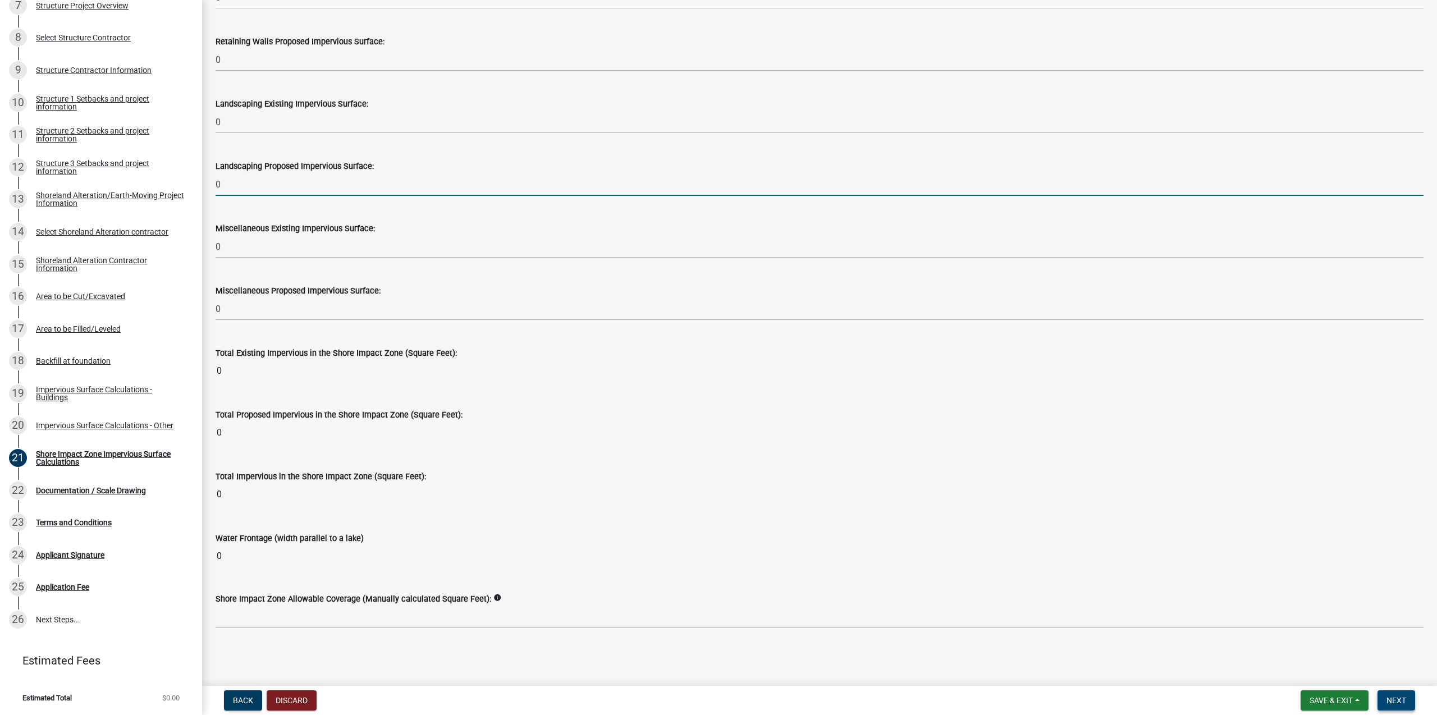
click at [1396, 703] on span "Next" at bounding box center [1396, 700] width 20 height 9
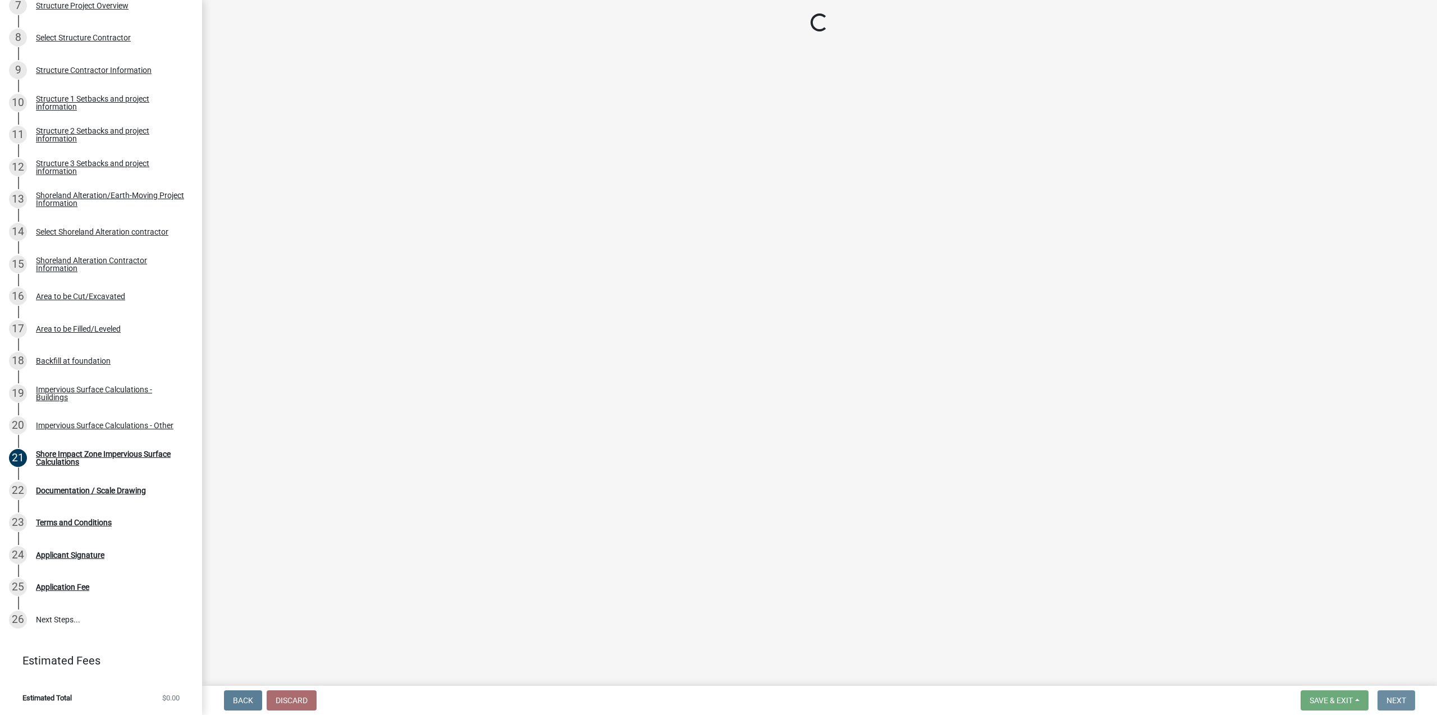
scroll to position [0, 0]
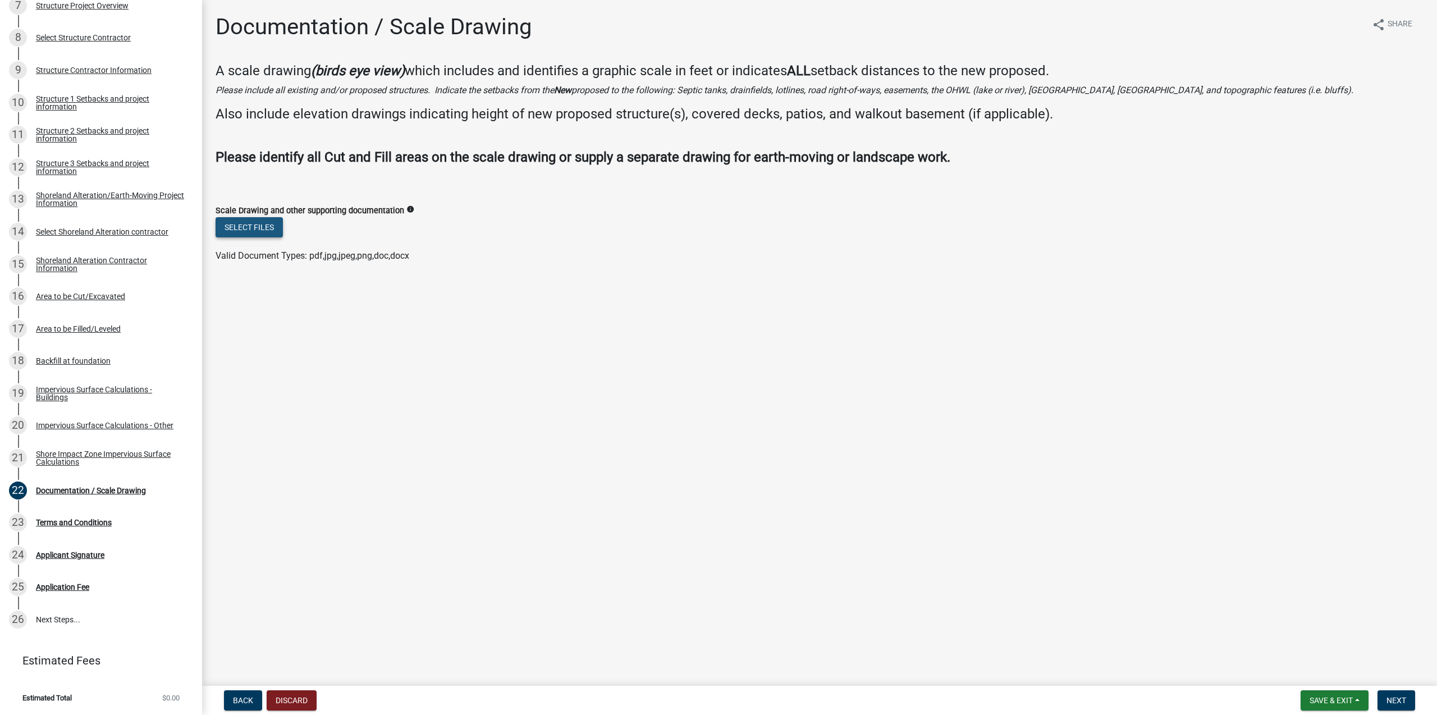
click at [266, 228] on button "Select files" at bounding box center [249, 227] width 67 height 20
click at [262, 228] on button "Select files" at bounding box center [249, 227] width 67 height 20
click at [264, 230] on button "Select files" at bounding box center [249, 227] width 67 height 20
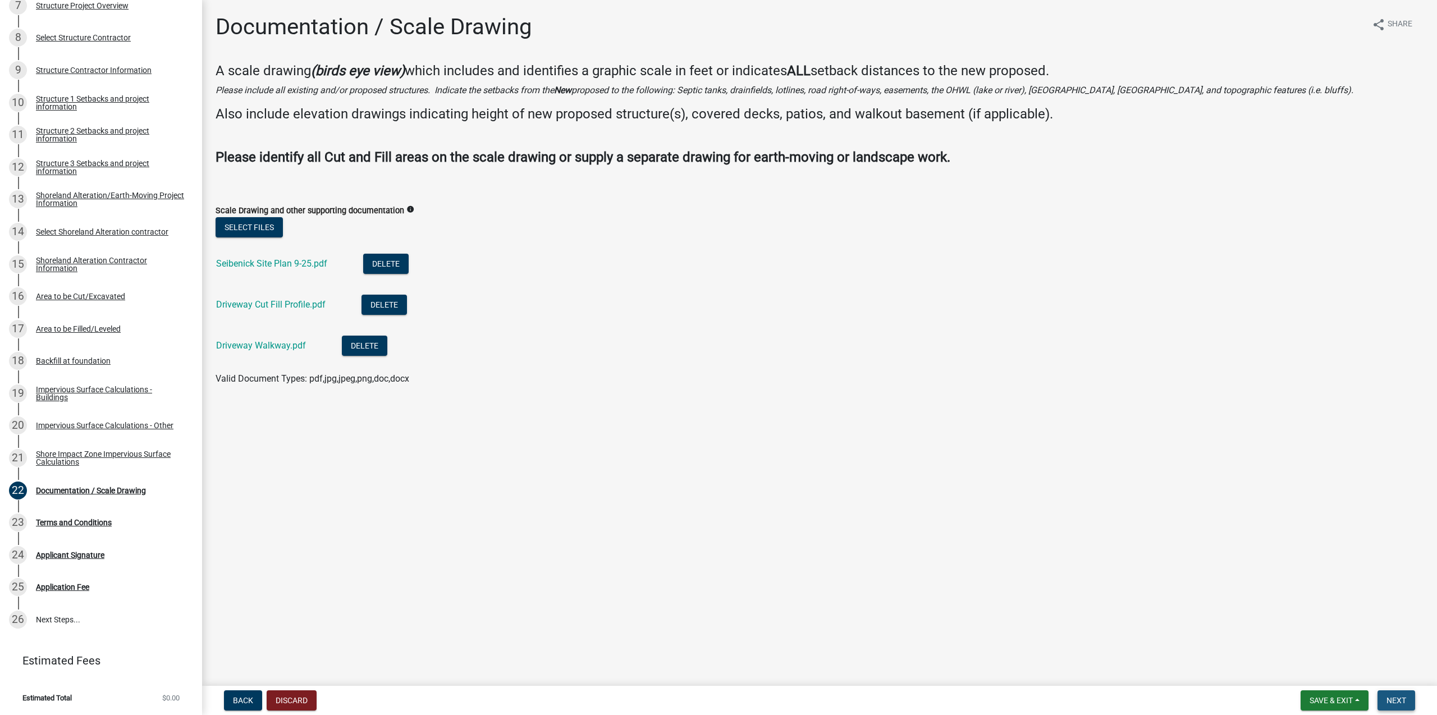
click at [1393, 695] on button "Next" at bounding box center [1396, 700] width 38 height 20
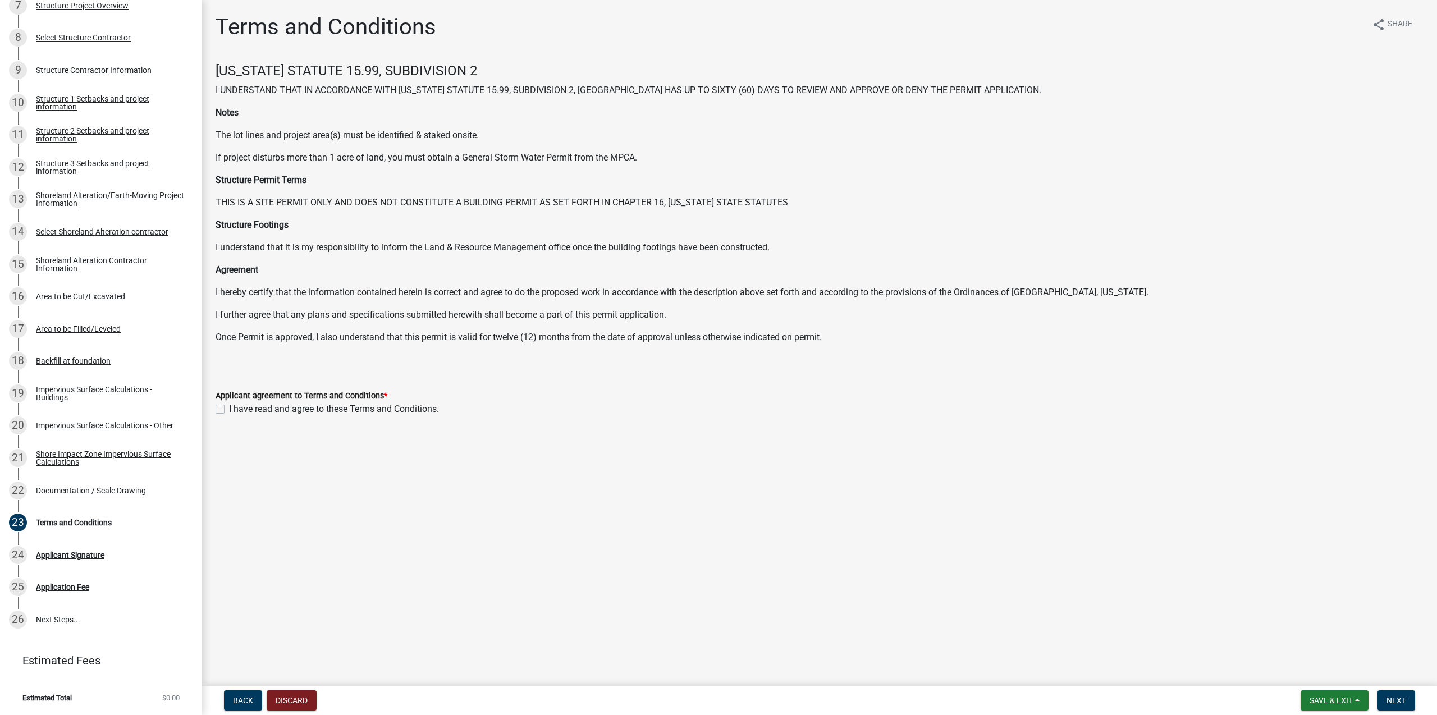
click at [229, 408] on label "I have read and agree to these Terms and Conditions." at bounding box center [334, 408] width 210 height 13
click at [229, 408] on input "I have read and agree to these Terms and Conditions." at bounding box center [232, 405] width 7 height 7
checkbox input "true"
click at [1396, 704] on span "Next" at bounding box center [1396, 700] width 20 height 9
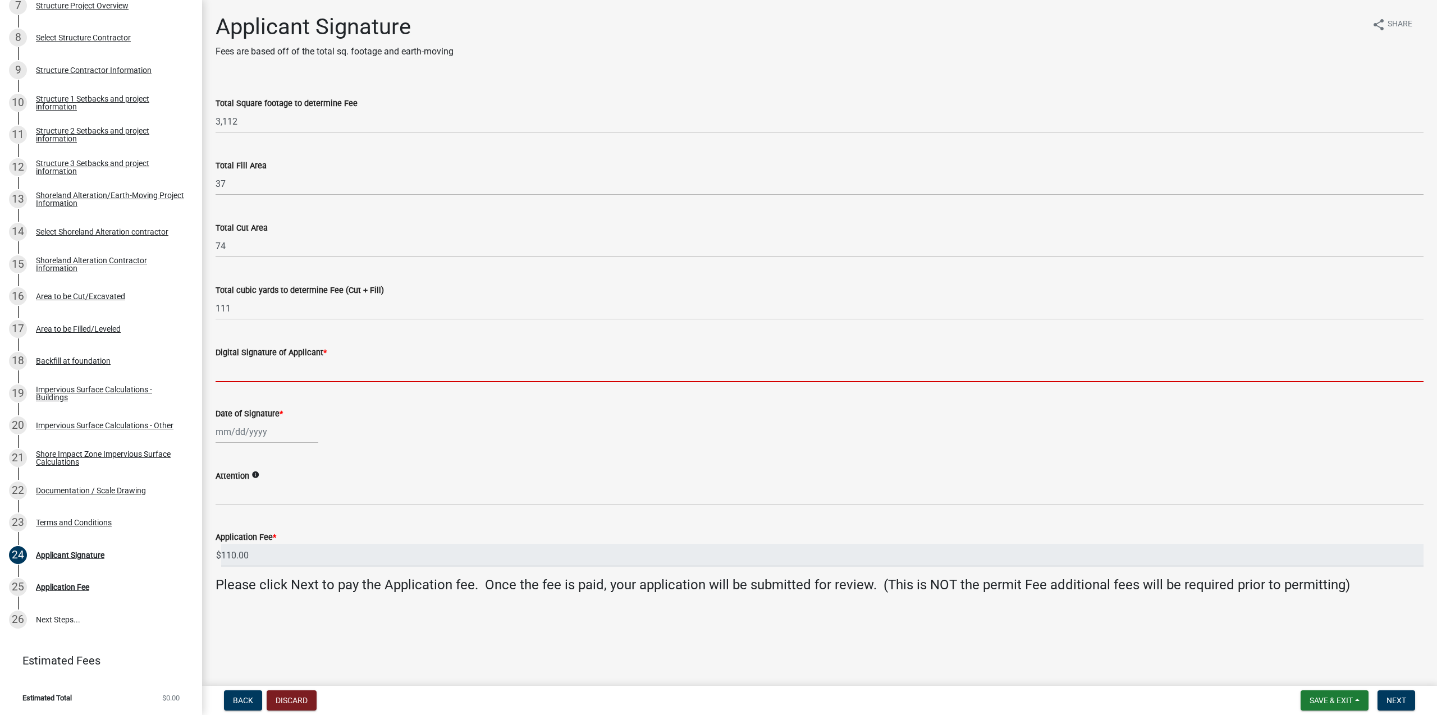
click at [367, 374] on input "Digital Signature of Applicant *" at bounding box center [820, 370] width 1208 height 23
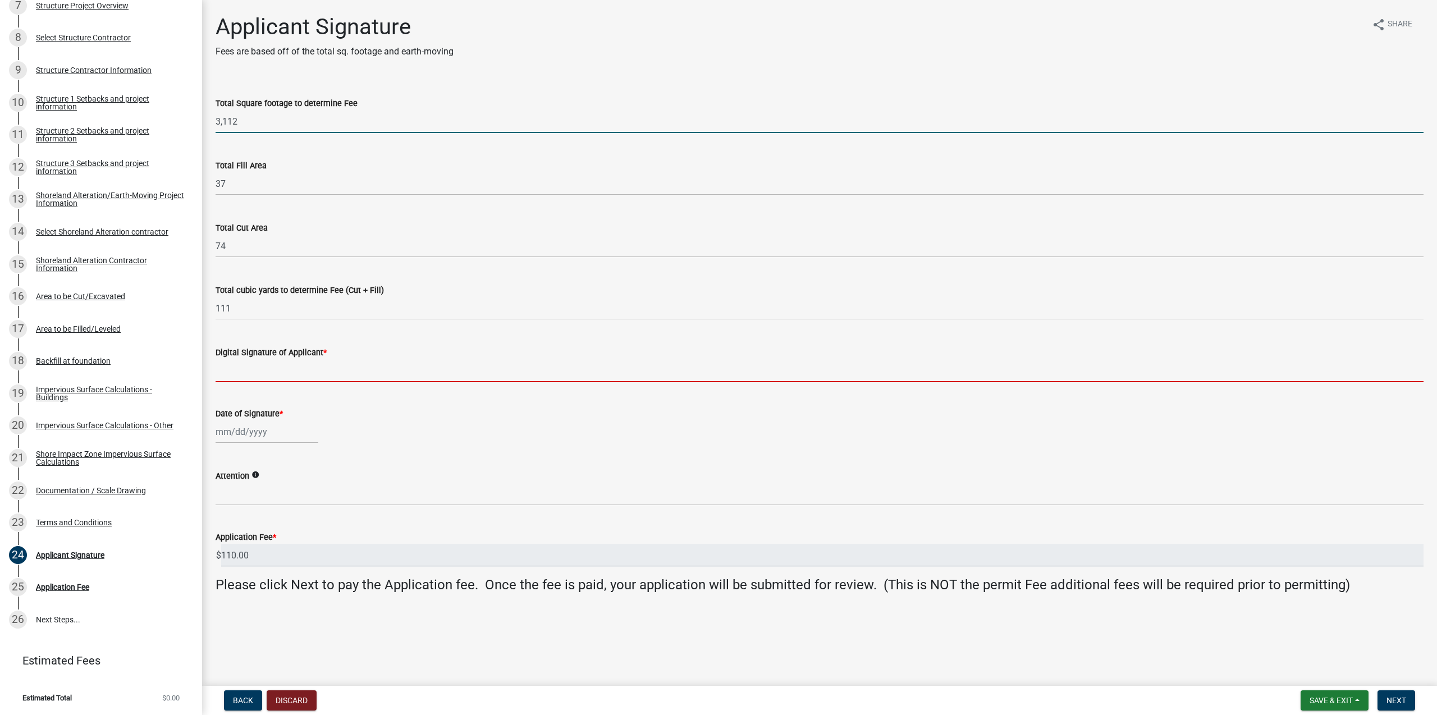
click at [265, 118] on input "3,112" at bounding box center [820, 121] width 1208 height 23
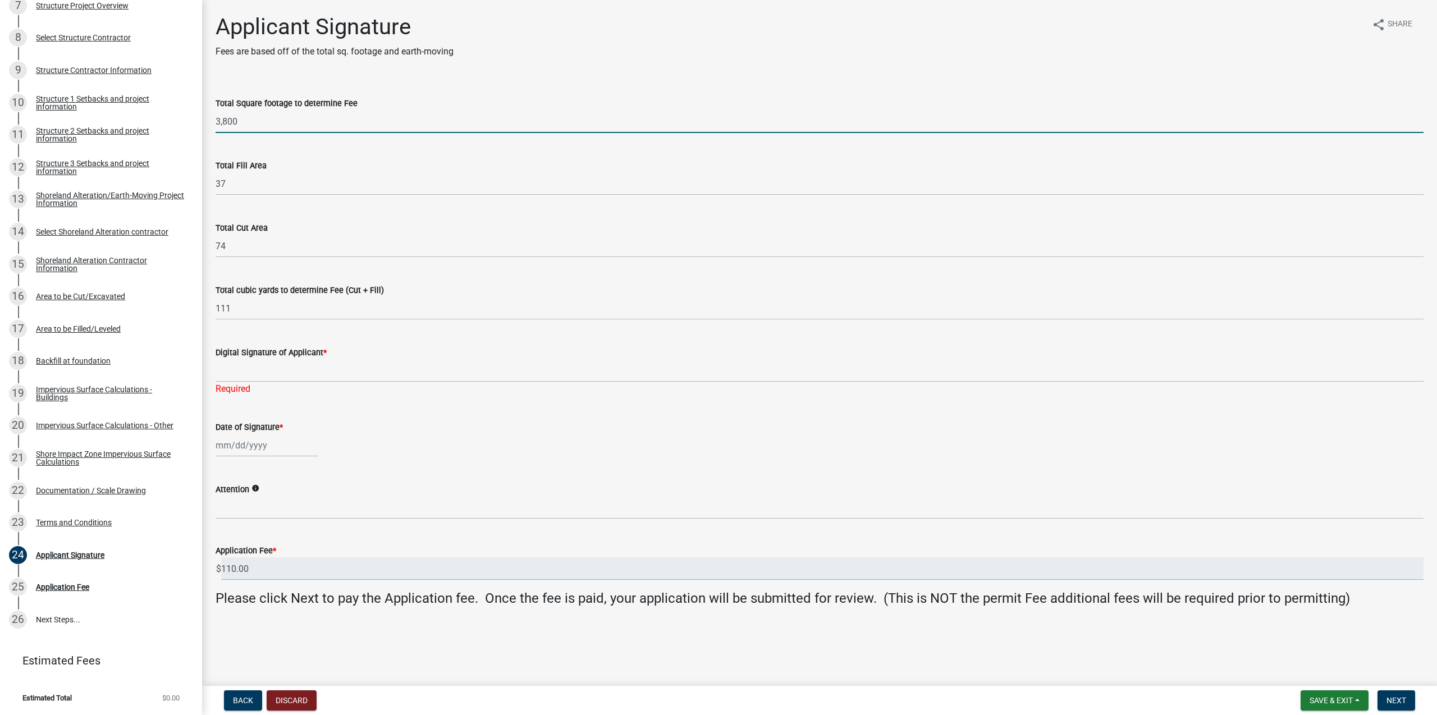
type input "3,800"
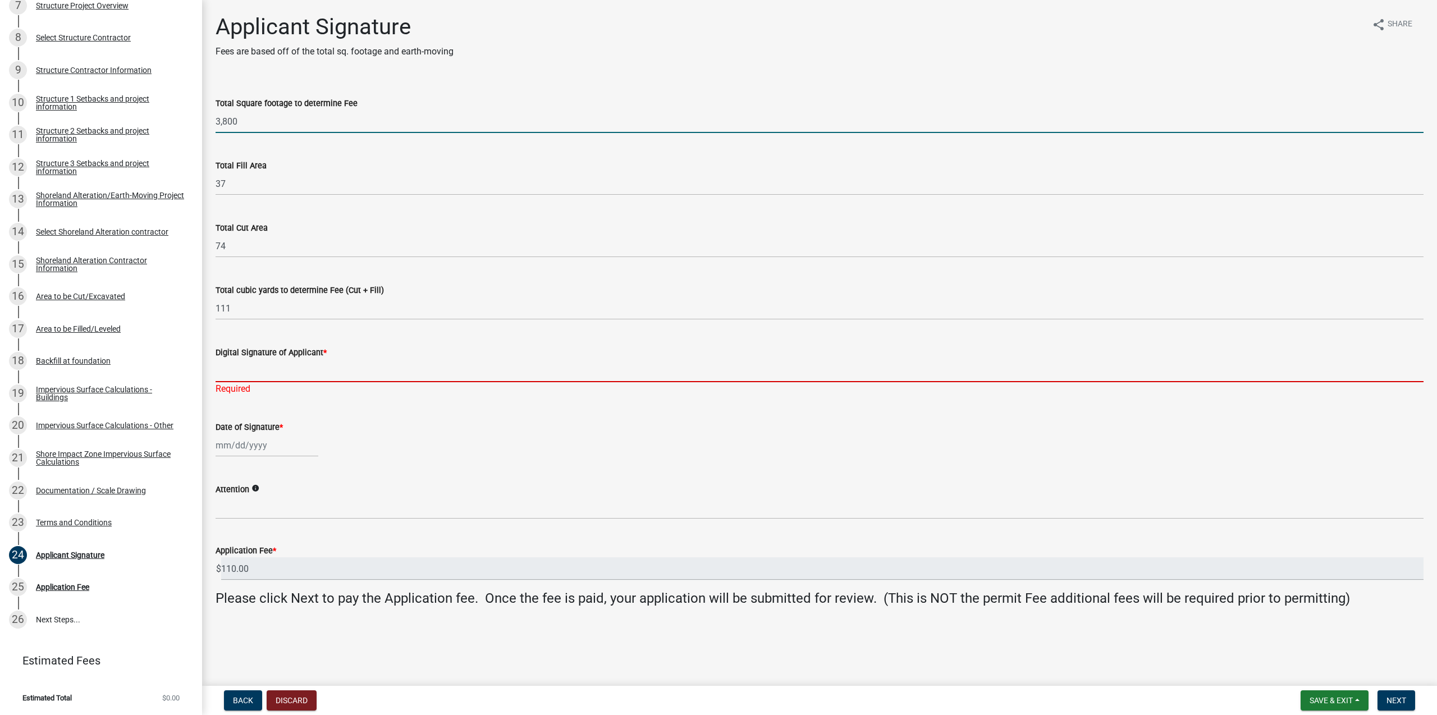
click at [249, 377] on input "Digital Signature of Applicant *" at bounding box center [820, 370] width 1208 height 23
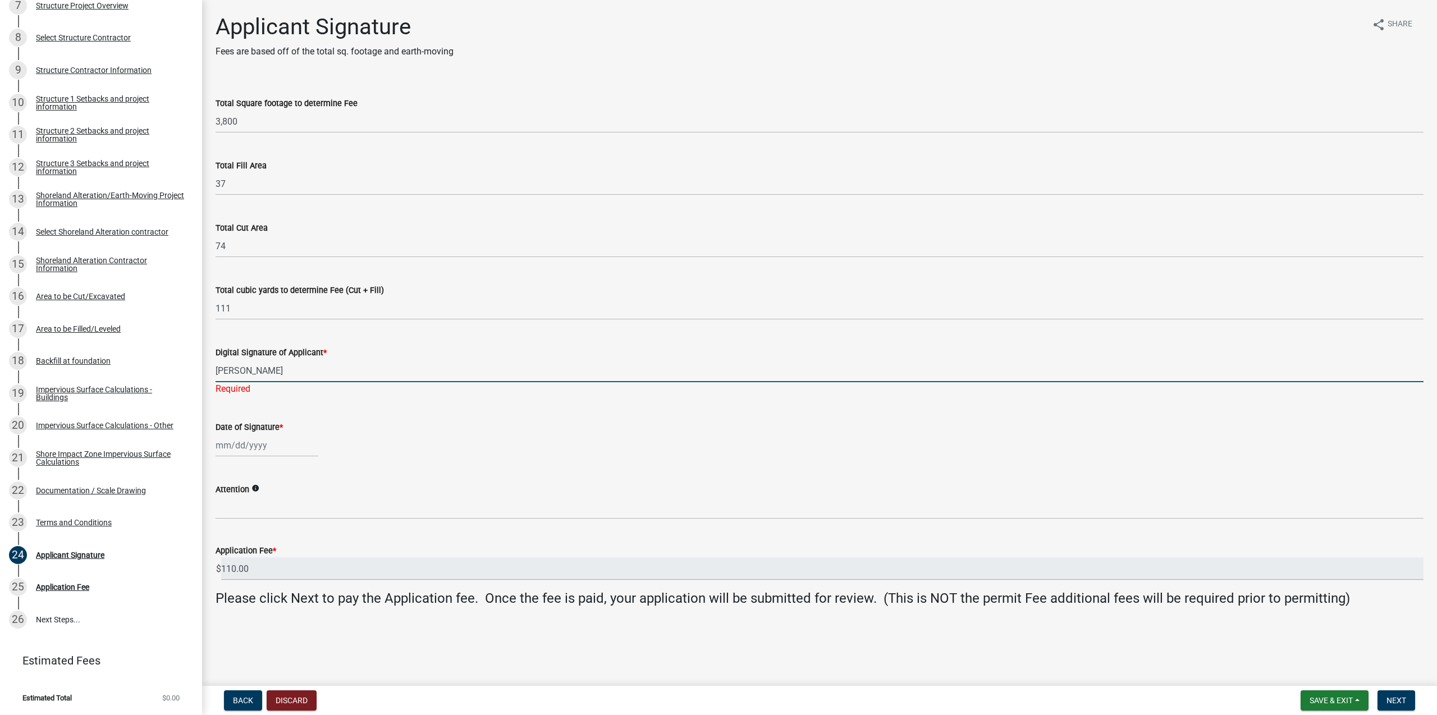
type input "[PERSON_NAME]"
click at [238, 446] on input "Date of Signature *" at bounding box center [267, 445] width 103 height 23
select select "9"
select select "2025"
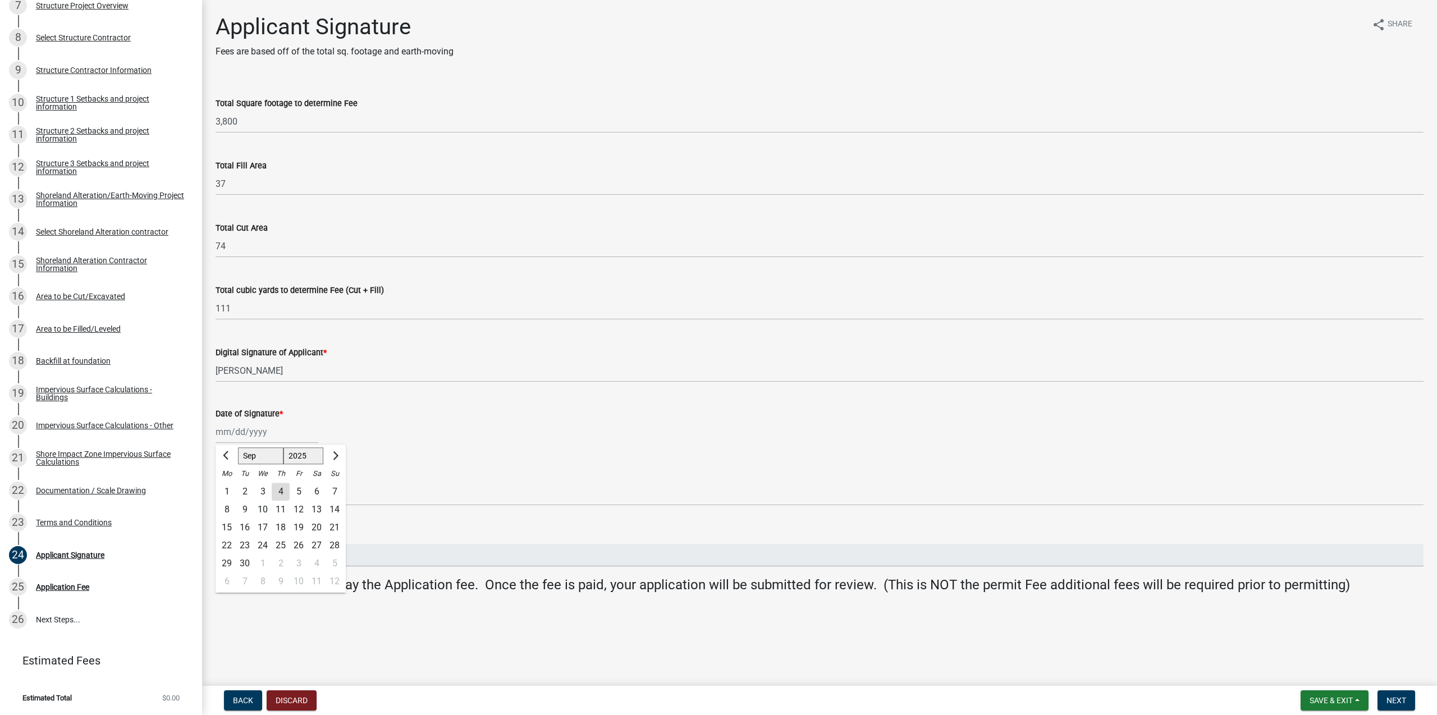
click at [281, 493] on div "4" at bounding box center [281, 492] width 18 height 18
type input "[DATE]"
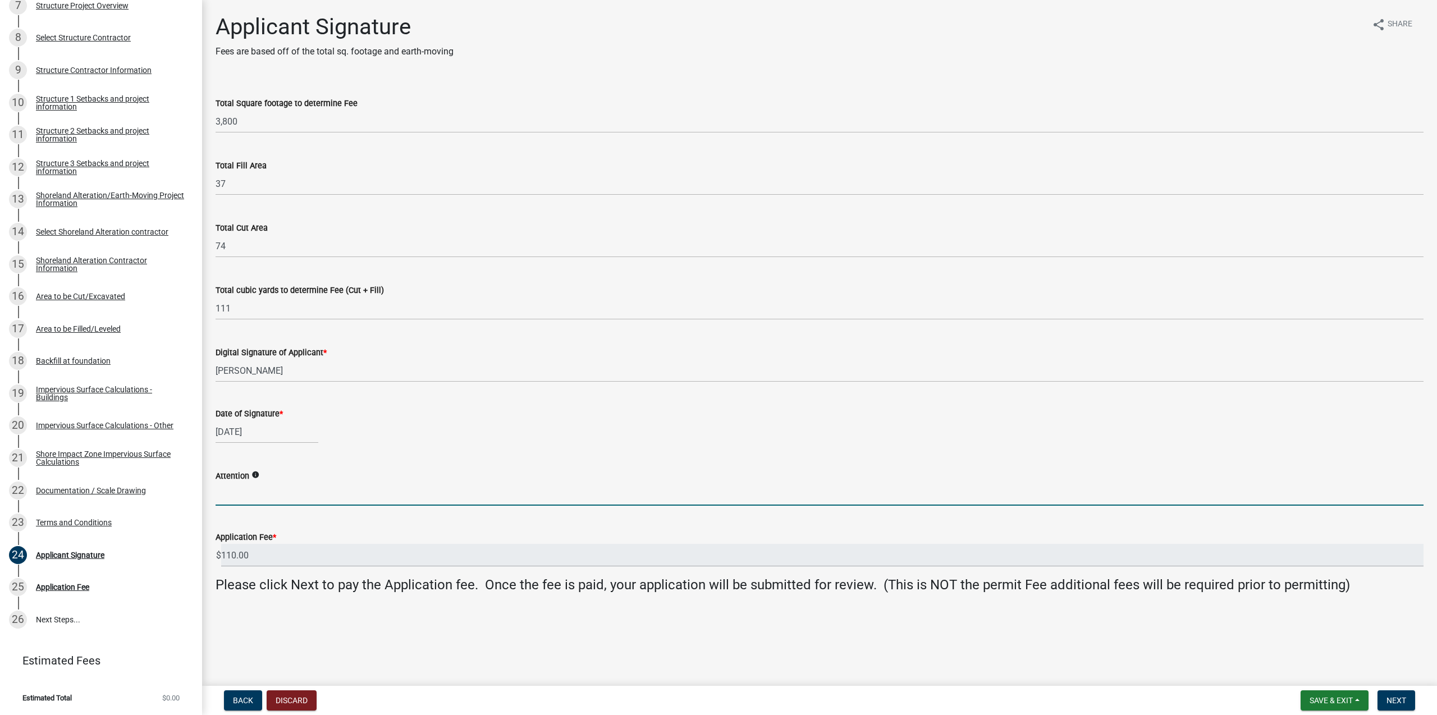
click at [273, 499] on input "Attention" at bounding box center [820, 494] width 1208 height 23
paste input "[PERSON_NAME] 60+ followers"
drag, startPoint x: 279, startPoint y: 492, endPoint x: 370, endPoint y: 490, distance: 90.9
click at [367, 490] on input "[PERSON_NAME] 60+ followers" at bounding box center [820, 494] width 1208 height 23
type input "[PERSON_NAME]"
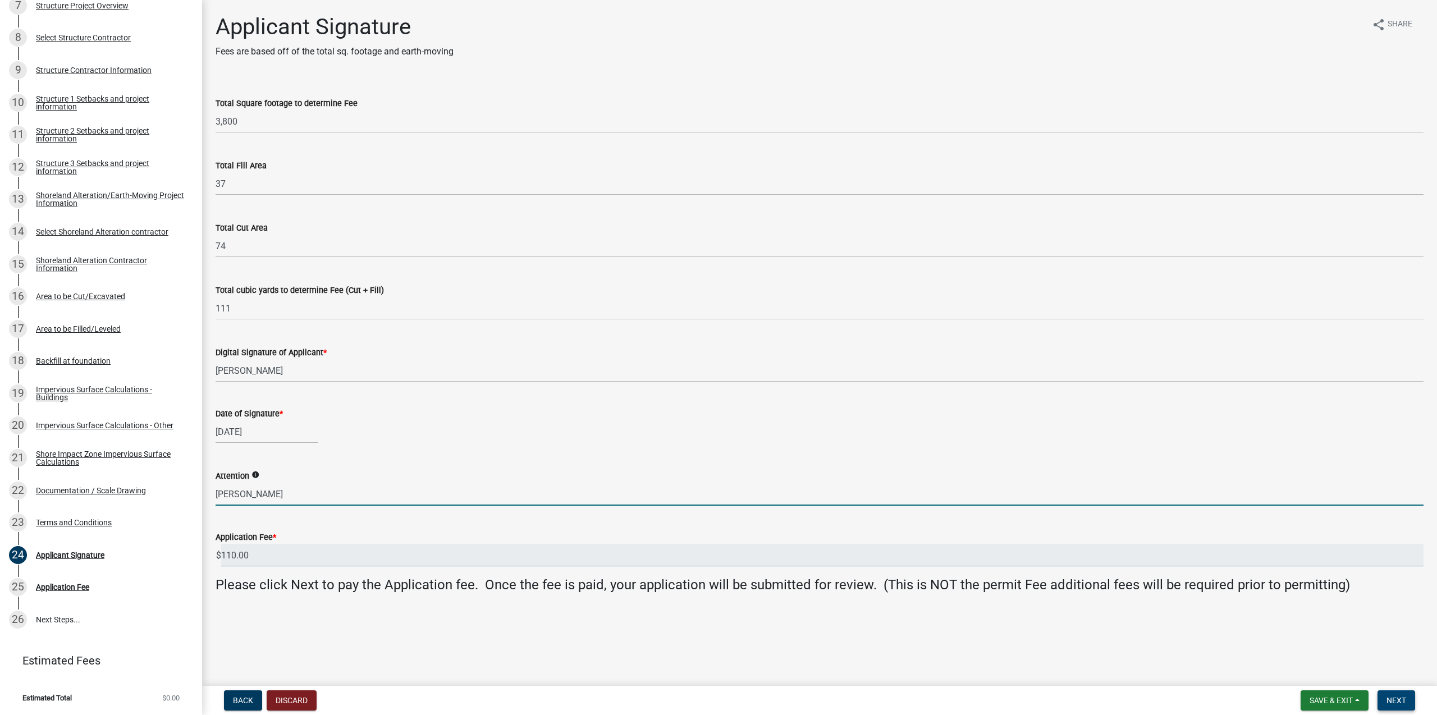
click at [1402, 702] on span "Next" at bounding box center [1396, 700] width 20 height 9
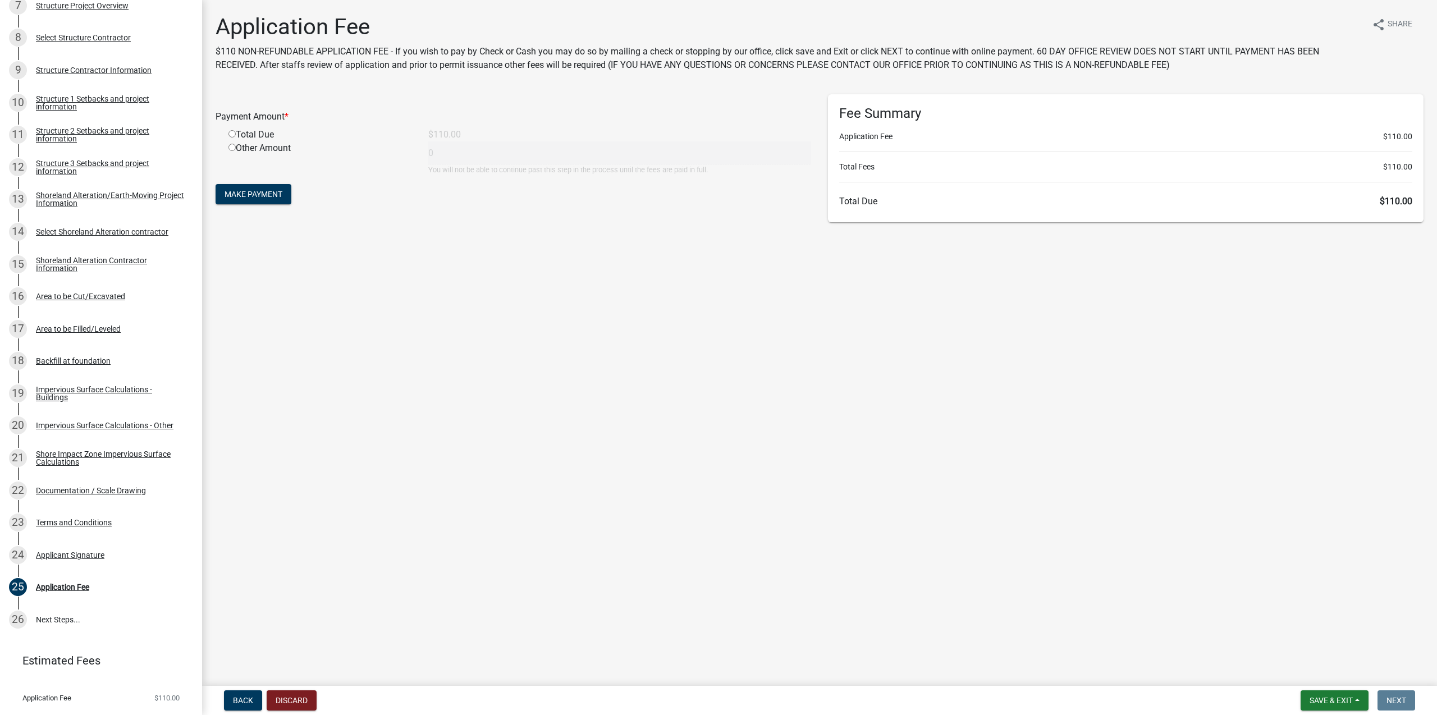
click at [234, 135] on input "radio" at bounding box center [231, 133] width 7 height 7
radio input "true"
type input "110"
click at [264, 202] on button "Make Payment" at bounding box center [254, 194] width 76 height 20
